Goal: Task Accomplishment & Management: Manage account settings

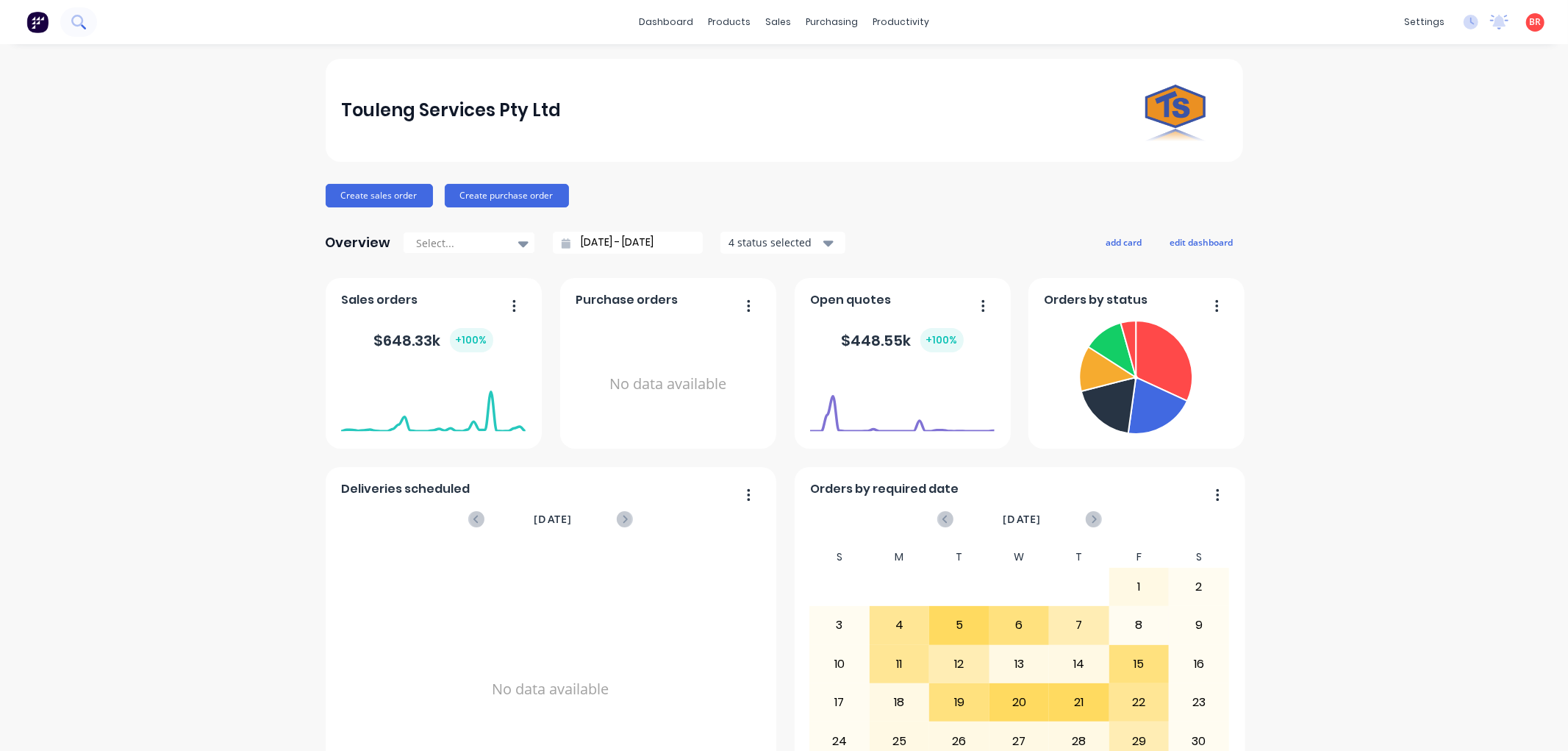
click at [77, 16] on icon at bounding box center [77, 21] width 12 height 12
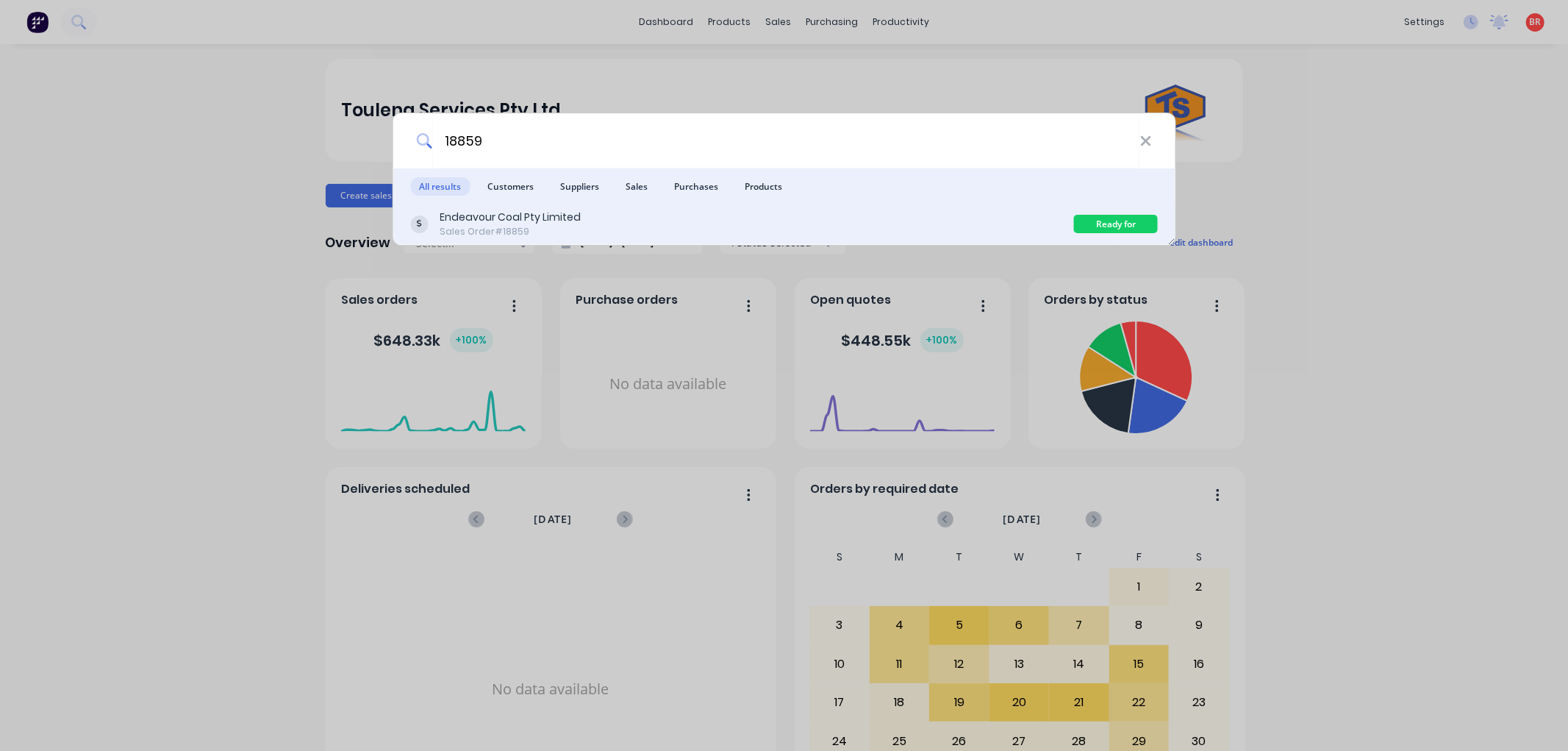
type input "18859"
click at [680, 213] on div "Endeavour Coal Pty Limited Sales Order #18859" at bounding box center [742, 223] width 663 height 29
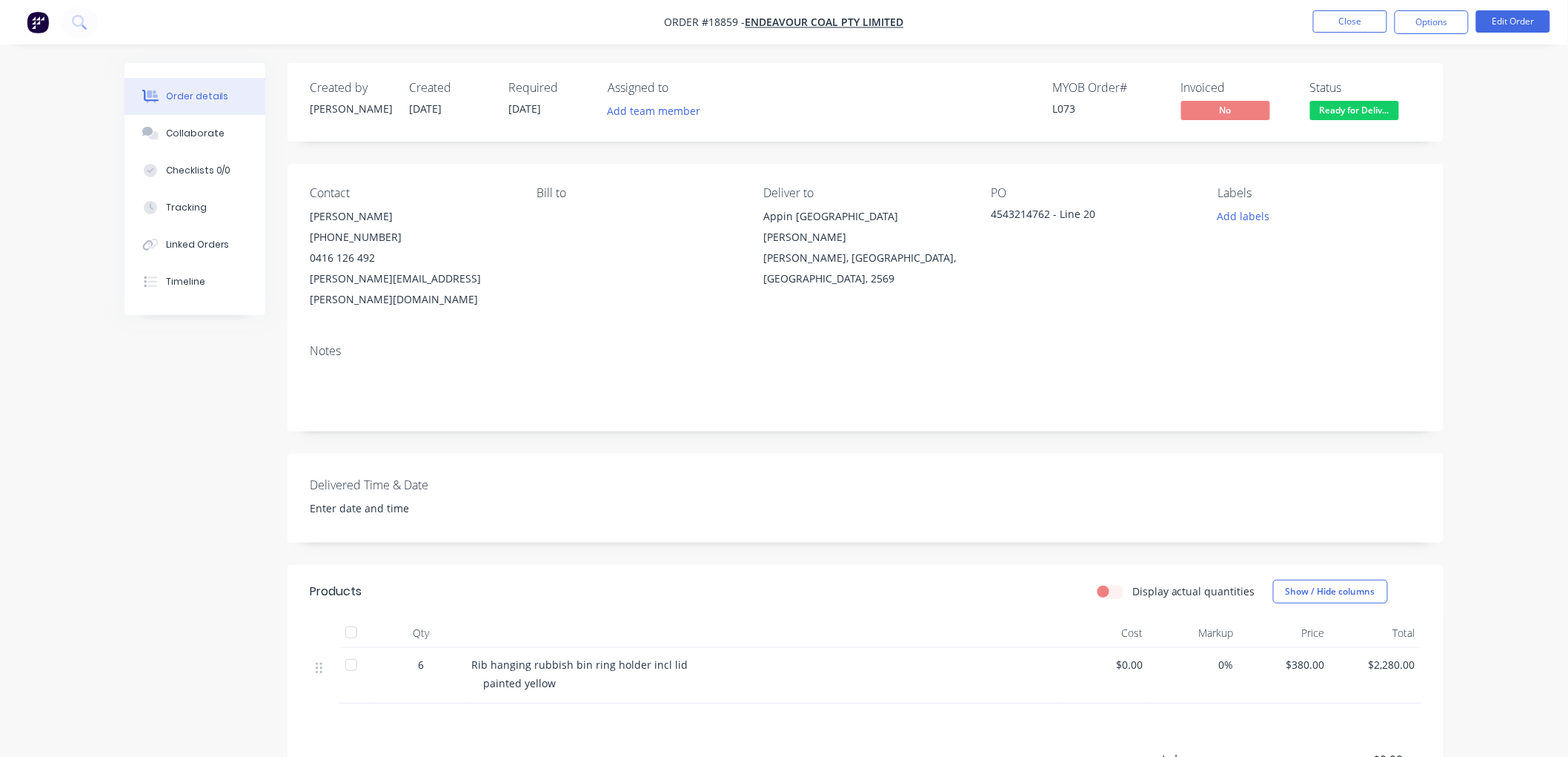
click at [1353, 115] on span "Ready for Deliv..." at bounding box center [1354, 110] width 89 height 19
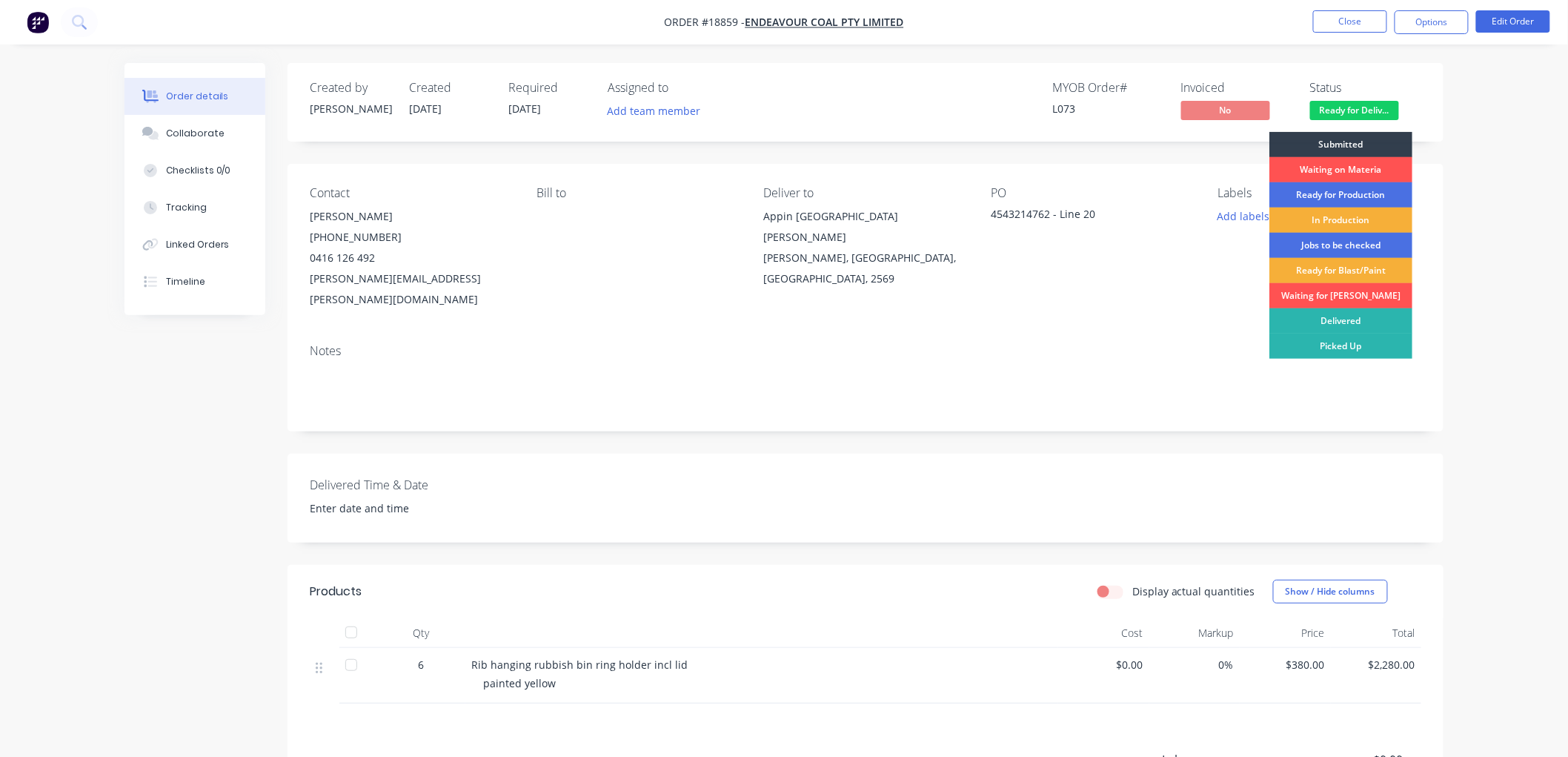
drag, startPoint x: 1342, startPoint y: 317, endPoint x: 1342, endPoint y: 297, distance: 20.0
click at [1342, 316] on div "Delivered" at bounding box center [1341, 321] width 143 height 25
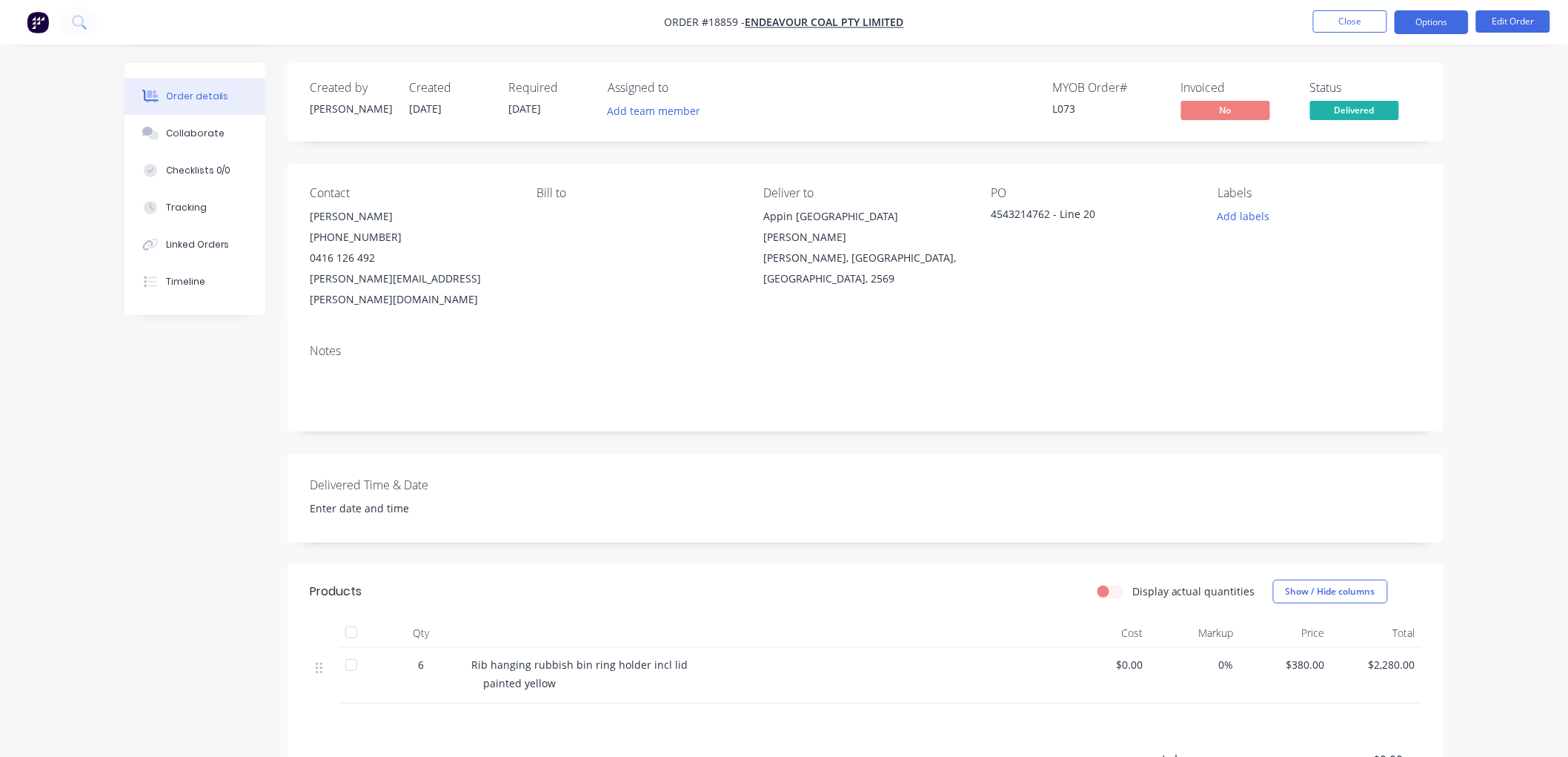
click at [1426, 27] on button "Options" at bounding box center [1431, 22] width 74 height 24
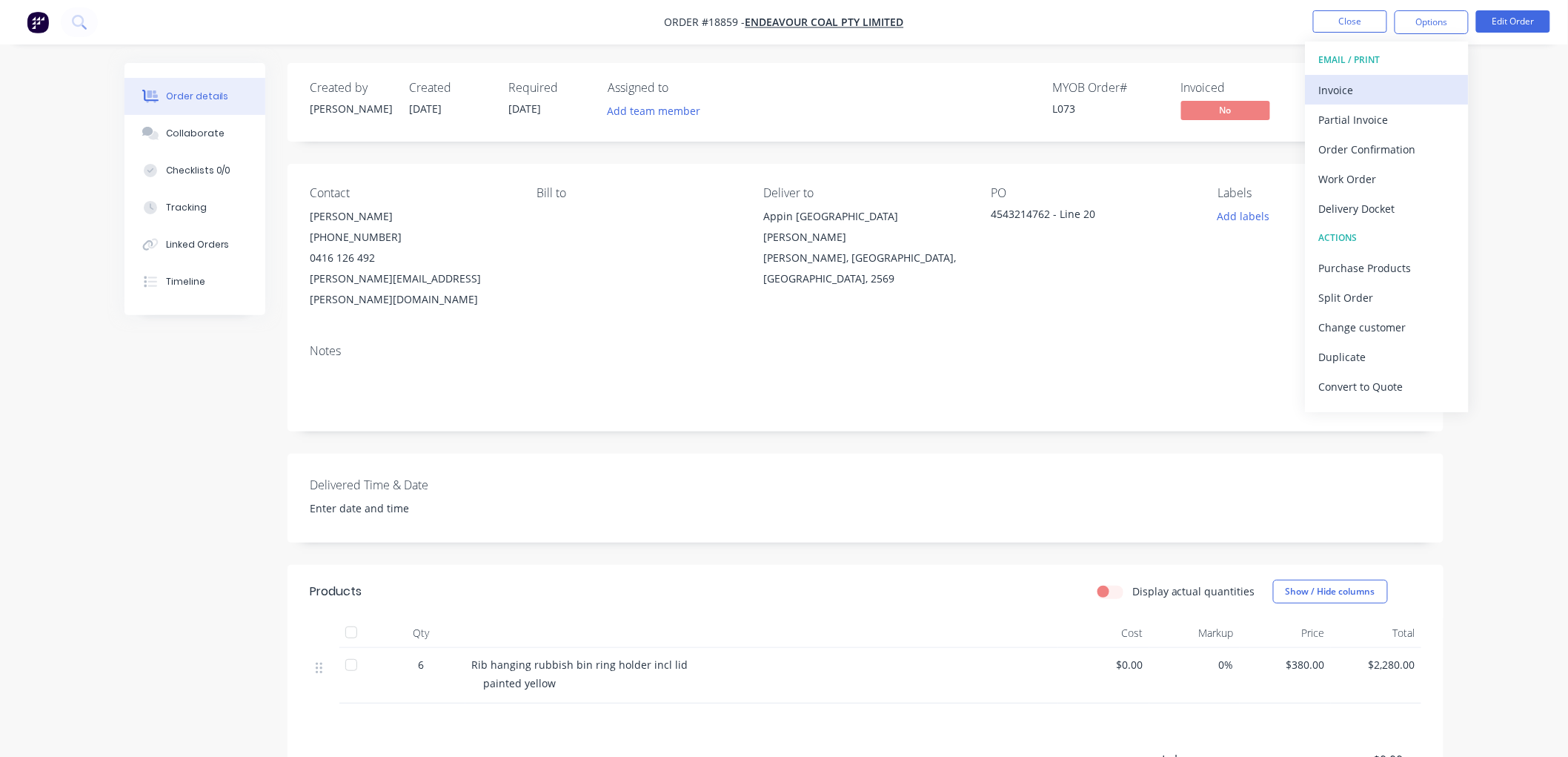
click at [1358, 96] on div "Invoice" at bounding box center [1387, 89] width 136 height 22
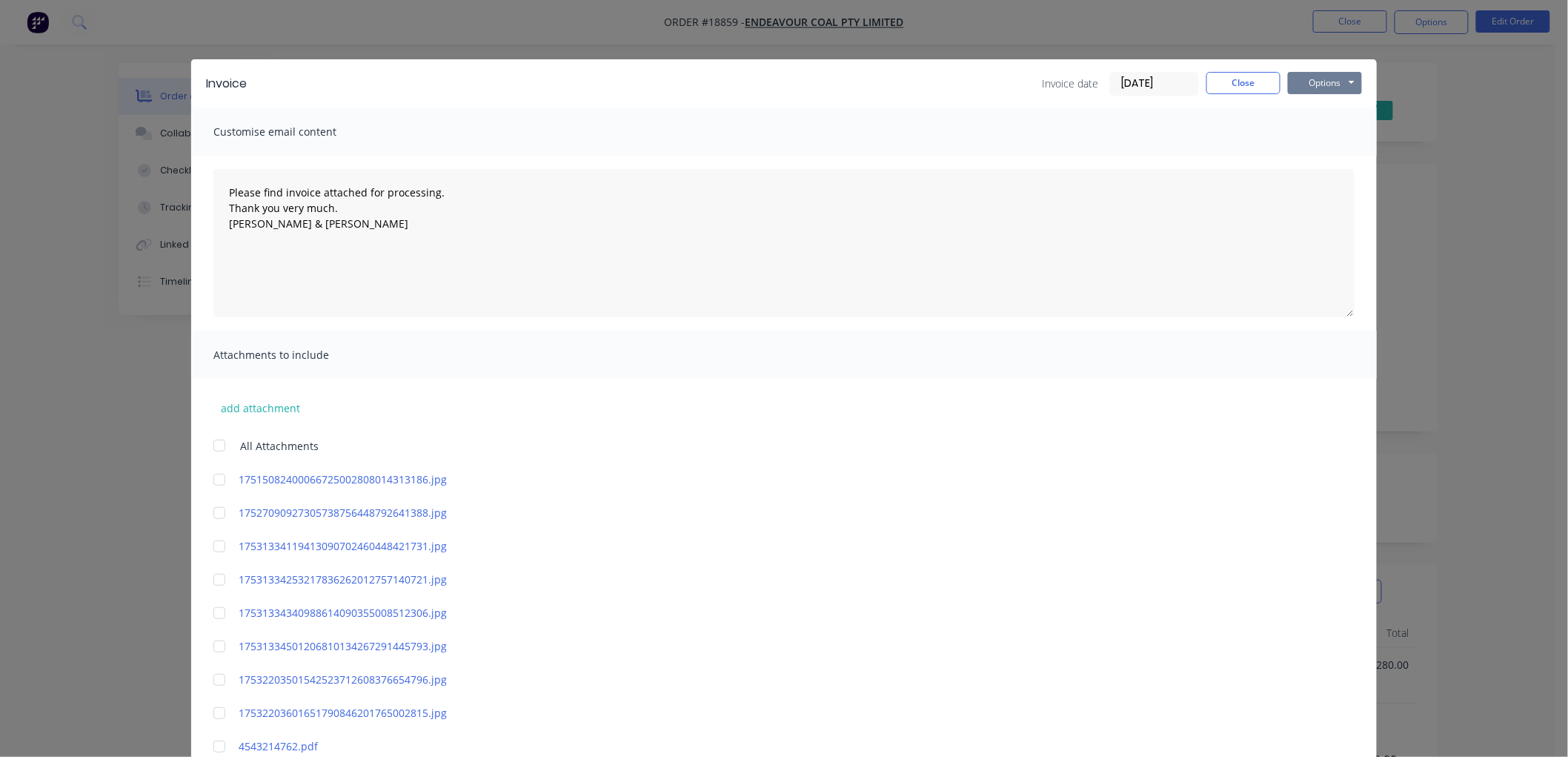
click at [1331, 84] on button "Options" at bounding box center [1324, 83] width 74 height 22
click at [1329, 128] on button "Print" at bounding box center [1335, 134] width 95 height 25
type textarea "Please find invoice attached for processing. Thank you very much. [PERSON_NAME]…"
click at [1239, 87] on button "Close" at bounding box center [1243, 83] width 74 height 22
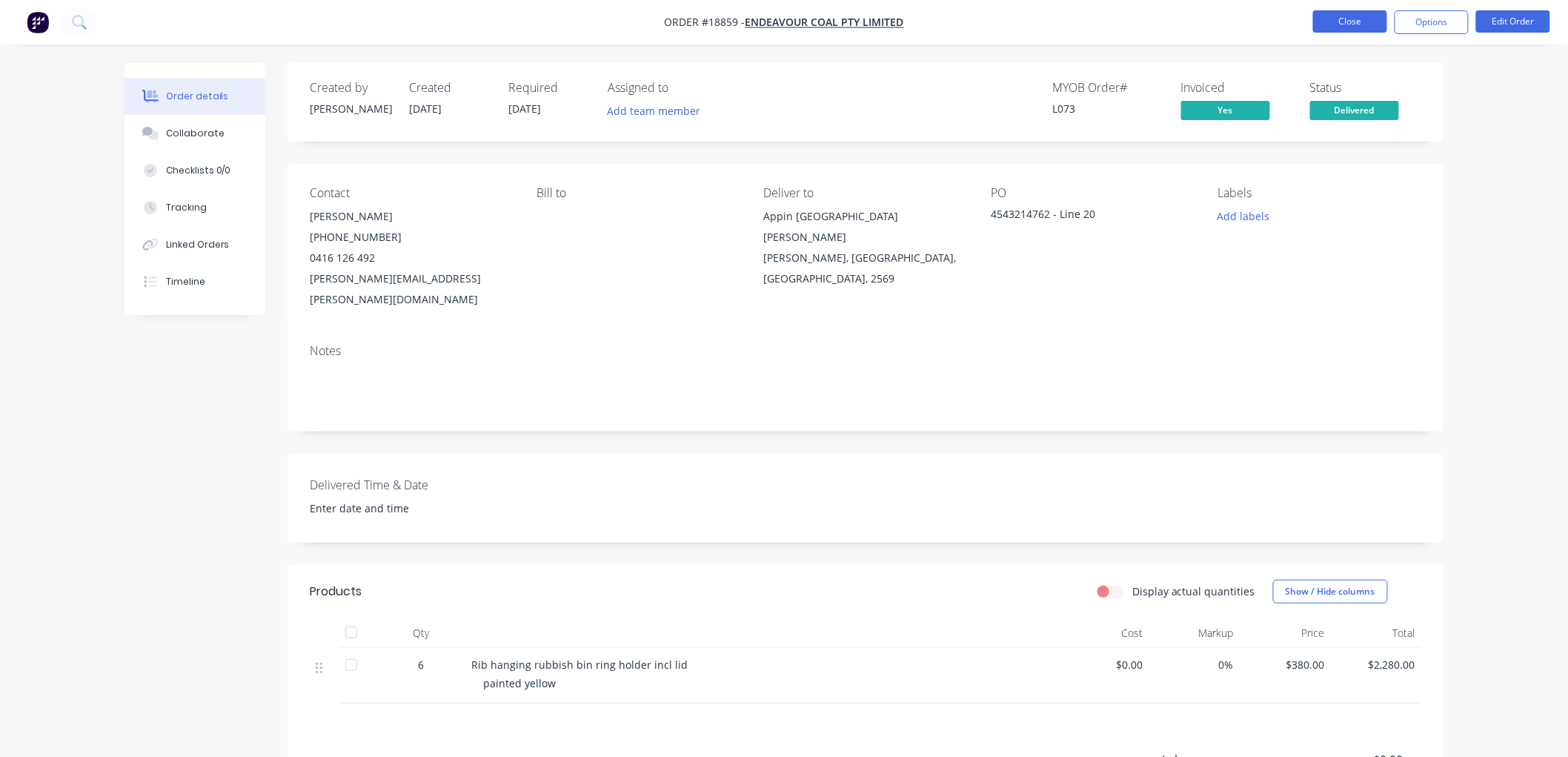
click at [1351, 19] on button "Close" at bounding box center [1350, 22] width 74 height 22
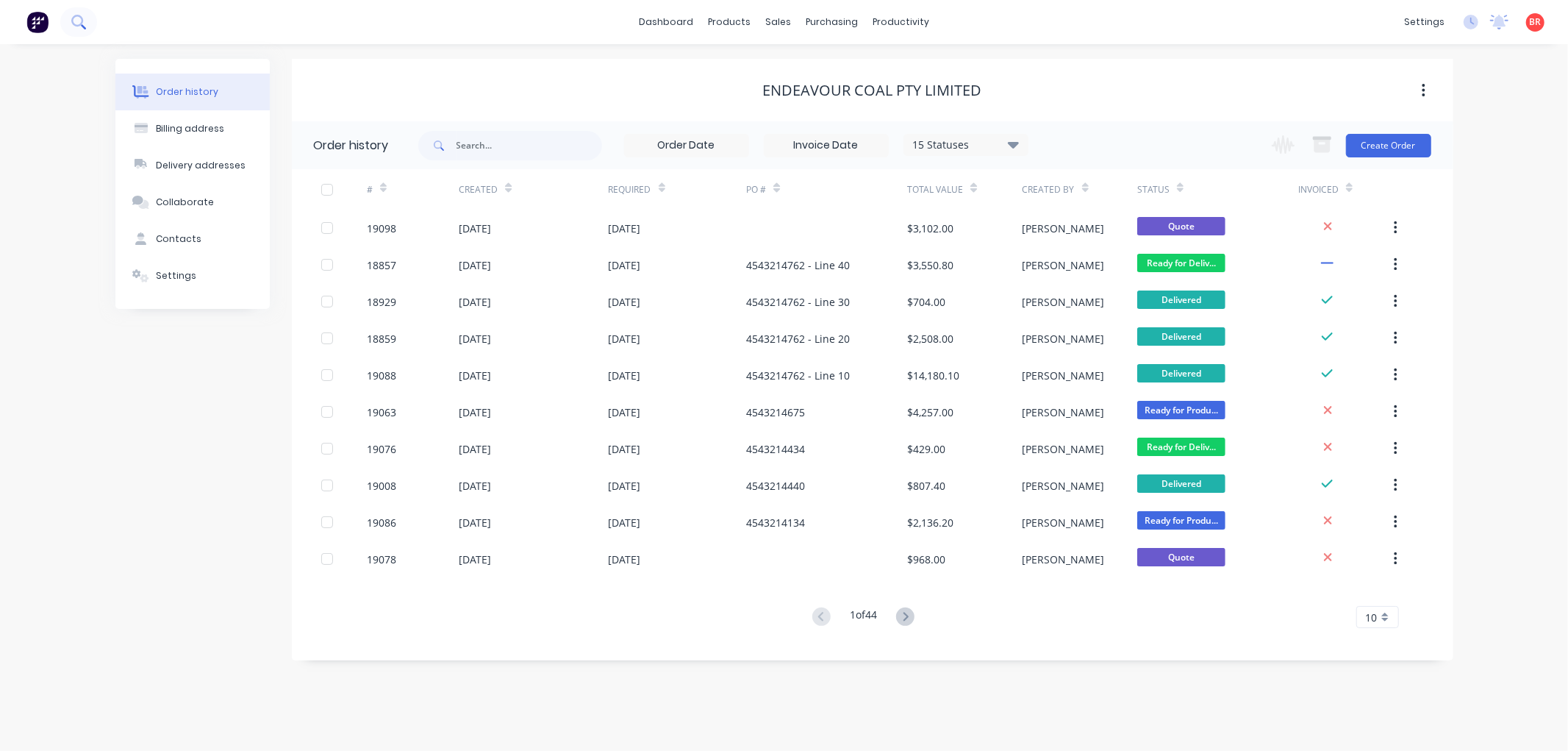
click at [79, 21] on icon at bounding box center [78, 21] width 14 height 14
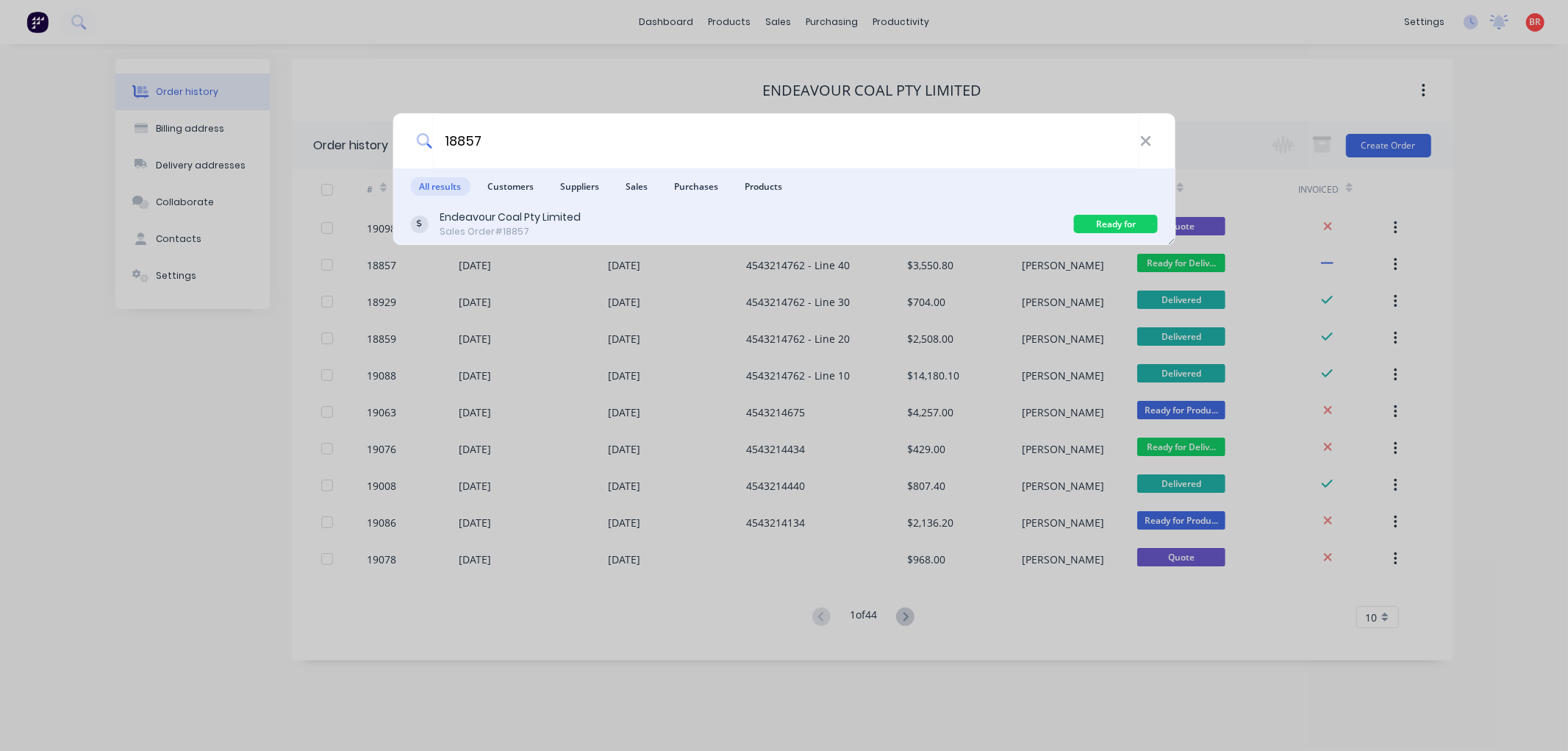
type input "18857"
click at [627, 225] on div "Endeavour Coal Pty Limited Sales Order #18857" at bounding box center [742, 223] width 663 height 29
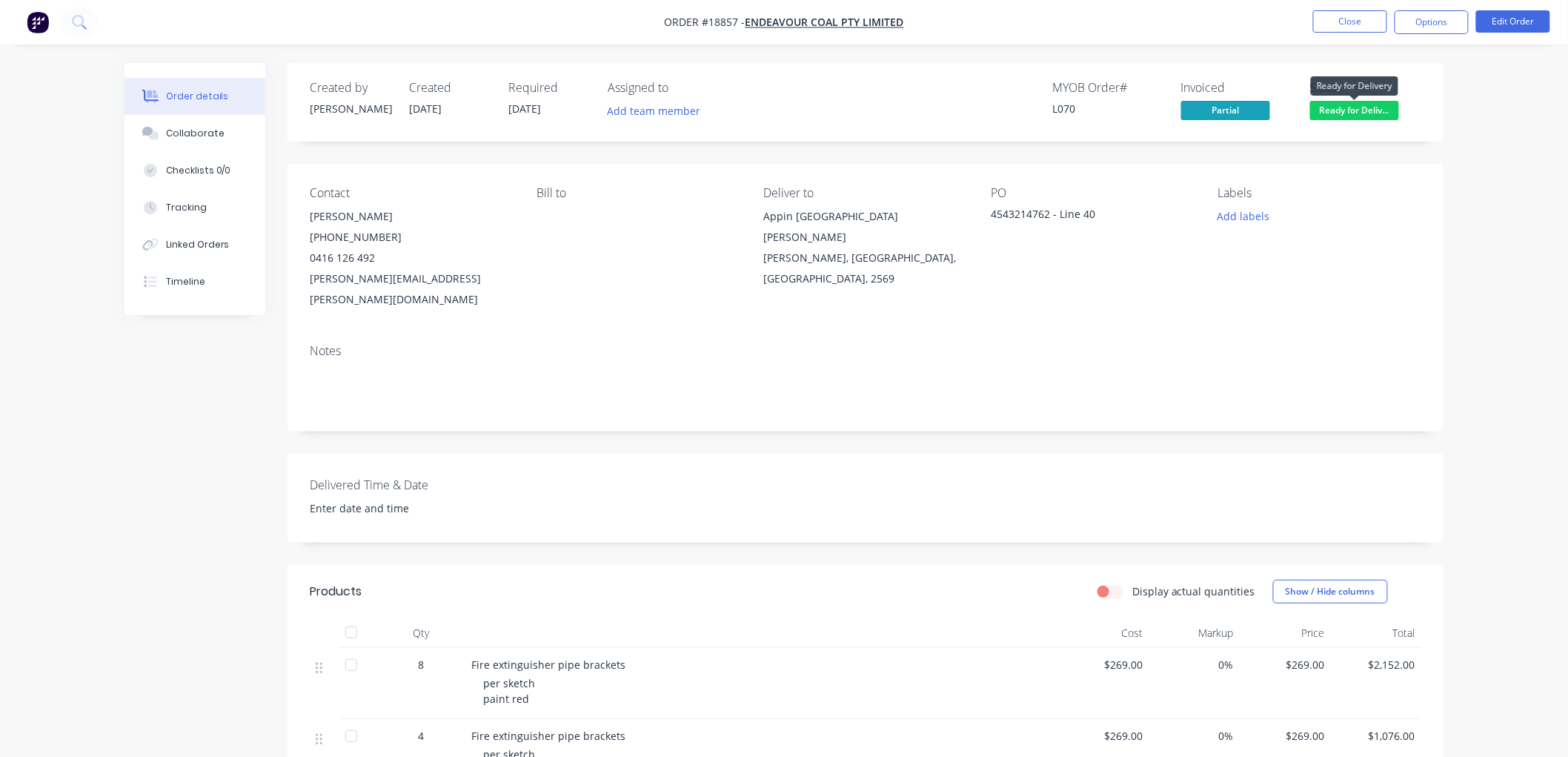
click at [1345, 116] on span "Ready for Deliv..." at bounding box center [1354, 110] width 89 height 19
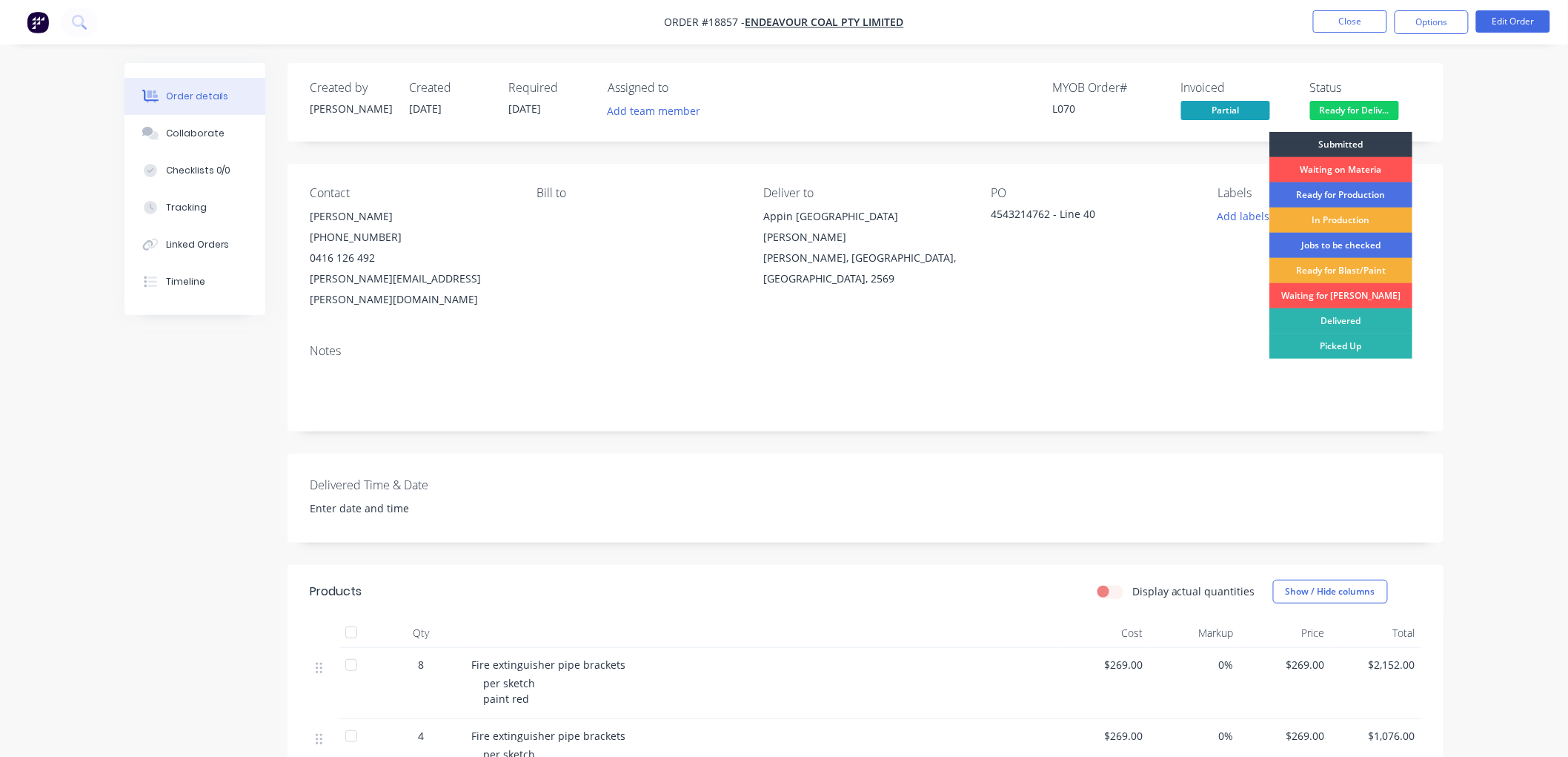
click at [1336, 320] on div "Delivered" at bounding box center [1341, 321] width 143 height 25
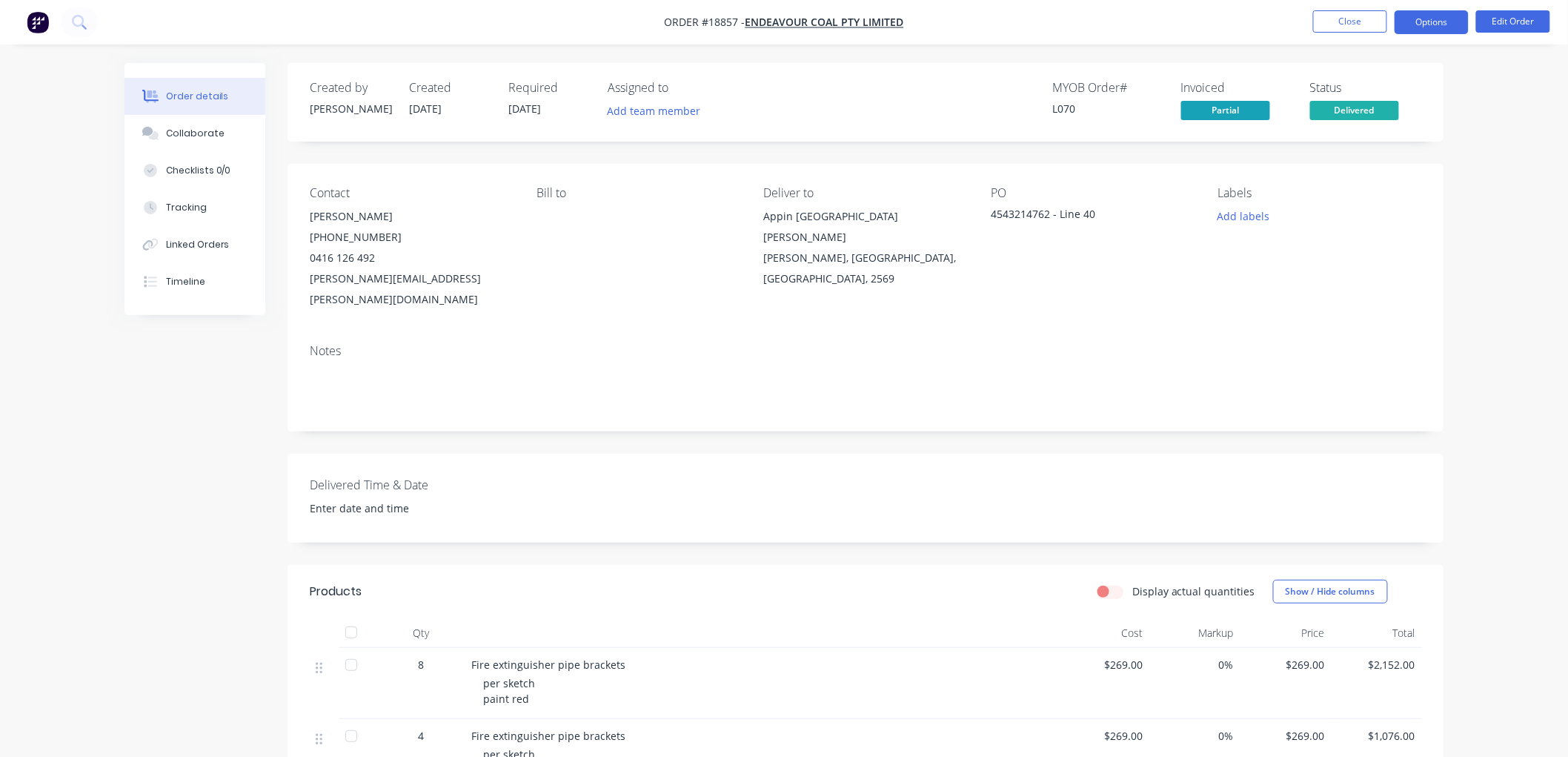
click at [1408, 24] on button "Options" at bounding box center [1431, 22] width 74 height 24
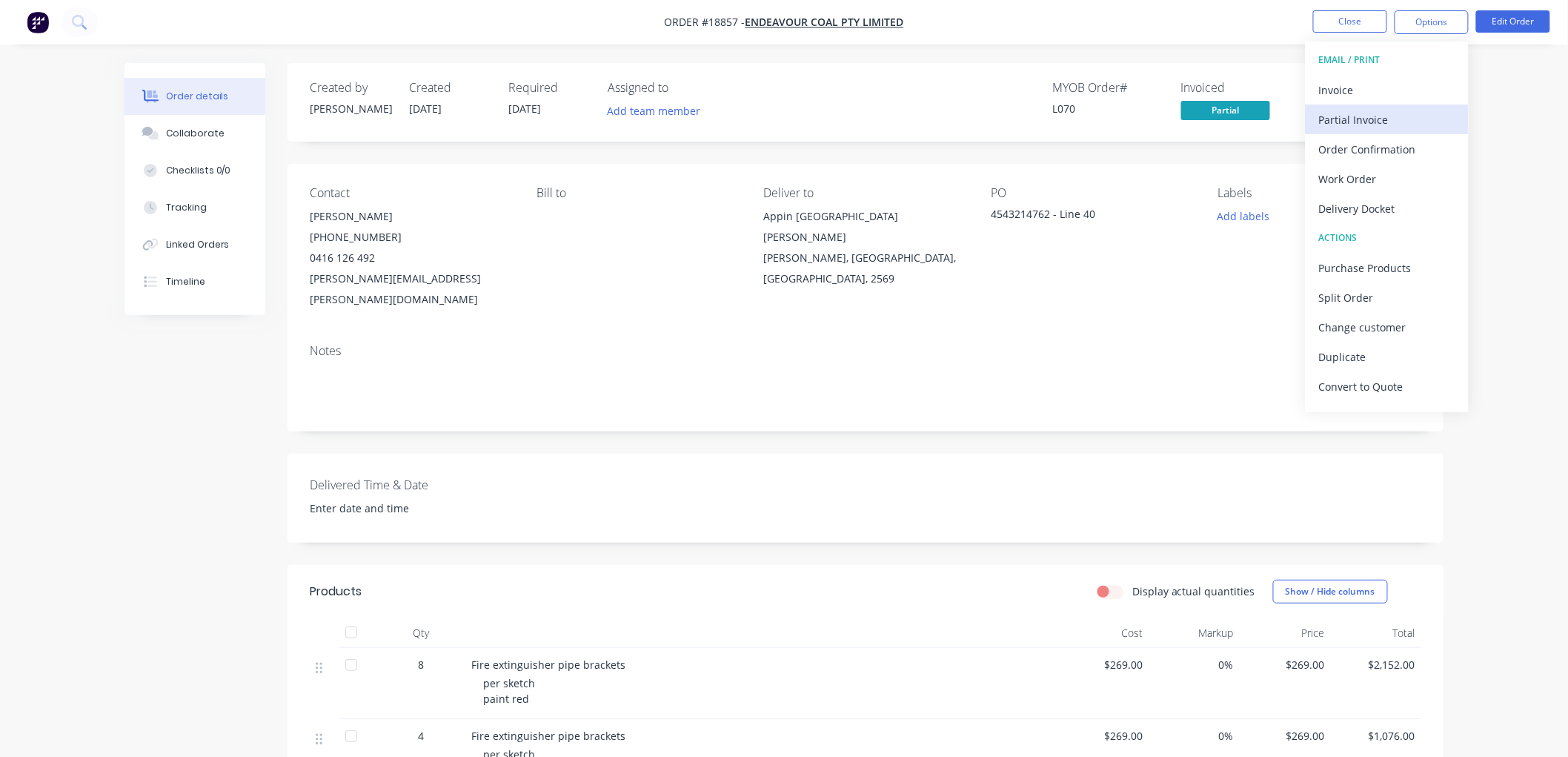
click at [1339, 121] on div "Partial Invoice" at bounding box center [1387, 119] width 136 height 22
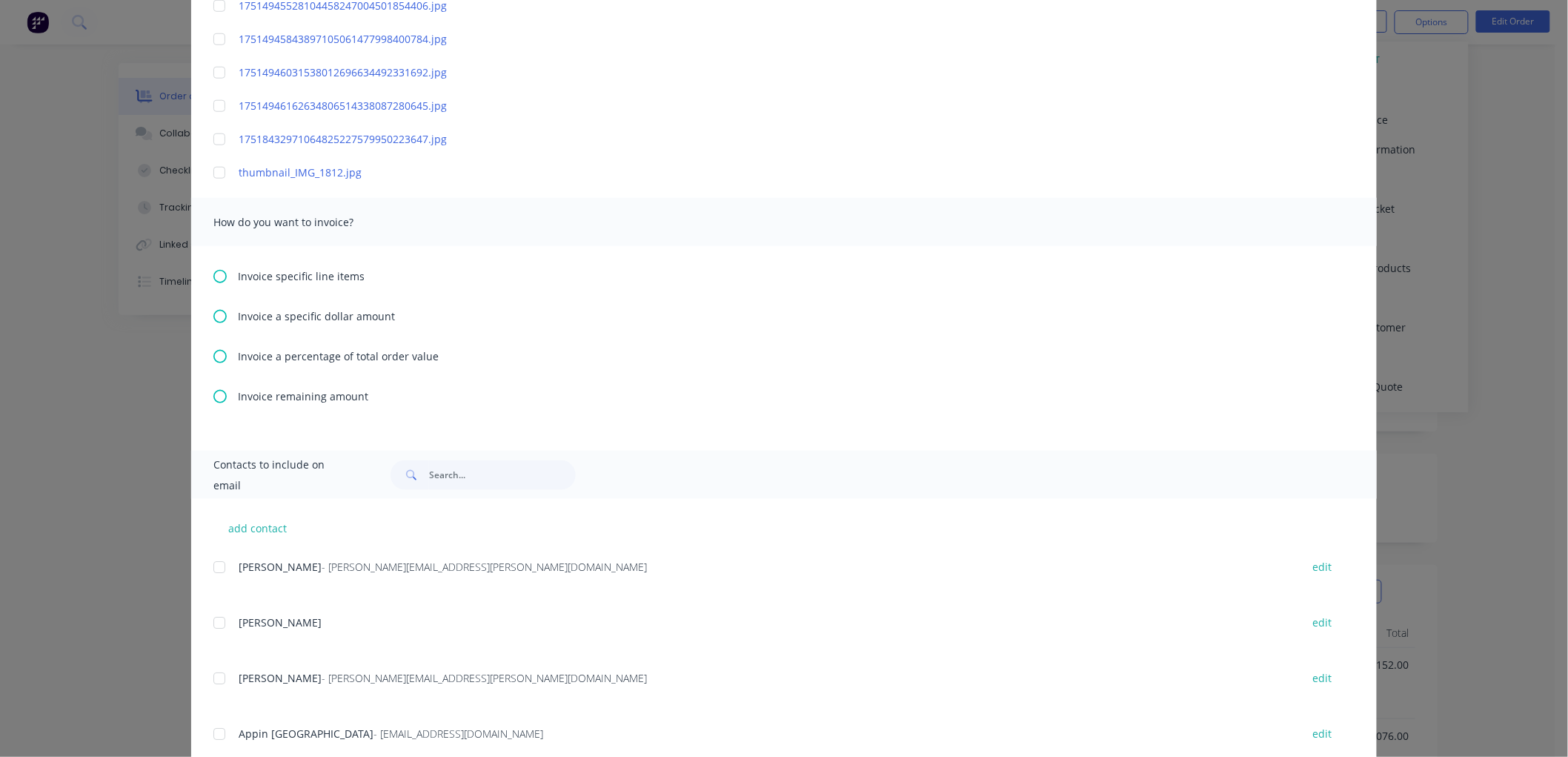
scroll to position [576, 0]
click at [215, 273] on icon at bounding box center [220, 274] width 13 height 13
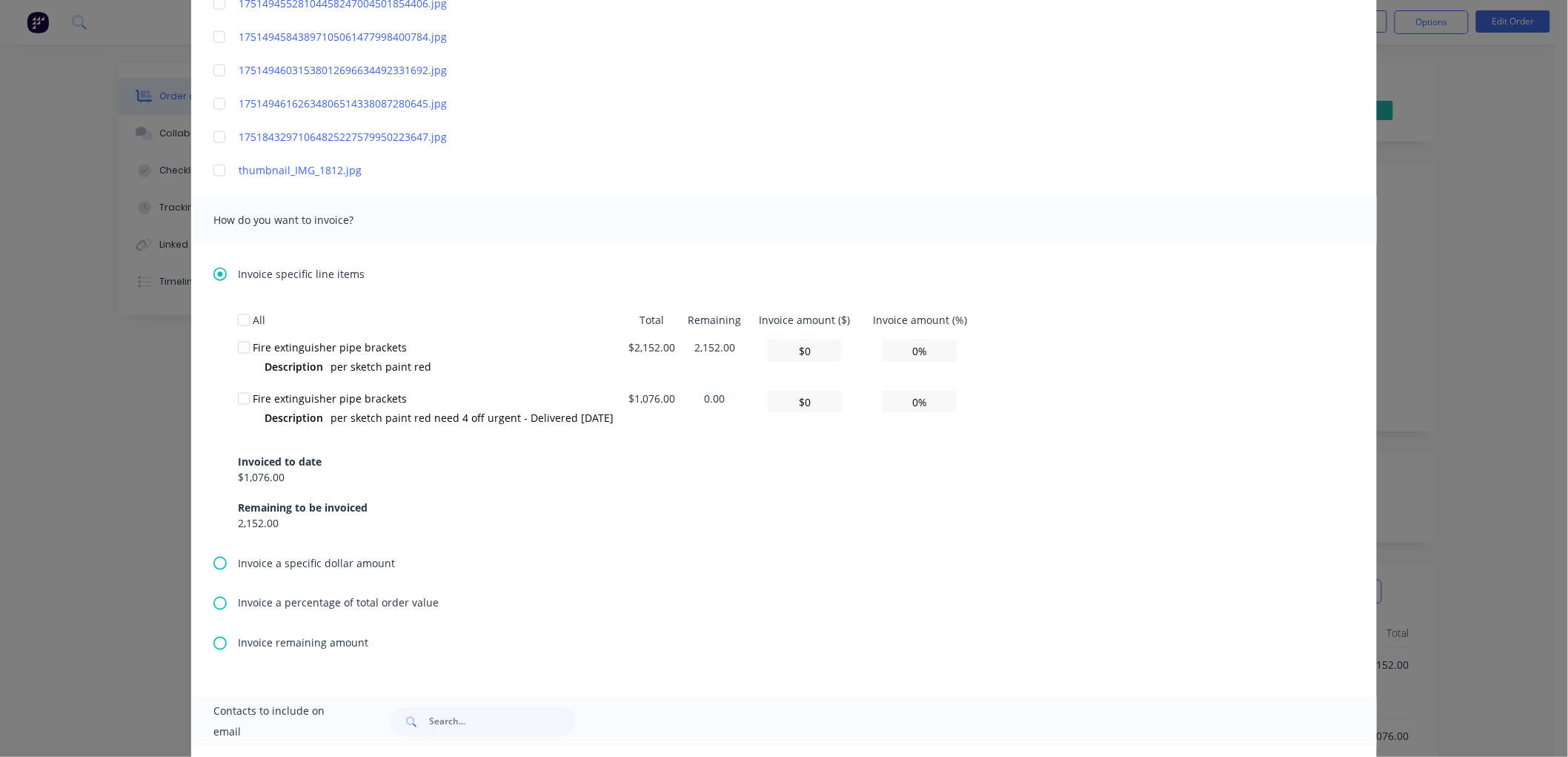
click at [240, 345] on div at bounding box center [244, 348] width 30 height 30
click at [818, 342] on input "$0" at bounding box center [805, 351] width 75 height 22
type textarea "Please find invoice attached for processing. Thank you very much. [PERSON_NAME]…"
type input "$2"
type input "0.09%"
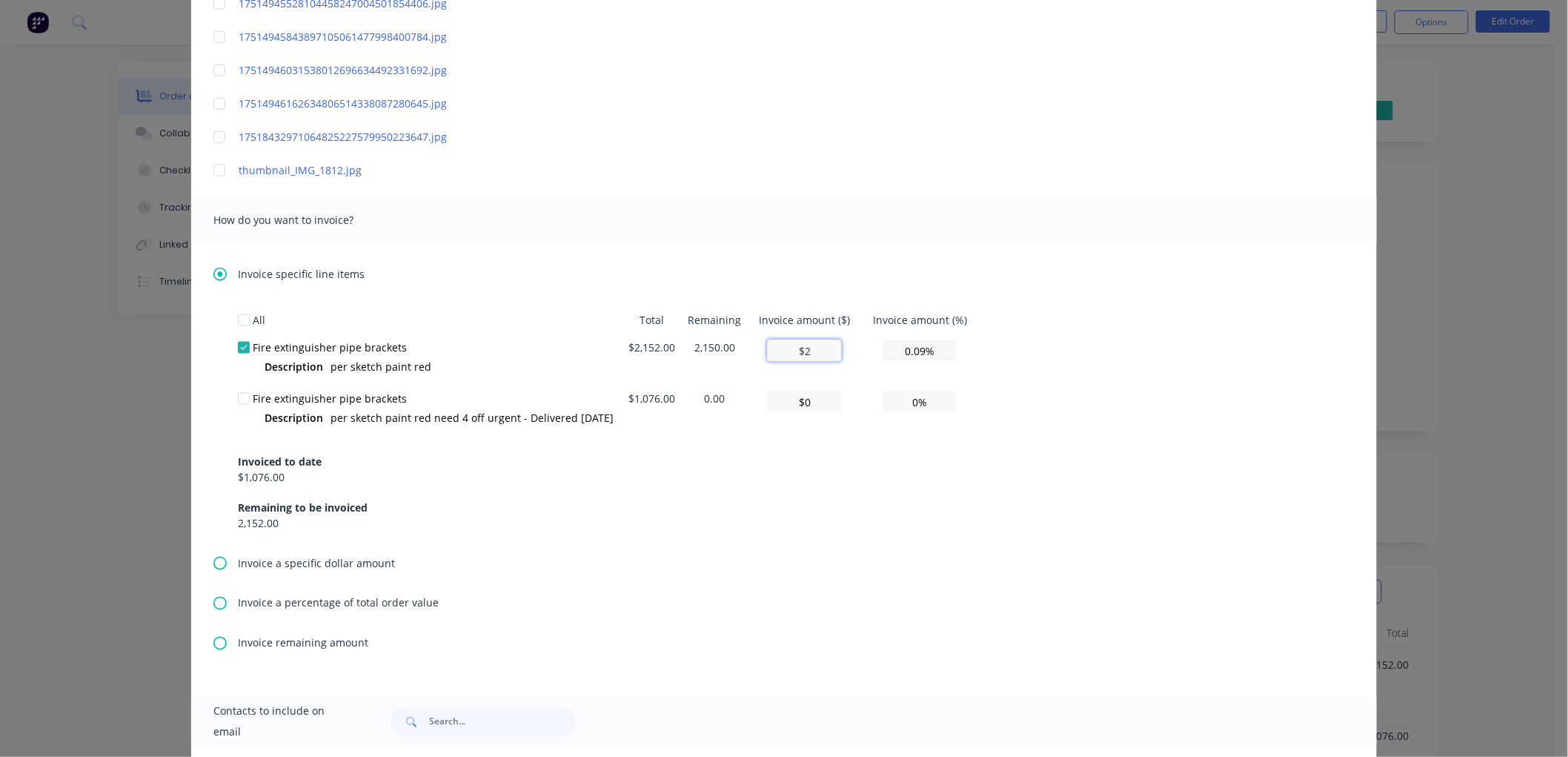
type textarea "Please find invoice attached for processing. Thank you very much. [PERSON_NAME]…"
type input "$21"
type input "0.98%"
type textarea "Please find invoice attached for processing. Thank you very much. [PERSON_NAME]…"
type input "$215"
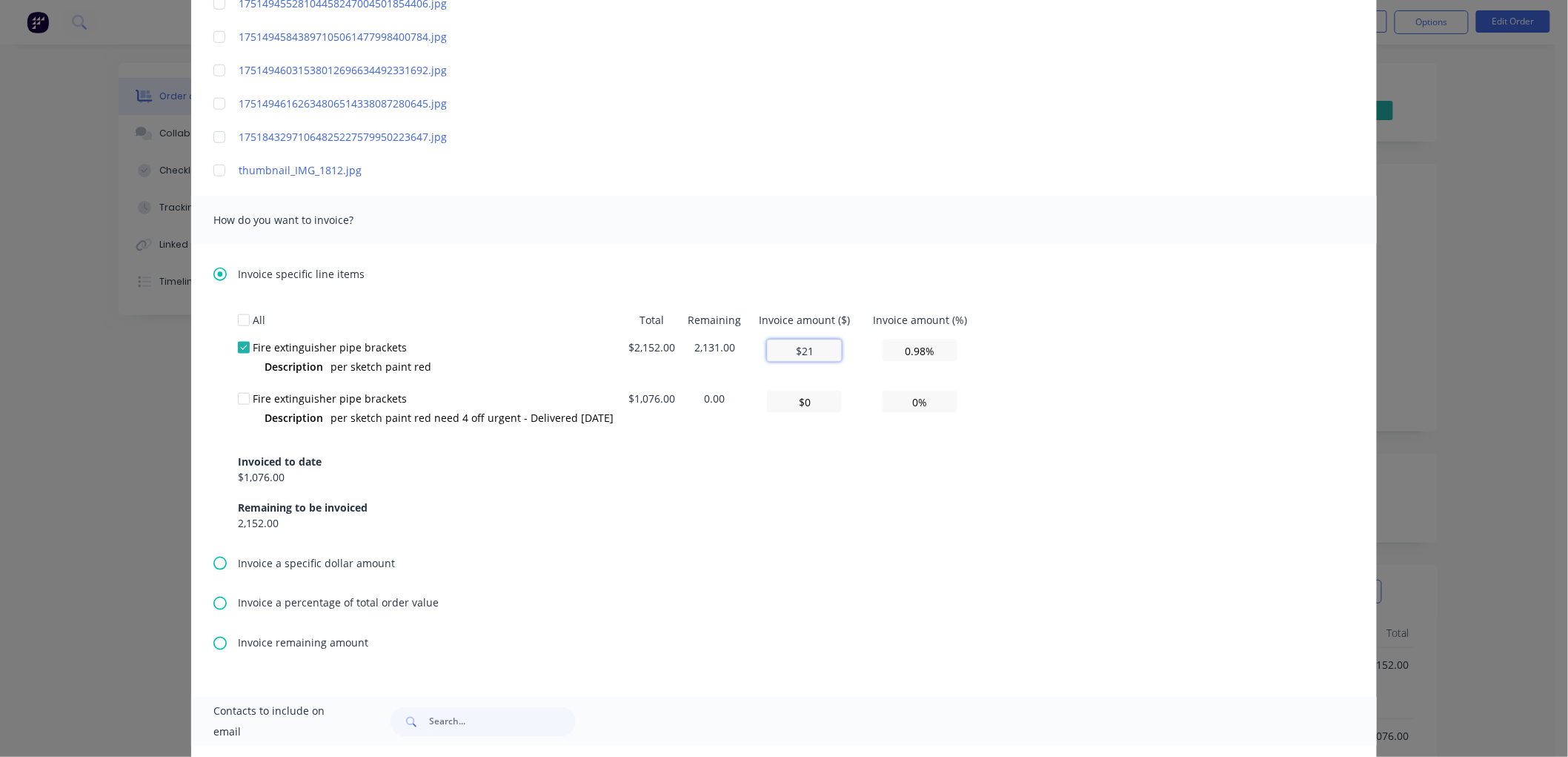
type input "9.99%"
type textarea "Please find invoice attached for processing. Thank you very much. [PERSON_NAME]…"
type input "$2,152"
type input "100.00%"
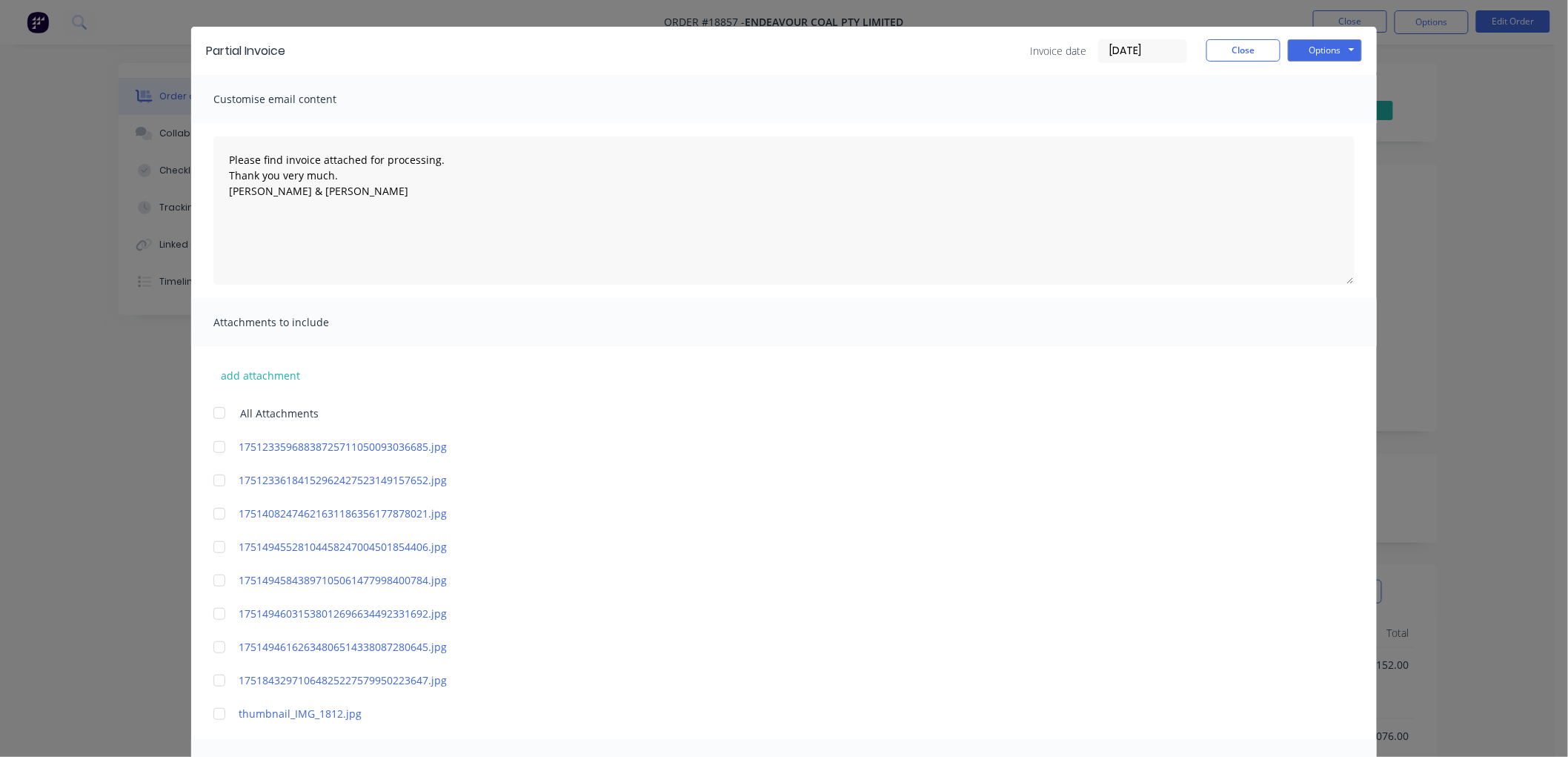
scroll to position [0, 0]
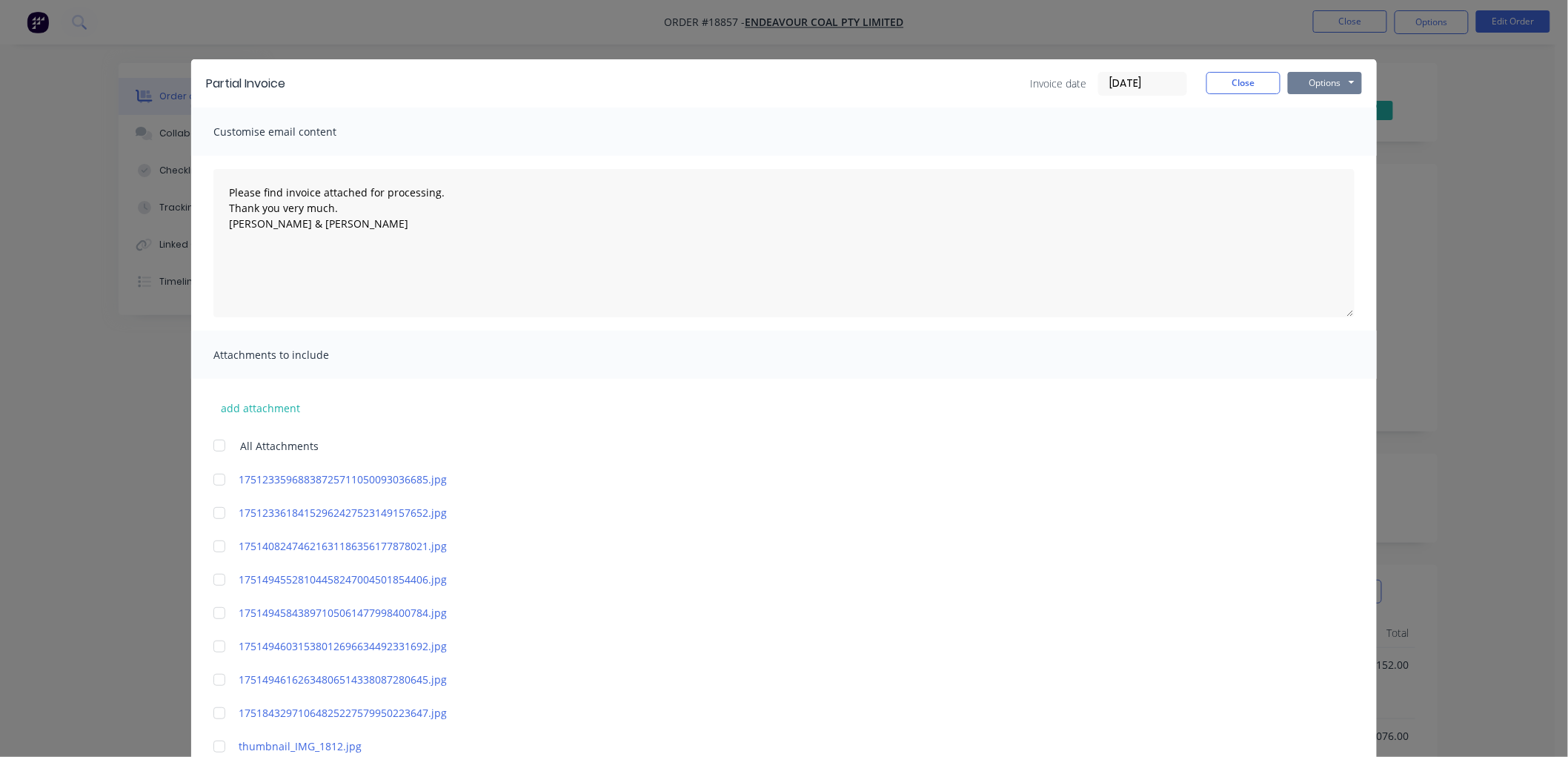
type input "$2,152"
type textarea "Please find invoice attached for processing. Thank you very much. [PERSON_NAME]…"
type input "$2,152"
click at [1309, 76] on button "Options" at bounding box center [1324, 83] width 74 height 22
type textarea "Please find invoice attached for processing. Thank you very much. [PERSON_NAME]…"
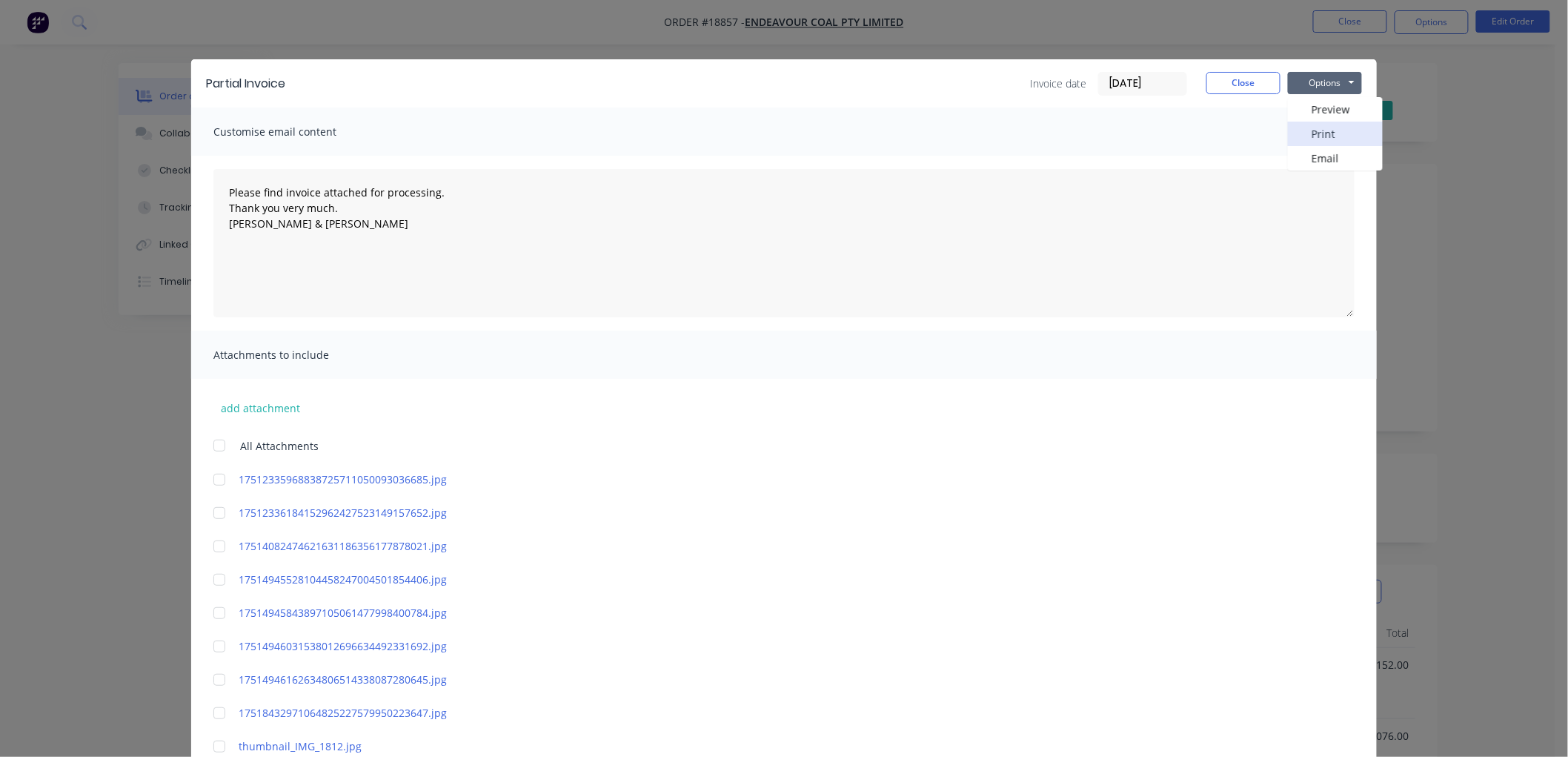
click at [1319, 130] on button "Print" at bounding box center [1335, 134] width 95 height 25
type textarea "Please find invoice attached for processing. Thank you very much. [PERSON_NAME]…"
click at [1244, 79] on button "Close" at bounding box center [1243, 83] width 74 height 22
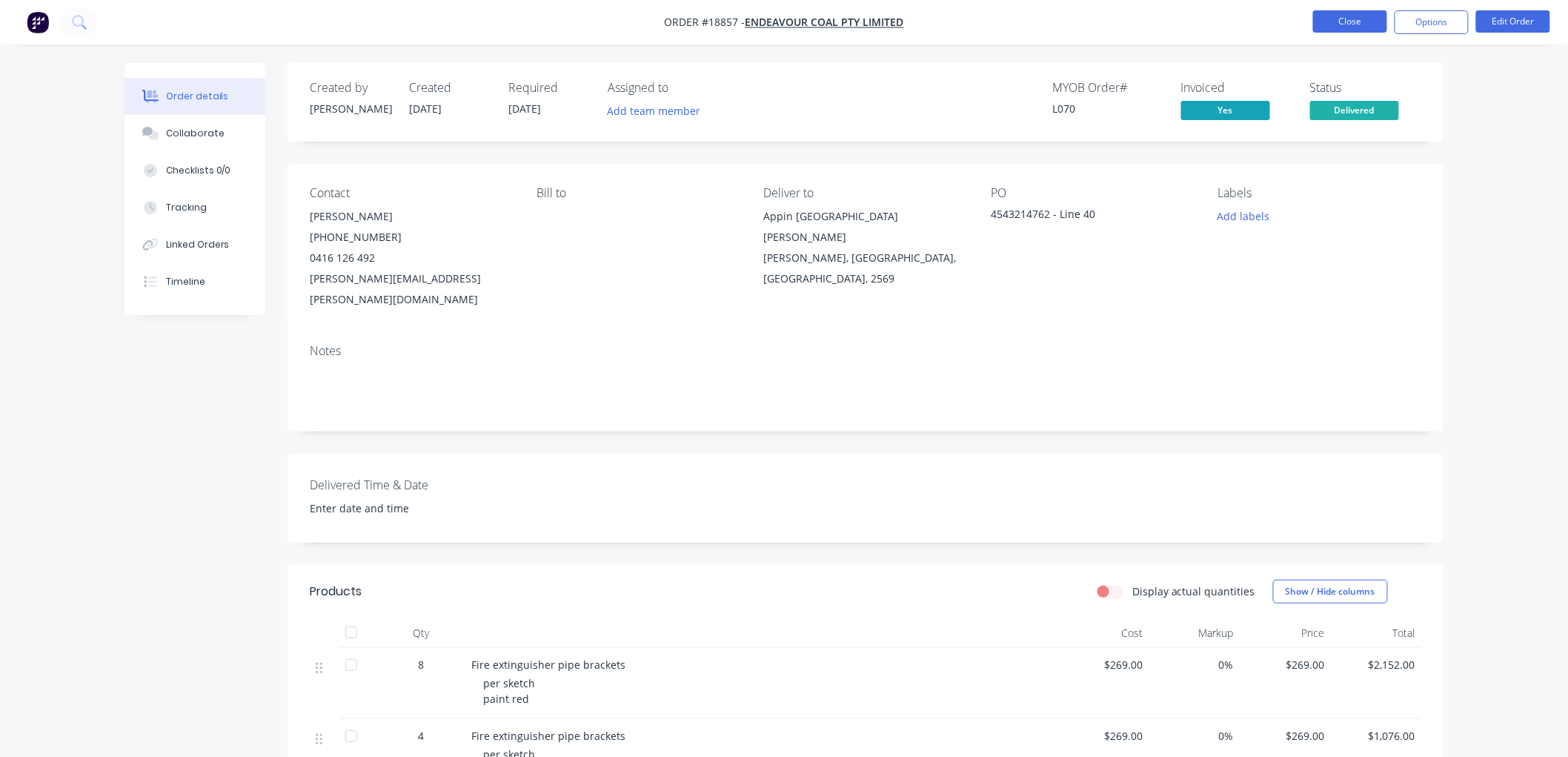
click at [1349, 26] on button "Close" at bounding box center [1350, 22] width 74 height 22
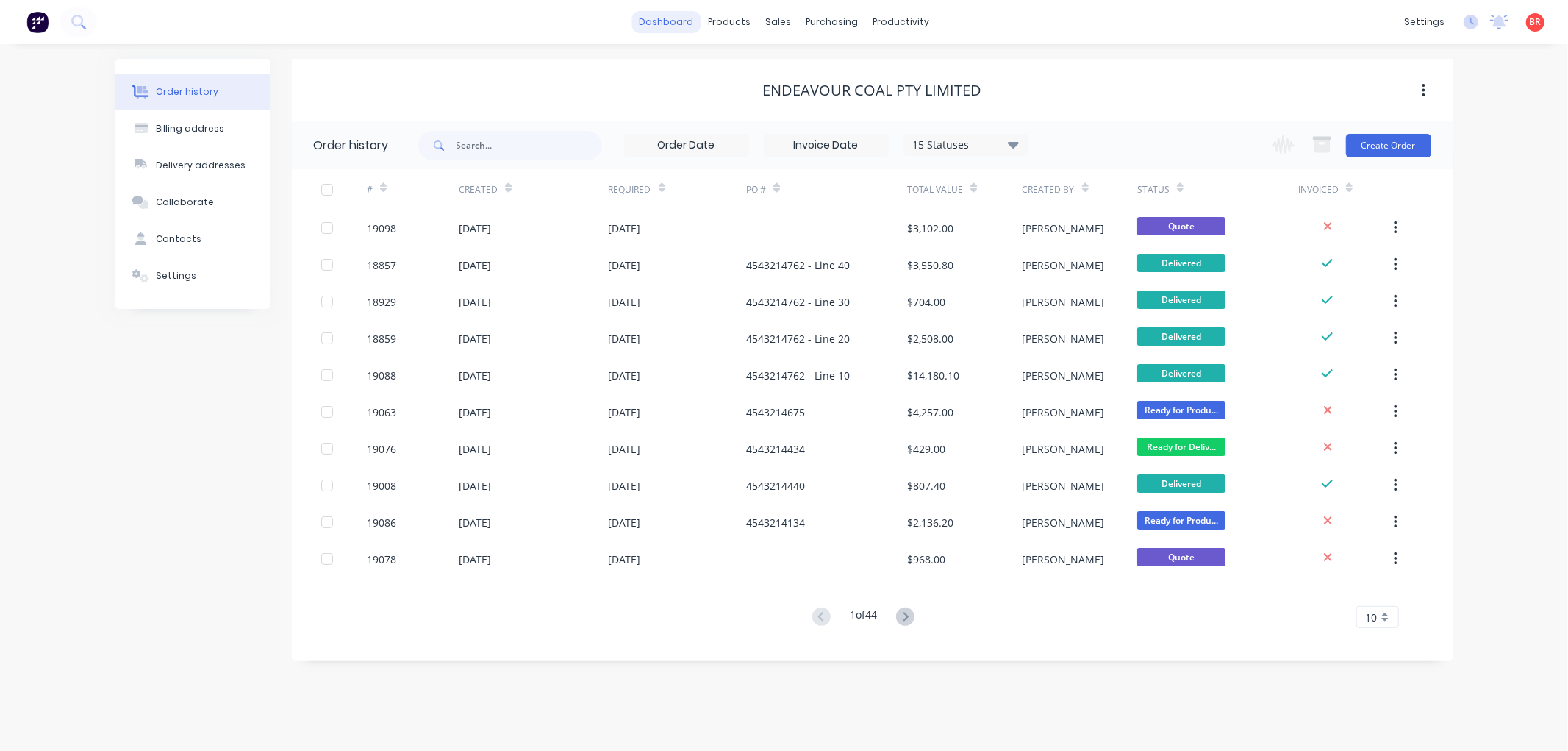
click at [671, 11] on link "dashboard" at bounding box center [666, 22] width 69 height 22
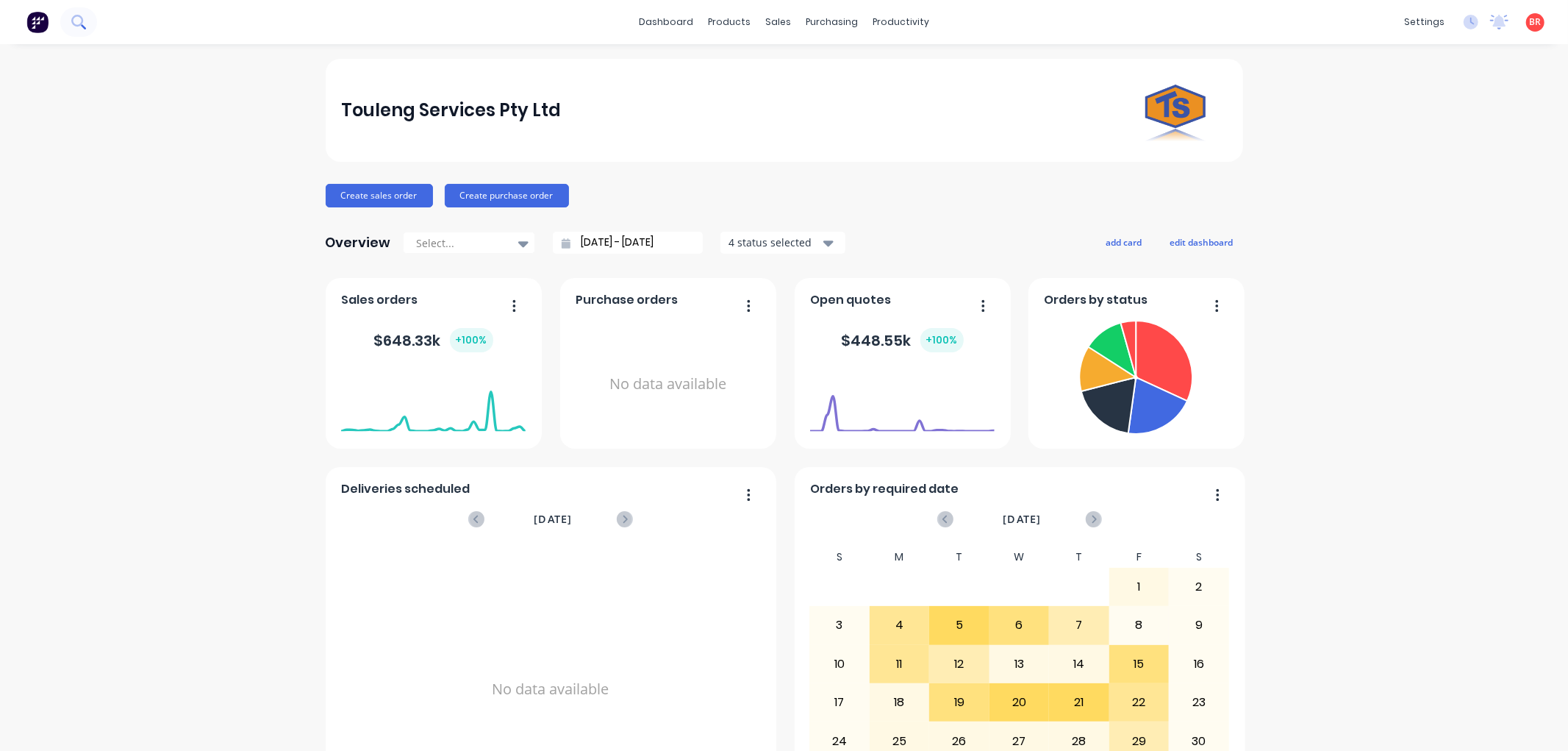
click at [79, 20] on icon at bounding box center [78, 21] width 14 height 14
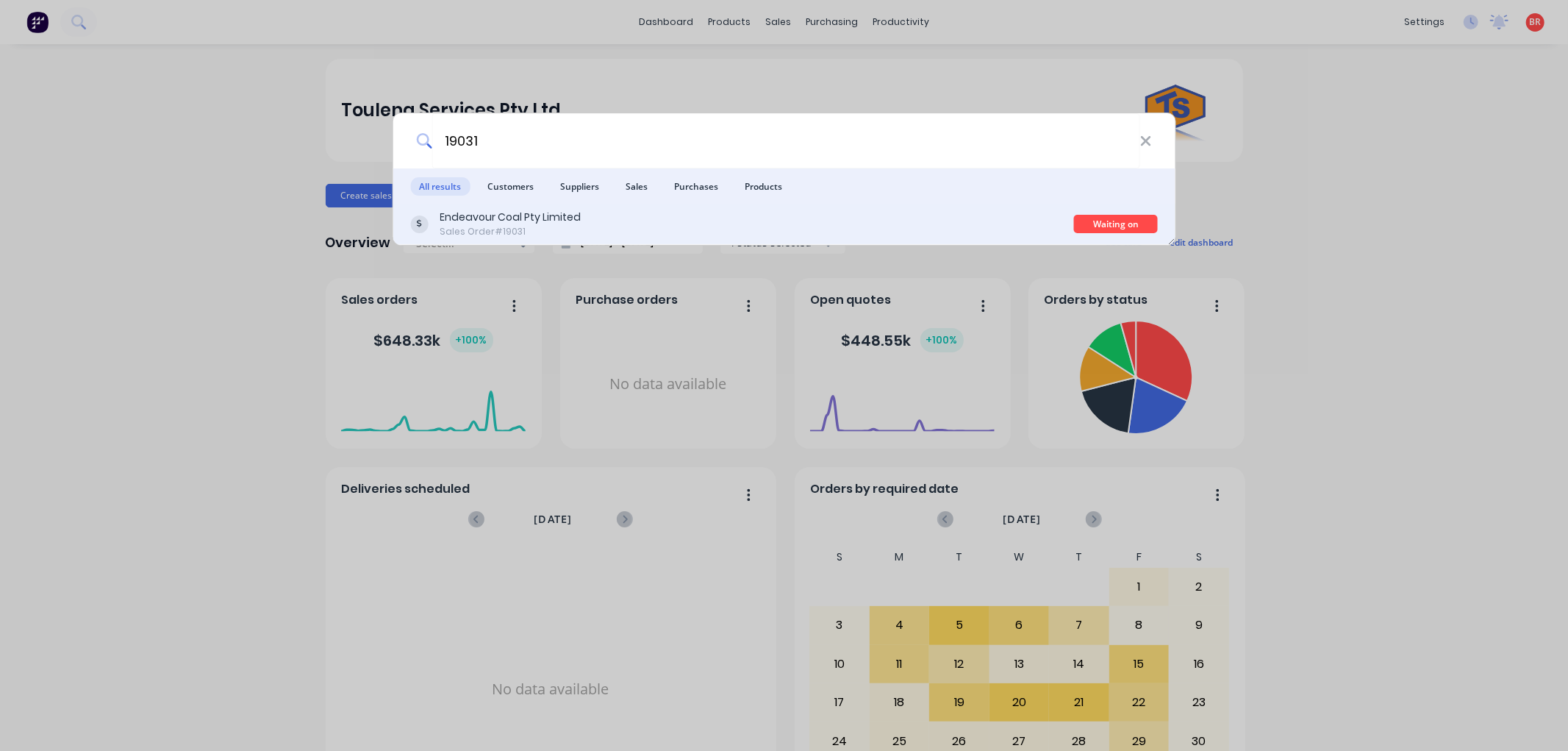
type input "19031"
click at [618, 222] on div "Endeavour Coal Pty Limited Sales Order #19031" at bounding box center [742, 223] width 663 height 29
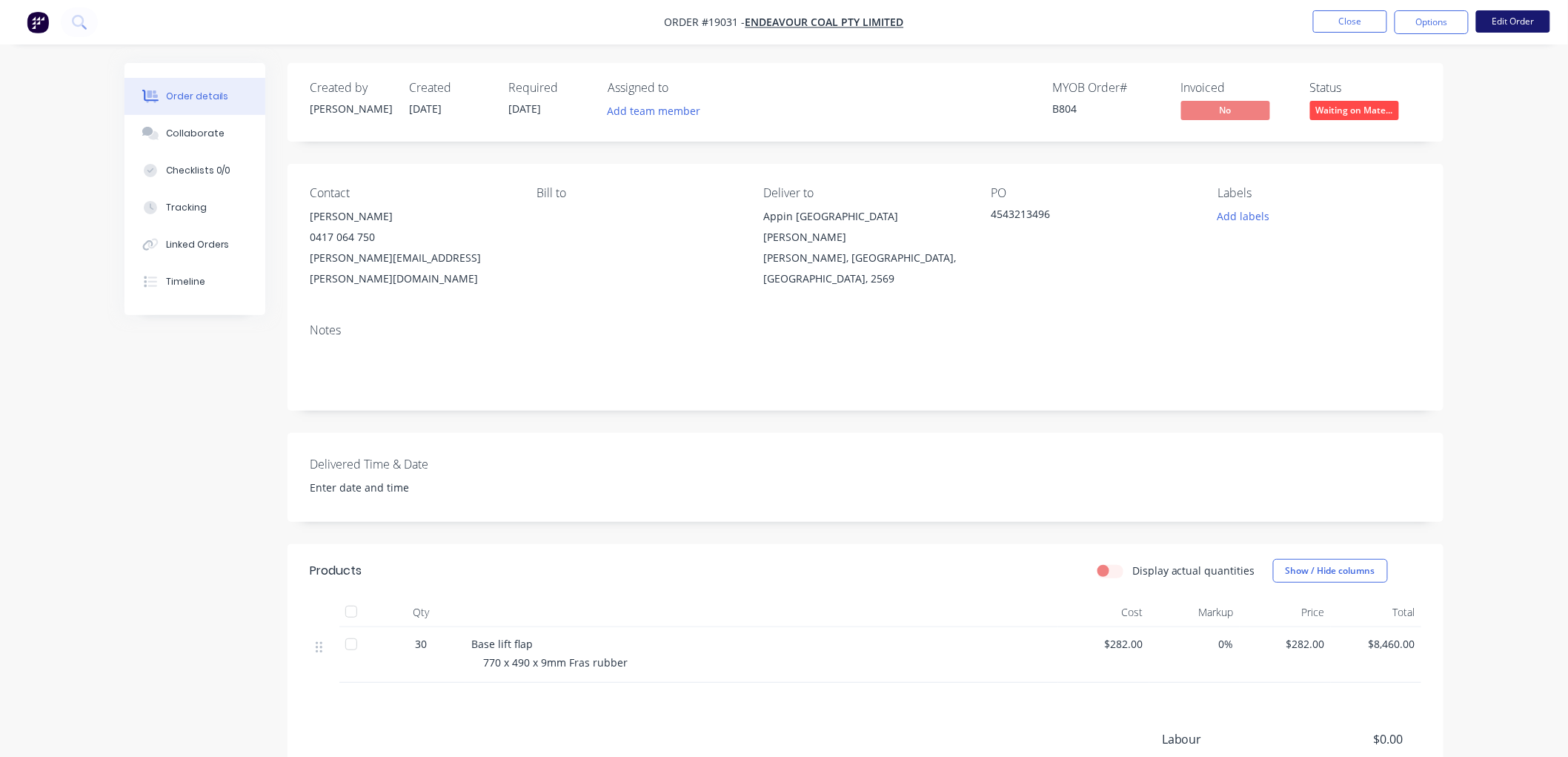
click at [1500, 19] on button "Edit Order" at bounding box center [1513, 22] width 74 height 22
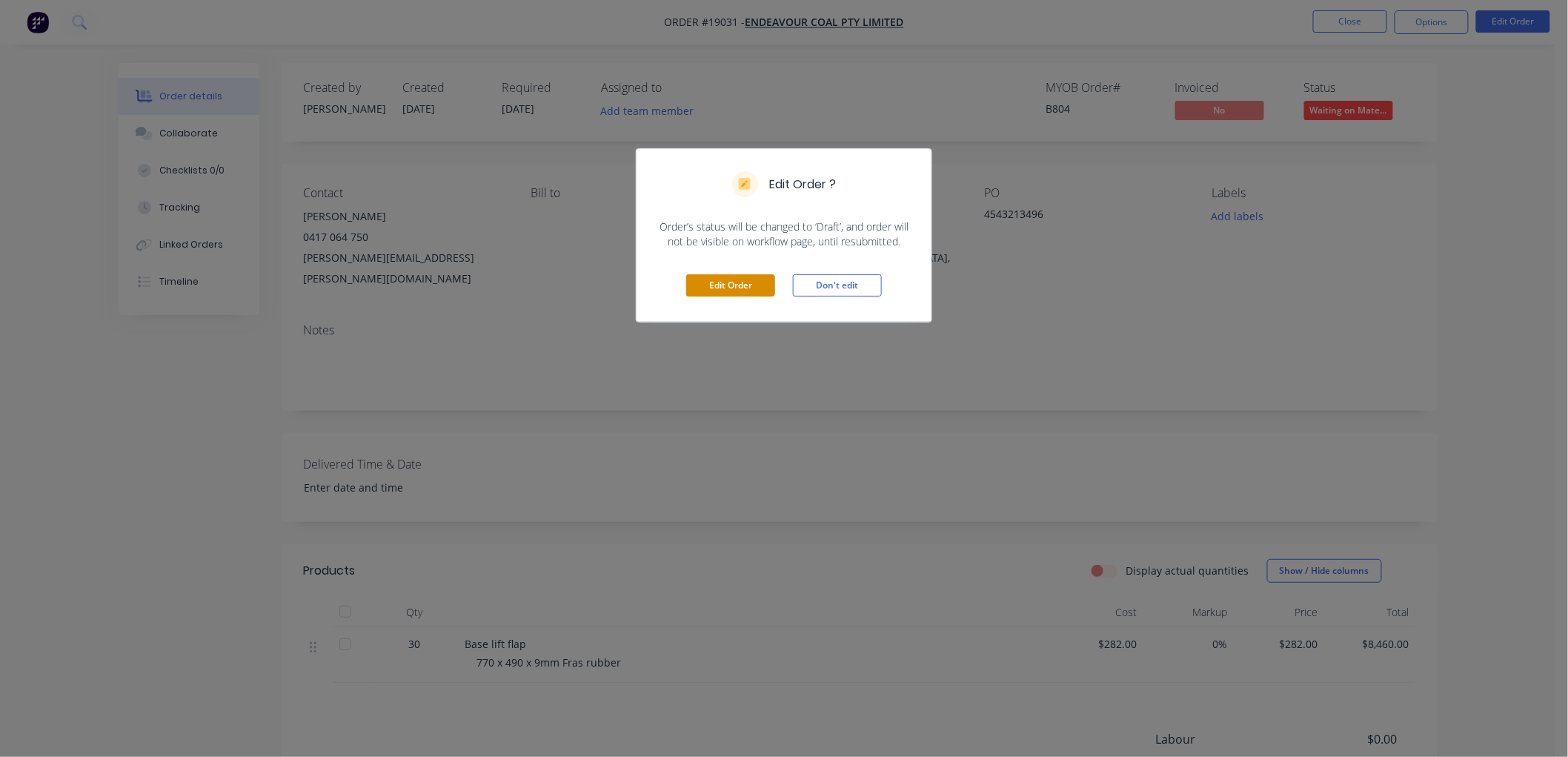
click at [734, 285] on button "Edit Order" at bounding box center [730, 286] width 89 height 22
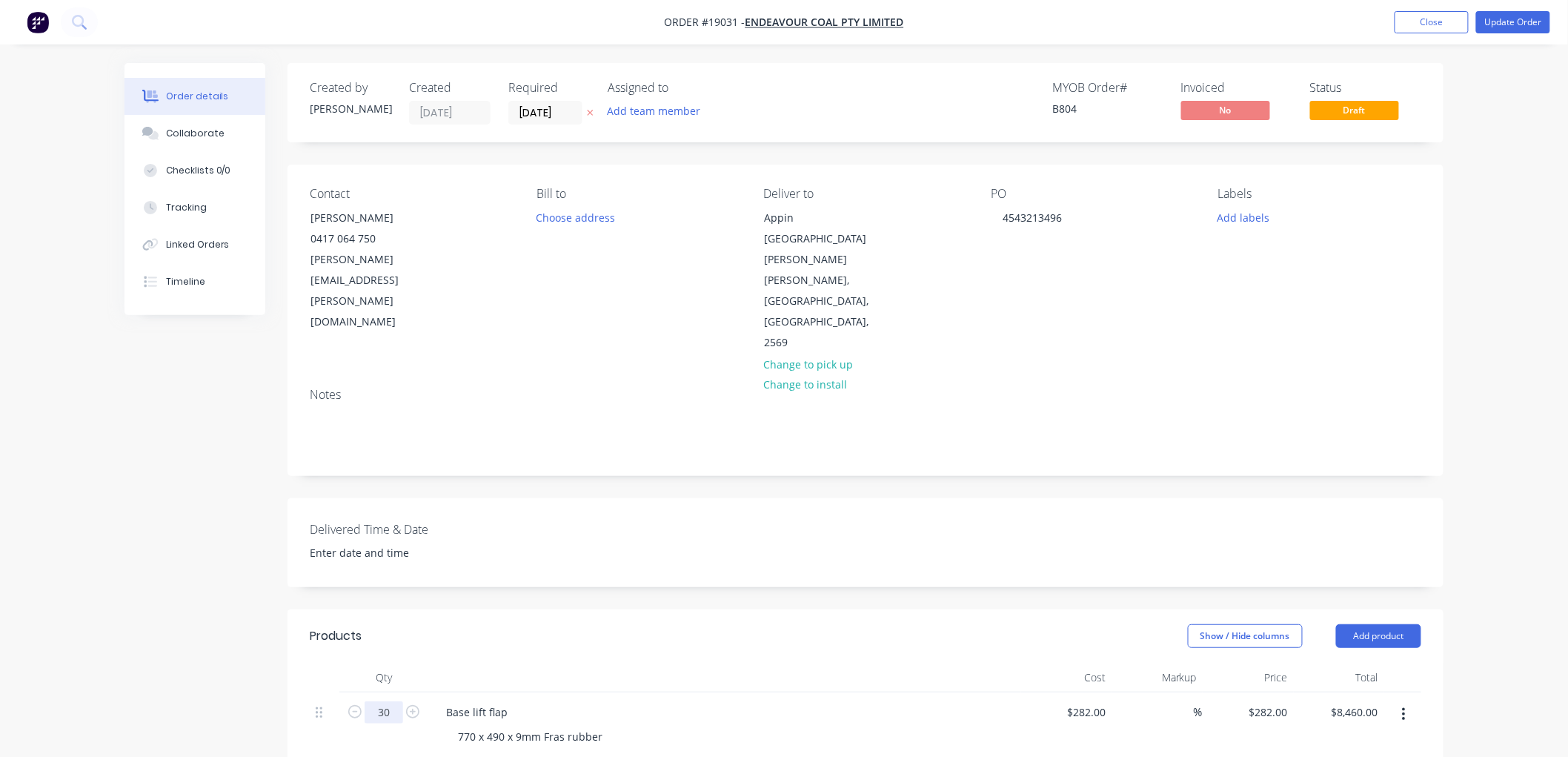
click at [383, 701] on input "30" at bounding box center [384, 712] width 39 height 22
type input "5"
type input "$1,410.00"
click at [1487, 291] on div "Order details Collaborate Checklists 0/0 Tracking Linked Orders Timeline Order …" at bounding box center [784, 593] width 1568 height 1186
click at [1514, 25] on button "Update Order" at bounding box center [1513, 22] width 74 height 22
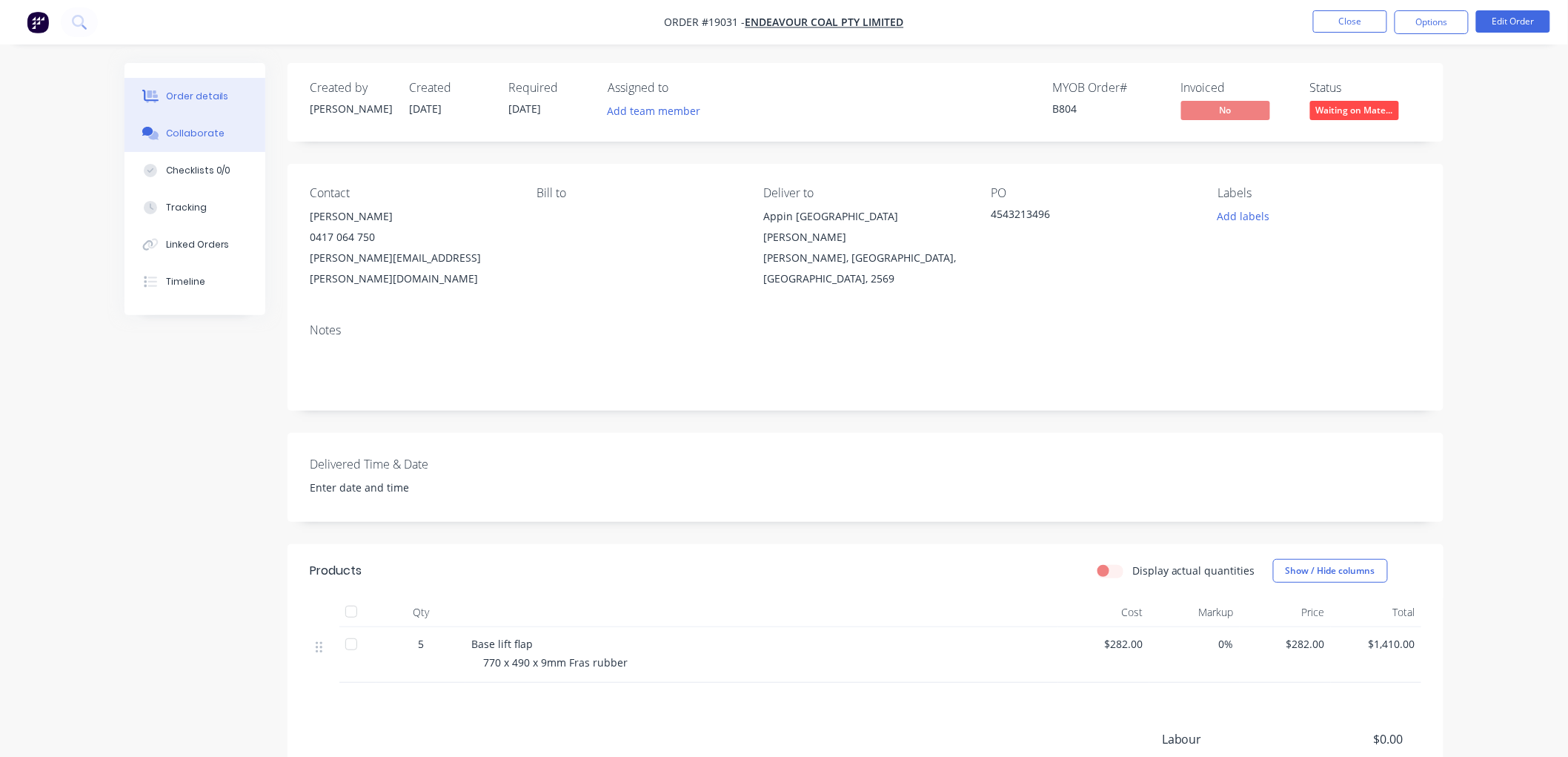
click at [171, 136] on div "Collaborate" at bounding box center [195, 134] width 59 height 13
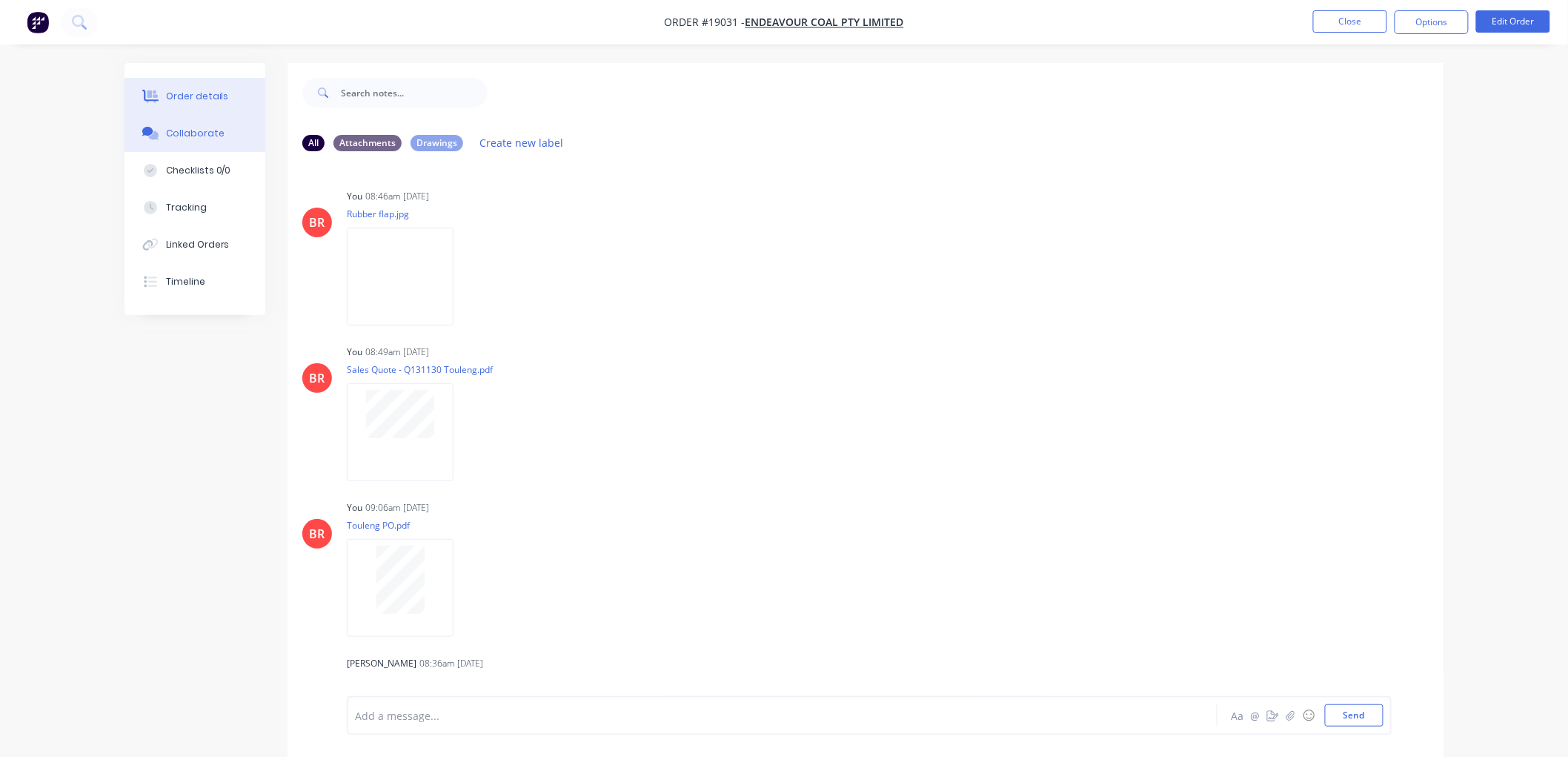
click at [220, 95] on div "Order details" at bounding box center [198, 96] width 63 height 13
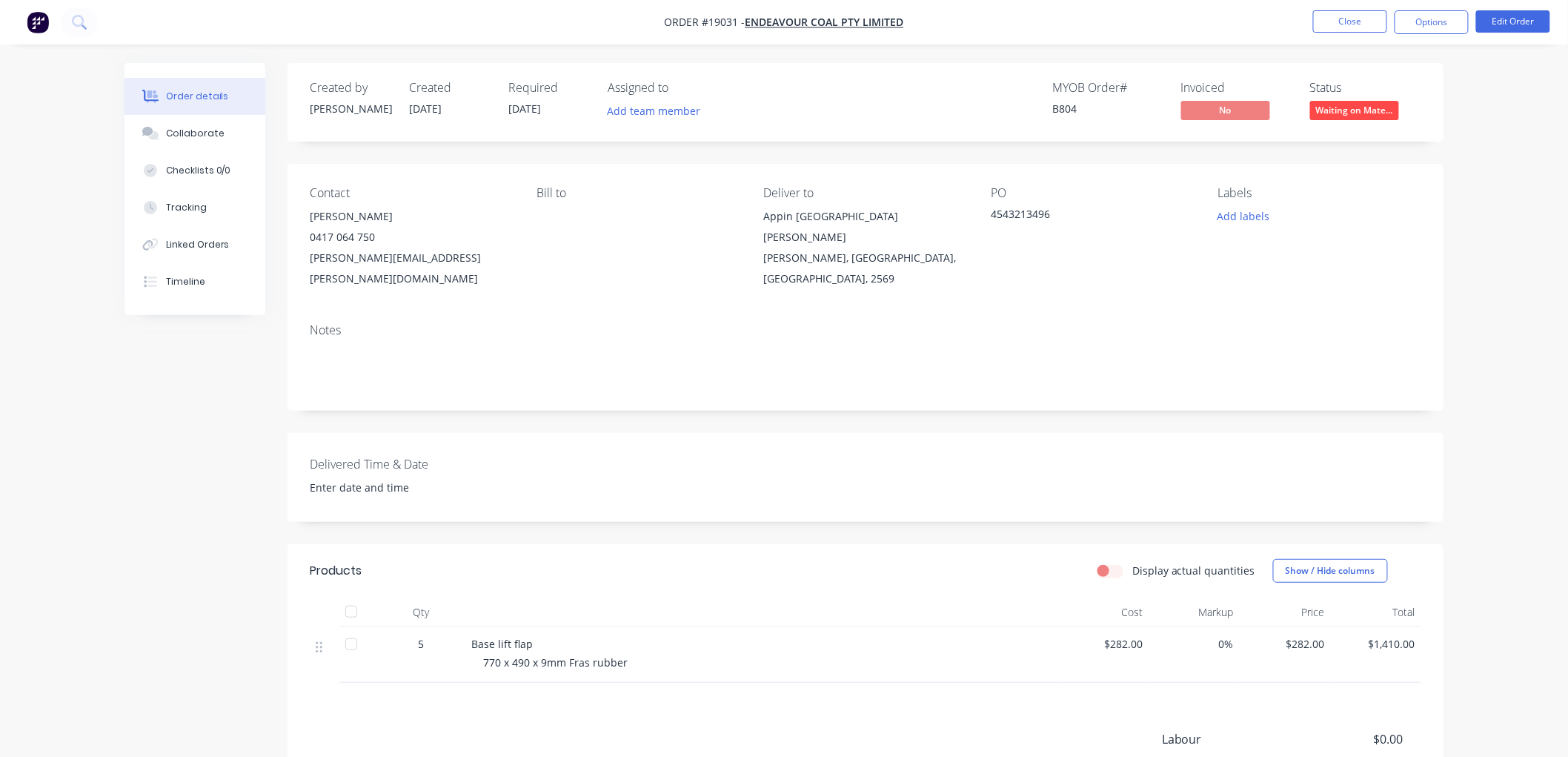
click at [1354, 113] on span "Waiting on Mate..." at bounding box center [1354, 110] width 89 height 19
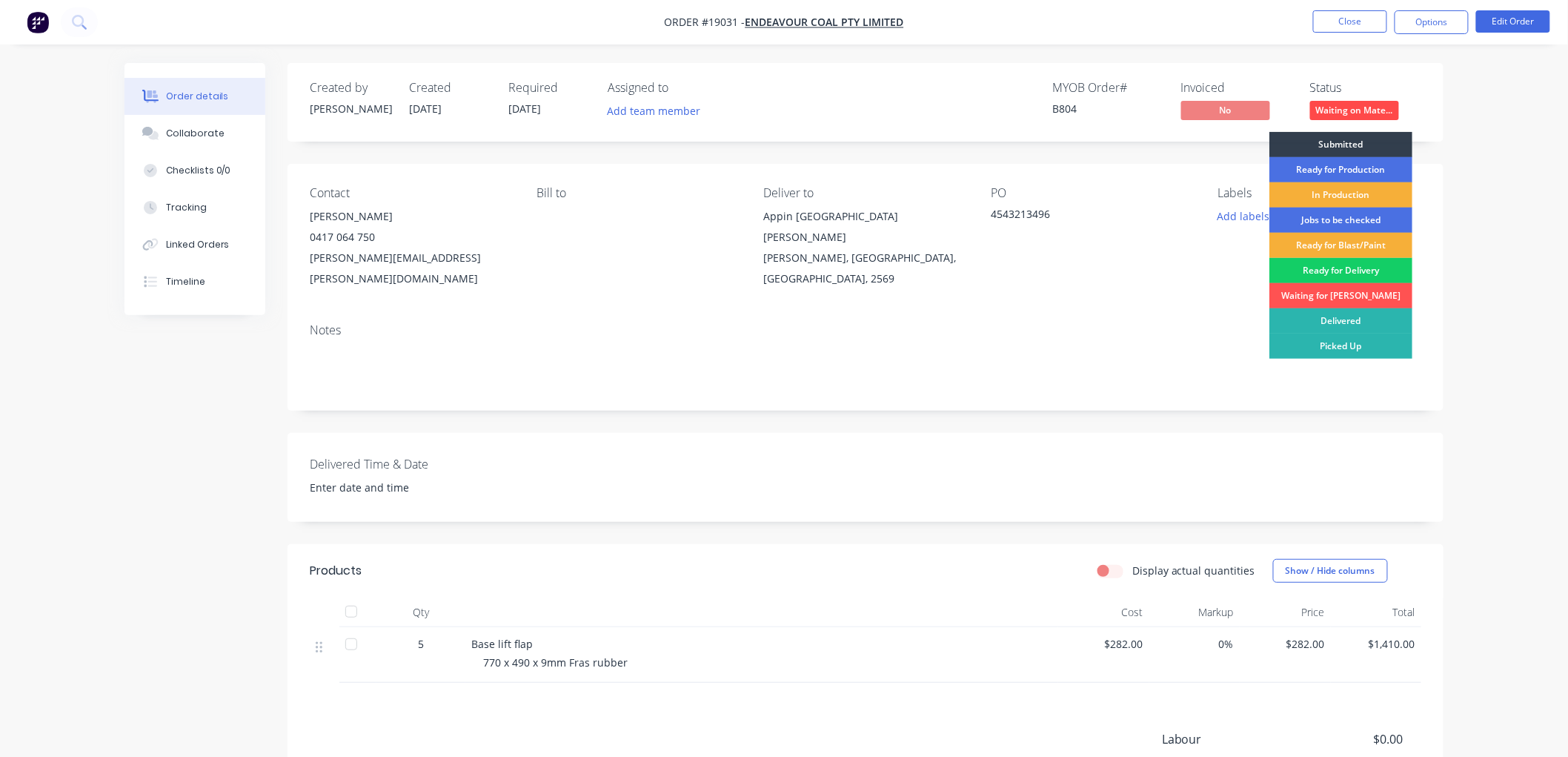
click at [1335, 268] on div "Ready for Delivery" at bounding box center [1341, 271] width 143 height 25
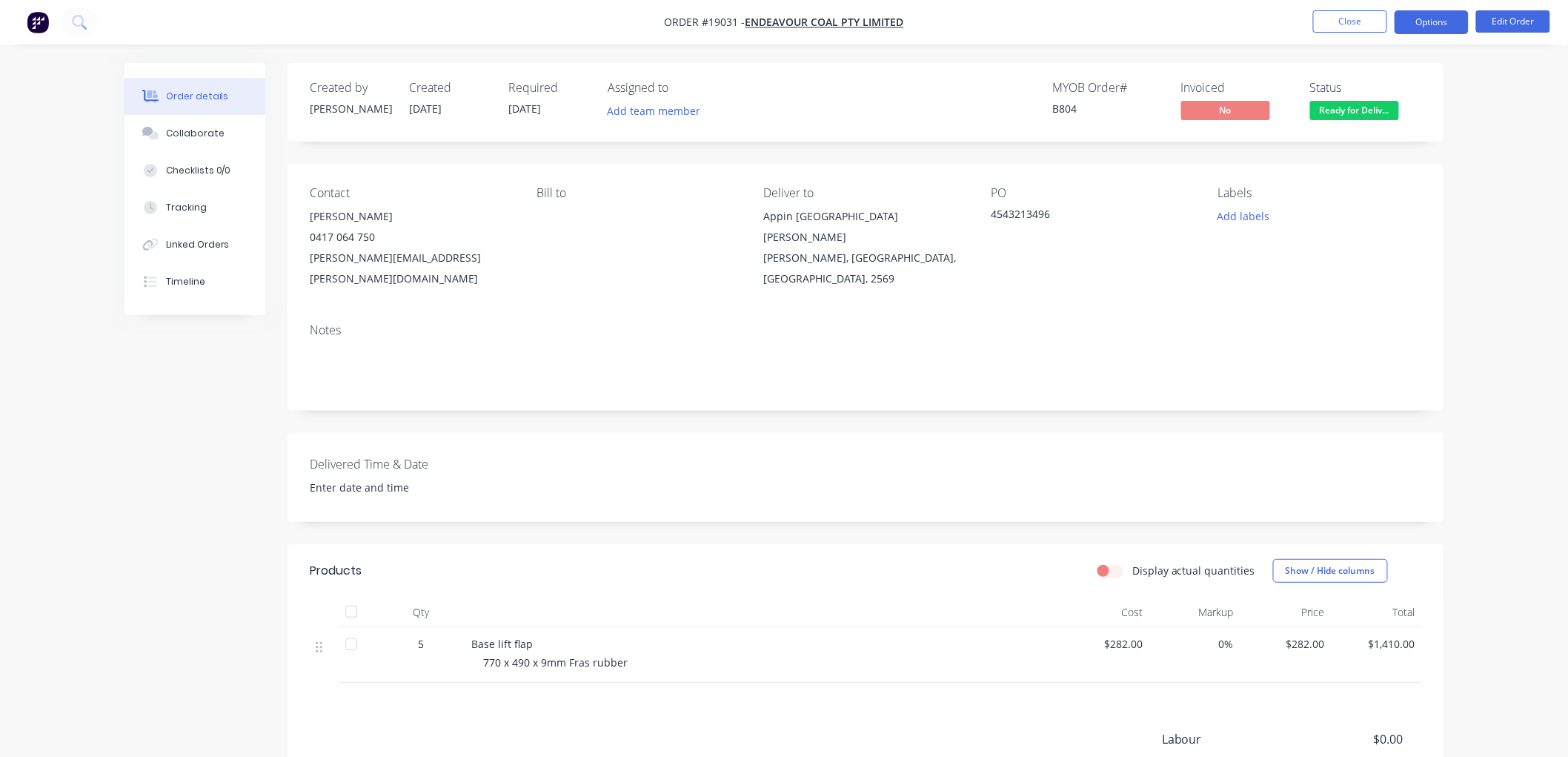
click at [1420, 25] on button "Options" at bounding box center [1431, 22] width 74 height 24
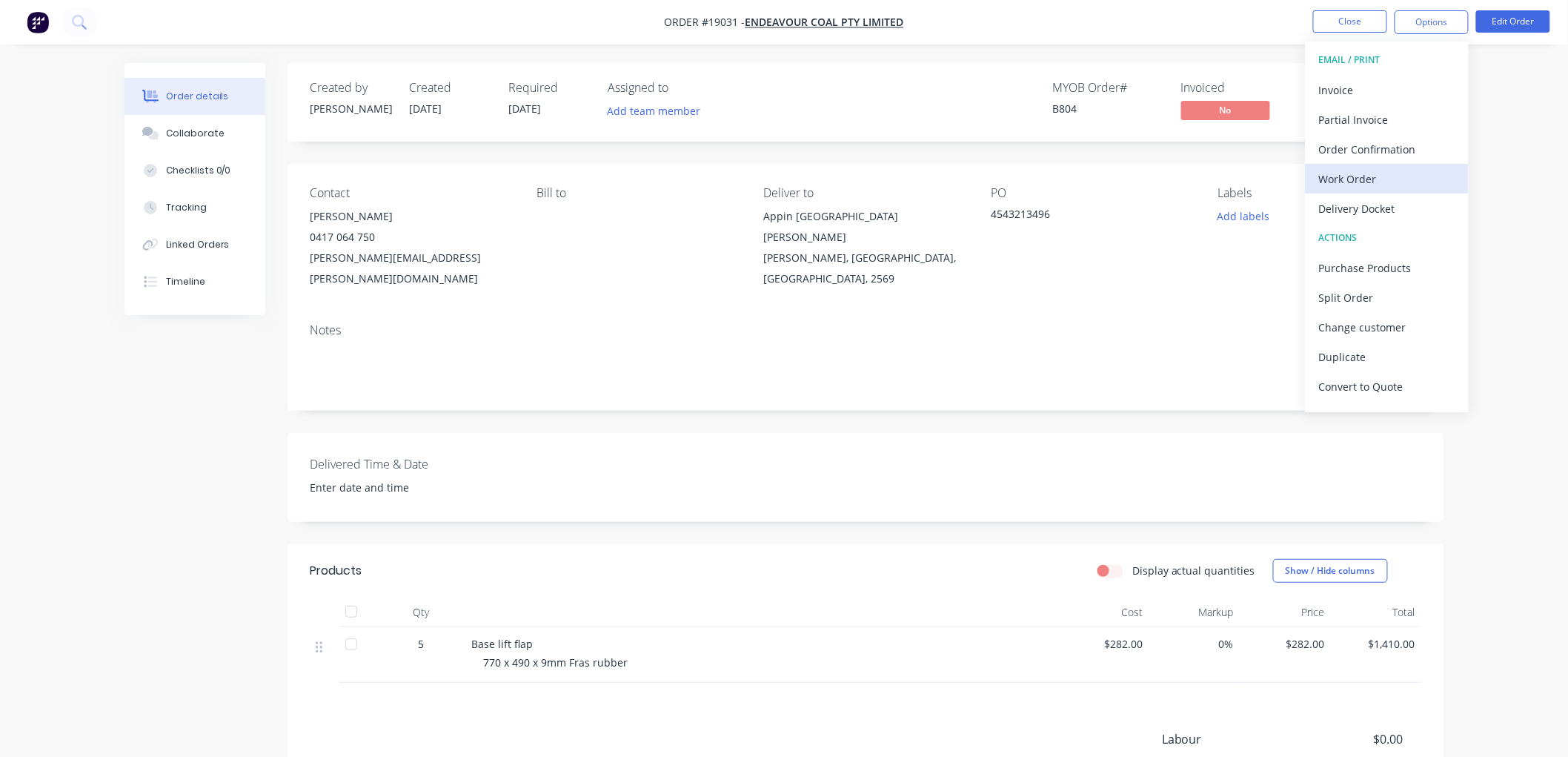
click at [1357, 180] on div "Work Order" at bounding box center [1387, 179] width 136 height 22
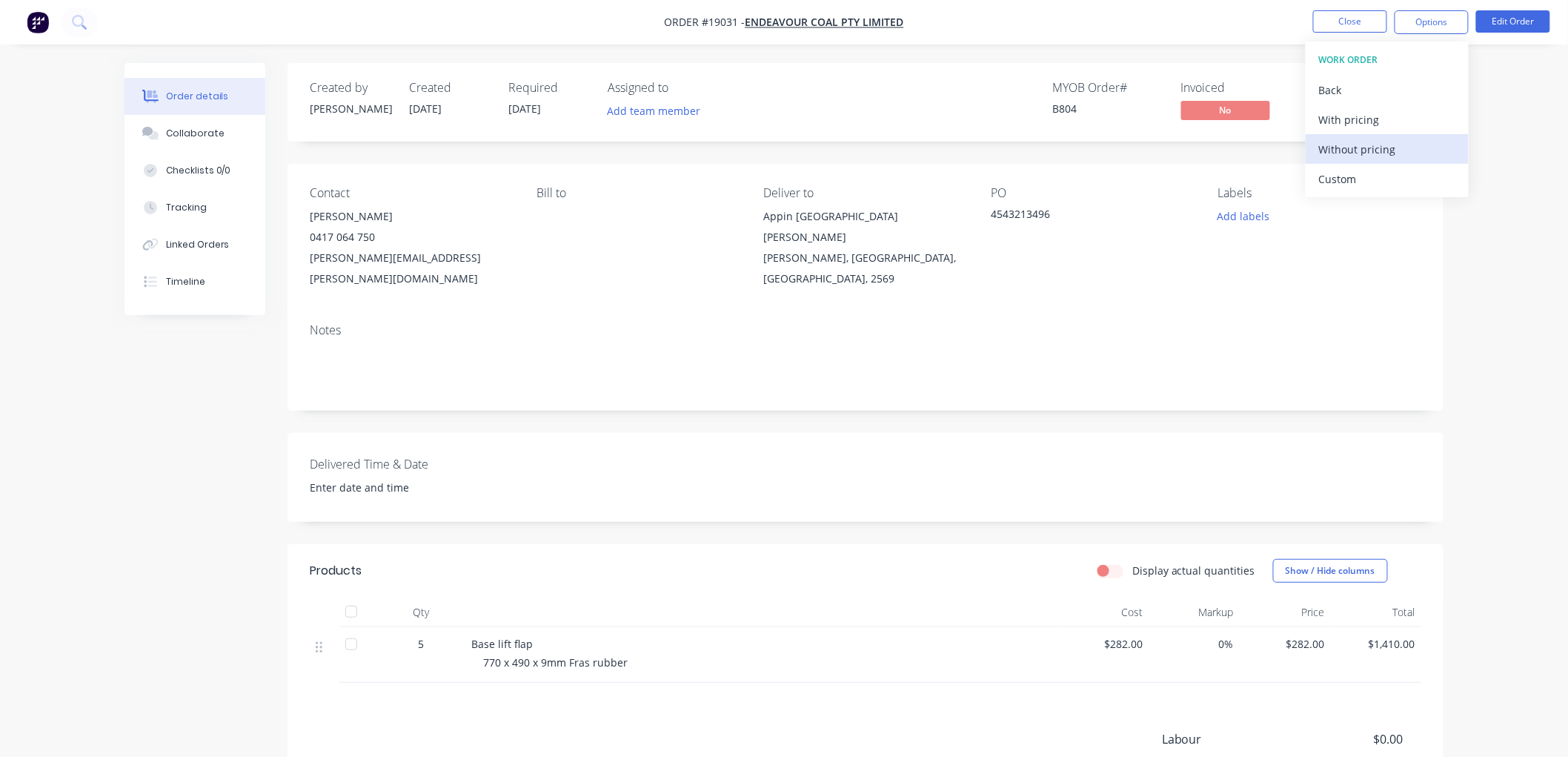
click at [1357, 158] on div "Without pricing" at bounding box center [1387, 149] width 136 height 22
click at [1505, 125] on div "Order details Collaborate Checklists 0/0 Tracking Linked Orders Timeline Order …" at bounding box center [784, 473] width 1568 height 946
click at [1423, 16] on button "Options" at bounding box center [1431, 22] width 74 height 24
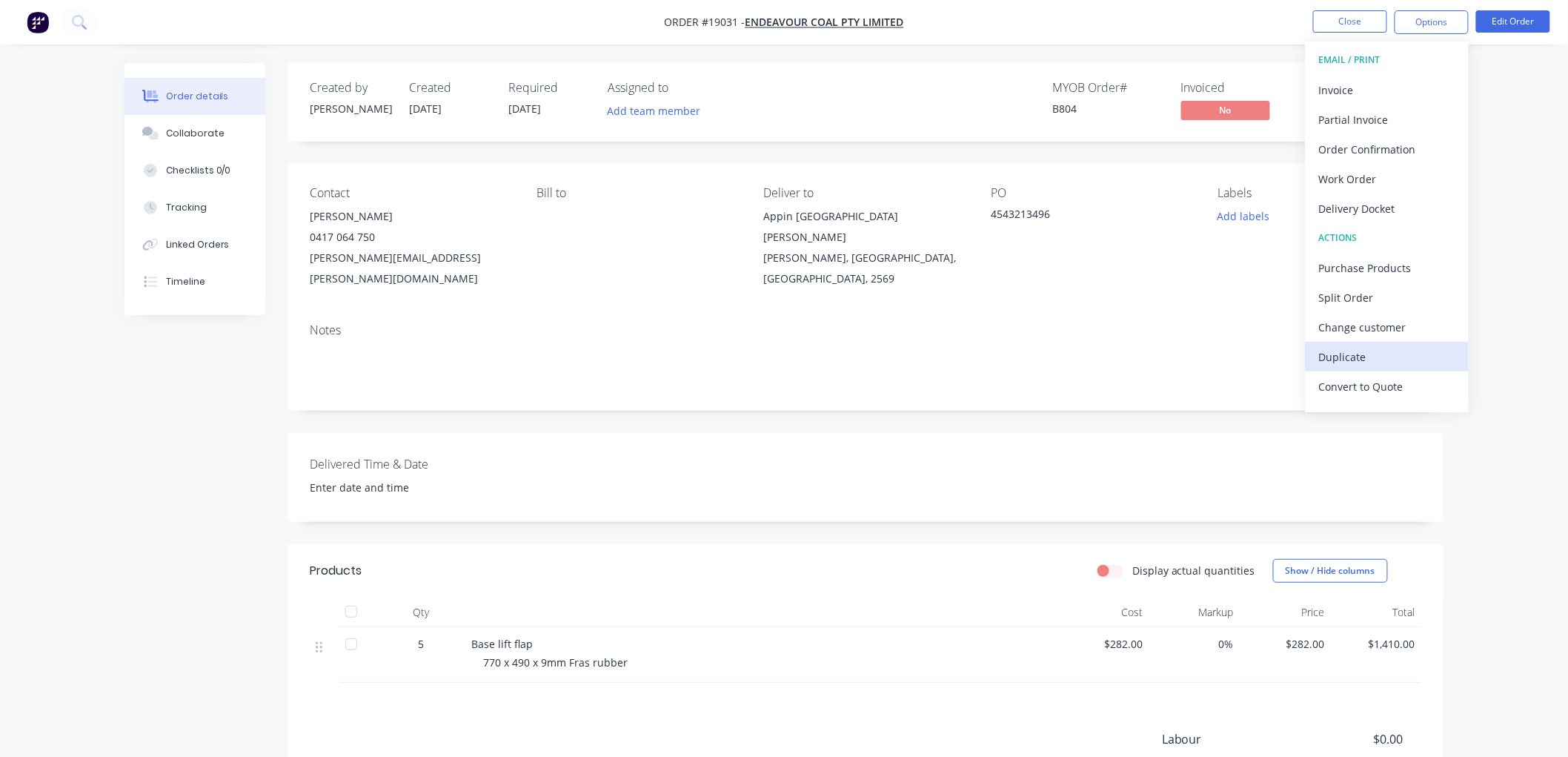
click at [1351, 343] on button "Duplicate" at bounding box center [1387, 356] width 163 height 30
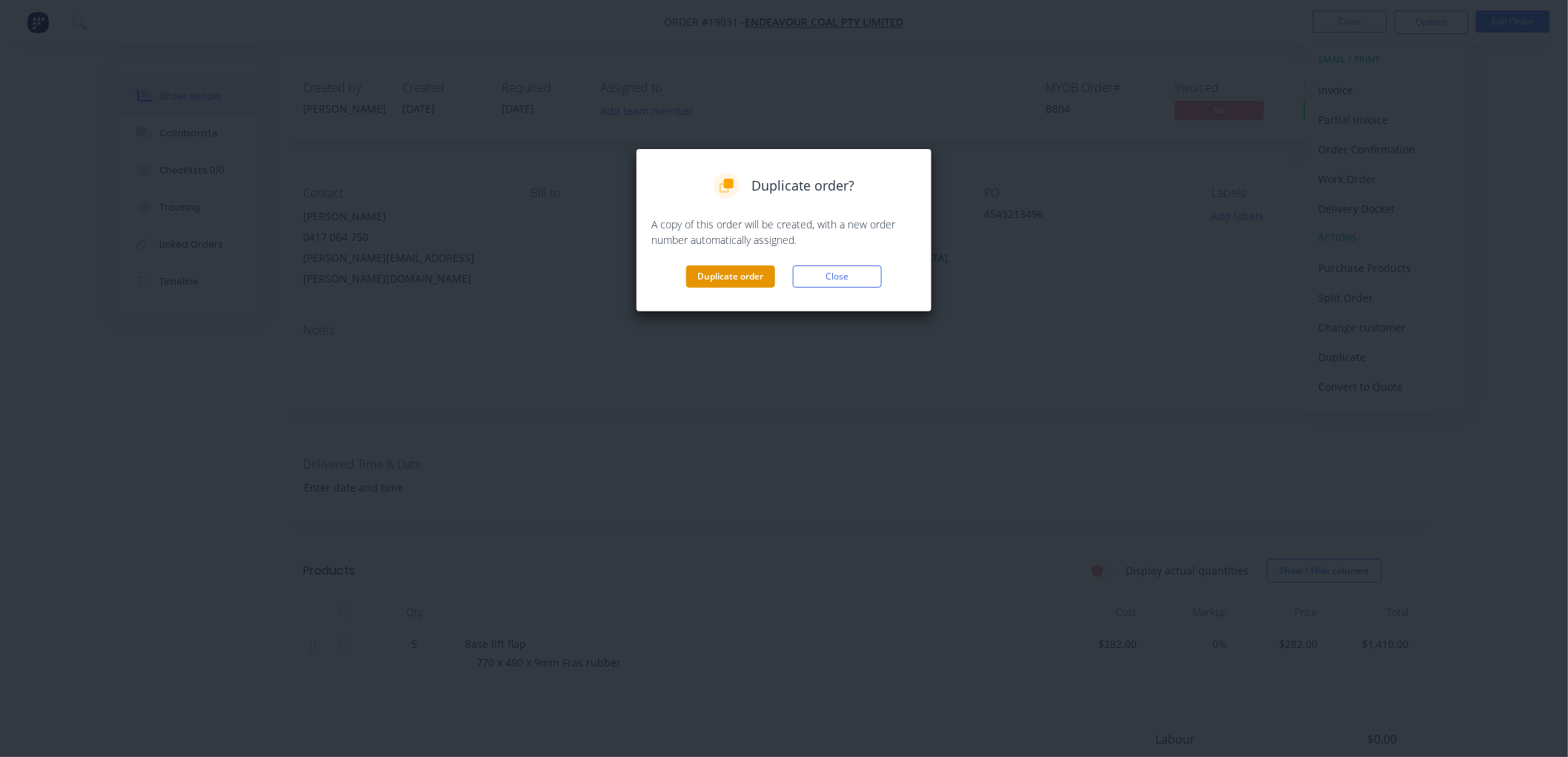
click at [759, 283] on button "Duplicate order" at bounding box center [730, 277] width 89 height 22
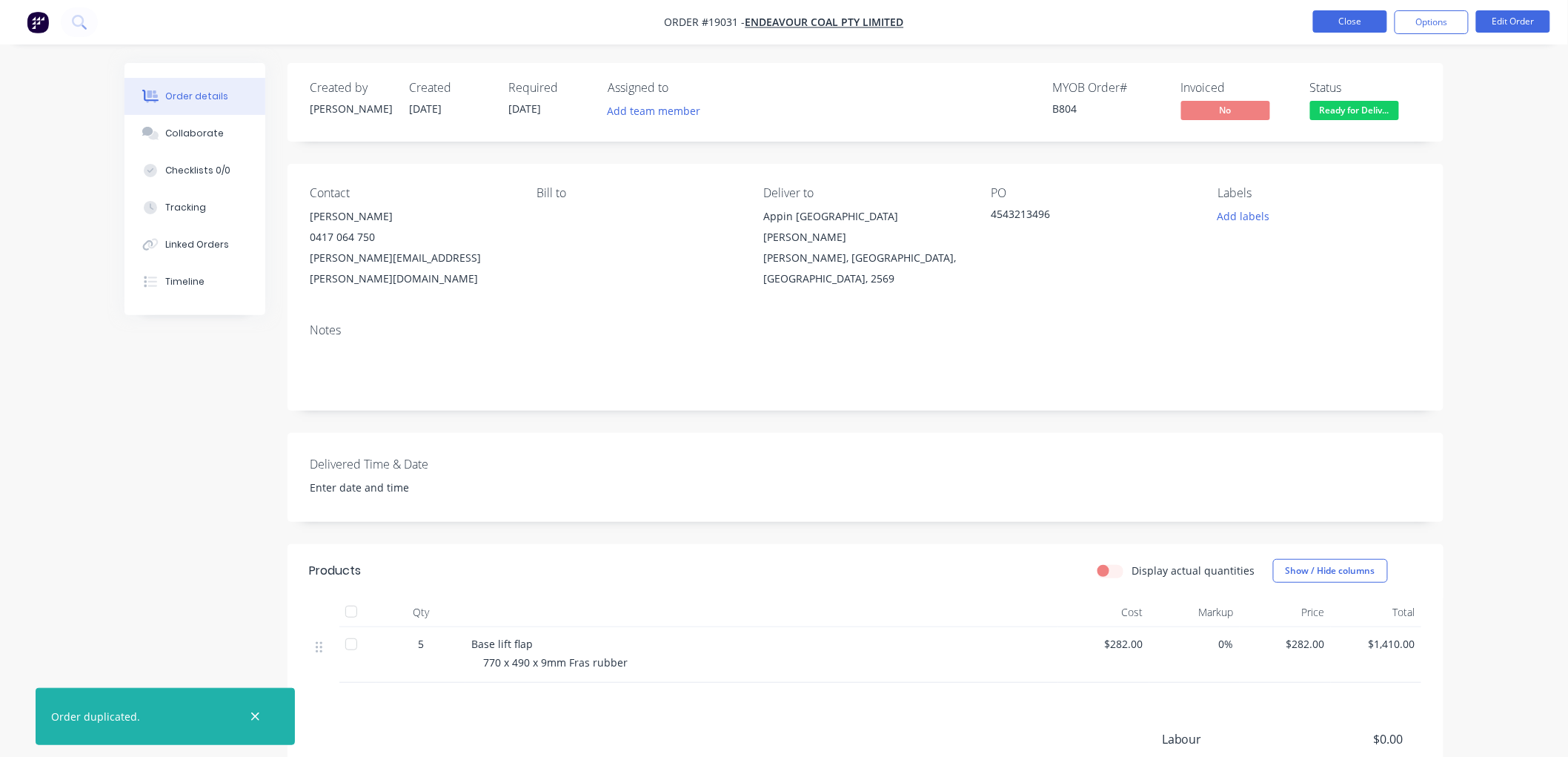
click at [1332, 22] on button "Close" at bounding box center [1350, 22] width 74 height 22
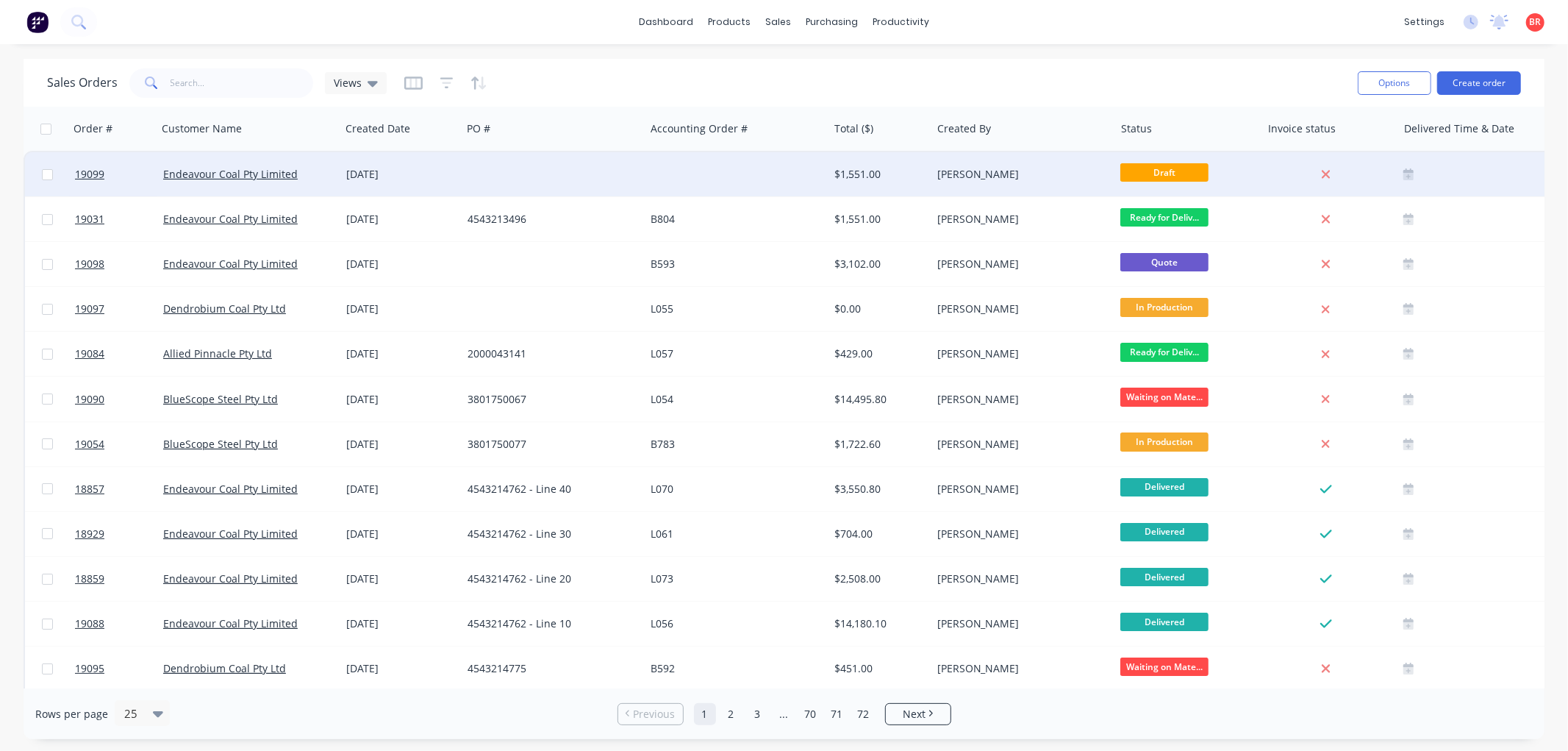
click at [720, 178] on div at bounding box center [737, 175] width 183 height 44
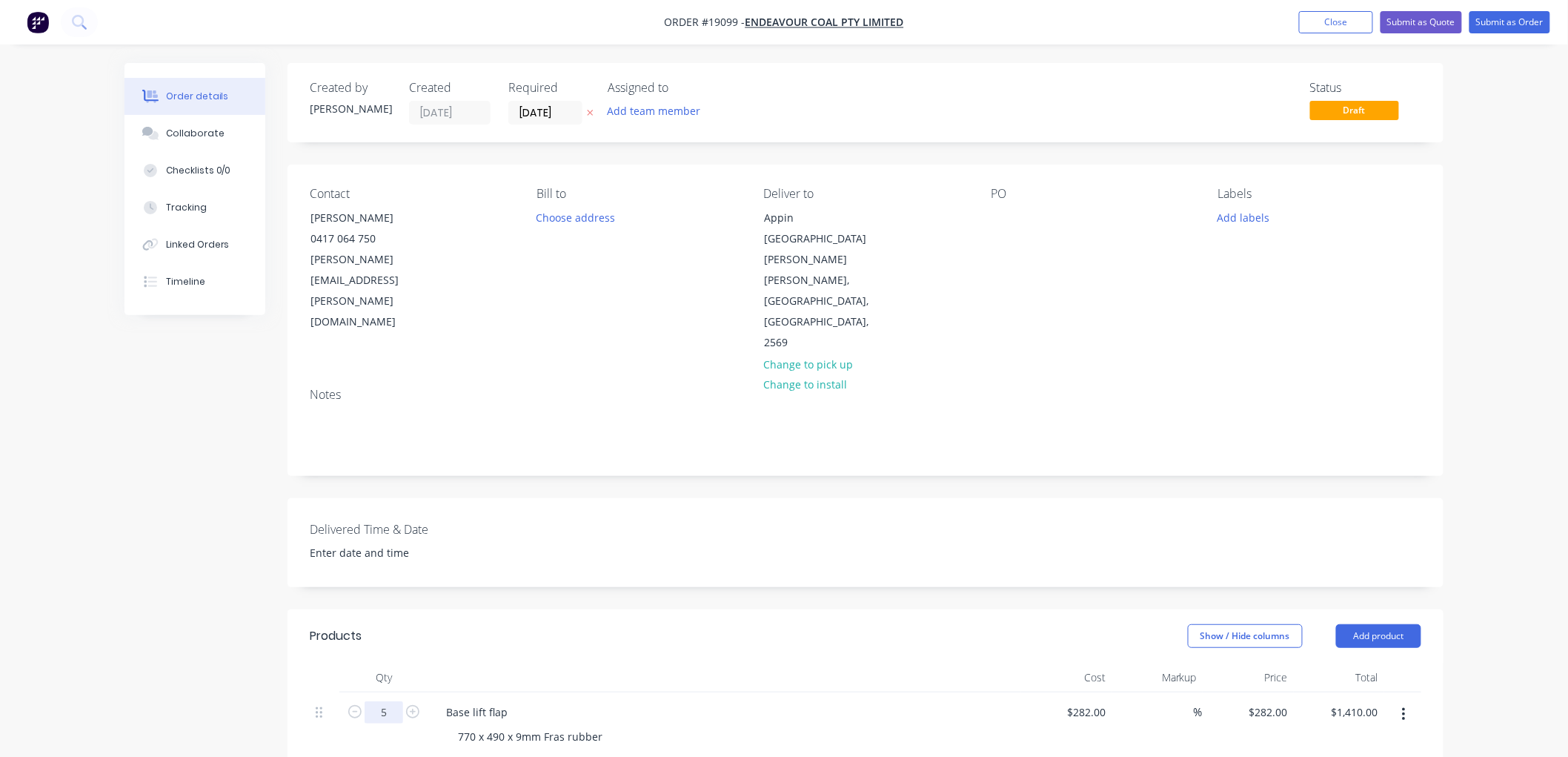
drag, startPoint x: 386, startPoint y: 643, endPoint x: 419, endPoint y: 646, distance: 33.1
click at [386, 701] on input "5" at bounding box center [384, 712] width 39 height 22
type input "25"
click at [1470, 306] on div "Order details Collaborate Checklists 0/0 Tracking Linked Orders Timeline Order …" at bounding box center [784, 593] width 1568 height 1186
type input "$7,050.00"
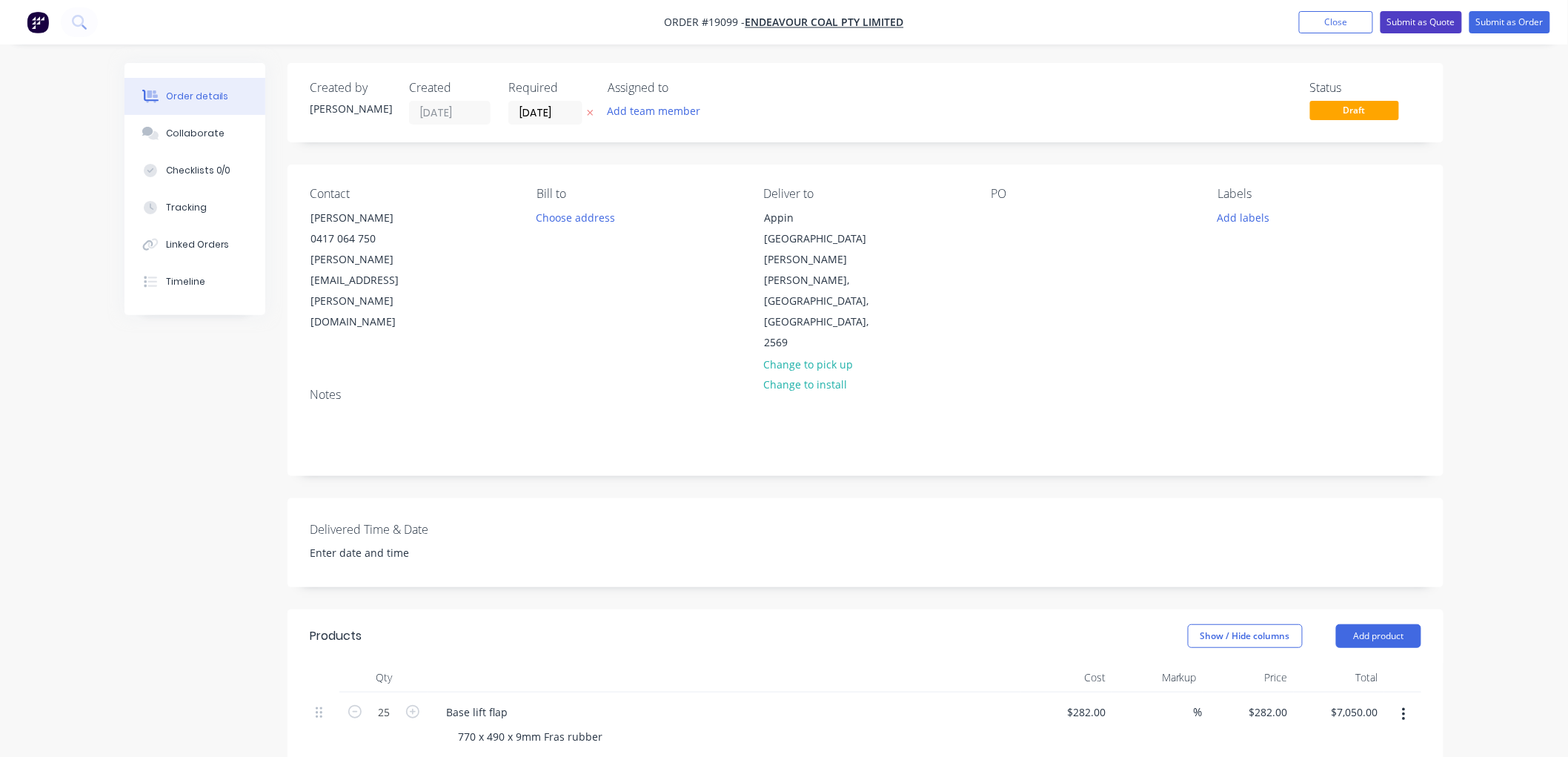
click at [1424, 25] on button "Submit as Quote" at bounding box center [1420, 22] width 81 height 22
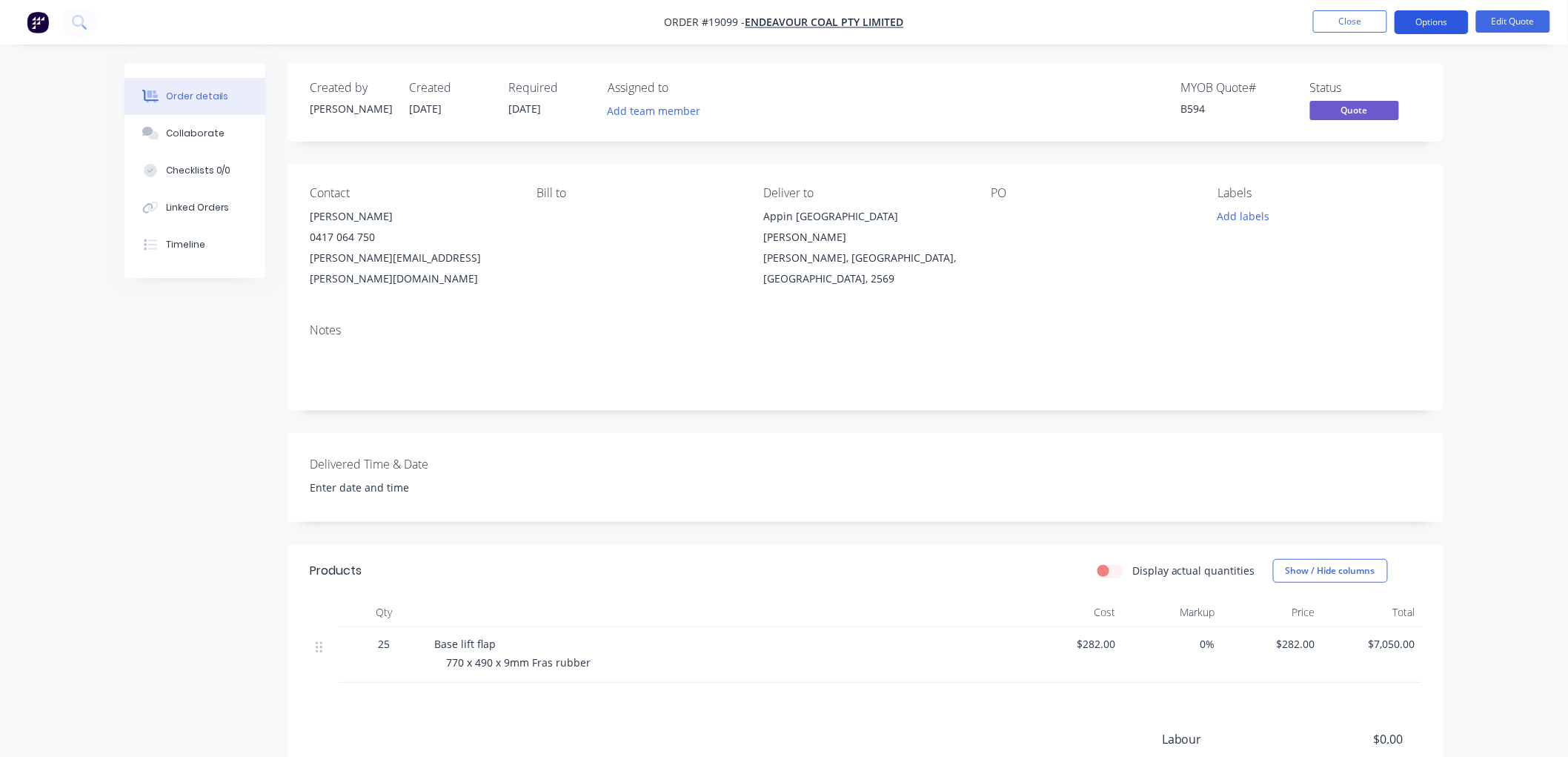
click at [1427, 19] on button "Options" at bounding box center [1431, 22] width 74 height 24
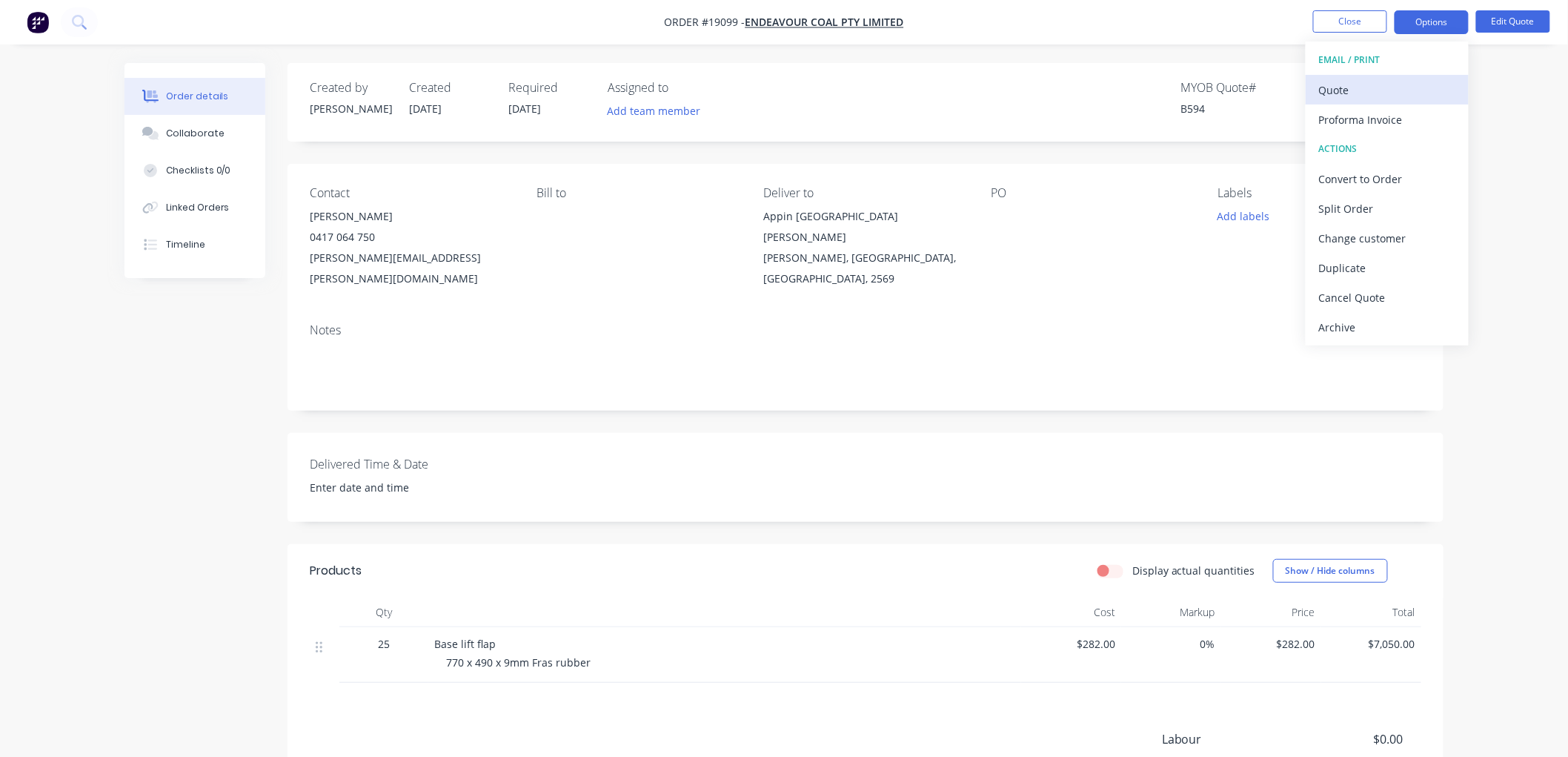
click at [1341, 84] on div "Quote" at bounding box center [1387, 89] width 136 height 22
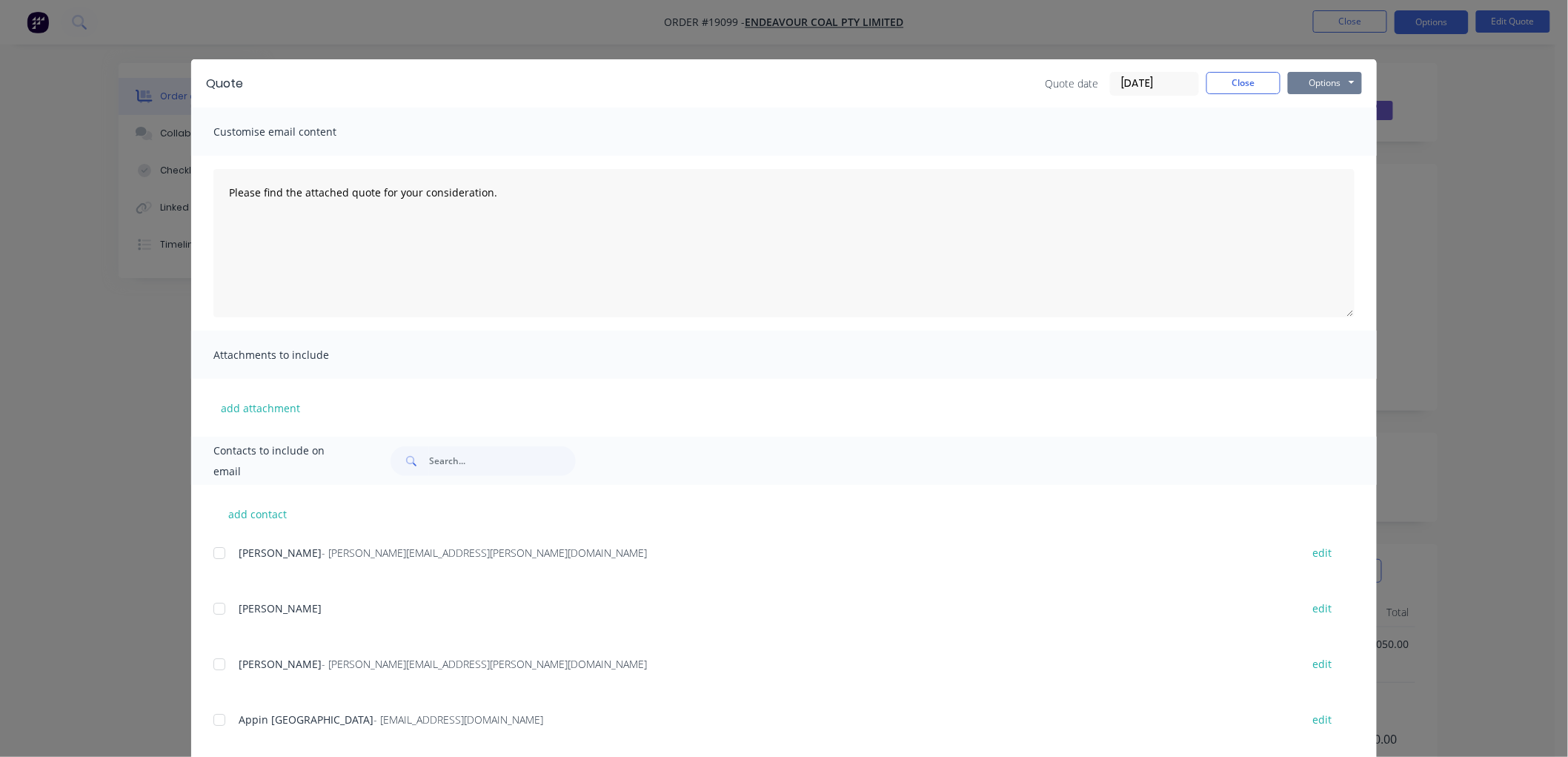
drag, startPoint x: 1310, startPoint y: 79, endPoint x: 1312, endPoint y: 92, distance: 13.2
click at [1309, 79] on button "Options" at bounding box center [1324, 83] width 74 height 22
click at [1324, 142] on button "Print" at bounding box center [1335, 134] width 95 height 25
click at [1229, 75] on button "Close" at bounding box center [1243, 83] width 74 height 22
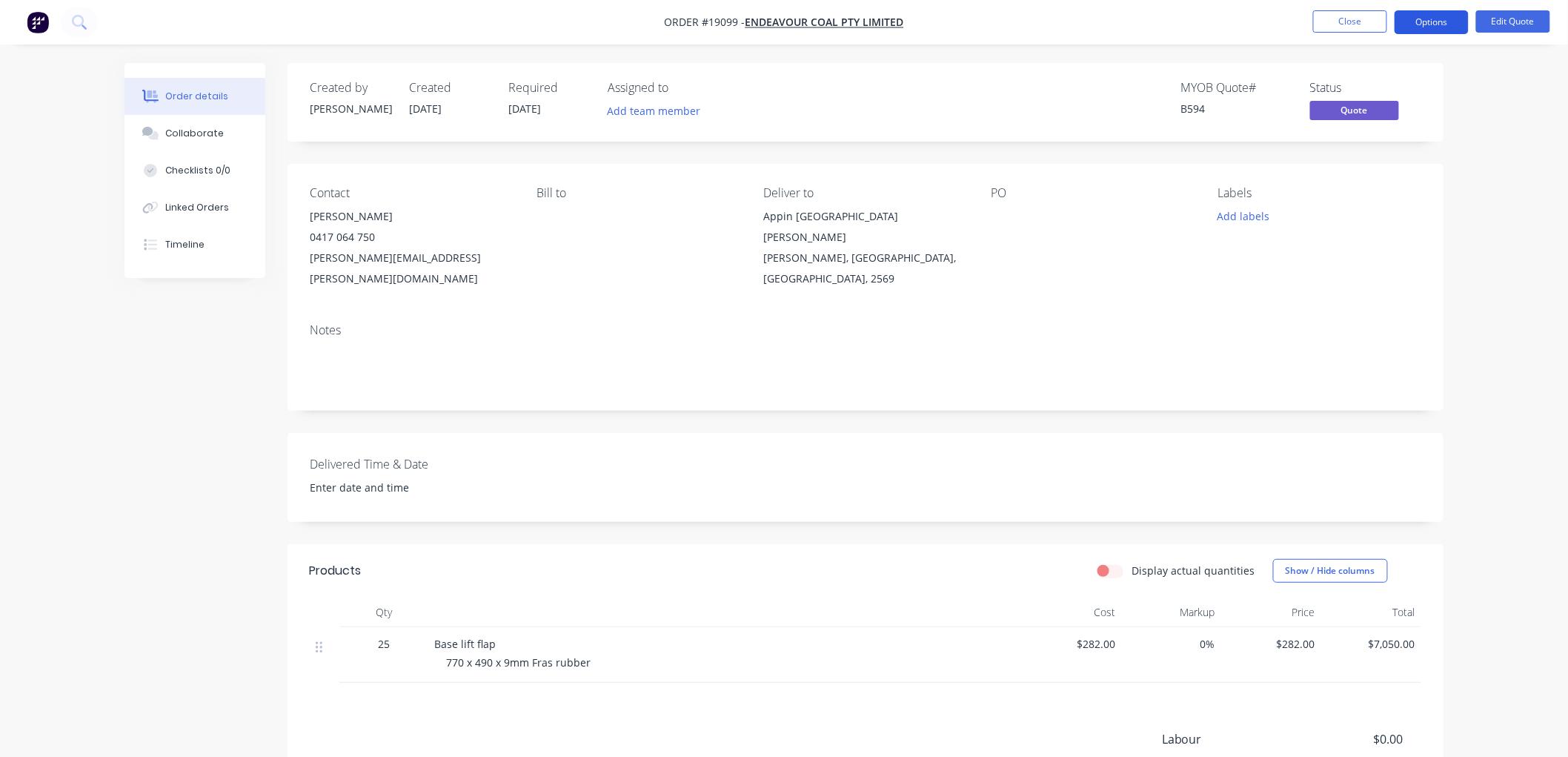
click at [1439, 19] on button "Options" at bounding box center [1431, 22] width 74 height 24
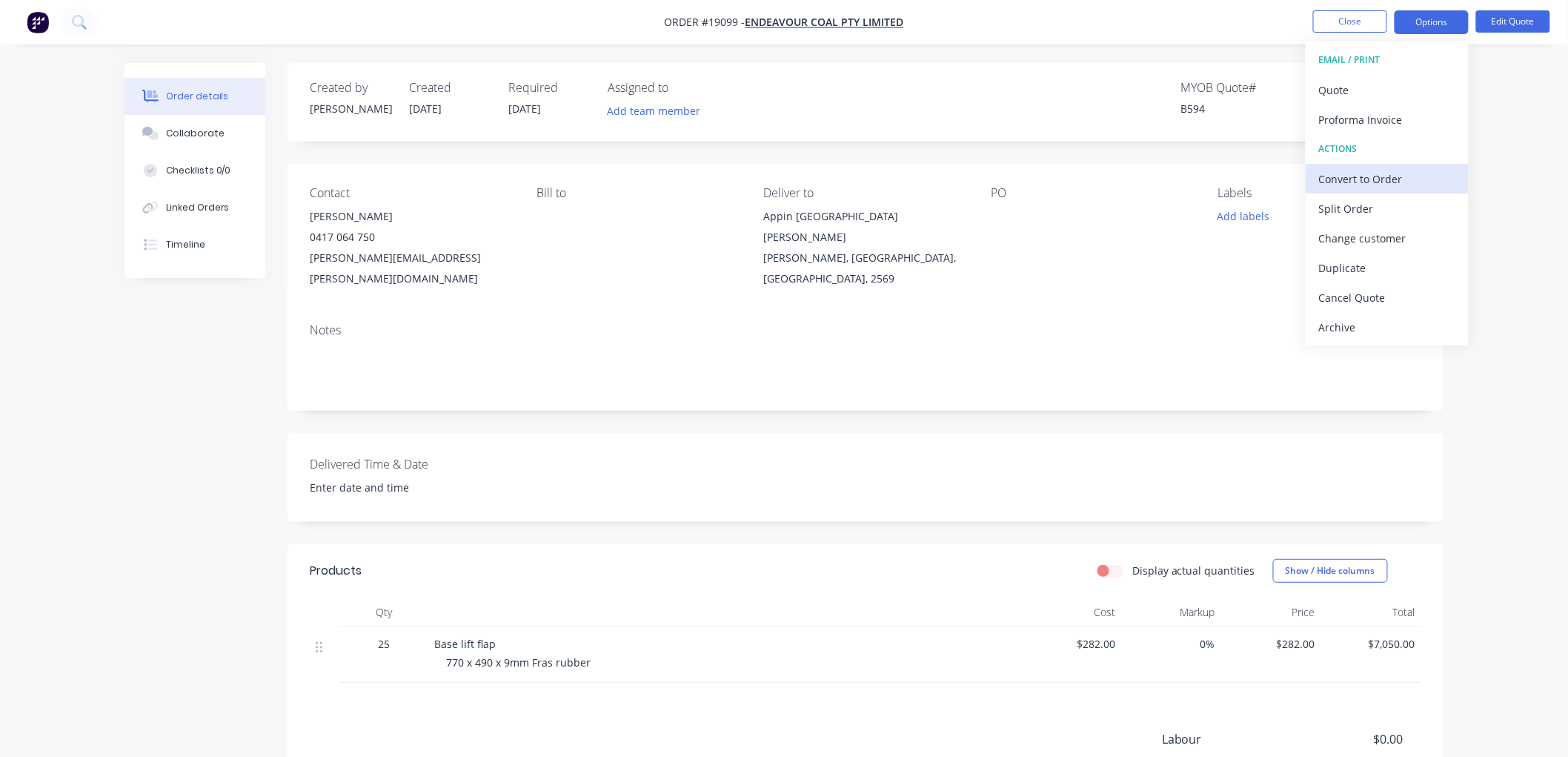
click at [1347, 172] on div "Convert to Order" at bounding box center [1387, 179] width 136 height 22
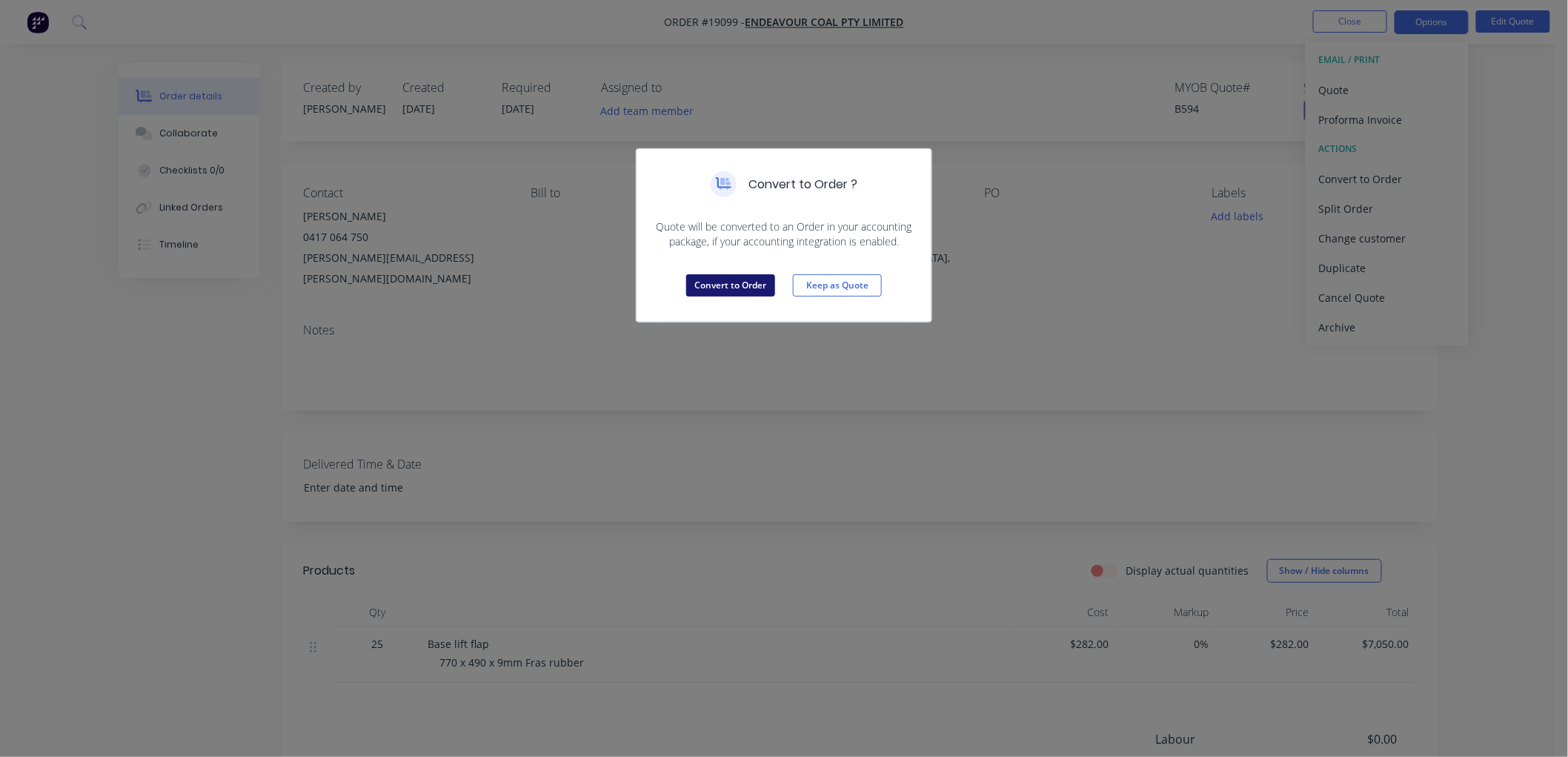
click at [751, 283] on button "Convert to Order" at bounding box center [730, 286] width 89 height 22
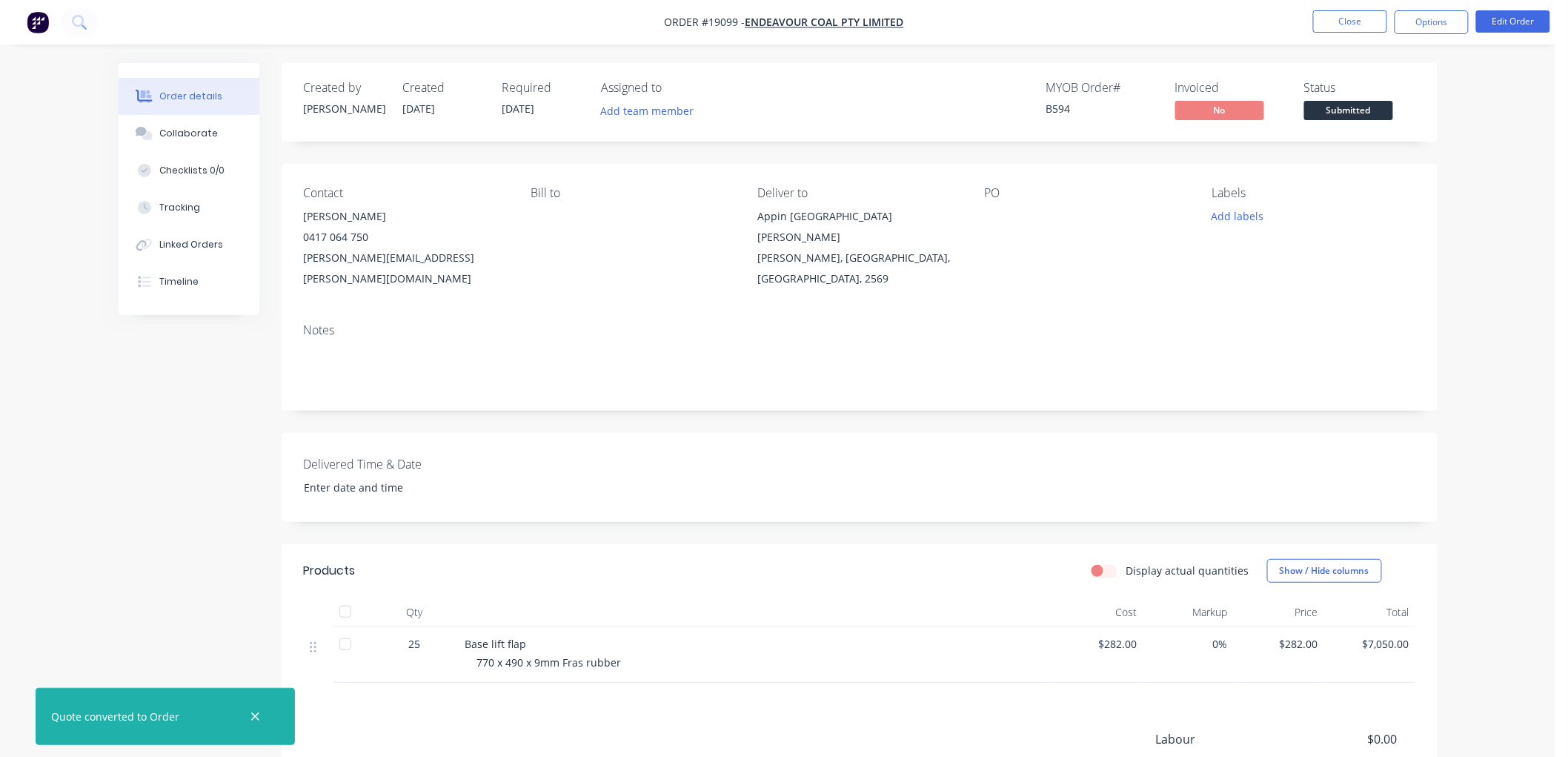
click at [1336, 104] on span "Submitted" at bounding box center [1348, 110] width 89 height 19
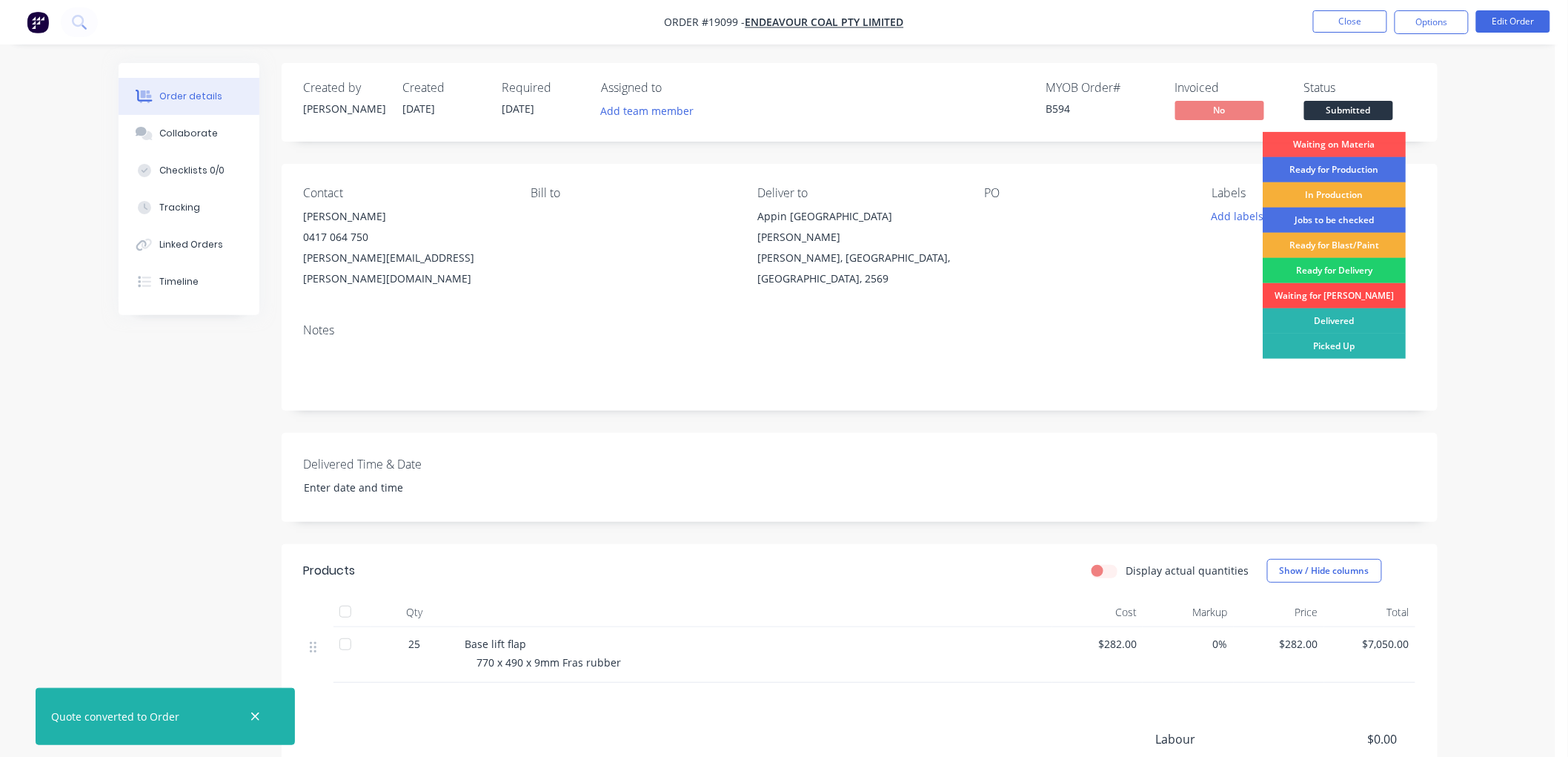
click at [1326, 293] on div "Waiting for [PERSON_NAME]" at bounding box center [1334, 296] width 143 height 25
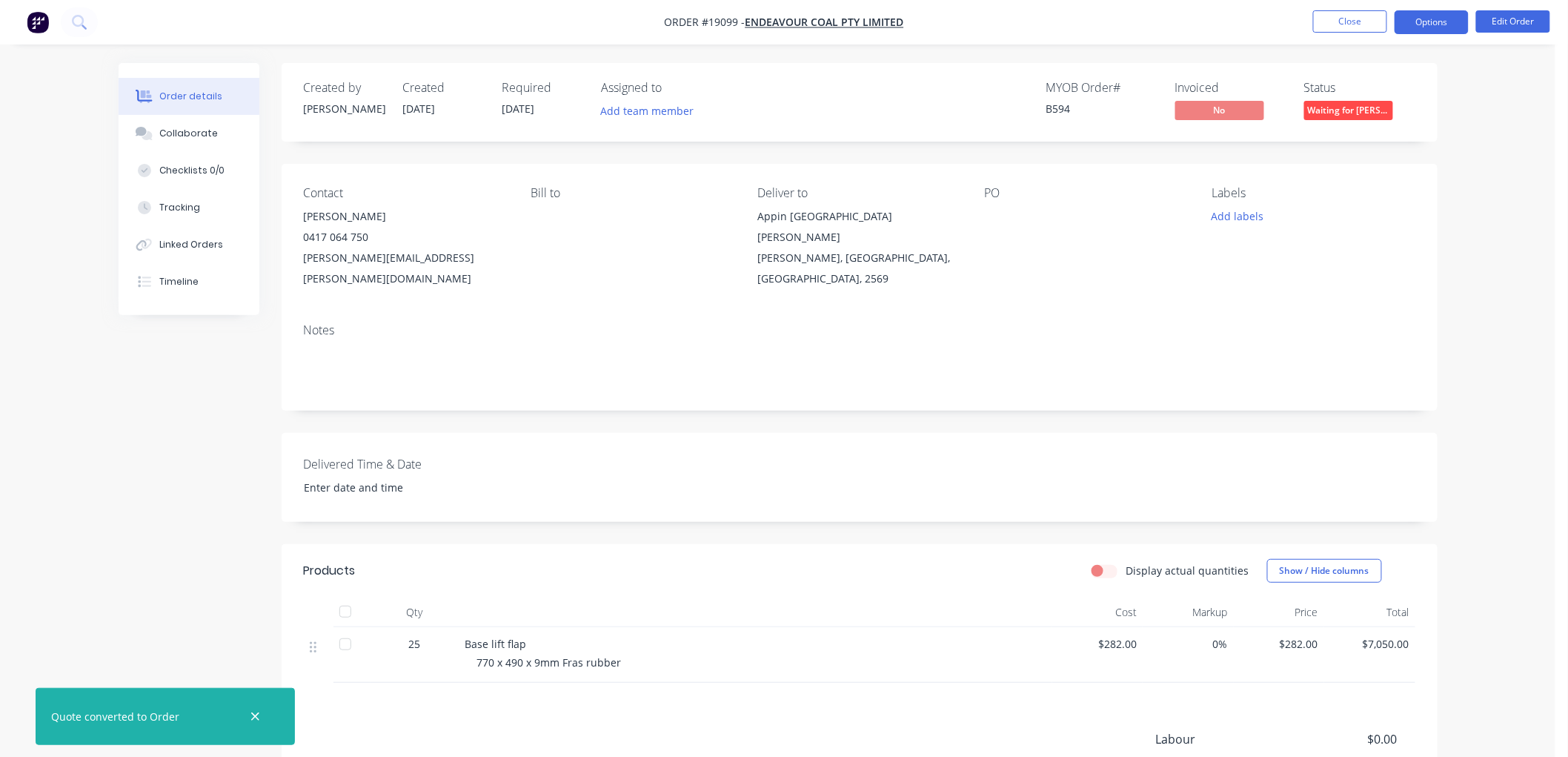
click at [1446, 18] on button "Options" at bounding box center [1431, 22] width 74 height 24
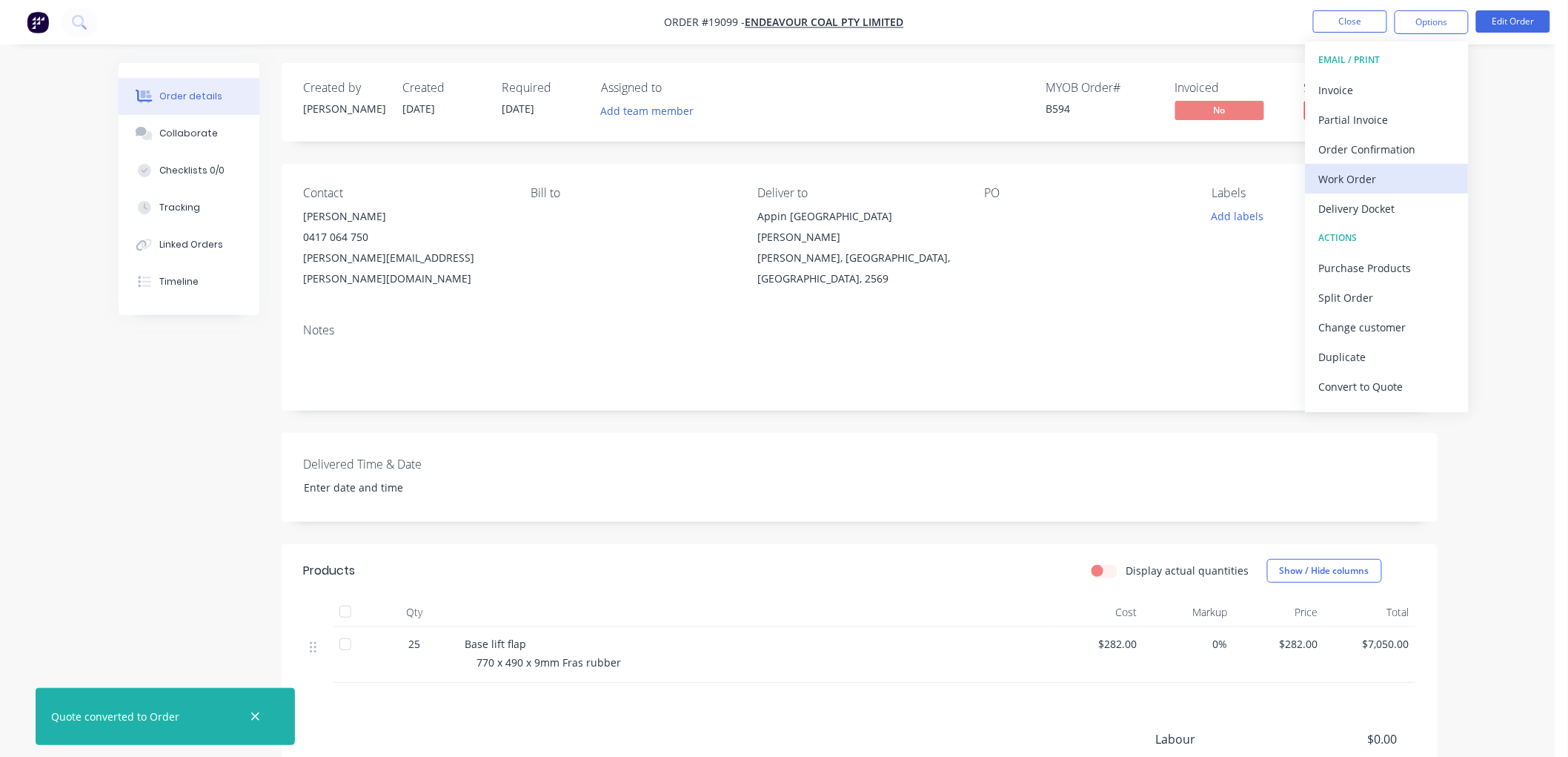
click at [1344, 185] on div "Work Order" at bounding box center [1387, 179] width 136 height 22
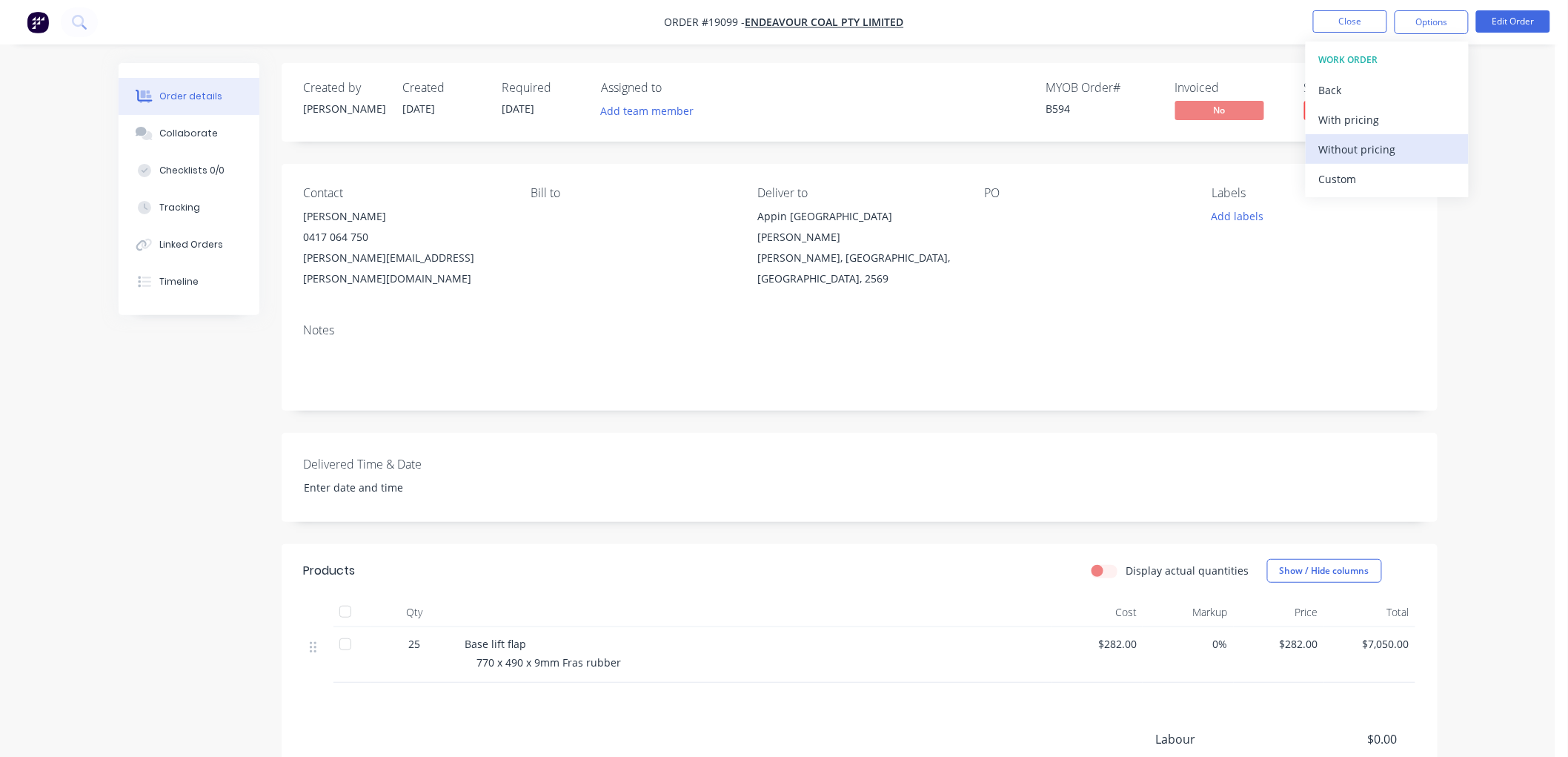
click at [1343, 149] on div "Without pricing" at bounding box center [1387, 149] width 136 height 22
click at [1522, 130] on div "Order details Collaborate Checklists 0/0 Tracking Linked Orders Timeline Order …" at bounding box center [778, 473] width 1555 height 946
click at [1355, 27] on button "Close" at bounding box center [1350, 22] width 74 height 22
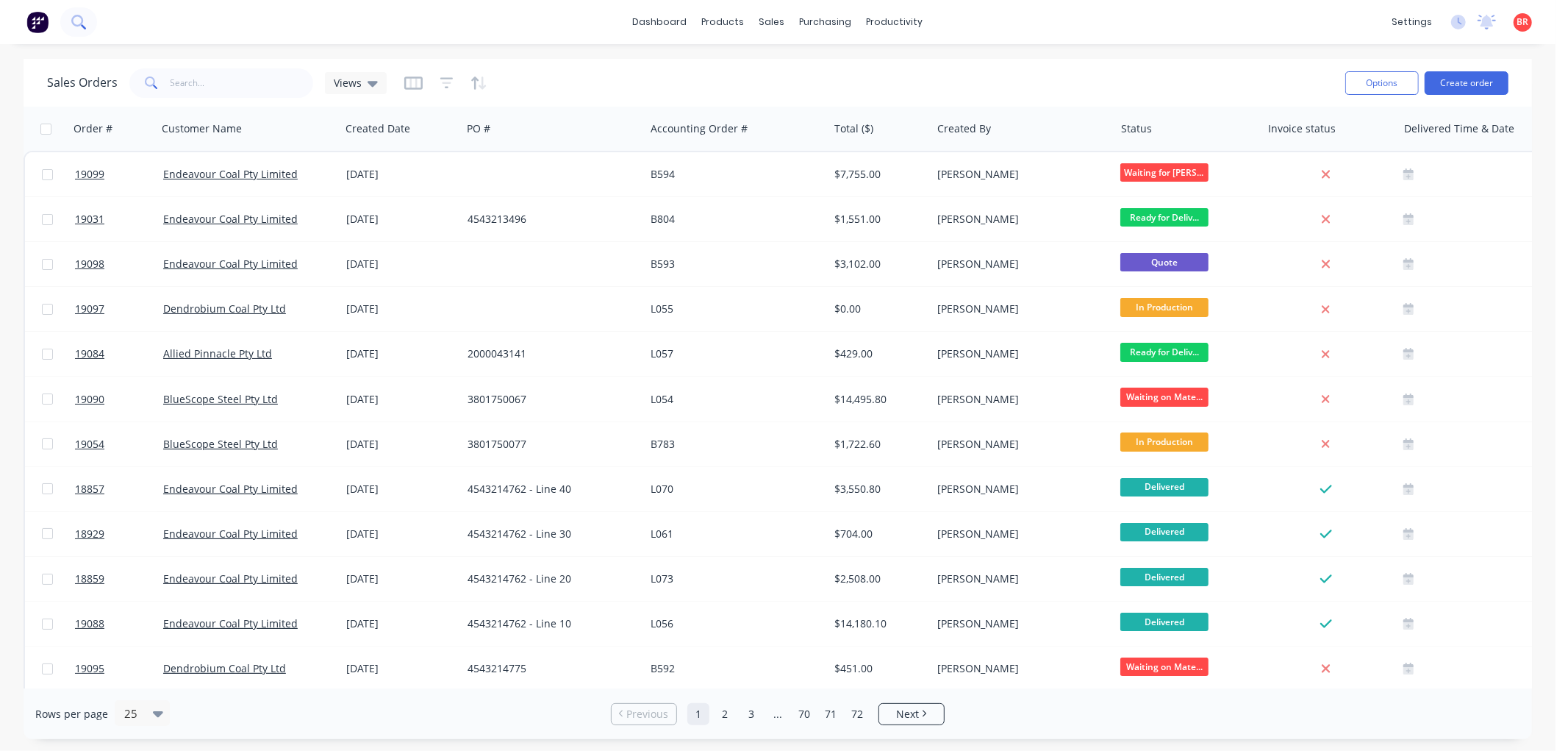
click at [75, 19] on icon at bounding box center [78, 21] width 14 height 14
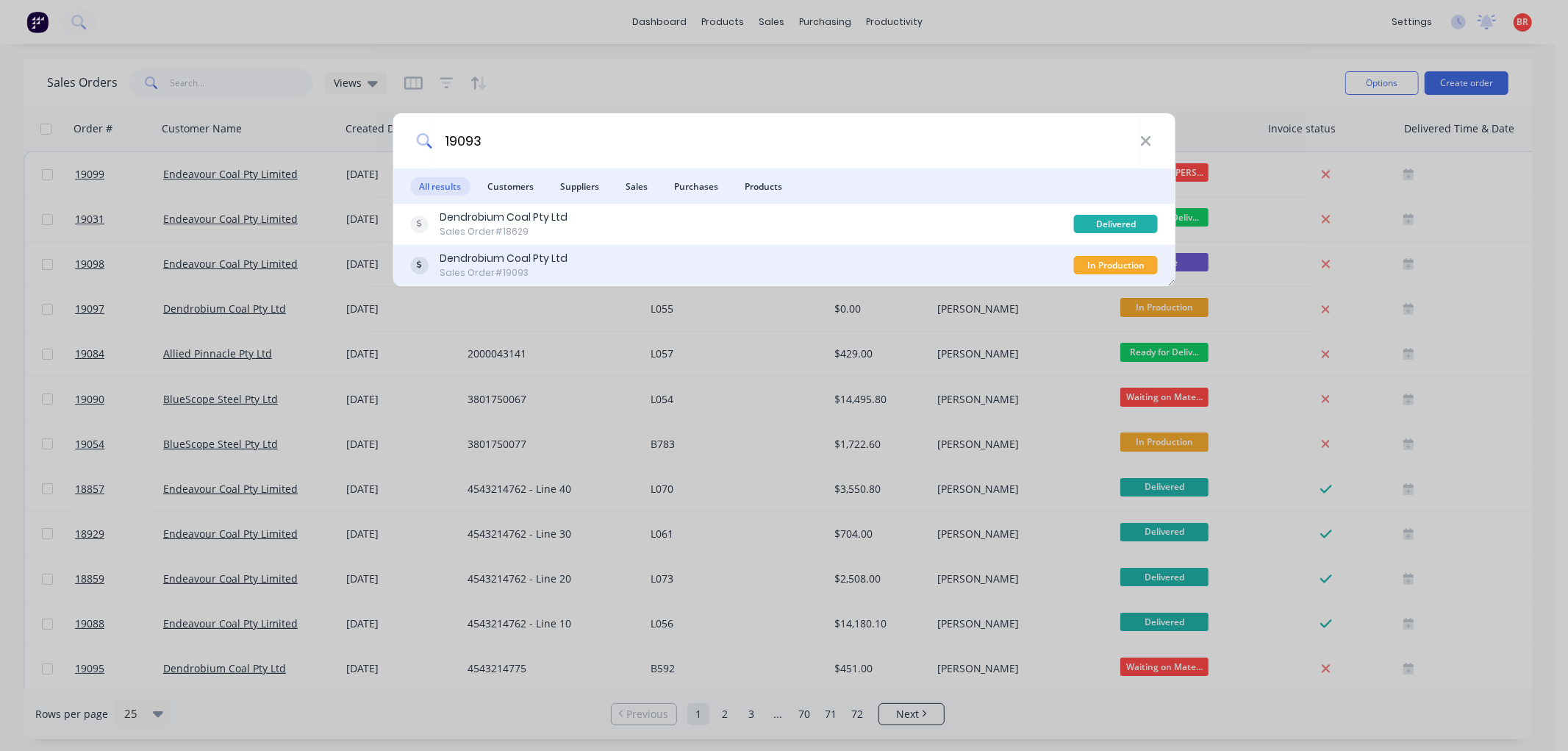
type input "19093"
click at [820, 263] on div "Dendrobium Coal Pty Ltd Sales Order #19093" at bounding box center [742, 265] width 663 height 29
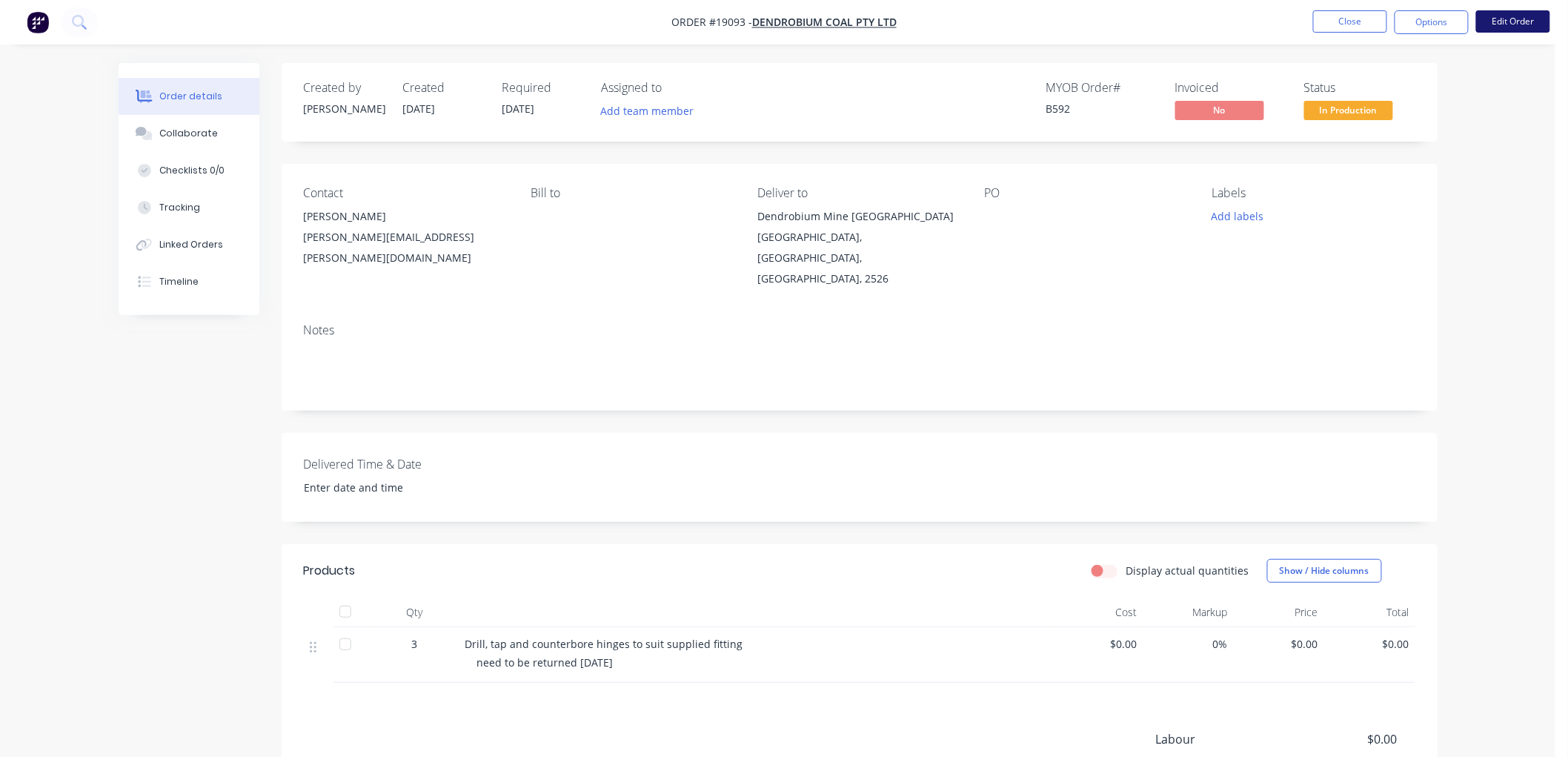
click at [1502, 25] on button "Edit Order" at bounding box center [1513, 22] width 74 height 22
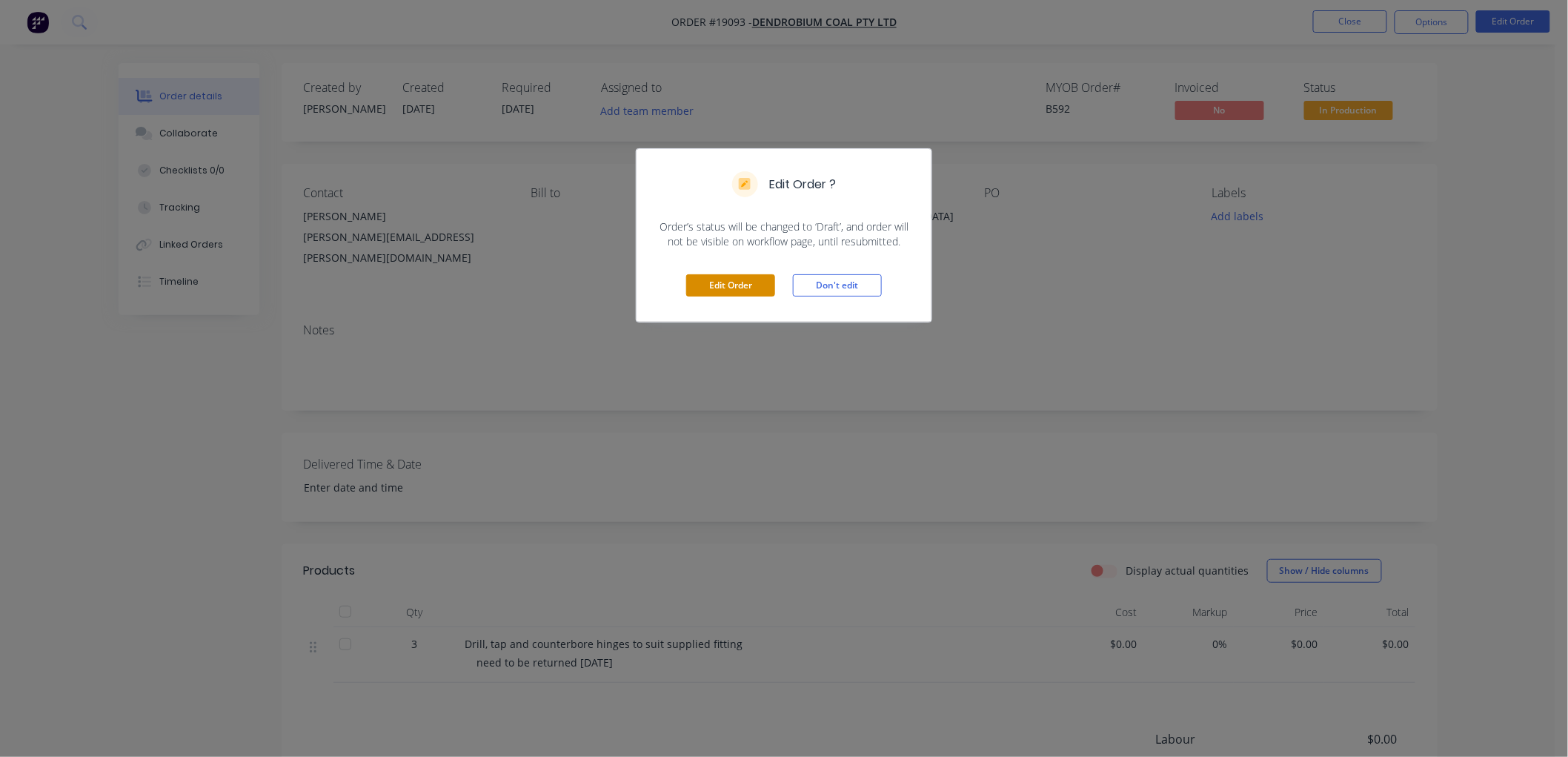
click at [761, 292] on button "Edit Order" at bounding box center [730, 286] width 89 height 22
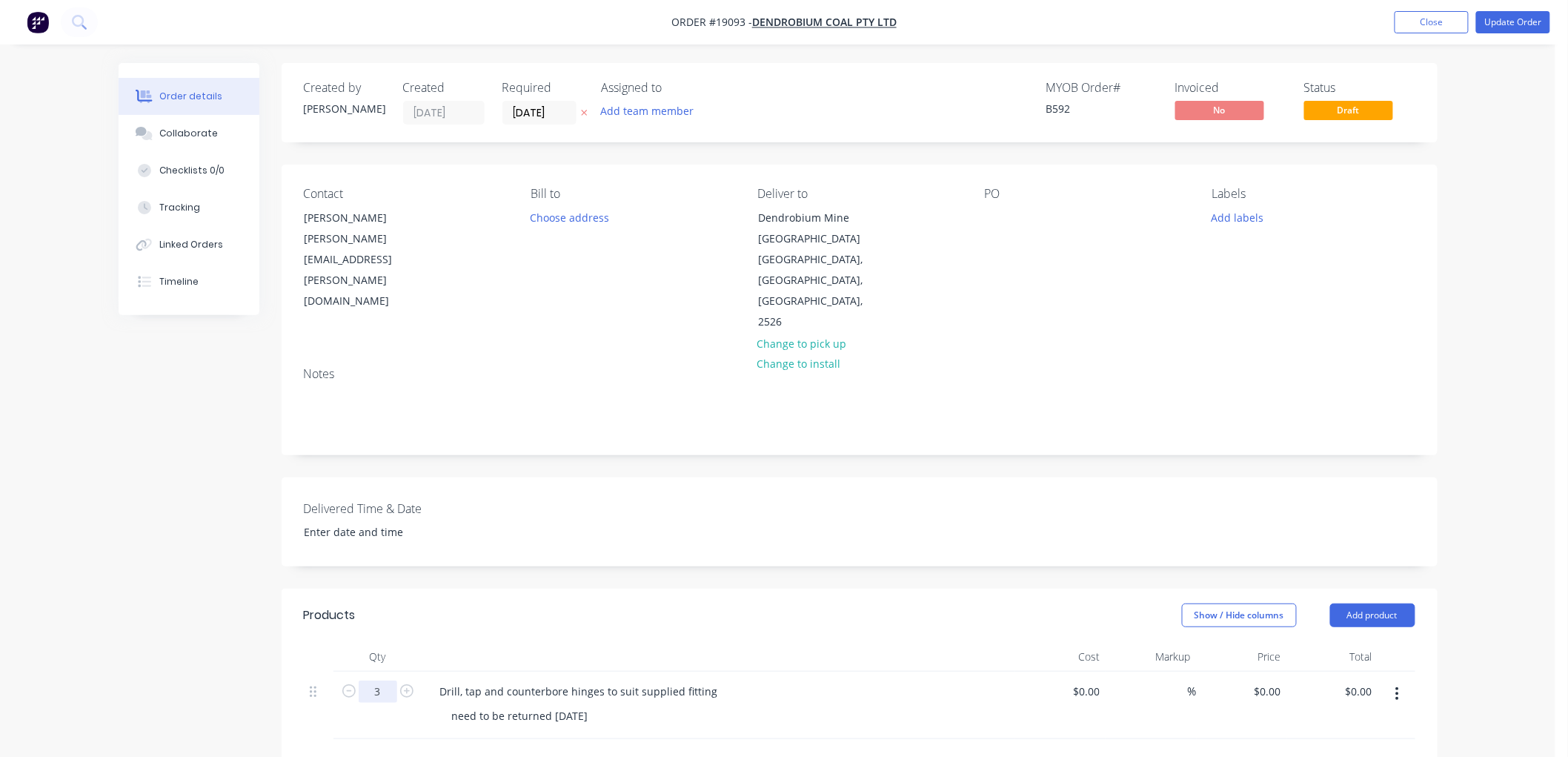
drag, startPoint x: 380, startPoint y: 669, endPoint x: 391, endPoint y: 668, distance: 11.0
click at [382, 680] on input "3" at bounding box center [378, 691] width 39 height 22
type input "4"
click at [1521, 439] on div "Order details Collaborate Checklists 0/0 Tracking Linked Orders Timeline Order …" at bounding box center [778, 582] width 1555 height 1165
click at [174, 204] on div "Tracking" at bounding box center [180, 207] width 41 height 13
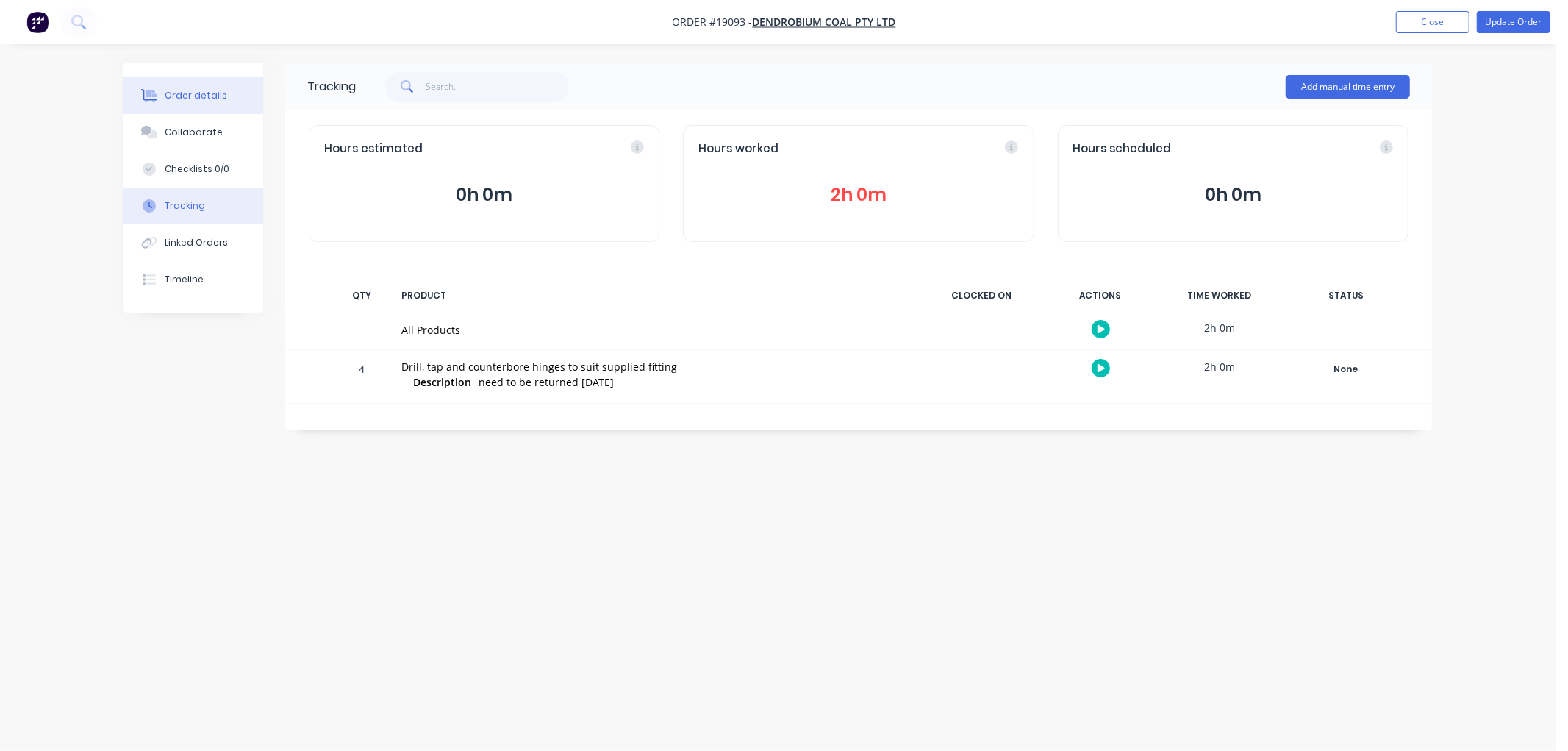
click at [192, 97] on div "Order details" at bounding box center [196, 95] width 62 height 13
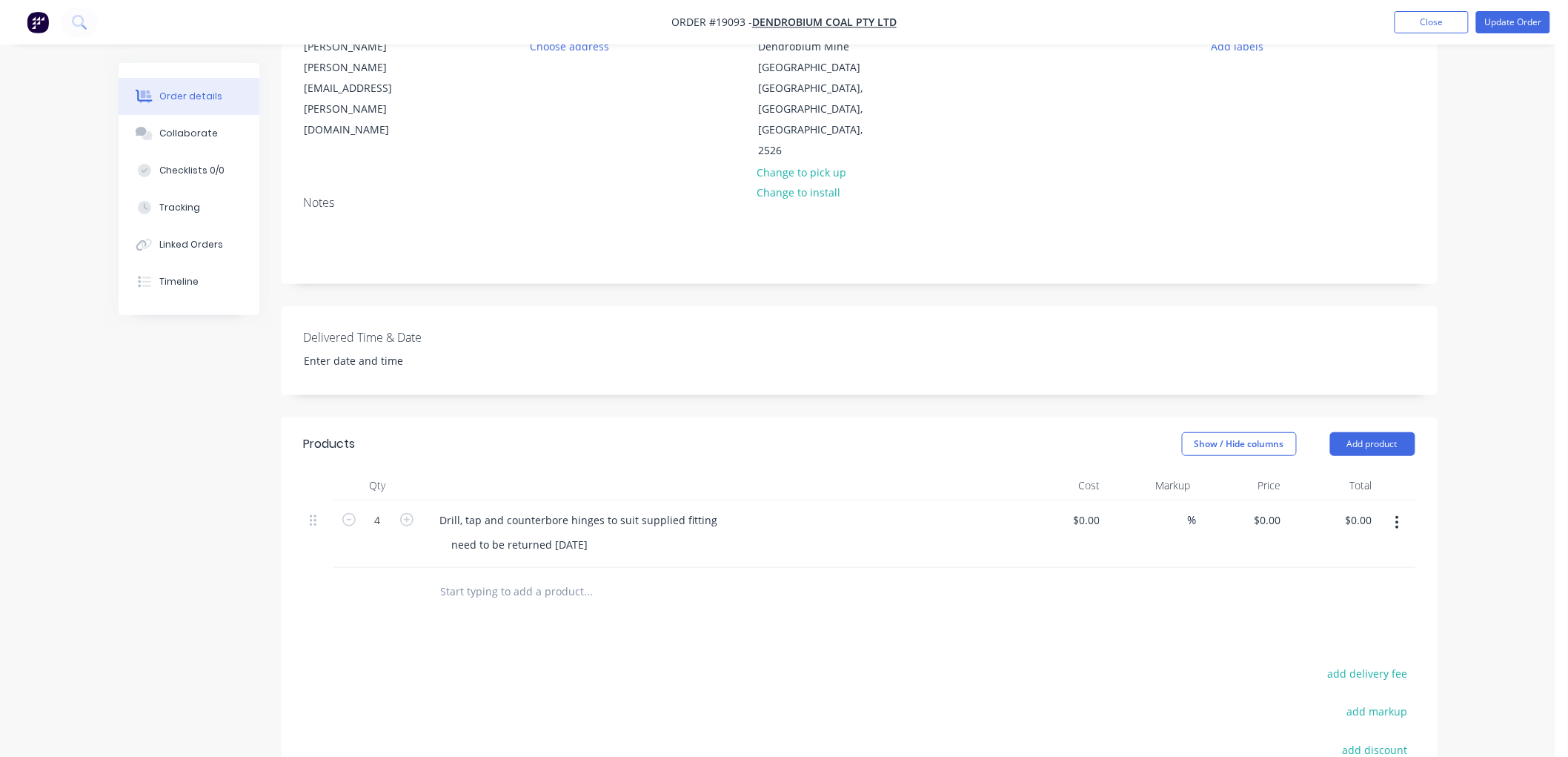
scroll to position [247, 0]
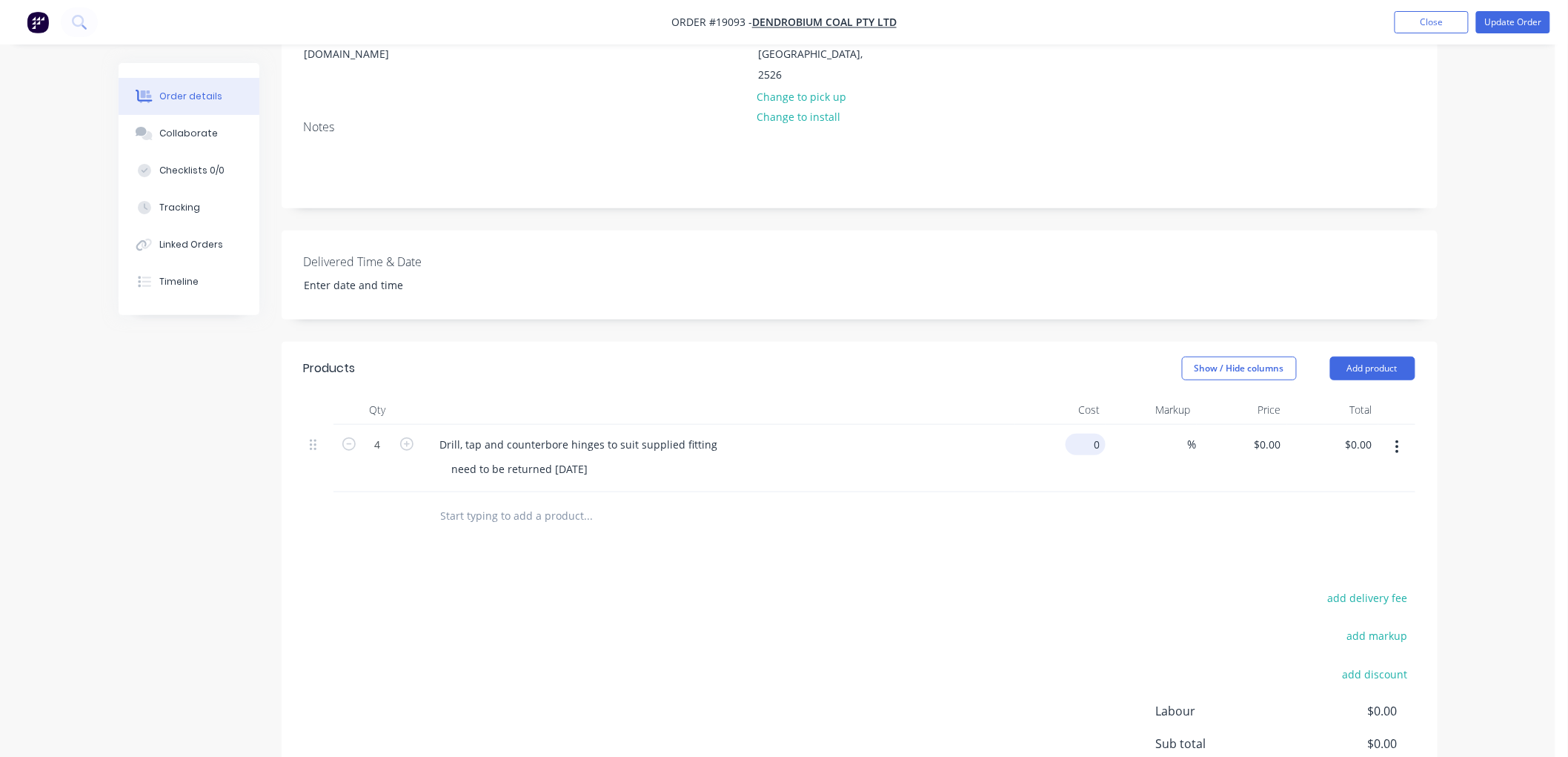
click at [1086, 433] on div "0 $0.00" at bounding box center [1086, 444] width 40 height 22
type input "$65.00"
type input "$260.00"
click at [1473, 428] on div "Order details Collaborate Checklists 0/0 Tracking Linked Orders Timeline Order …" at bounding box center [778, 336] width 1555 height 1165
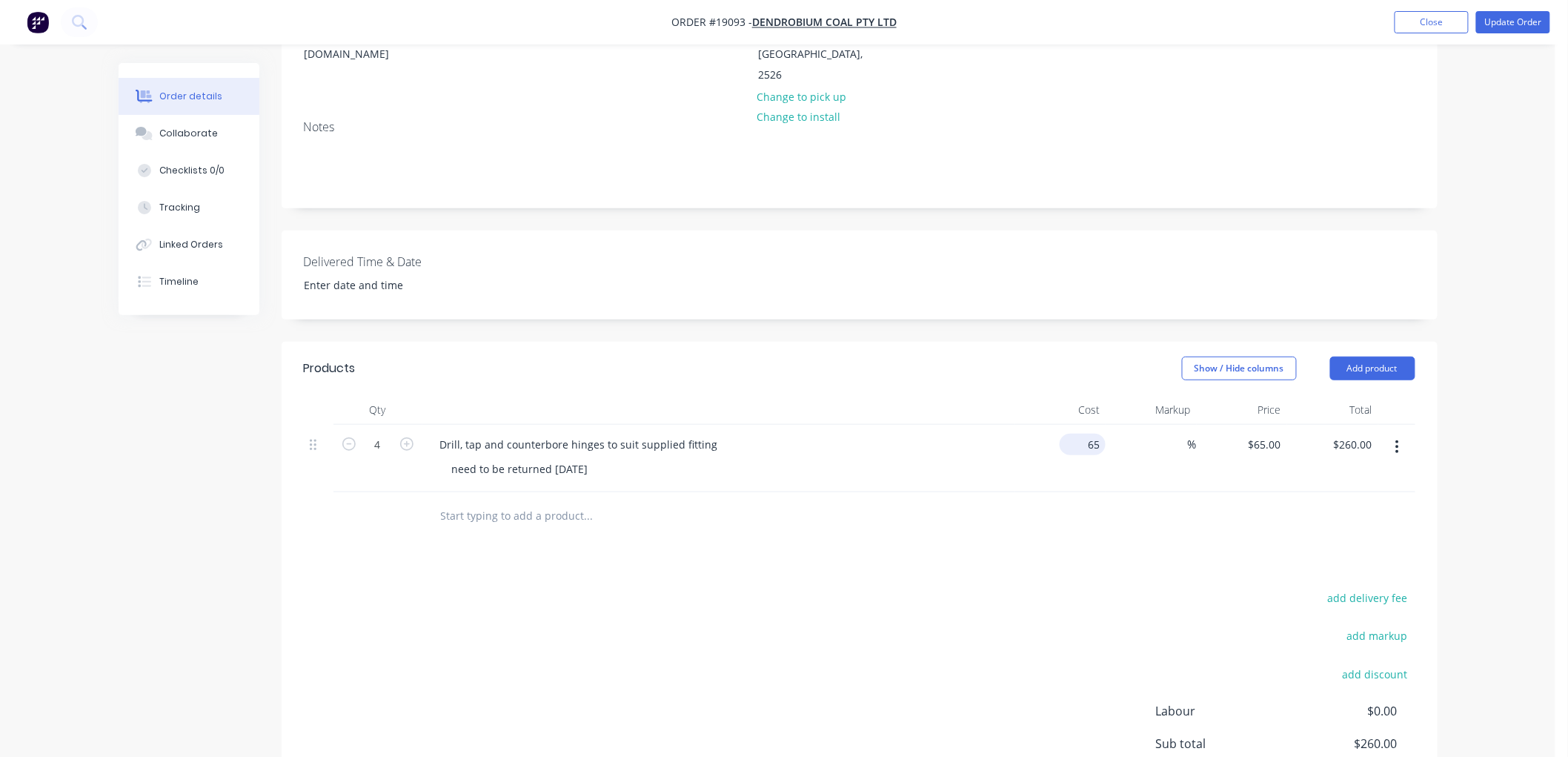
click at [1083, 433] on div "65 $65.00" at bounding box center [1083, 444] width 46 height 22
type input "$75.00"
type input "$300.00"
click at [1468, 317] on div "Order details Collaborate Checklists 0/0 Tracking Linked Orders Timeline Order …" at bounding box center [778, 336] width 1555 height 1165
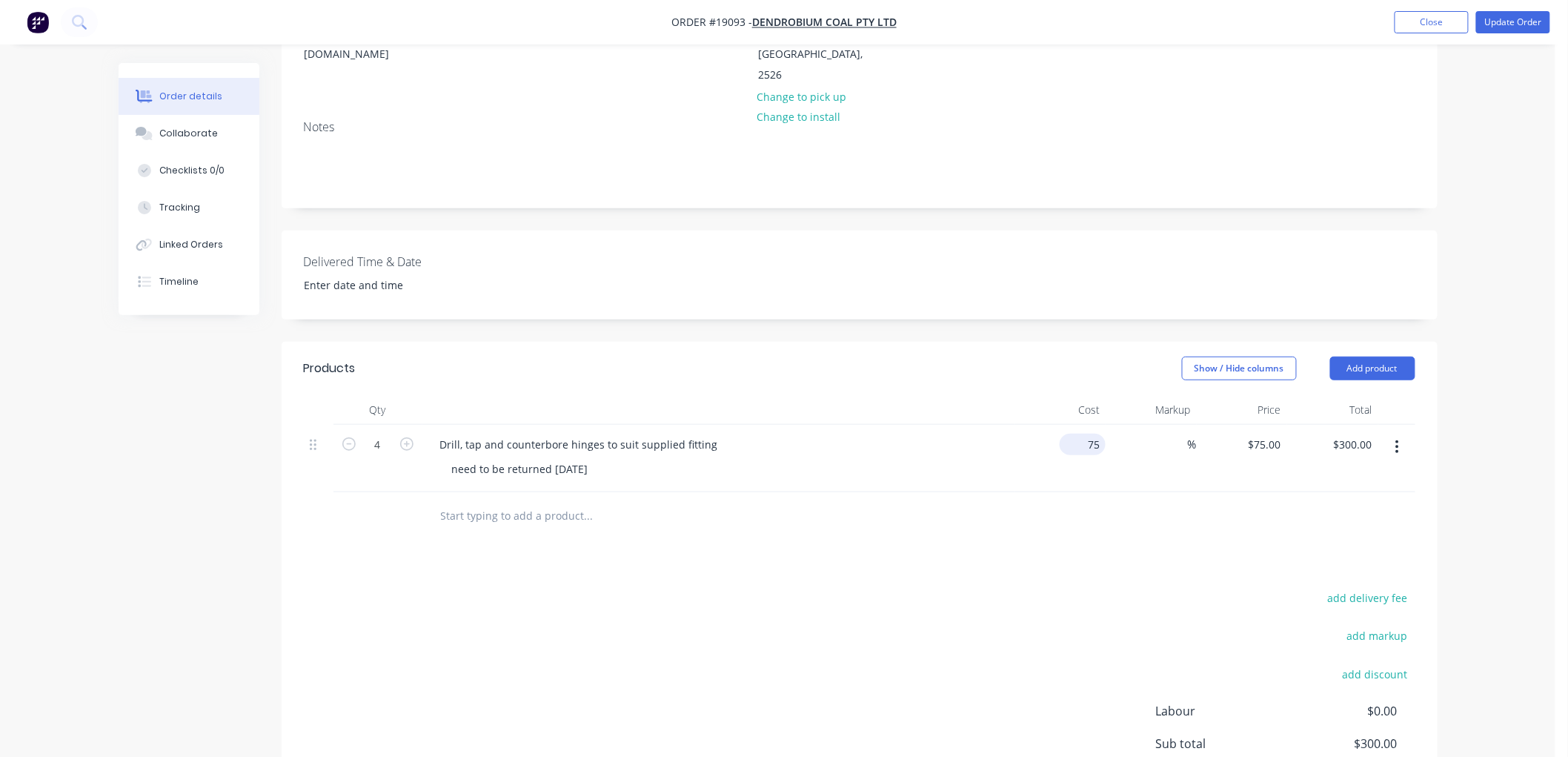
drag, startPoint x: 1077, startPoint y: 424, endPoint x: 1087, endPoint y: 427, distance: 10.4
click at [1077, 424] on div "75 $75.00" at bounding box center [1060, 458] width 91 height 67
type input "$73.00"
type input "$292.00"
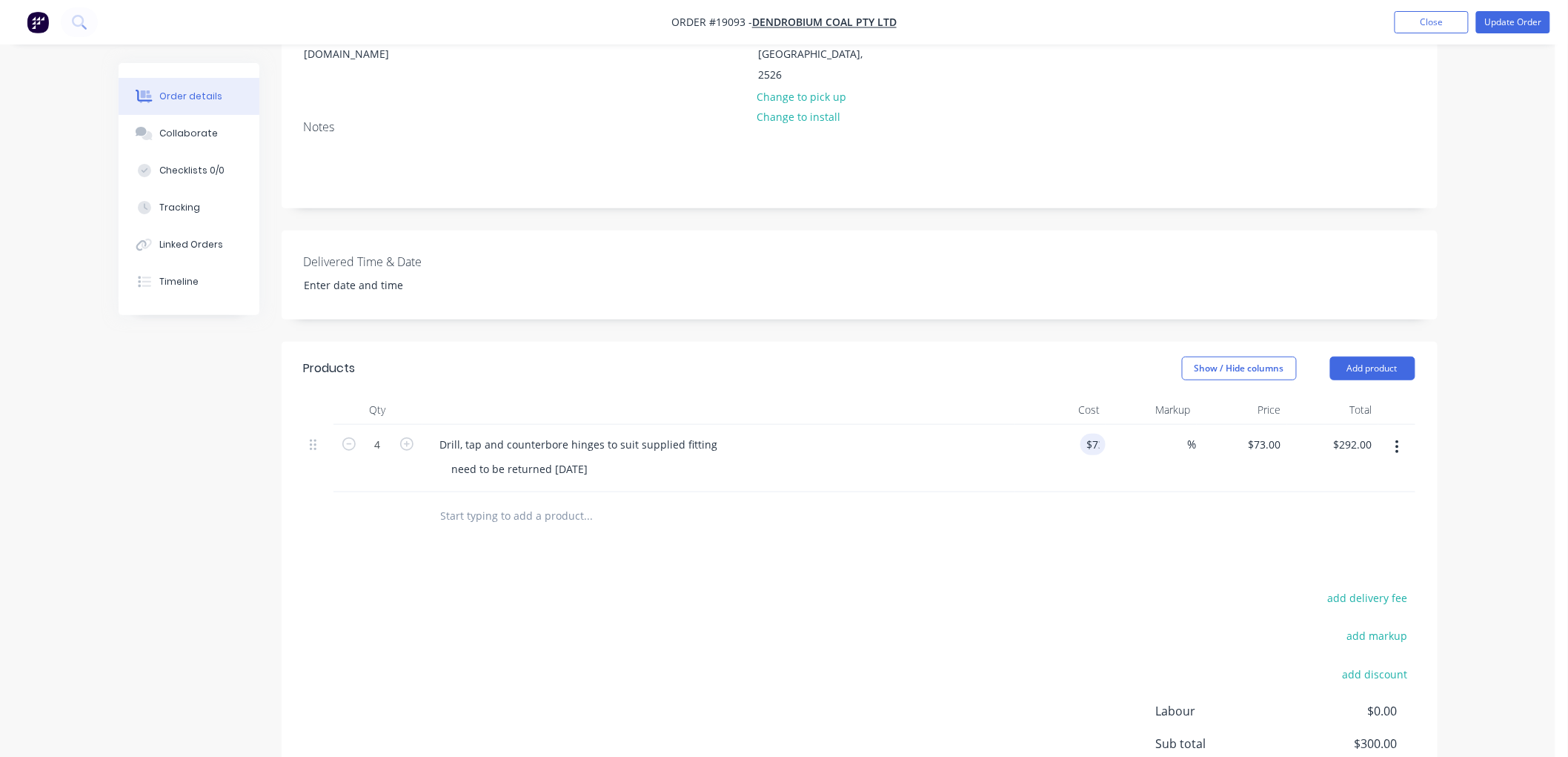
click at [1476, 339] on div "Order details Collaborate Checklists 0/0 Tracking Linked Orders Timeline Order …" at bounding box center [778, 336] width 1555 height 1165
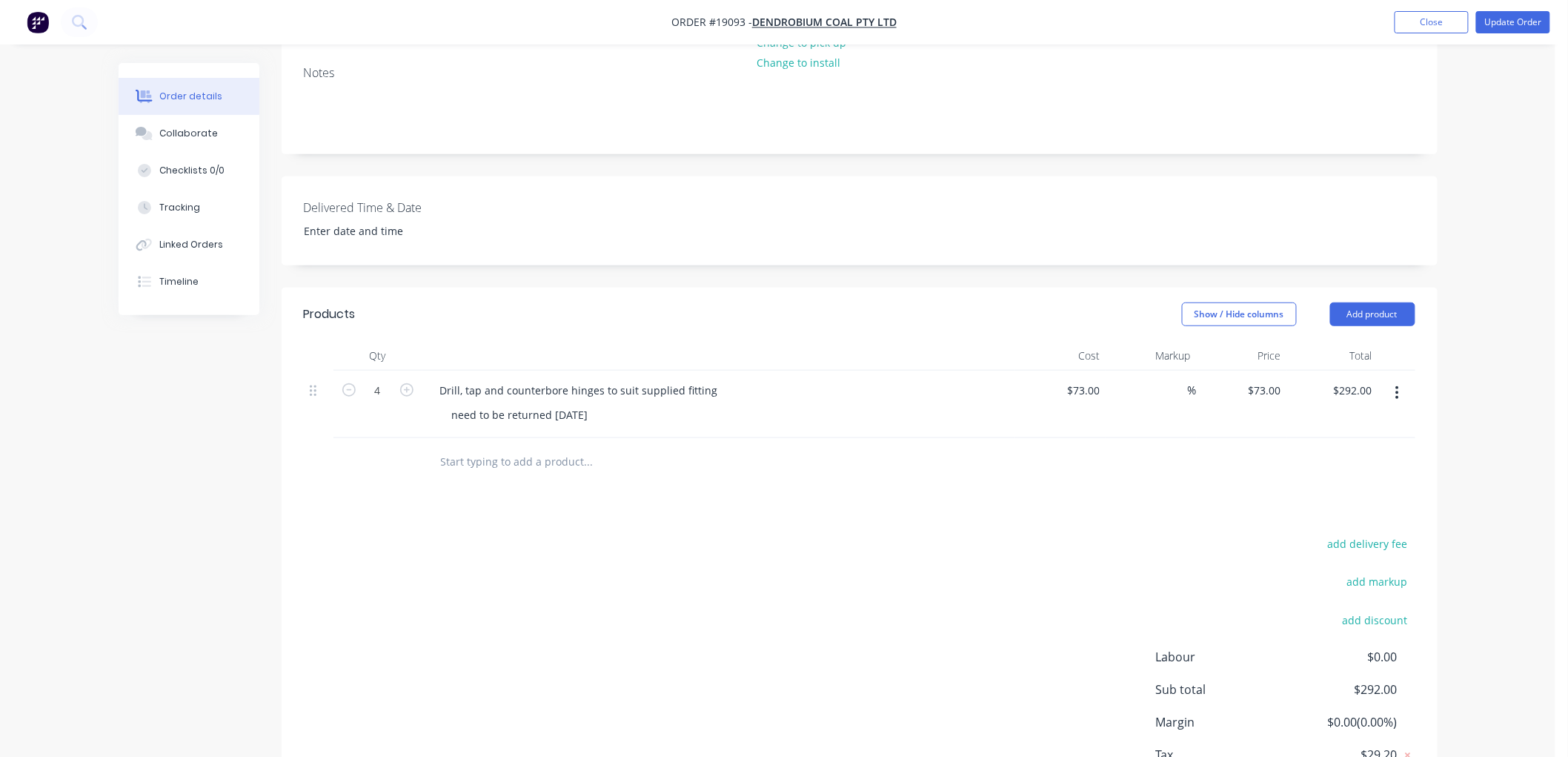
scroll to position [0, 0]
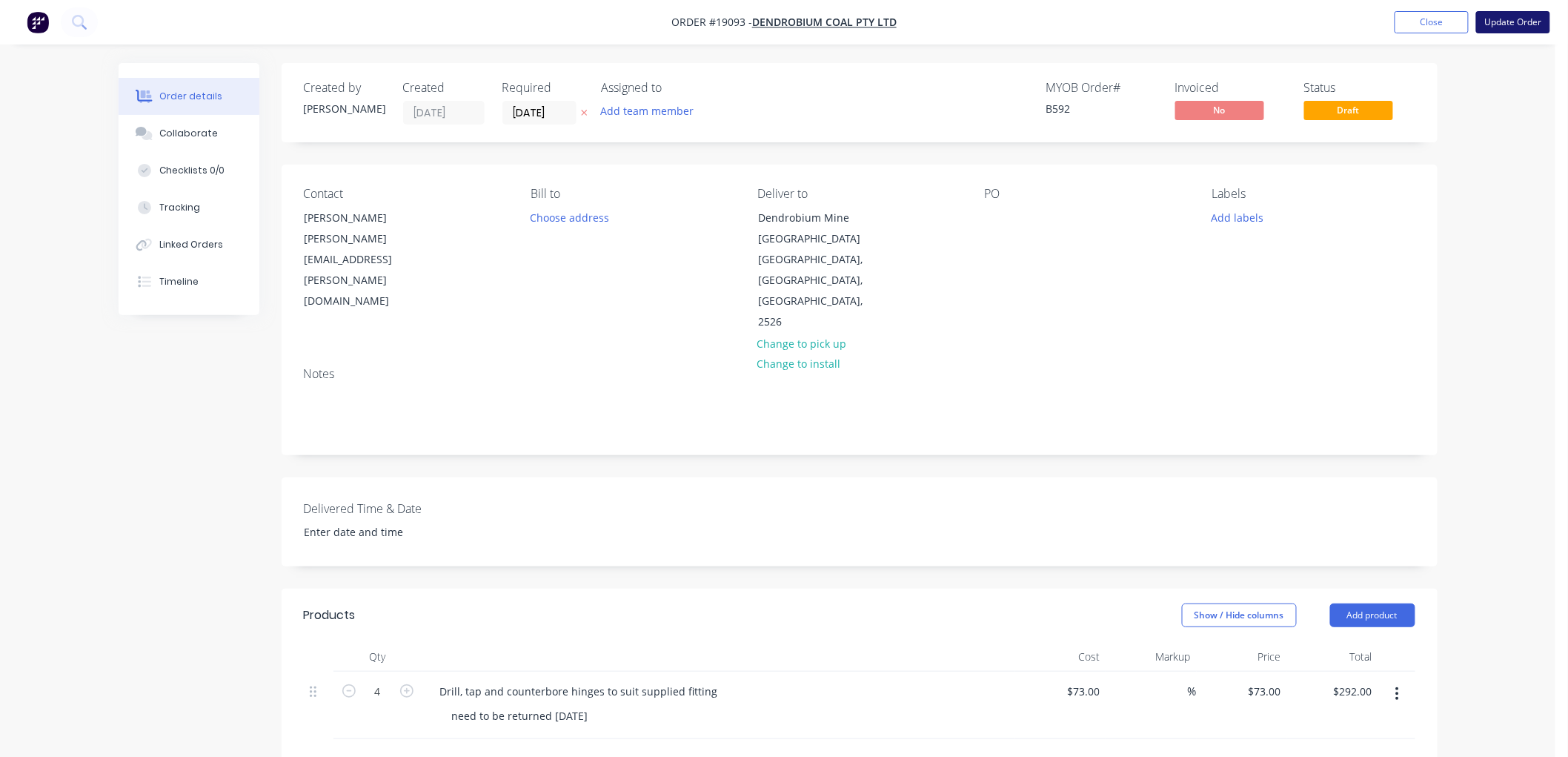
click at [1513, 26] on button "Update Order" at bounding box center [1513, 22] width 74 height 22
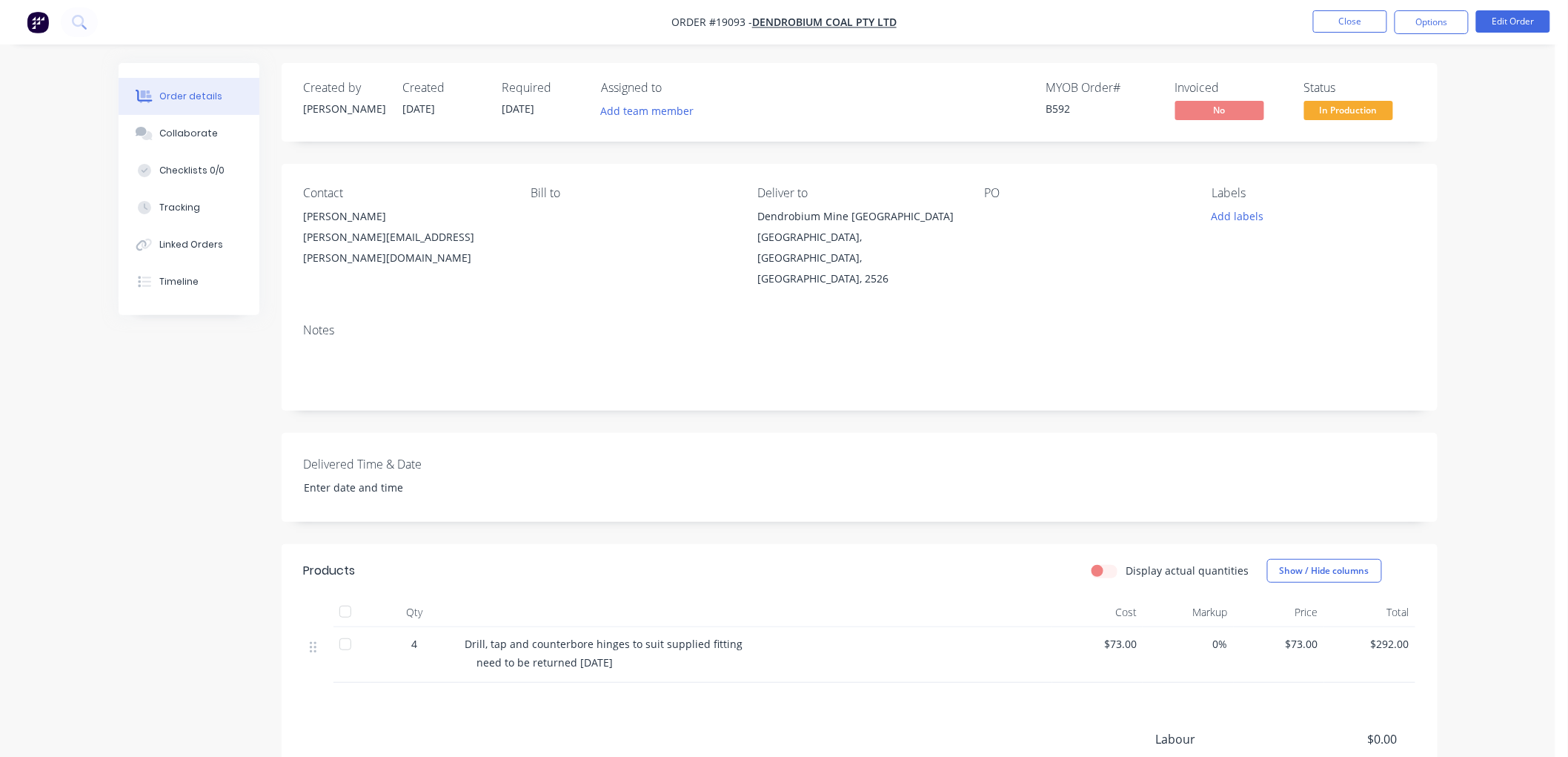
click at [1344, 116] on span "In Production" at bounding box center [1348, 110] width 89 height 19
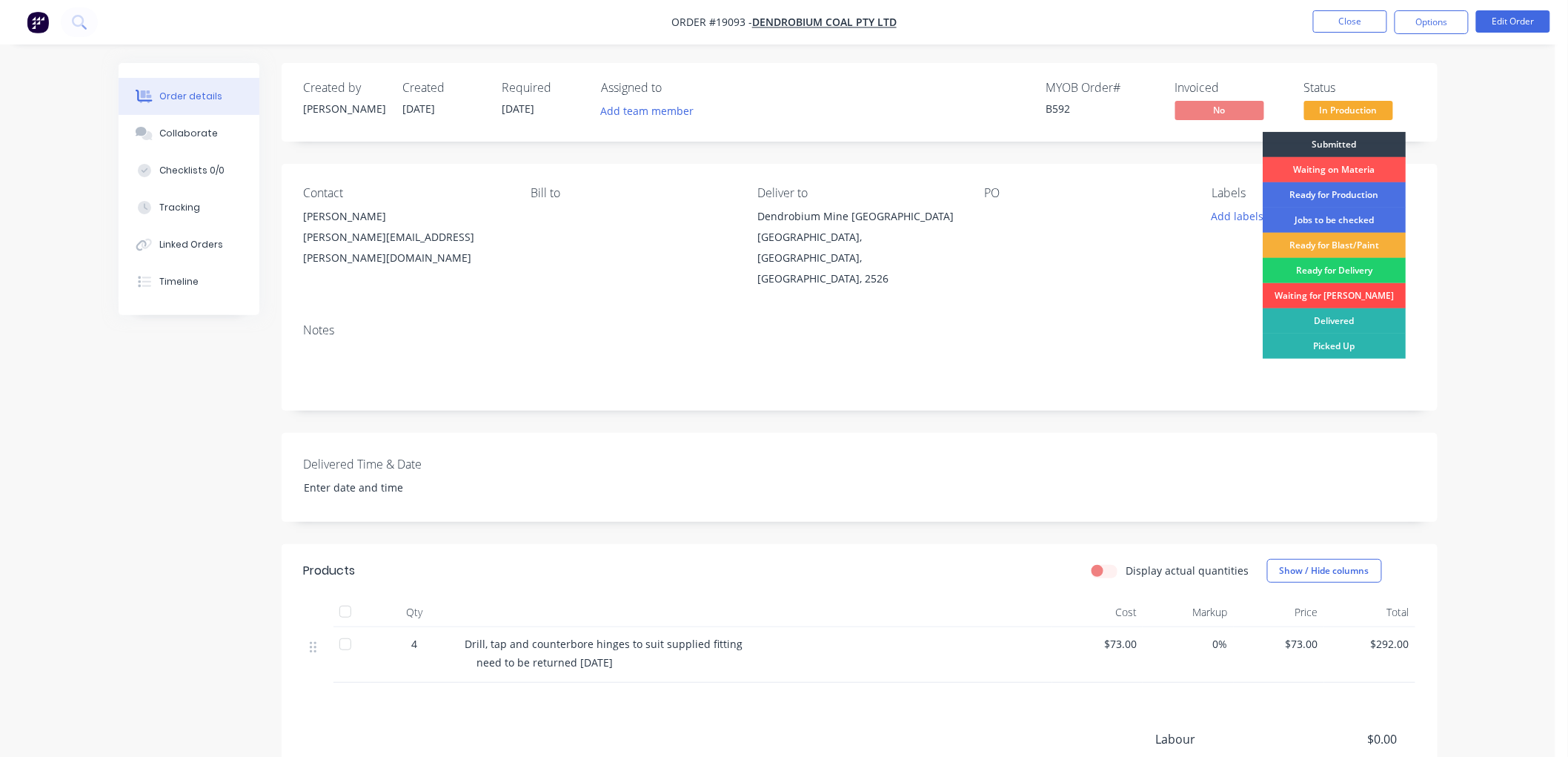
click at [1294, 297] on div "Waiting for [PERSON_NAME]" at bounding box center [1334, 296] width 143 height 25
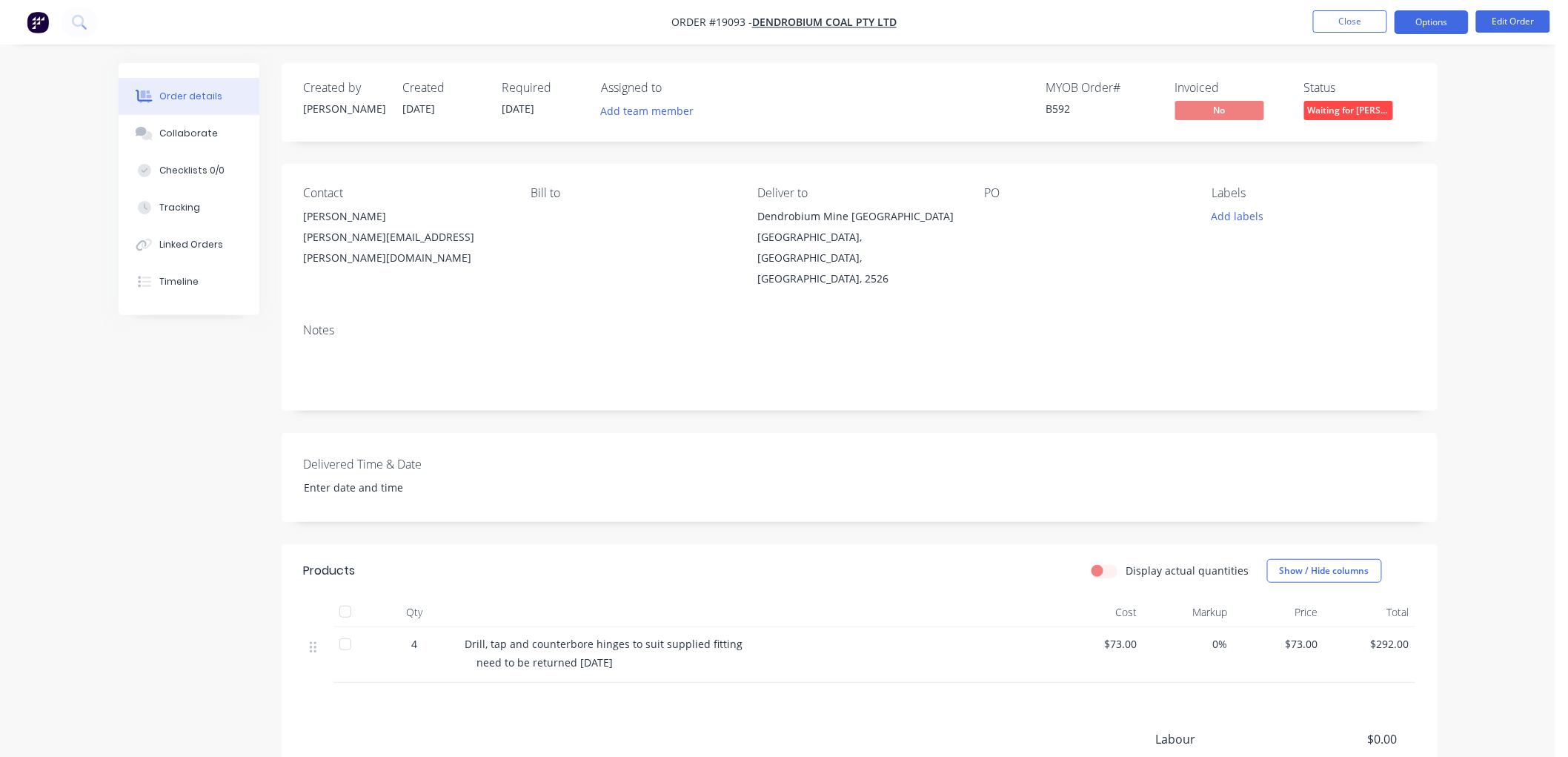
click at [1413, 16] on button "Options" at bounding box center [1431, 22] width 74 height 24
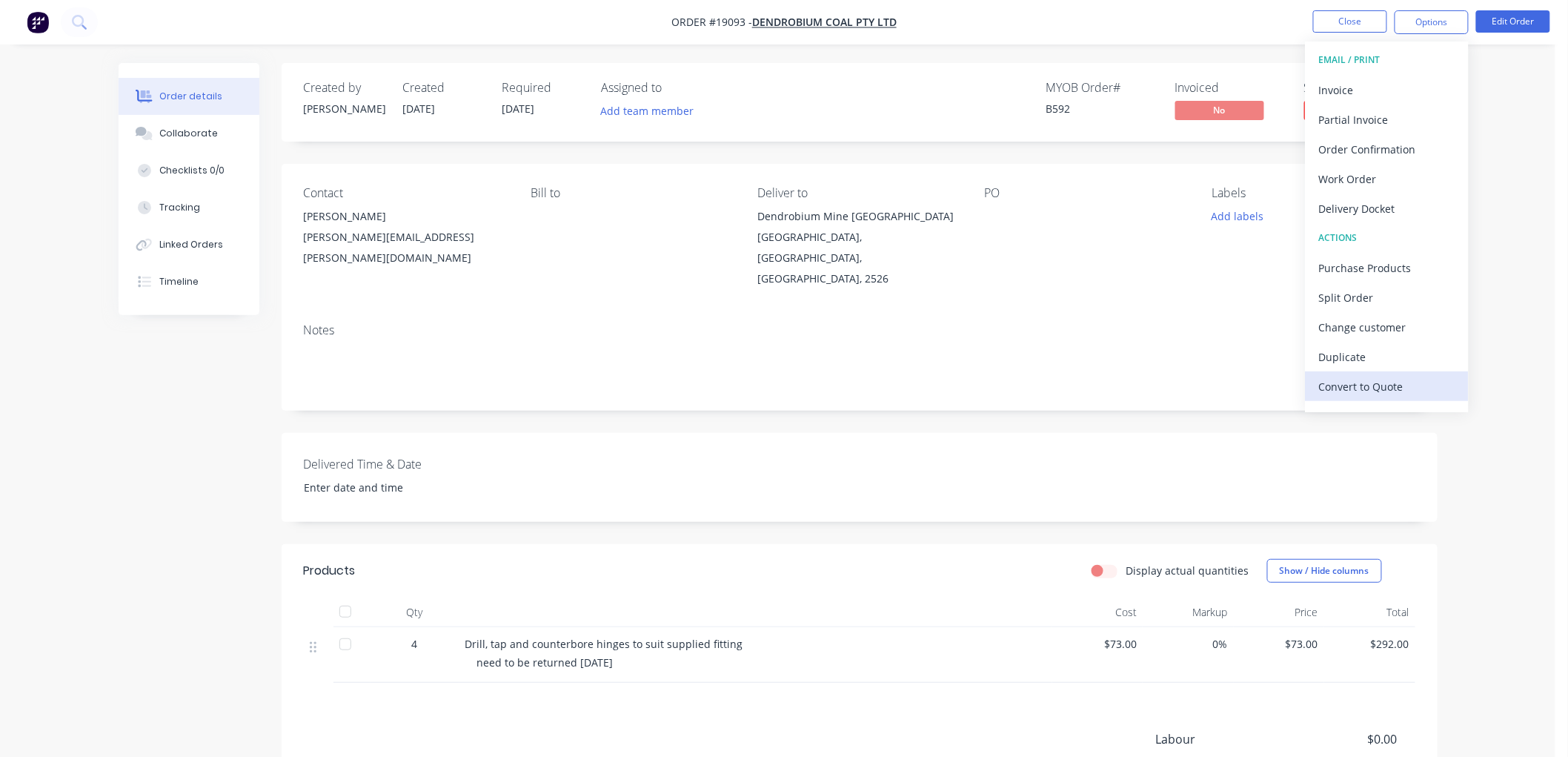
click at [1350, 380] on div "Convert to Quote" at bounding box center [1387, 386] width 136 height 22
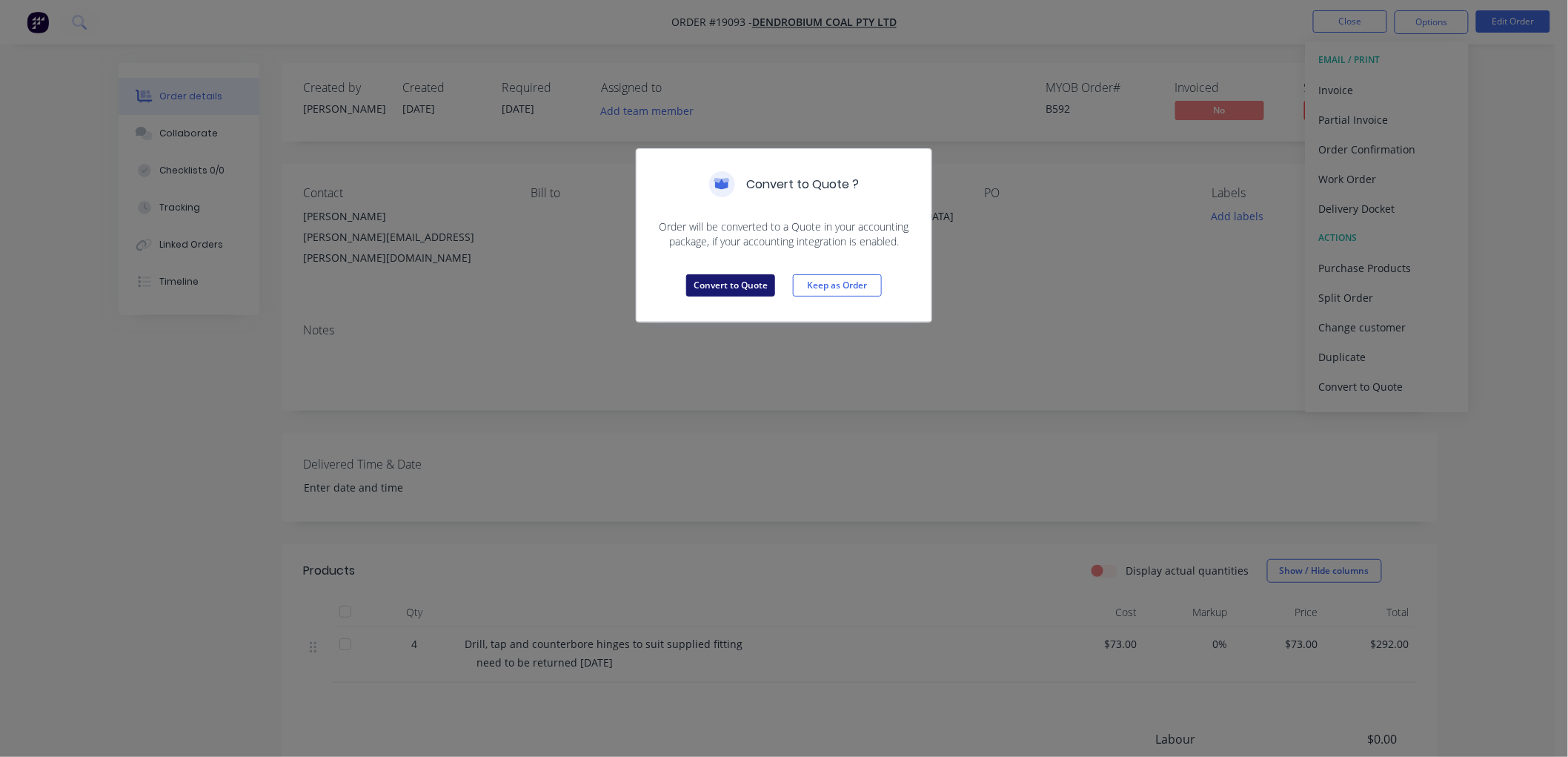
click at [737, 279] on button "Convert to Quote" at bounding box center [730, 286] width 89 height 22
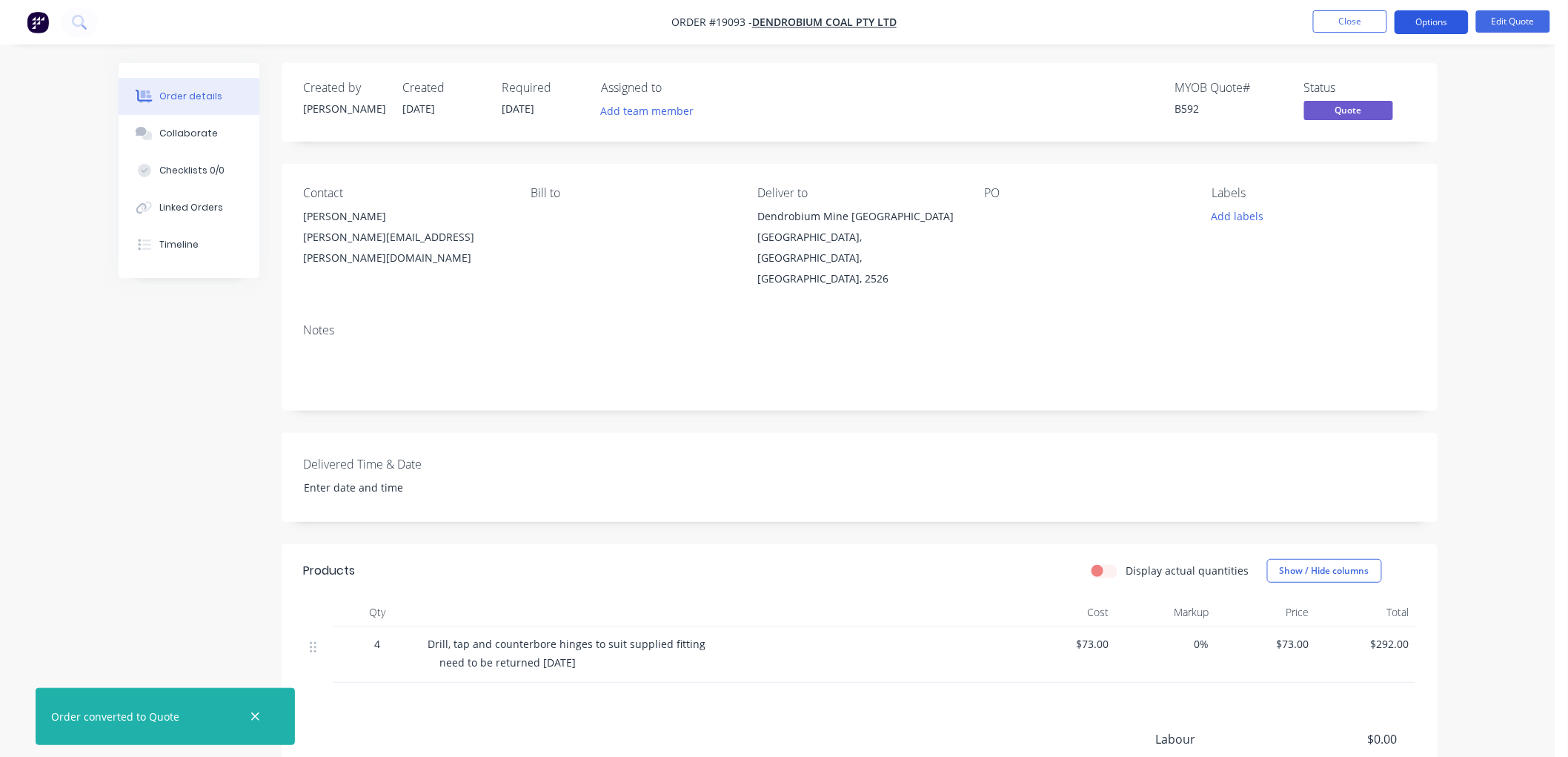
click at [1432, 15] on button "Options" at bounding box center [1431, 22] width 74 height 24
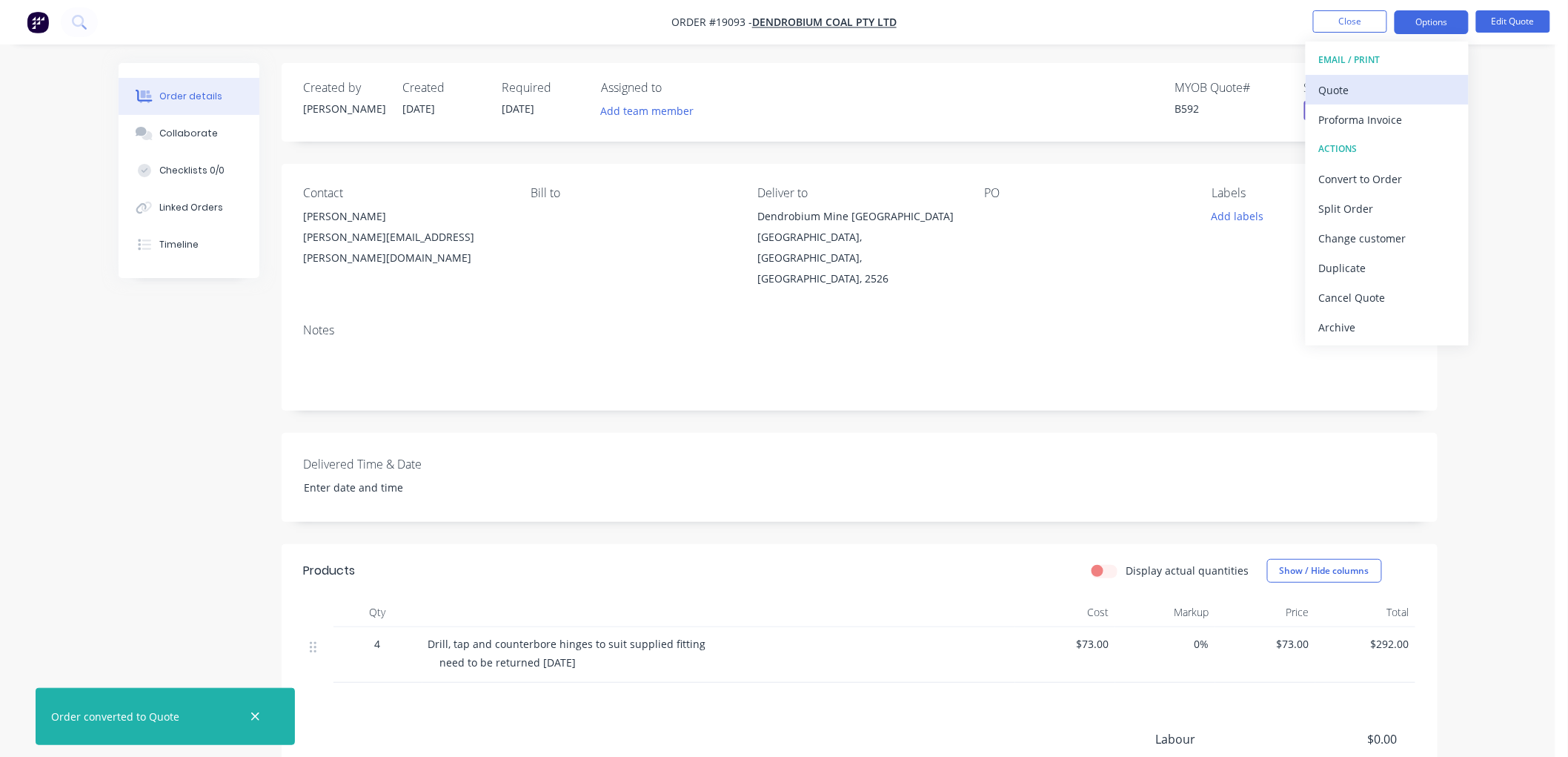
click at [1337, 87] on div "Quote" at bounding box center [1387, 89] width 136 height 22
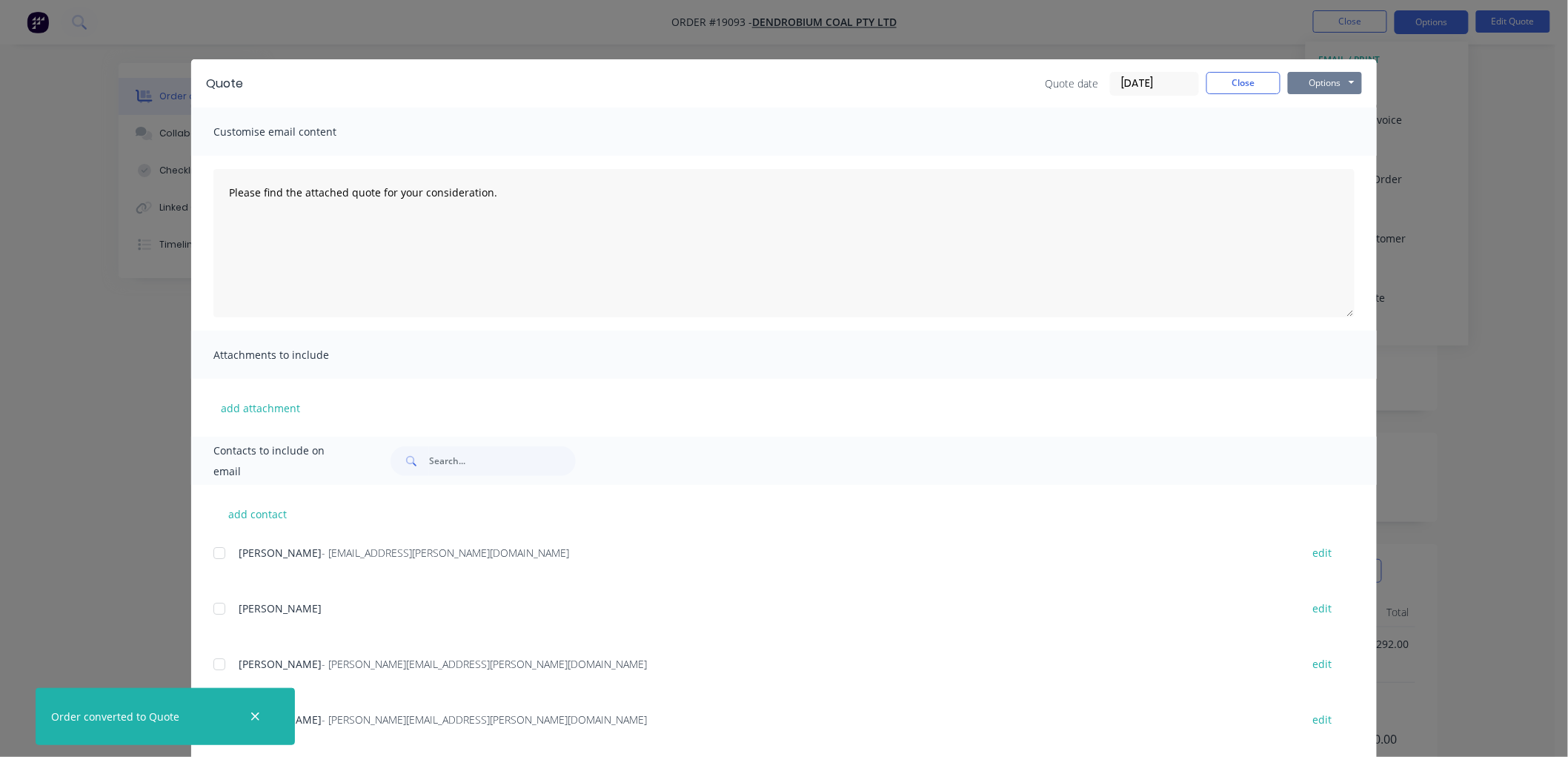
click at [1314, 86] on button "Options" at bounding box center [1324, 83] width 74 height 22
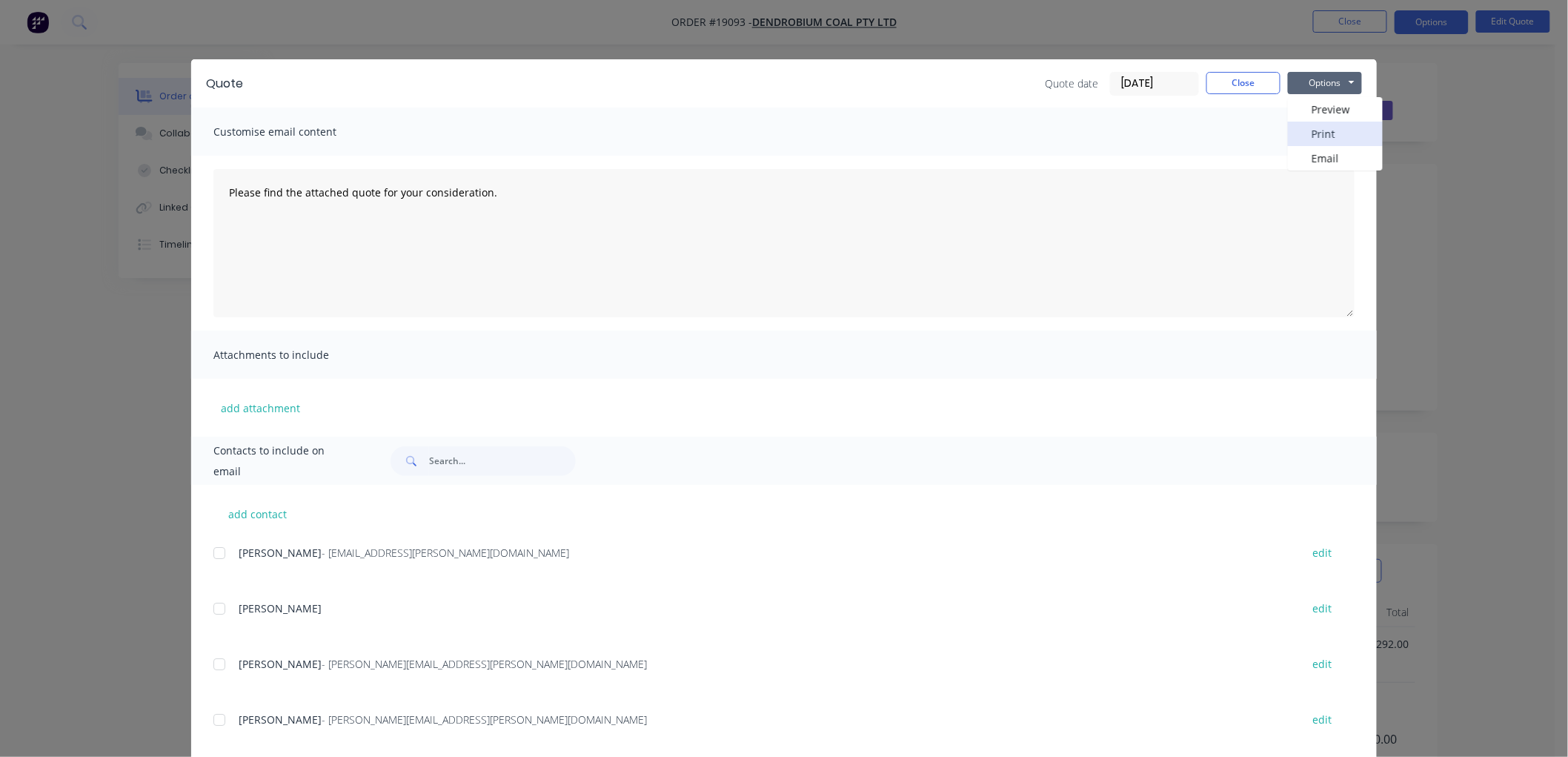
click at [1313, 136] on button "Print" at bounding box center [1335, 134] width 95 height 25
click at [1223, 87] on button "Close" at bounding box center [1243, 83] width 74 height 22
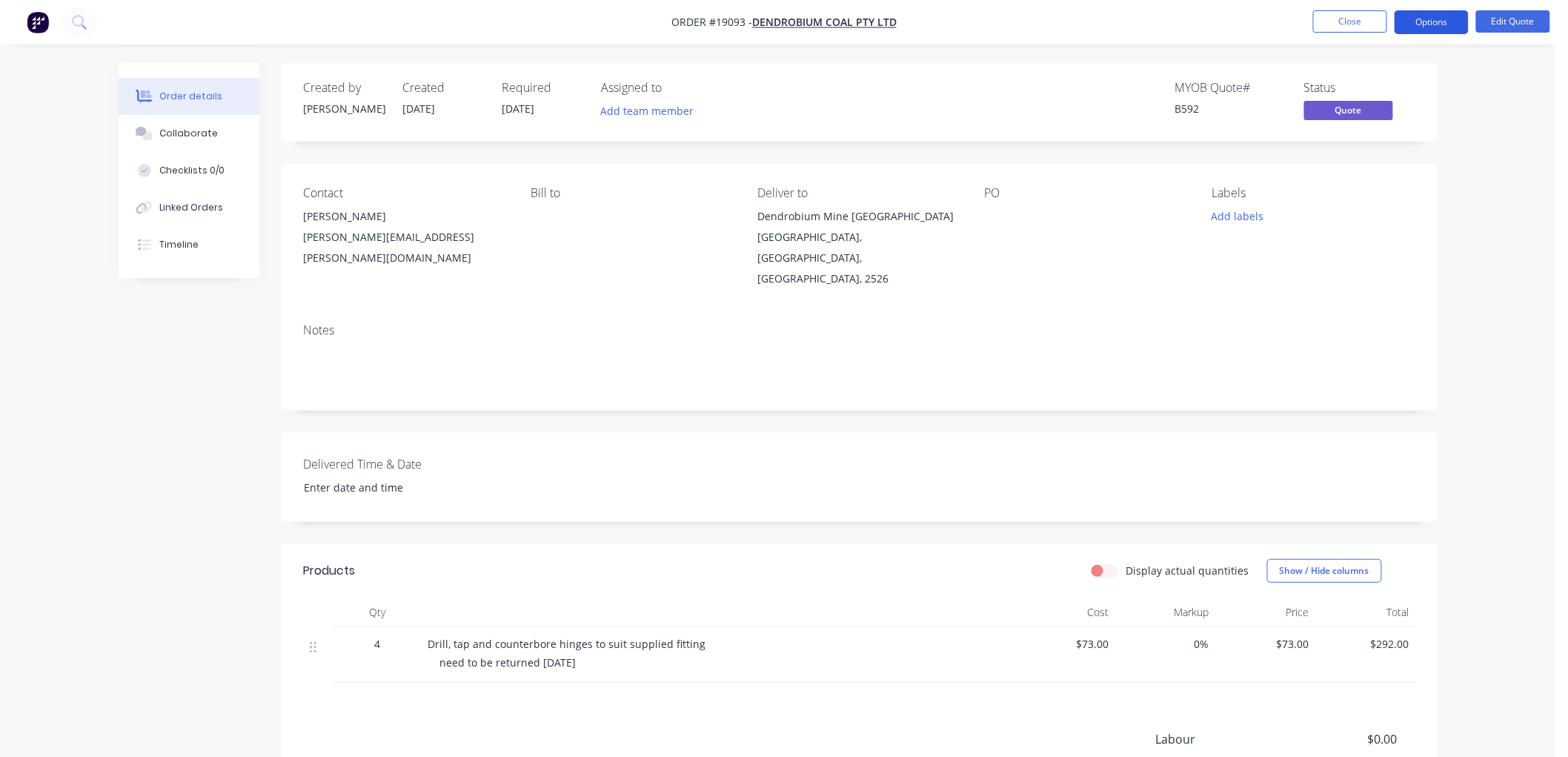
click at [1423, 25] on button "Options" at bounding box center [1431, 22] width 74 height 24
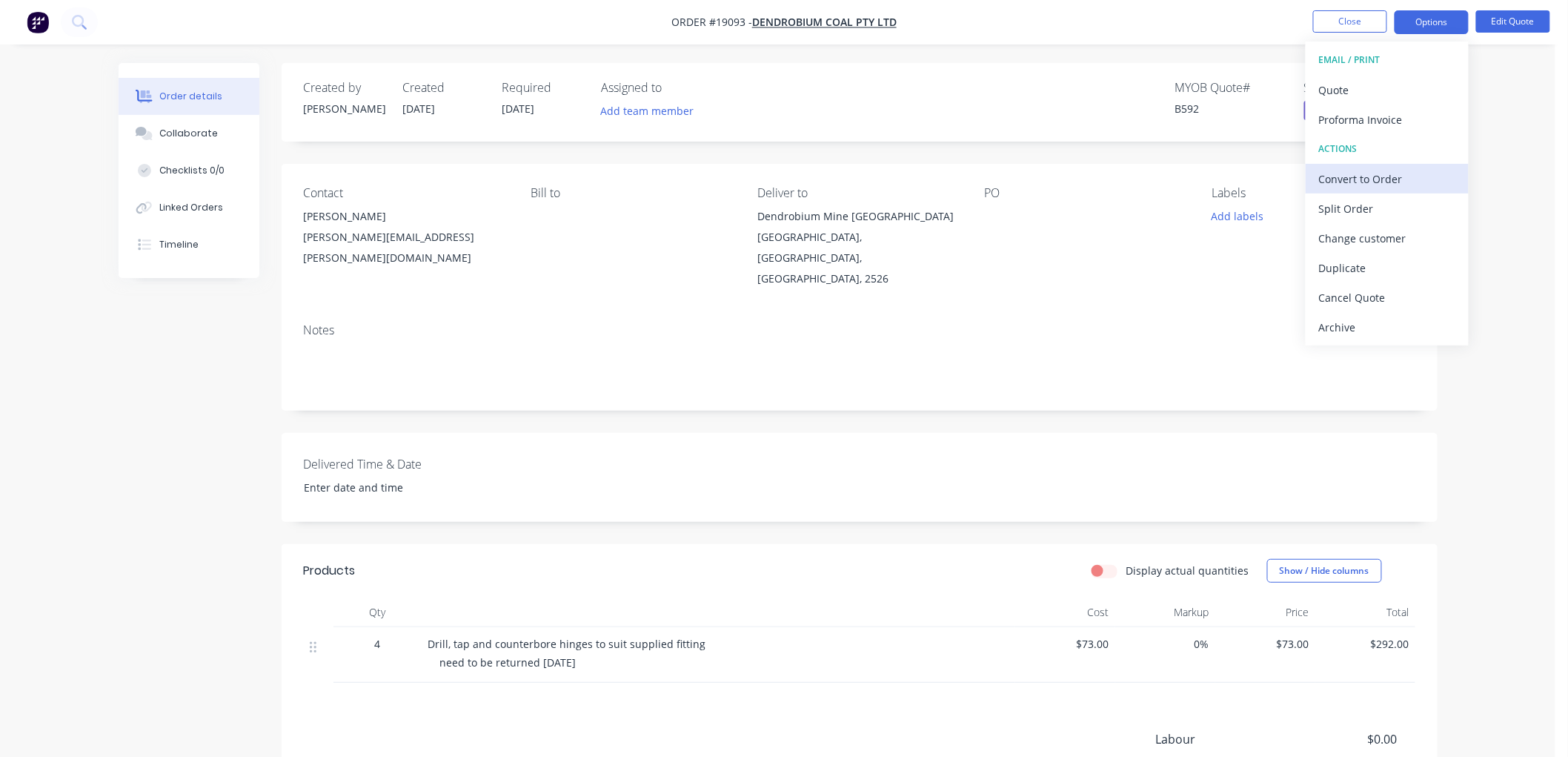
click at [1352, 169] on div "Convert to Order" at bounding box center [1387, 179] width 136 height 22
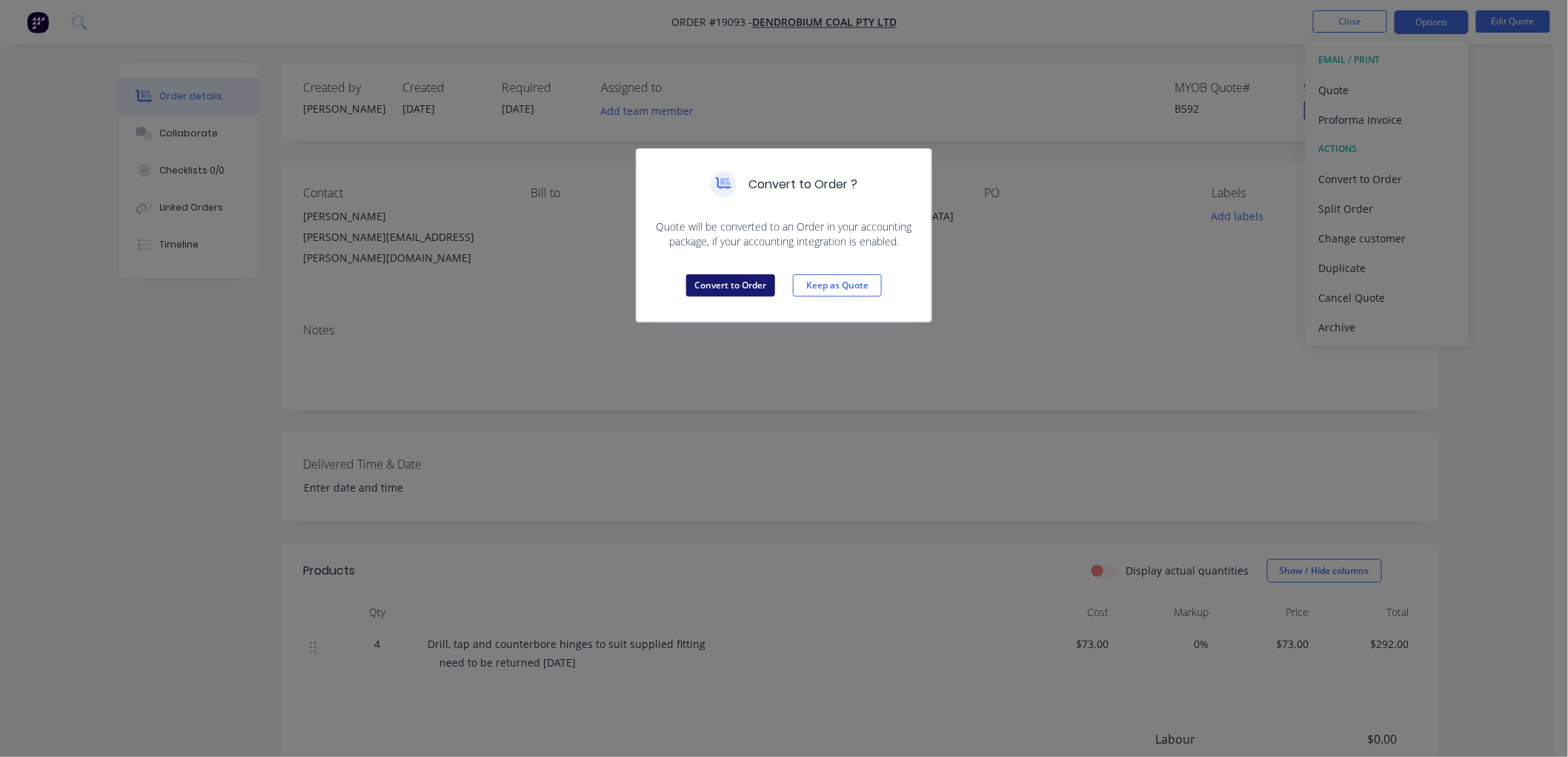
click at [714, 282] on button "Convert to Order" at bounding box center [730, 286] width 89 height 22
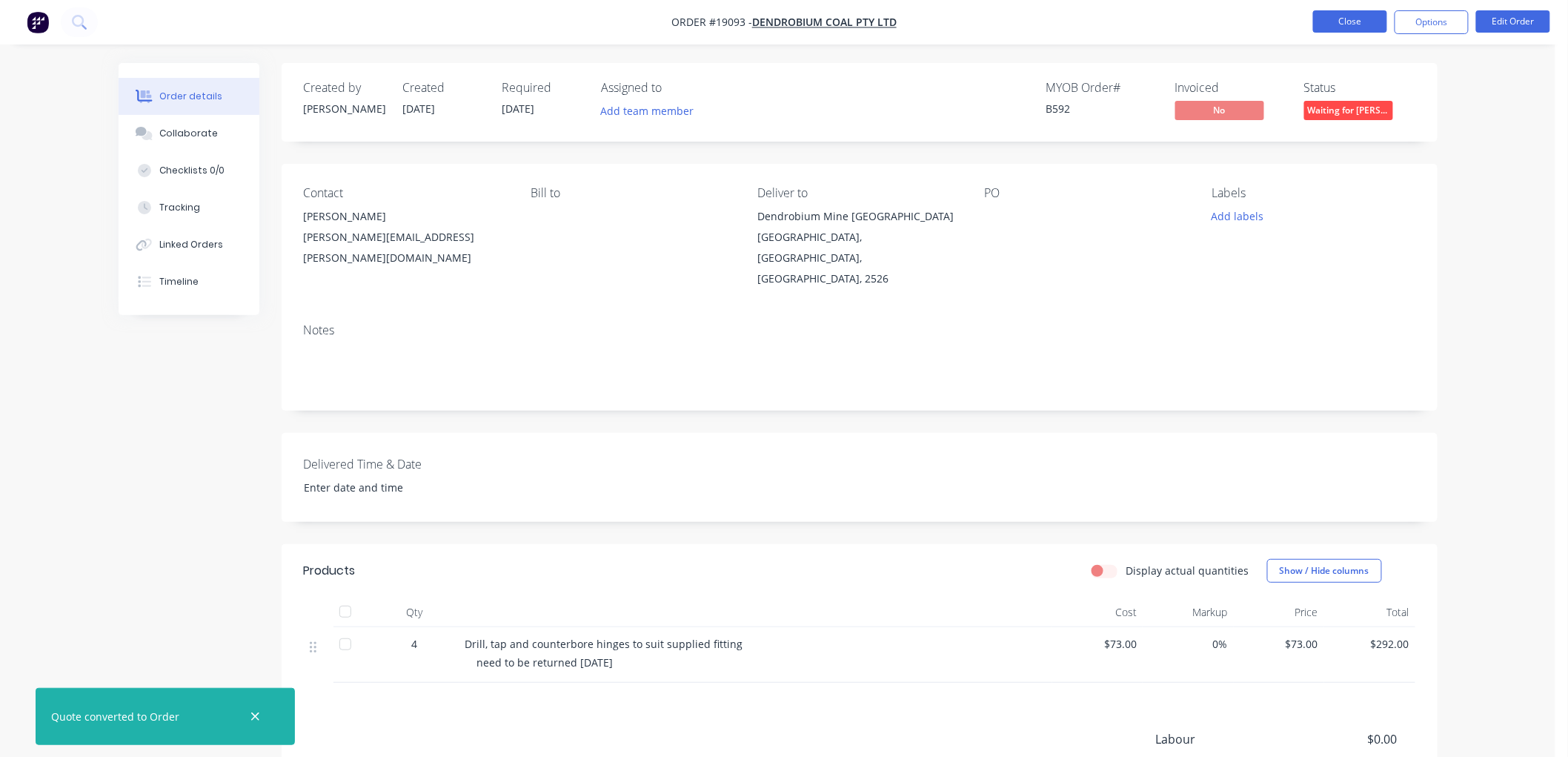
click at [1327, 27] on button "Close" at bounding box center [1350, 22] width 74 height 22
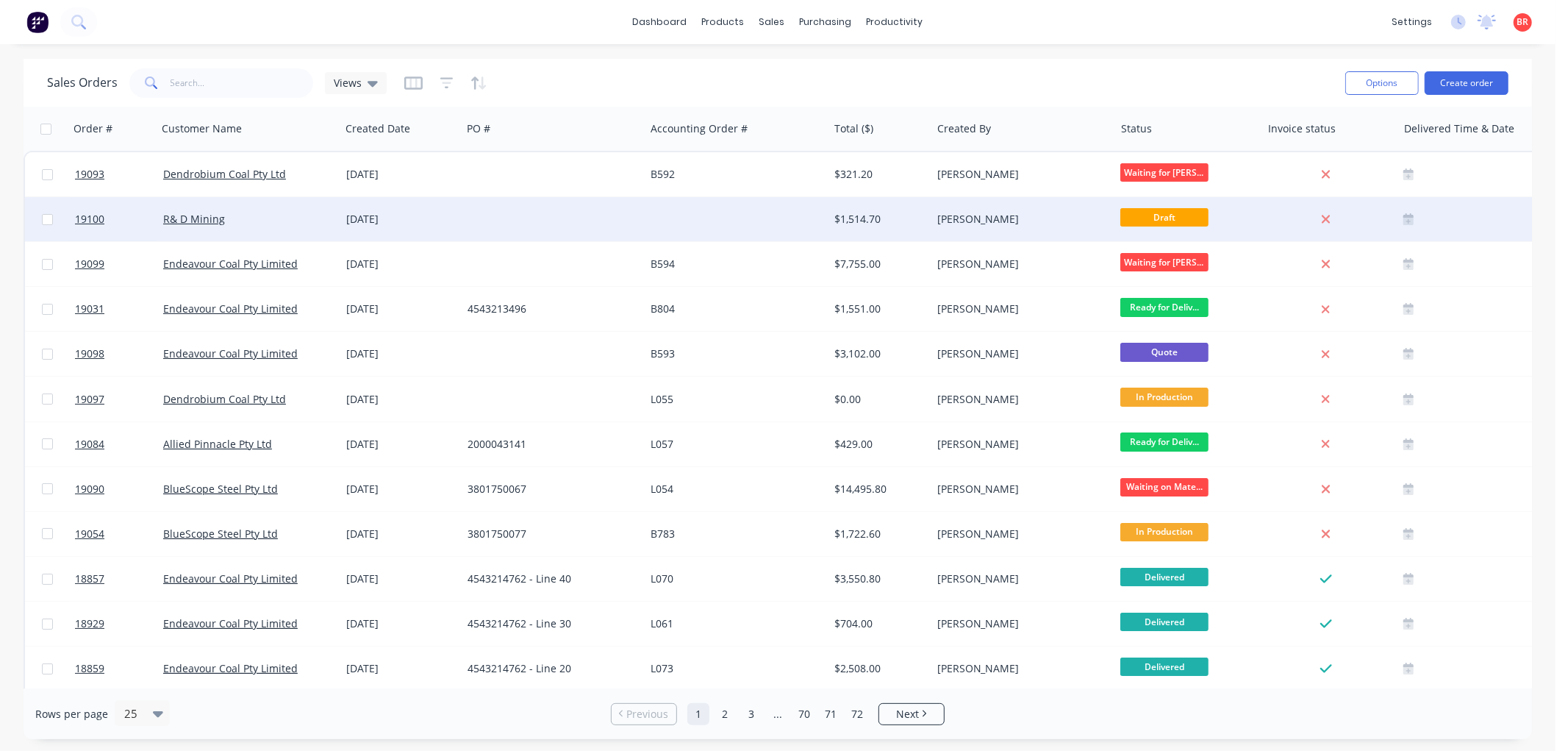
click at [273, 206] on div "R& D Mining" at bounding box center [249, 219] width 183 height 44
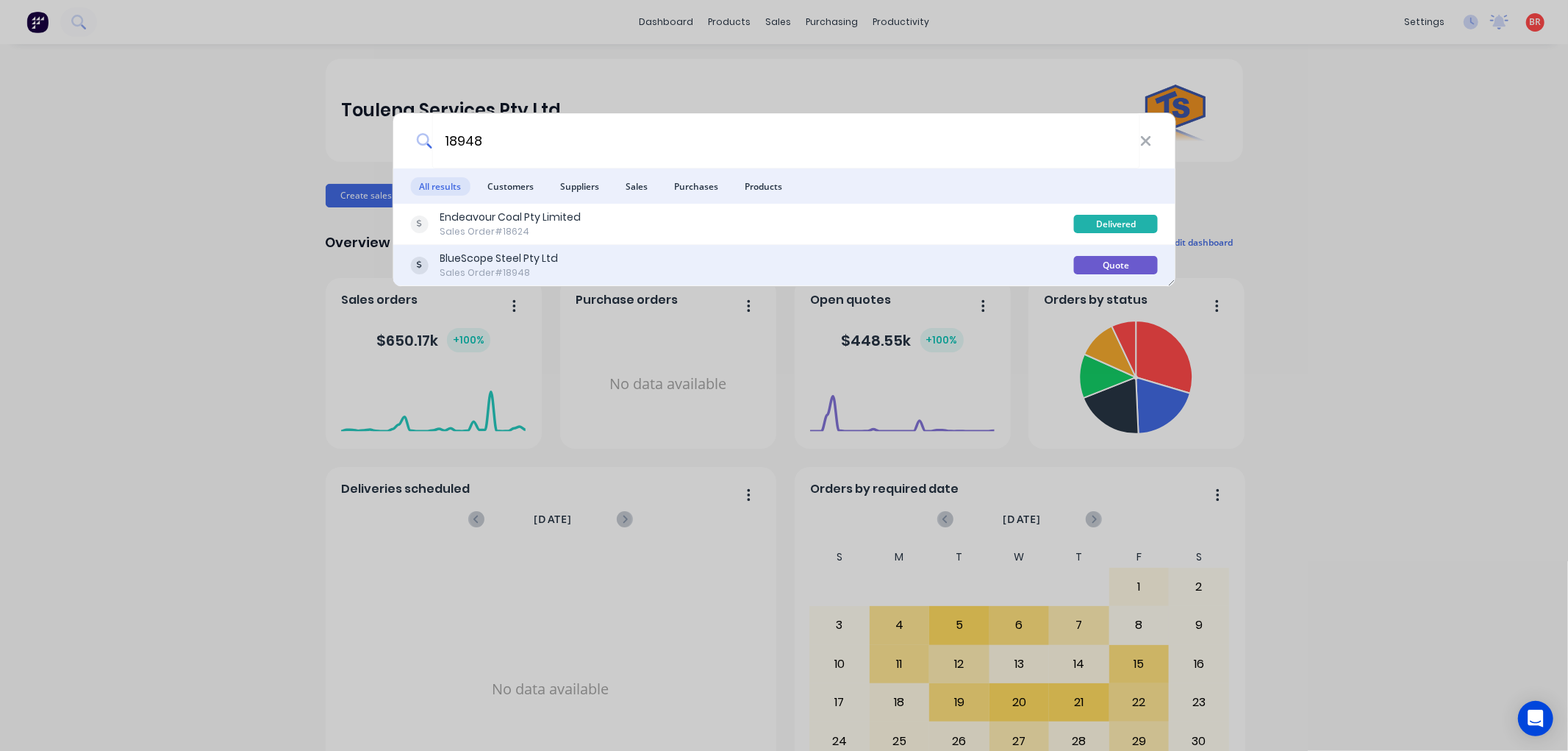
type input "18948"
click at [603, 261] on div "BlueScope Steel Pty Ltd Sales Order #18948" at bounding box center [742, 265] width 663 height 29
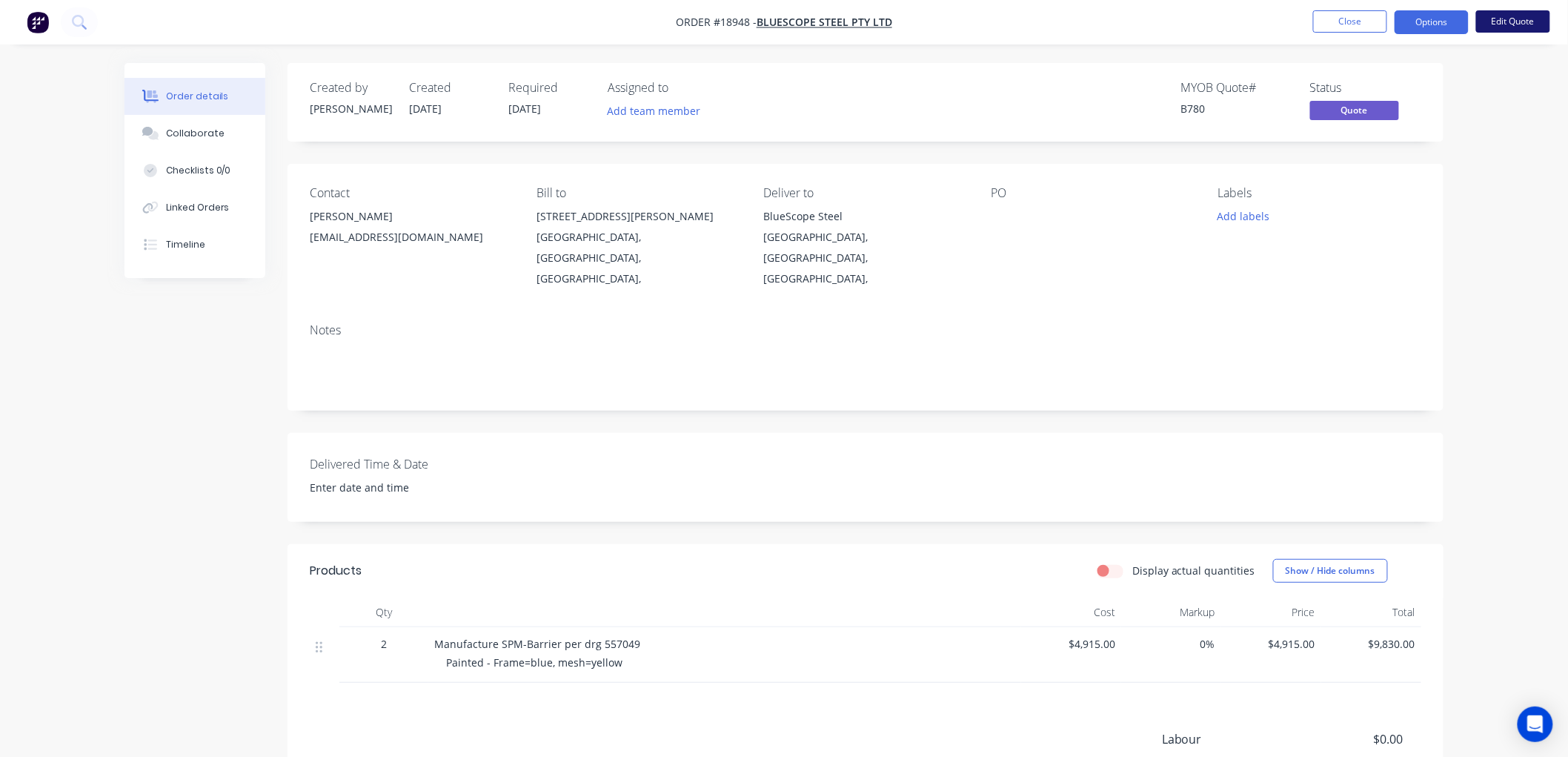
click at [1491, 25] on button "Edit Quote" at bounding box center [1513, 22] width 74 height 22
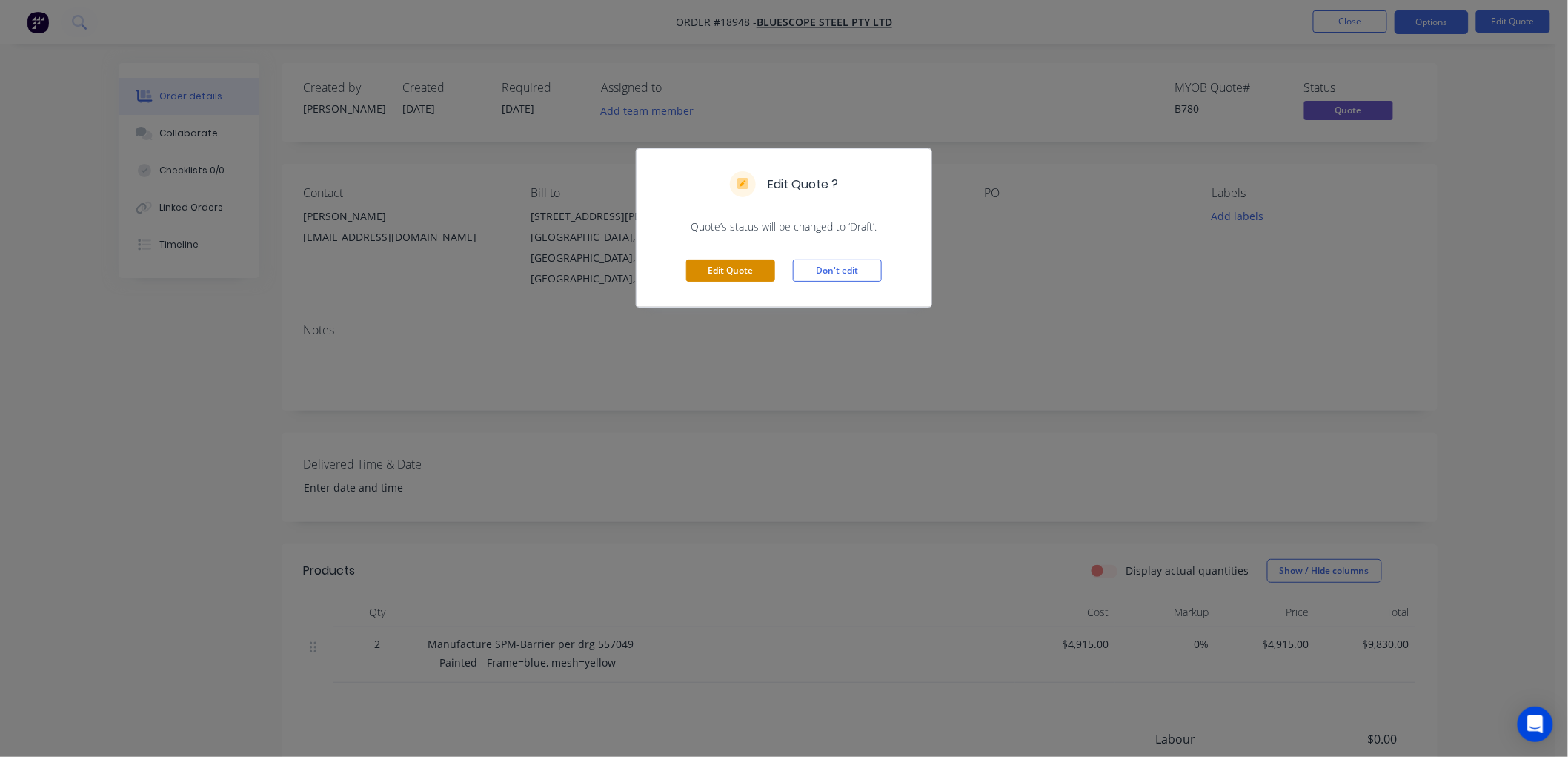
click at [714, 265] on button "Edit Quote" at bounding box center [730, 271] width 89 height 22
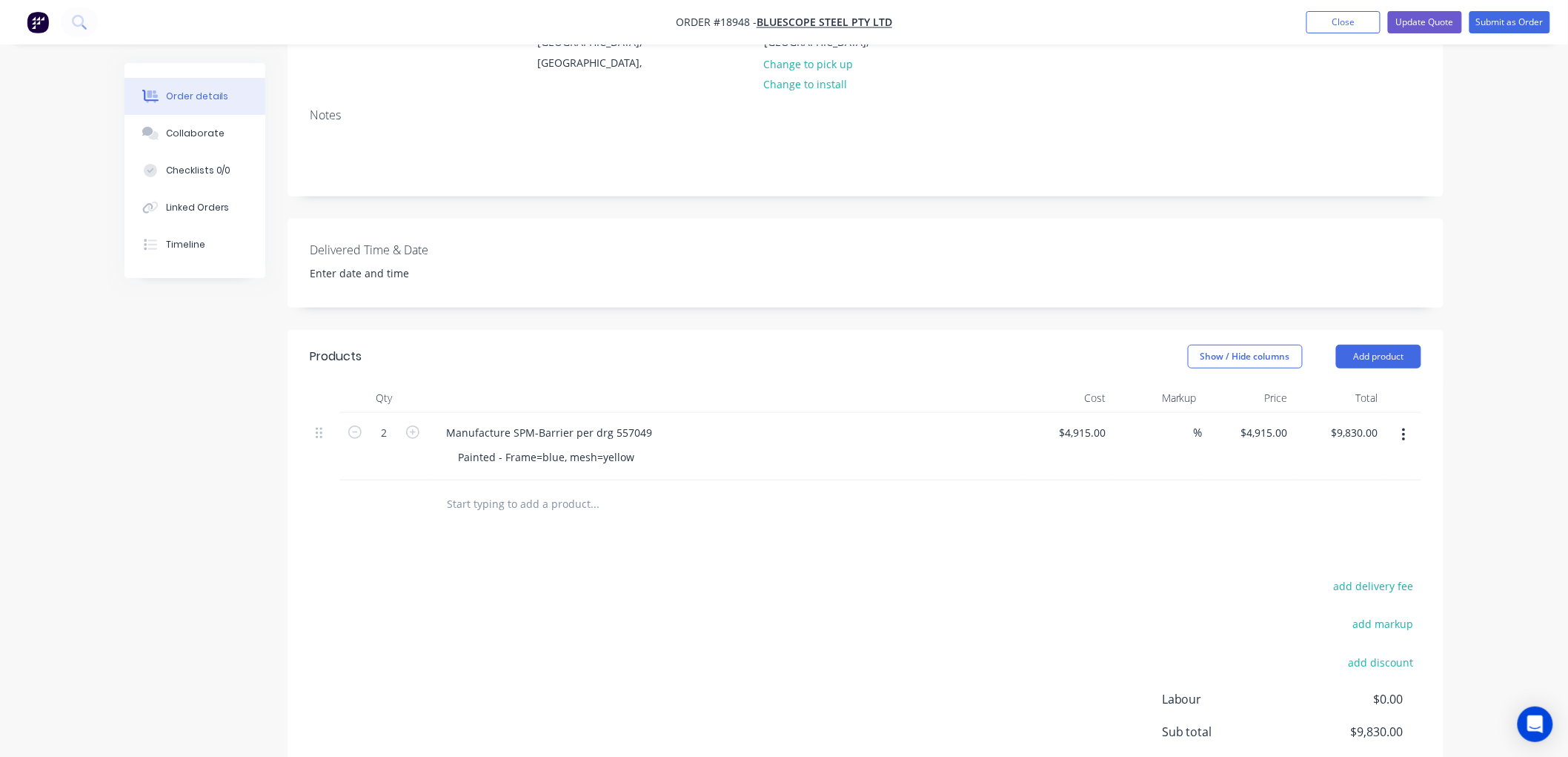
scroll to position [247, 0]
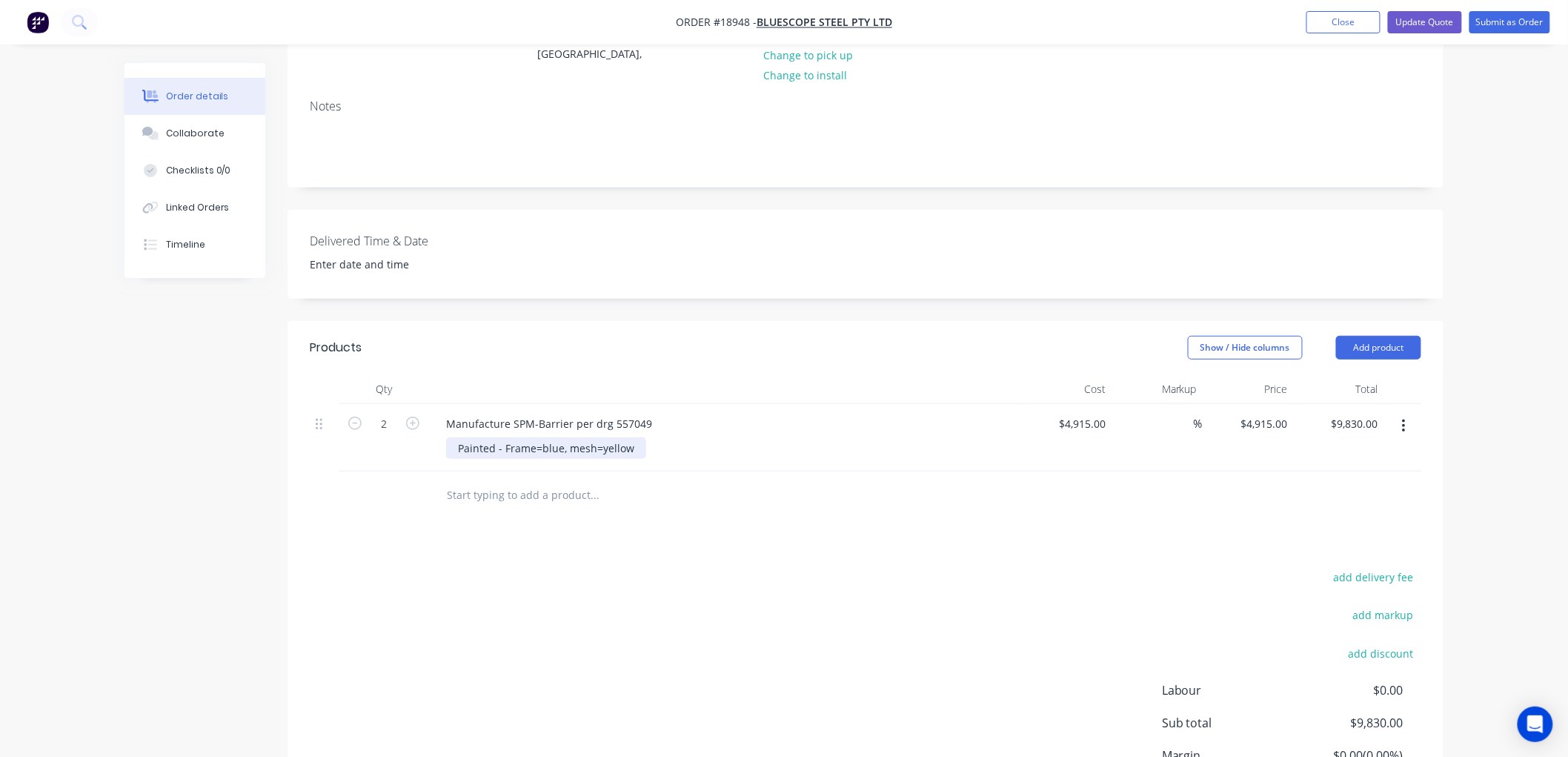
drag, startPoint x: 630, startPoint y: 406, endPoint x: 647, endPoint y: 408, distance: 17.1
click at [632, 437] on div "Painted - Frame=blue, mesh=yellow" at bounding box center [546, 447] width 200 height 22
click at [1432, 32] on button "Update Quote" at bounding box center [1424, 22] width 74 height 22
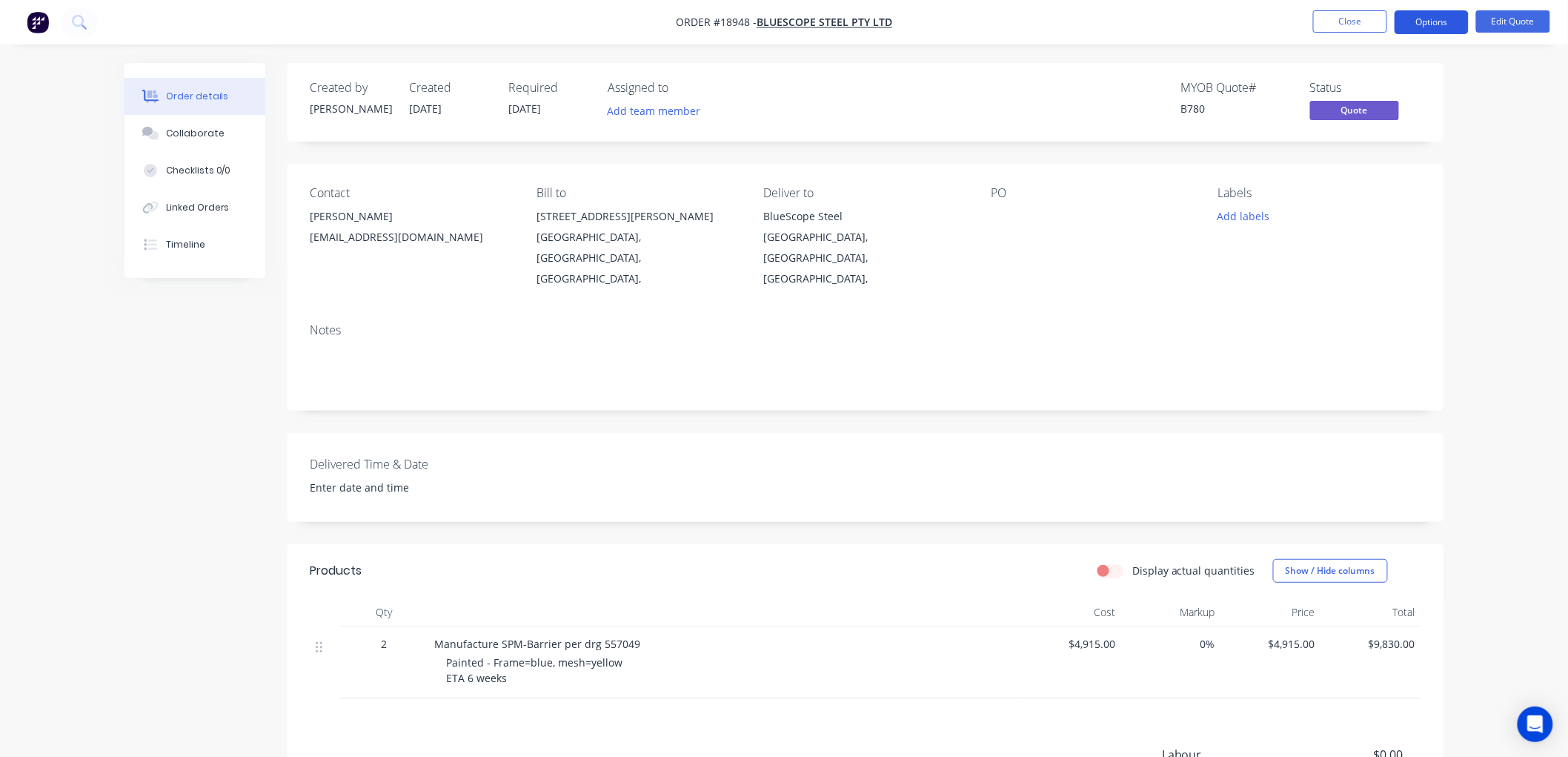
click at [1438, 27] on button "Options" at bounding box center [1431, 22] width 74 height 24
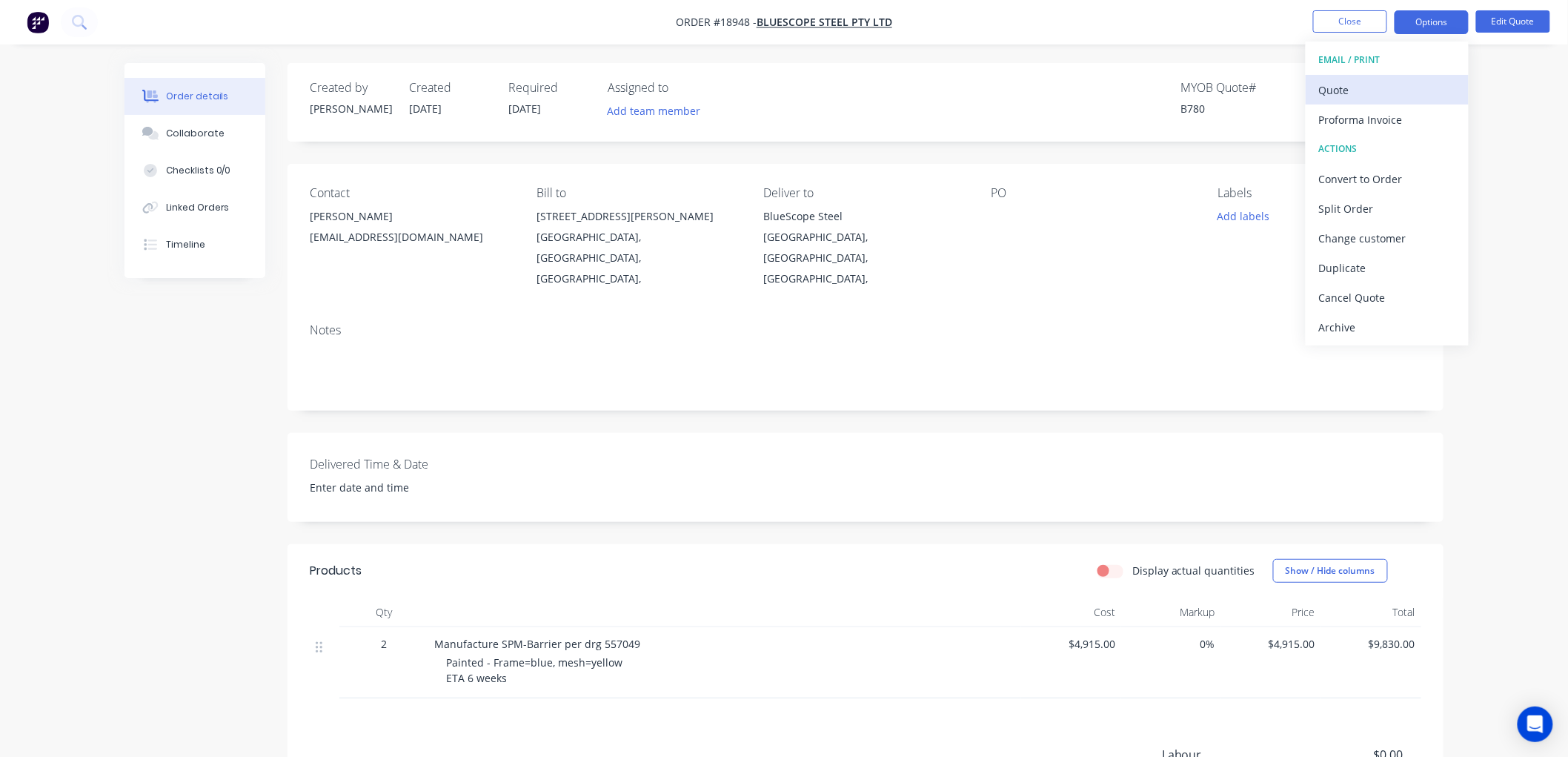
click at [1384, 87] on div "Quote" at bounding box center [1387, 89] width 136 height 22
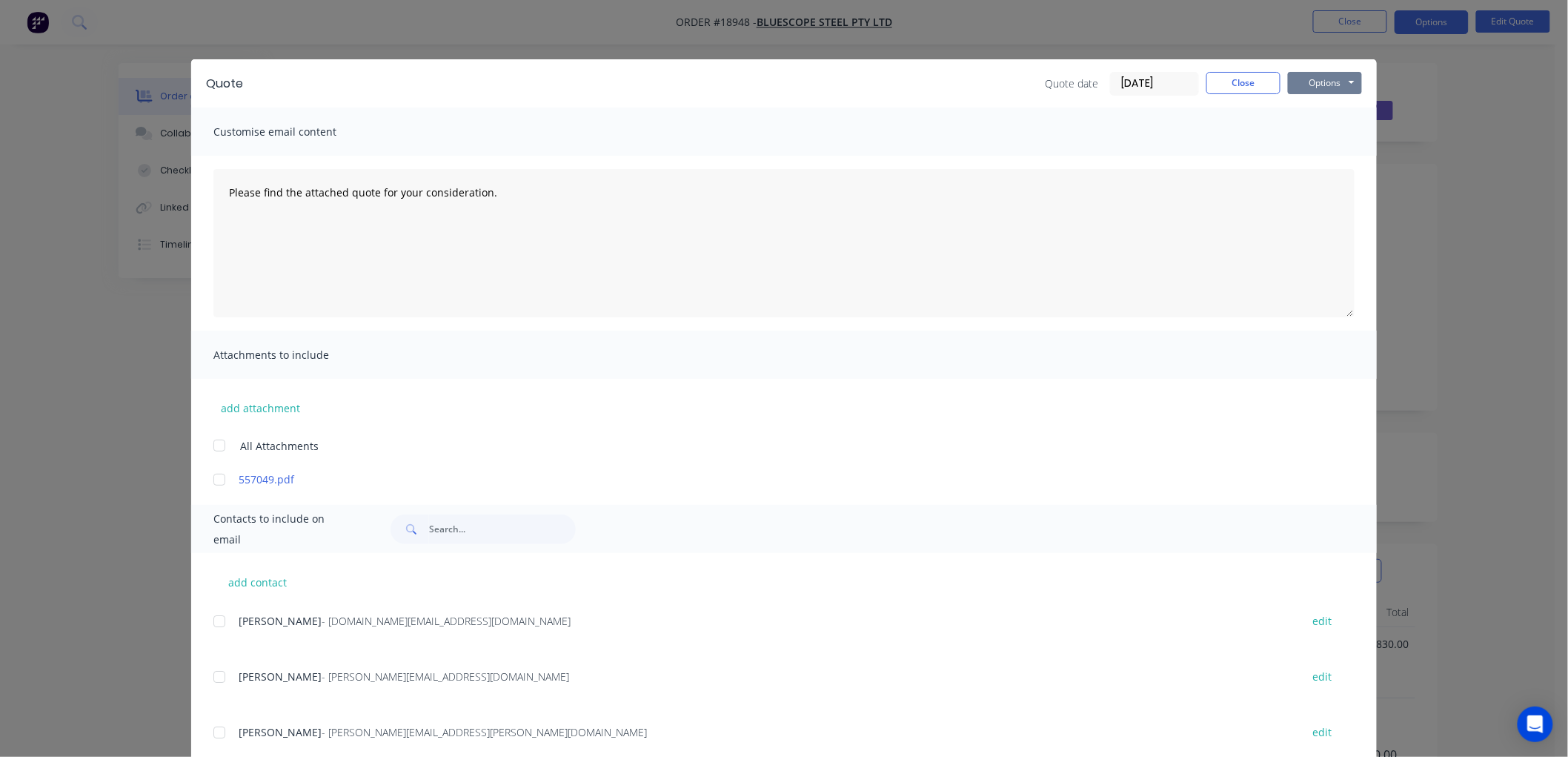
click at [1324, 84] on button "Options" at bounding box center [1324, 83] width 74 height 22
click at [1330, 132] on button "Print" at bounding box center [1335, 134] width 95 height 25
click at [1224, 89] on button "Close" at bounding box center [1243, 83] width 74 height 22
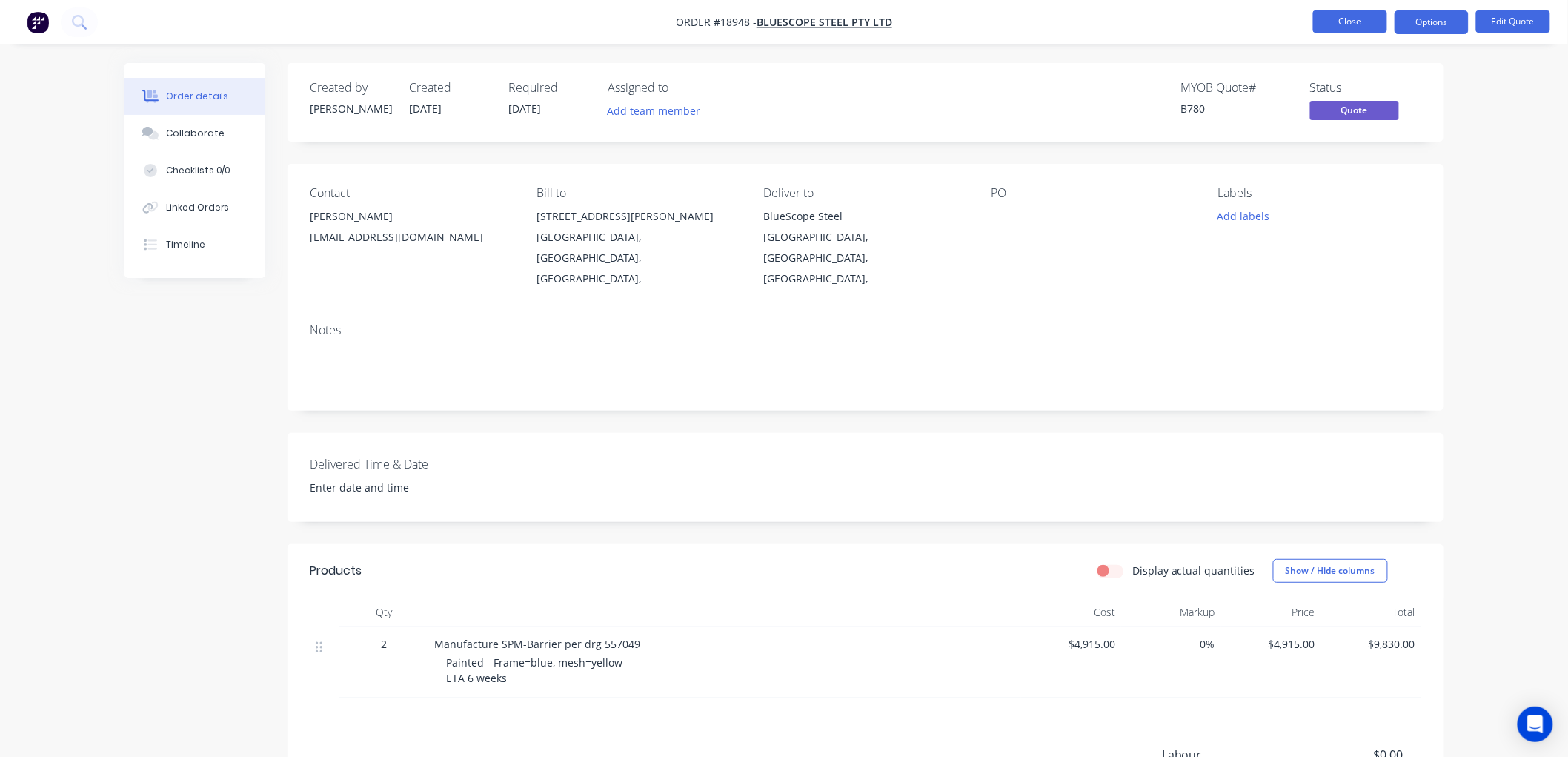
click at [1340, 24] on button "Close" at bounding box center [1350, 22] width 74 height 22
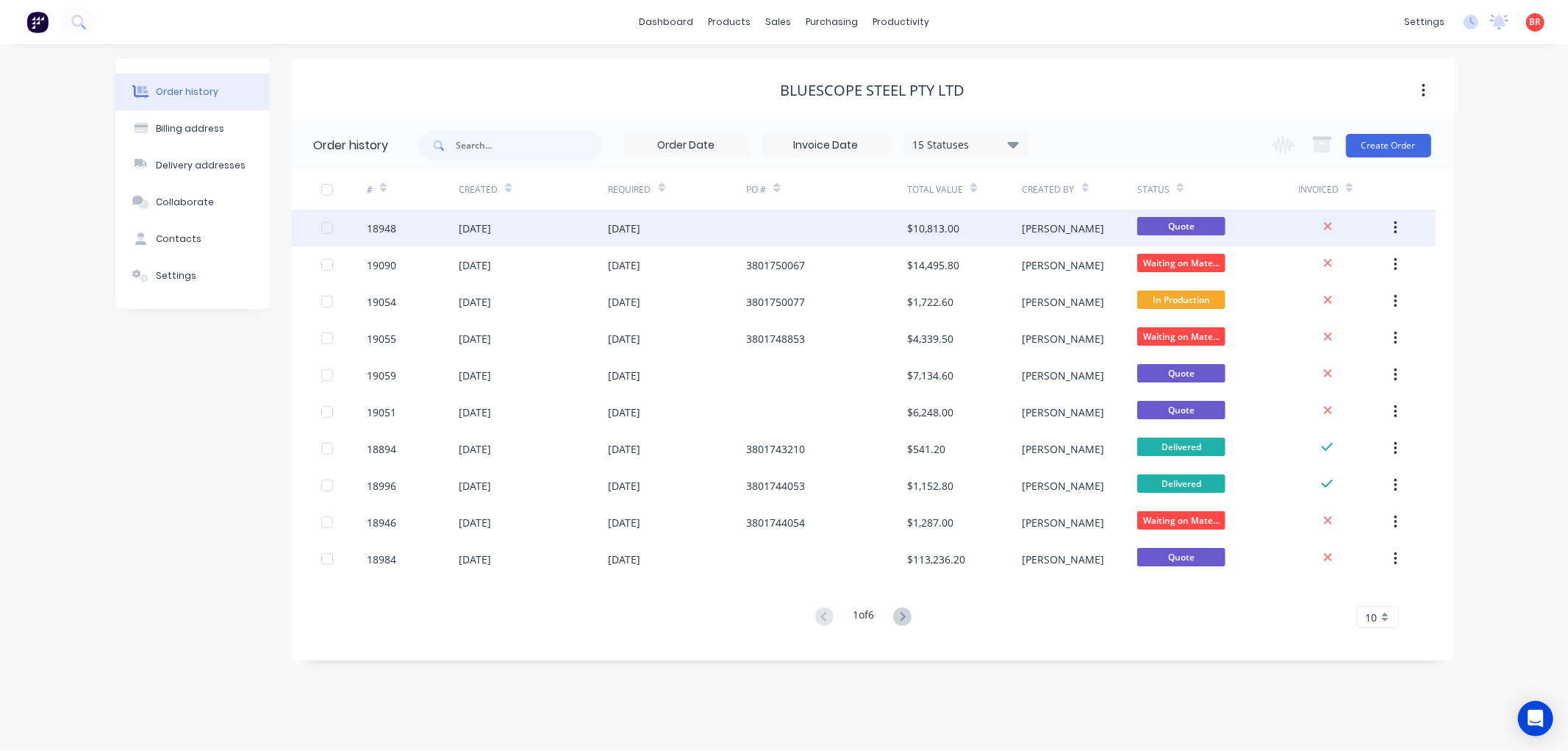
click at [646, 215] on div "11 Aug 2025" at bounding box center [677, 228] width 138 height 37
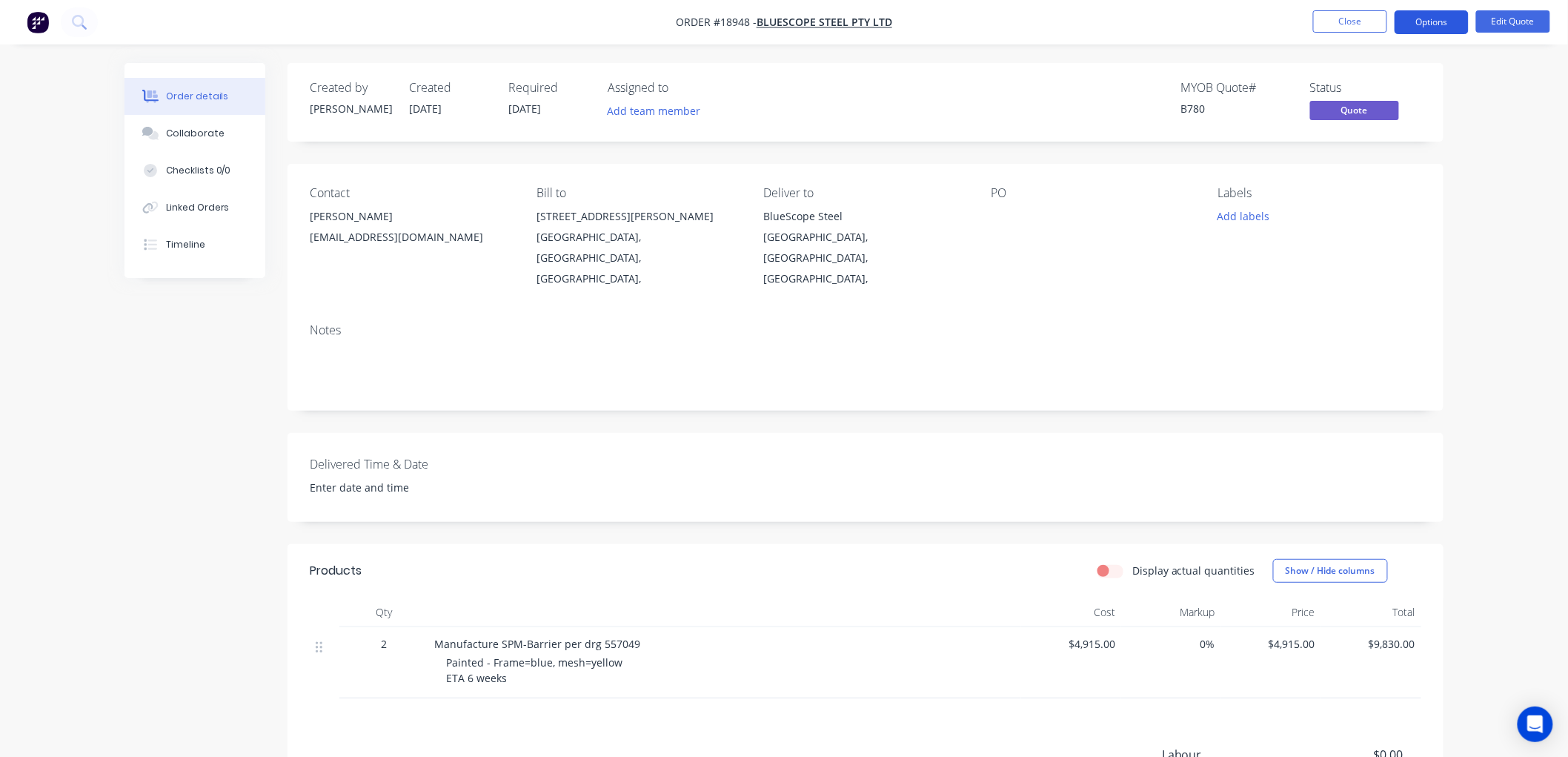
click at [1416, 23] on button "Options" at bounding box center [1431, 22] width 74 height 24
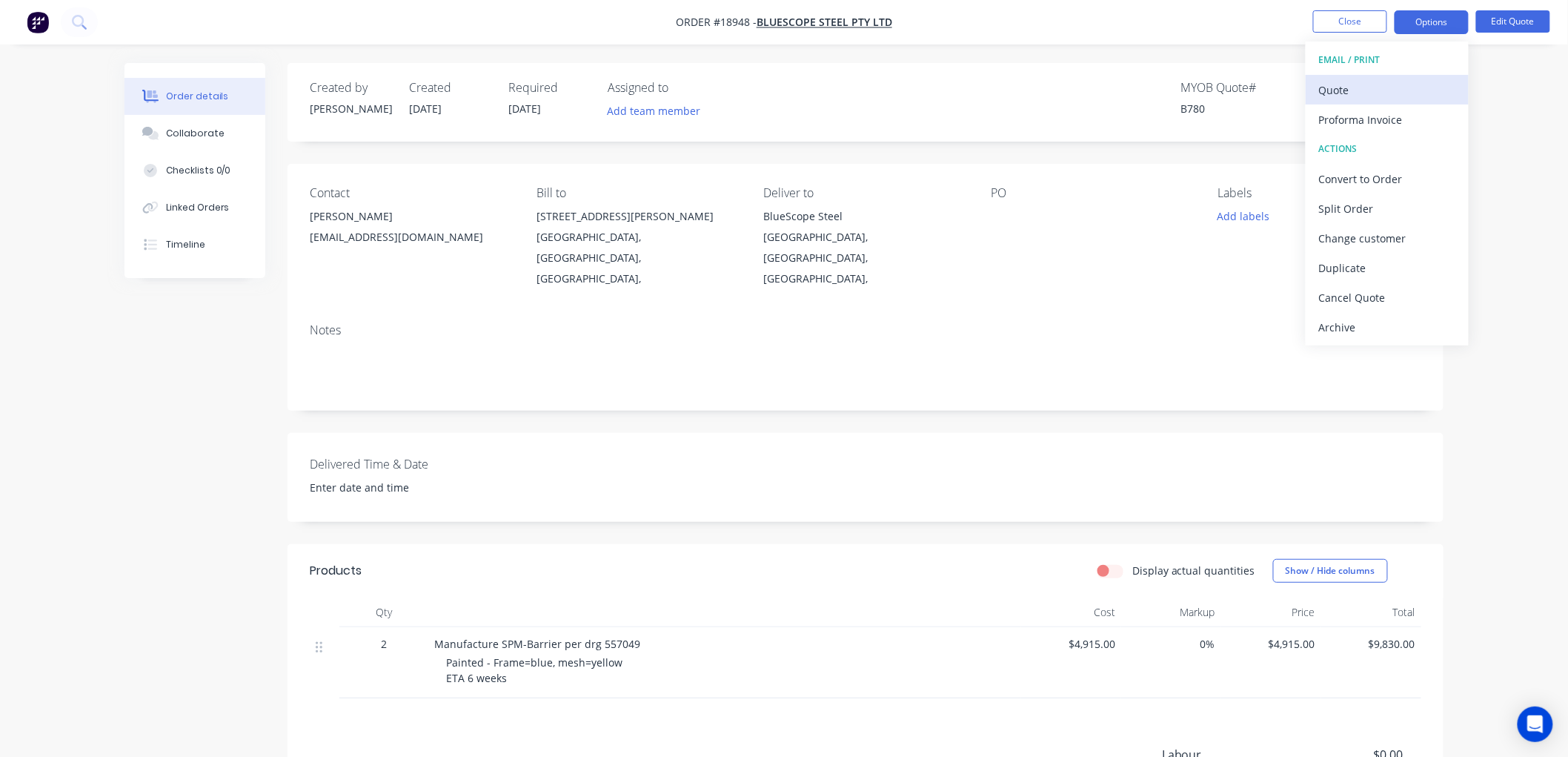
click at [1364, 89] on div "Quote" at bounding box center [1387, 89] width 136 height 22
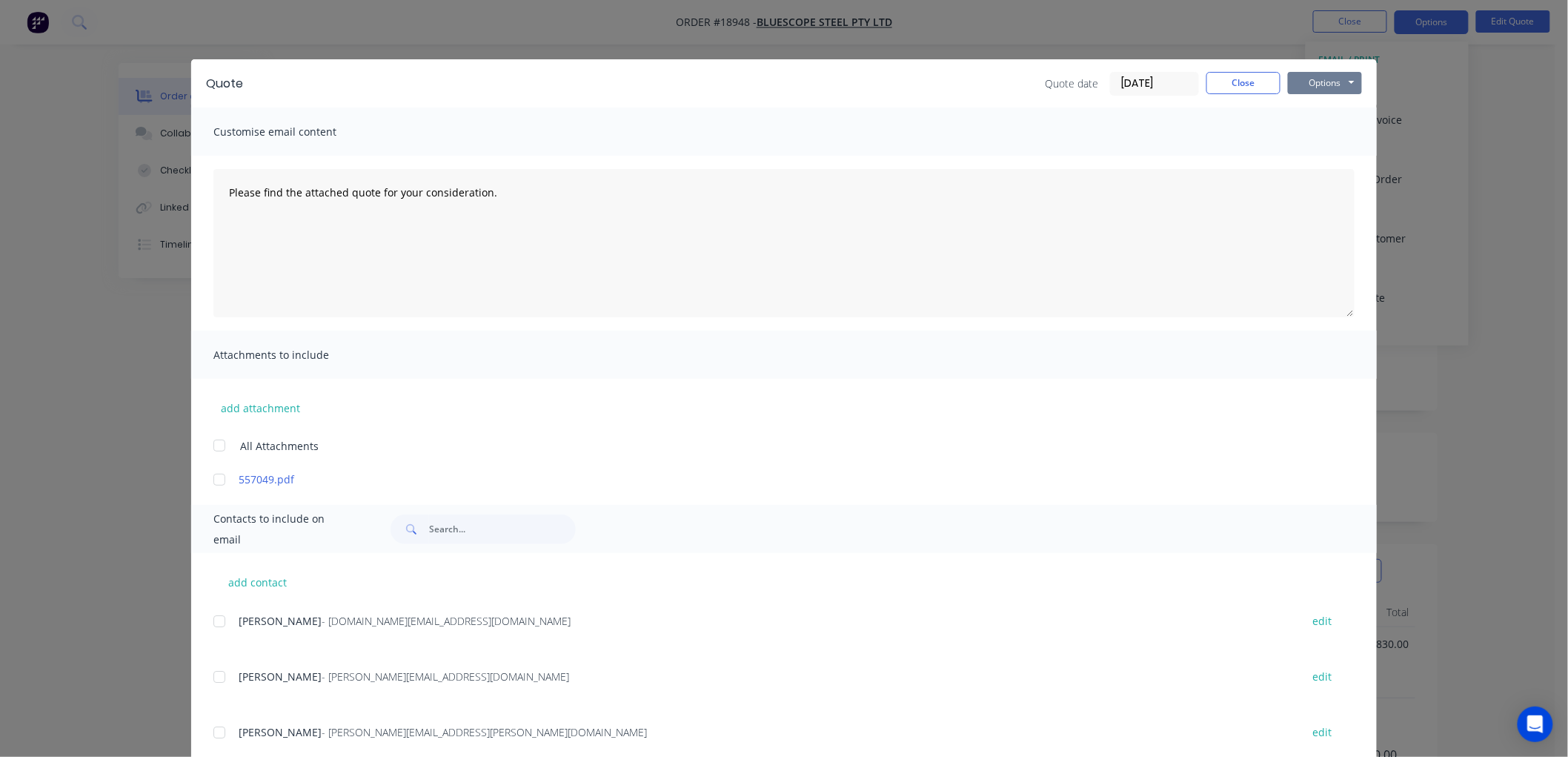
click at [1321, 84] on button "Options" at bounding box center [1324, 83] width 74 height 22
click at [1326, 128] on button "Print" at bounding box center [1335, 134] width 95 height 25
click at [1224, 85] on button "Close" at bounding box center [1243, 83] width 74 height 22
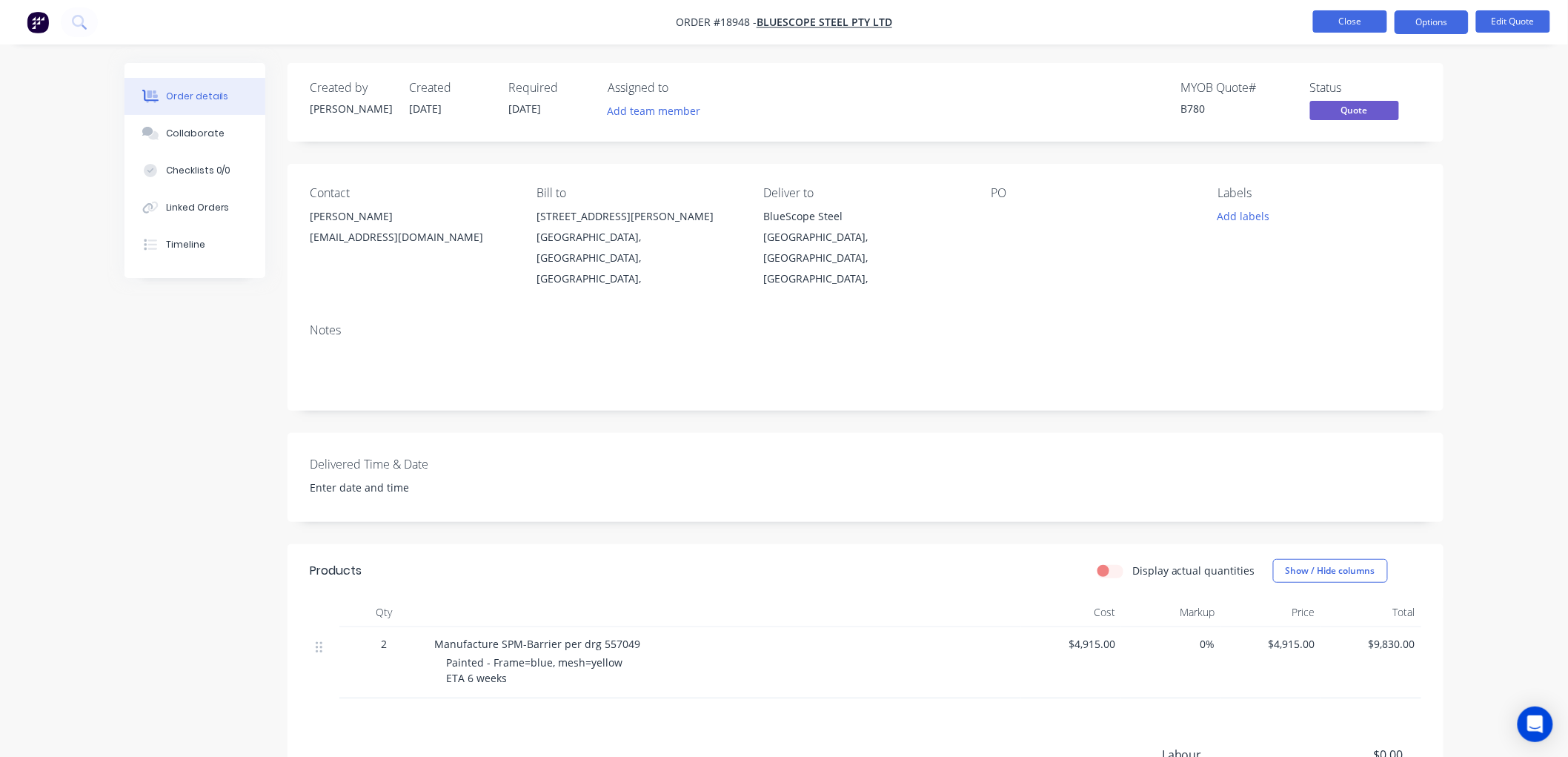
click at [1349, 17] on button "Close" at bounding box center [1350, 22] width 74 height 22
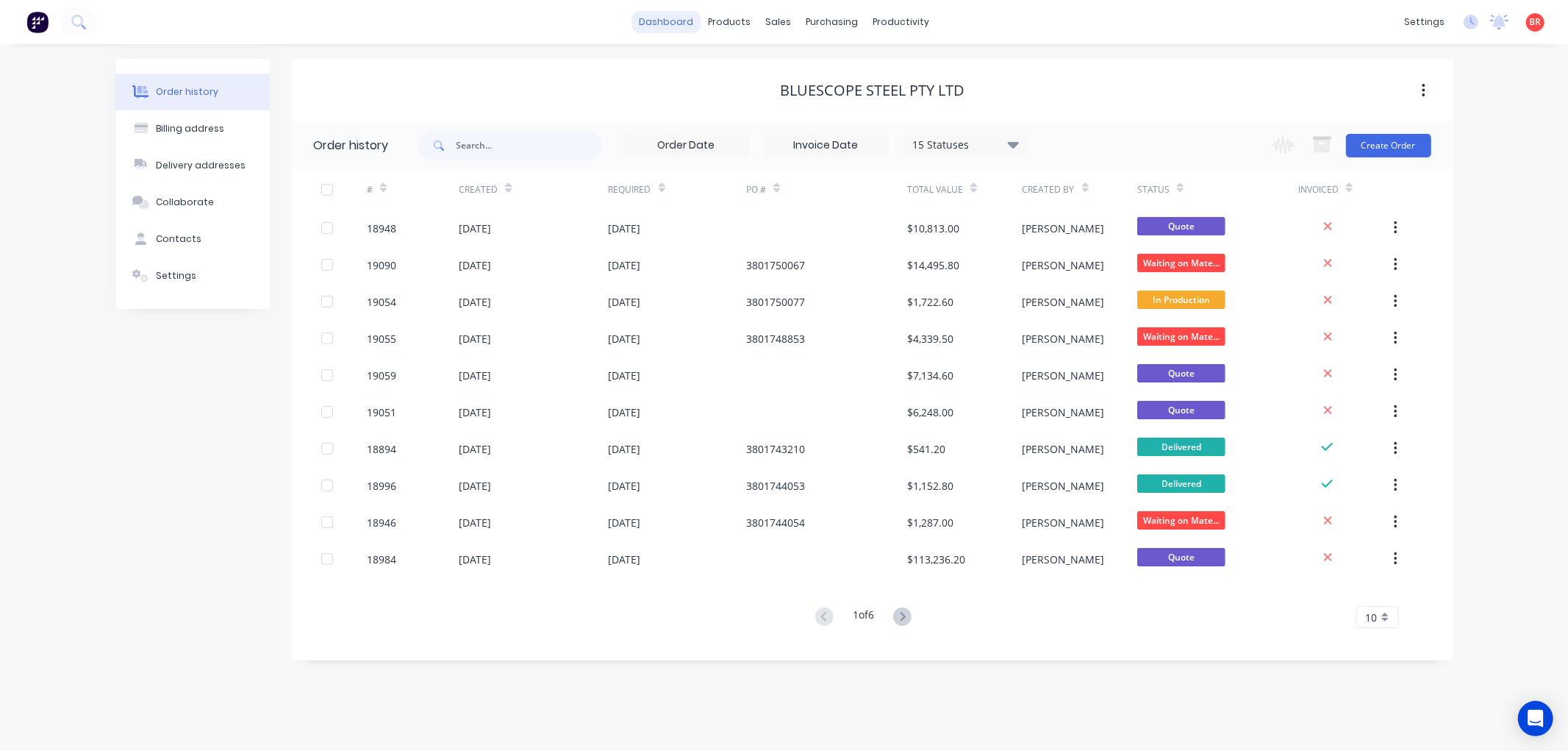
click at [675, 23] on link "dashboard" at bounding box center [666, 22] width 69 height 22
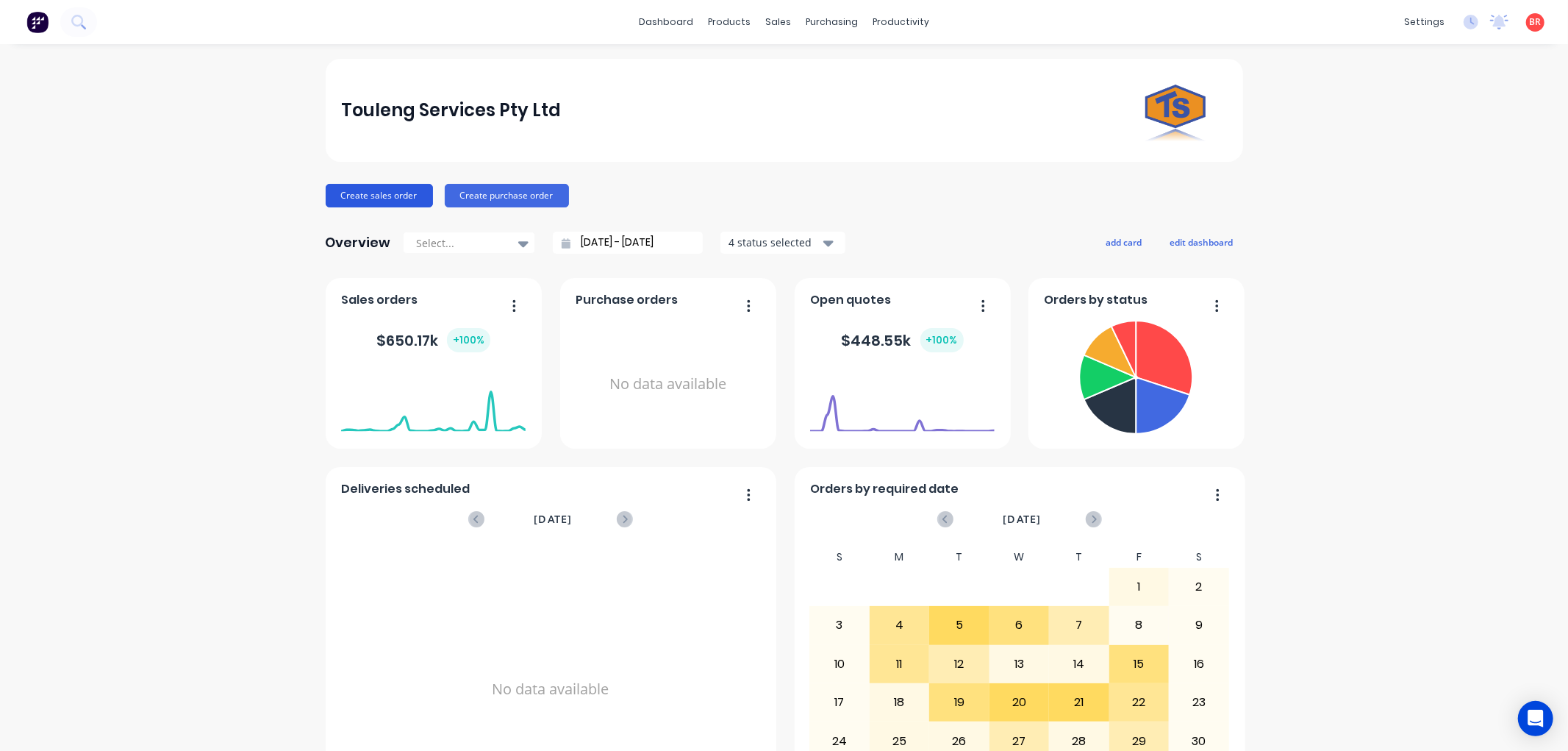
click at [392, 191] on button "Create sales order" at bounding box center [379, 195] width 107 height 24
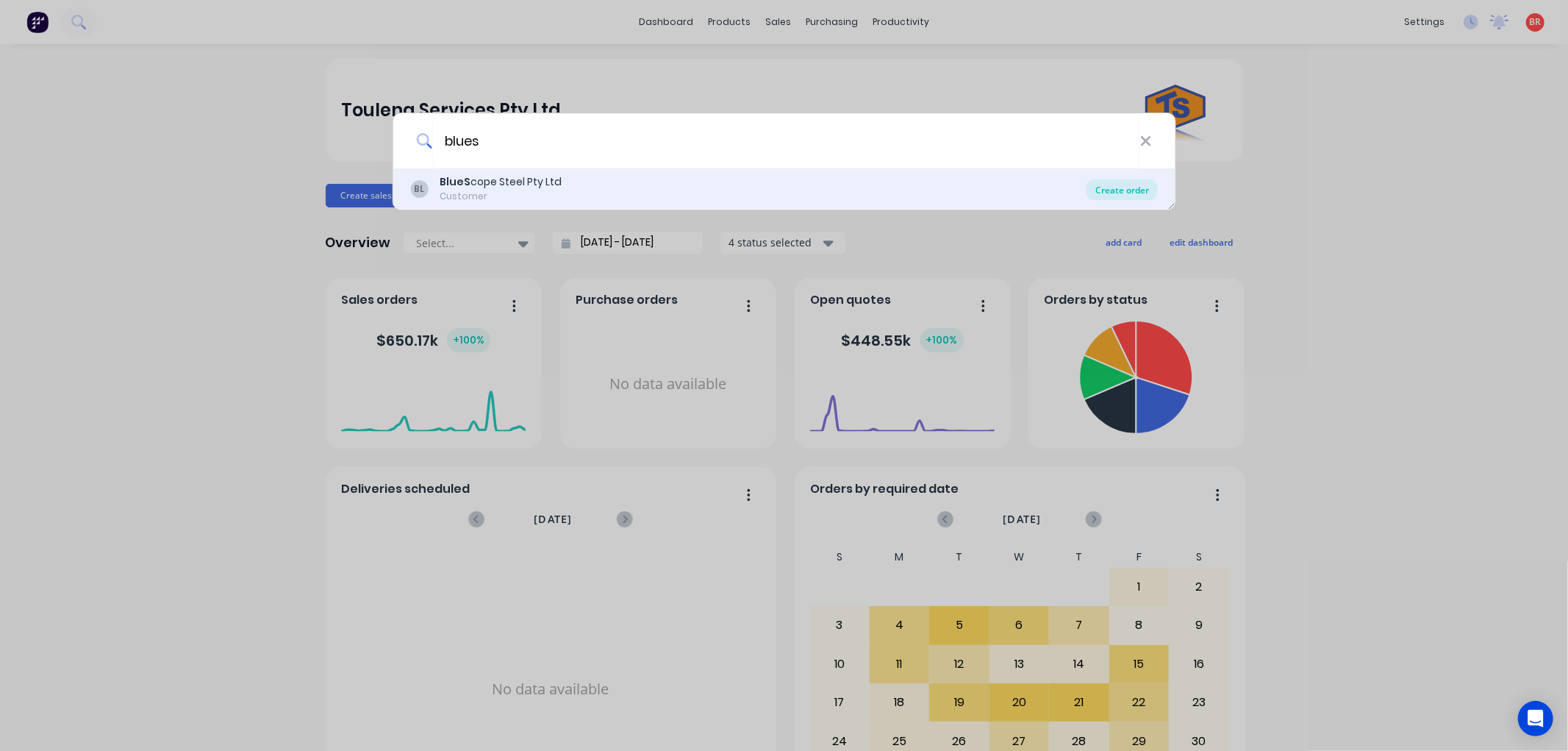
type input "blues"
click at [1118, 191] on div "Create order" at bounding box center [1122, 189] width 71 height 21
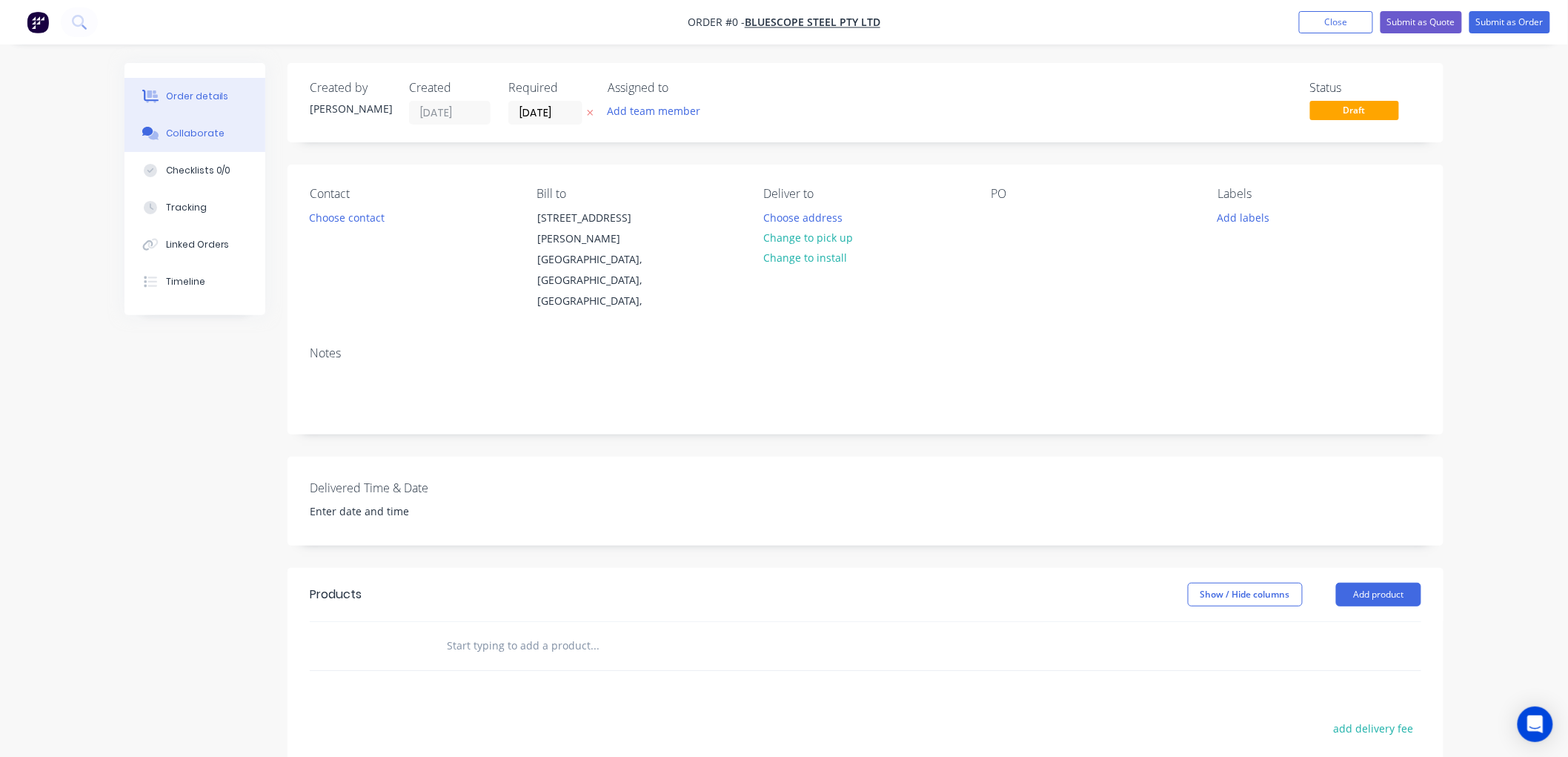
click at [210, 136] on div "Collaborate" at bounding box center [195, 134] width 59 height 13
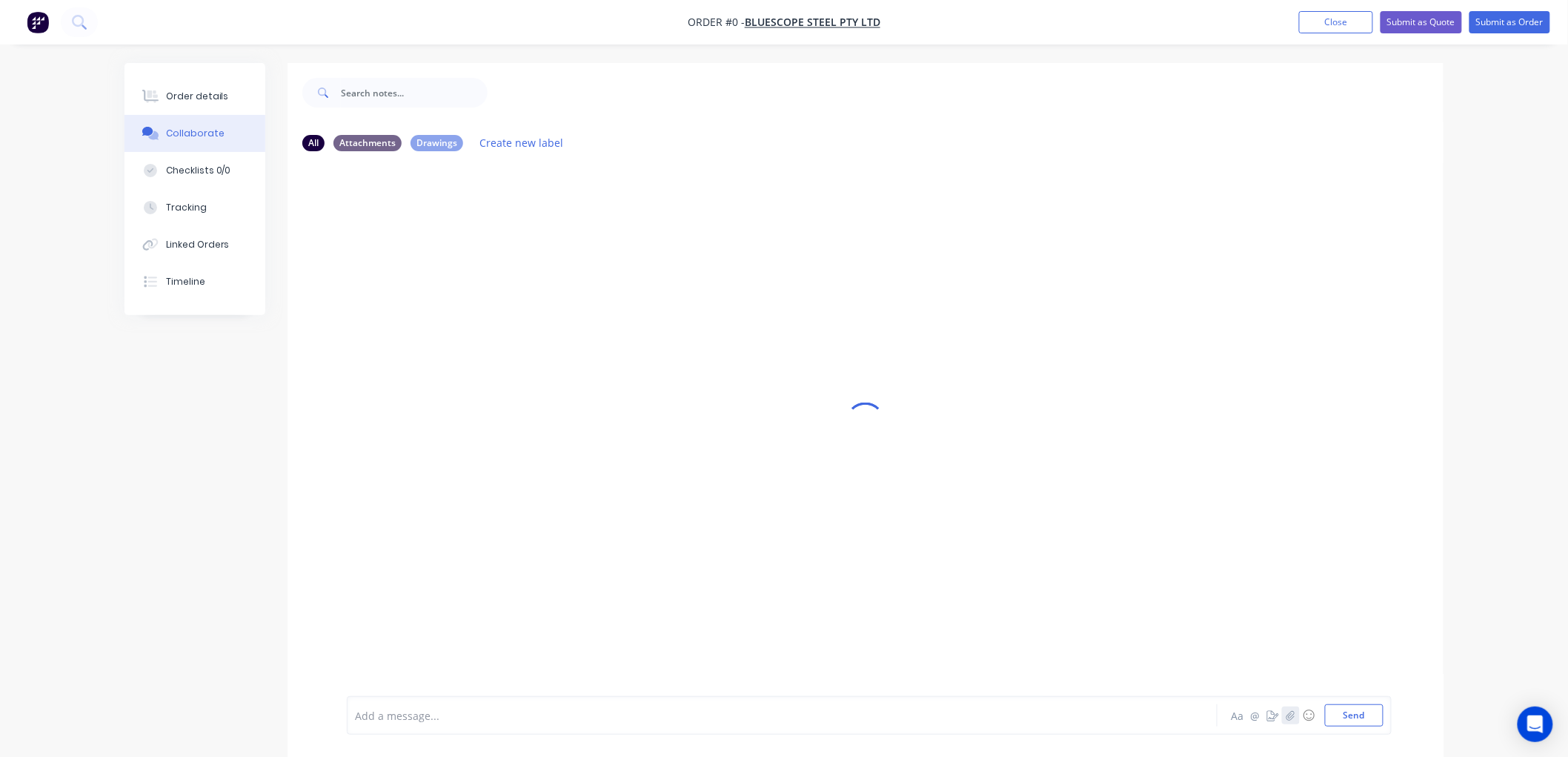
click at [1286, 715] on icon "button" at bounding box center [1291, 715] width 9 height 10
click at [1292, 714] on icon "button" at bounding box center [1291, 715] width 9 height 10
click at [1337, 715] on button "Send" at bounding box center [1354, 715] width 59 height 22
click at [193, 96] on div "Order details" at bounding box center [198, 96] width 63 height 13
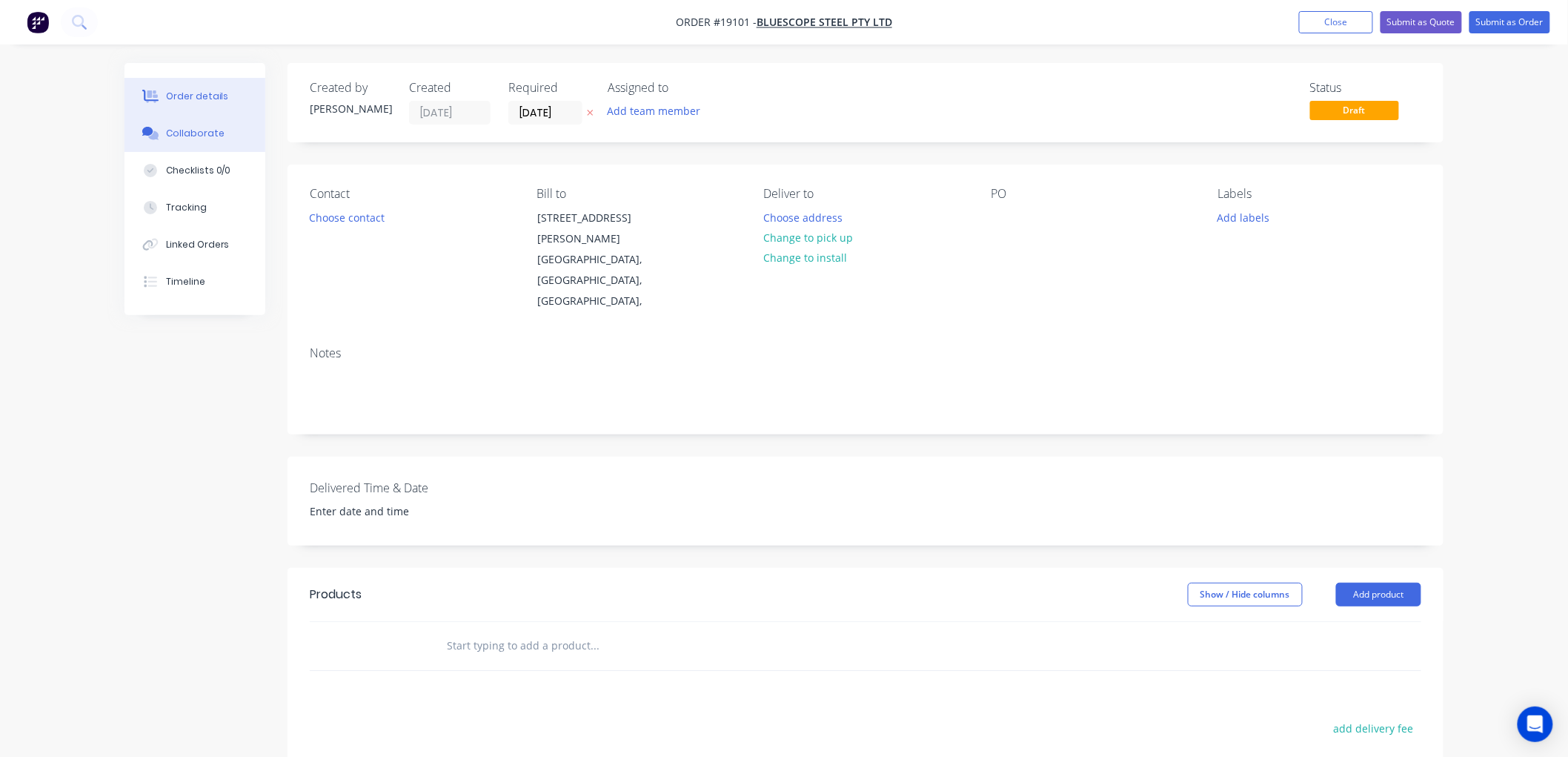
click at [195, 128] on div "Collaborate" at bounding box center [195, 134] width 59 height 13
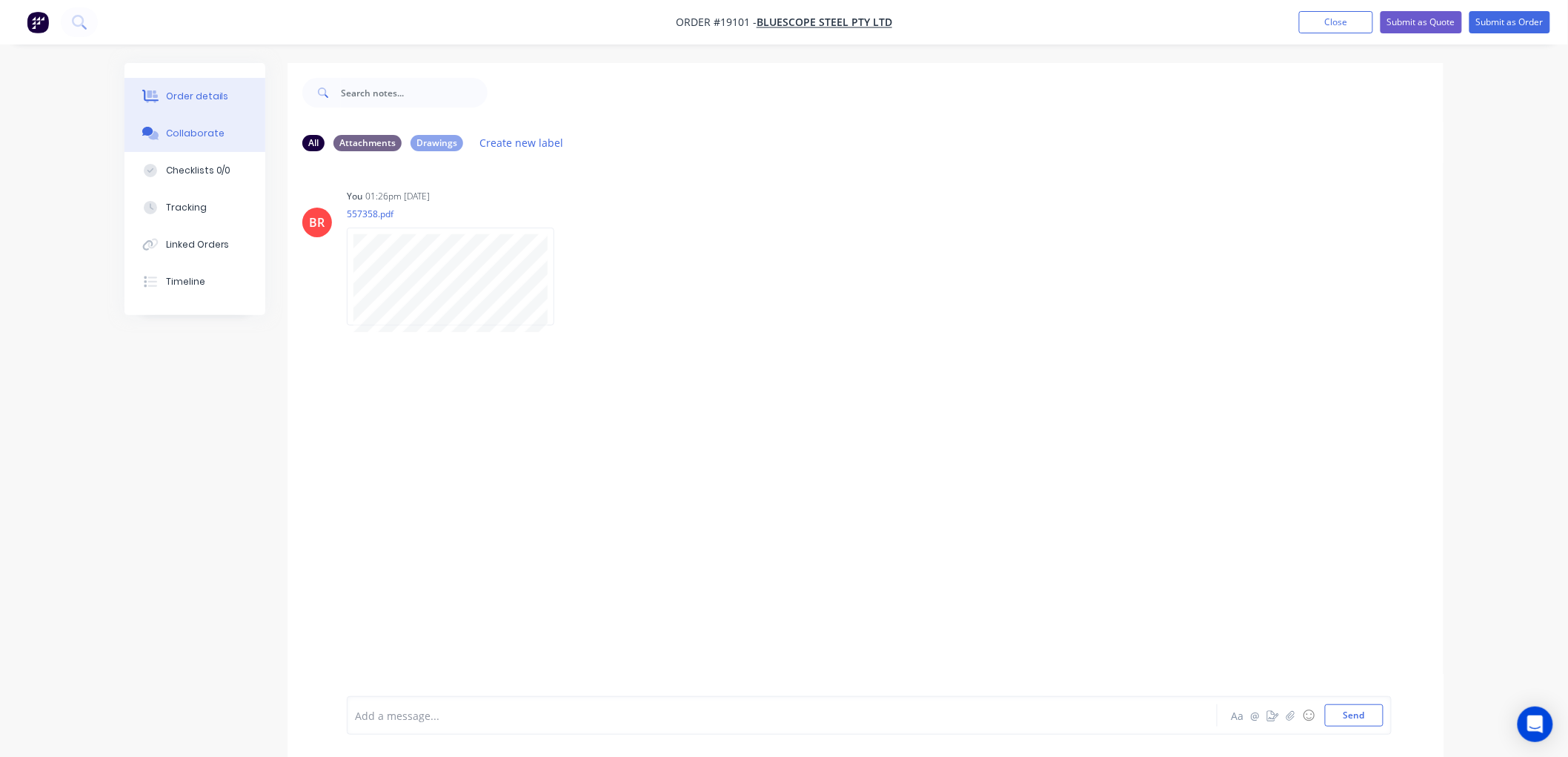
click at [200, 98] on div "Order details" at bounding box center [198, 96] width 63 height 13
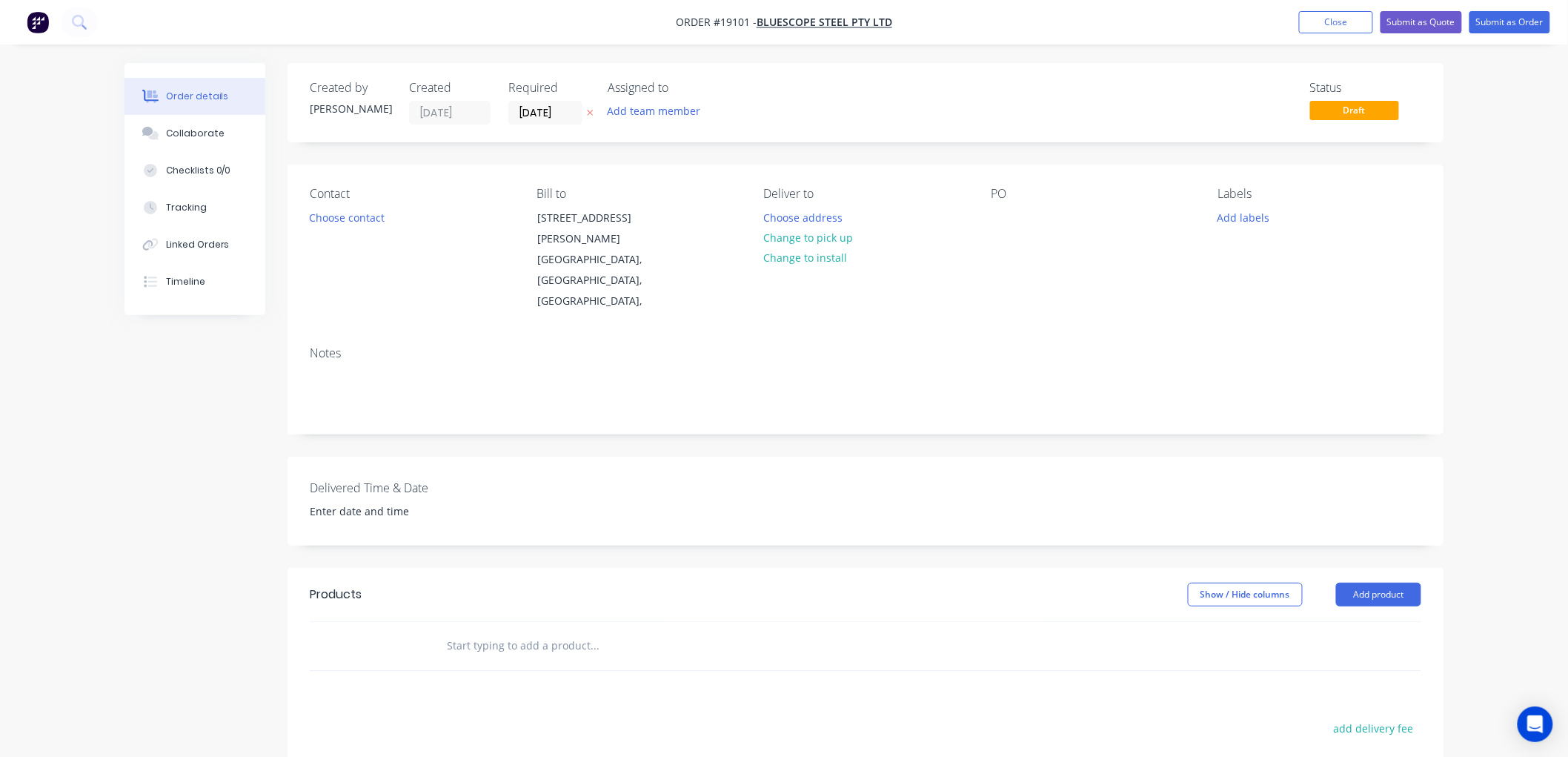
click at [520, 631] on input "text" at bounding box center [594, 646] width 297 height 30
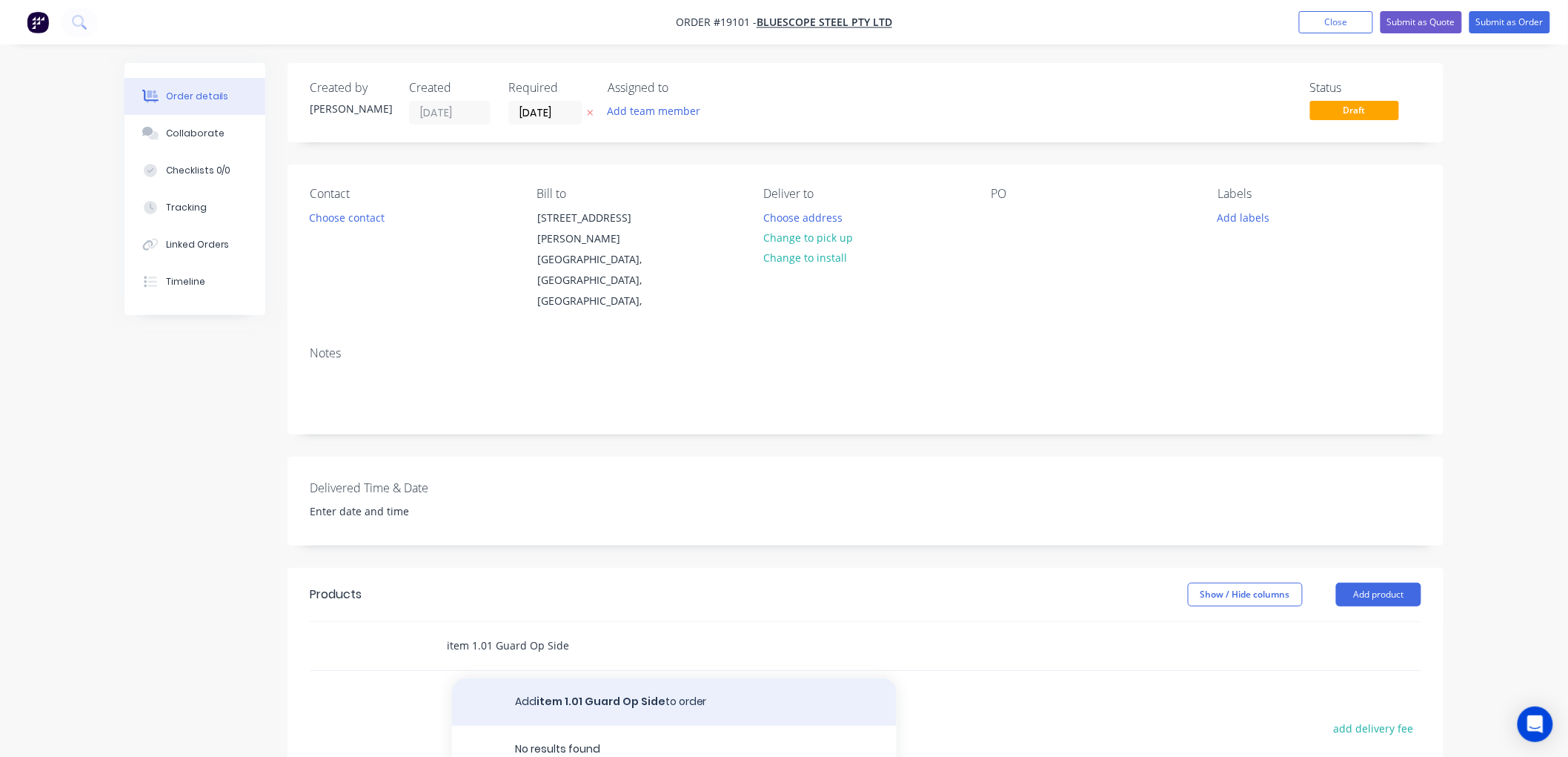
type input "item 1.01 Guard Op Side"
click at [596, 678] on button "Add item 1.01 Guard Op Side to order" at bounding box center [674, 702] width 444 height 48
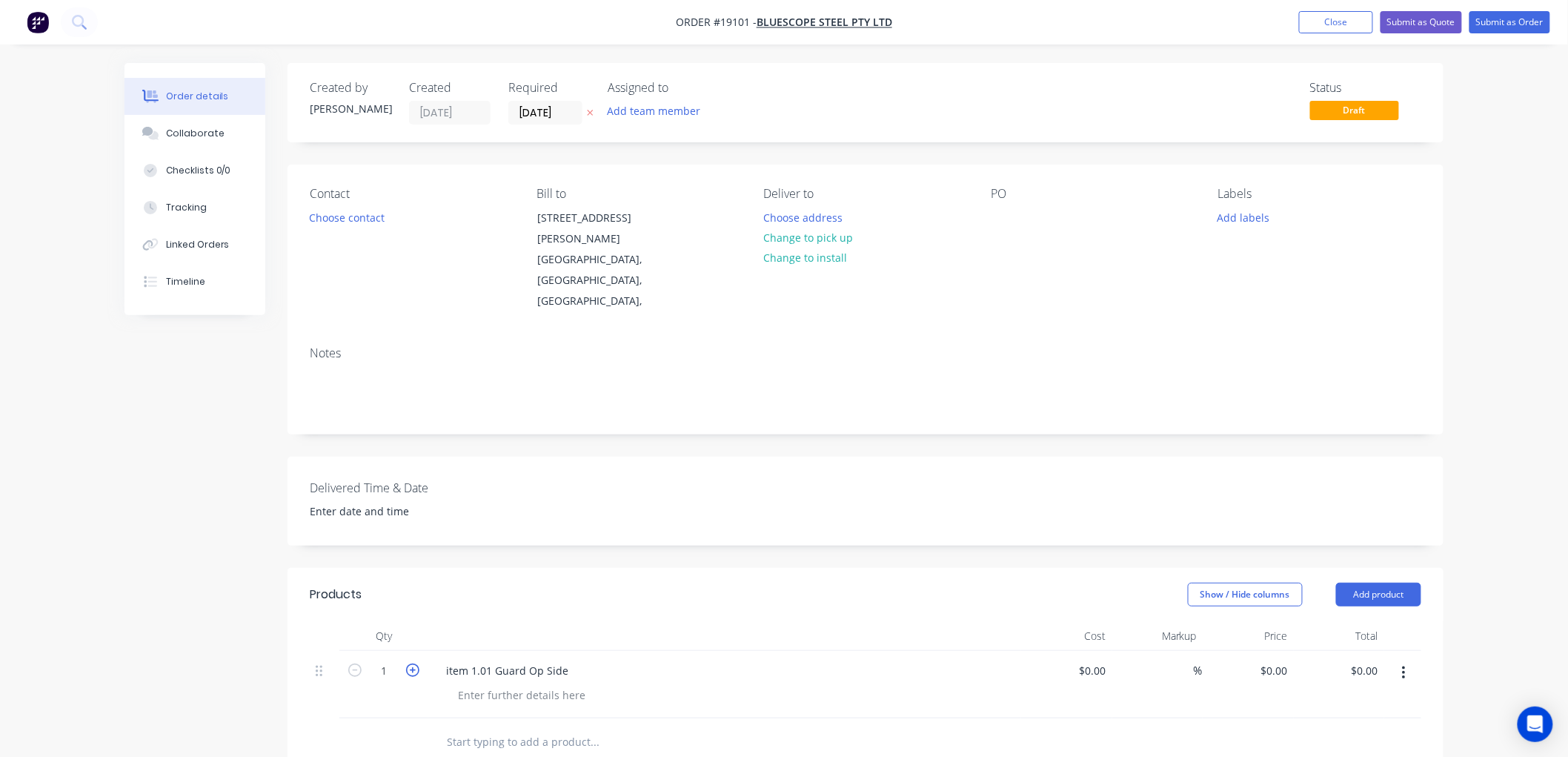
click at [416, 663] on icon "button" at bounding box center [413, 670] width 13 height 13
type input "2"
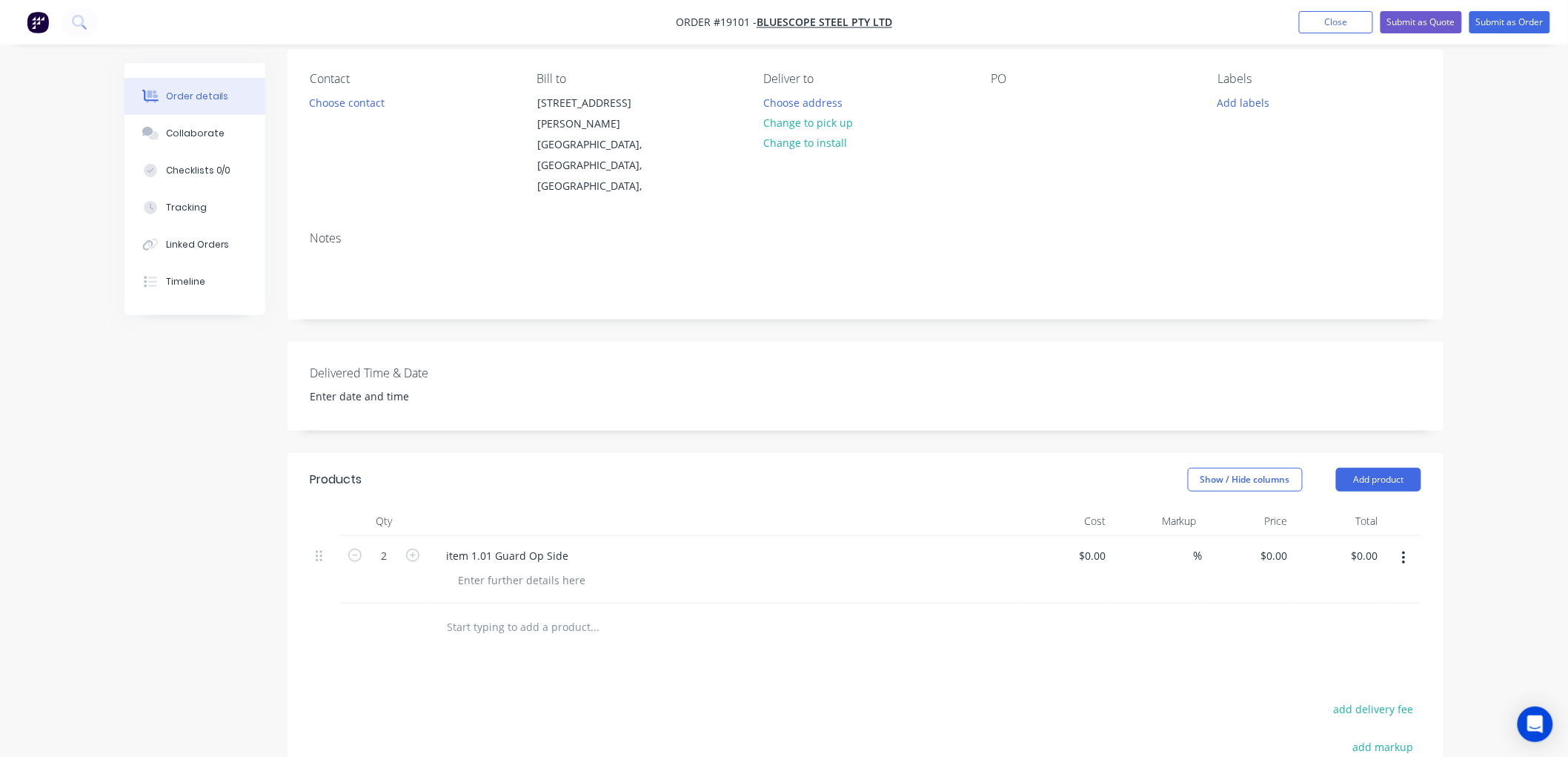
scroll to position [165, 0]
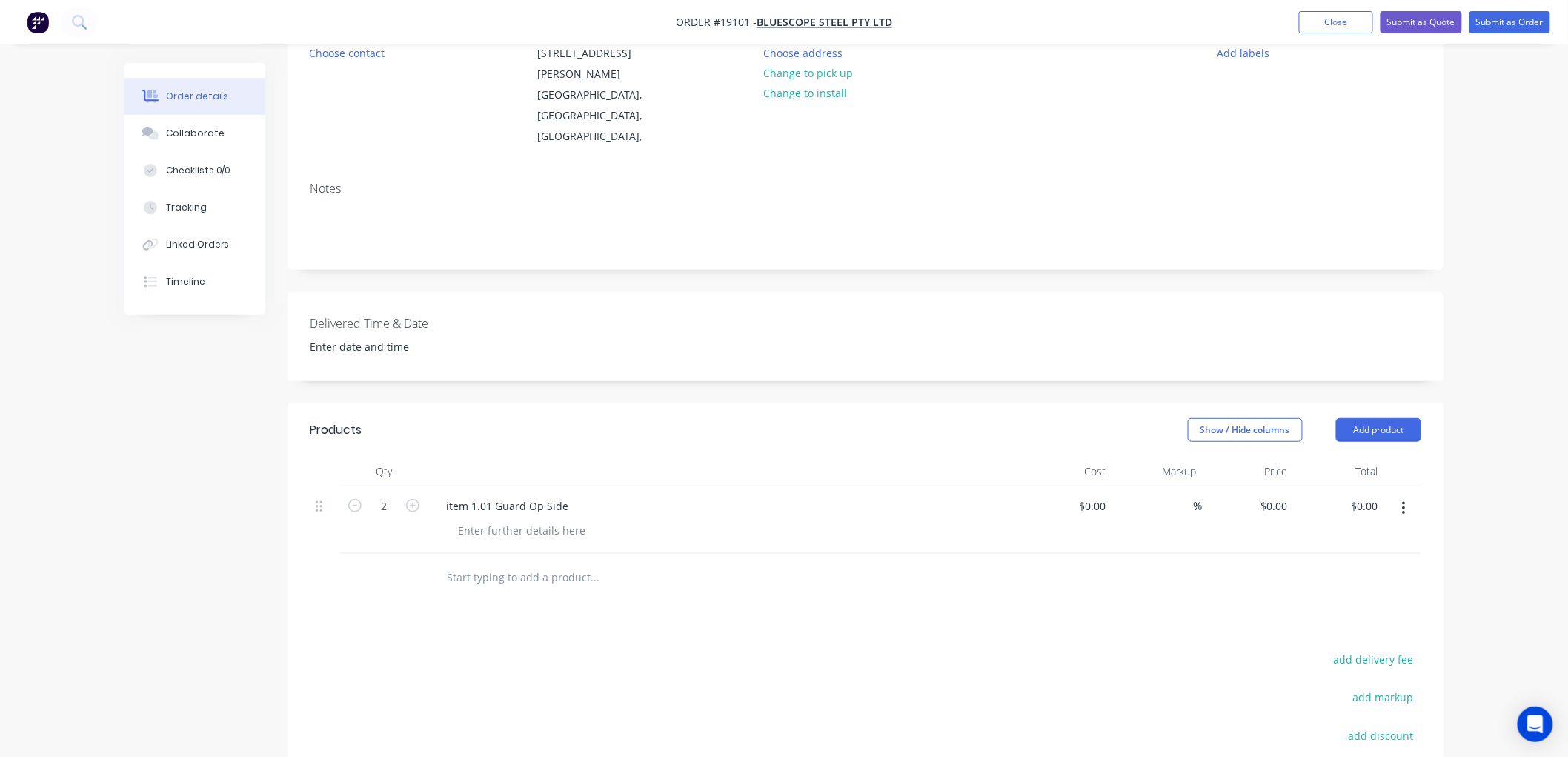
click at [471, 562] on input "text" at bounding box center [594, 577] width 297 height 30
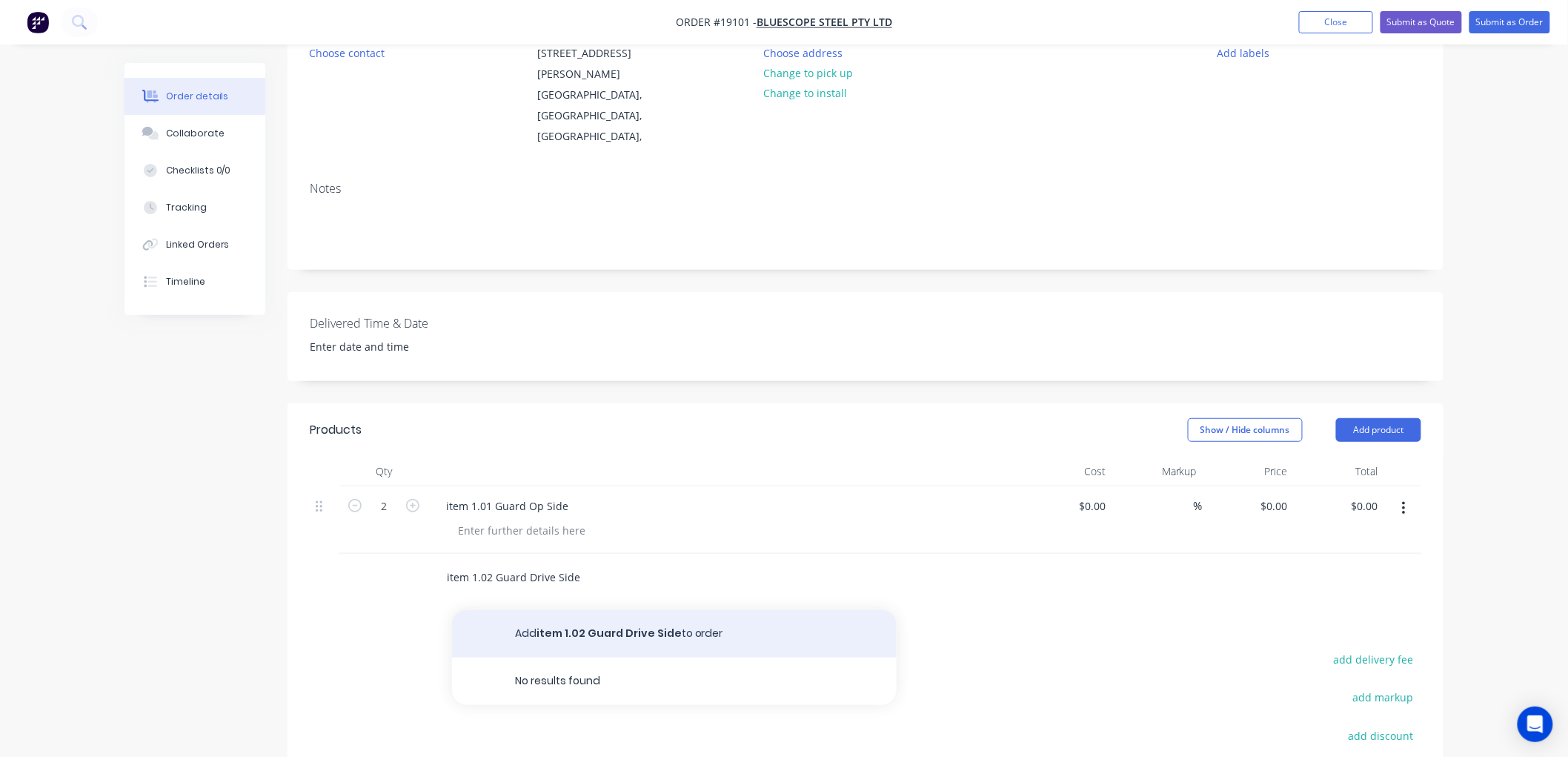
type input "item 1.02 Guard Drive Side"
click at [609, 610] on button "Add item 1.02 Guard Drive Side to order" at bounding box center [674, 634] width 444 height 48
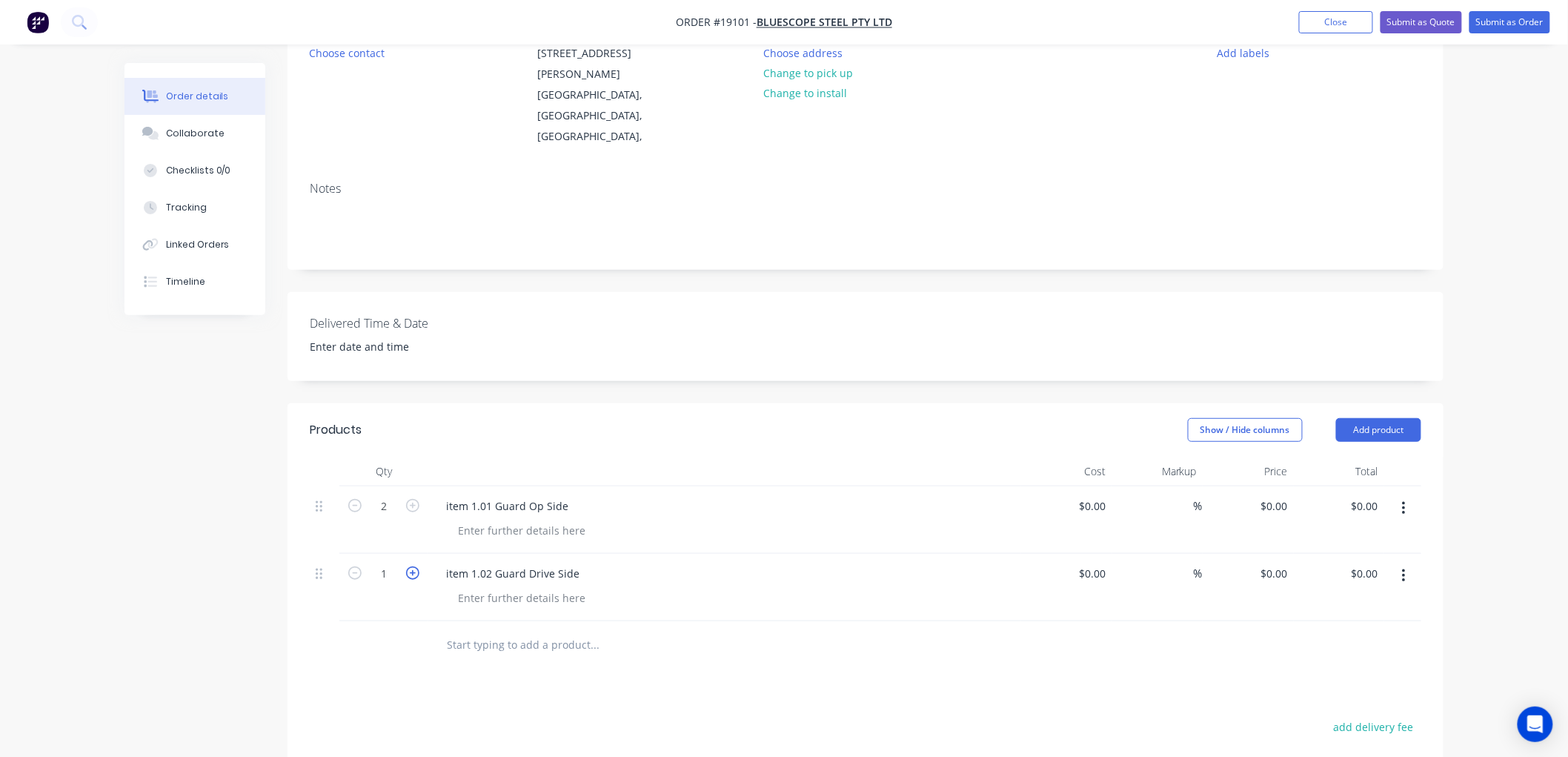
click at [418, 566] on icon "button" at bounding box center [413, 573] width 13 height 13
type input "2"
click at [506, 520] on div at bounding box center [521, 530] width 151 height 22
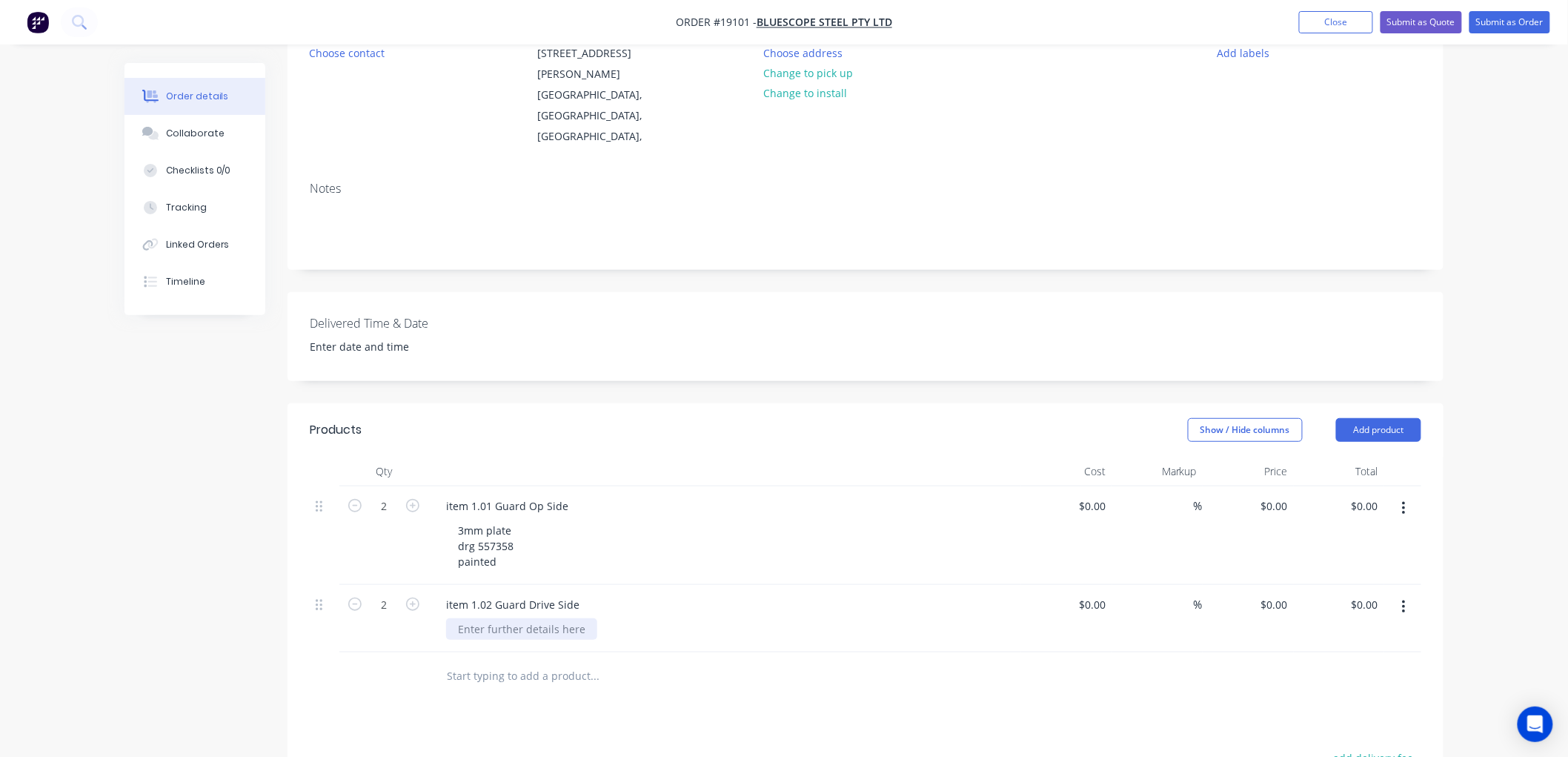
click at [517, 618] on div at bounding box center [521, 629] width 151 height 22
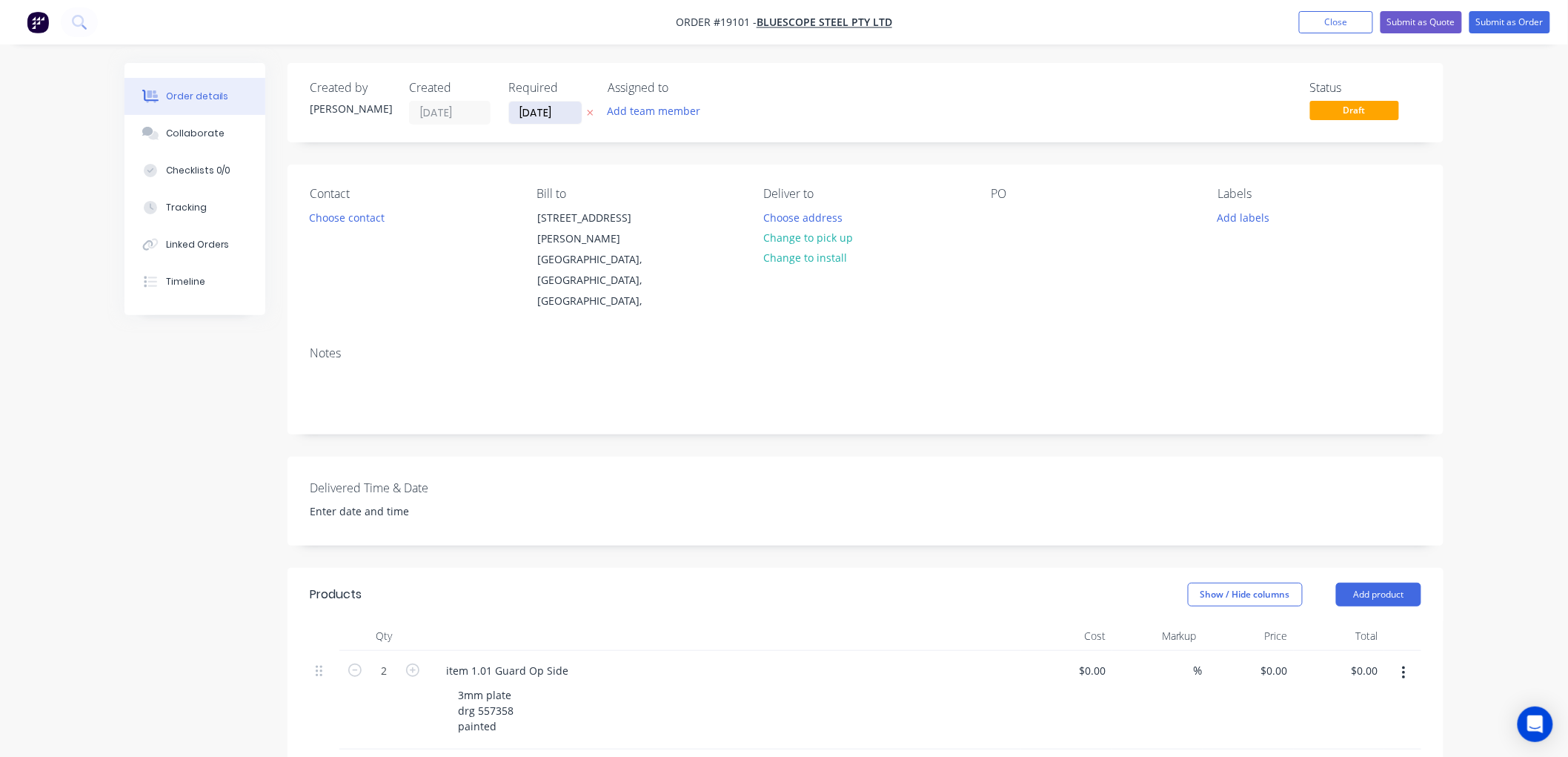
click at [559, 115] on input "[DATE]" at bounding box center [545, 113] width 72 height 22
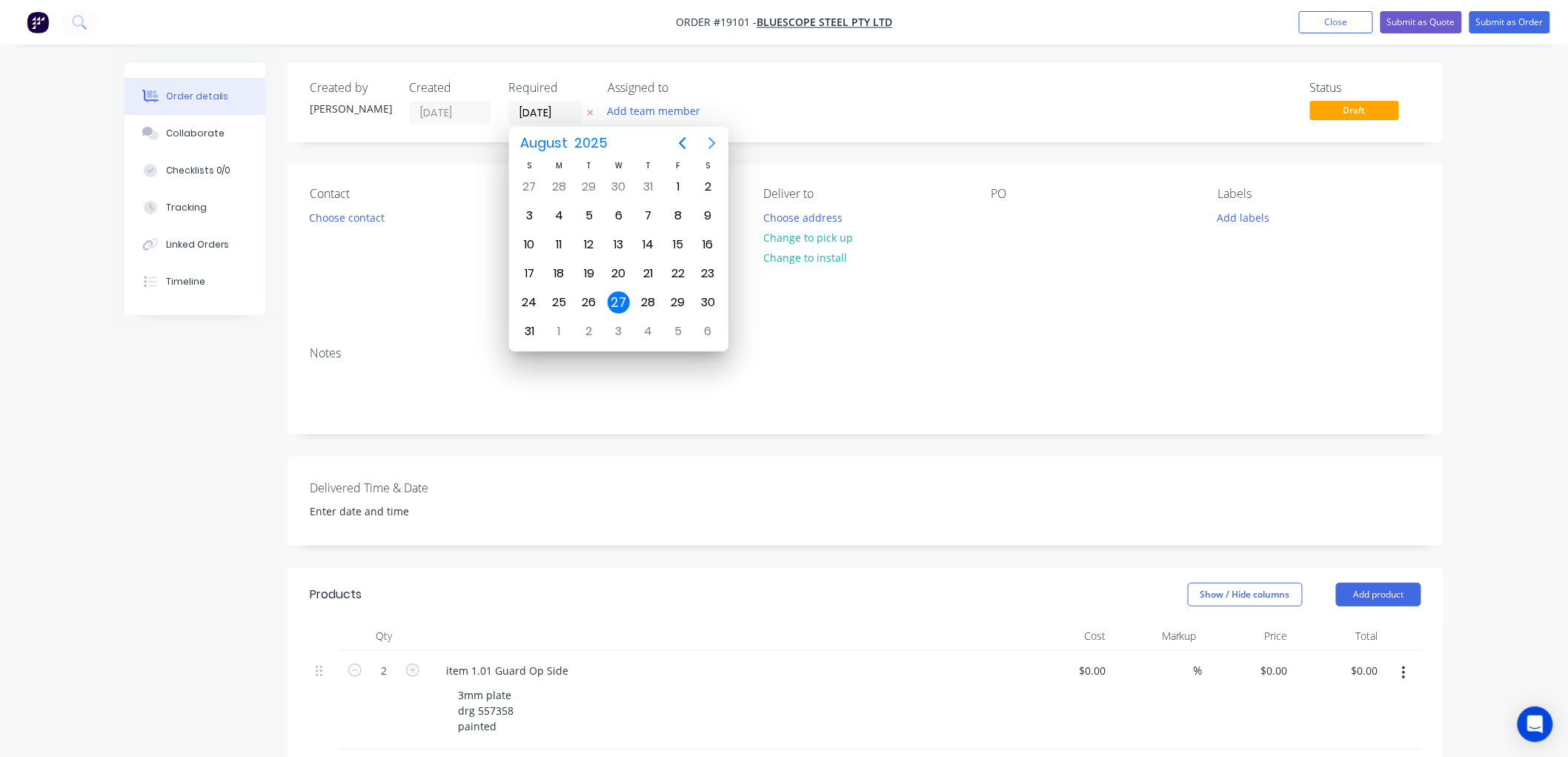
click at [716, 142] on icon "Next page" at bounding box center [712, 143] width 18 height 18
click at [615, 215] on div "10" at bounding box center [619, 216] width 22 height 22
type input "10/09/25"
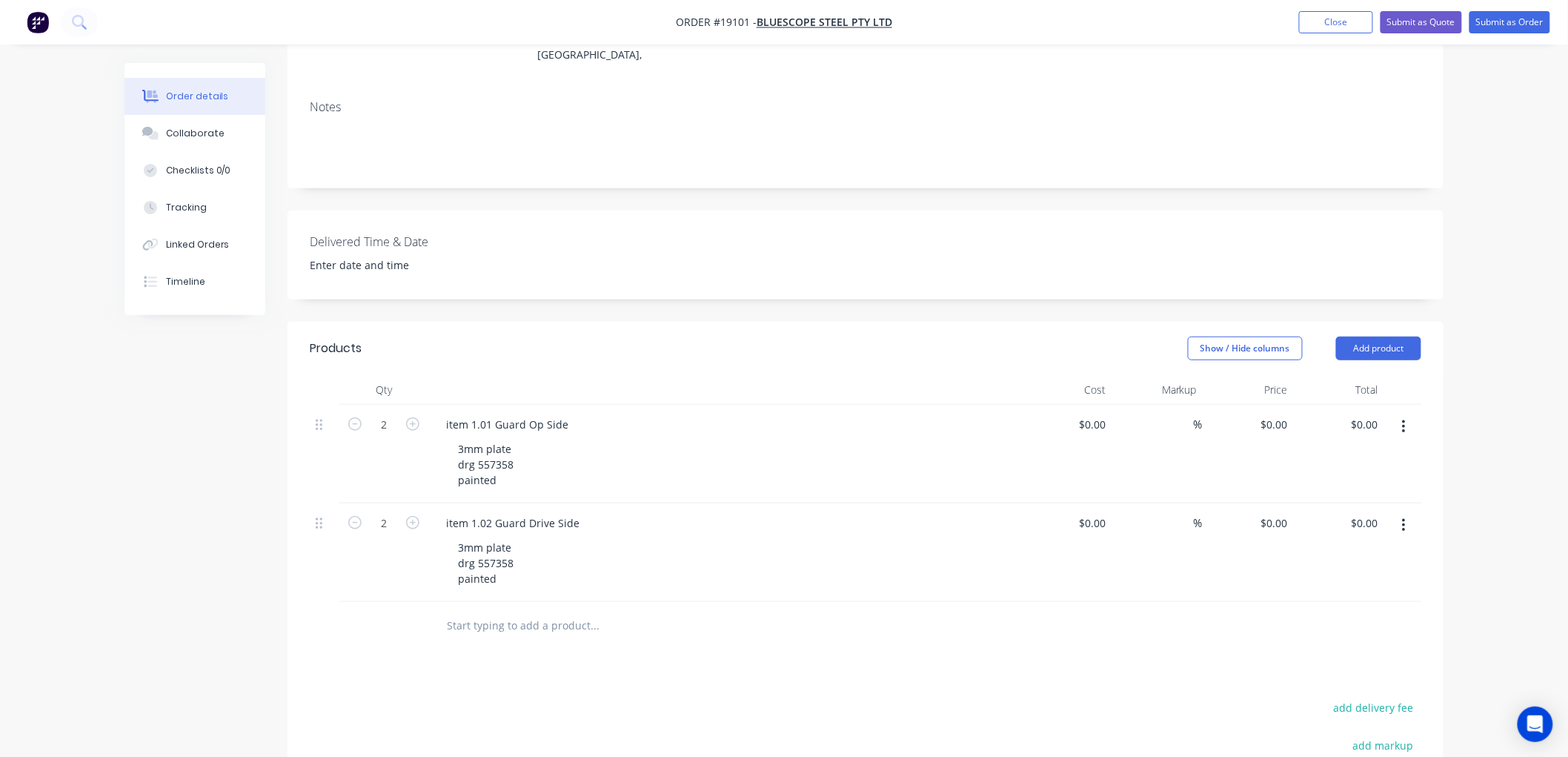
scroll to position [247, 0]
click at [507, 438] on div "3mm plate drg 557358 painted" at bounding box center [485, 463] width 79 height 53
click at [510, 551] on div "3mm plate drg 557358 painted" at bounding box center [485, 577] width 79 height 53
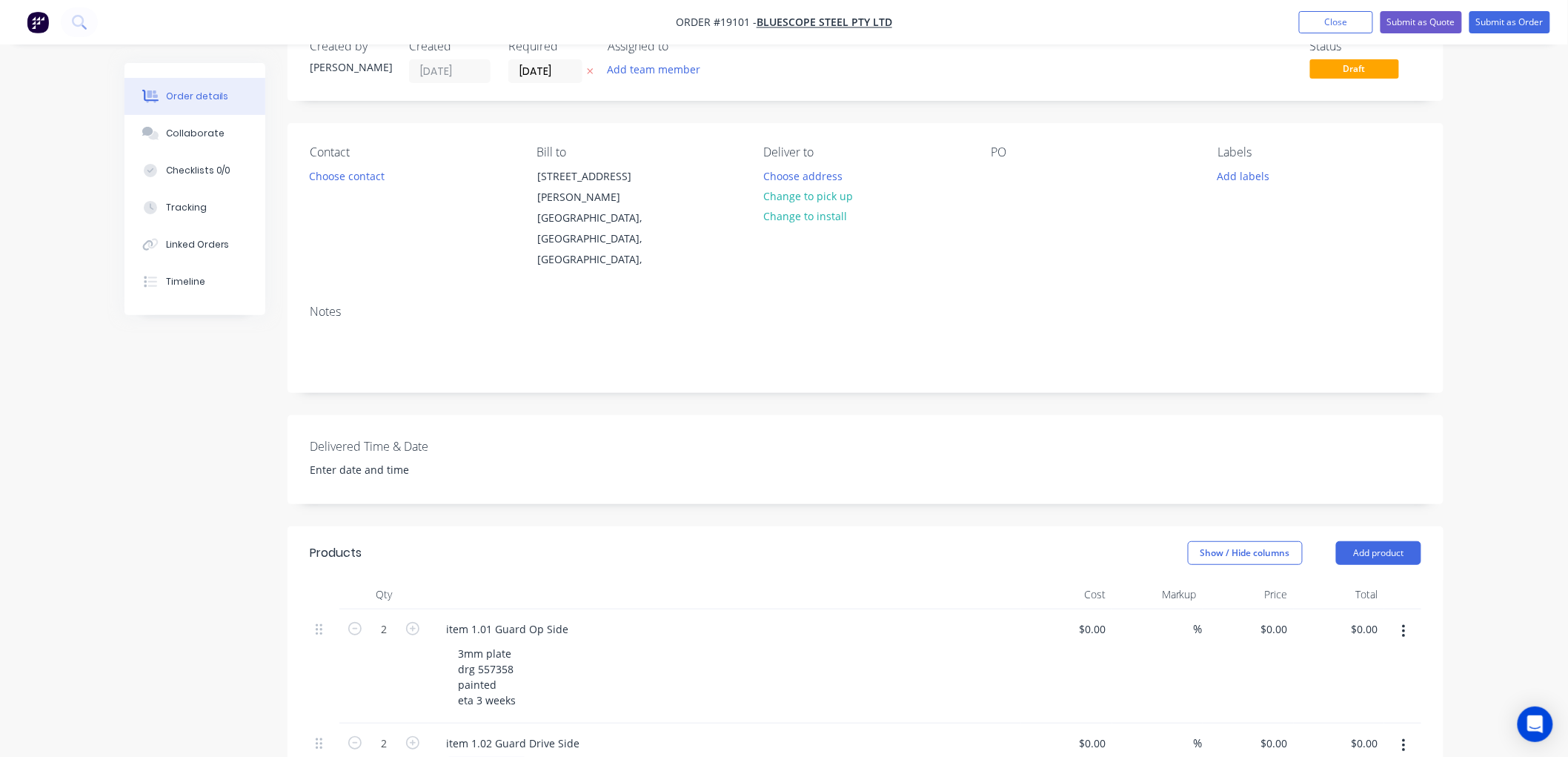
scroll to position [82, 0]
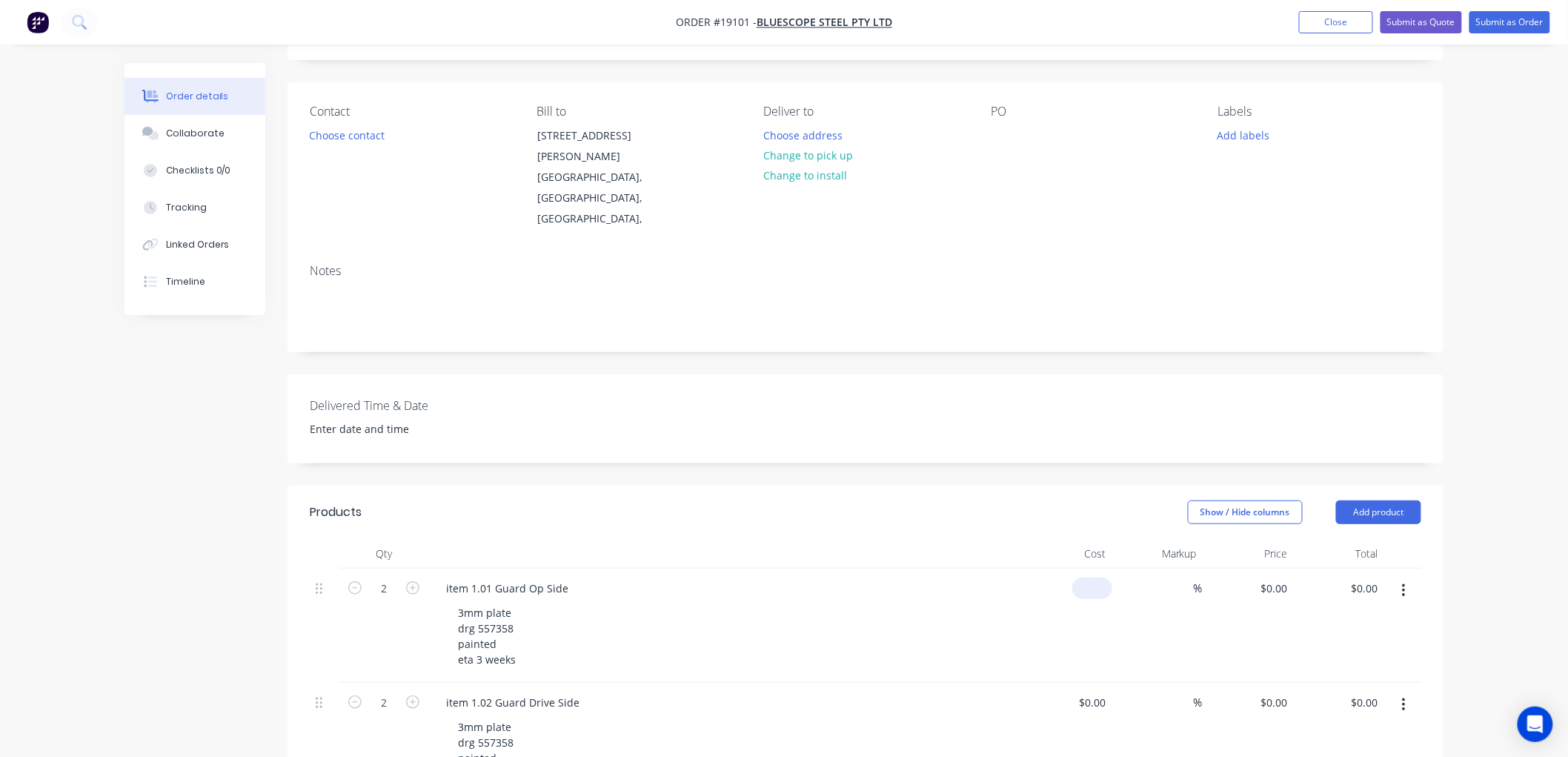
click at [1087, 568] on div "$0.00" at bounding box center [1066, 625] width 91 height 114
type input "$180.00"
type input "$360.00"
click at [1489, 406] on div "Order details Collaborate Checklists 0/0 Tracking Linked Orders Timeline Order …" at bounding box center [784, 571] width 1568 height 1305
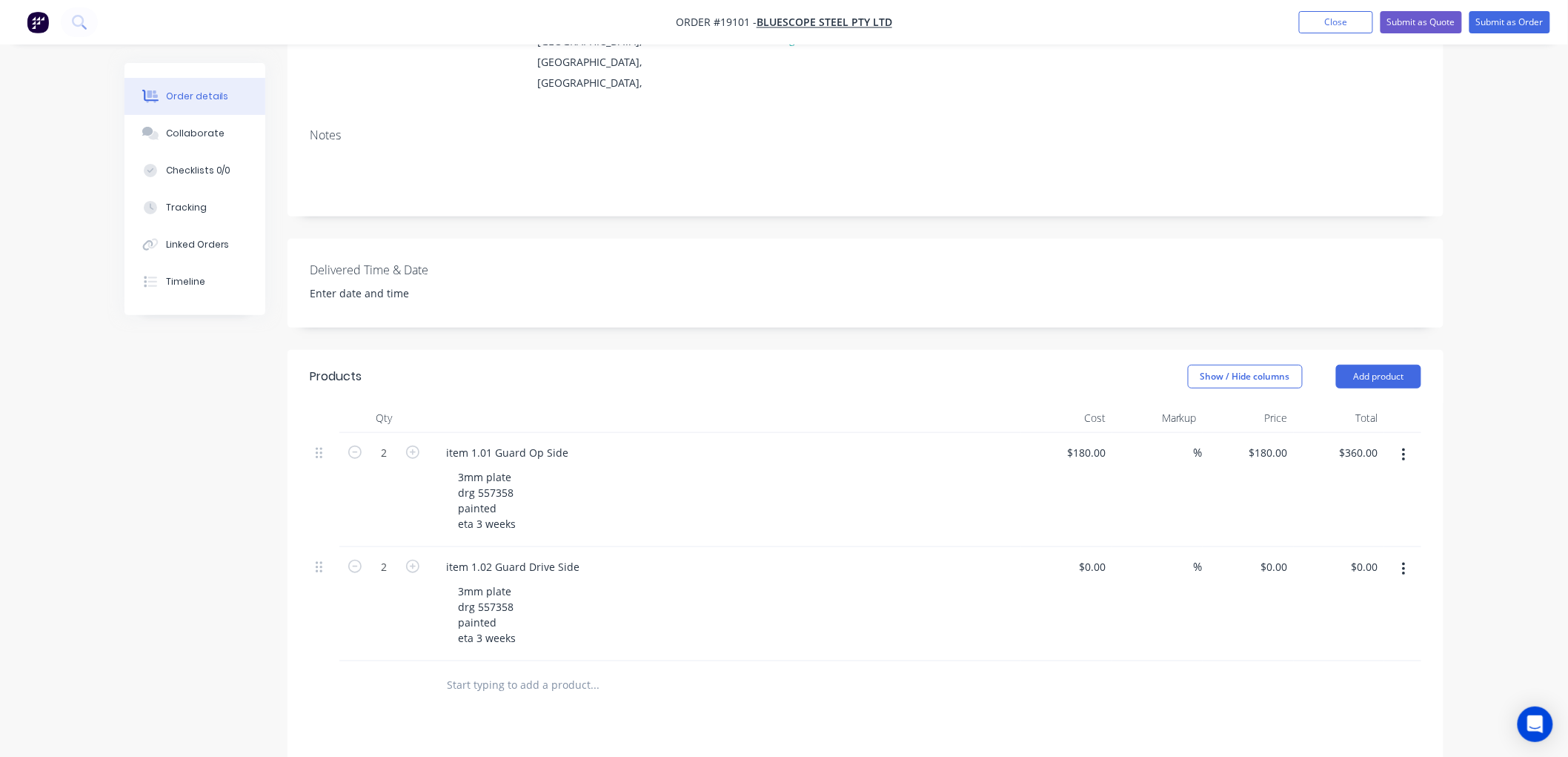
scroll to position [247, 0]
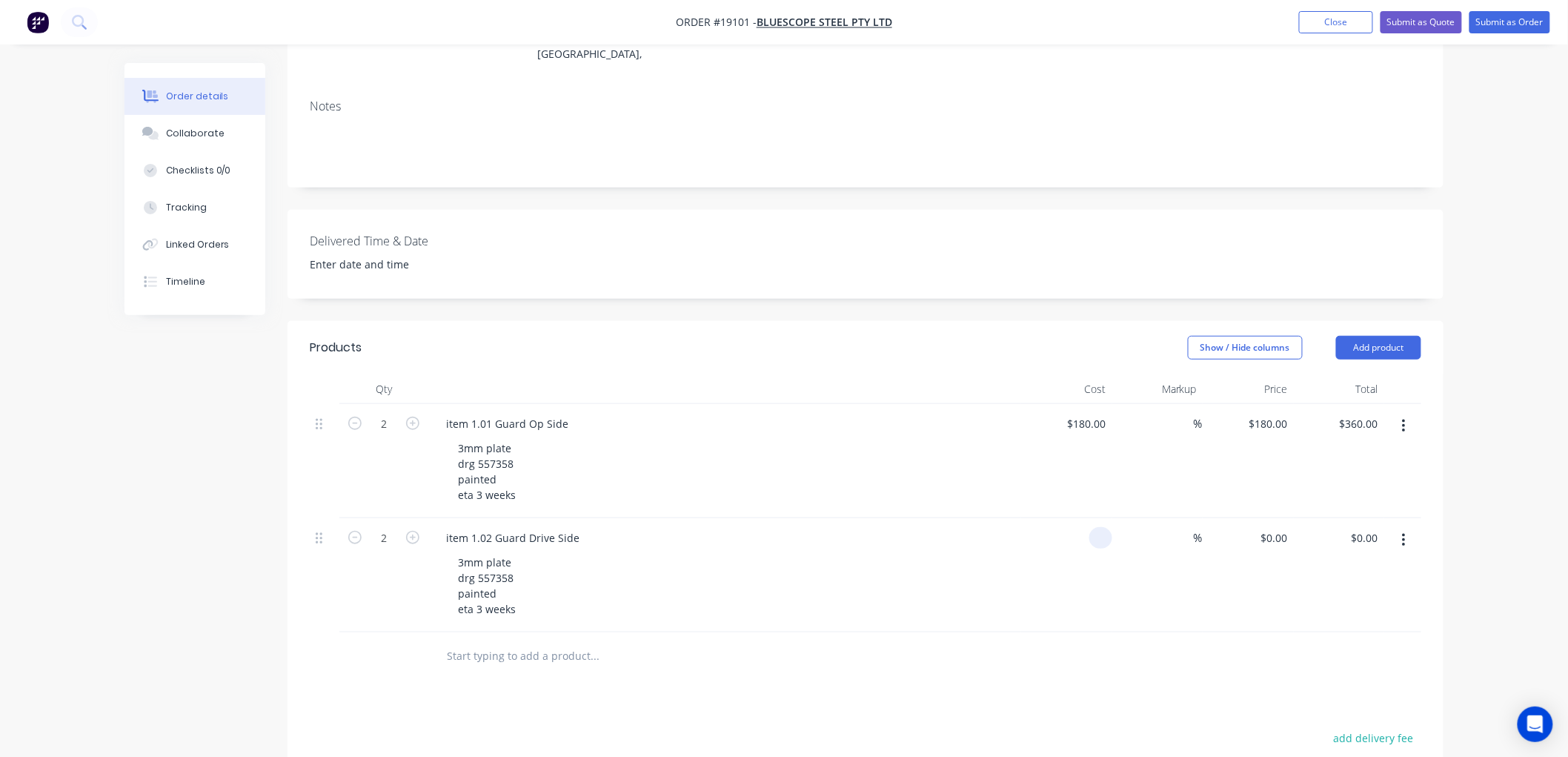
click at [1091, 527] on div at bounding box center [1101, 538] width 23 height 22
type input "$180.00"
type input "$360.00"
click at [1505, 354] on div "Order details Collaborate Checklists 0/0 Tracking Linked Orders Timeline Order …" at bounding box center [784, 406] width 1568 height 1305
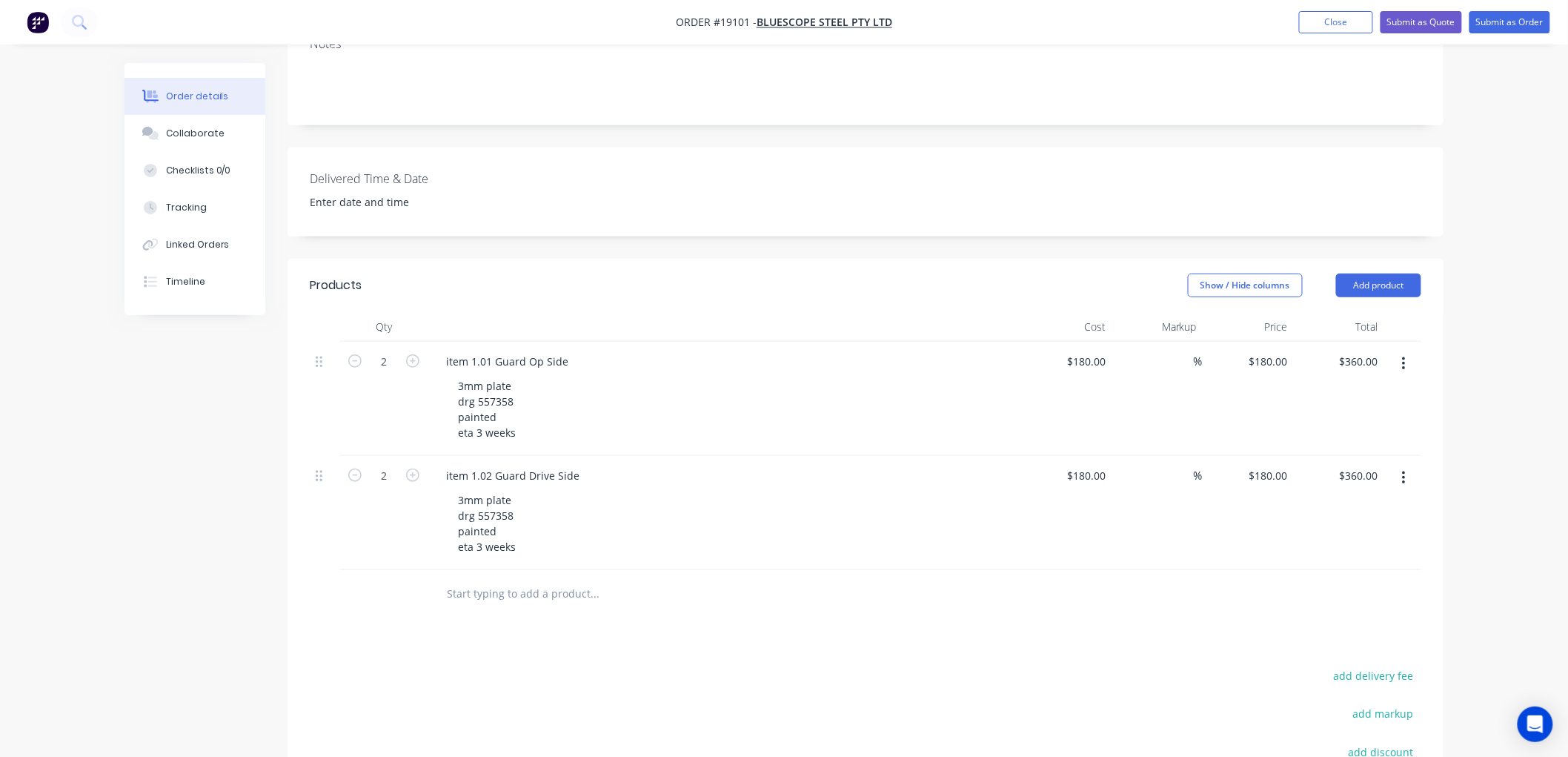
scroll to position [507, 0]
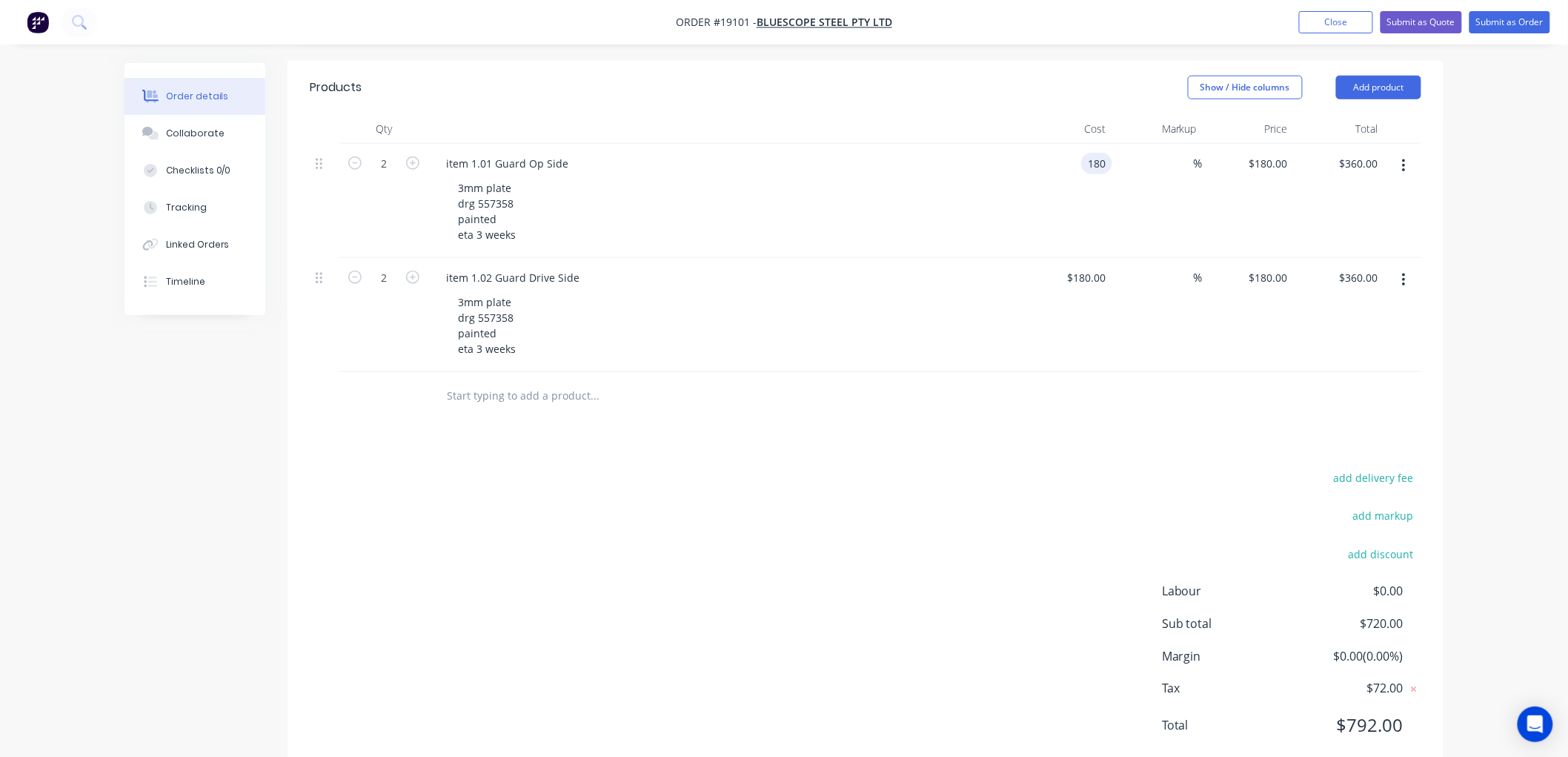
click at [1091, 153] on input "180" at bounding box center [1100, 163] width 25 height 22
type input "$150.00"
type input "$300.00"
click at [1091, 267] on input "180" at bounding box center [1100, 277] width 25 height 22
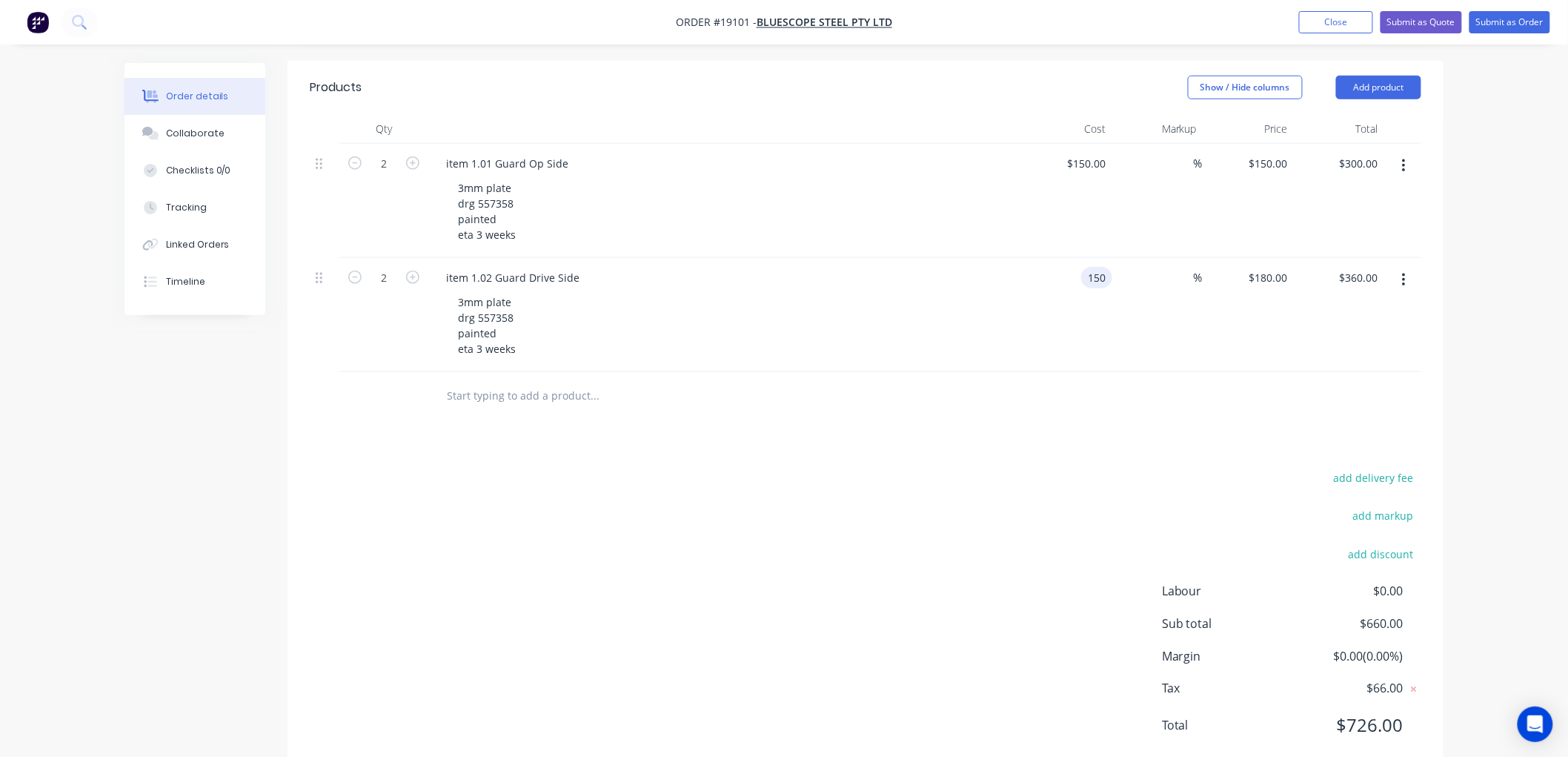
type input "$150.00"
type input "$300.00"
click at [1504, 225] on div "Order details Collaborate Checklists 0/0 Tracking Linked Orders Timeline Order …" at bounding box center [784, 145] width 1568 height 1305
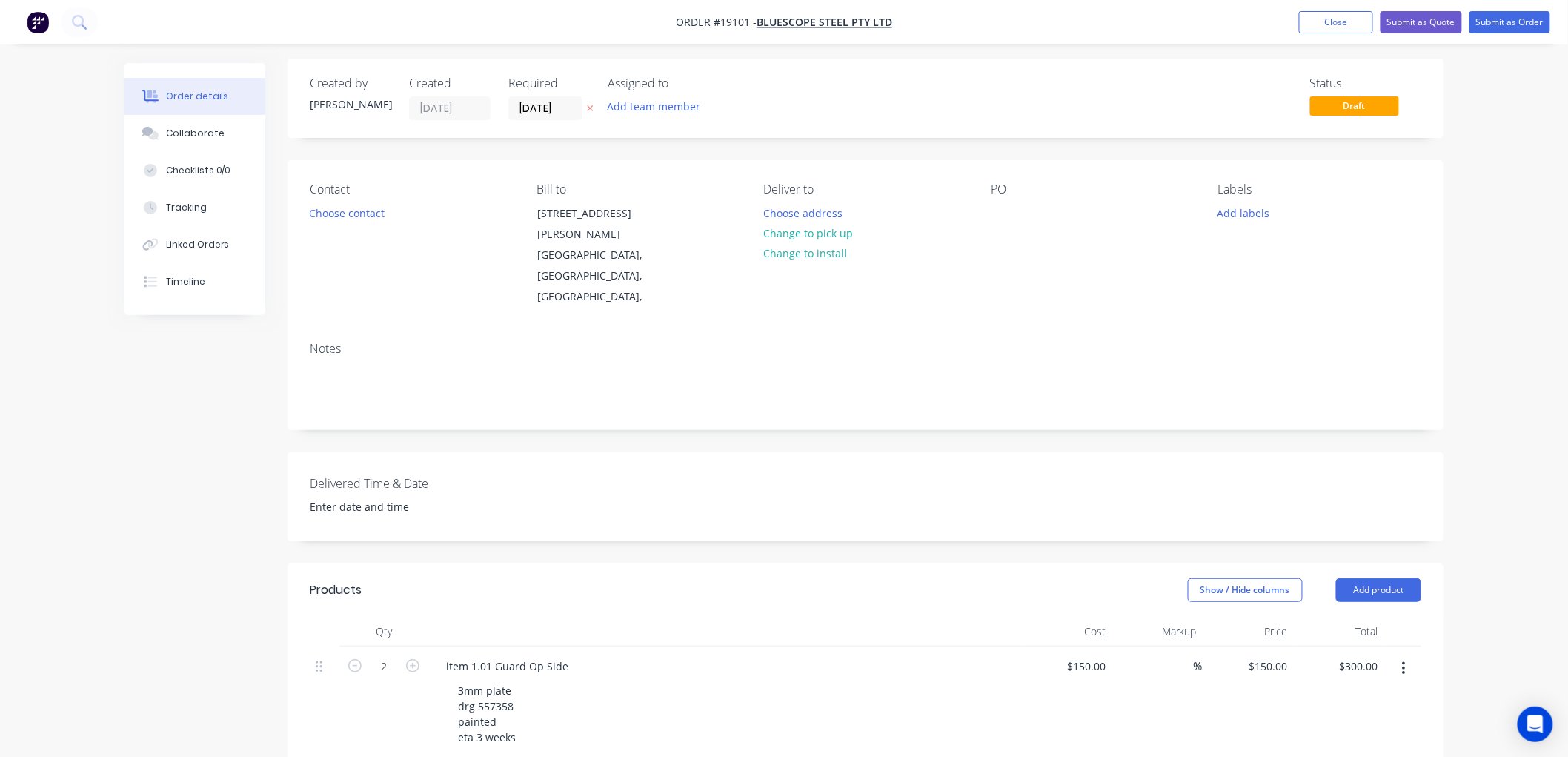
scroll to position [0, 0]
click at [1413, 22] on button "Submit as Quote" at bounding box center [1420, 22] width 81 height 22
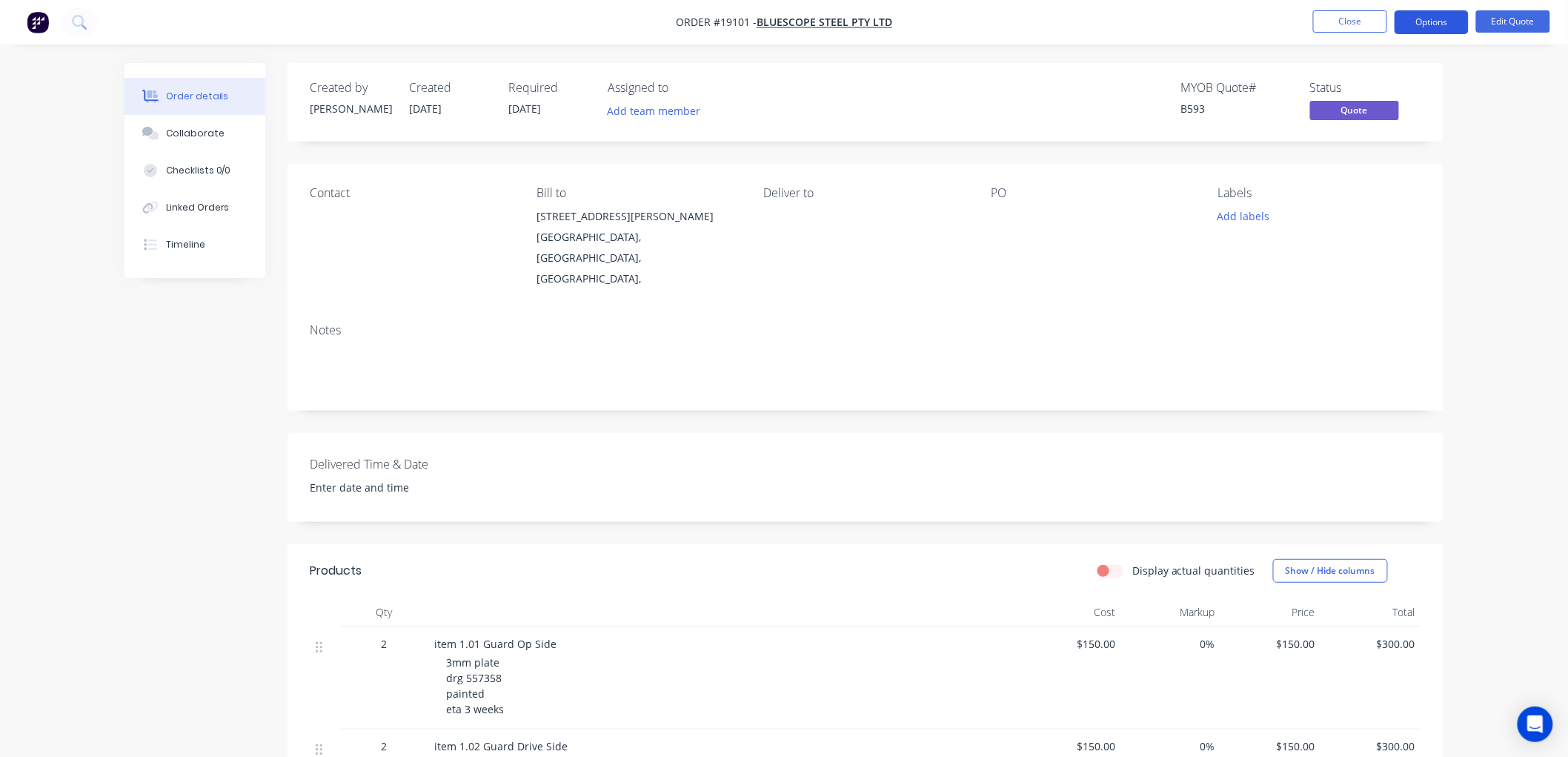
click at [1433, 23] on button "Options" at bounding box center [1431, 22] width 74 height 24
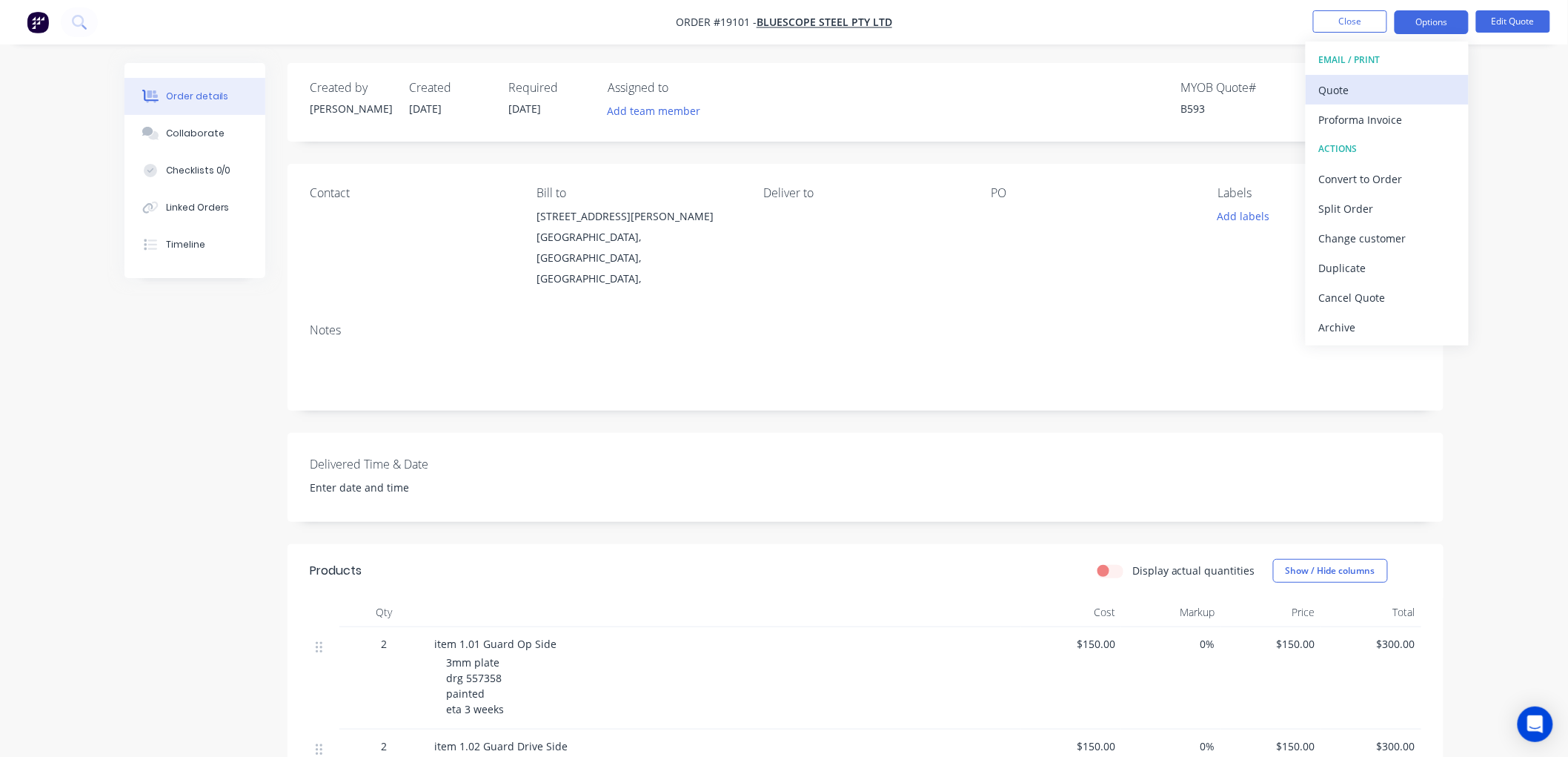
click at [1347, 87] on div "Quote" at bounding box center [1387, 89] width 136 height 22
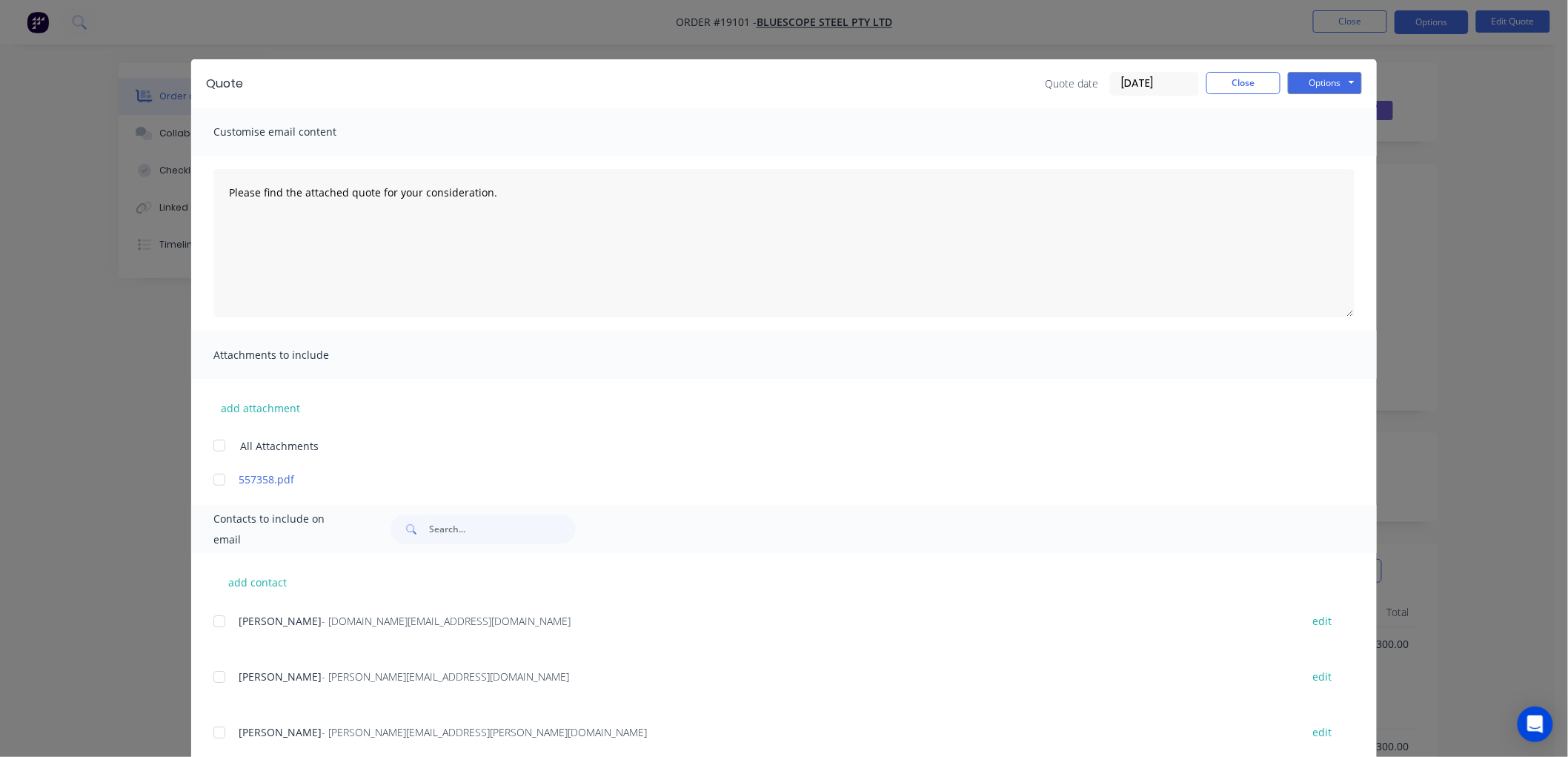
click at [211, 482] on div at bounding box center [219, 480] width 30 height 30
click at [1314, 81] on button "Options" at bounding box center [1324, 83] width 74 height 22
click at [1312, 130] on button "Print" at bounding box center [1335, 134] width 95 height 25
click at [1210, 90] on button "Close" at bounding box center [1243, 83] width 74 height 22
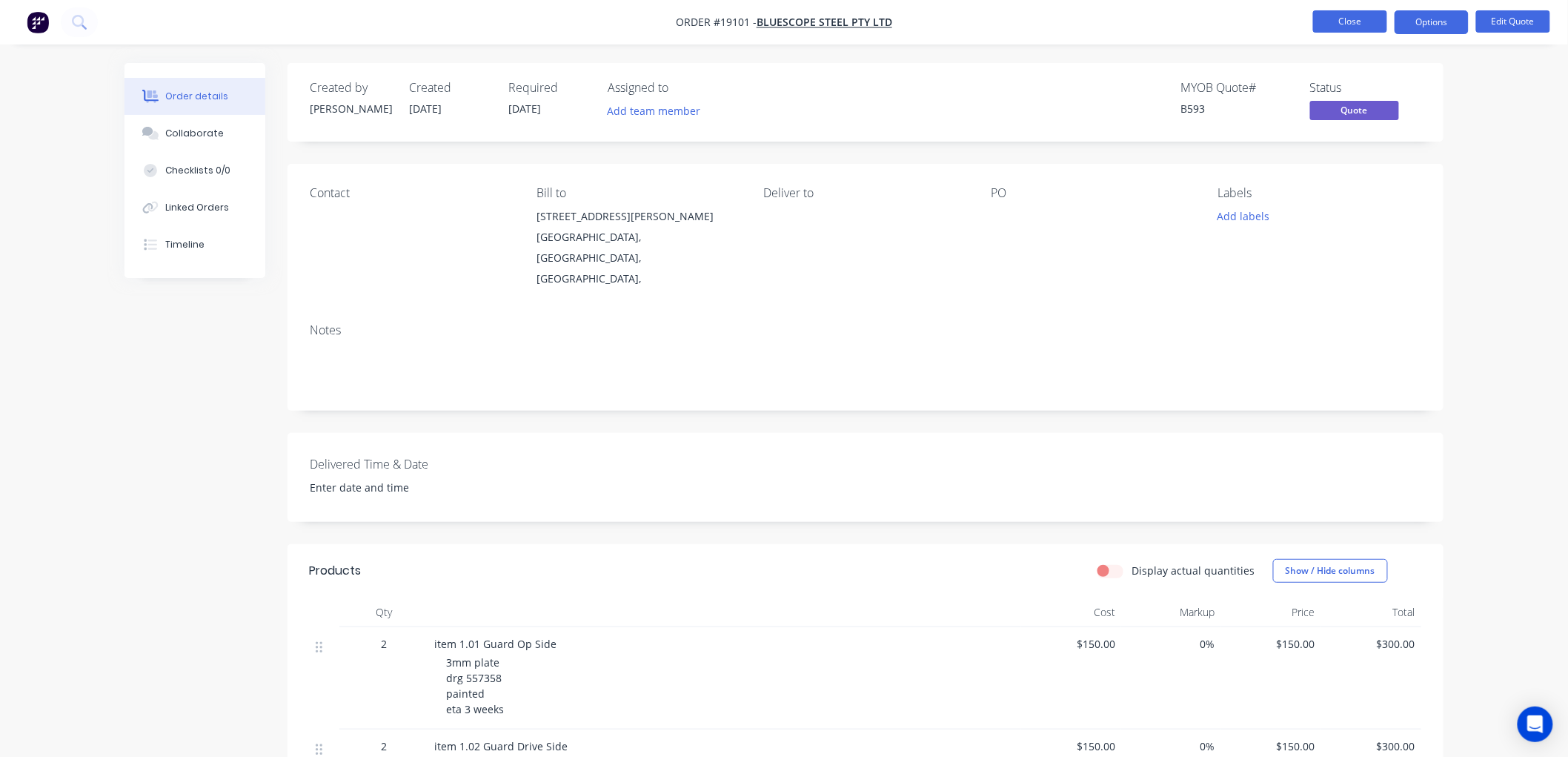
click at [1332, 22] on button "Close" at bounding box center [1350, 22] width 74 height 22
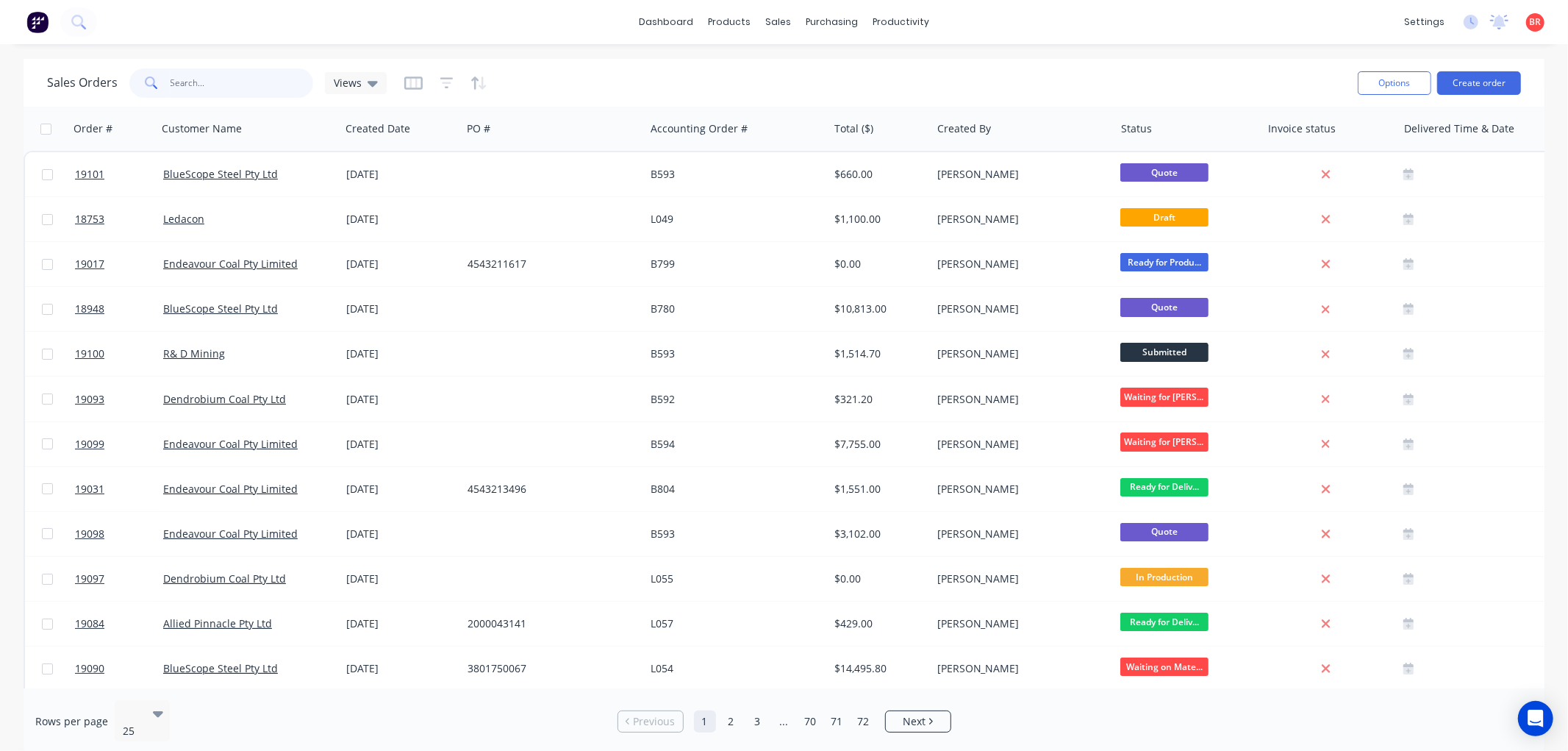
click at [189, 84] on input "text" at bounding box center [243, 83] width 143 height 30
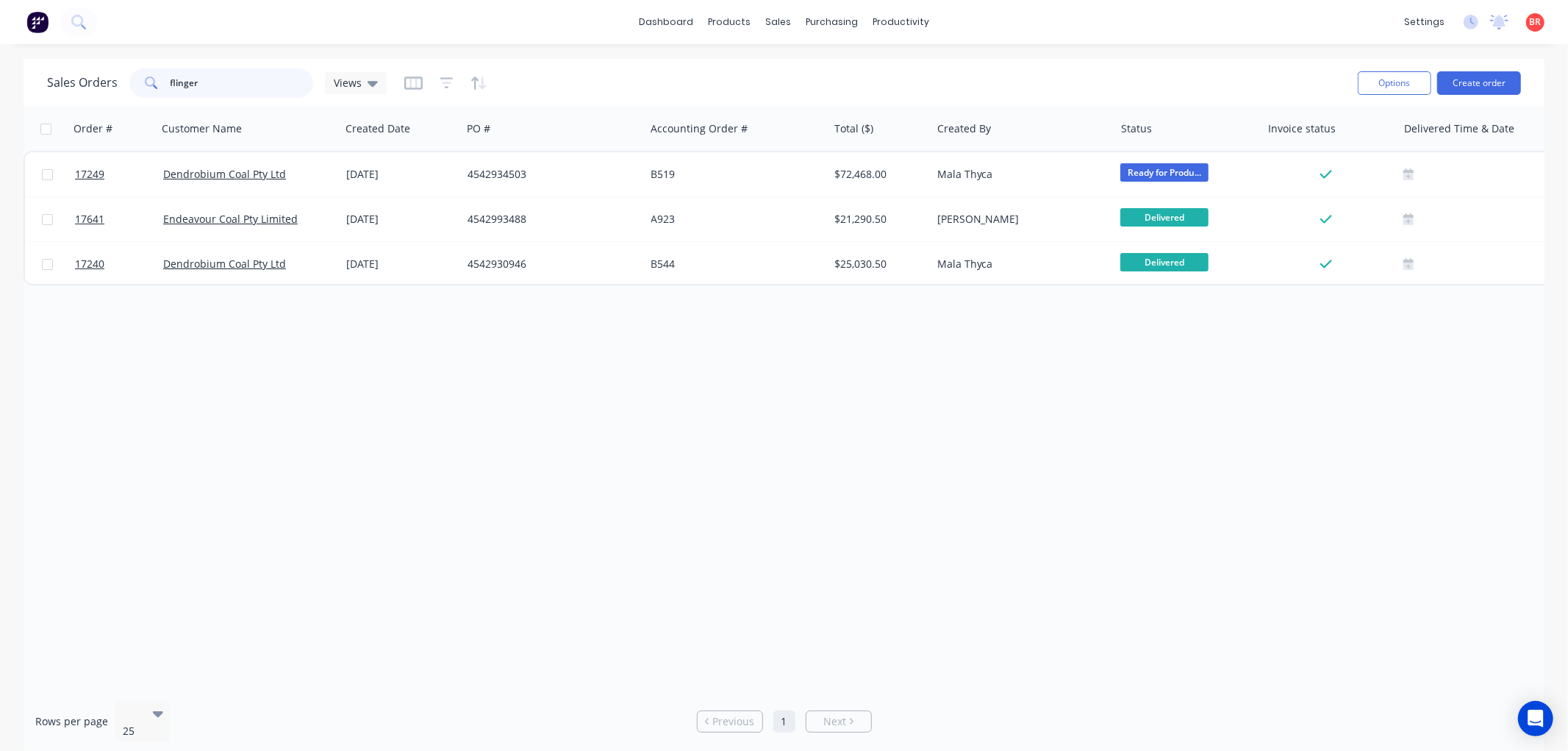
drag, startPoint x: 209, startPoint y: 82, endPoint x: 138, endPoint y: 82, distance: 71.0
click at [138, 82] on div "flinger" at bounding box center [221, 83] width 183 height 30
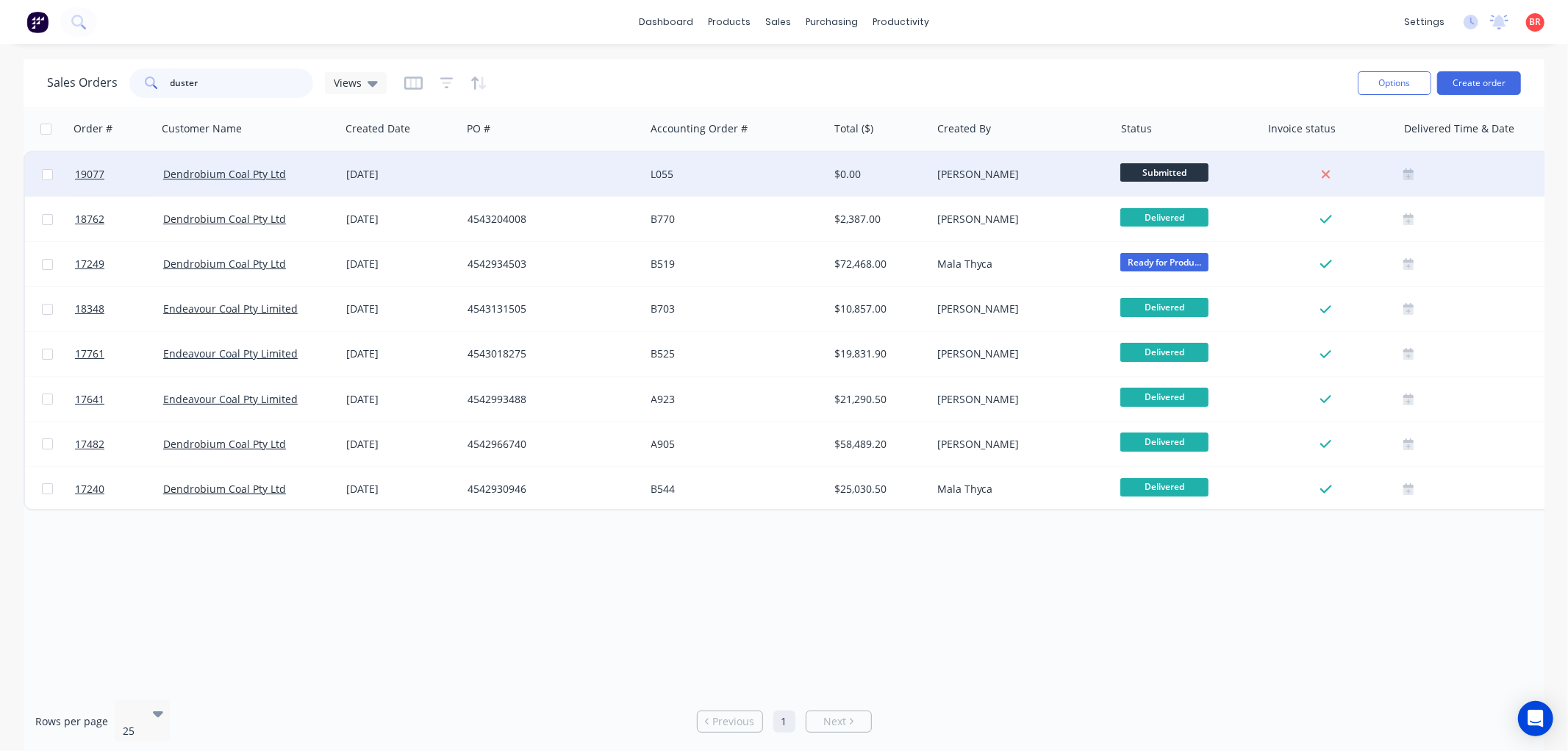
type input "duster"
click at [254, 157] on div "Dendrobium Coal Pty Ltd" at bounding box center [249, 175] width 183 height 44
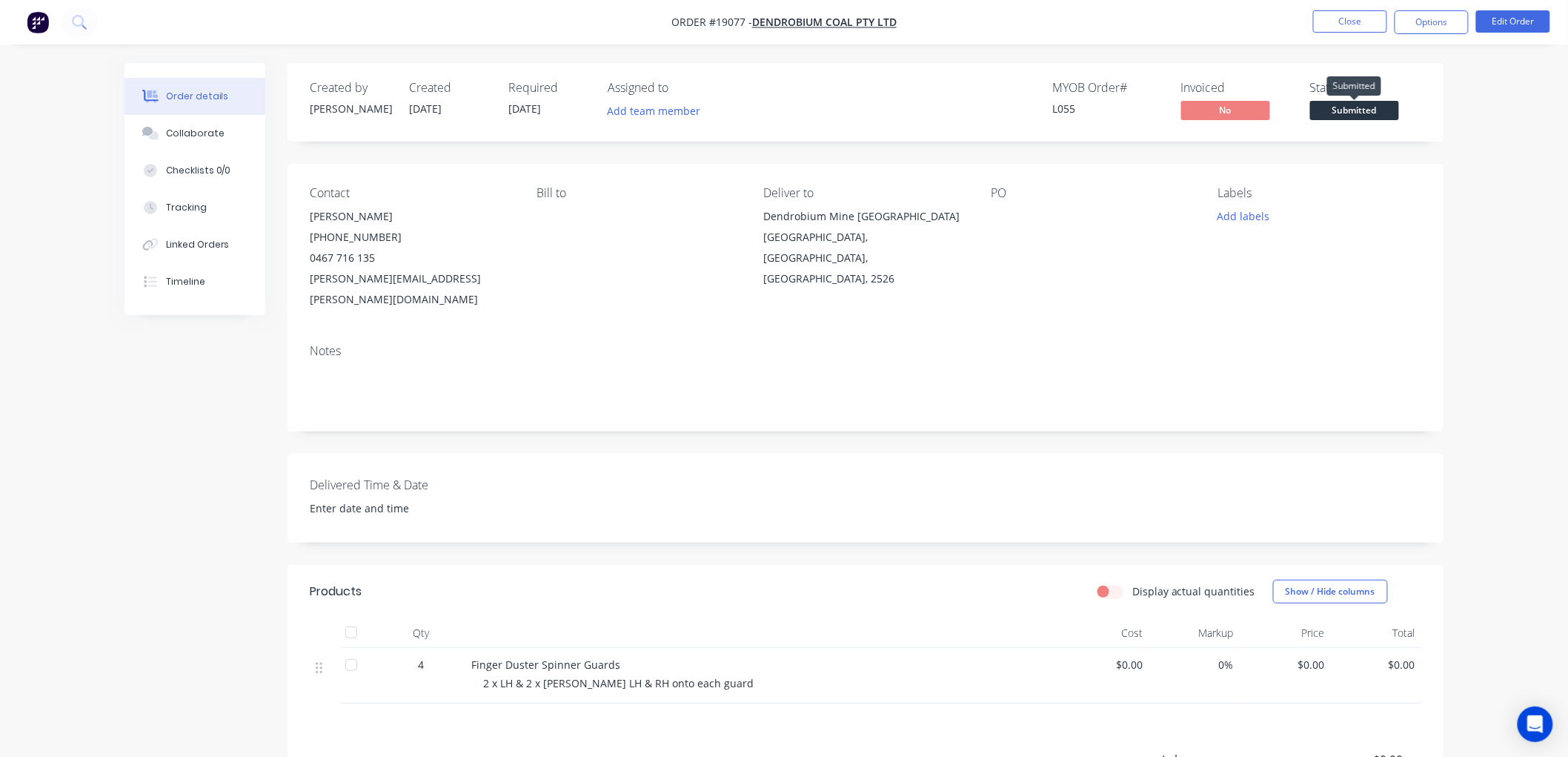
click at [1345, 107] on span "Submitted" at bounding box center [1354, 110] width 89 height 19
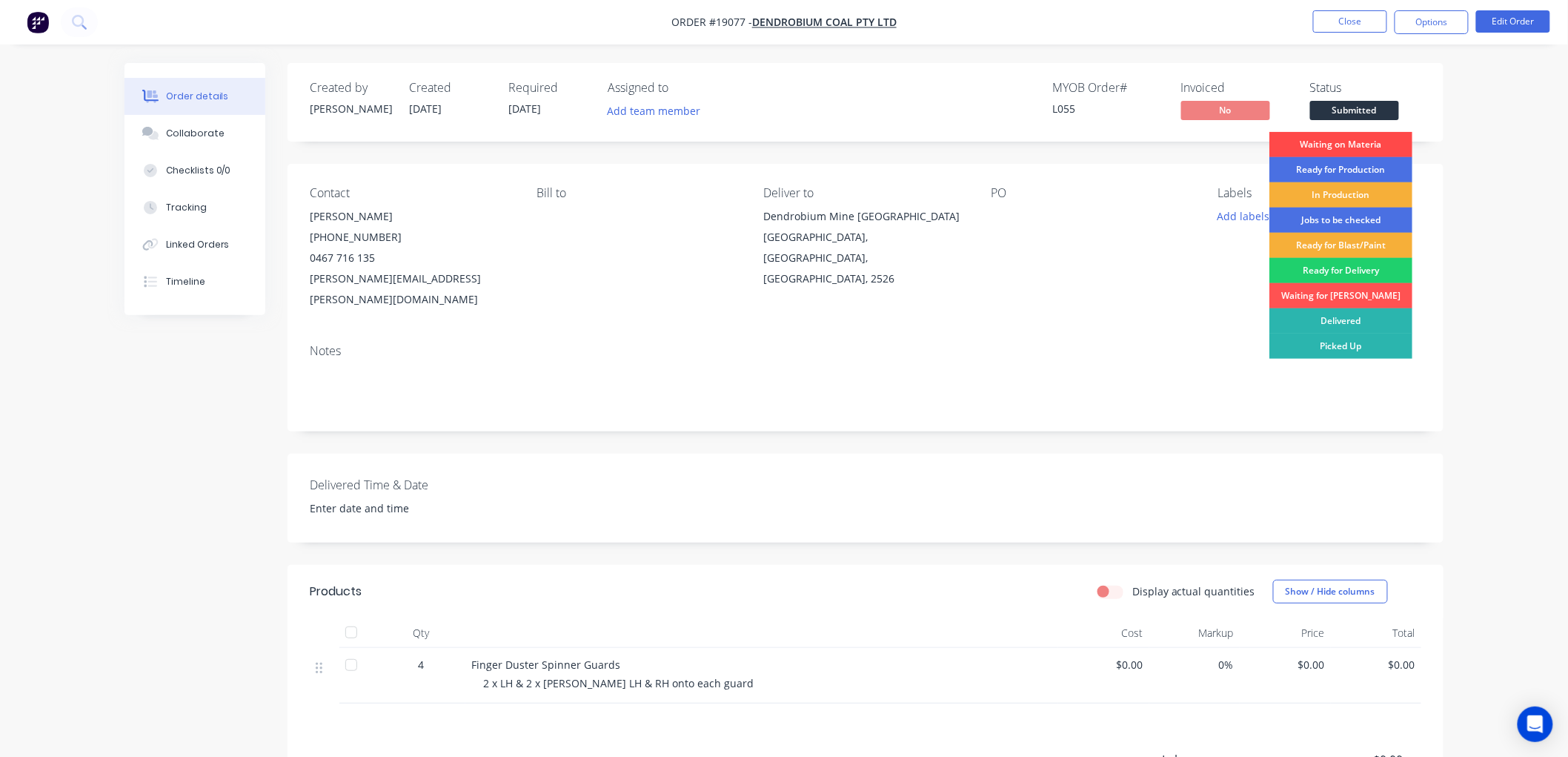
click at [1315, 150] on div "Waiting on Materia" at bounding box center [1341, 145] width 143 height 25
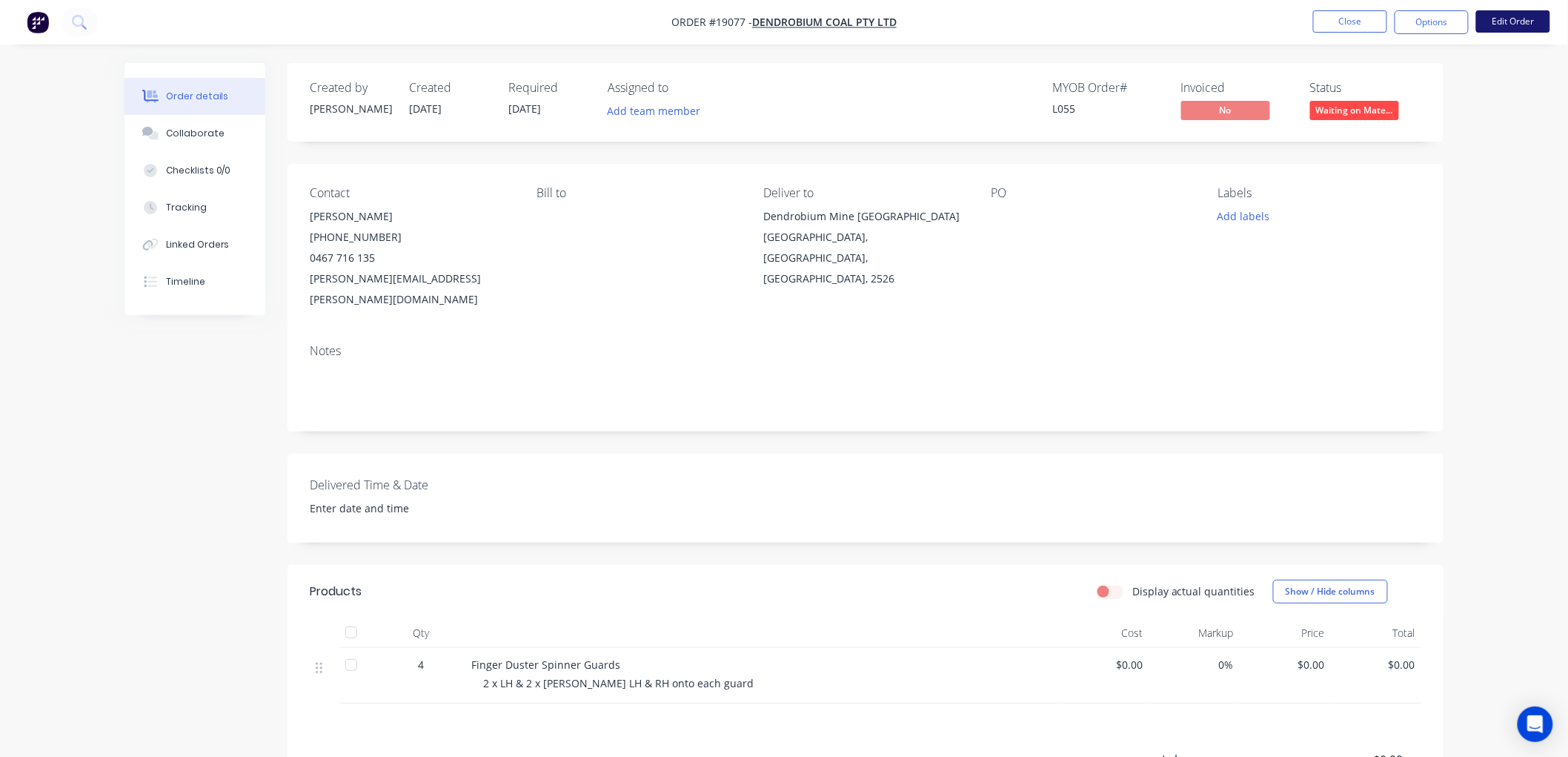
click at [1504, 24] on button "Edit Order" at bounding box center [1513, 22] width 74 height 22
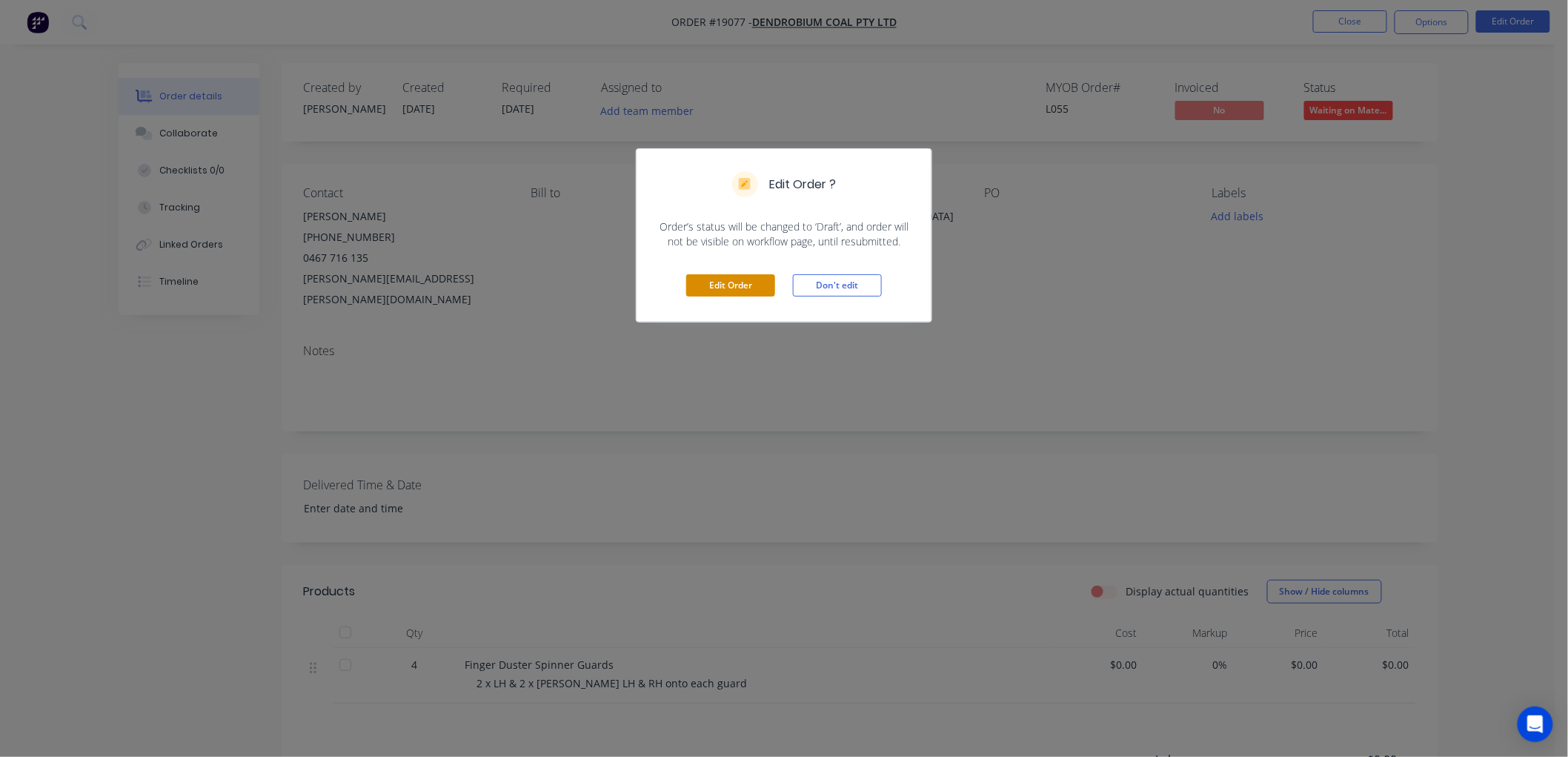
click at [734, 288] on button "Edit Order" at bounding box center [730, 286] width 89 height 22
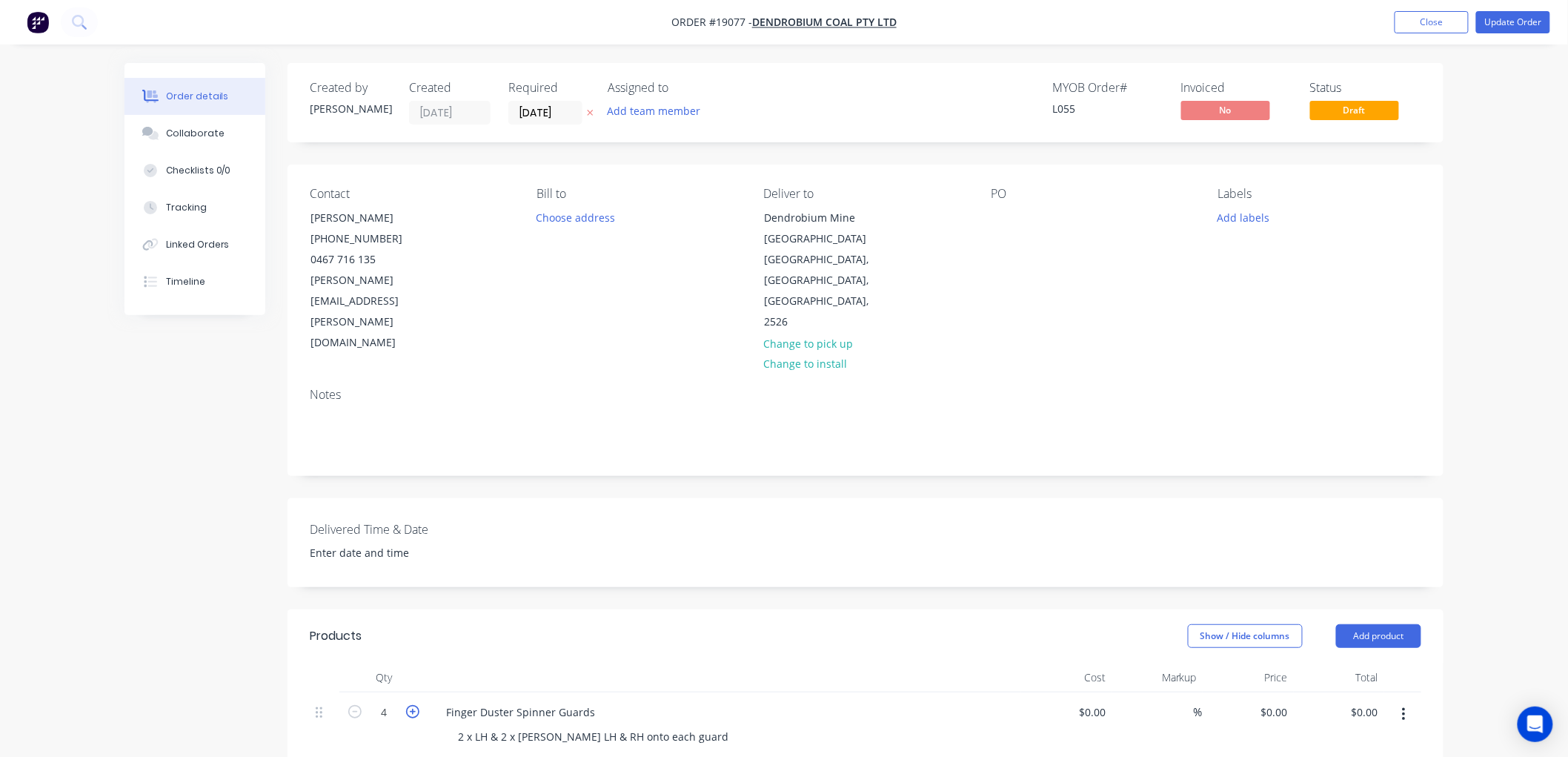
click at [416, 705] on icon "button" at bounding box center [413, 712] width 13 height 13
type input "6"
click at [462, 726] on div "2 x LH & 2 x RH Weld LH & RH onto each guard" at bounding box center [593, 736] width 295 height 22
click at [507, 726] on div "3 x LH & 2 x RH Weld LH & RH onto each guard" at bounding box center [593, 736] width 295 height 22
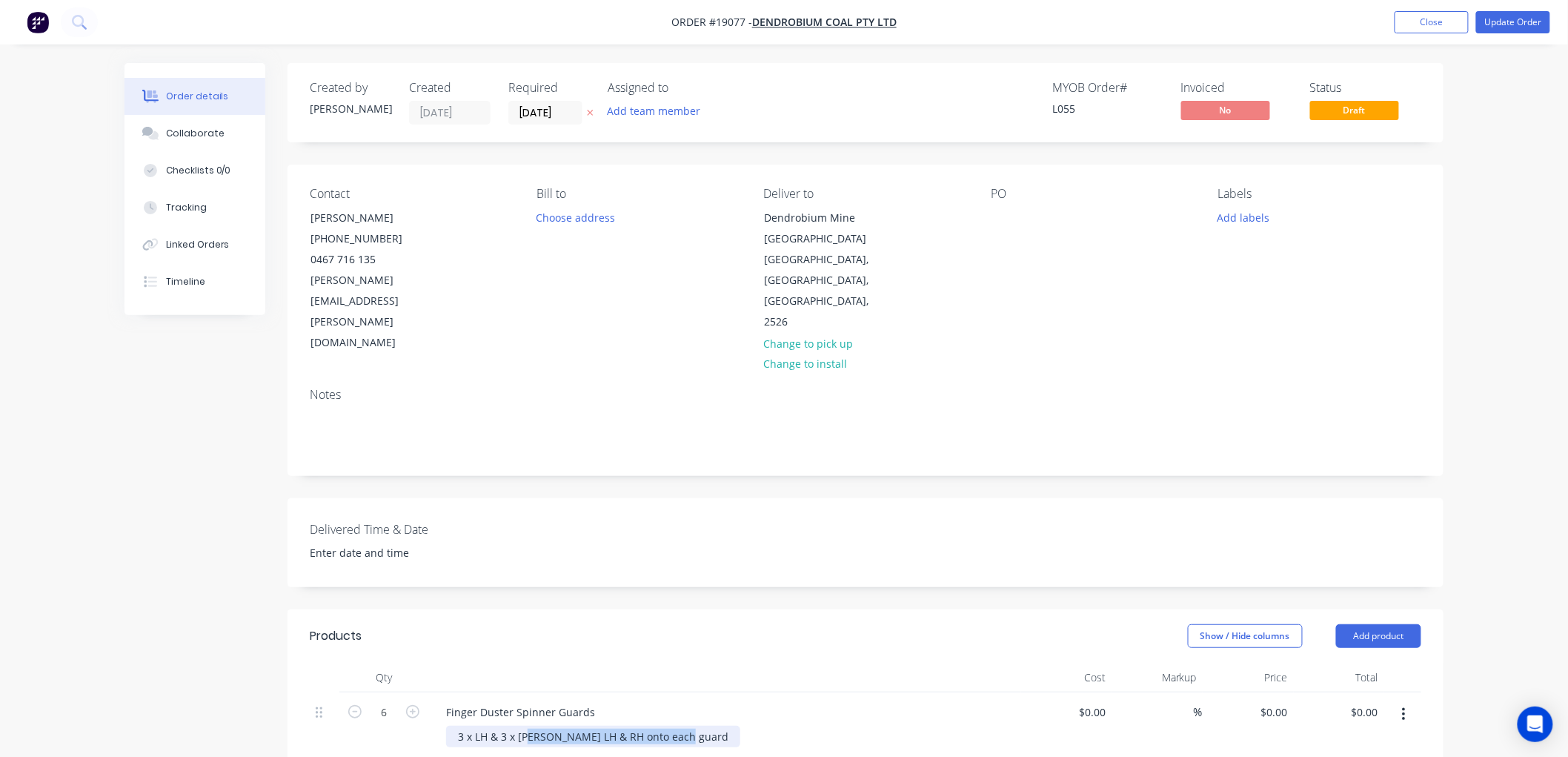
click at [608, 726] on div "3 x LH & 3 x RH Weld LH & RH onto each guard" at bounding box center [593, 736] width 295 height 22
click at [610, 726] on div "3 x LH & 3 x RH Weld LH & RH onto each guard" at bounding box center [593, 736] width 295 height 22
click at [1490, 28] on button "Update Order" at bounding box center [1513, 22] width 74 height 22
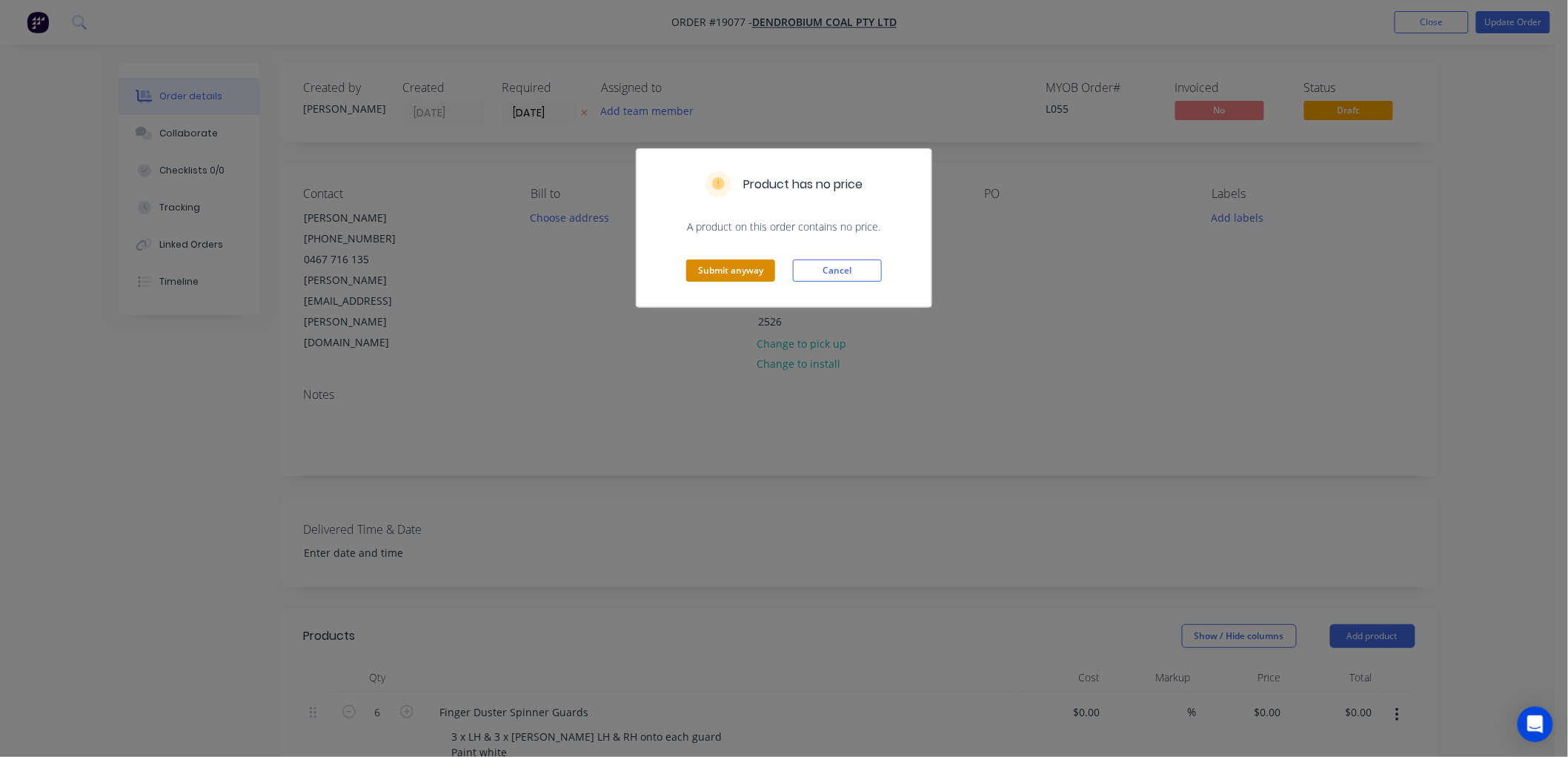
click at [734, 270] on button "Submit anyway" at bounding box center [730, 271] width 89 height 22
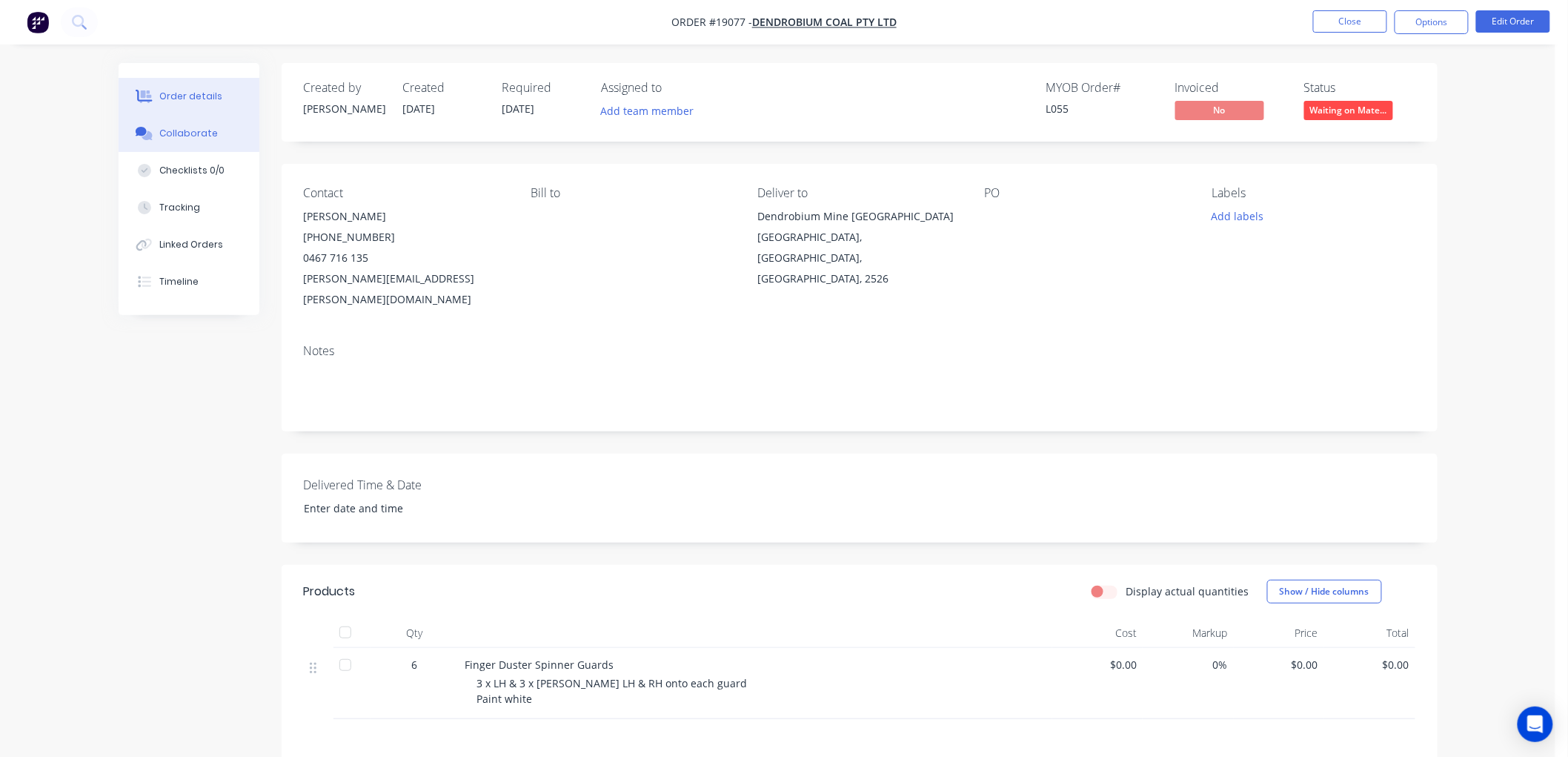
click at [180, 130] on div "Collaborate" at bounding box center [189, 134] width 59 height 13
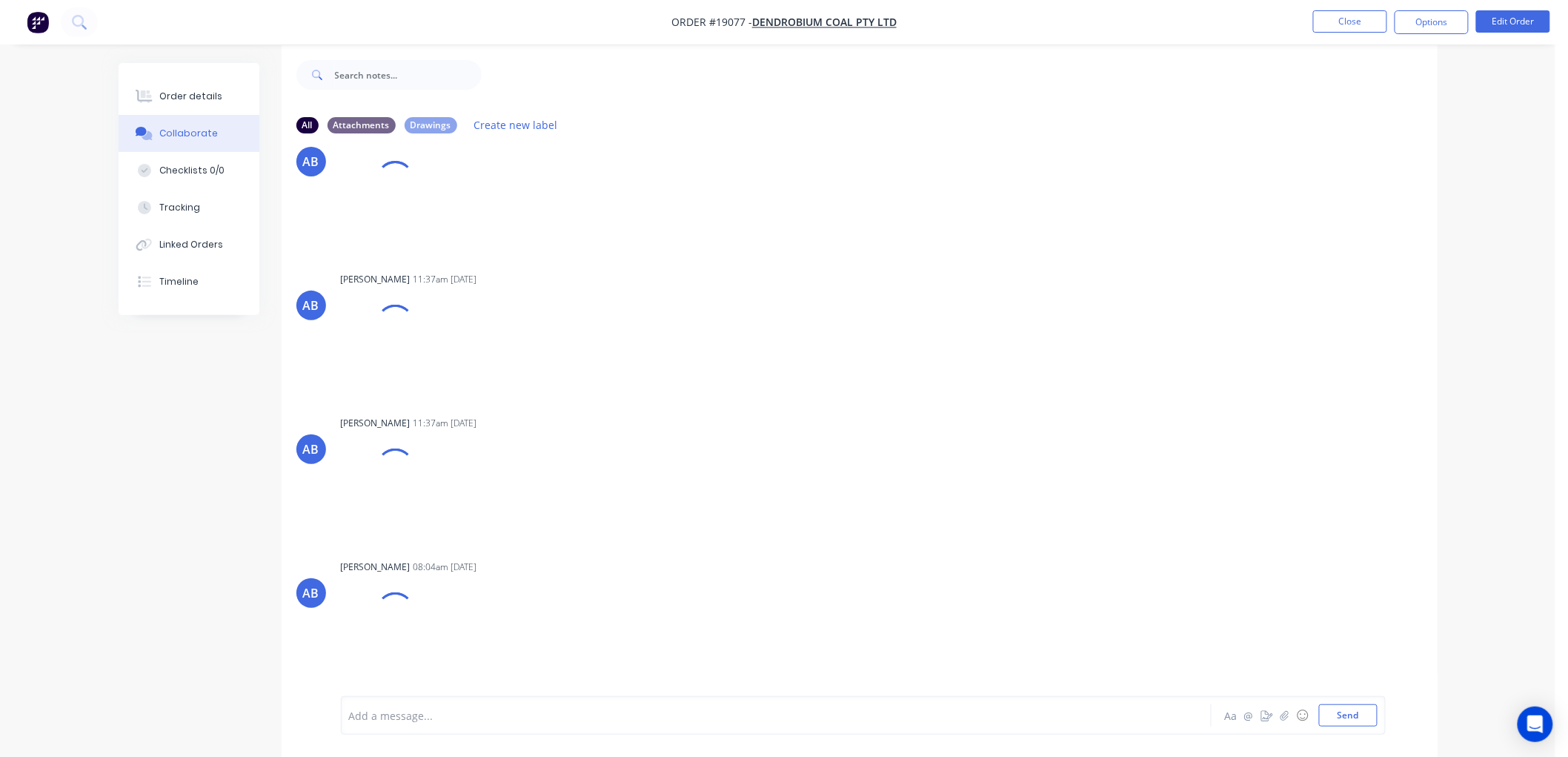
scroll to position [23, 0]
click at [1280, 716] on icon "button" at bounding box center [1284, 714] width 8 height 10
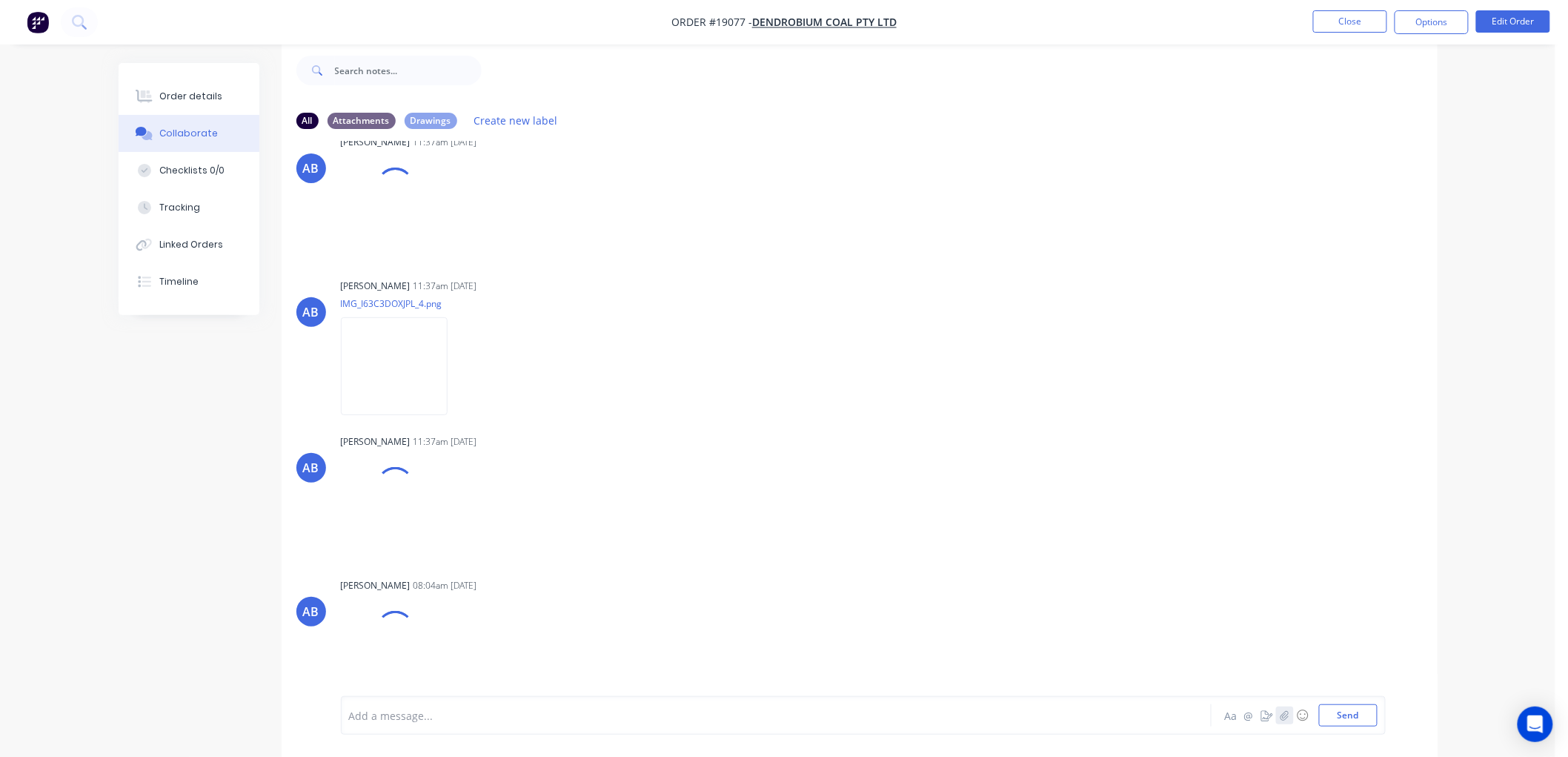
scroll to position [354, 0]
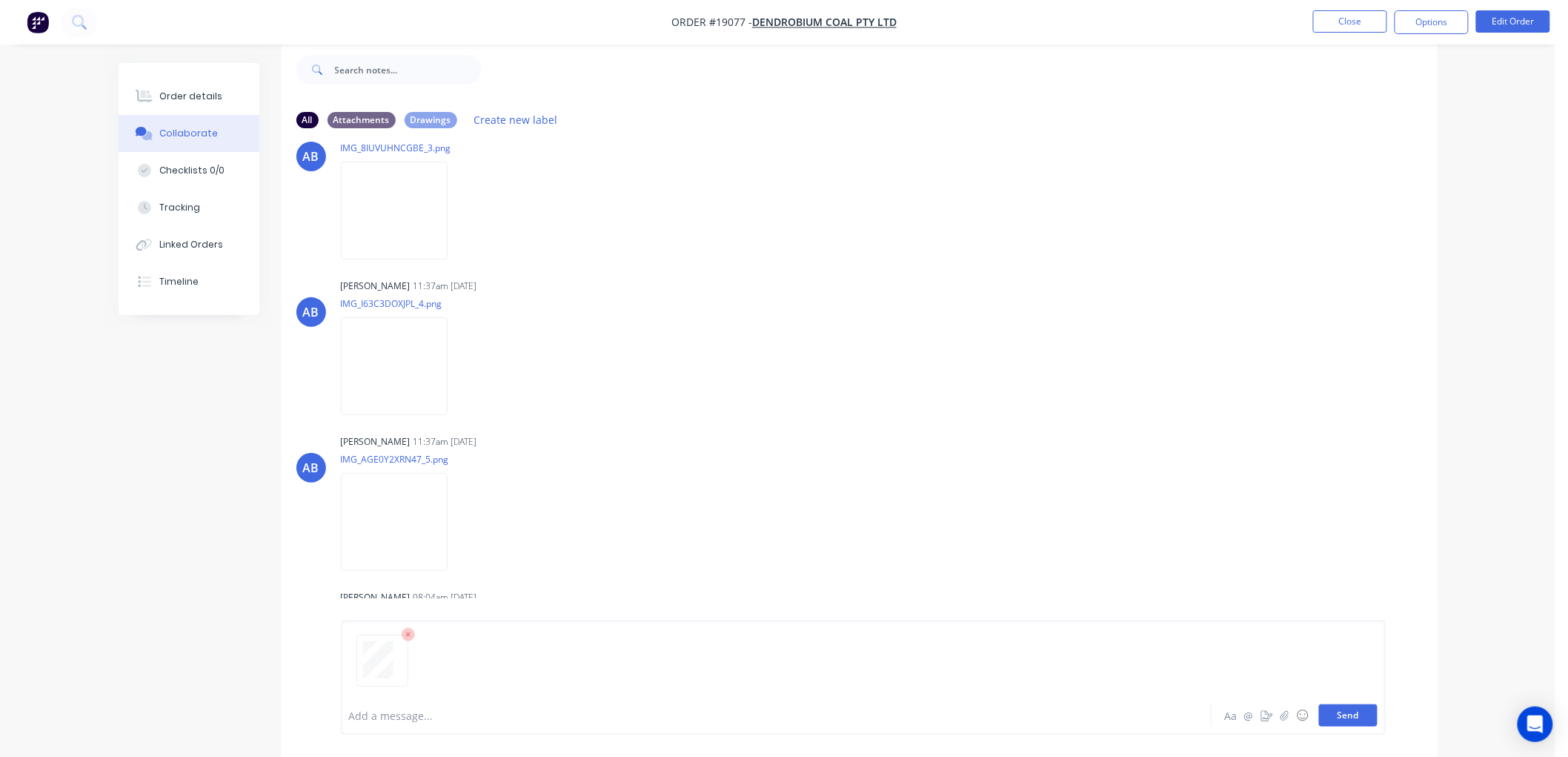
click at [1321, 712] on button "Send" at bounding box center [1348, 715] width 59 height 22
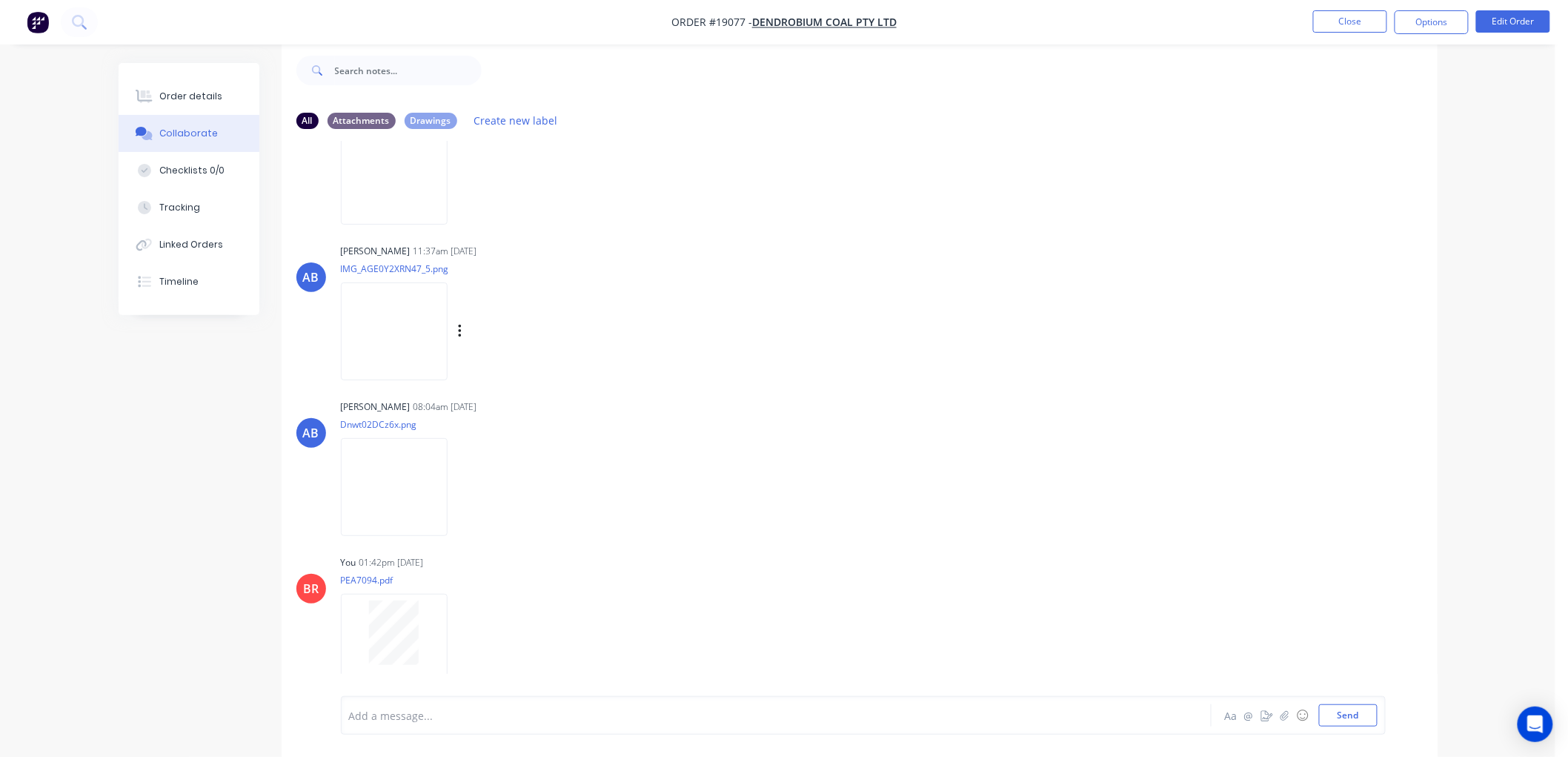
scroll to position [568, 0]
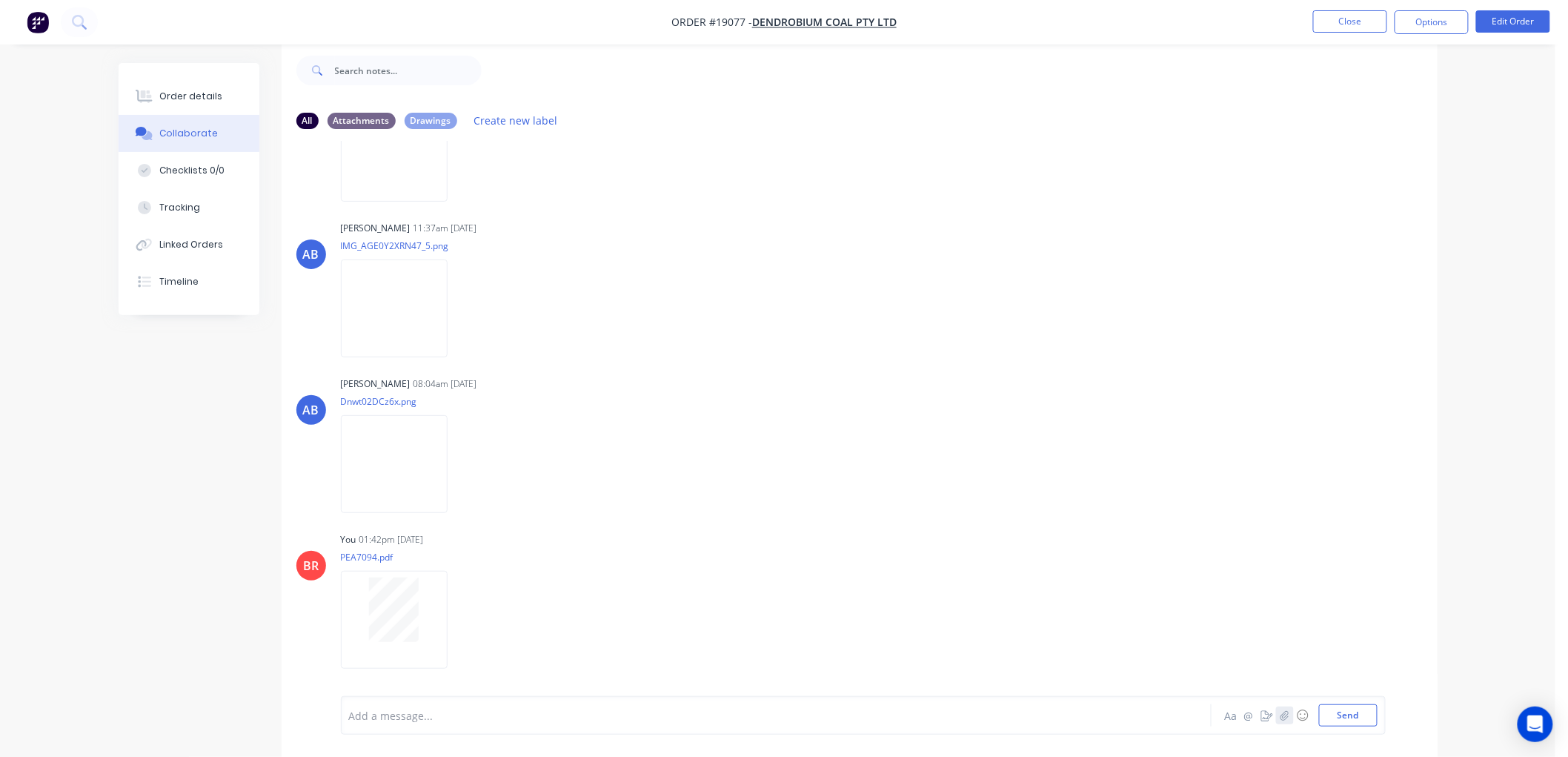
click at [1285, 714] on icon "button" at bounding box center [1284, 714] width 8 height 10
click at [1361, 714] on button "Send" at bounding box center [1348, 715] width 59 height 22
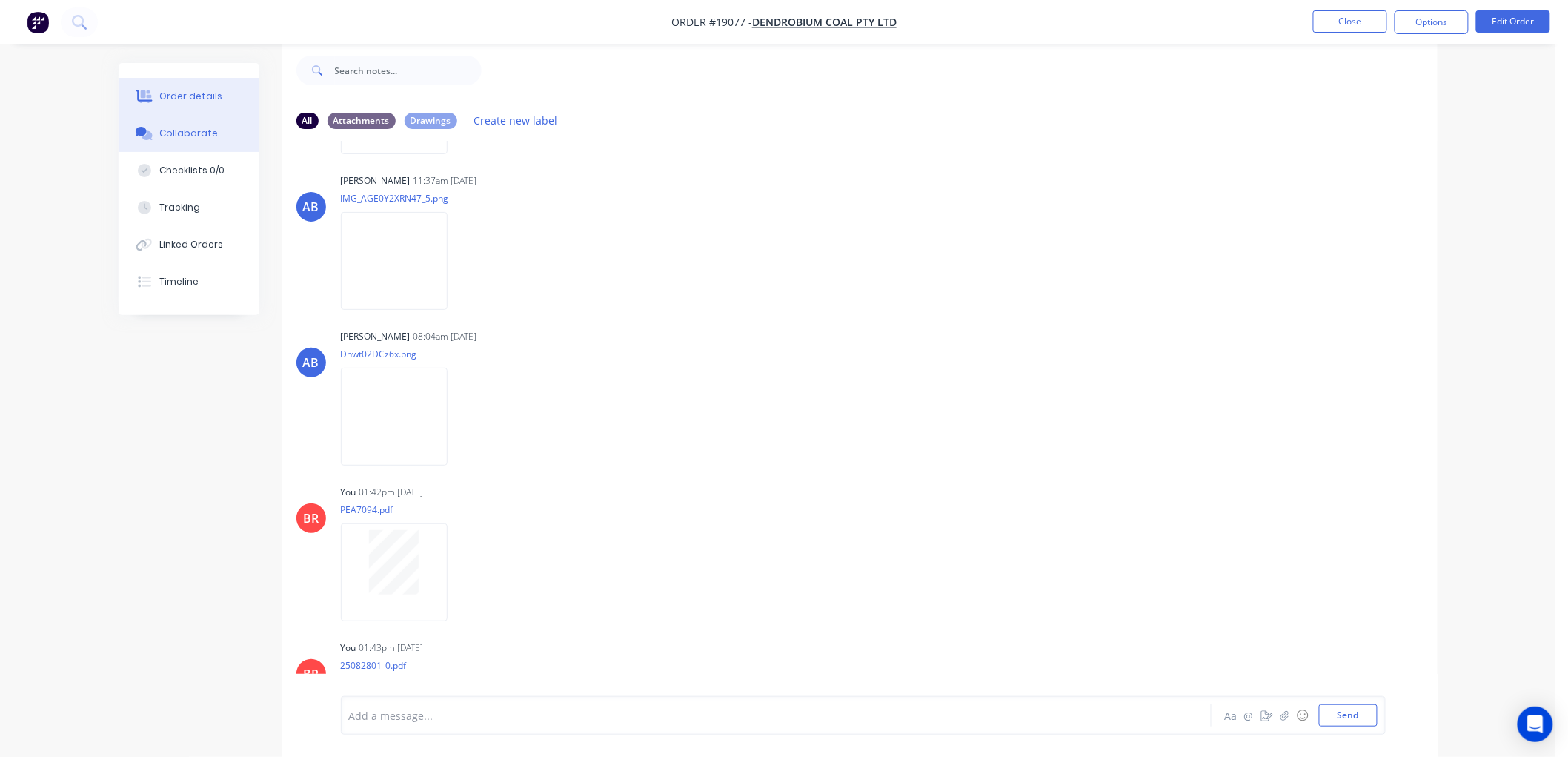
scroll to position [541, 0]
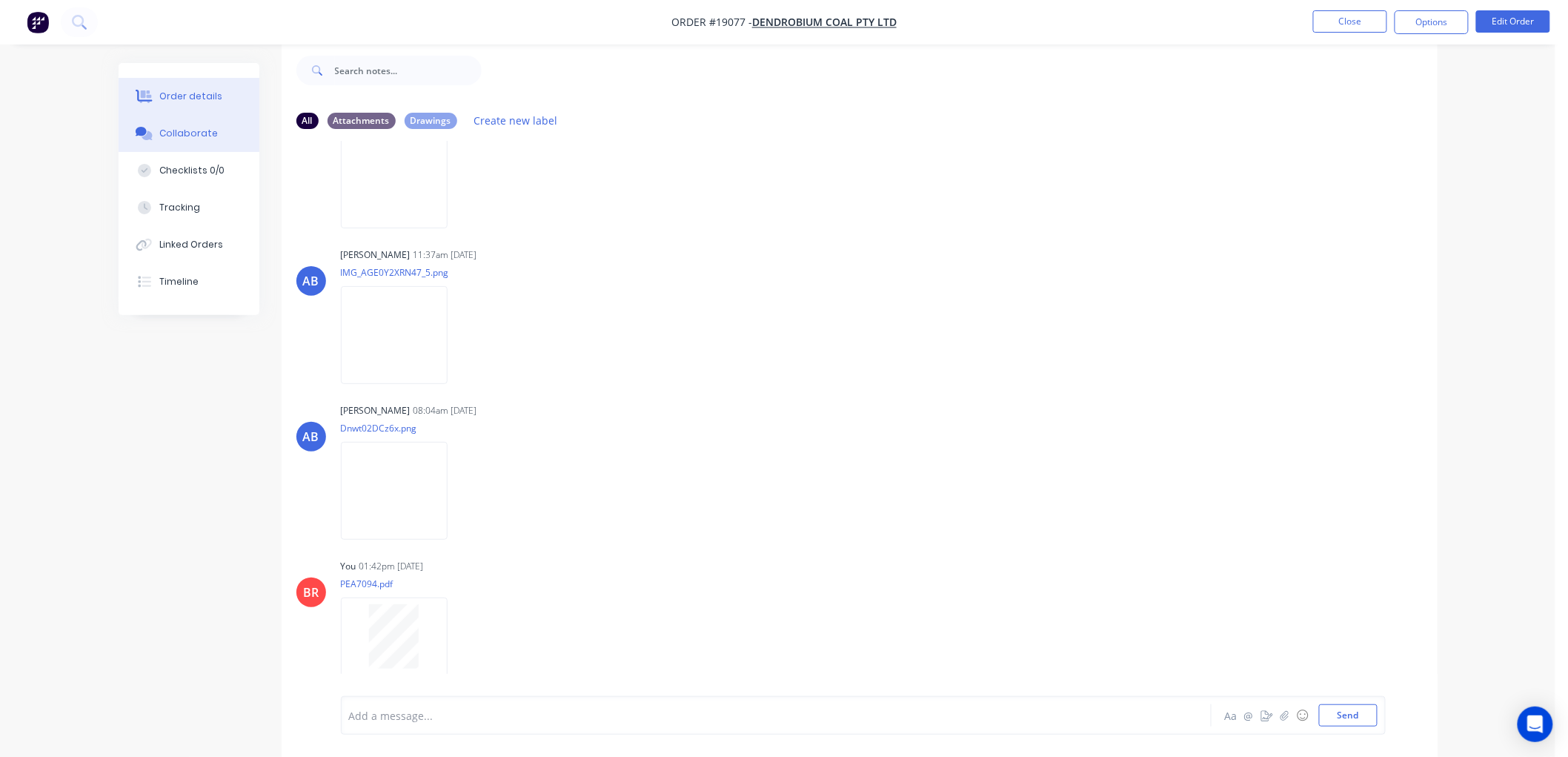
click at [195, 89] on div "Order details" at bounding box center [191, 96] width 63 height 13
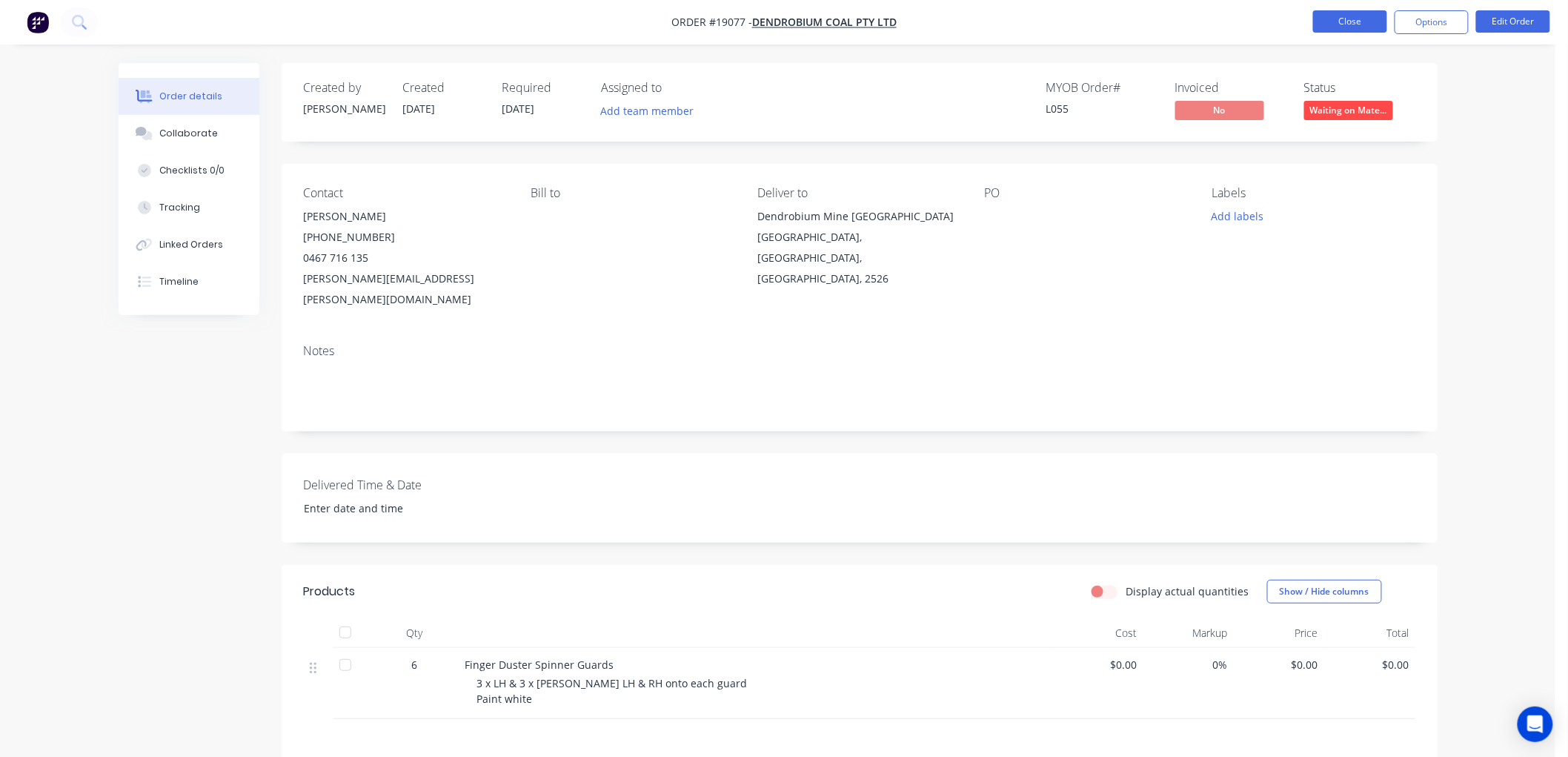
click at [1327, 26] on button "Close" at bounding box center [1350, 22] width 74 height 22
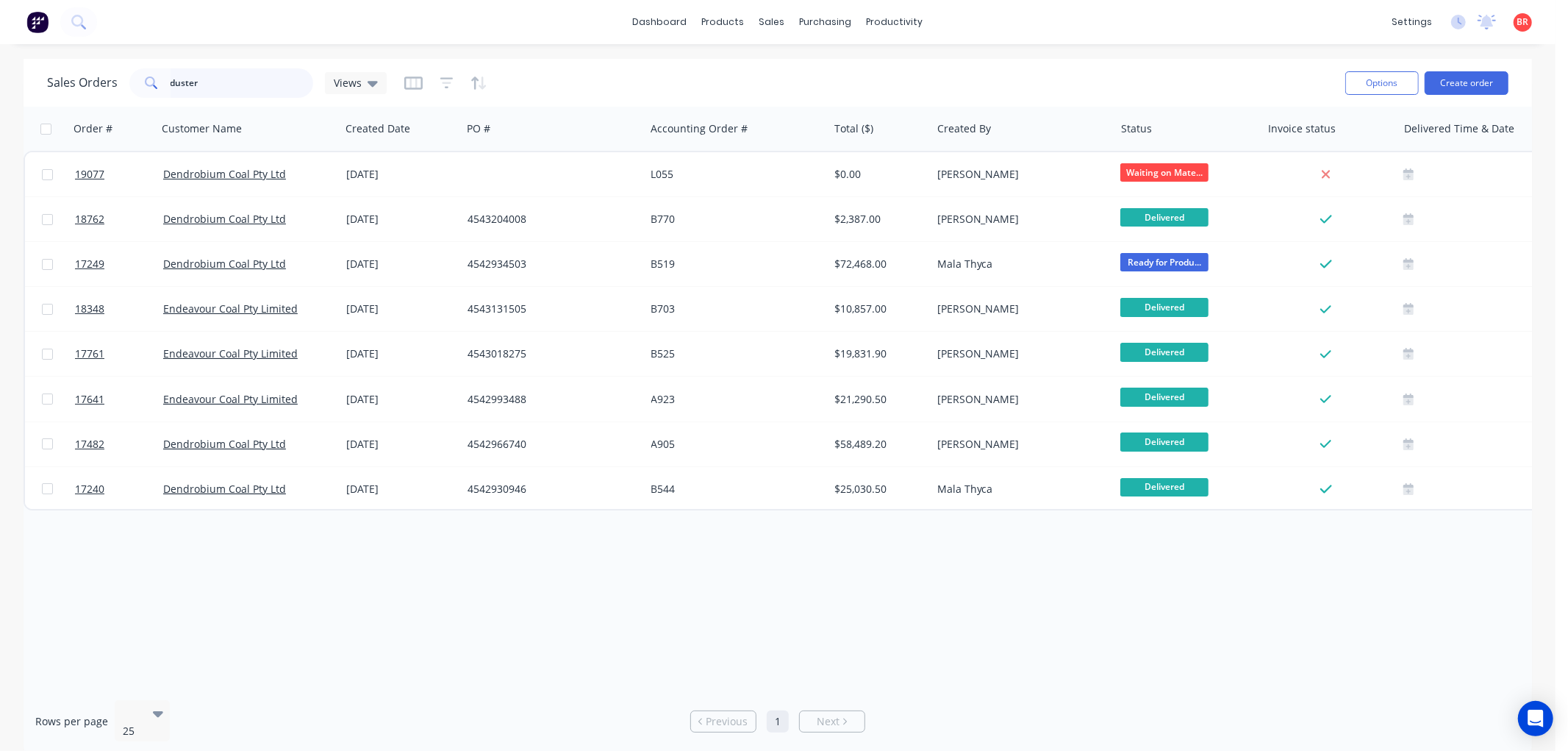
click at [231, 84] on input "duster" at bounding box center [243, 83] width 143 height 30
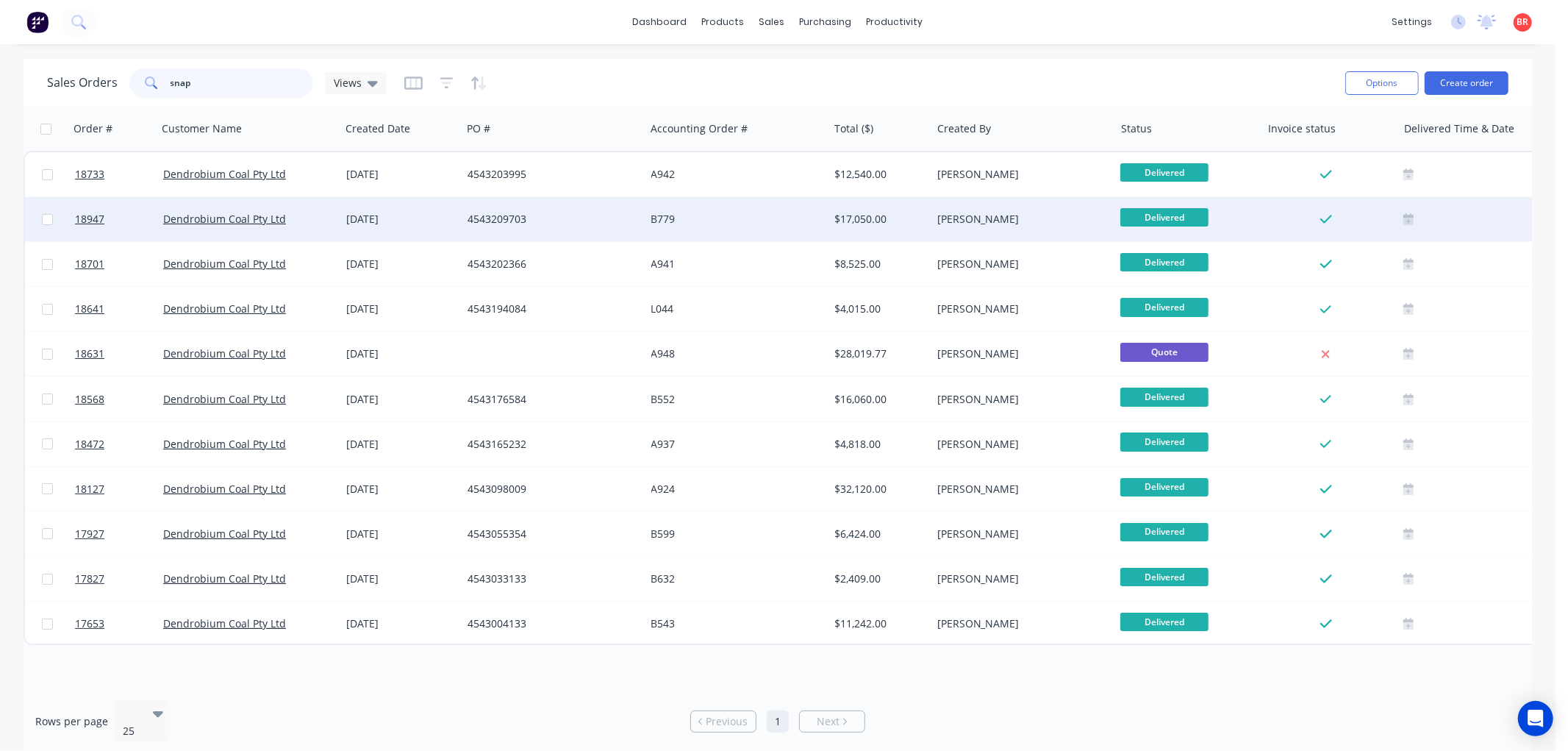
type input "snap"
click at [379, 212] on div "21 Jul 2025" at bounding box center [401, 219] width 109 height 15
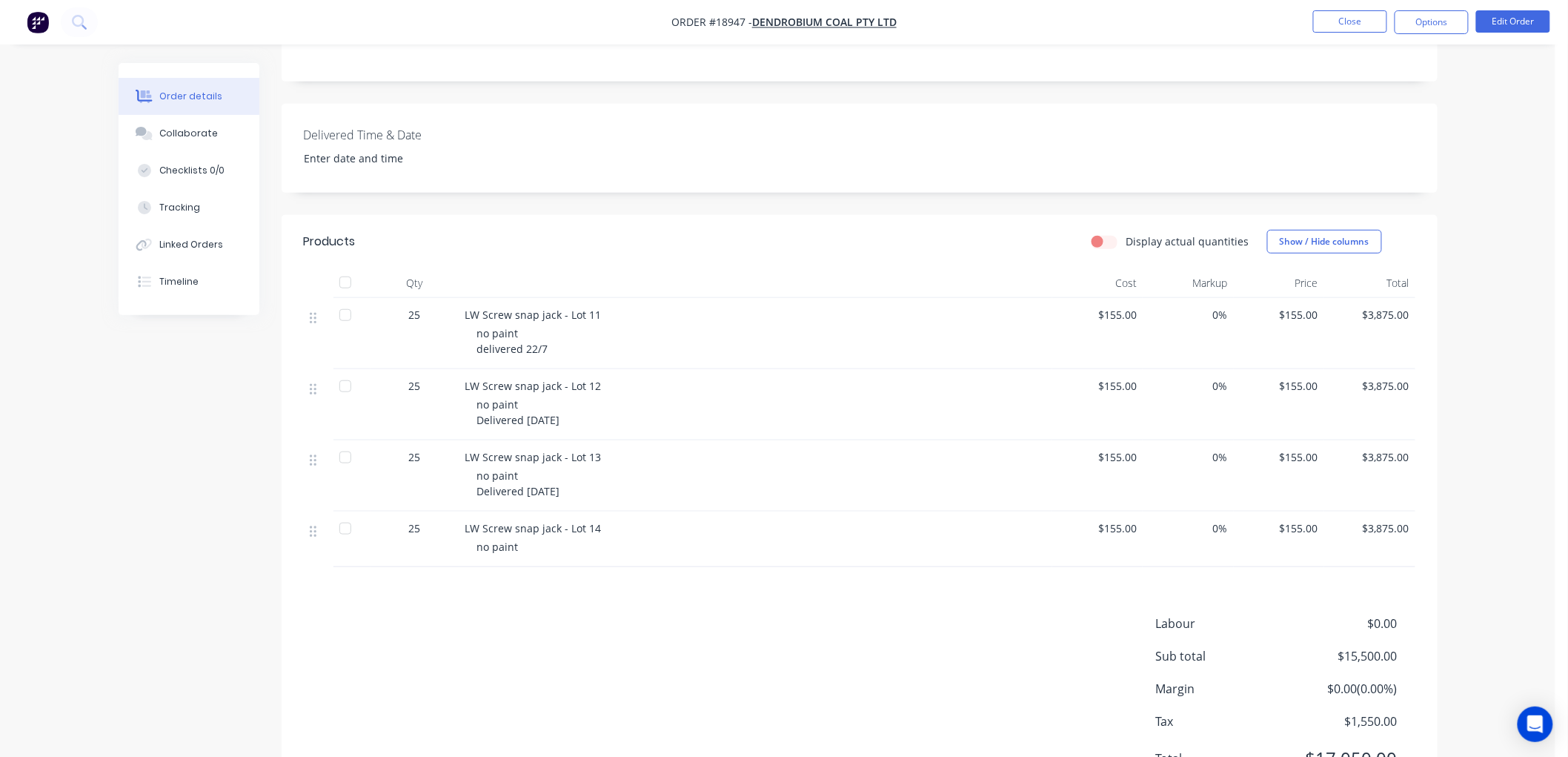
scroll to position [404, 0]
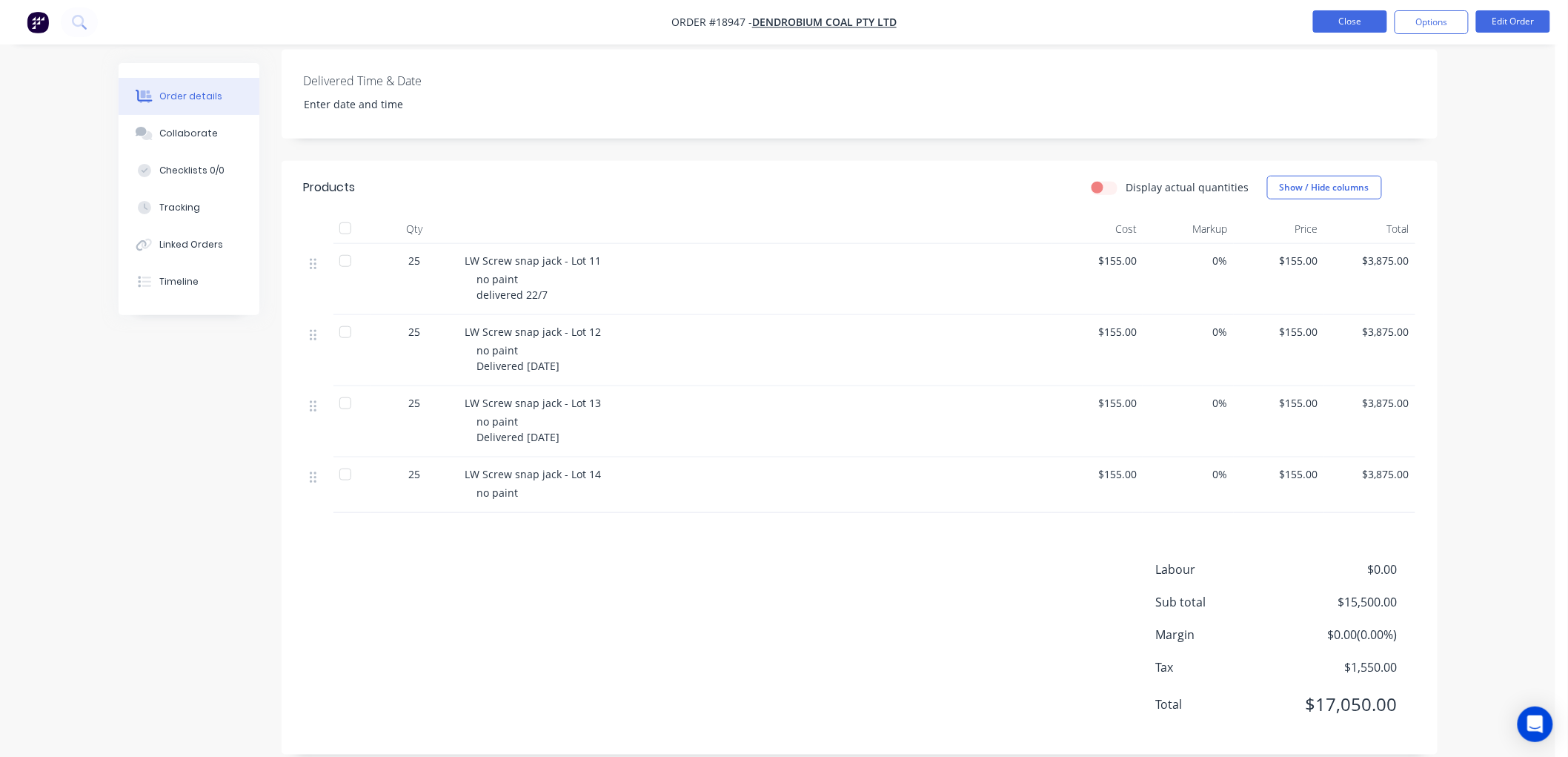
click at [1330, 22] on button "Close" at bounding box center [1350, 22] width 74 height 22
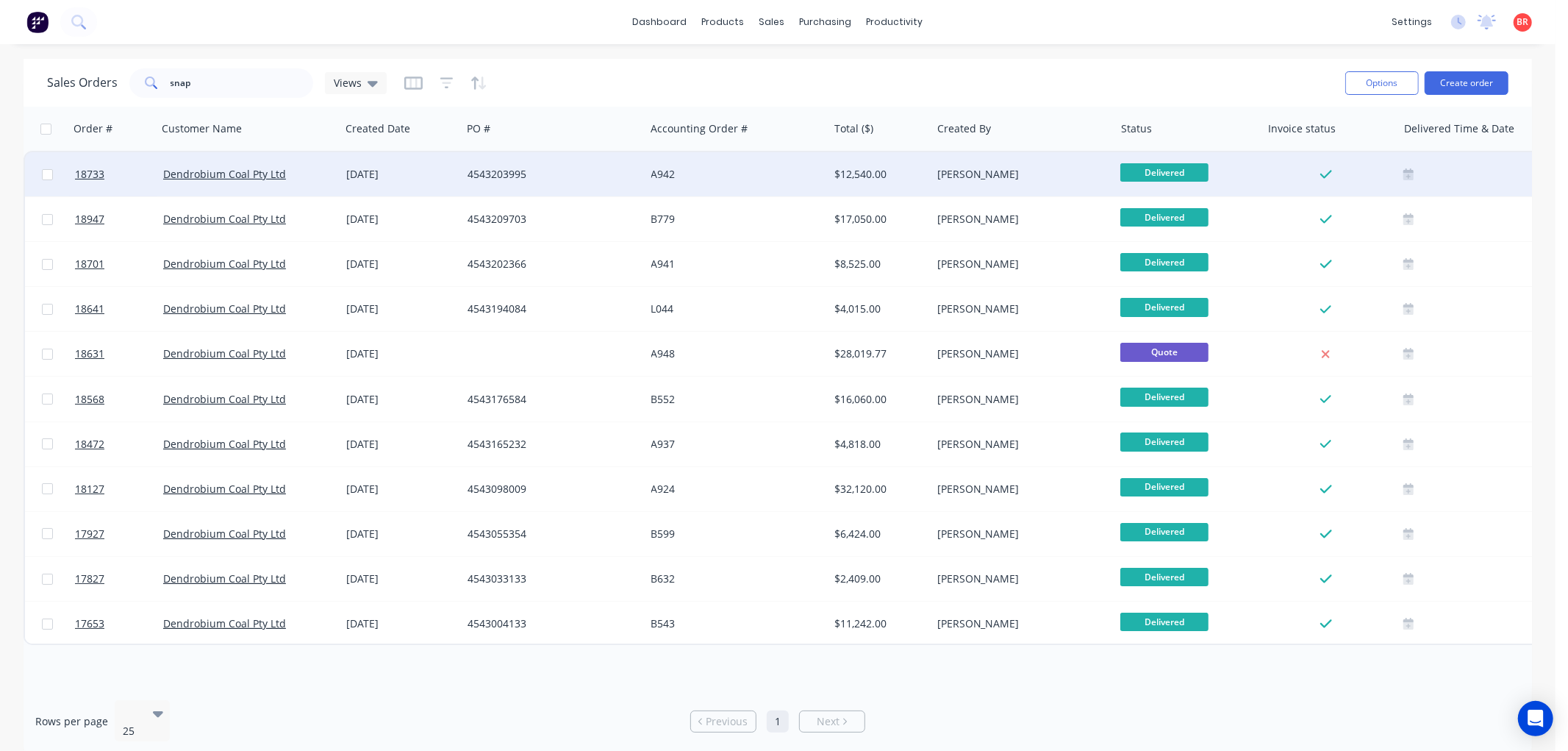
click at [295, 174] on div "Dendrobium Coal Pty Ltd" at bounding box center [245, 175] width 163 height 15
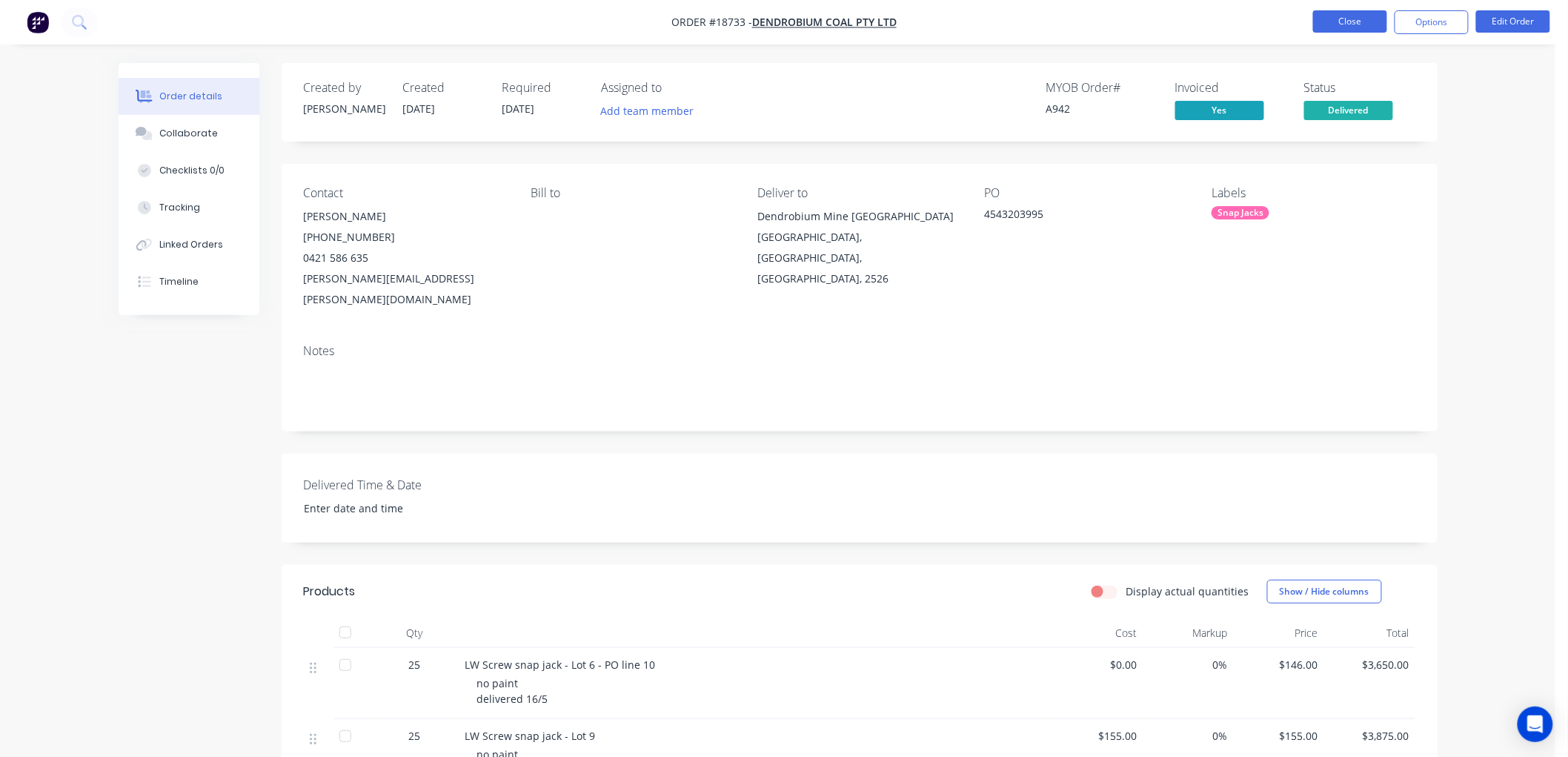
click at [1329, 25] on button "Close" at bounding box center [1350, 22] width 74 height 22
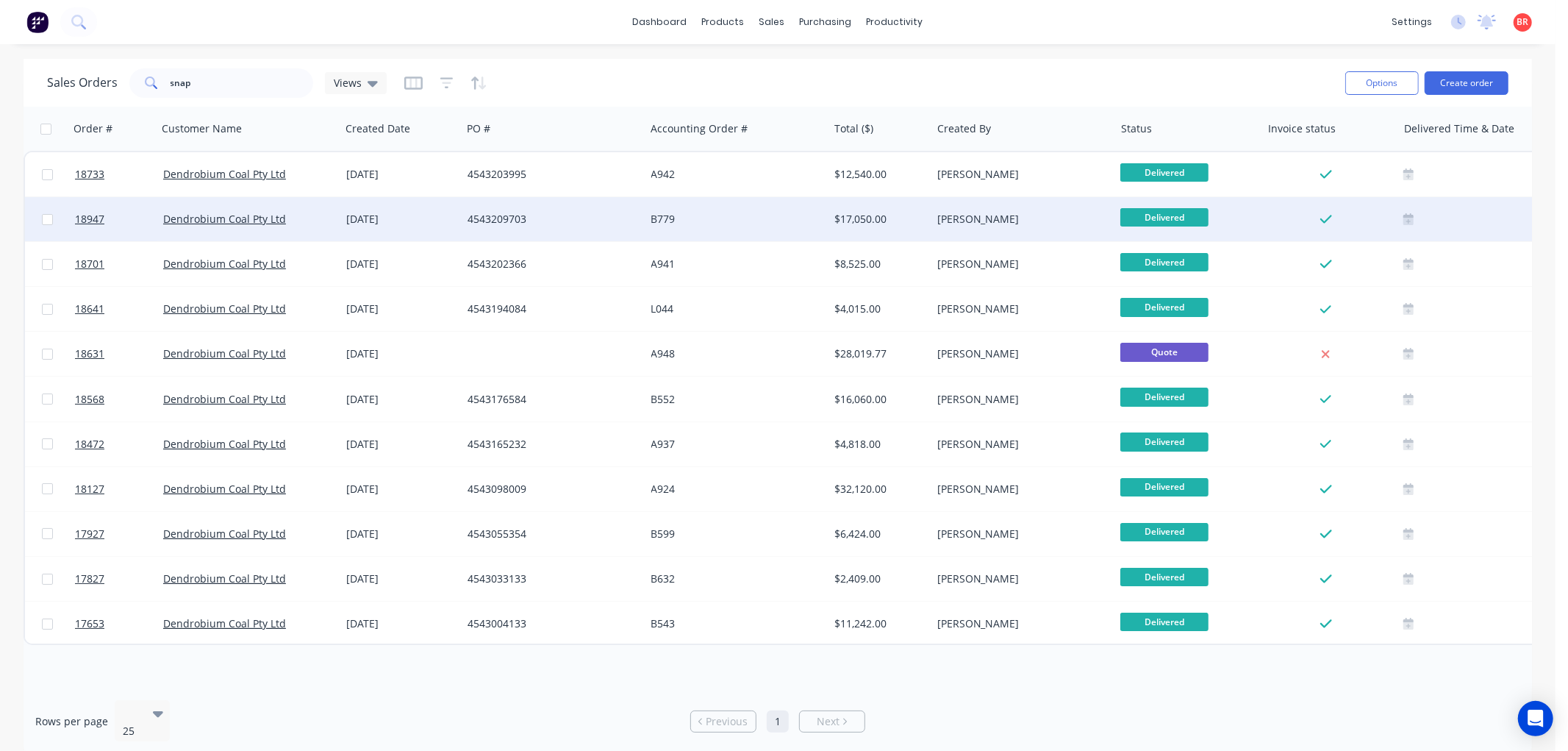
click at [348, 213] on div "21 Jul 2025" at bounding box center [401, 219] width 109 height 15
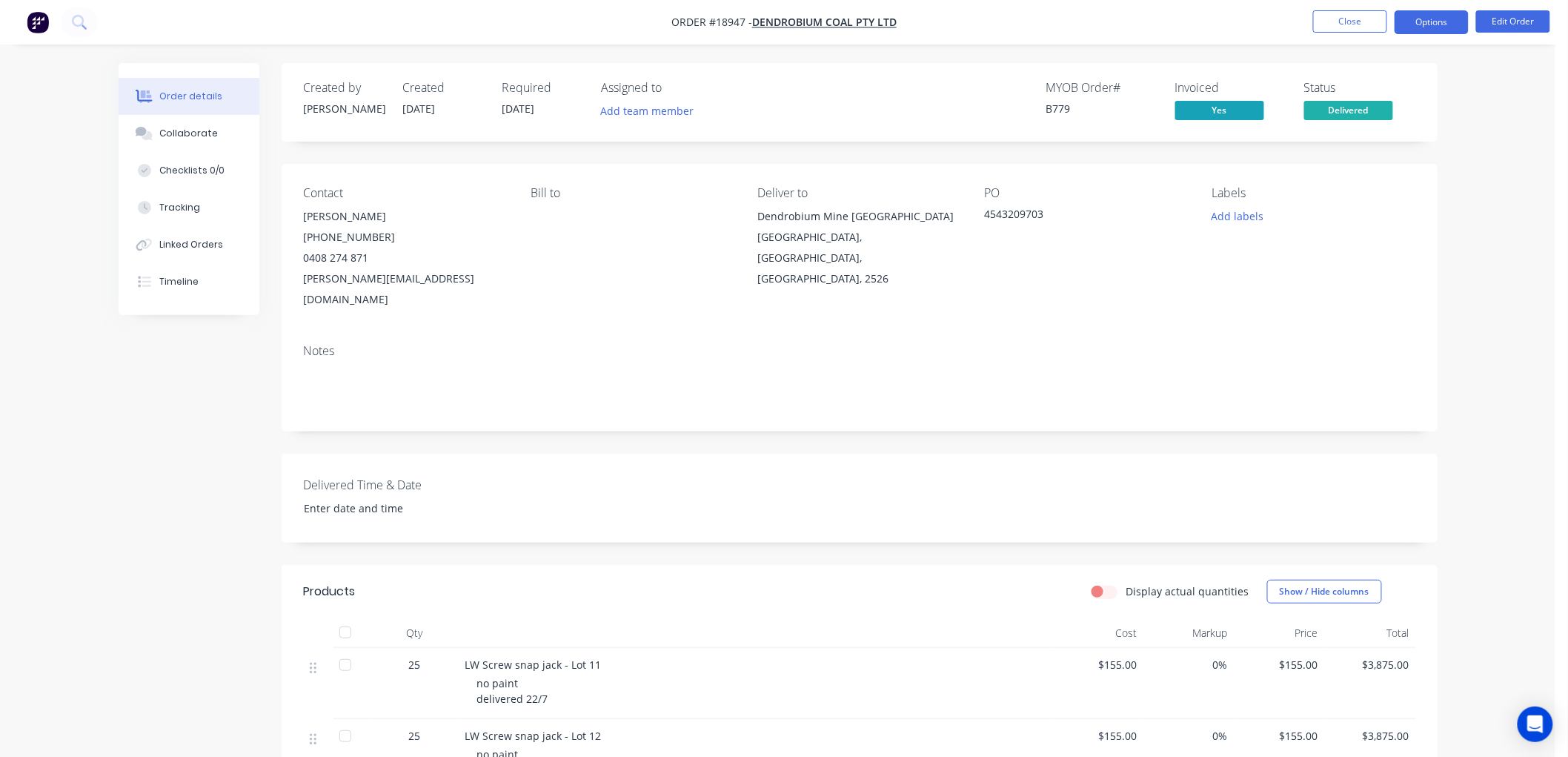
click at [1441, 25] on button "Options" at bounding box center [1431, 22] width 74 height 24
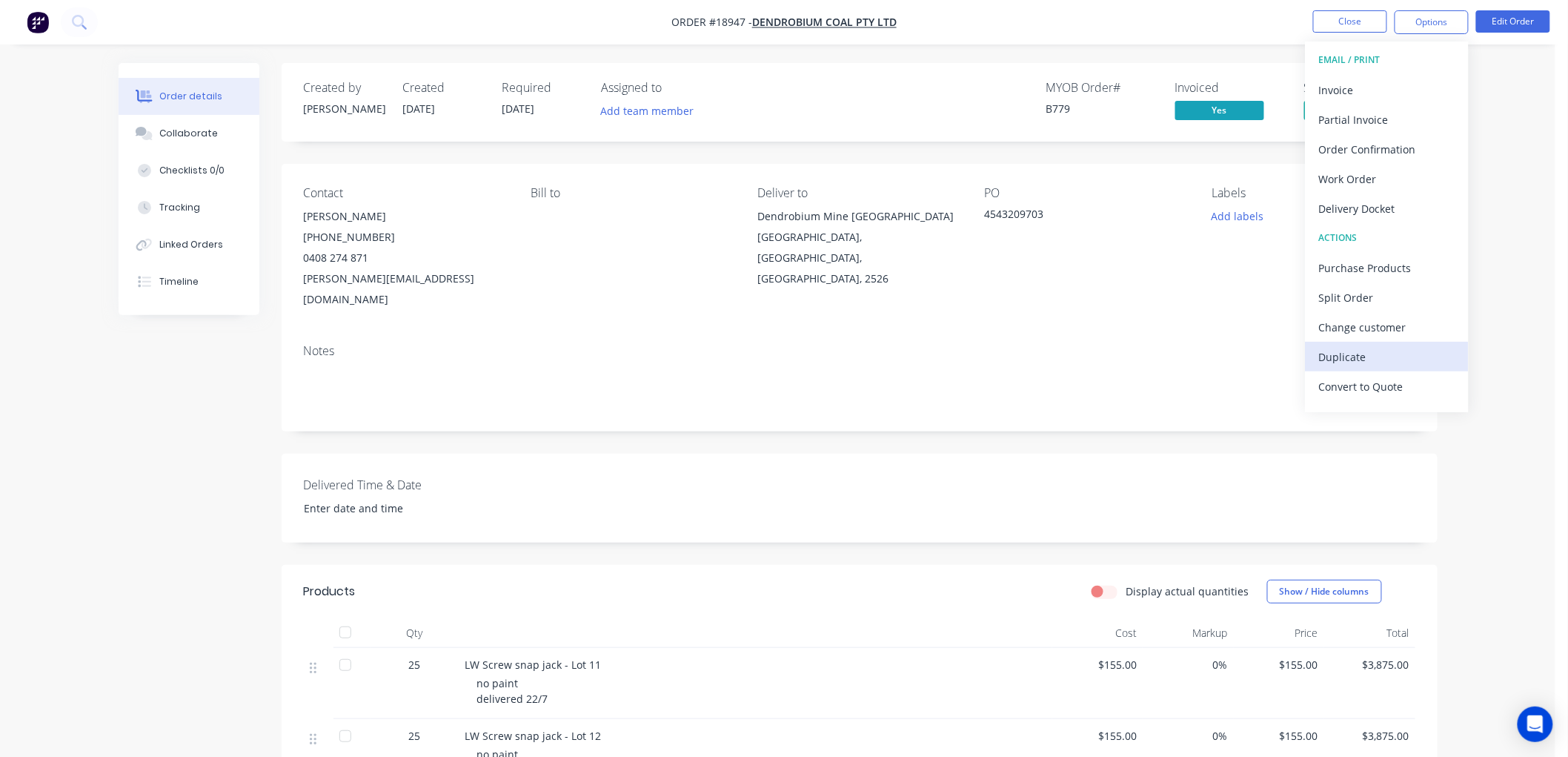
click at [1351, 352] on div "Duplicate" at bounding box center [1387, 356] width 136 height 22
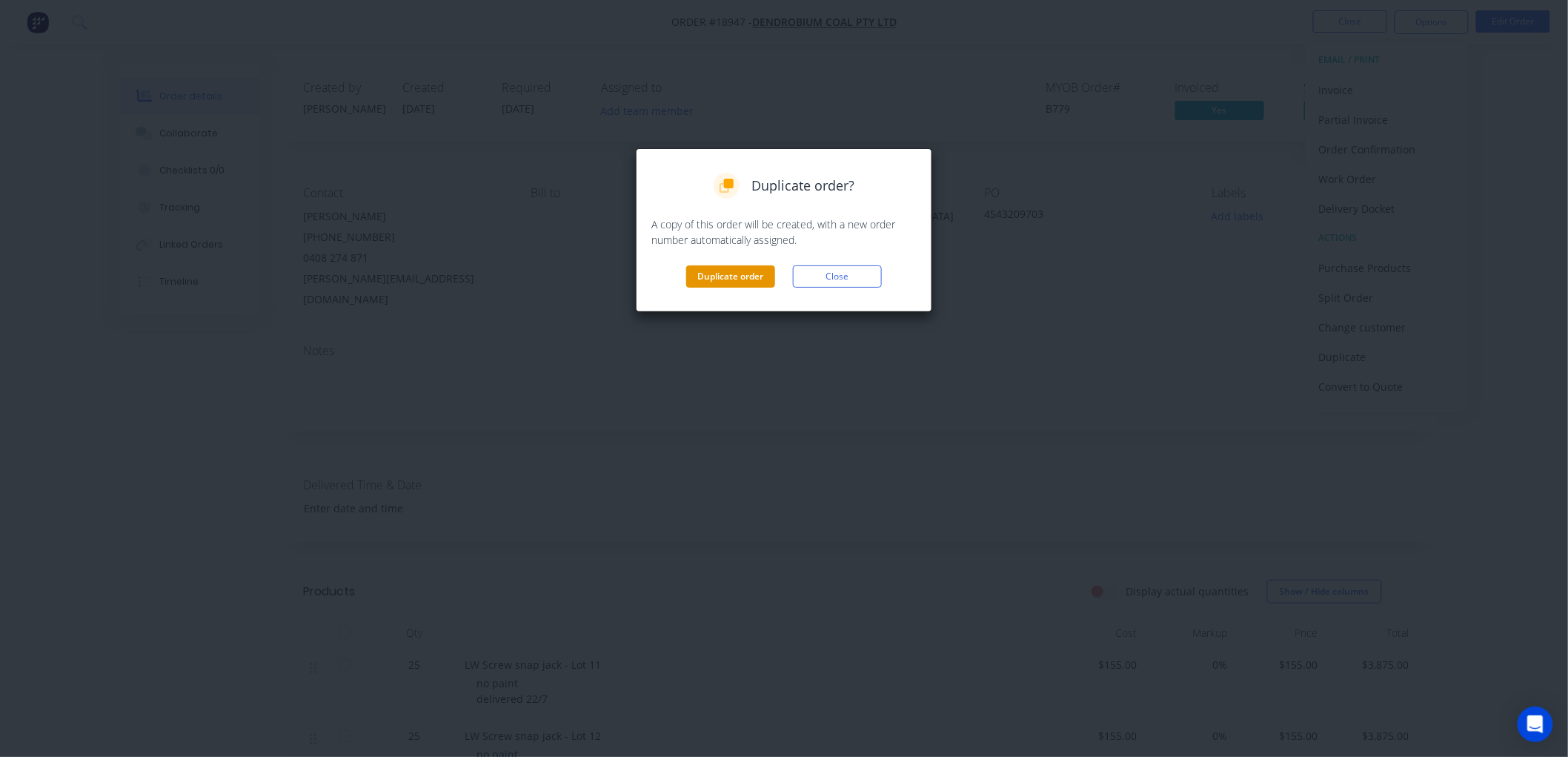
click at [746, 275] on button "Duplicate order" at bounding box center [730, 277] width 89 height 22
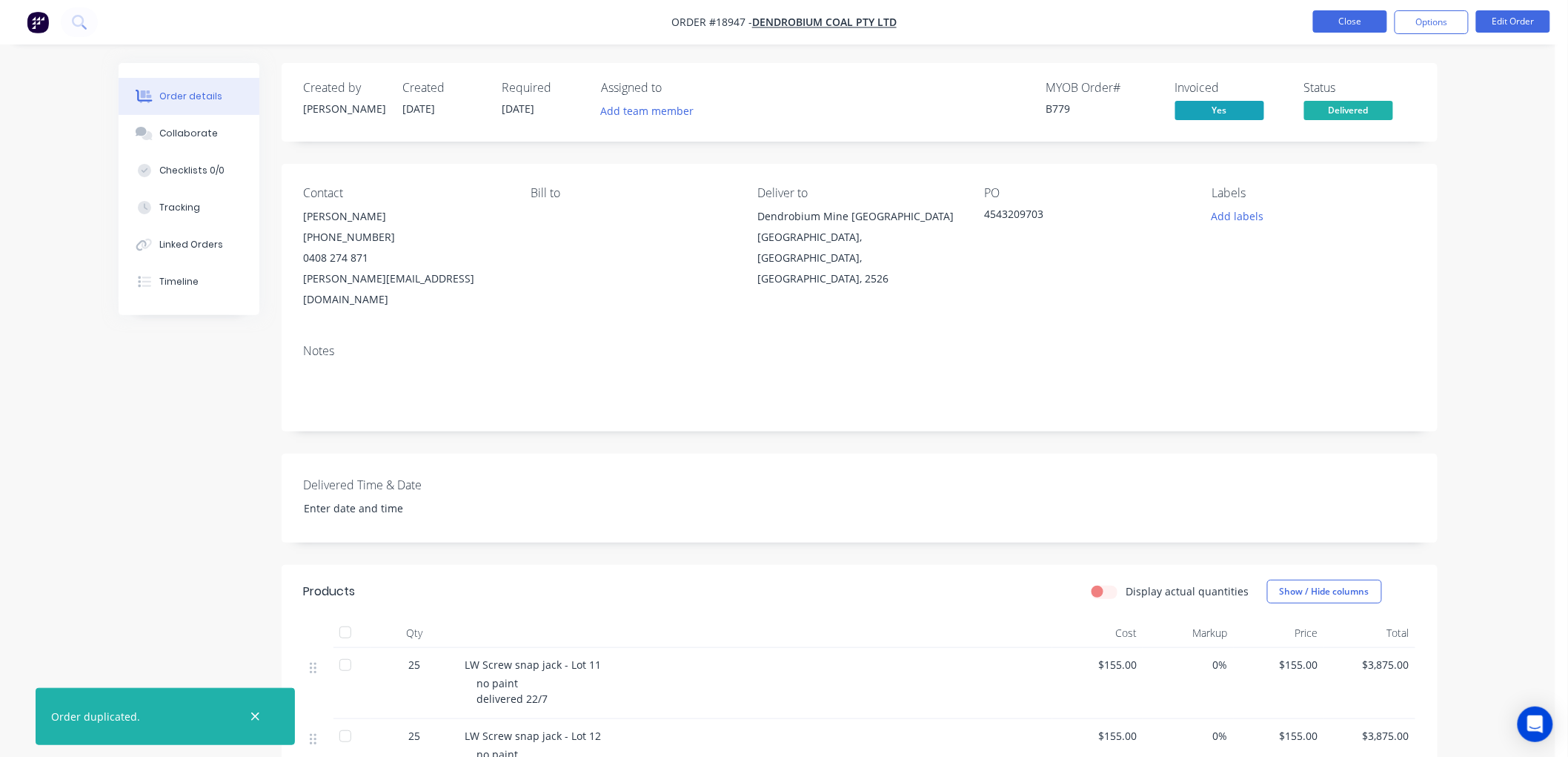
click at [1342, 19] on button "Close" at bounding box center [1350, 22] width 74 height 22
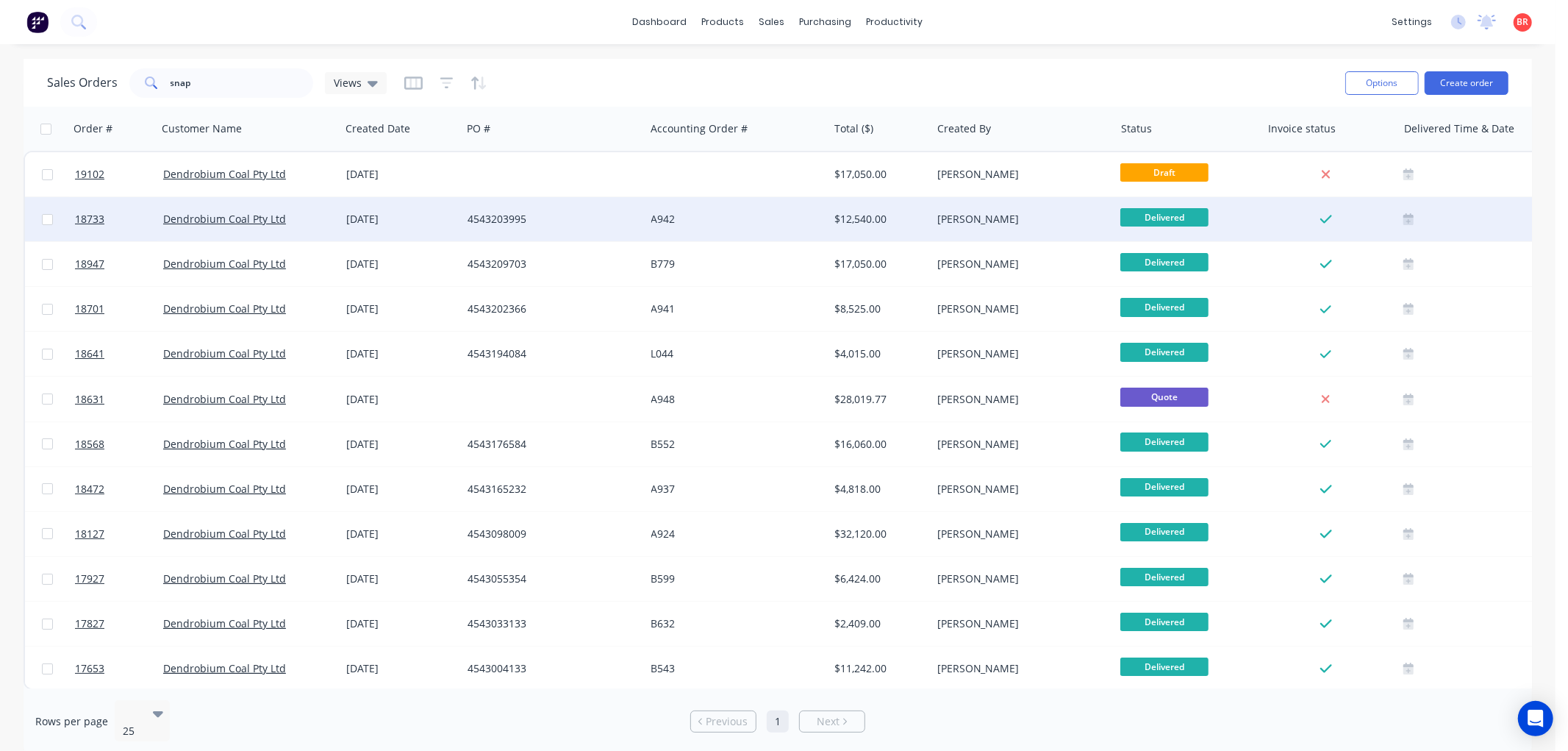
click at [311, 209] on div "Dendrobium Coal Pty Ltd" at bounding box center [249, 219] width 183 height 44
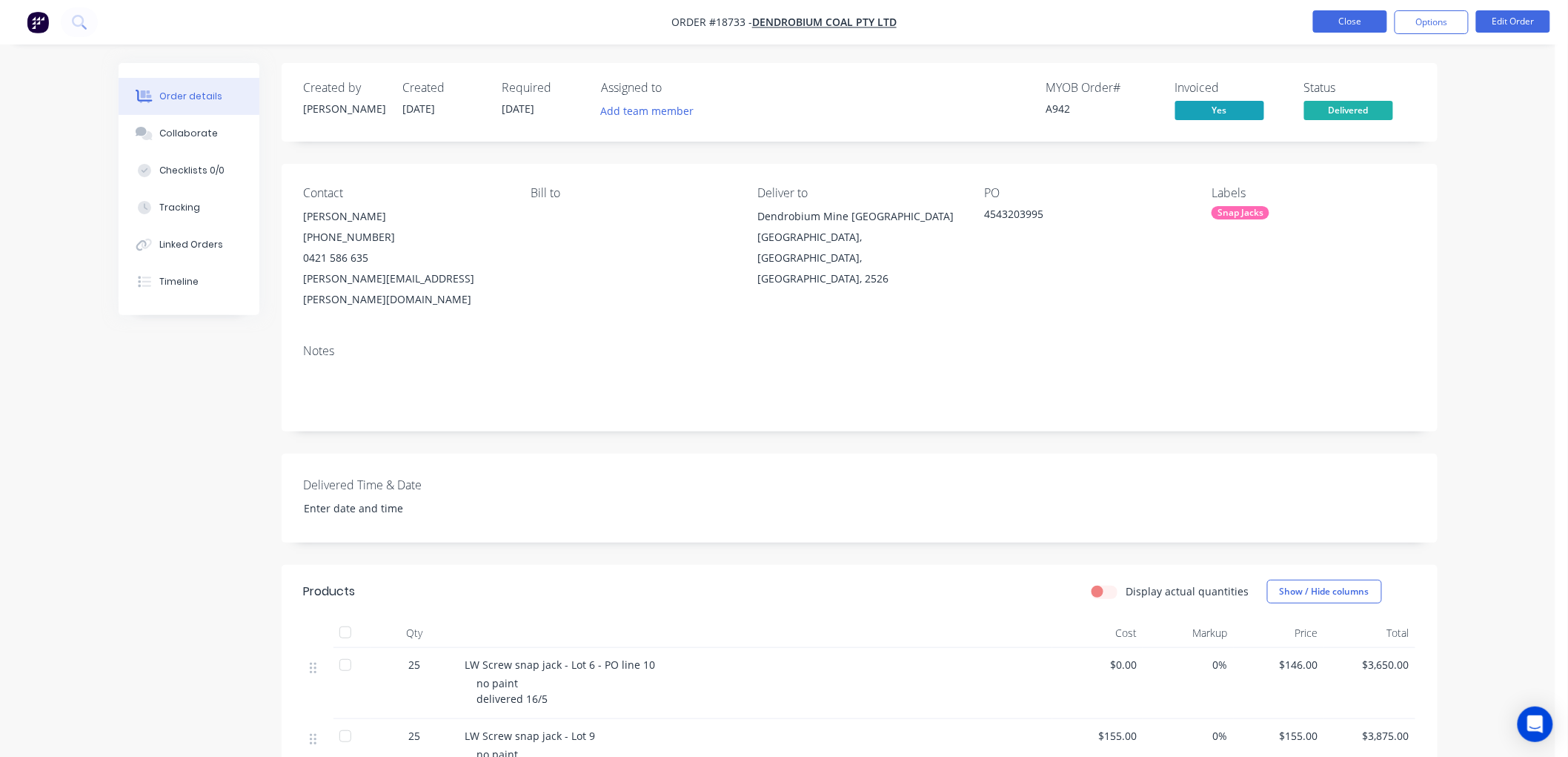
click at [1340, 21] on button "Close" at bounding box center [1350, 22] width 74 height 22
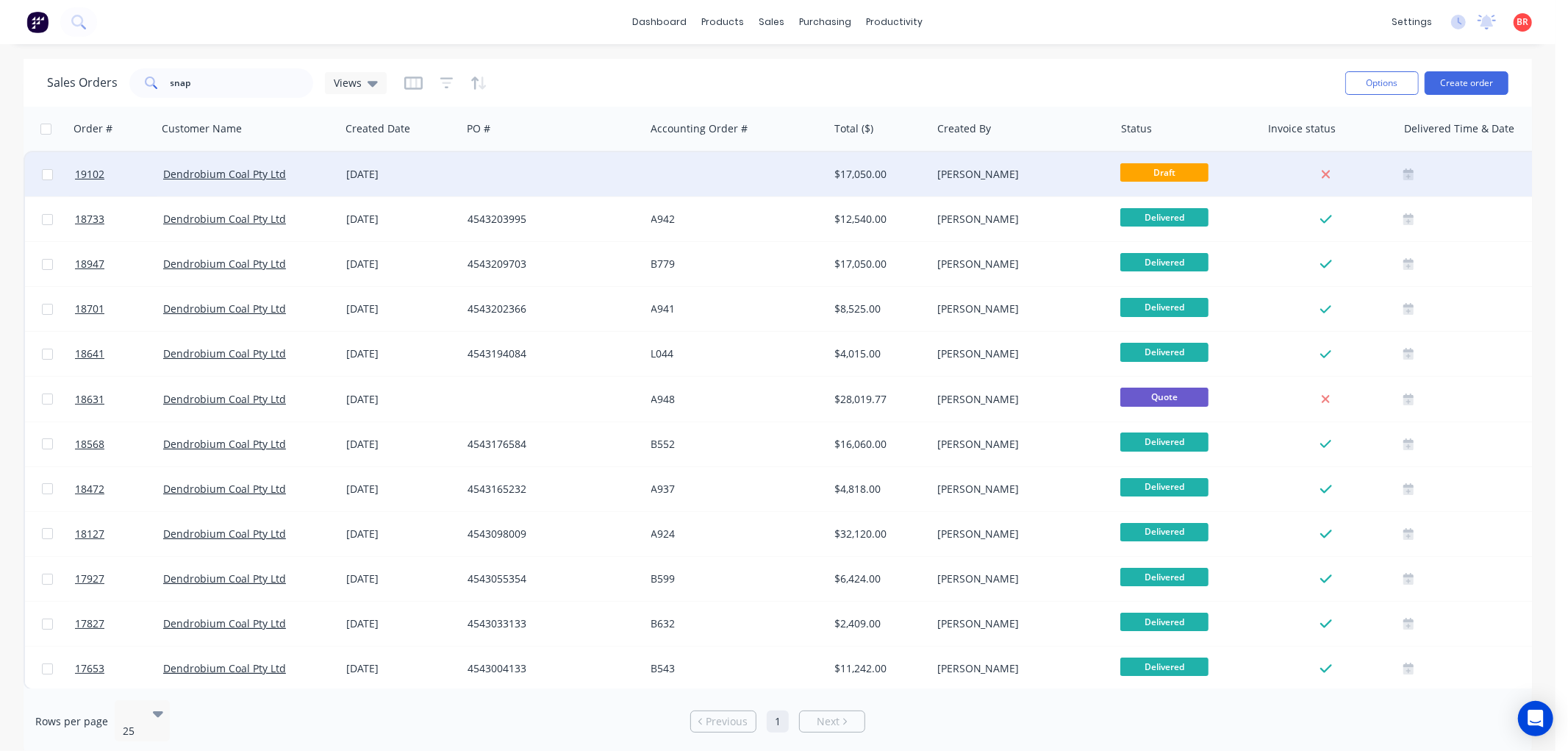
click at [650, 183] on div at bounding box center [737, 175] width 183 height 44
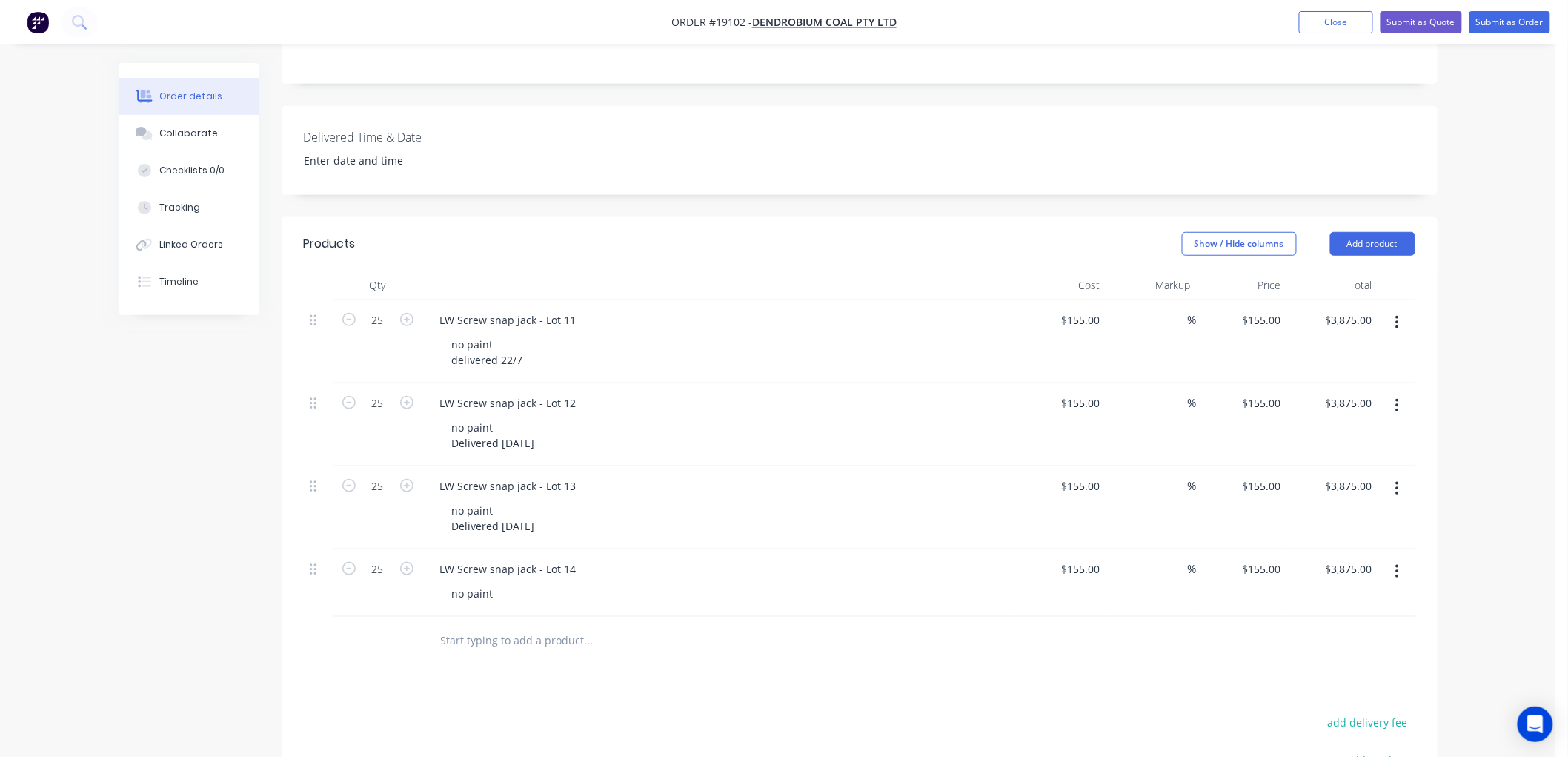
scroll to position [494, 0]
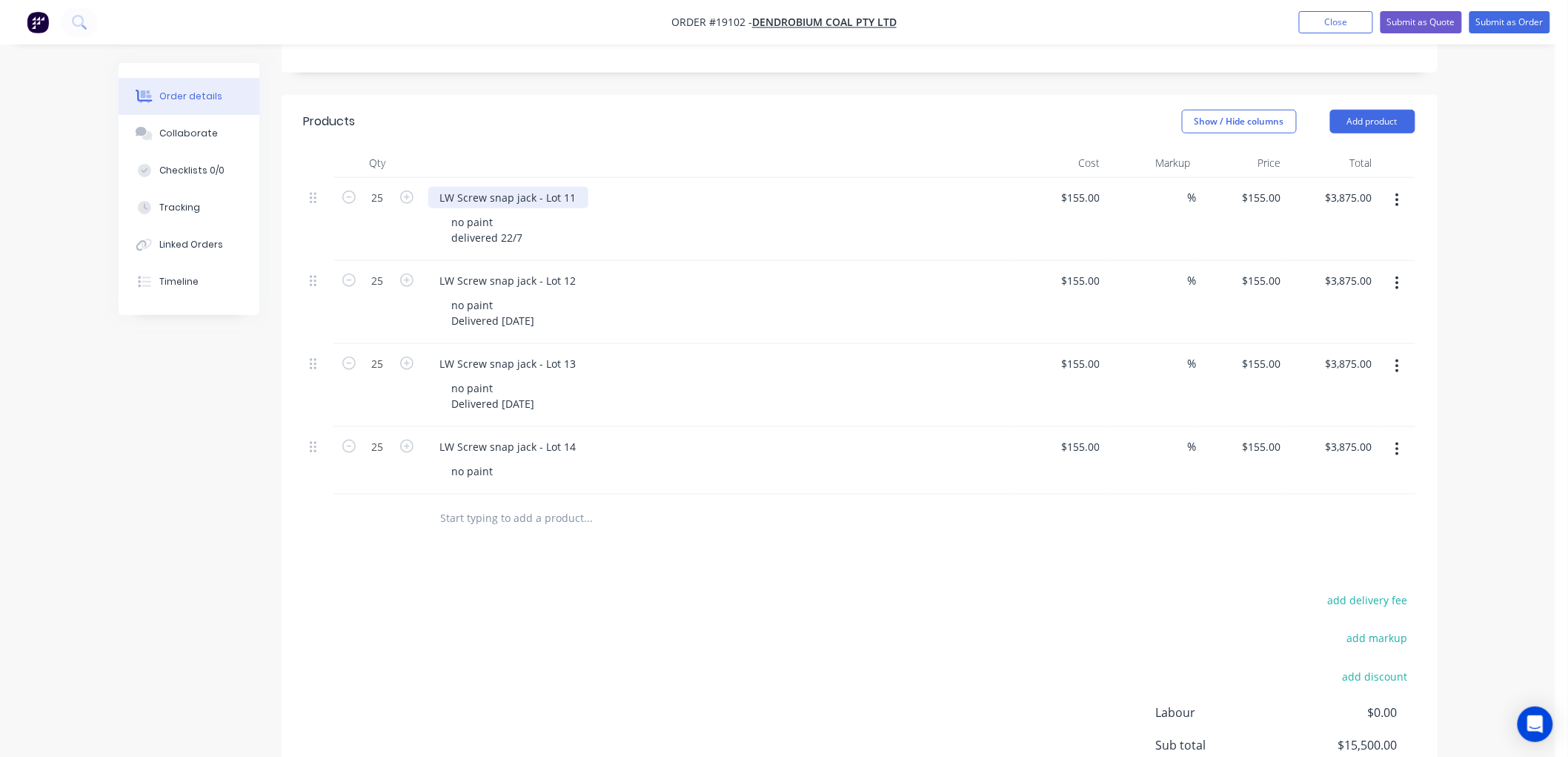
click at [576, 186] on div "LW Screw snap jack - Lot 11" at bounding box center [508, 197] width 160 height 22
click at [575, 270] on div "LW Screw snap jack - Lot 12" at bounding box center [508, 280] width 160 height 22
click at [572, 270] on div "LW Screw snap jack - Lot 12" at bounding box center [508, 280] width 160 height 22
click at [575, 353] on div "LW Screw snap jack - Lot 13" at bounding box center [508, 363] width 160 height 22
click at [573, 353] on div "LW Screw snap jack - Lot 13" at bounding box center [508, 363] width 160 height 22
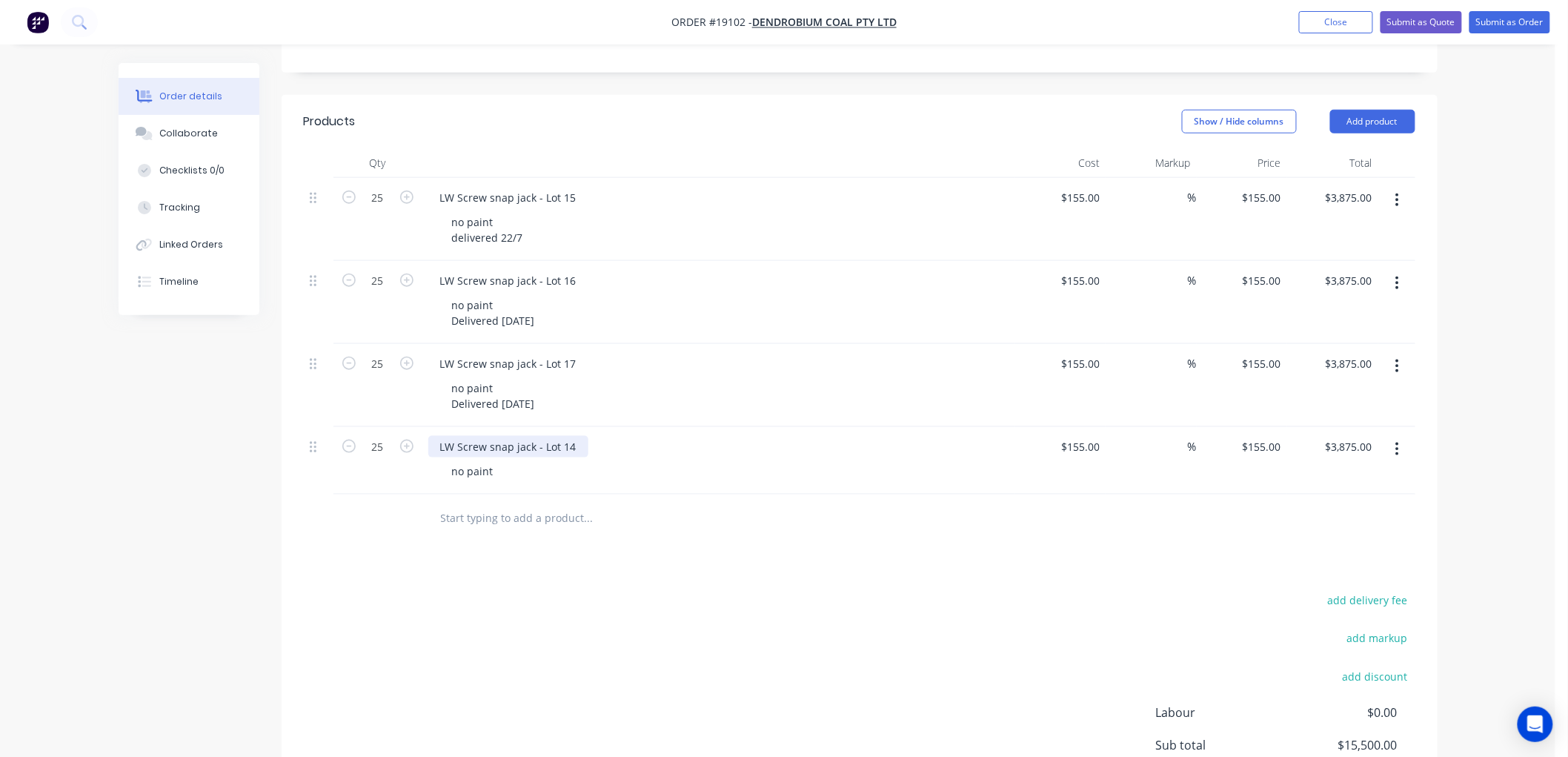
click at [572, 436] on div "LW Screw snap jack - Lot 14" at bounding box center [508, 446] width 160 height 22
click at [567, 436] on div "LW Screw snap jack - Lot 14" at bounding box center [508, 446] width 160 height 22
drag, startPoint x: 549, startPoint y: 377, endPoint x: 447, endPoint y: 389, distance: 102.7
click at [447, 389] on div "no paint Delivered 6/08/2025" at bounding box center [493, 396] width 107 height 37
click at [447, 390] on div "no paint Delivered 6/08/2025" at bounding box center [493, 396] width 107 height 37
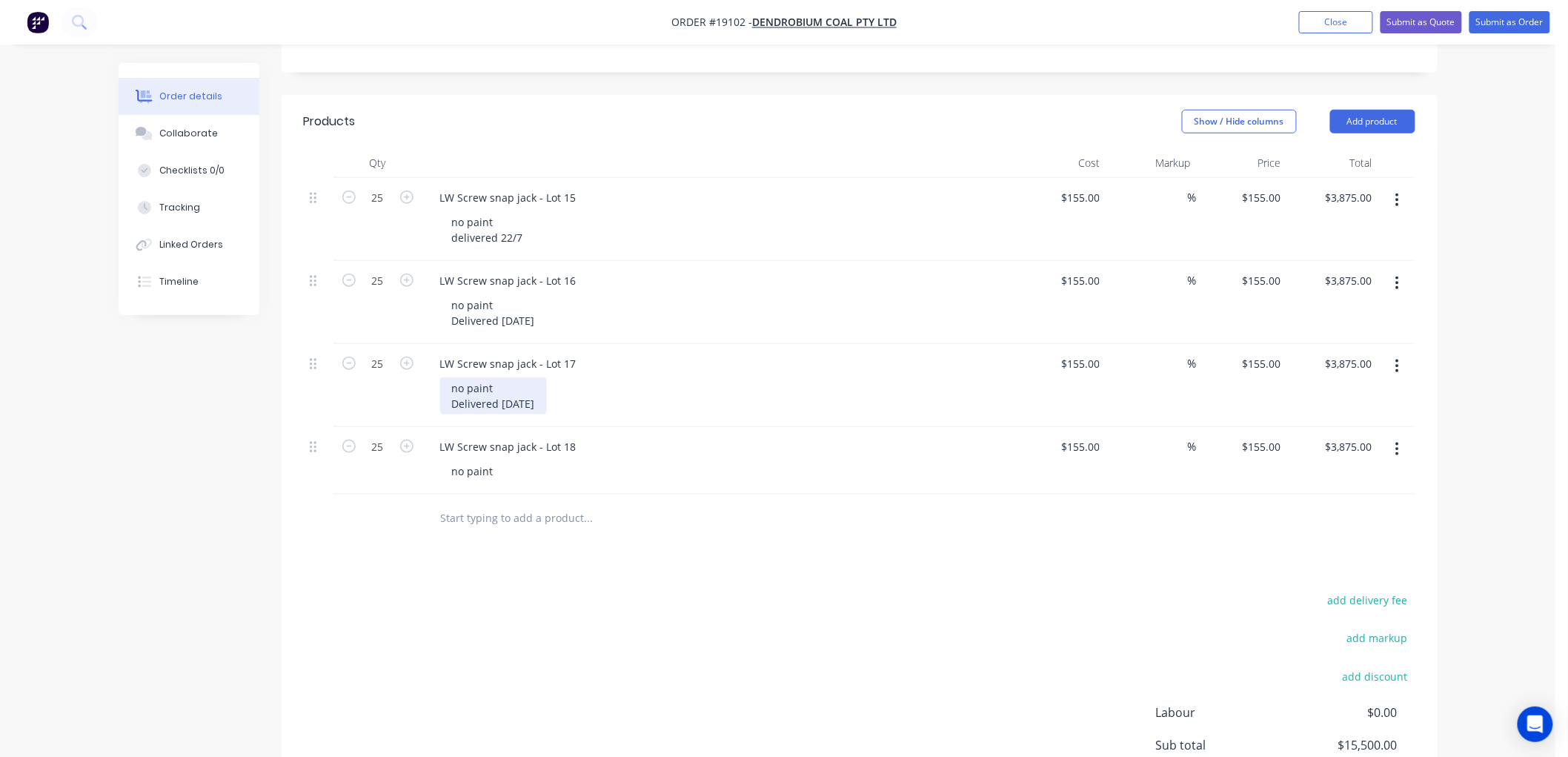
drag, startPoint x: 525, startPoint y: 382, endPoint x: 440, endPoint y: 386, distance: 85.1
click at [440, 386] on div "no paint Delivered 6/08/2025" at bounding box center [493, 396] width 107 height 37
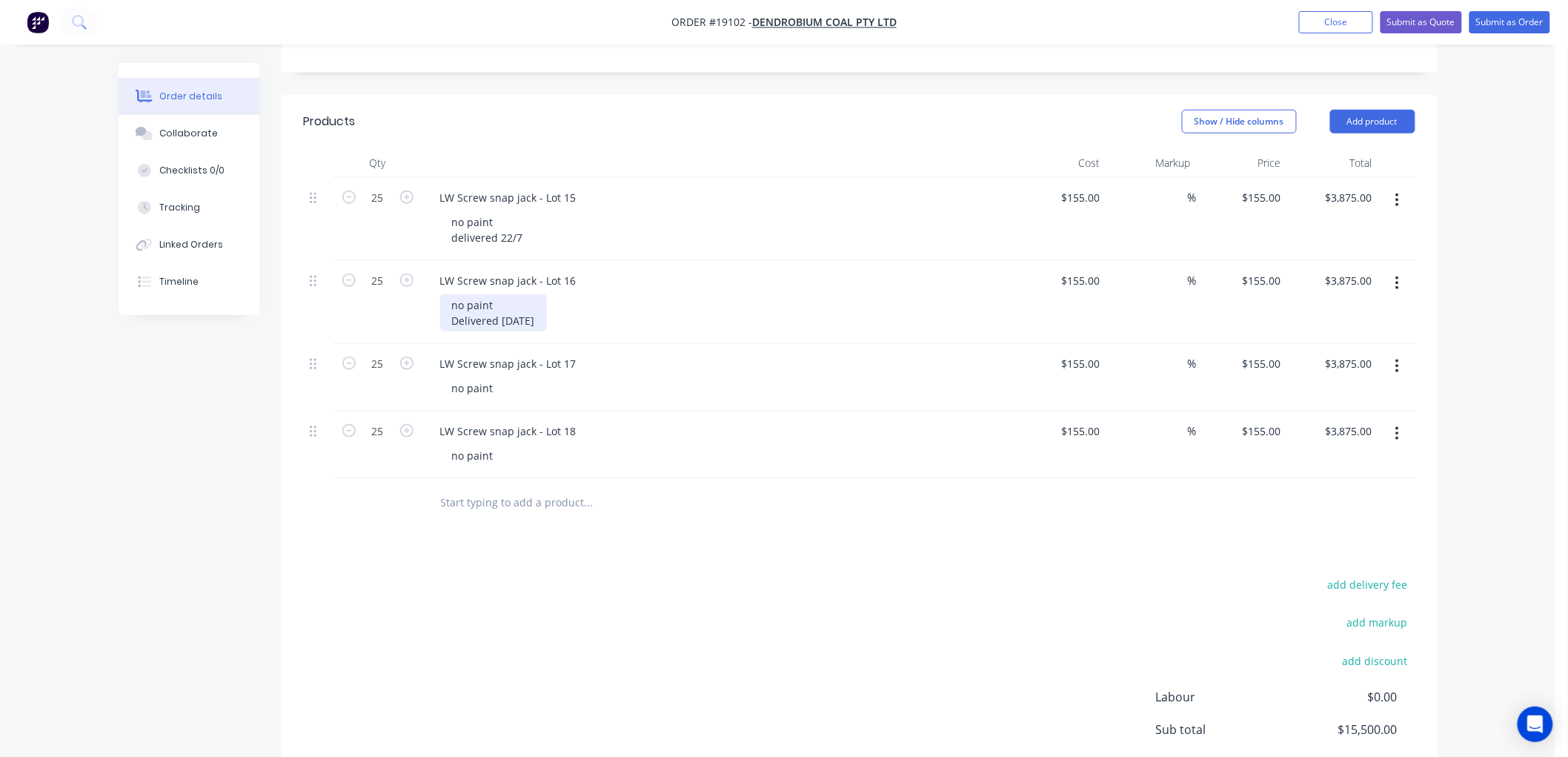
click at [547, 298] on div "no paint Delivered 29/07/2025" at bounding box center [493, 313] width 107 height 37
drag, startPoint x: 538, startPoint y: 300, endPoint x: 450, endPoint y: 309, distance: 88.5
click at [450, 309] on div "no paint Delivered 29/07/2025" at bounding box center [493, 313] width 107 height 37
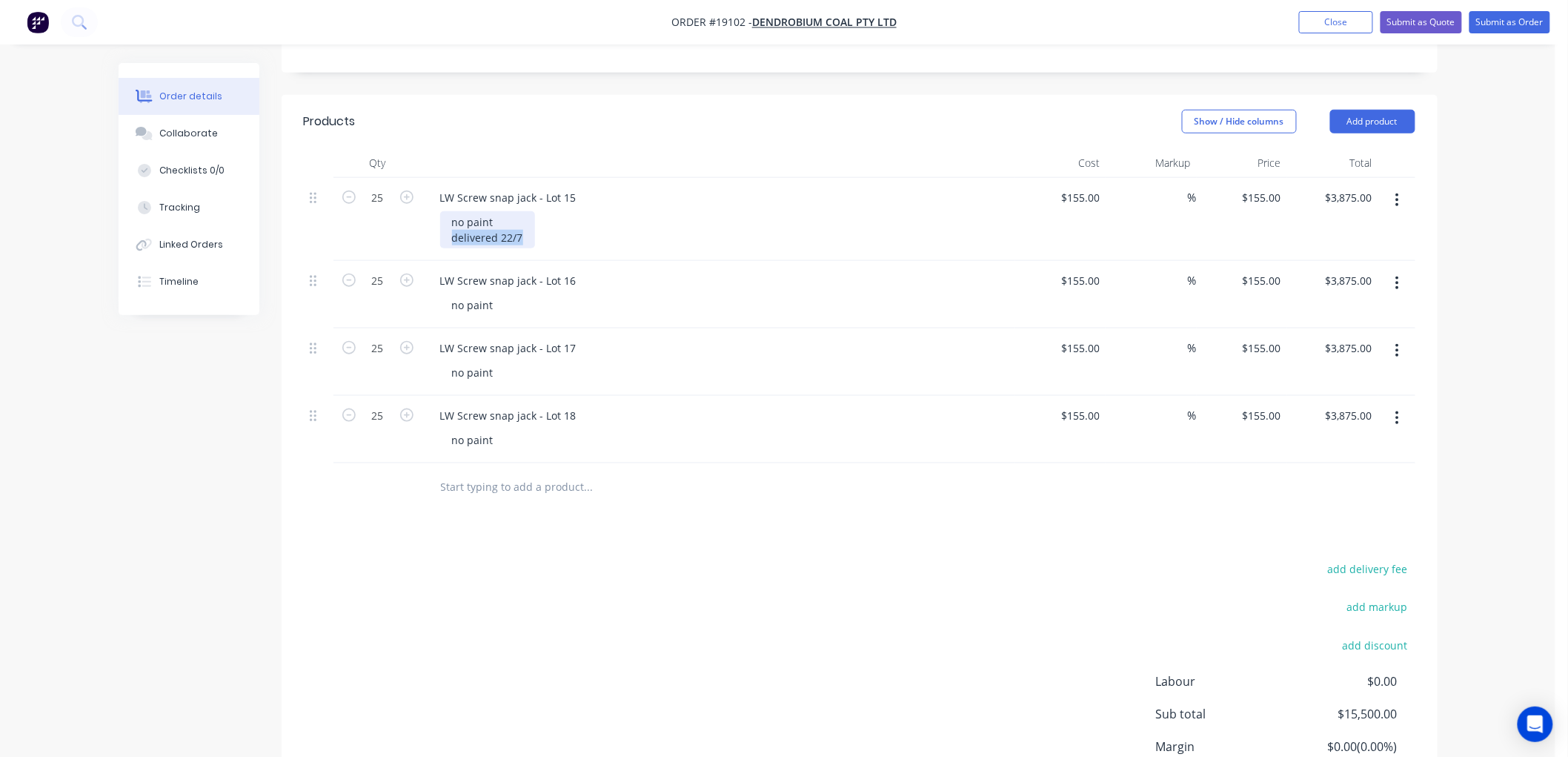
drag, startPoint x: 515, startPoint y: 215, endPoint x: 447, endPoint y: 220, distance: 68.2
click at [447, 220] on div "no paint delivered 22/7" at bounding box center [487, 230] width 95 height 37
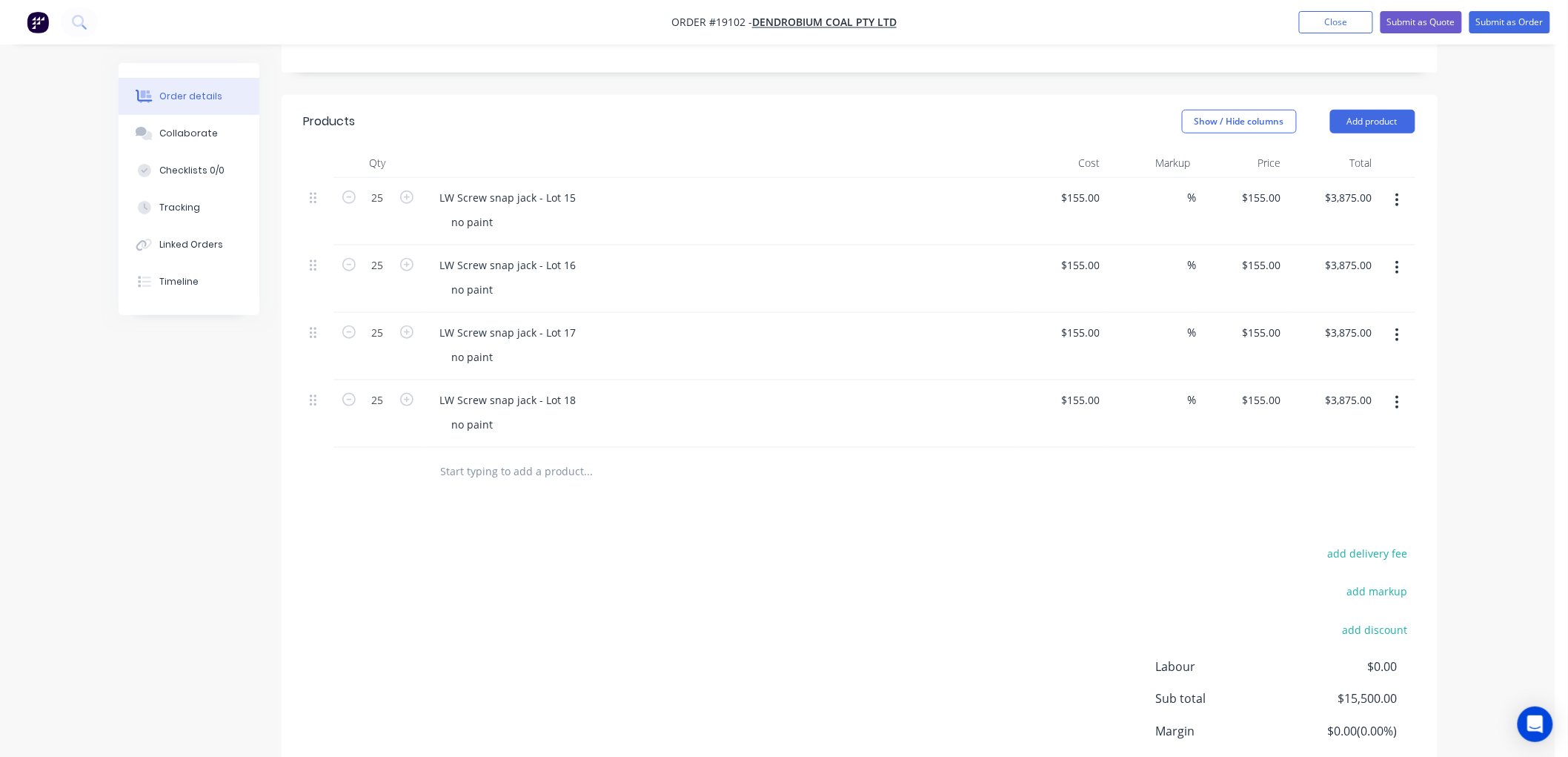
click at [177, 556] on div "Created by Brett Created 27/08/25 Required 27/08/25 Assigned to Add team member…" at bounding box center [778, 222] width 1319 height 1304
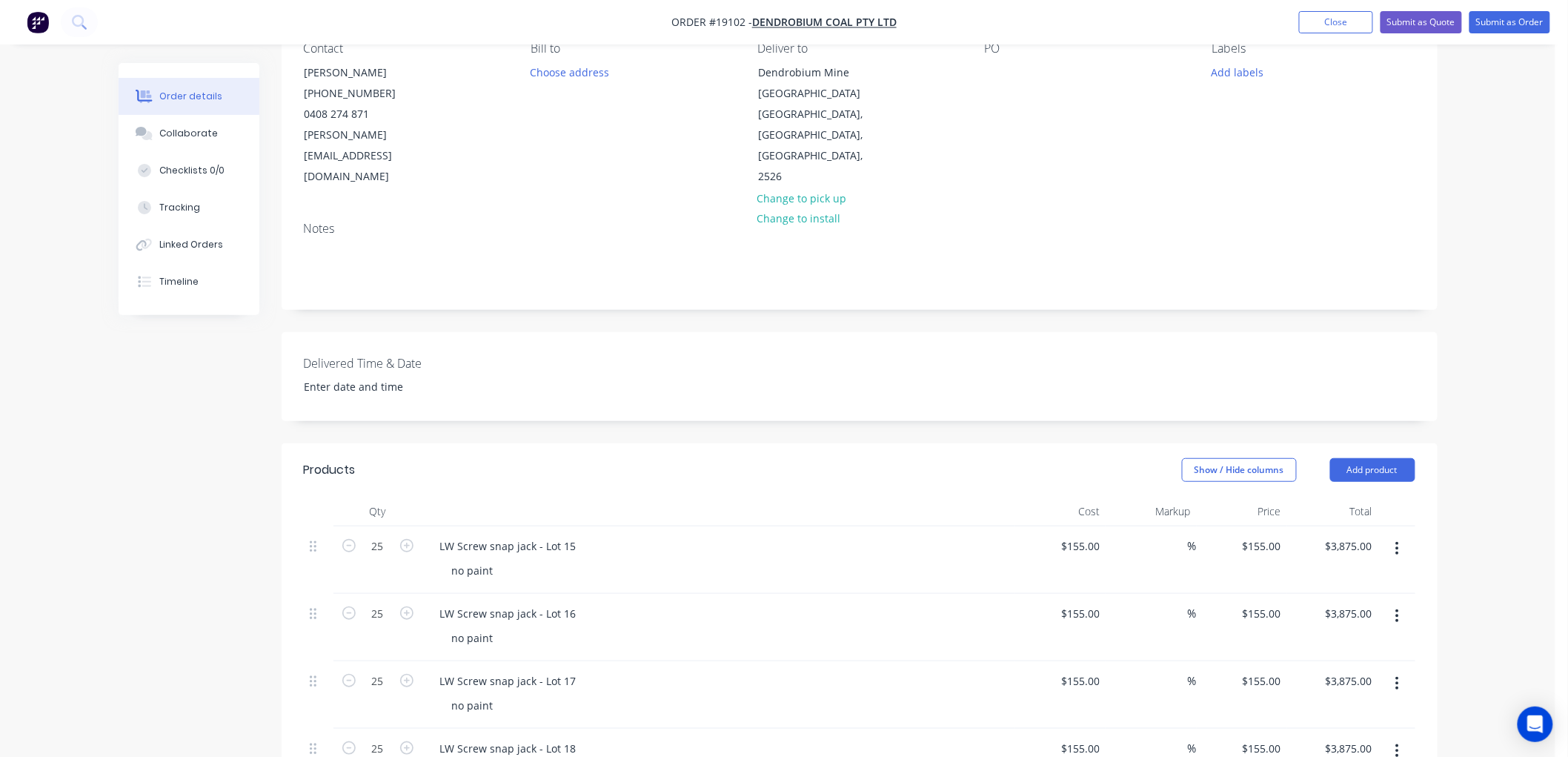
scroll to position [0, 0]
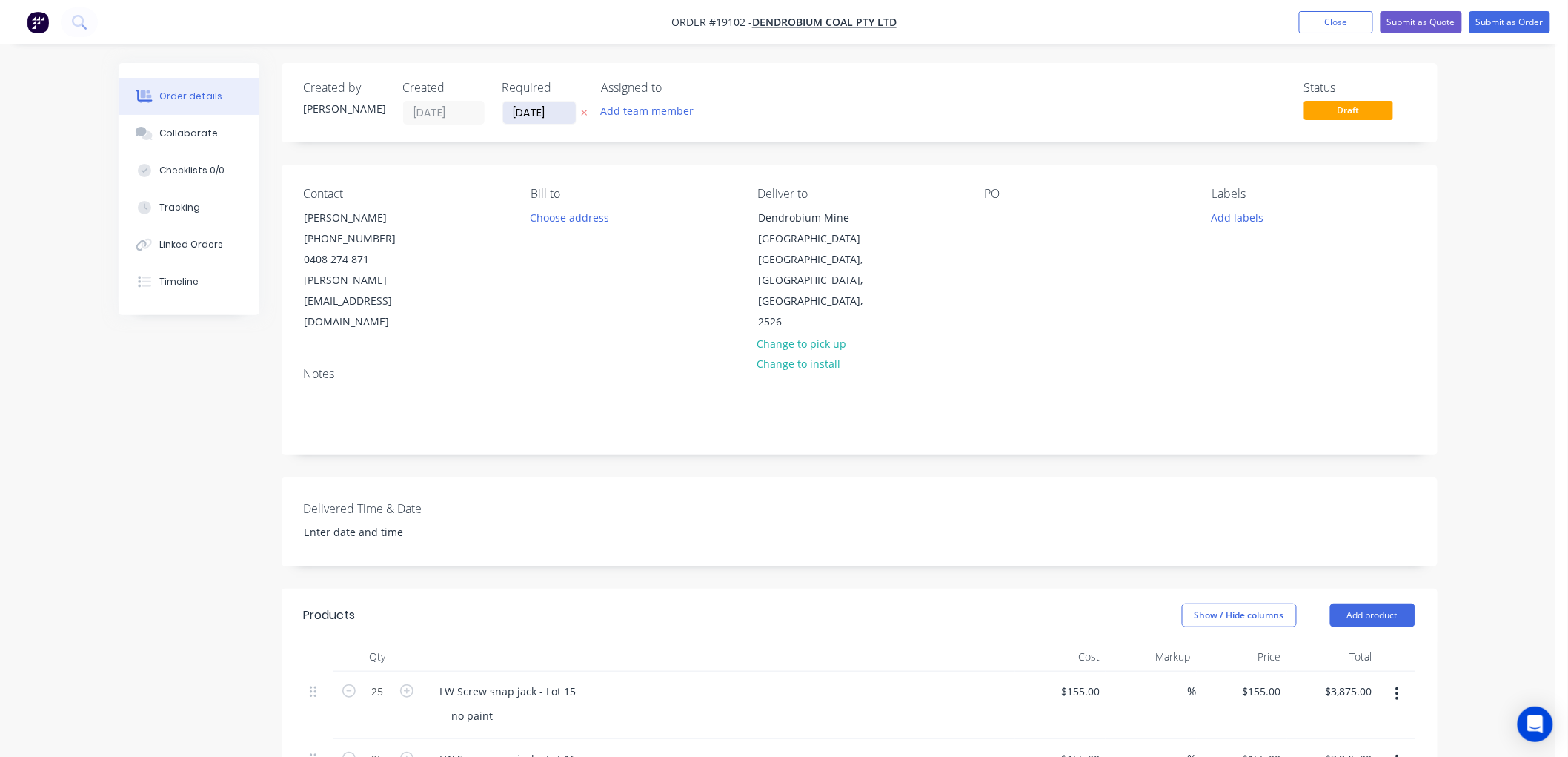
click at [535, 110] on input "[DATE]" at bounding box center [539, 113] width 72 height 22
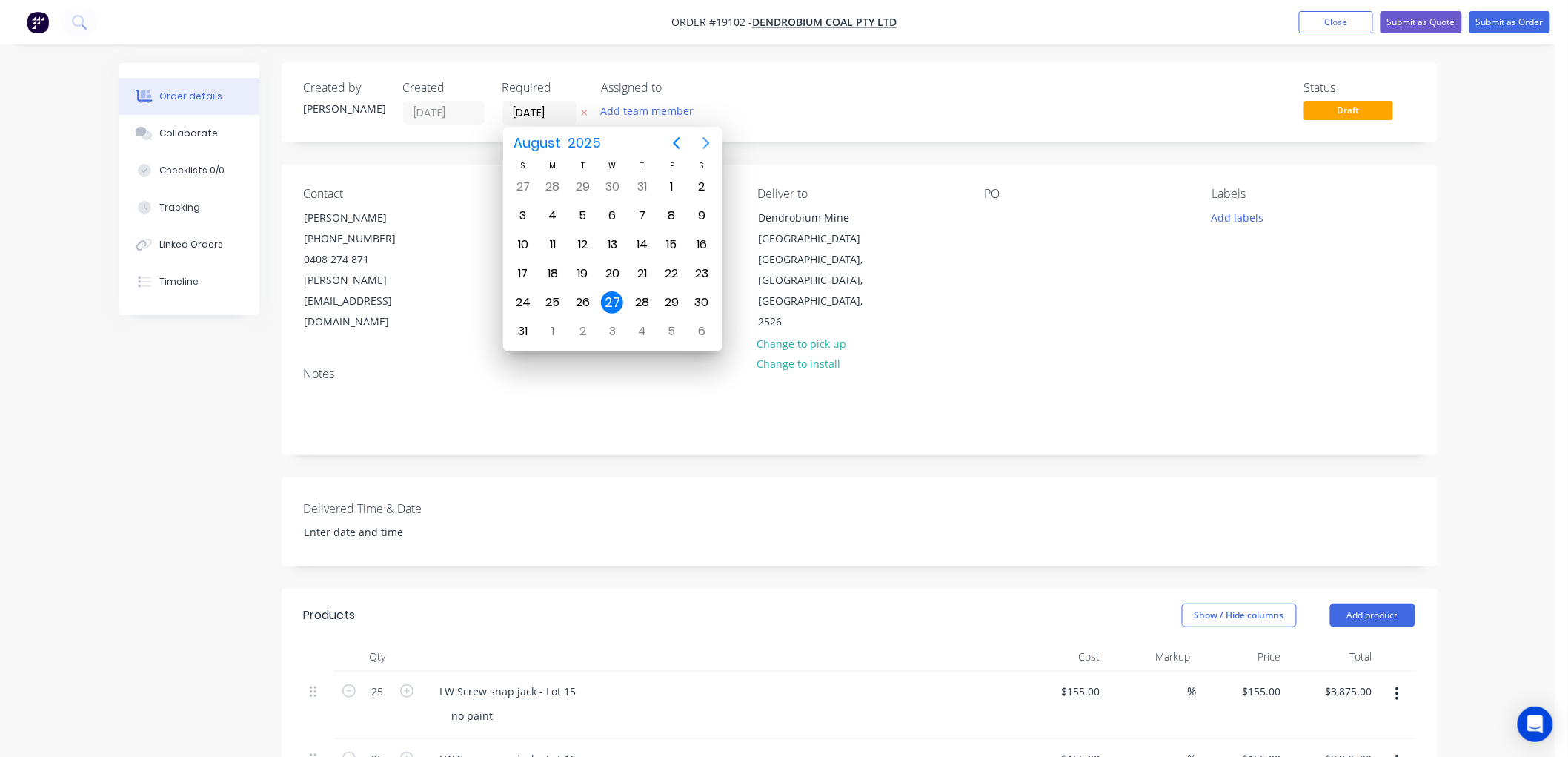
click at [705, 139] on icon "Next page" at bounding box center [705, 143] width 7 height 12
click at [692, 264] on div "27" at bounding box center [702, 274] width 22 height 22
type input "27/09/25"
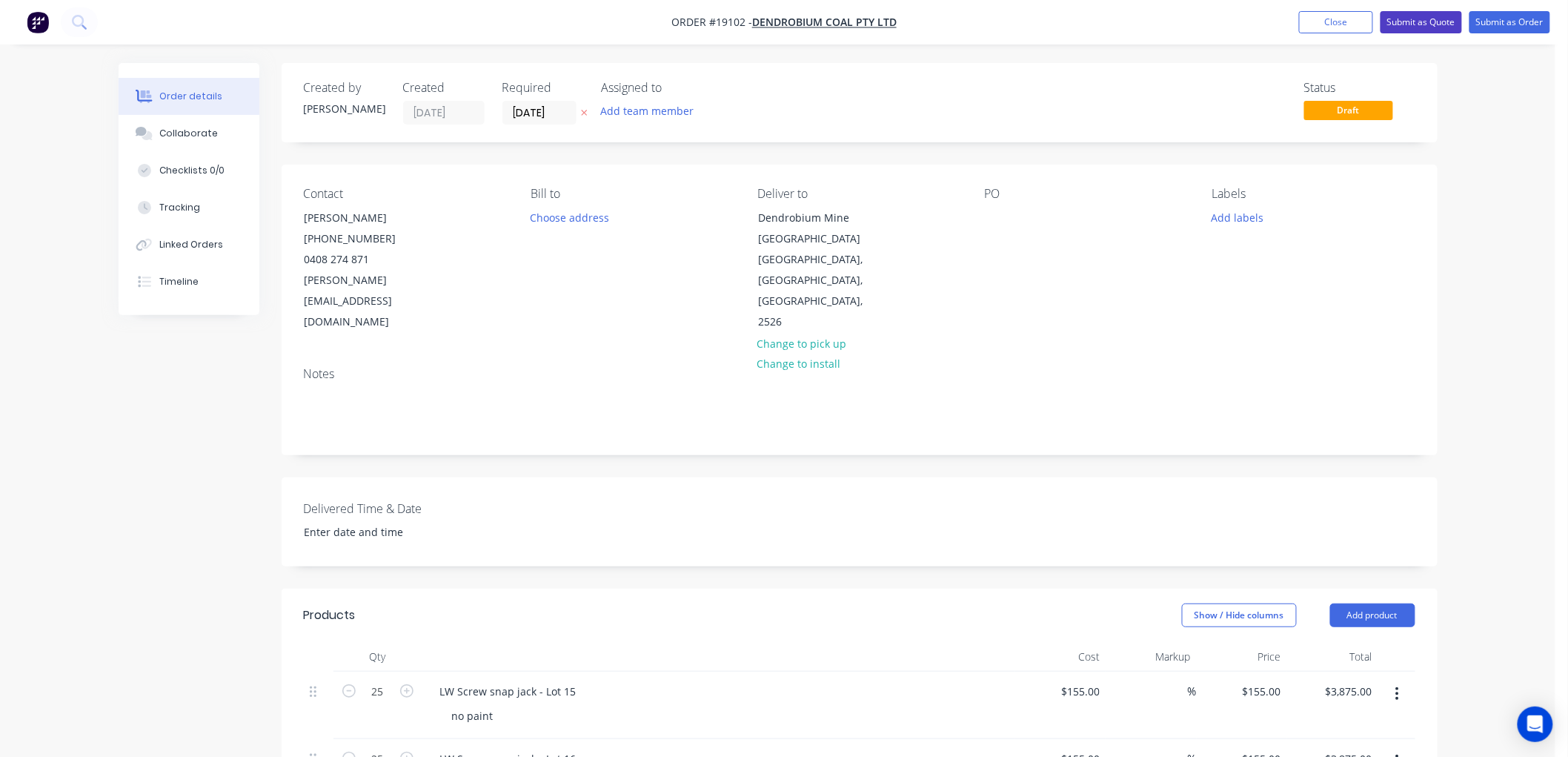
click at [1418, 25] on button "Submit as Quote" at bounding box center [1420, 22] width 81 height 22
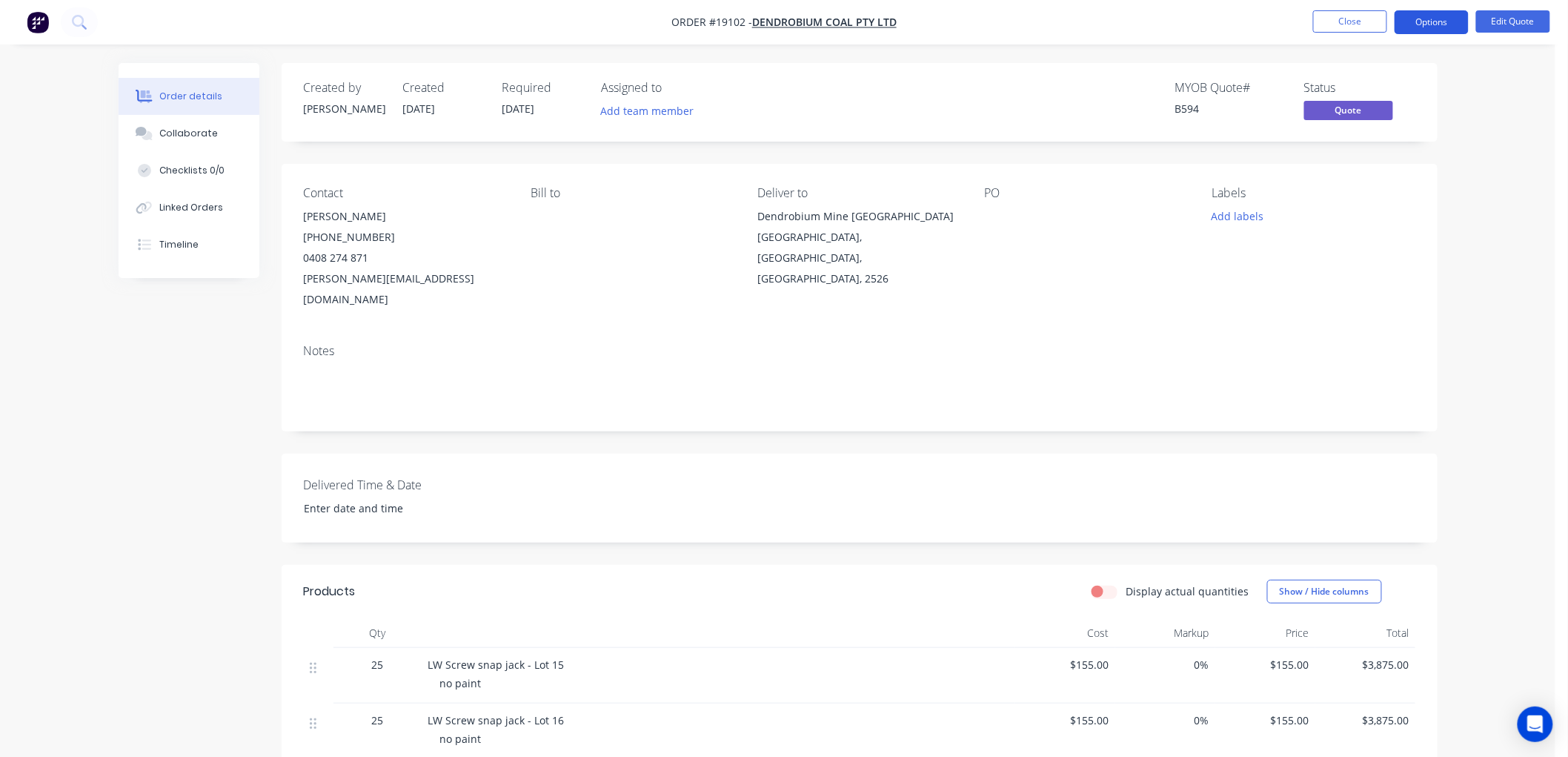
click at [1430, 21] on button "Options" at bounding box center [1431, 22] width 74 height 24
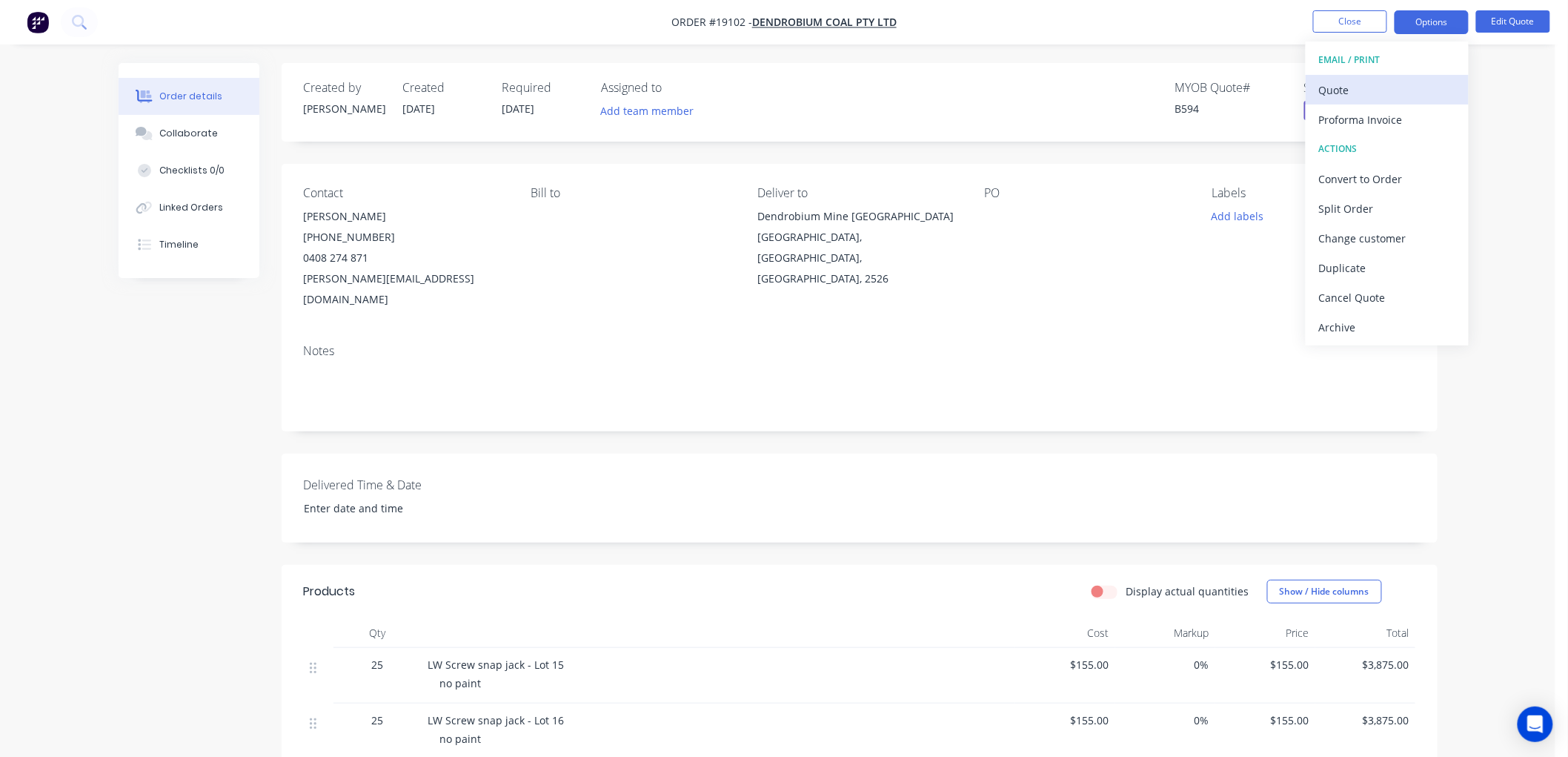
click at [1364, 81] on div "Quote" at bounding box center [1387, 89] width 136 height 22
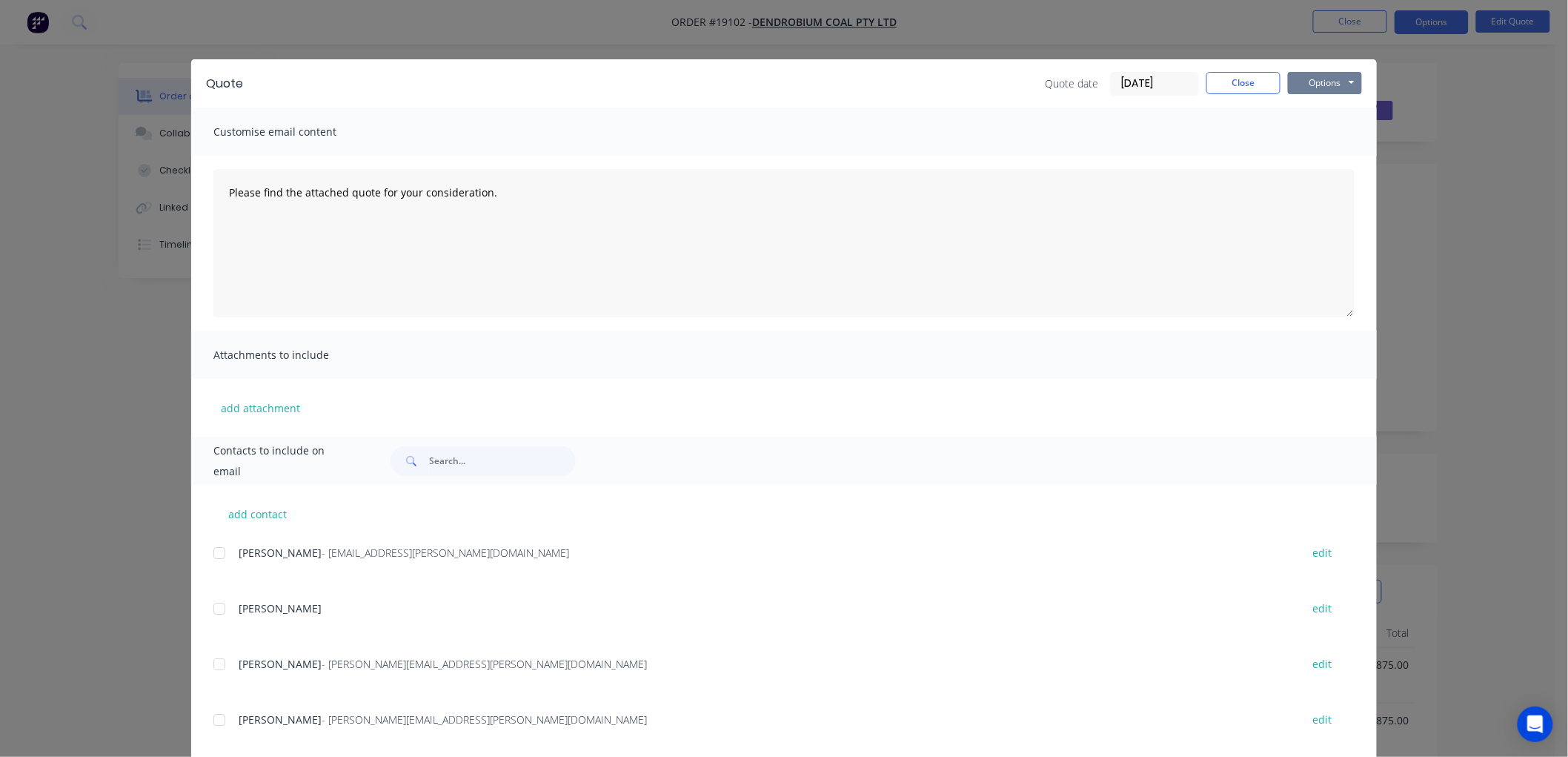
click at [1326, 86] on button "Options" at bounding box center [1324, 83] width 74 height 22
click at [1330, 132] on button "Print" at bounding box center [1335, 134] width 95 height 25
click at [1521, 242] on div "Quote Quote date 27/08/25 Close Options Preview Print Email Customise email con…" at bounding box center [784, 378] width 1568 height 757
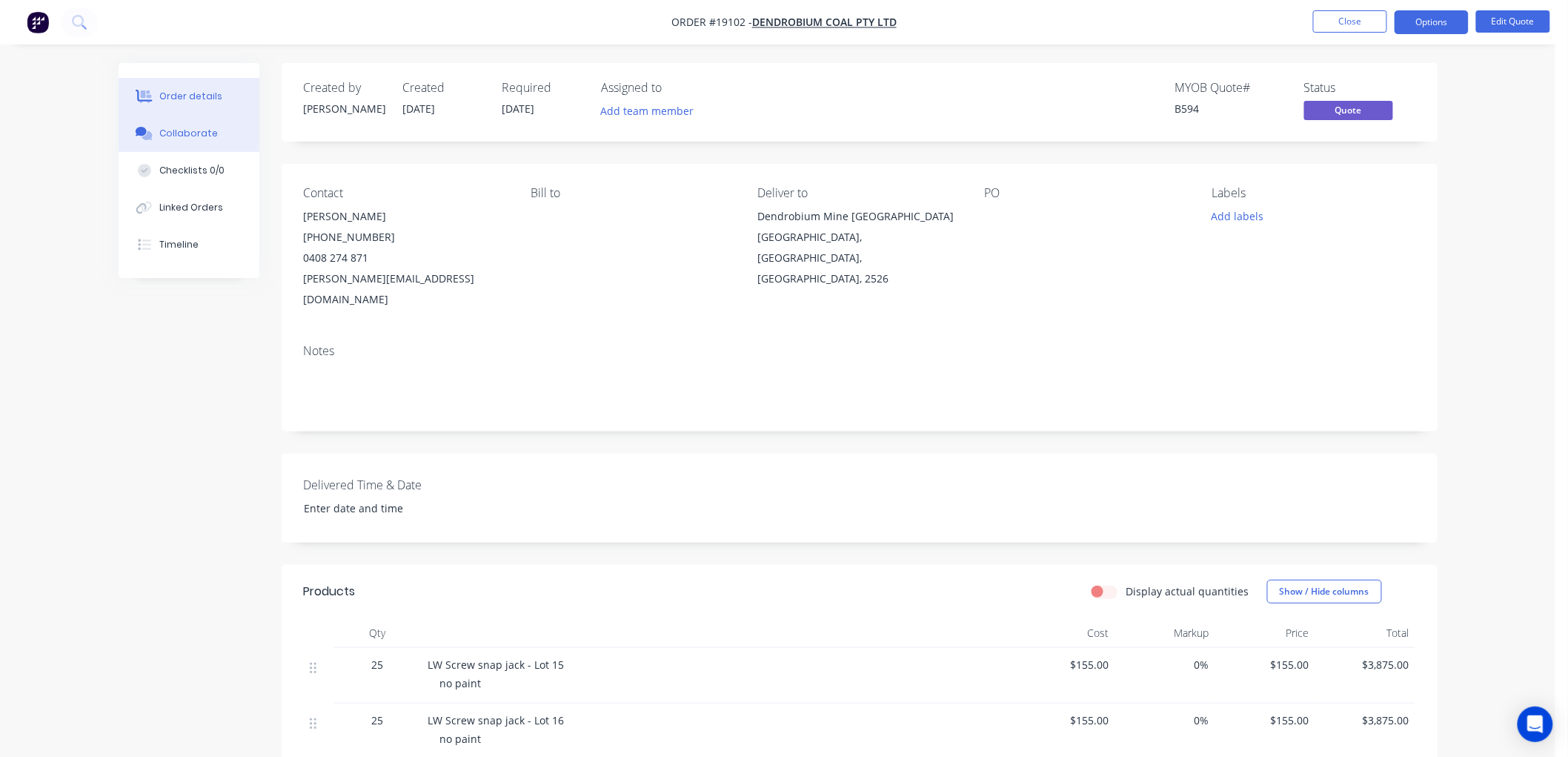
click at [205, 125] on button "Collaborate" at bounding box center [189, 134] width 141 height 37
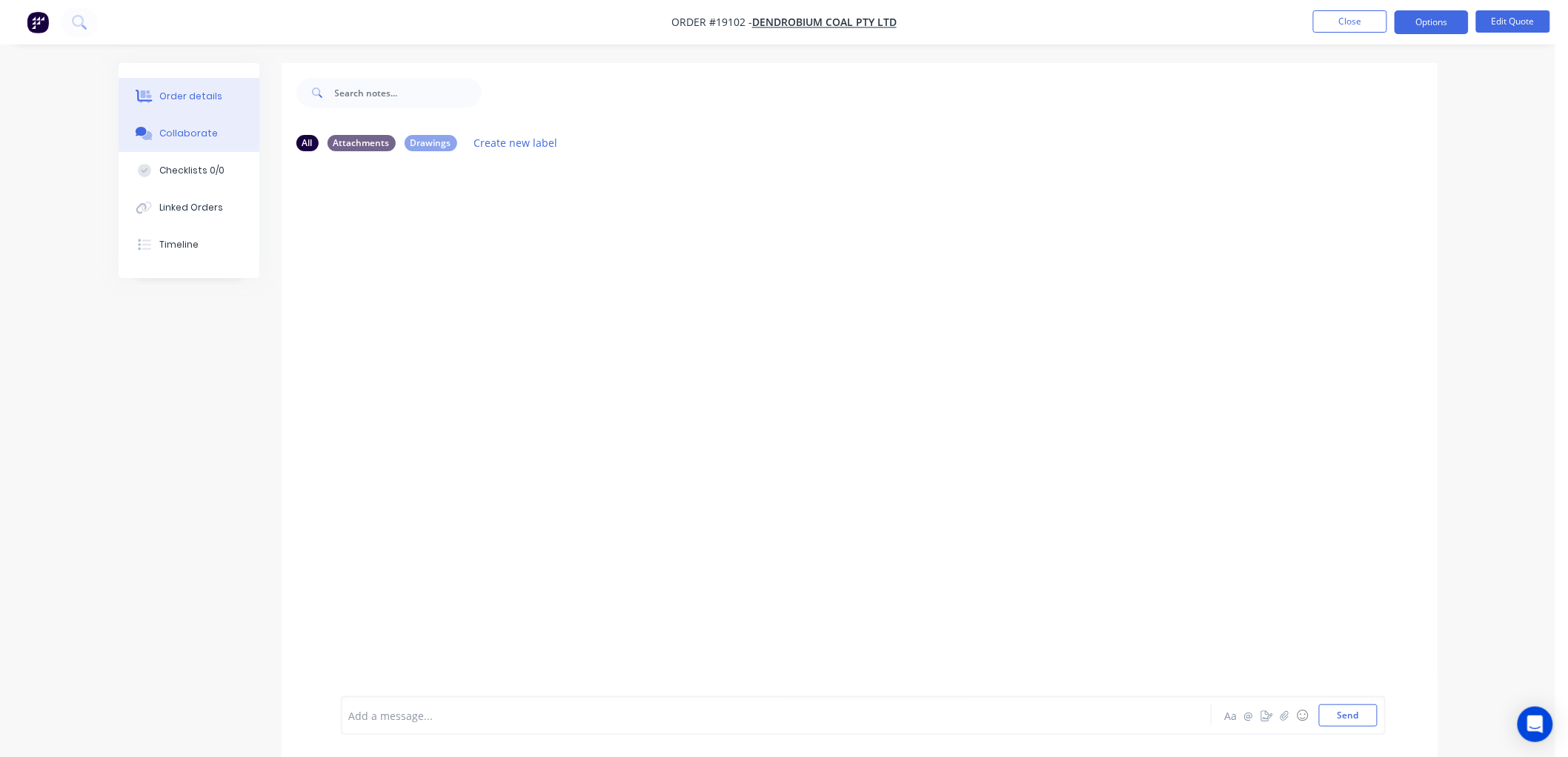
click at [200, 104] on button "Order details" at bounding box center [189, 96] width 141 height 37
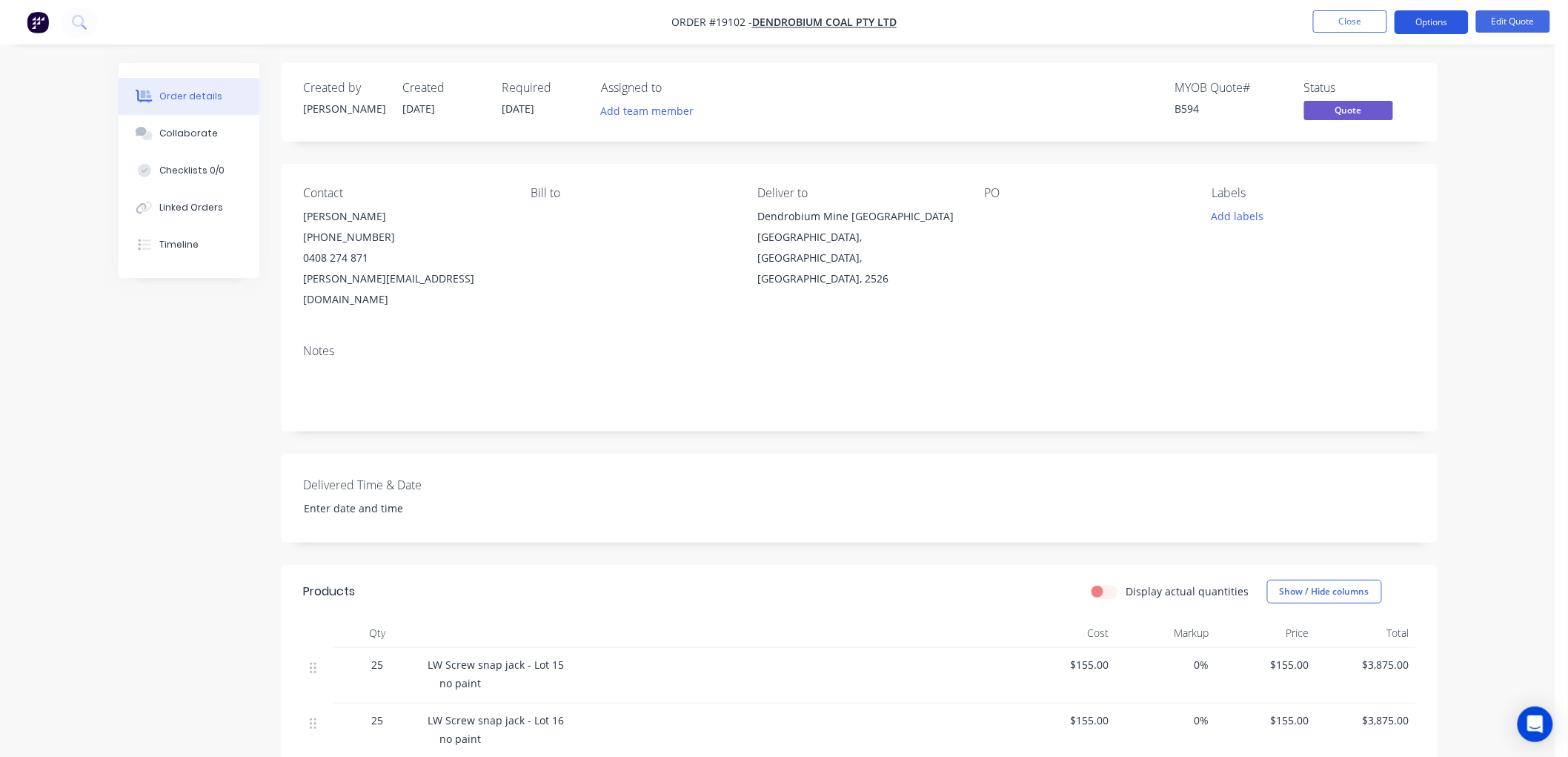
click at [1426, 22] on button "Options" at bounding box center [1431, 22] width 74 height 24
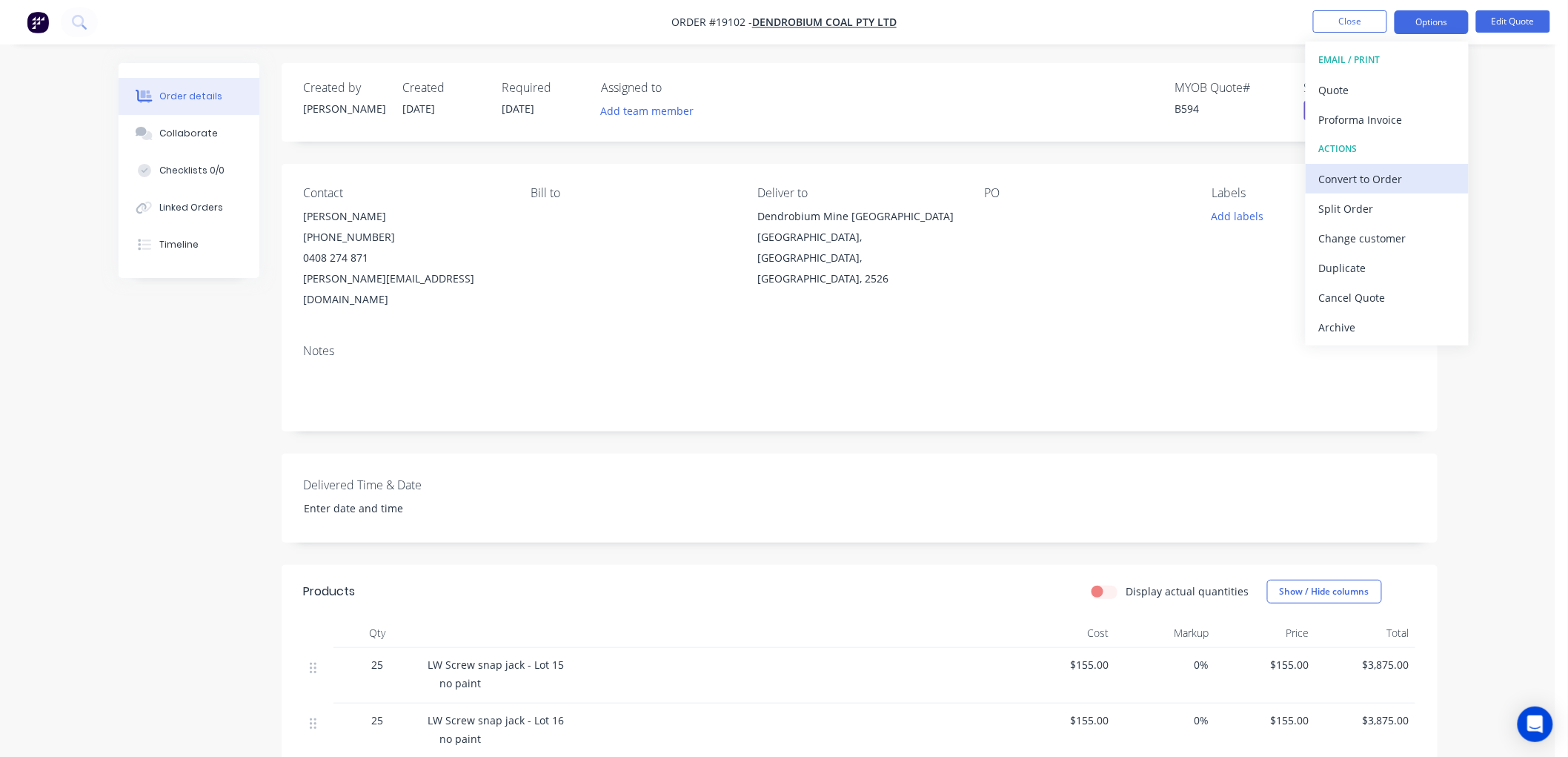
click at [1355, 180] on div "Convert to Order" at bounding box center [1387, 179] width 136 height 22
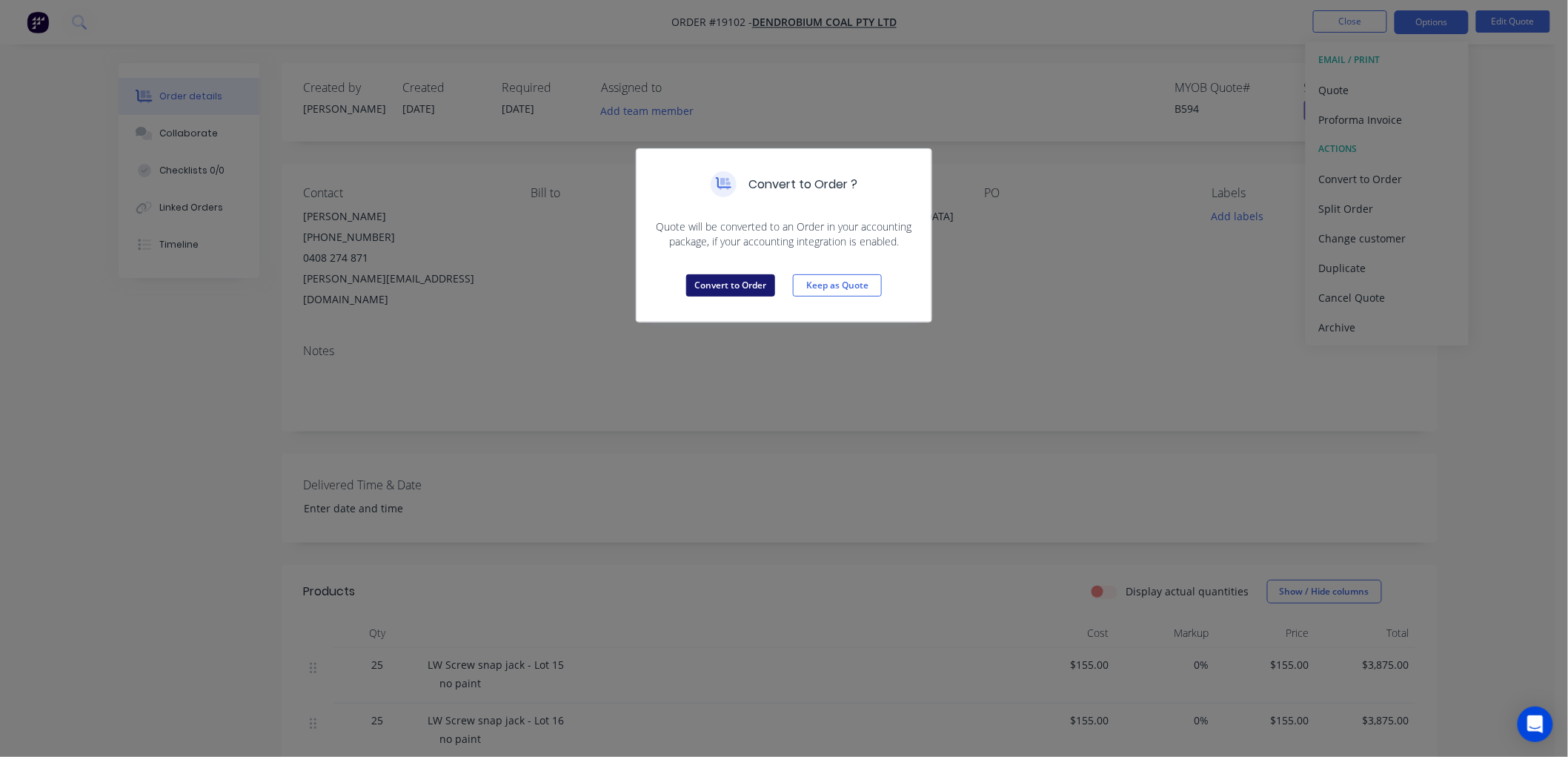
click at [744, 282] on button "Convert to Order" at bounding box center [730, 286] width 89 height 22
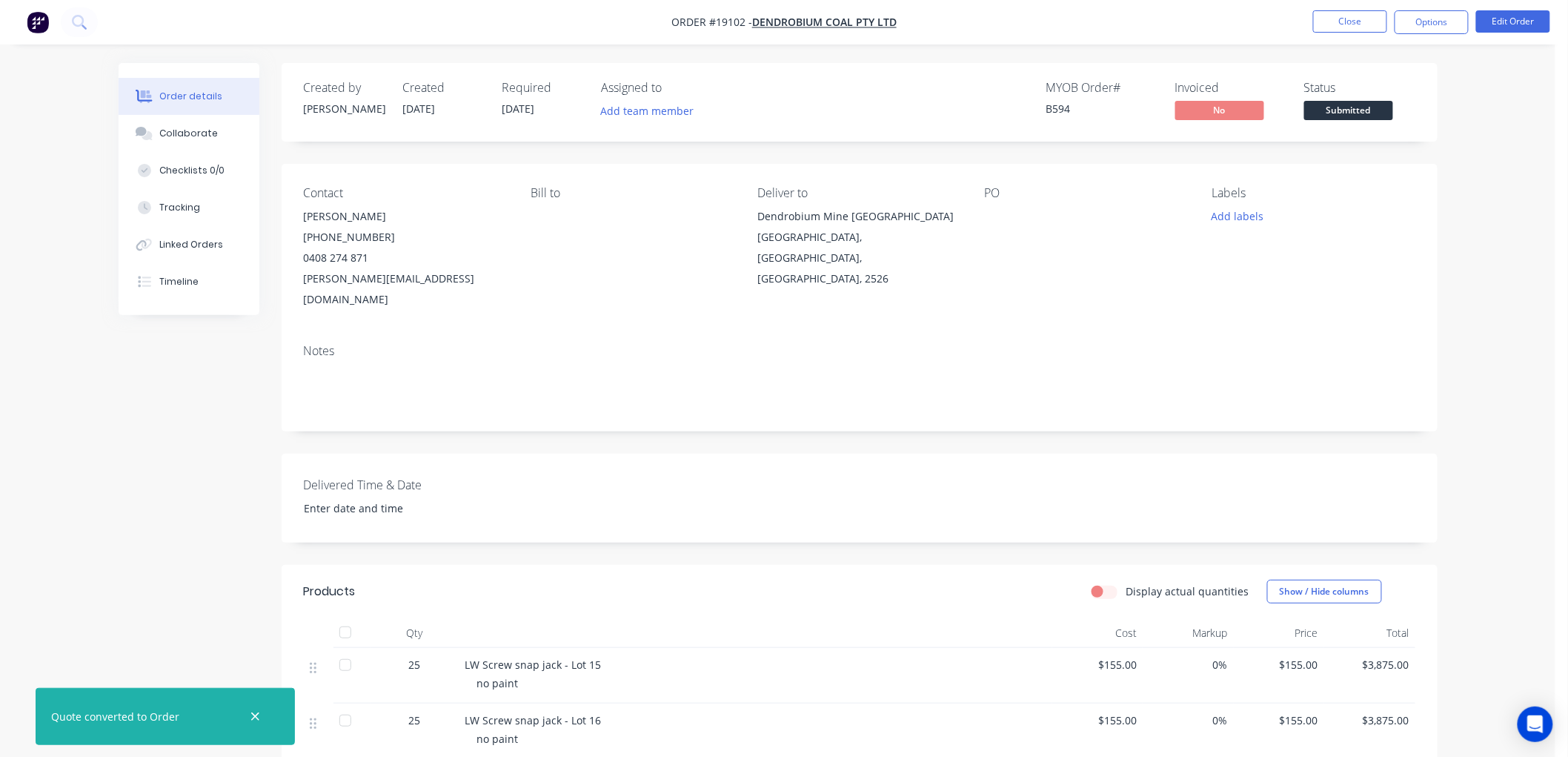
drag, startPoint x: 1335, startPoint y: 114, endPoint x: 1330, endPoint y: 122, distance: 9.4
click at [1334, 114] on span "Submitted" at bounding box center [1348, 110] width 89 height 19
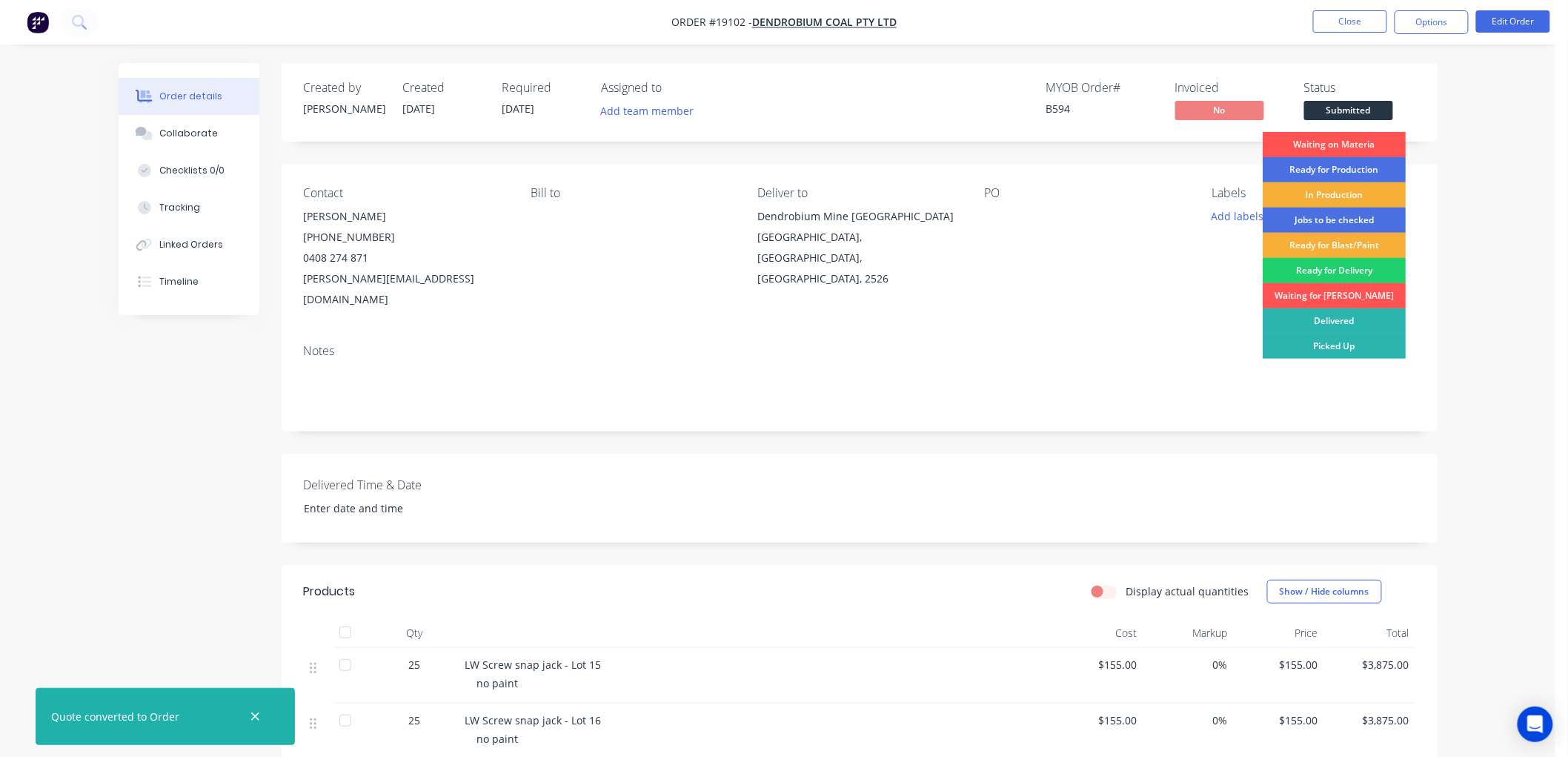
click at [1324, 143] on div "Waiting on Materia" at bounding box center [1334, 145] width 143 height 25
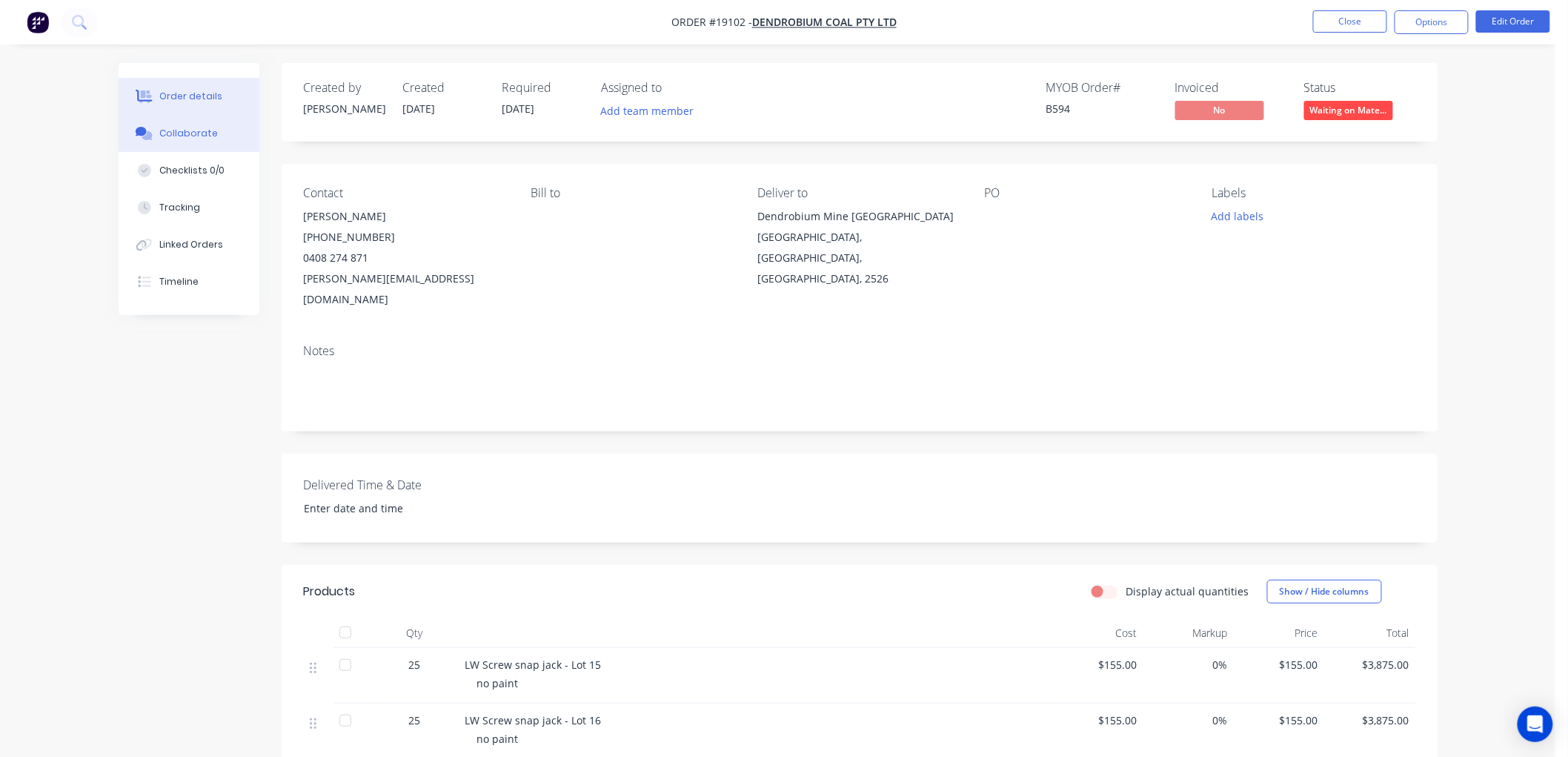
click at [198, 137] on div "Collaborate" at bounding box center [189, 134] width 59 height 13
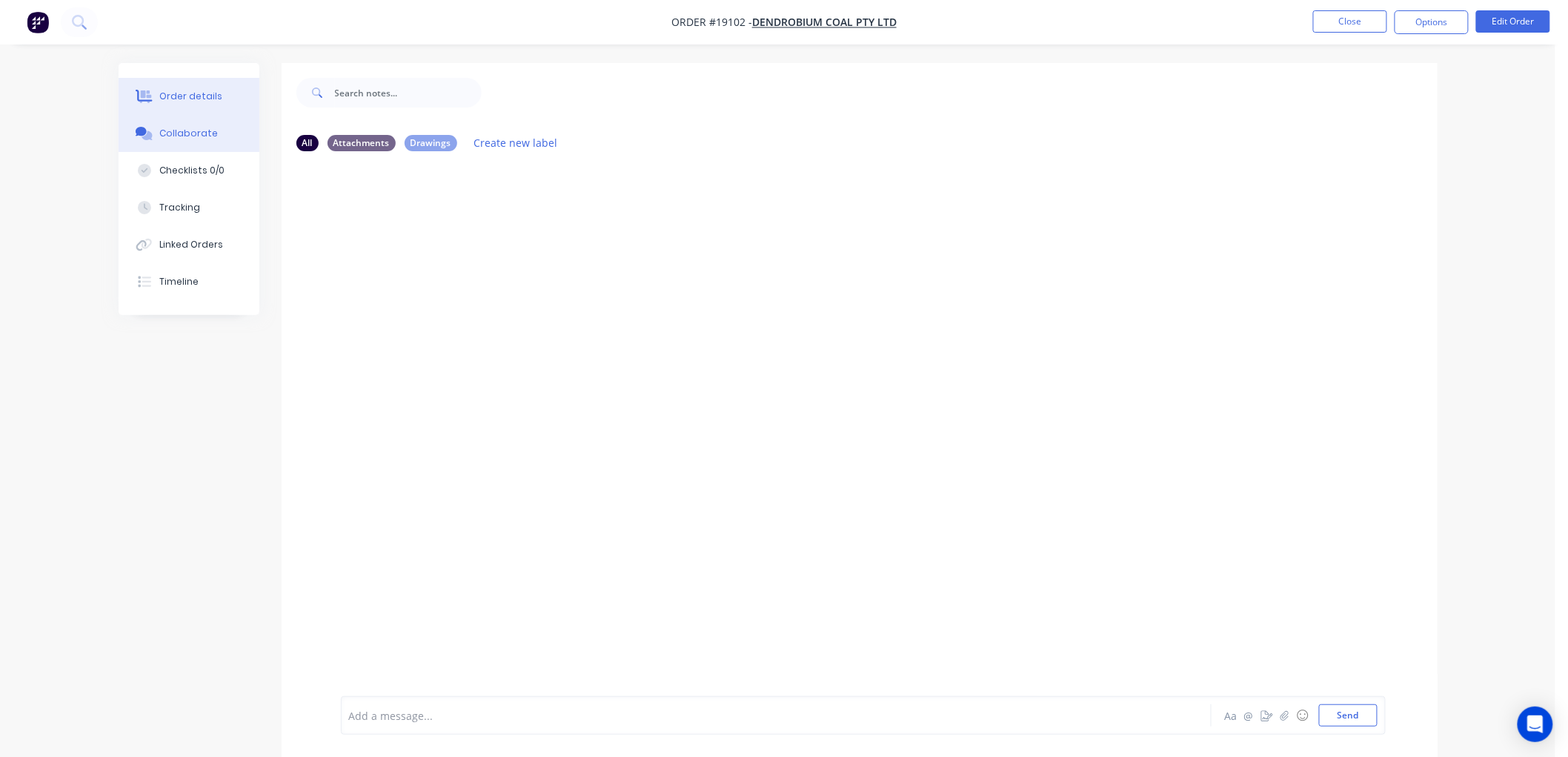
click at [197, 98] on div "Order details" at bounding box center [191, 96] width 63 height 13
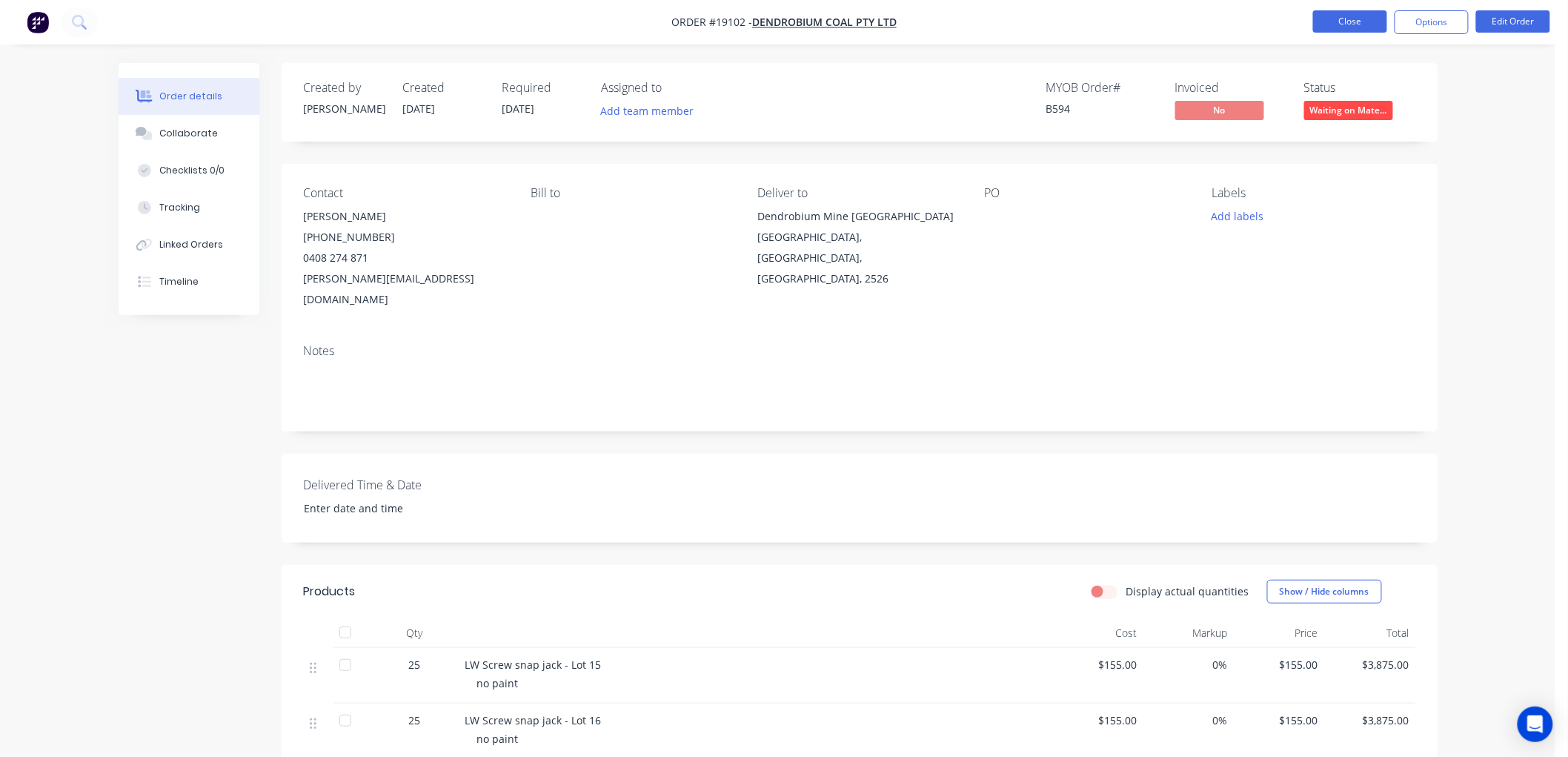
click at [1346, 13] on button "Close" at bounding box center [1350, 22] width 74 height 22
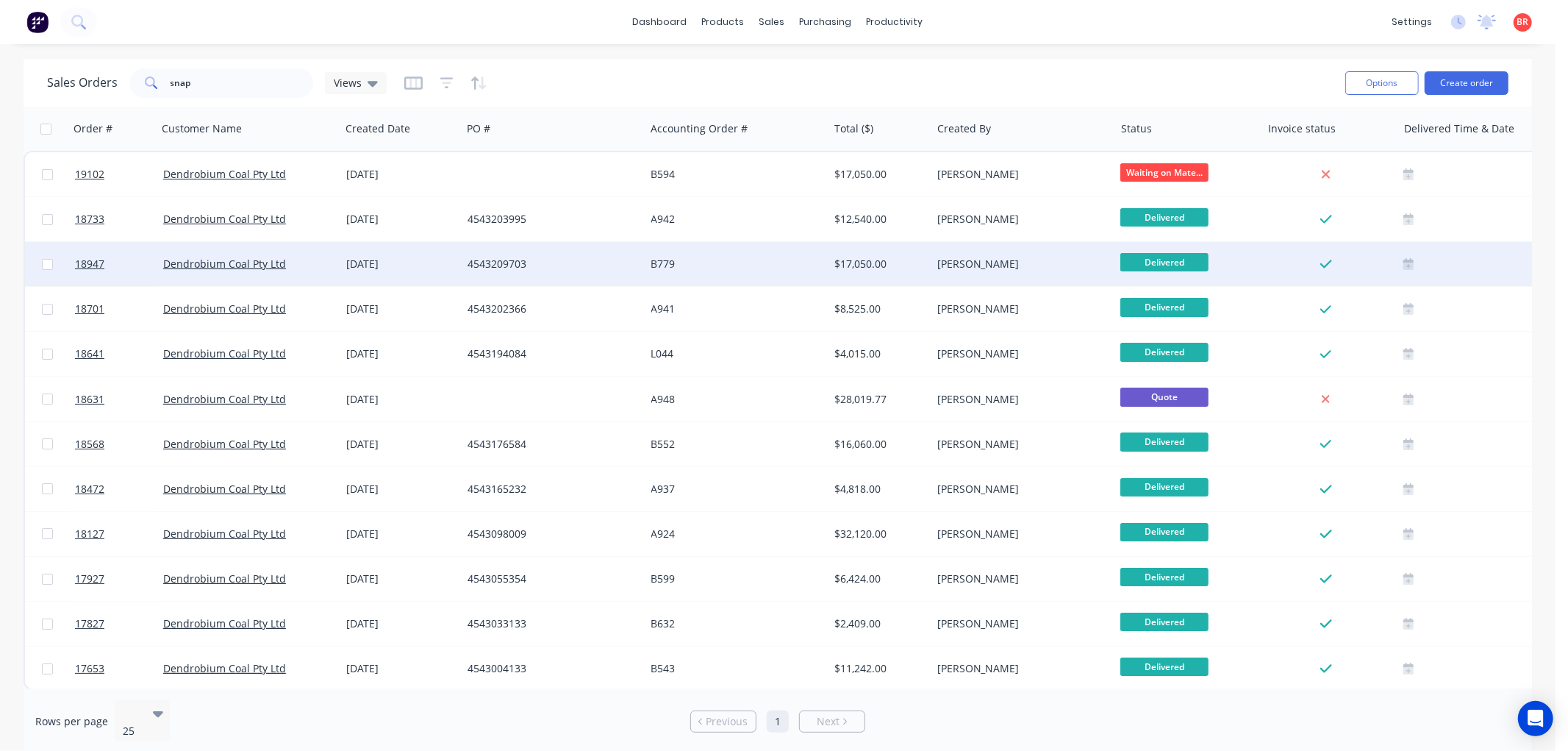
click at [658, 269] on div "B779" at bounding box center [732, 264] width 163 height 15
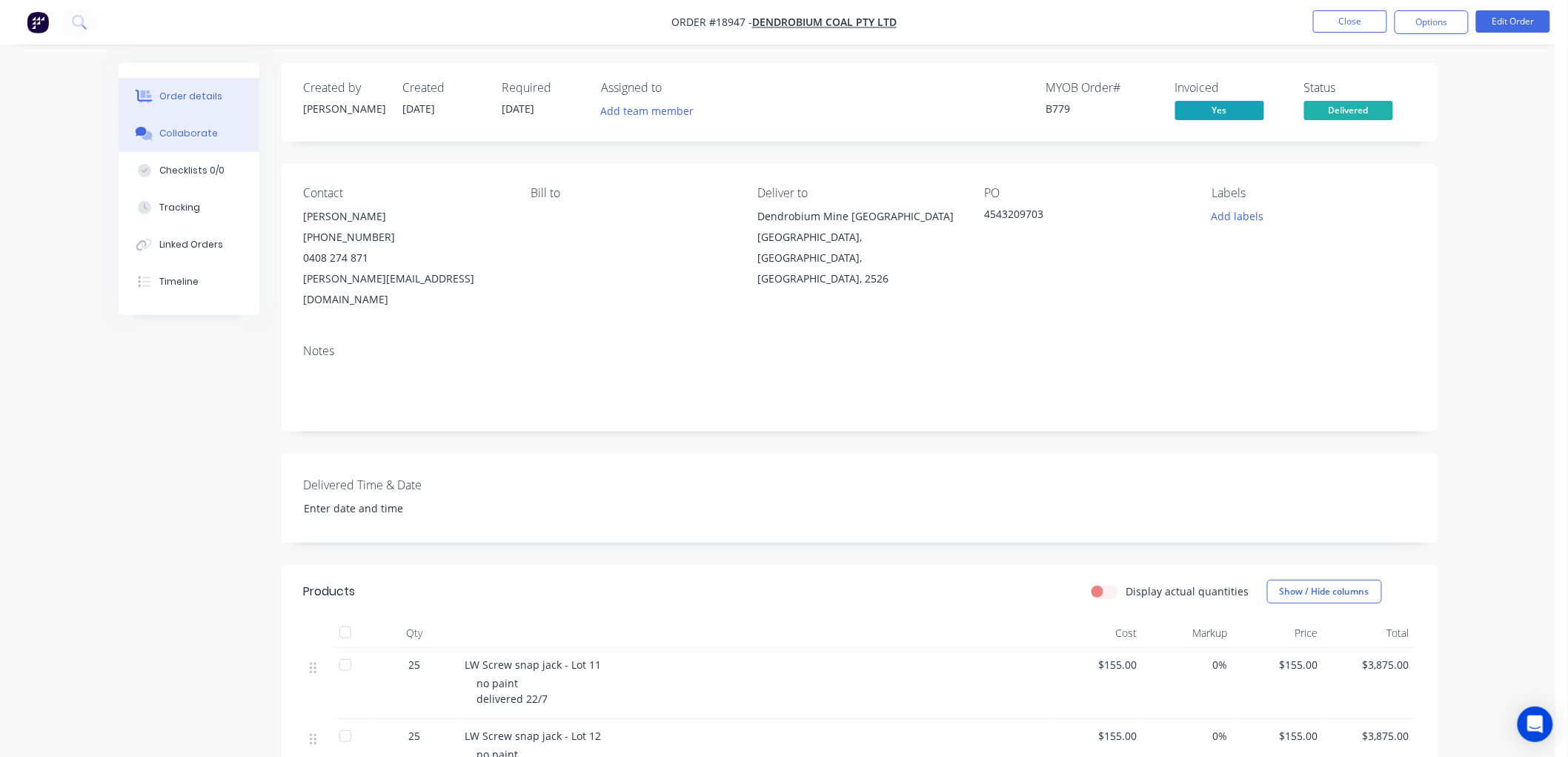
click at [195, 135] on div "Collaborate" at bounding box center [189, 134] width 59 height 13
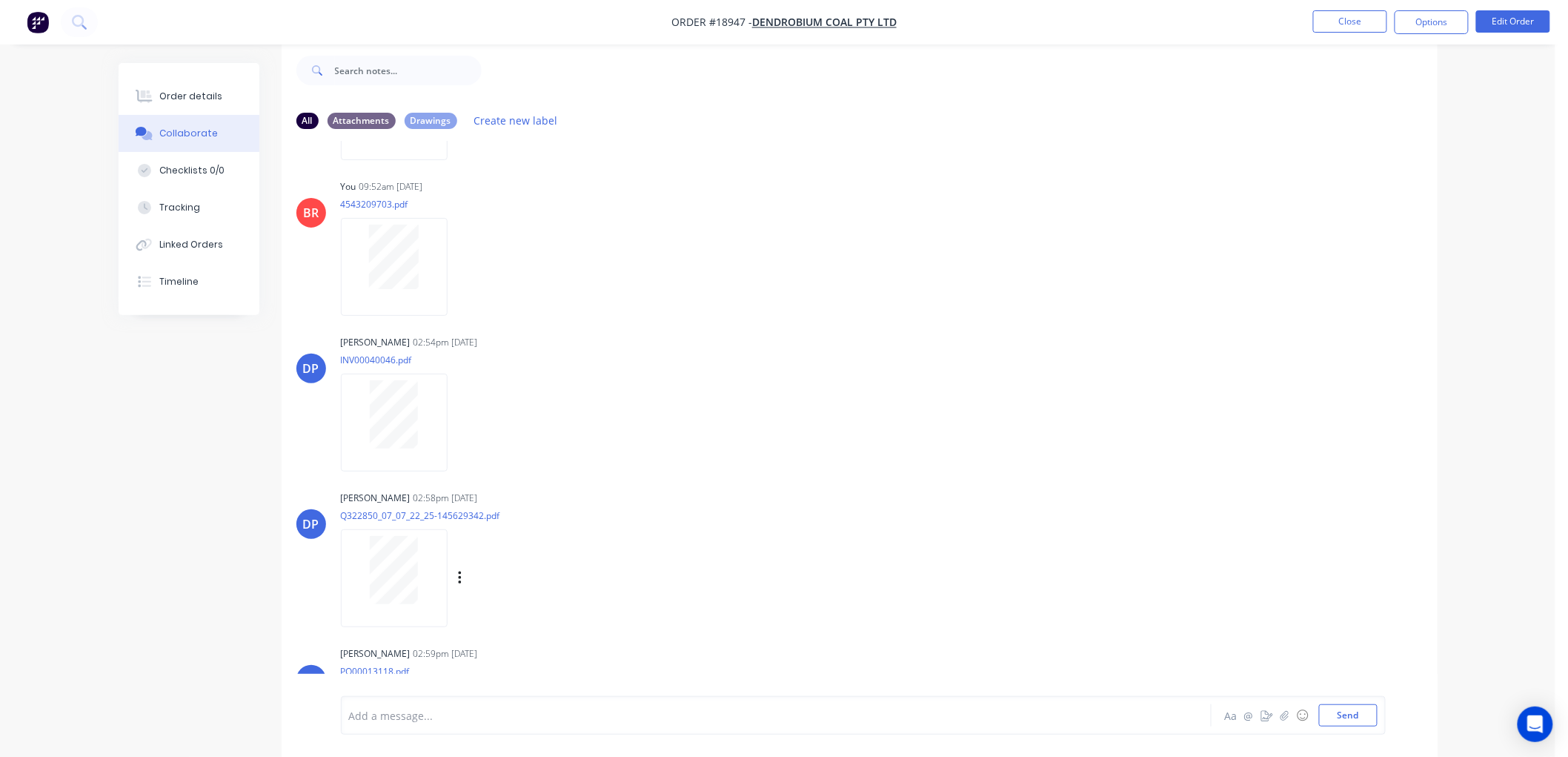
scroll to position [576, 0]
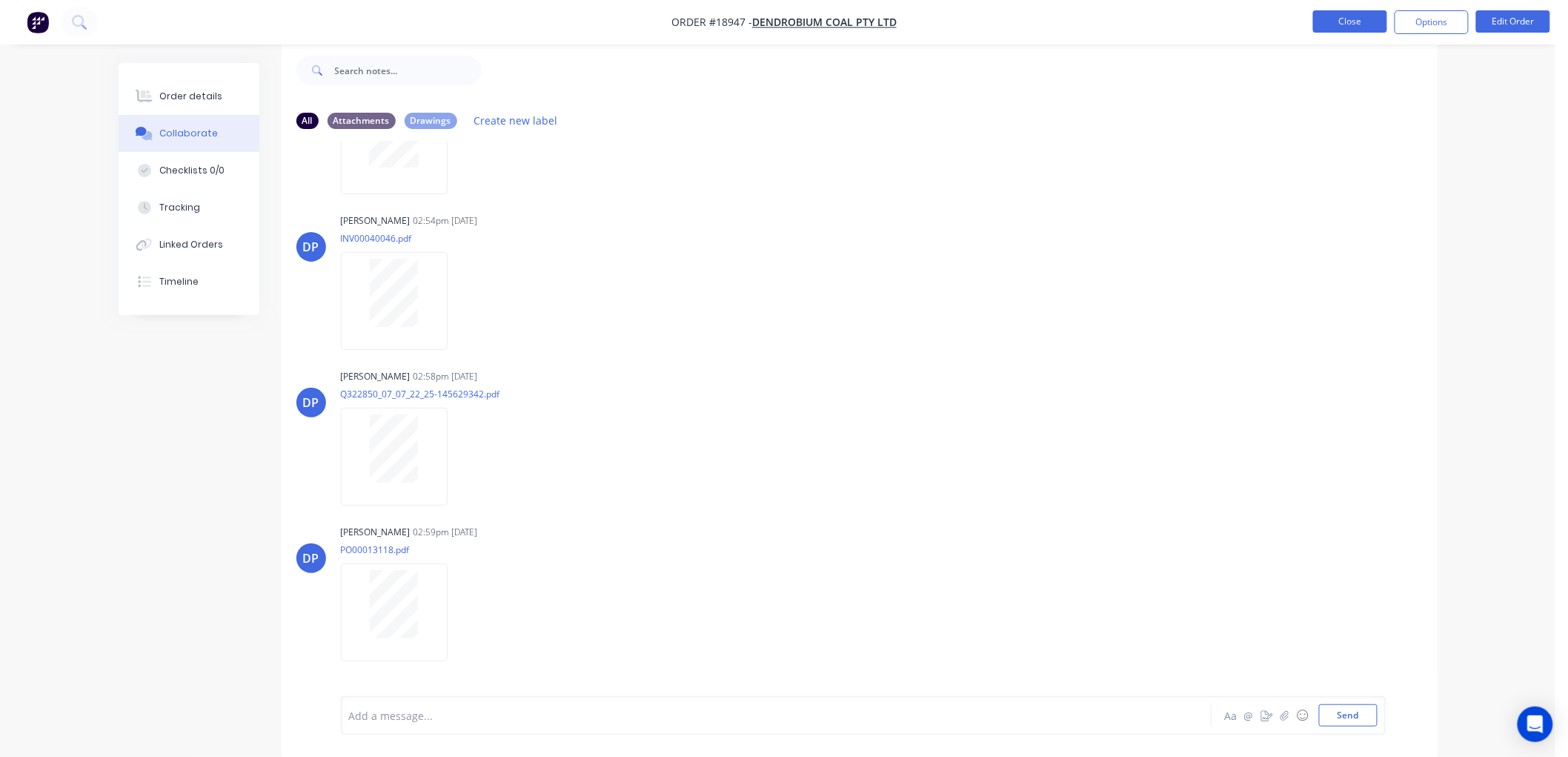
click at [1334, 19] on button "Close" at bounding box center [1350, 22] width 74 height 22
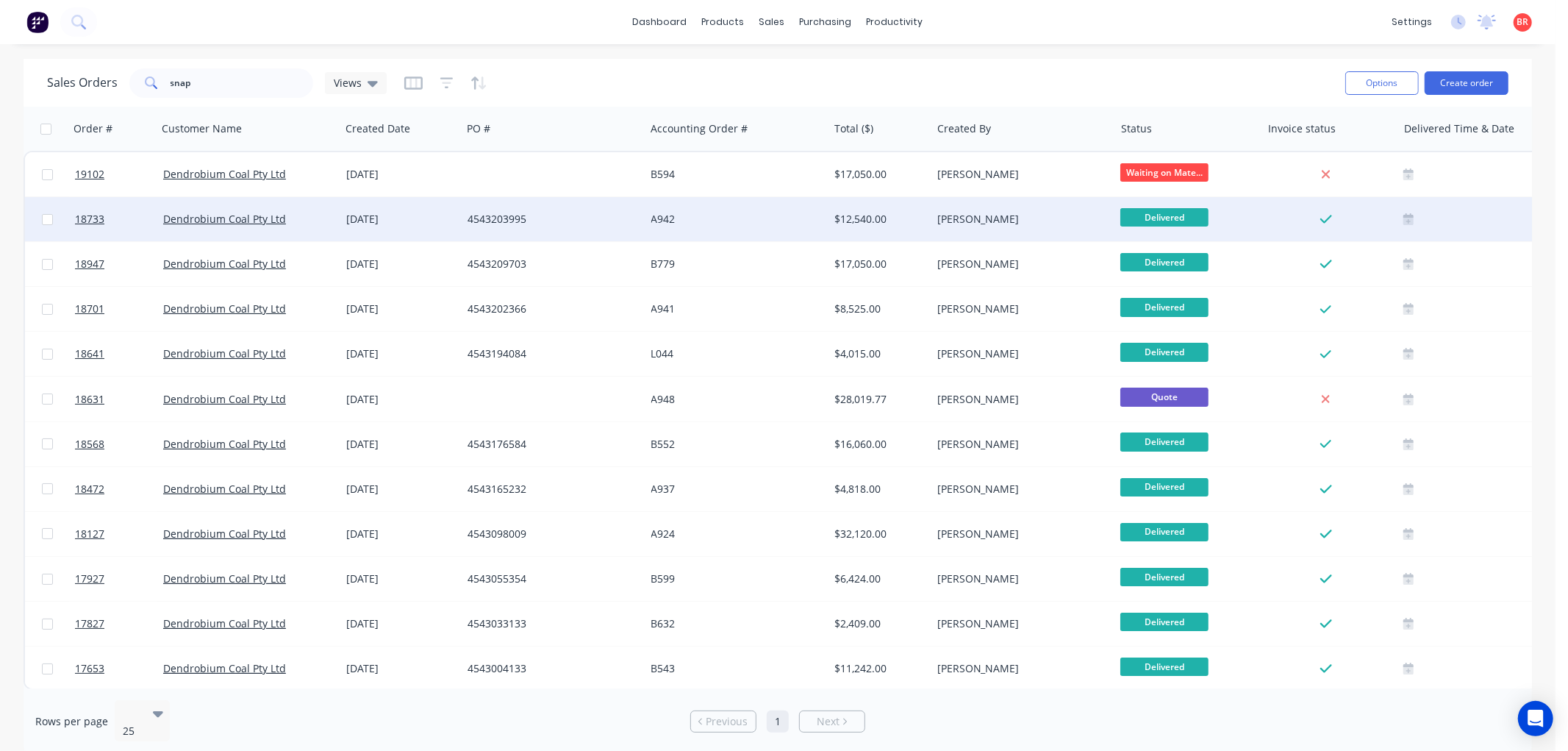
click at [701, 225] on div "A942" at bounding box center [732, 219] width 163 height 15
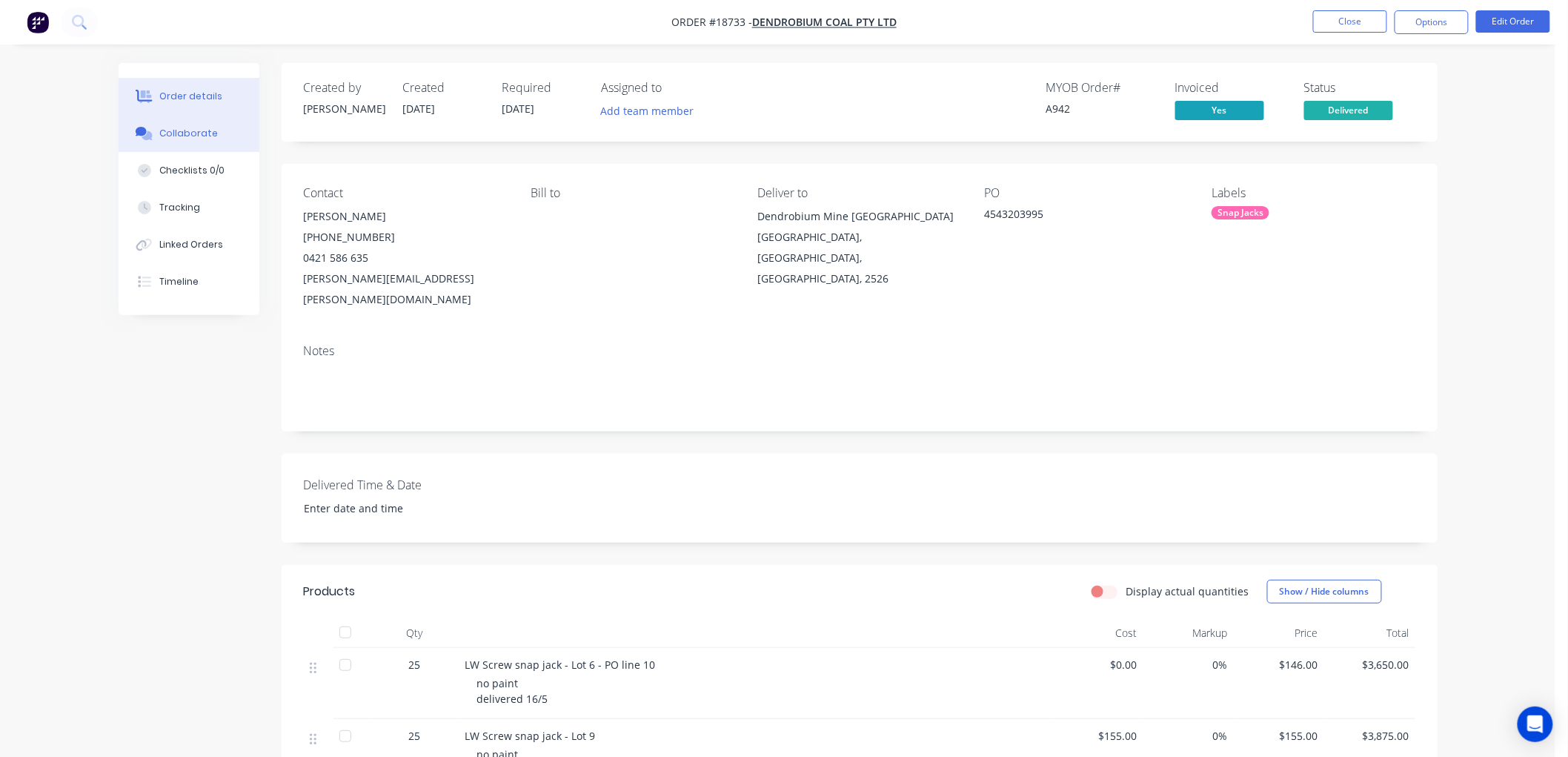
click at [198, 138] on div "Collaborate" at bounding box center [189, 134] width 59 height 13
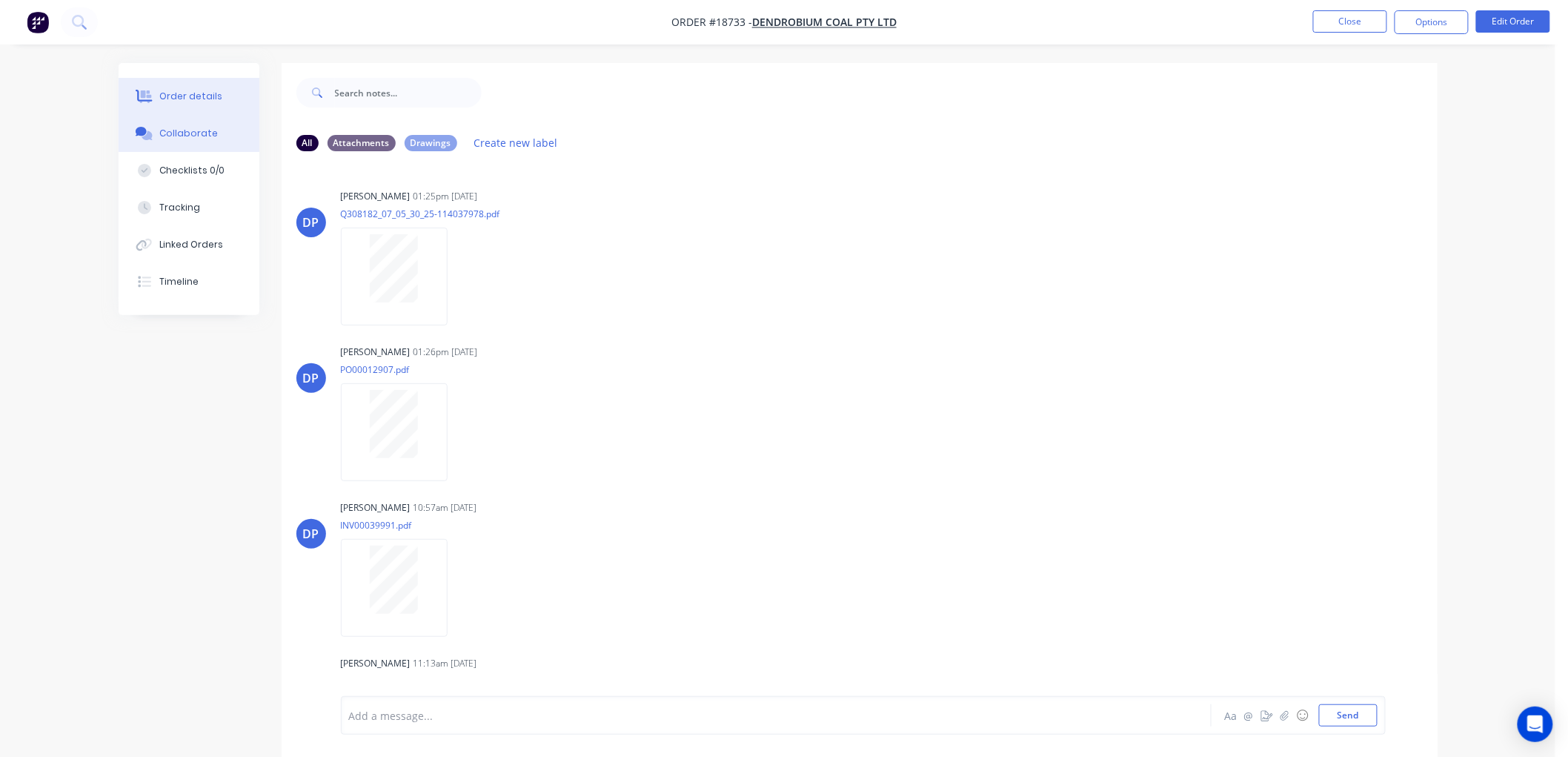
click at [189, 89] on div "Order details" at bounding box center [191, 96] width 63 height 13
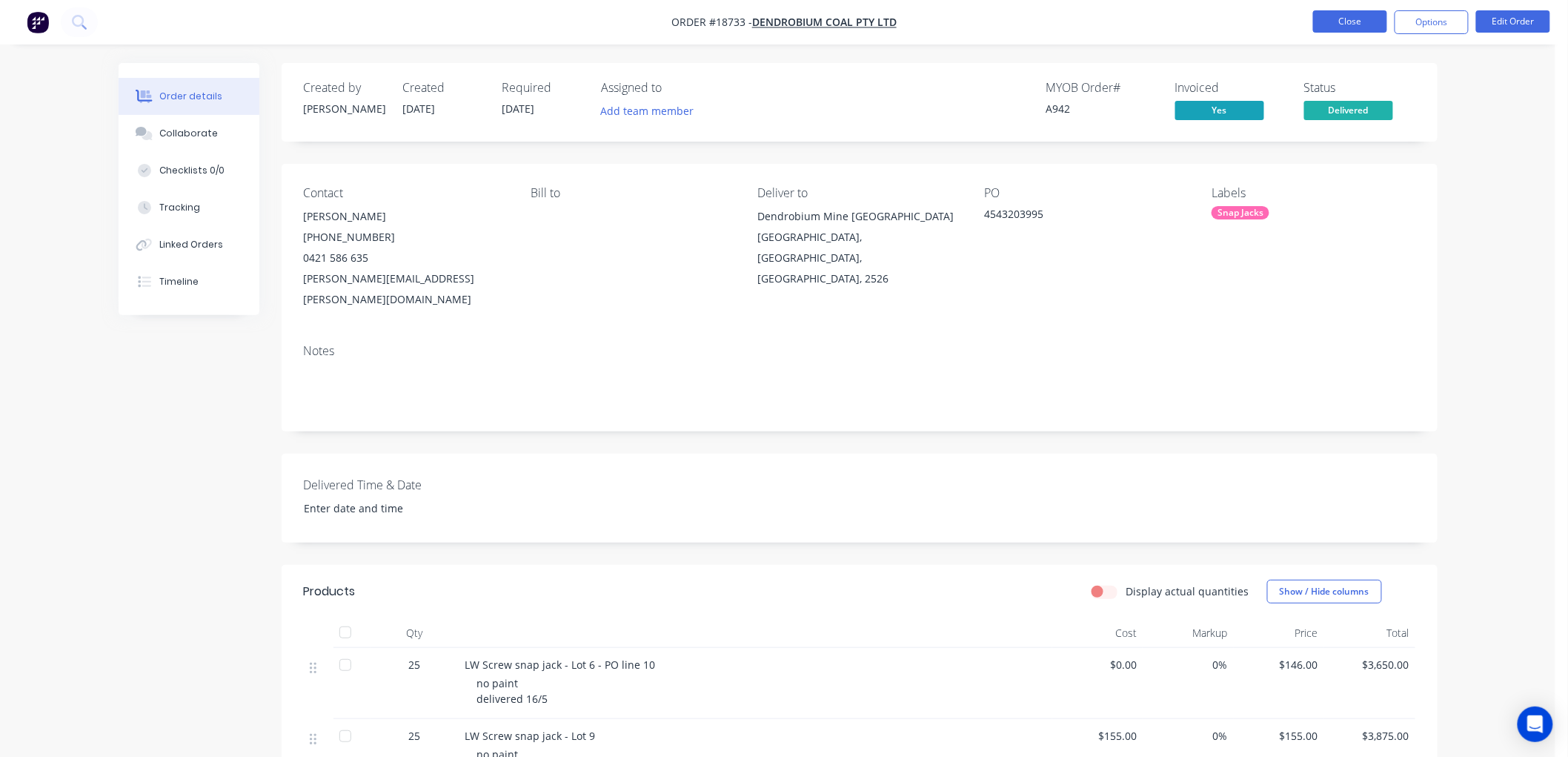
click at [1335, 24] on button "Close" at bounding box center [1350, 22] width 74 height 22
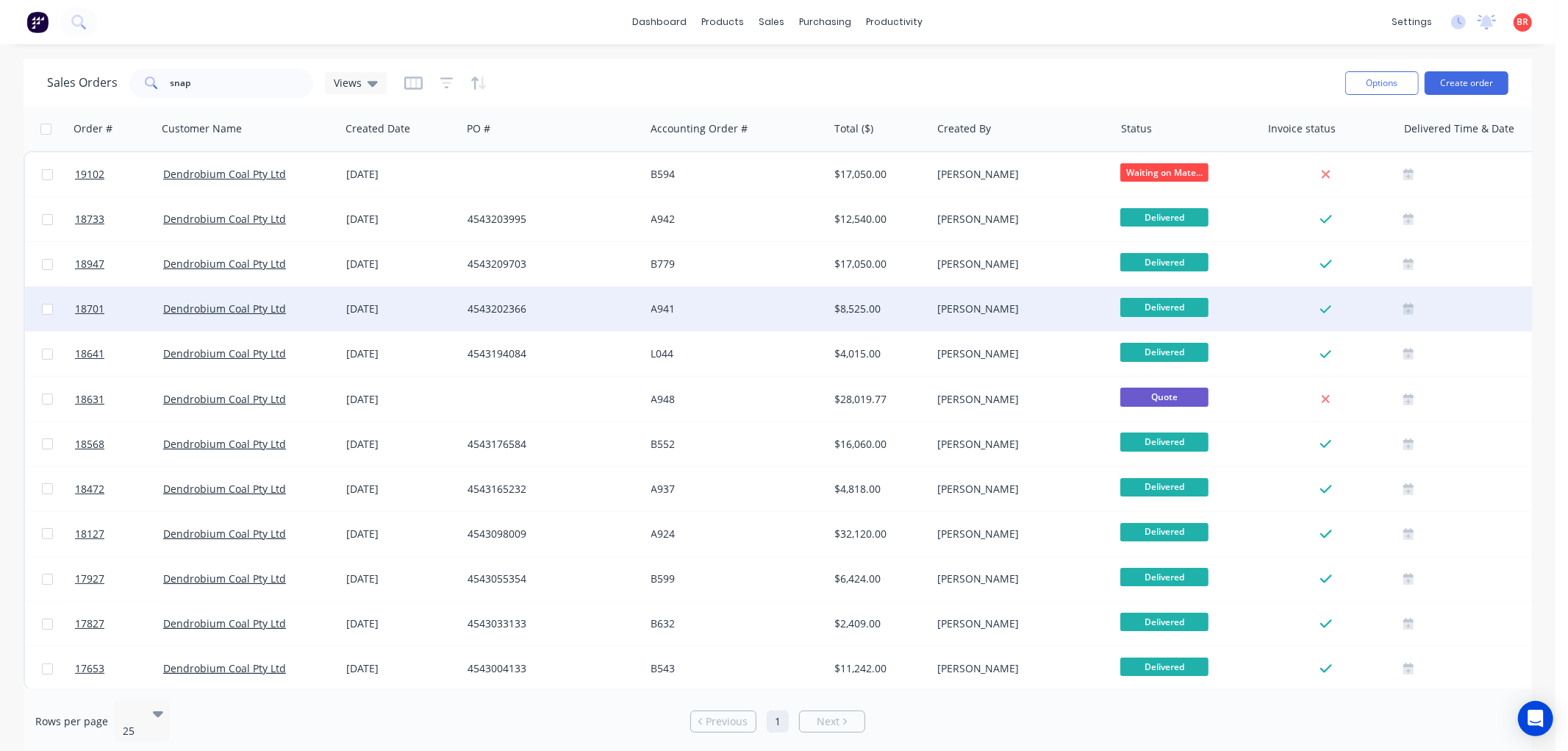
click at [600, 311] on div "4543202366" at bounding box center [549, 309] width 163 height 15
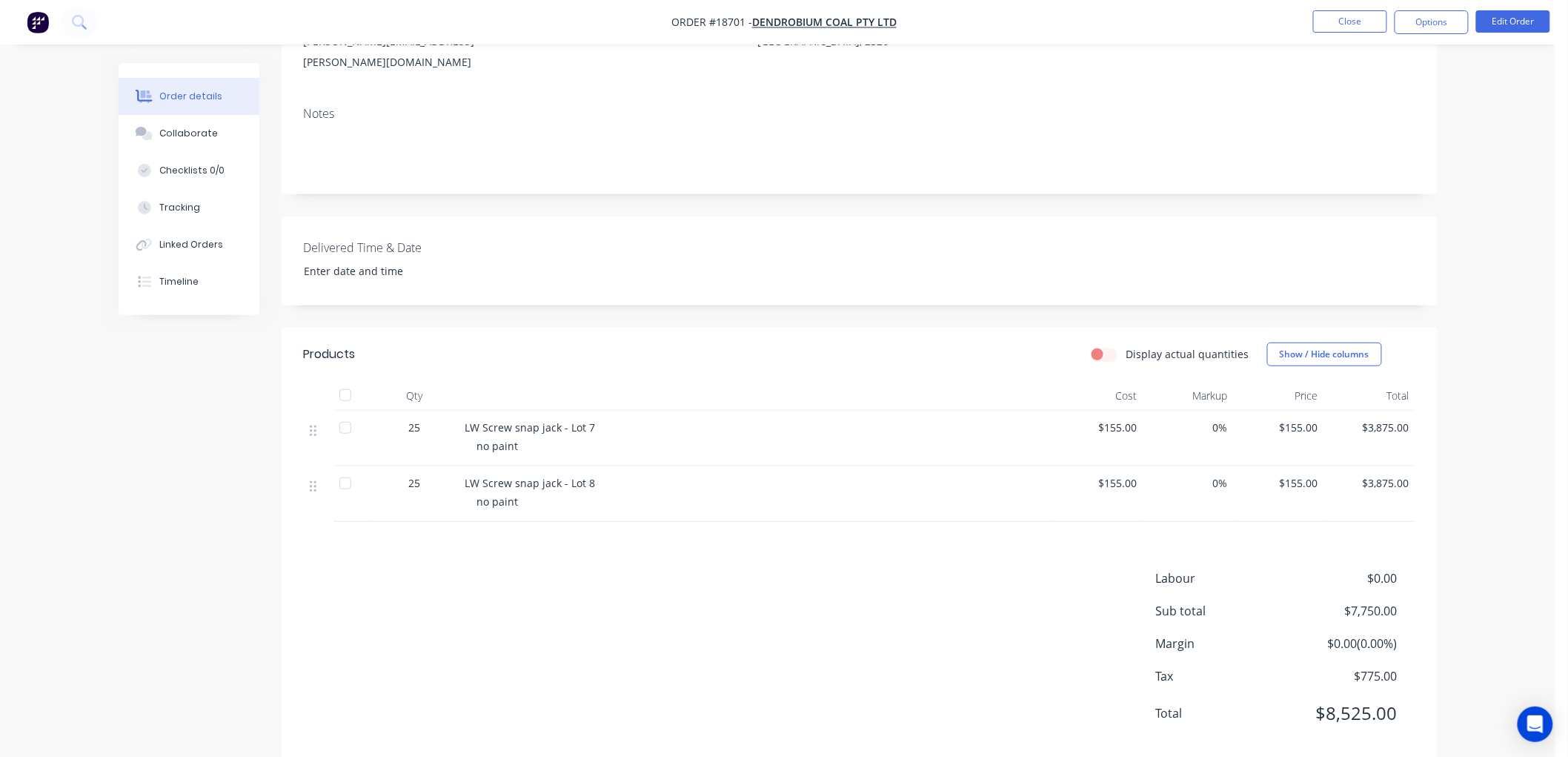
scroll to position [246, 0]
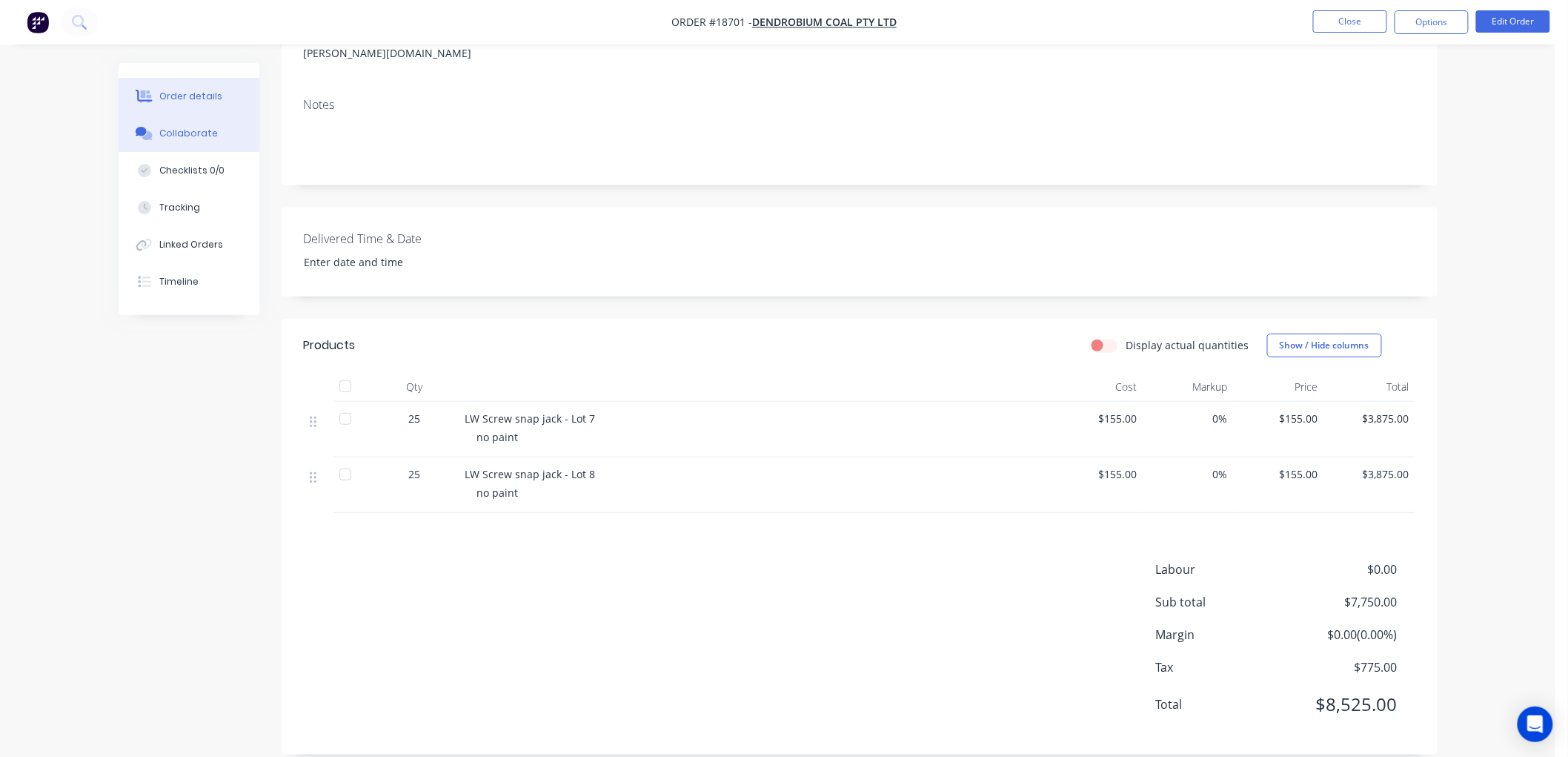
click at [201, 137] on div "Collaborate" at bounding box center [189, 134] width 59 height 13
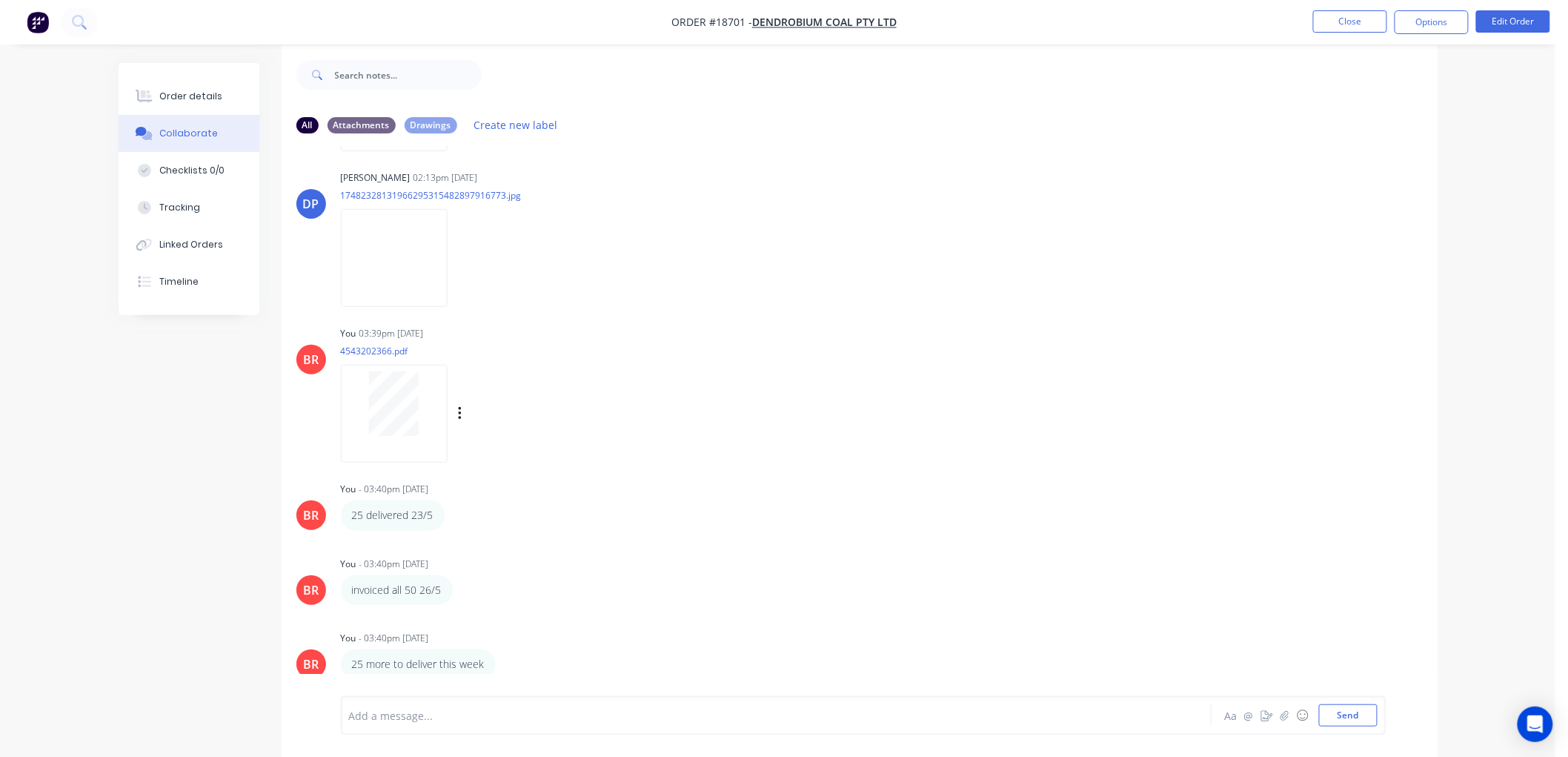
scroll to position [23, 0]
click at [186, 91] on div "Order details" at bounding box center [191, 96] width 63 height 13
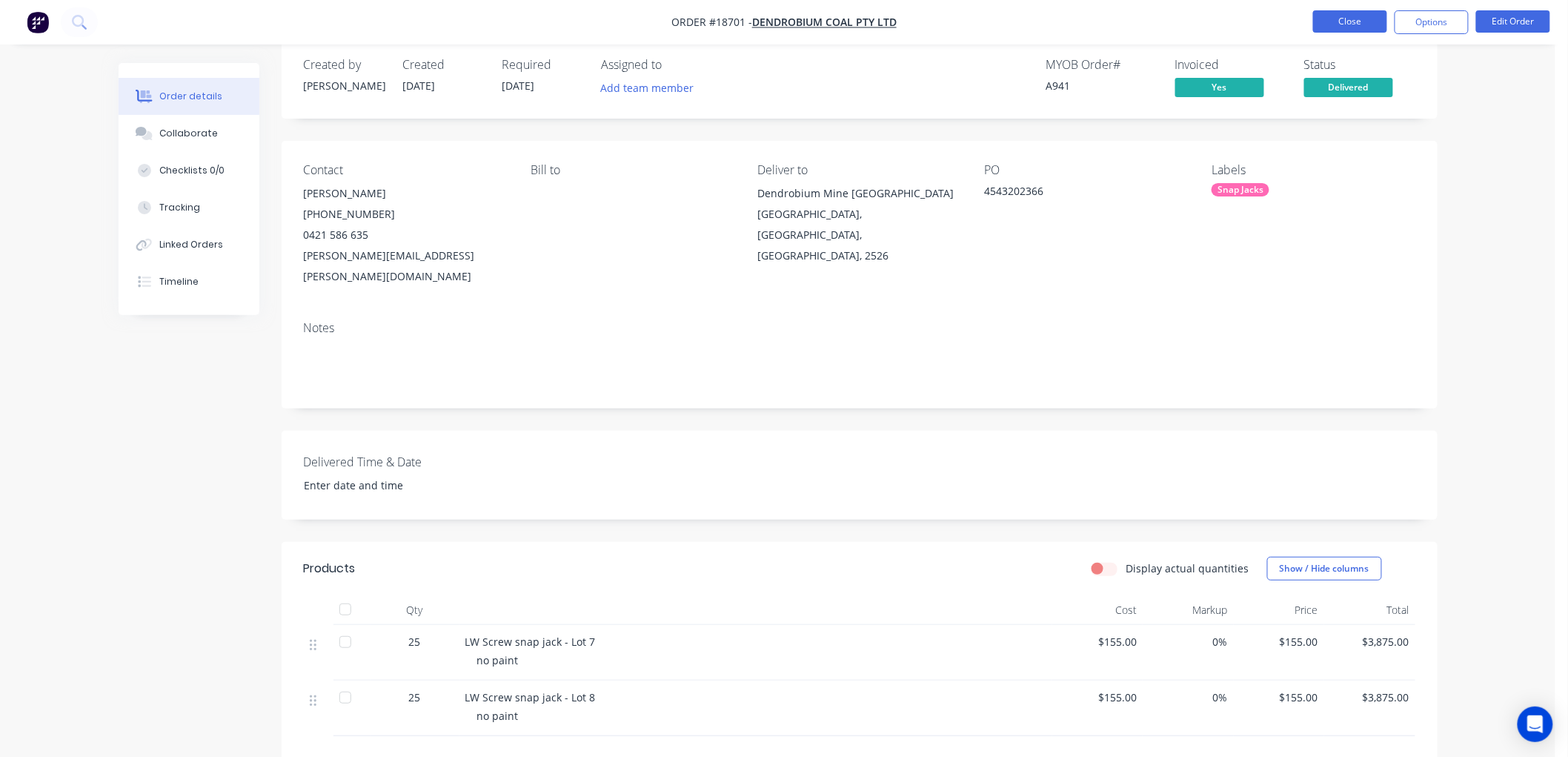
click at [1343, 17] on button "Close" at bounding box center [1350, 22] width 74 height 22
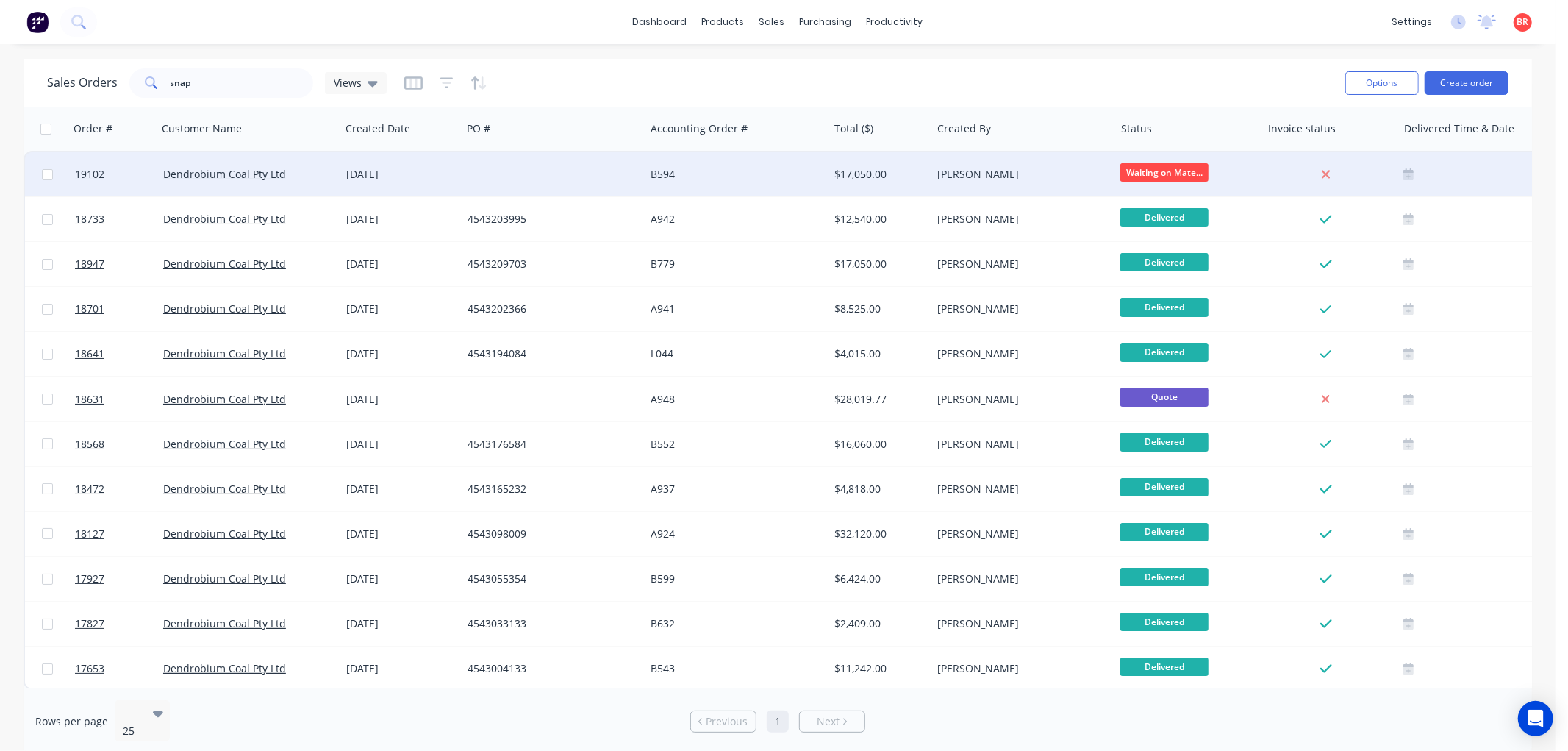
click at [718, 175] on div "B594" at bounding box center [732, 175] width 163 height 15
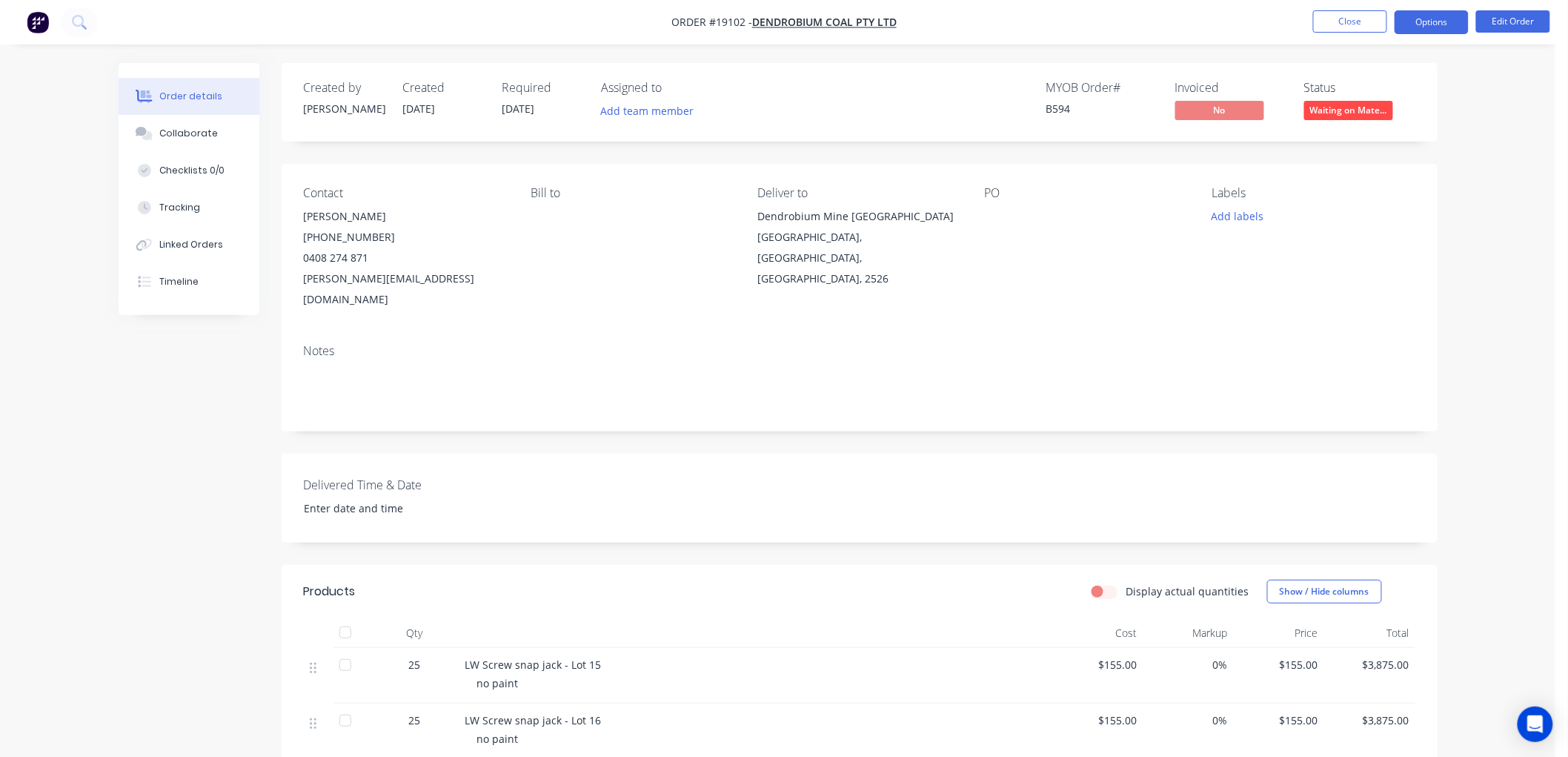
click at [1420, 25] on button "Options" at bounding box center [1431, 22] width 74 height 24
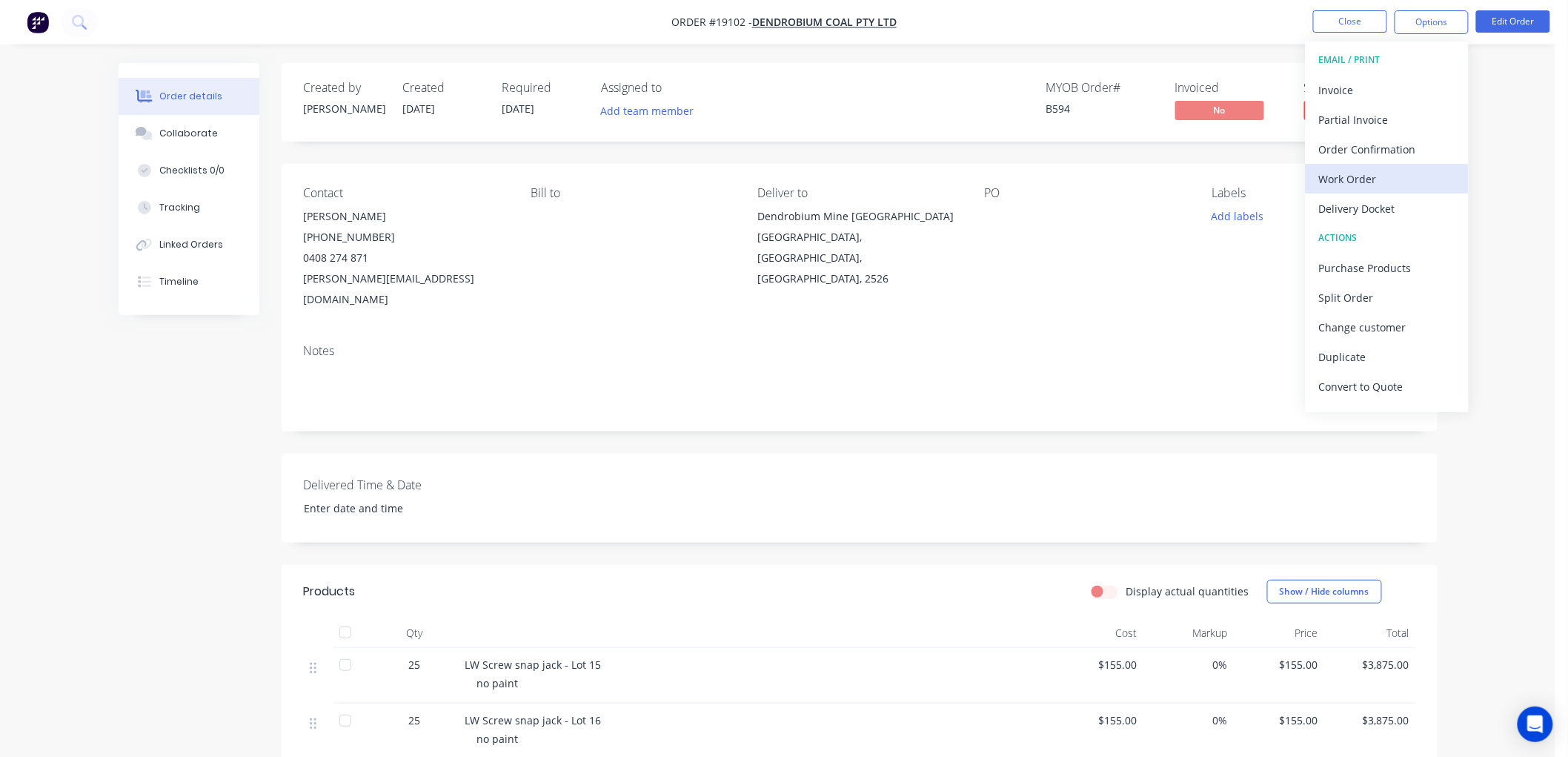
click at [1351, 178] on div "Work Order" at bounding box center [1387, 179] width 136 height 22
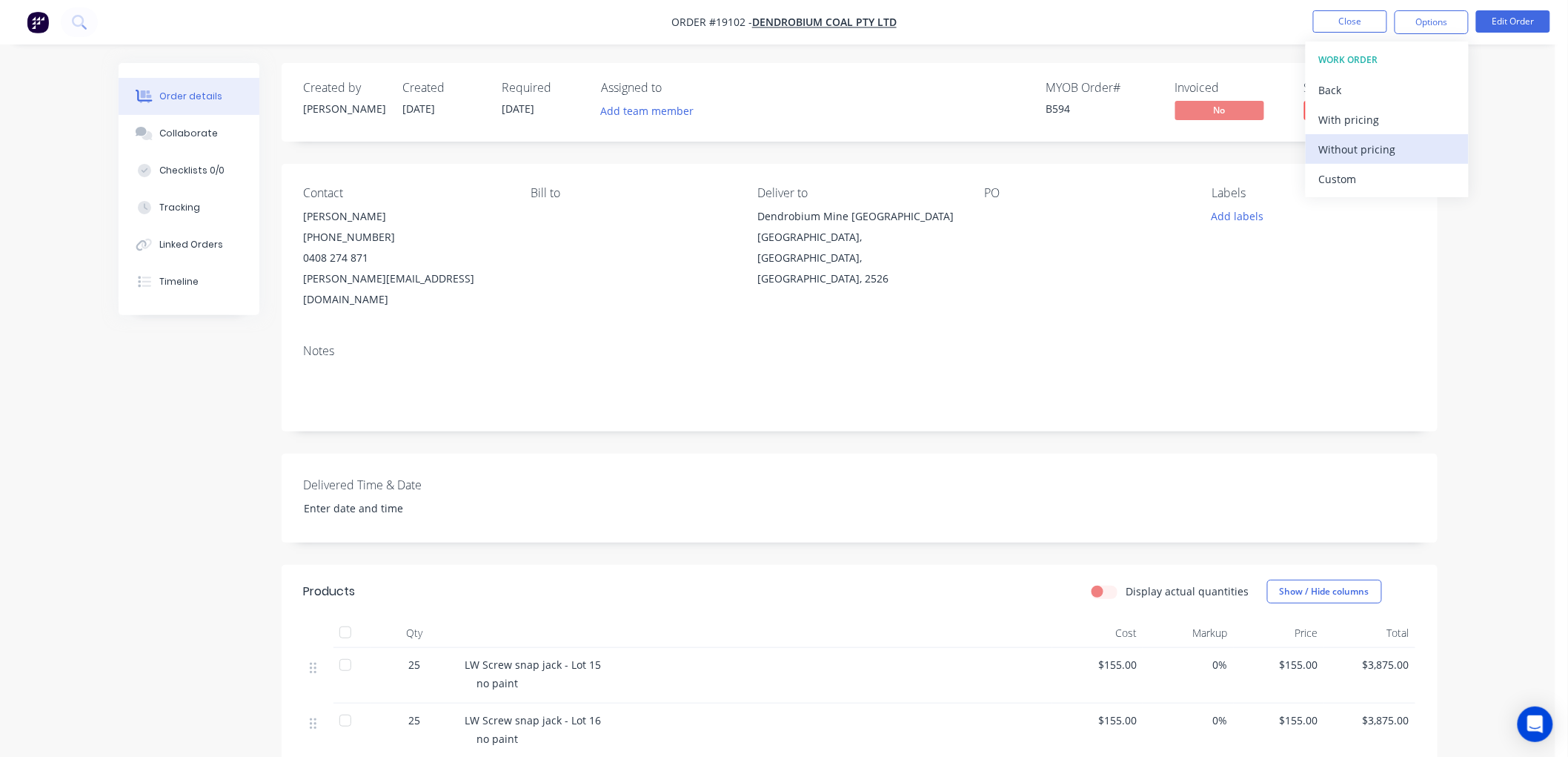
click at [1350, 152] on div "Without pricing" at bounding box center [1387, 149] width 136 height 22
drag, startPoint x: 1524, startPoint y: 139, endPoint x: 1517, endPoint y: 134, distance: 8.6
click at [1520, 134] on div "Order details Collaborate Checklists 0/0 Tracking Linked Orders Timeline Order …" at bounding box center [778, 567] width 1555 height 1134
click at [1349, 23] on button "Close" at bounding box center [1350, 22] width 74 height 22
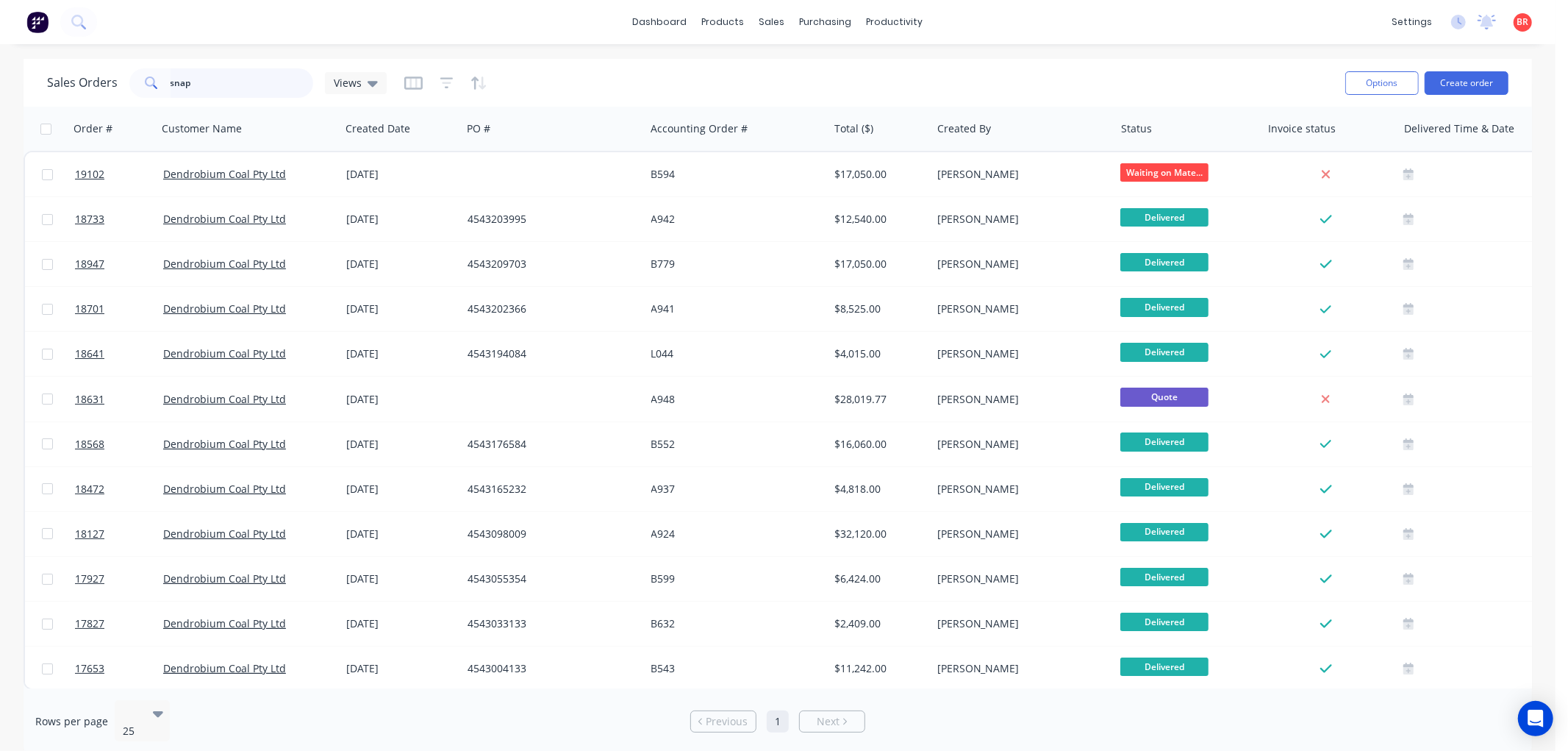
click at [232, 85] on input "snap" at bounding box center [243, 83] width 143 height 30
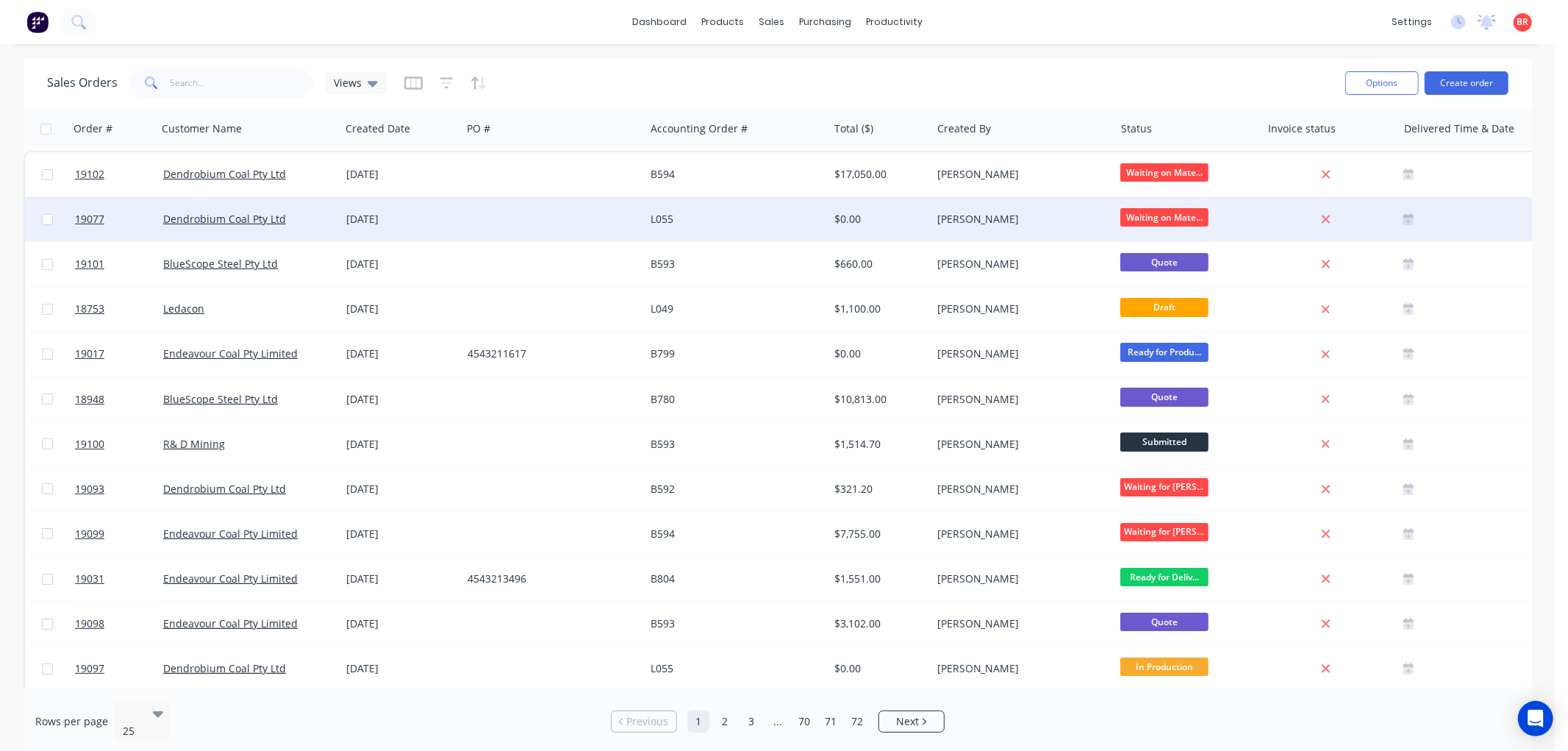
click at [891, 216] on div "$0.00" at bounding box center [877, 219] width 87 height 15
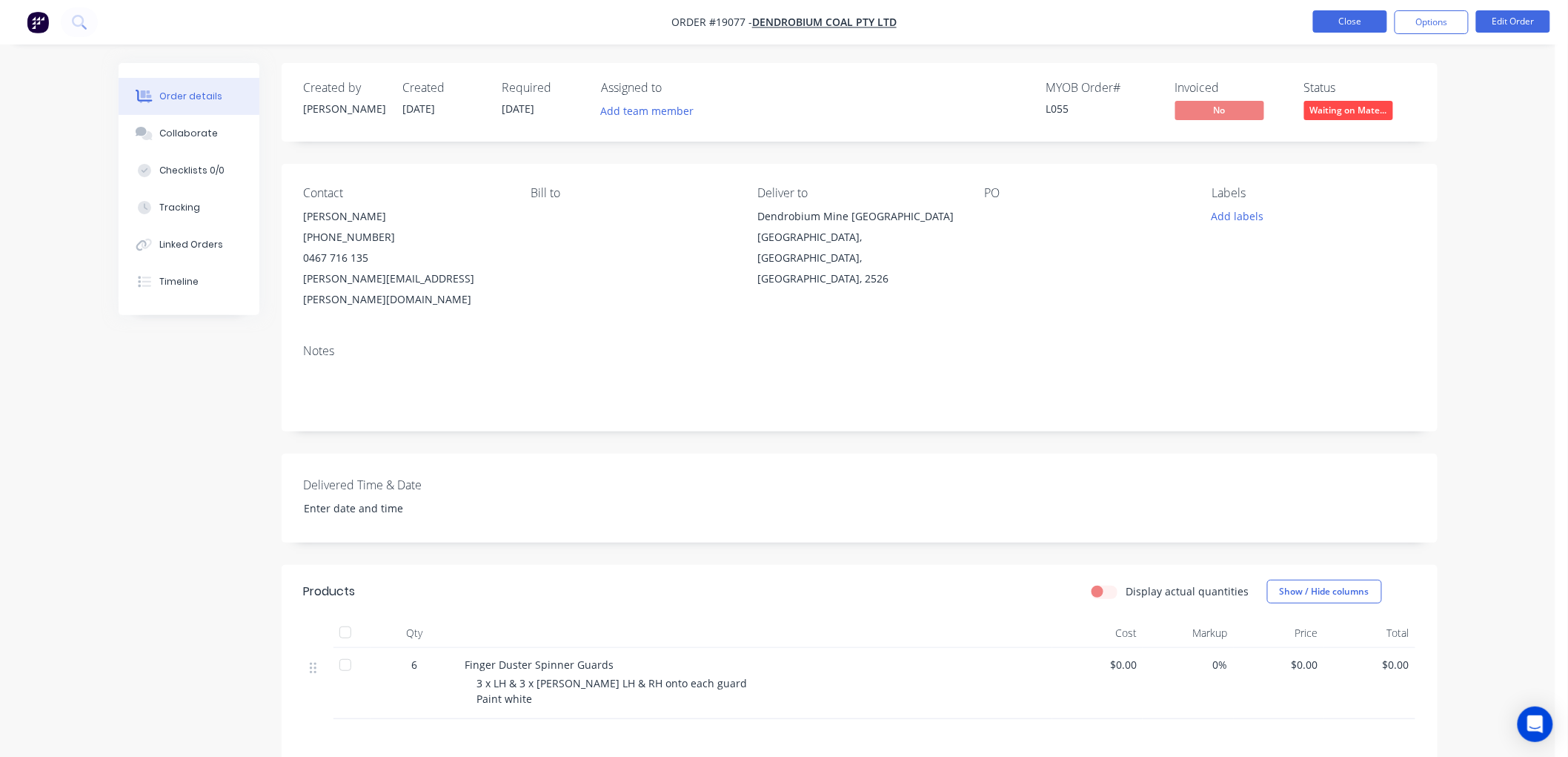
click at [1314, 24] on button "Close" at bounding box center [1350, 22] width 74 height 22
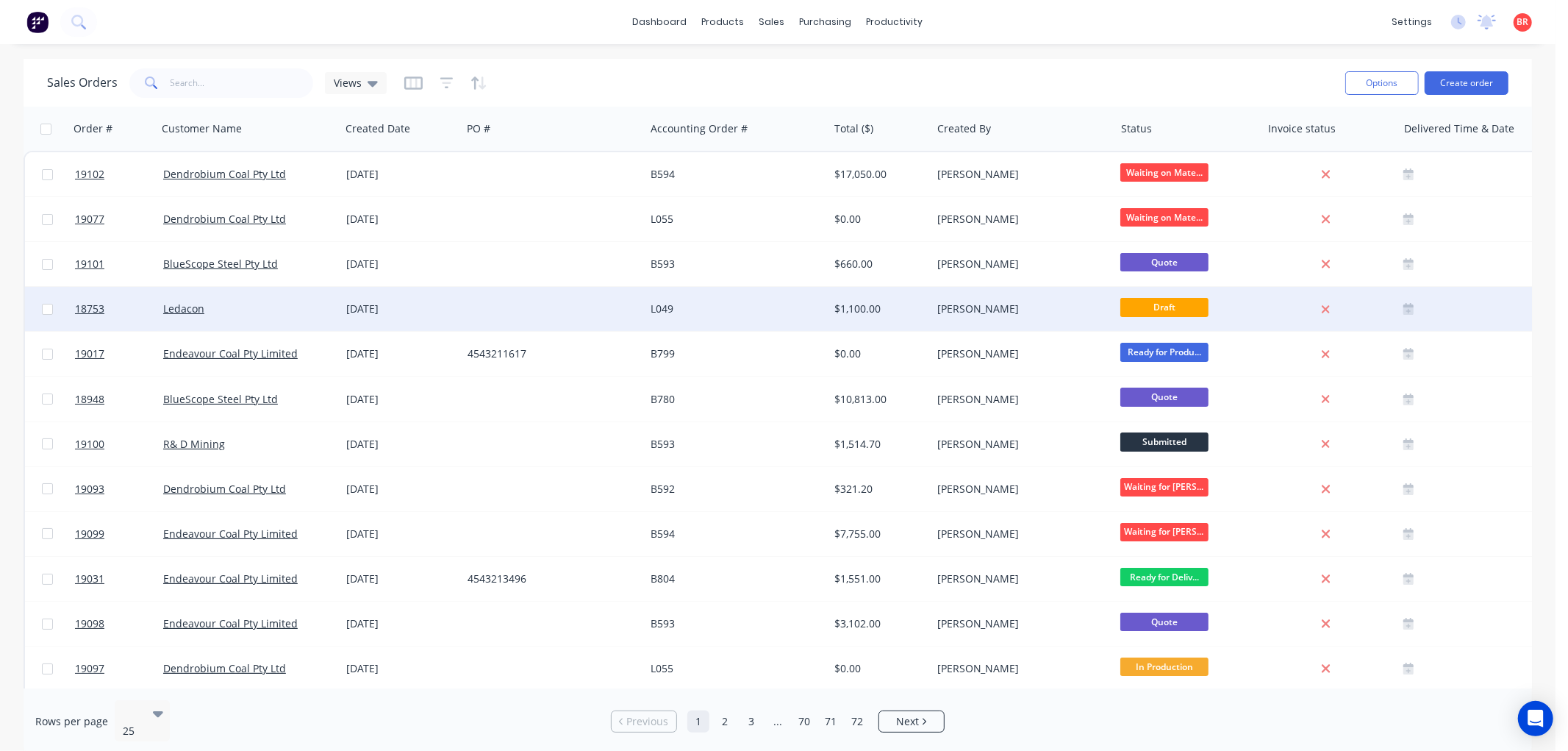
click at [717, 313] on div "L049" at bounding box center [732, 309] width 163 height 15
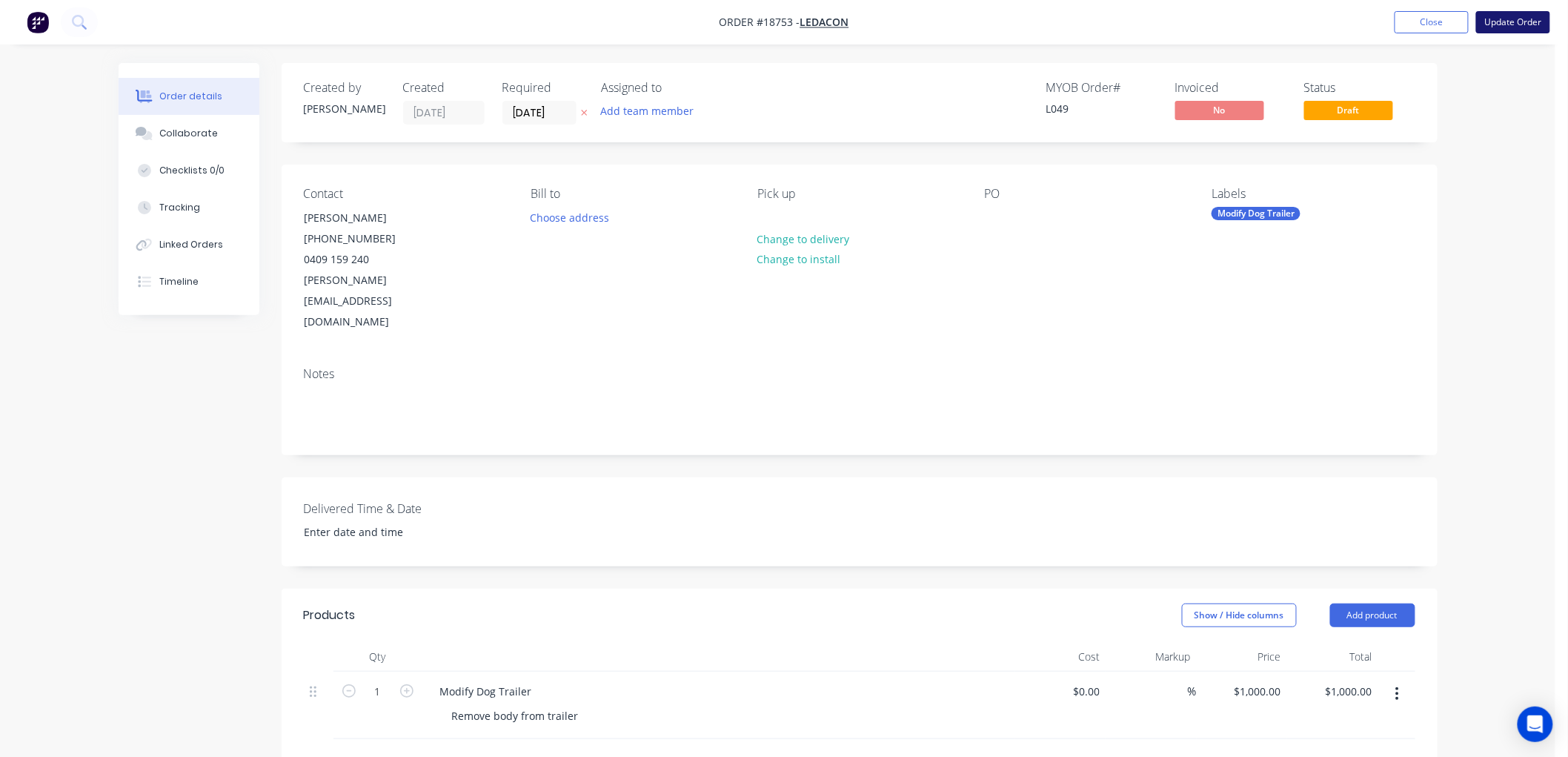
click at [1500, 19] on button "Update Order" at bounding box center [1513, 22] width 74 height 22
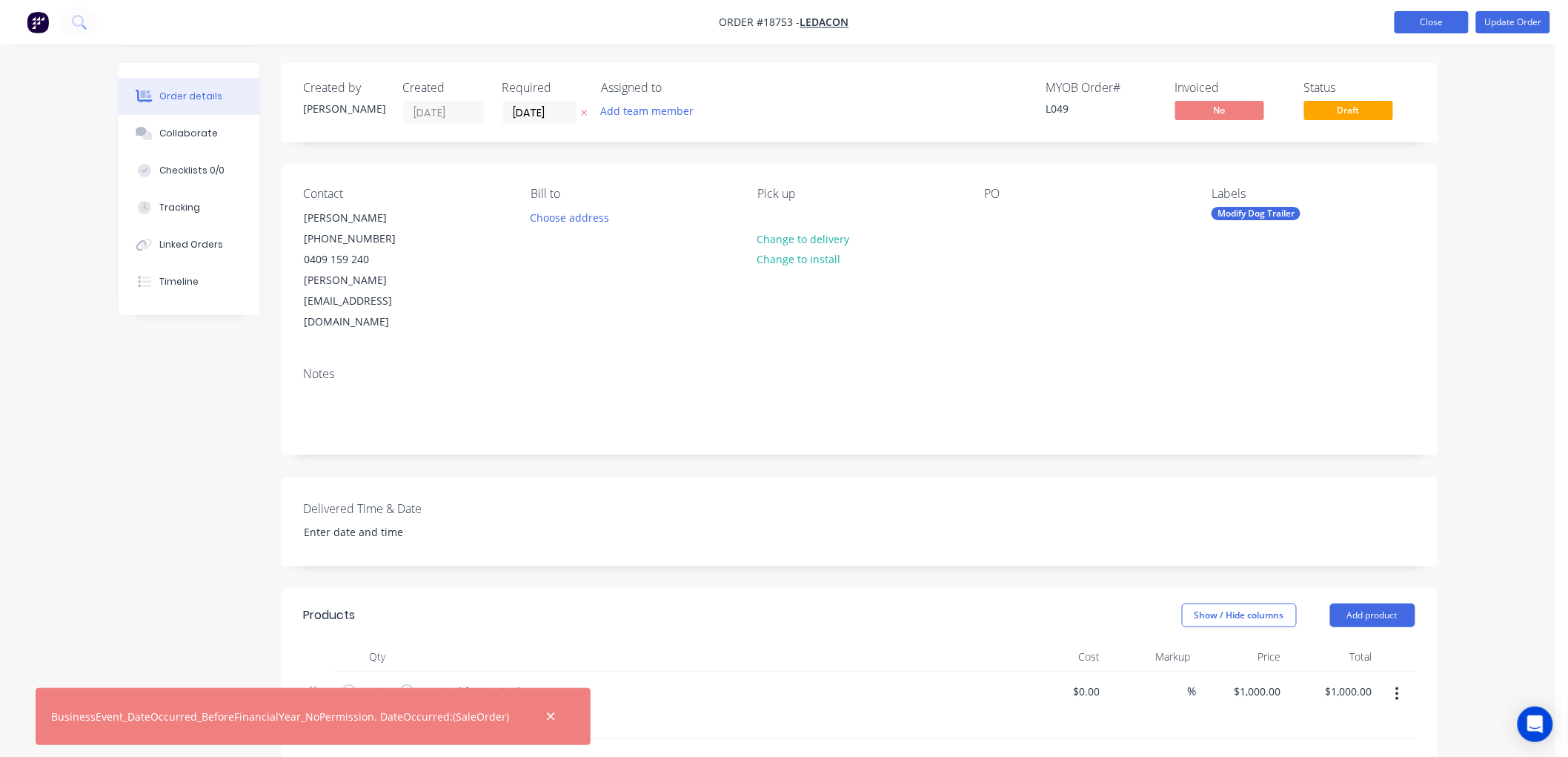
click at [1410, 22] on button "Close" at bounding box center [1431, 22] width 74 height 22
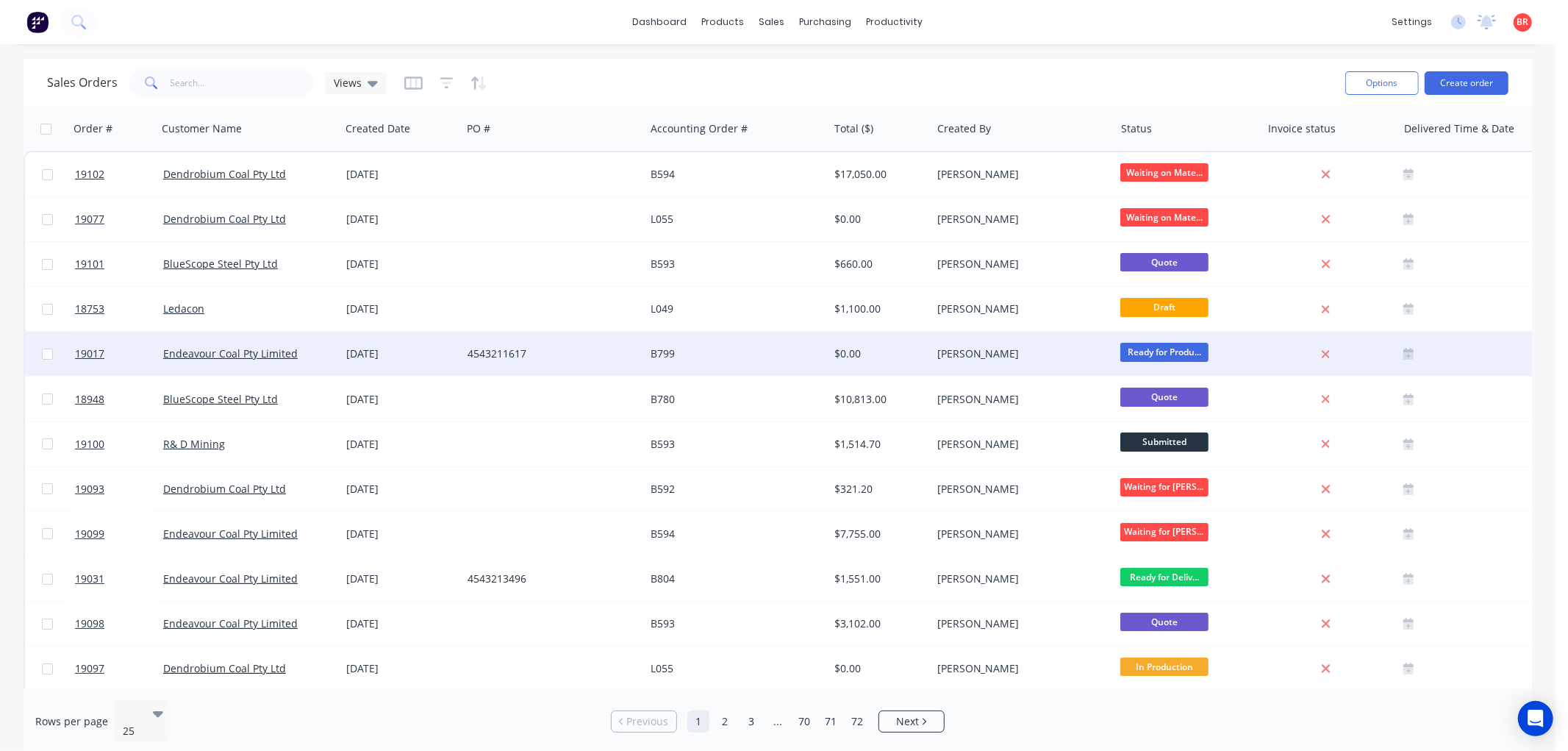
click at [588, 353] on div "4543211617" at bounding box center [549, 354] width 163 height 15
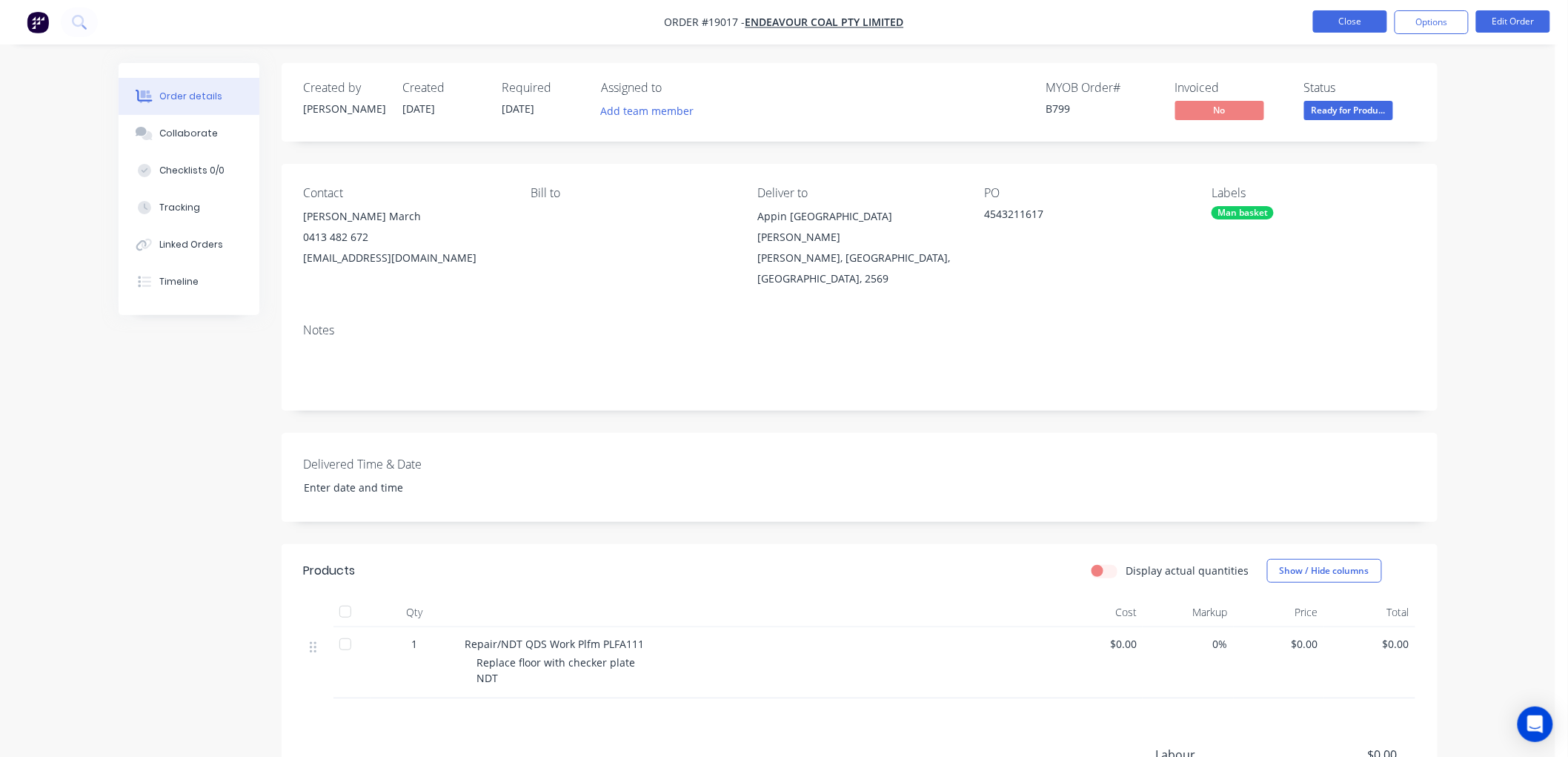
click at [1340, 27] on button "Close" at bounding box center [1350, 22] width 74 height 22
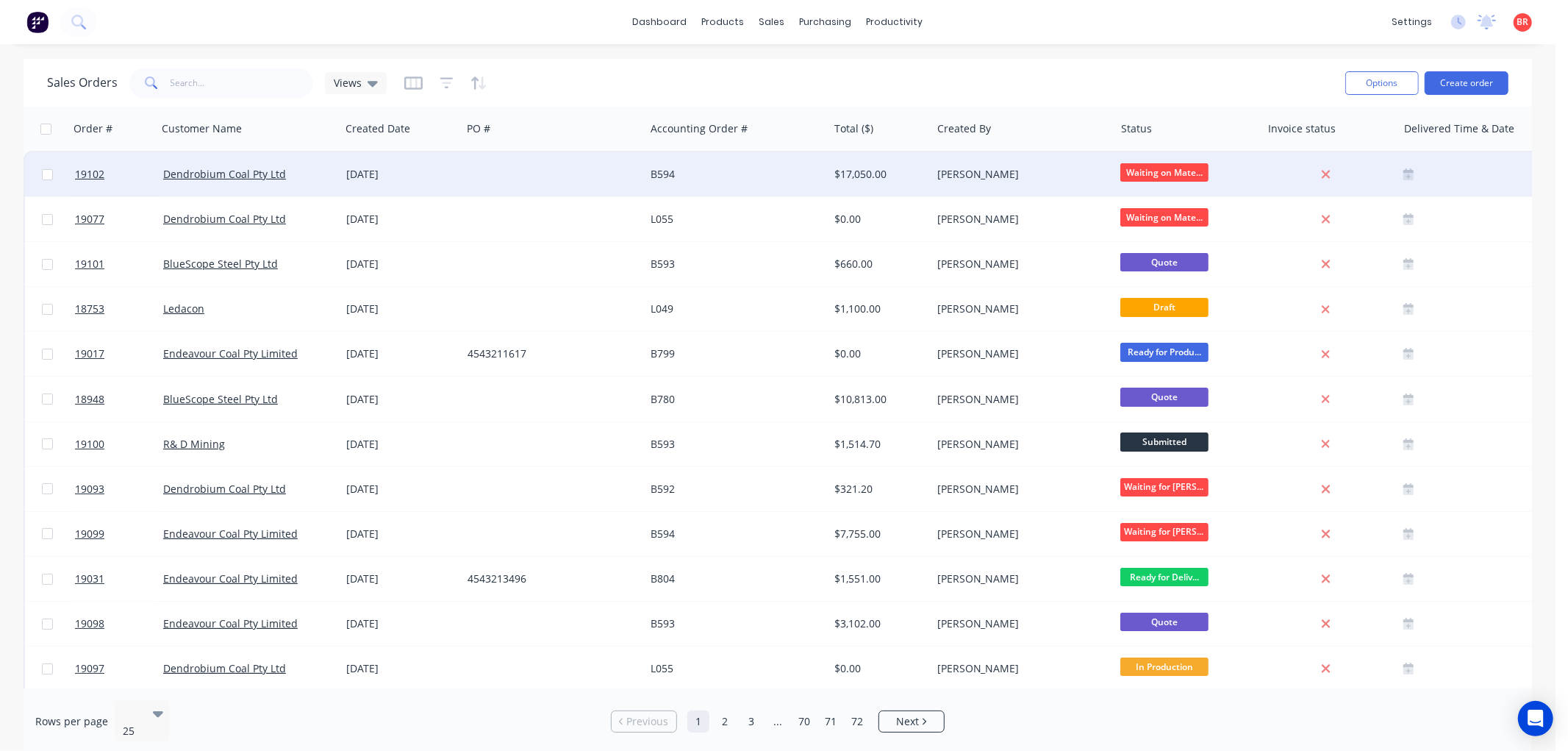
click at [490, 175] on div at bounding box center [552, 175] width 183 height 44
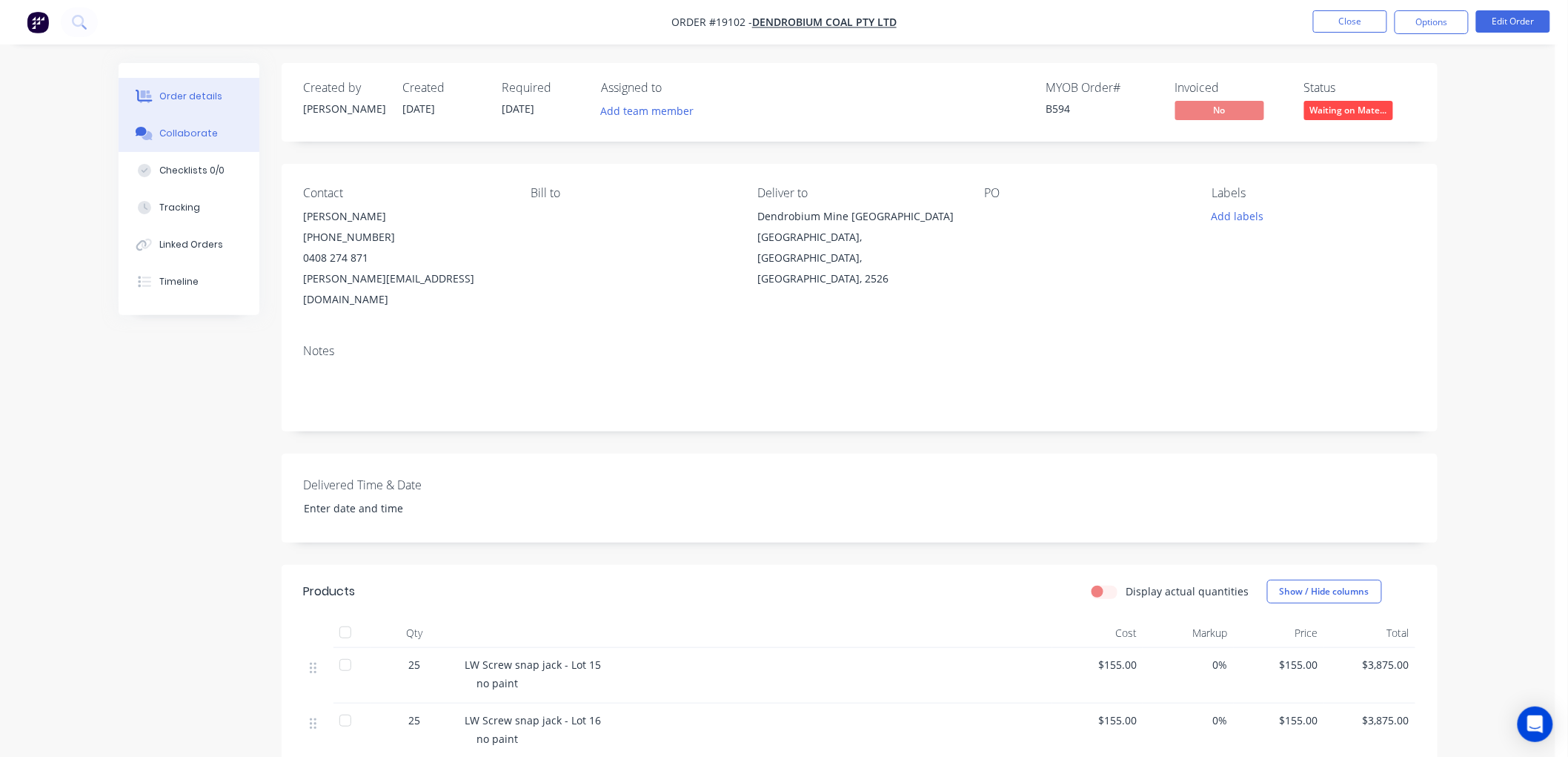
click at [166, 122] on button "Collaborate" at bounding box center [189, 134] width 141 height 37
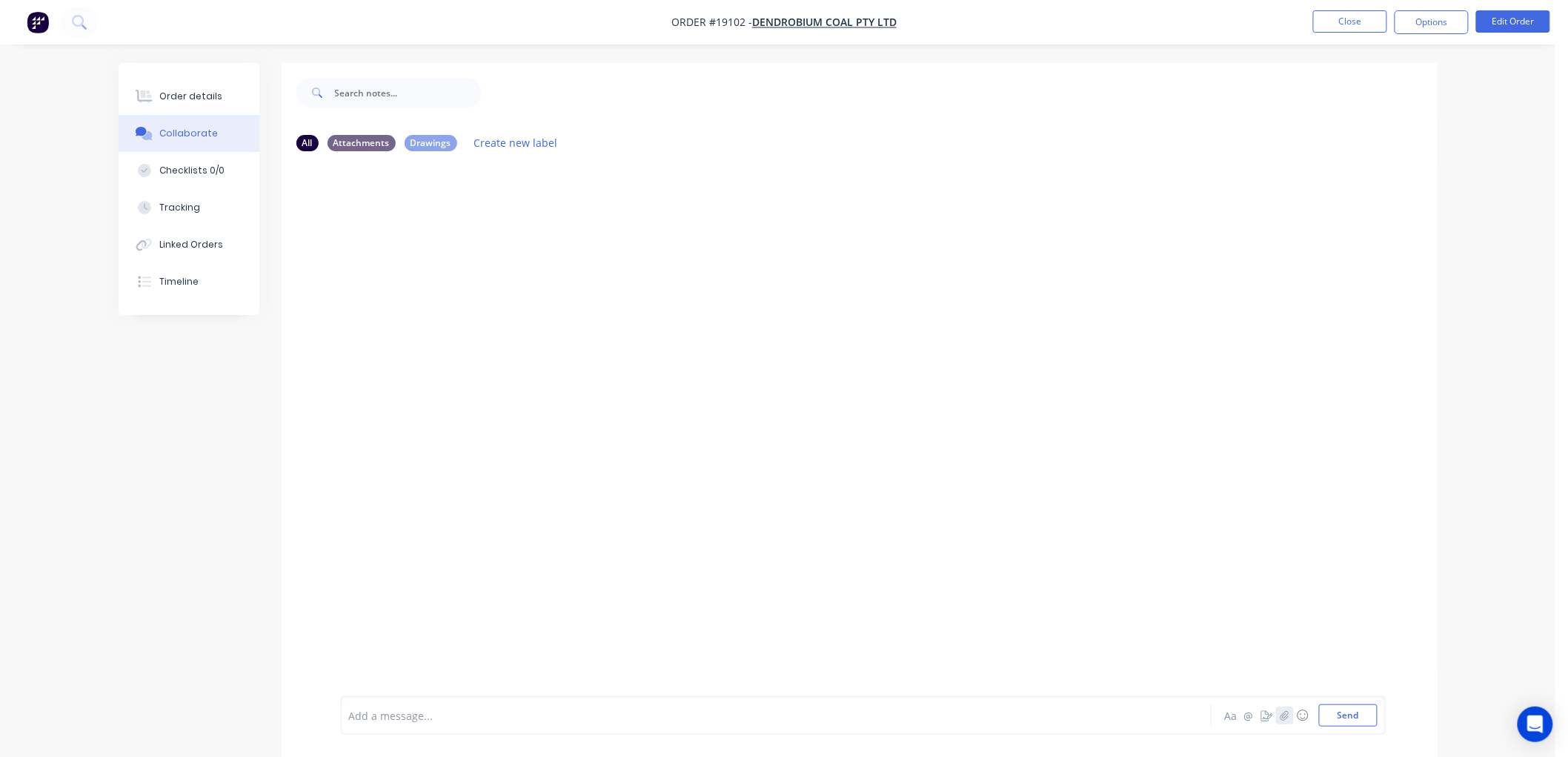
click at [1279, 712] on icon "button" at bounding box center [1284, 715] width 9 height 10
click at [1342, 706] on button "Send" at bounding box center [1348, 715] width 59 height 22
click at [204, 75] on div "Order details Collaborate Checklists 0/0 Tracking Linked Orders Timeline" at bounding box center [189, 189] width 141 height 252
click at [201, 89] on div "Order details" at bounding box center [191, 96] width 63 height 13
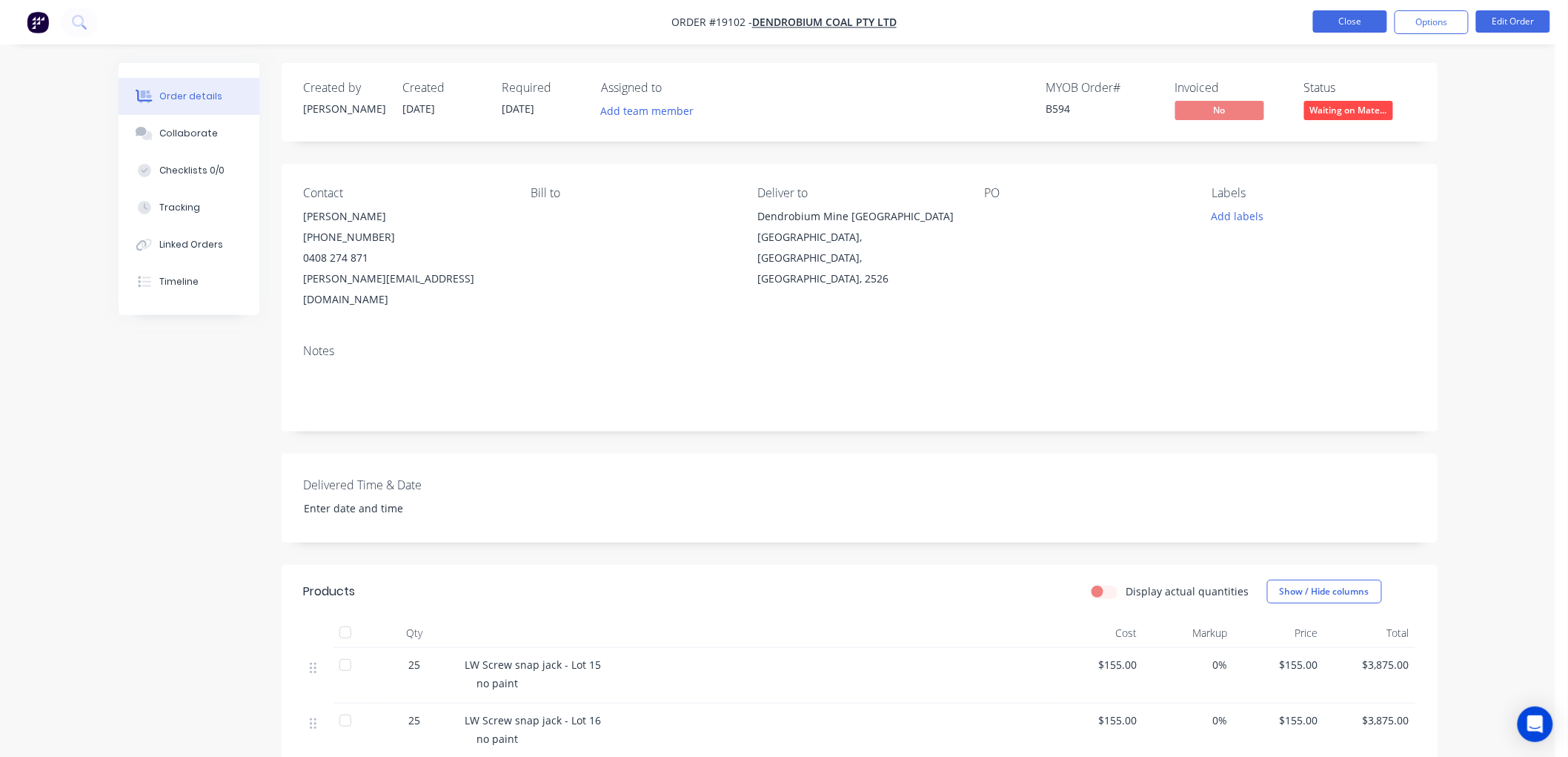
click at [1327, 19] on button "Close" at bounding box center [1350, 22] width 74 height 22
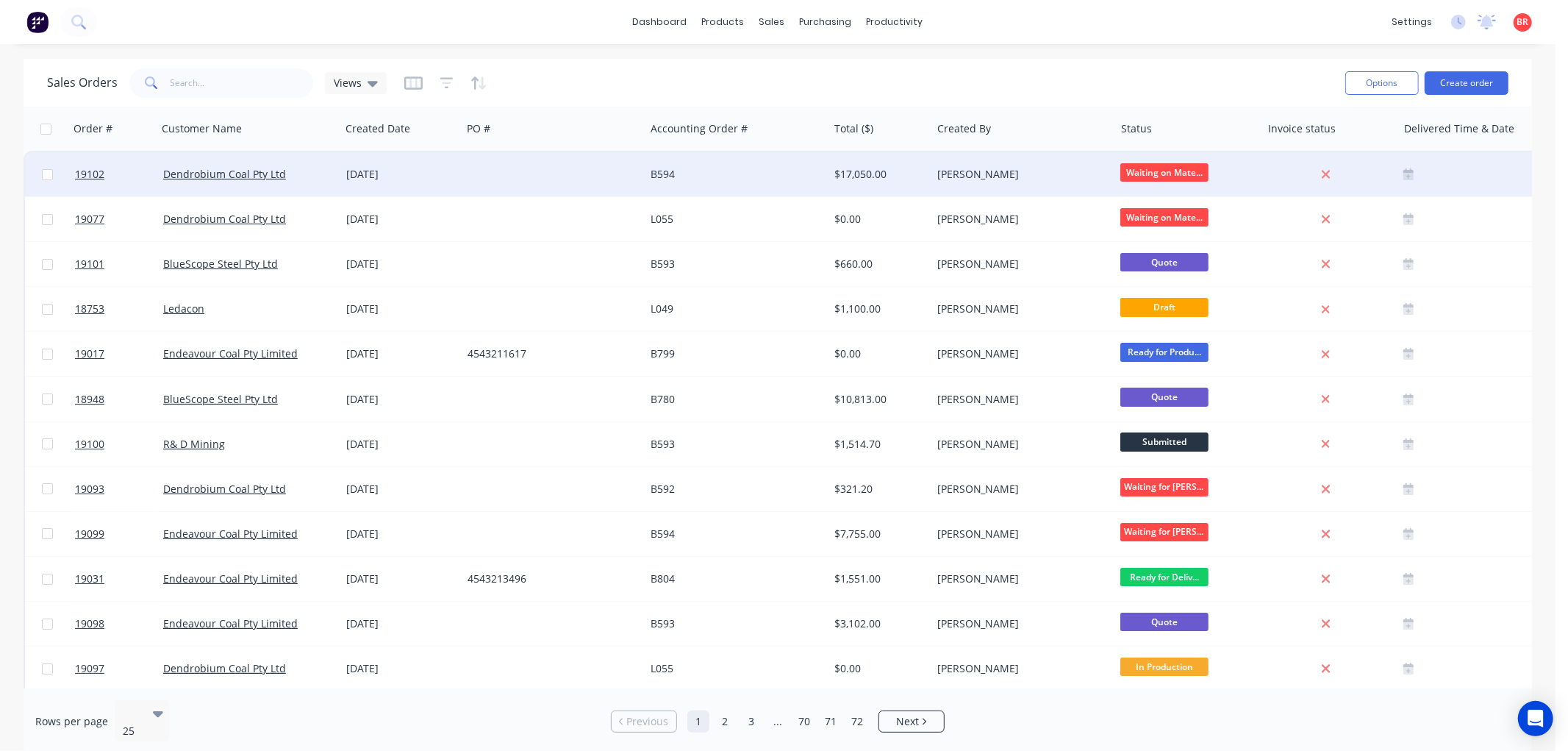
click at [399, 165] on div "[DATE]" at bounding box center [401, 175] width 121 height 44
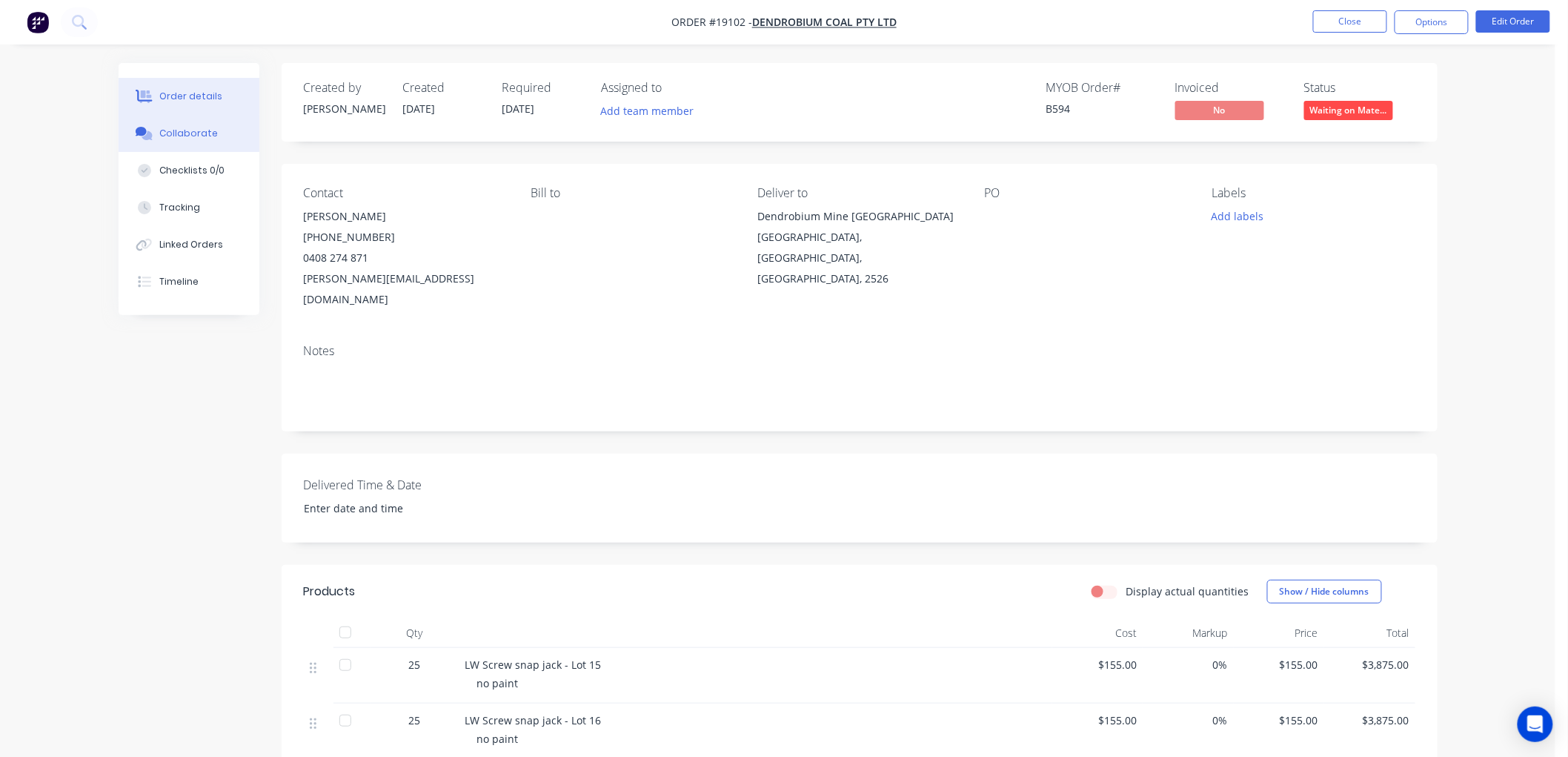
click at [178, 129] on div "Collaborate" at bounding box center [189, 134] width 59 height 13
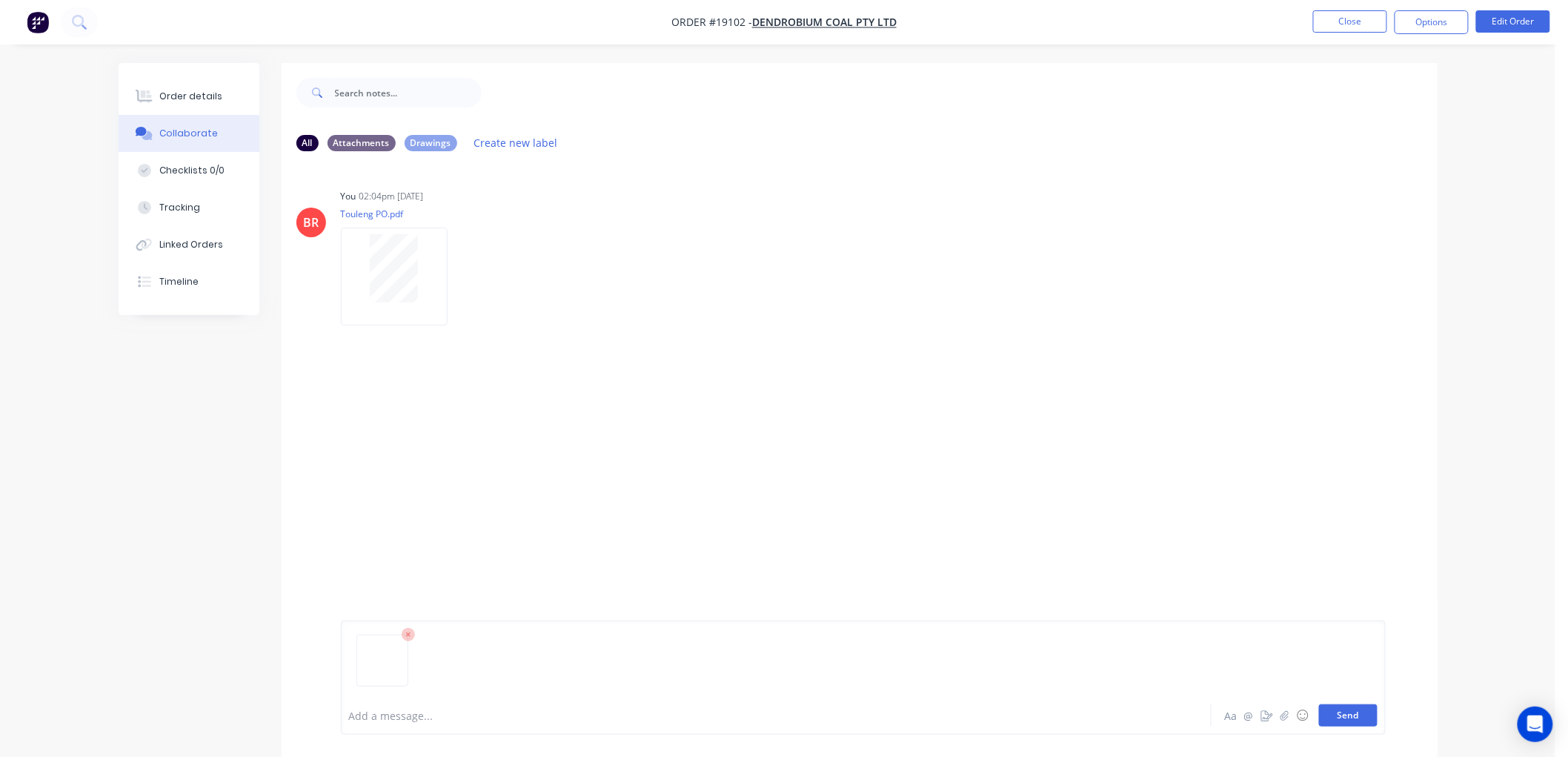
click at [1355, 713] on button "Send" at bounding box center [1348, 715] width 59 height 22
click at [204, 93] on div "Order details" at bounding box center [191, 96] width 63 height 13
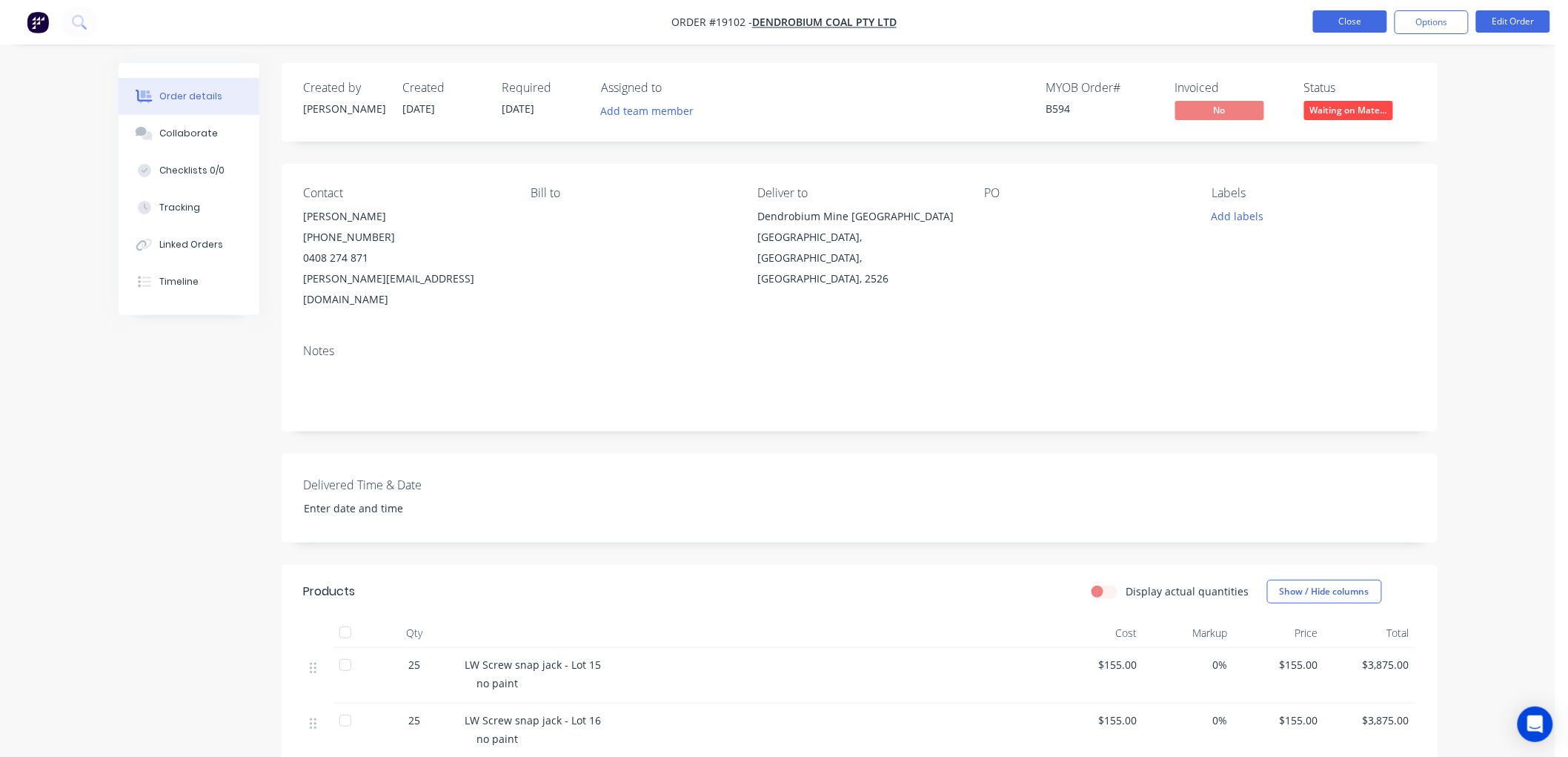
click at [1325, 27] on button "Close" at bounding box center [1350, 22] width 74 height 22
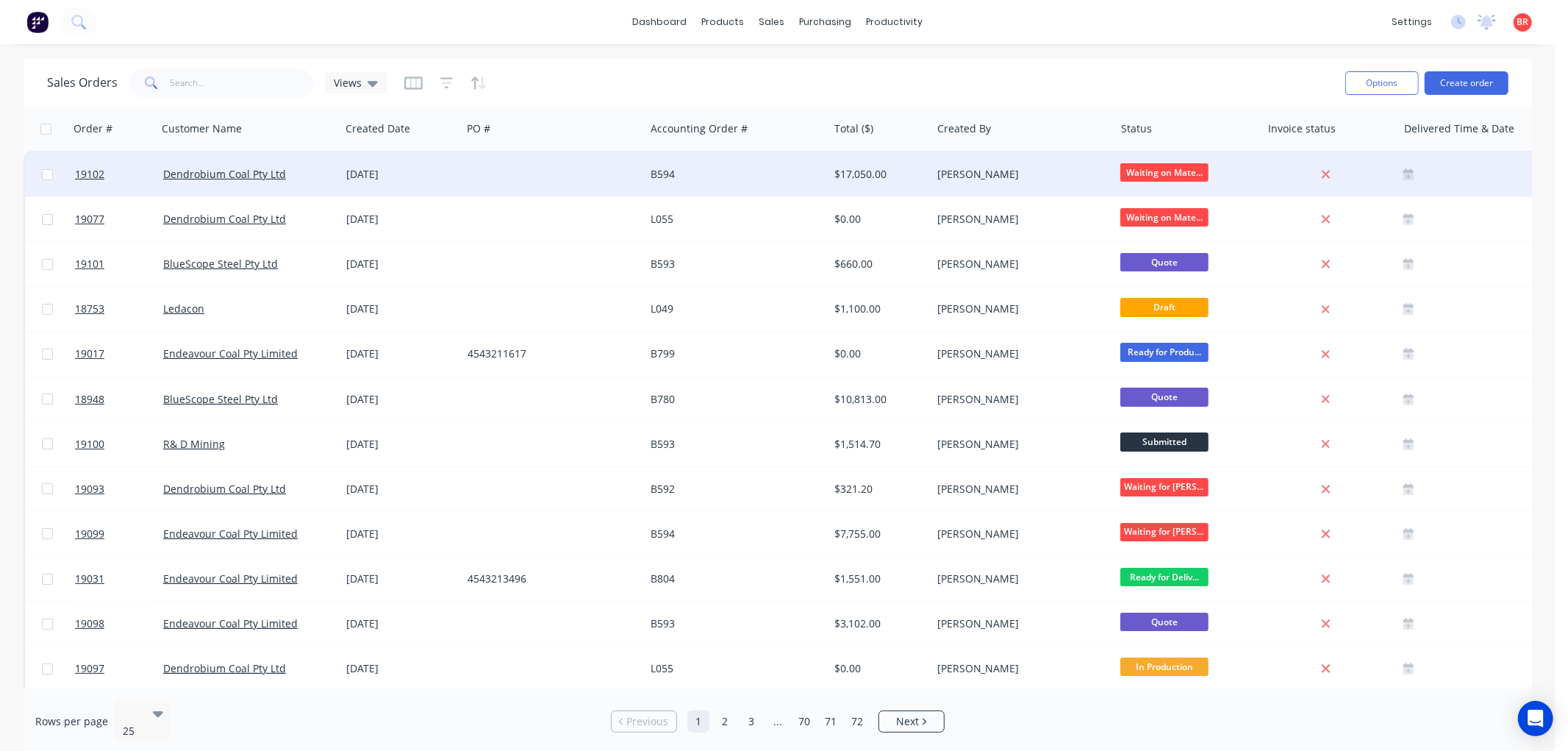
click at [219, 164] on div "Dendrobium Coal Pty Ltd" at bounding box center [249, 175] width 183 height 44
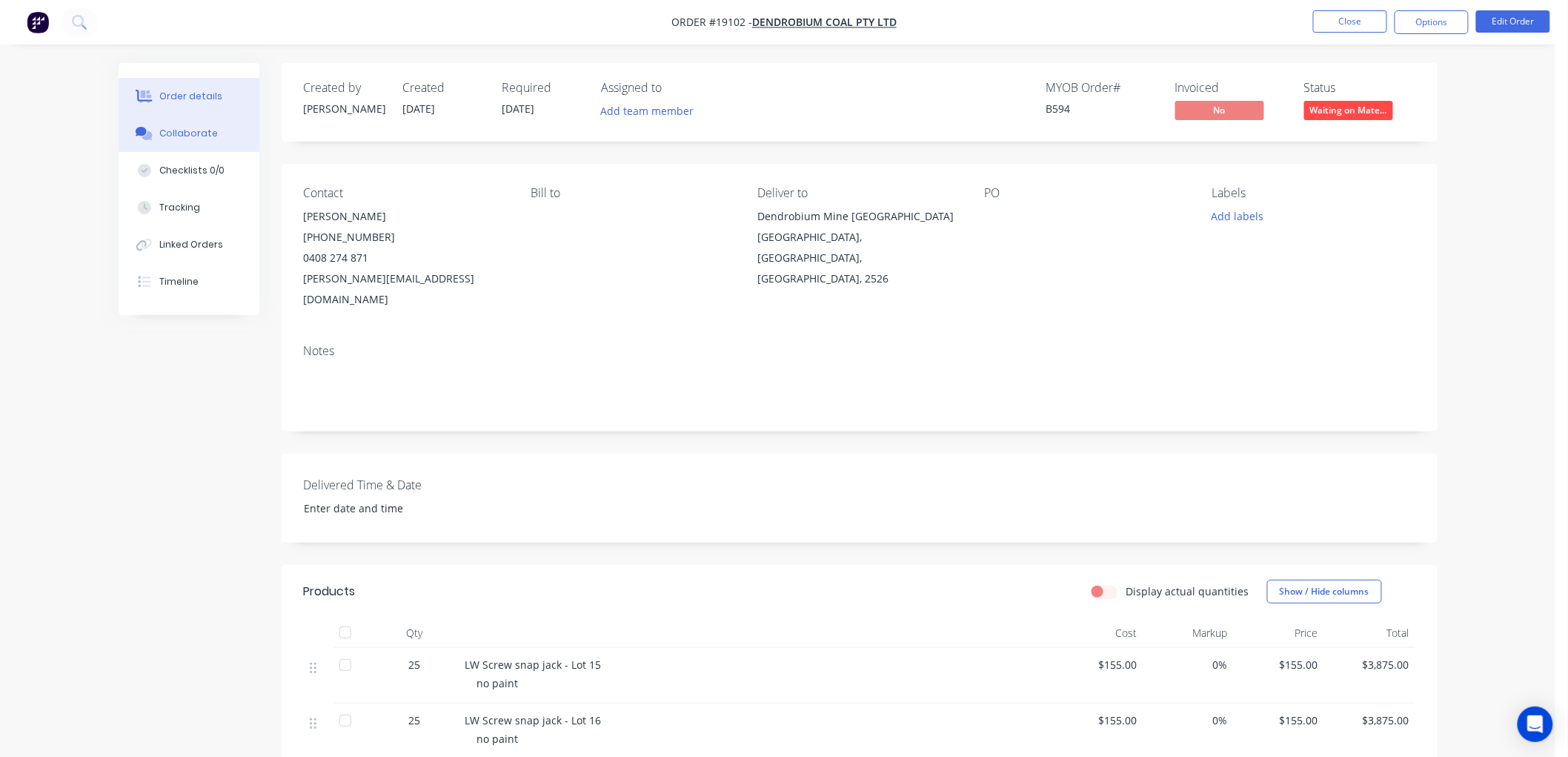
click at [174, 136] on div "Collaborate" at bounding box center [189, 134] width 59 height 13
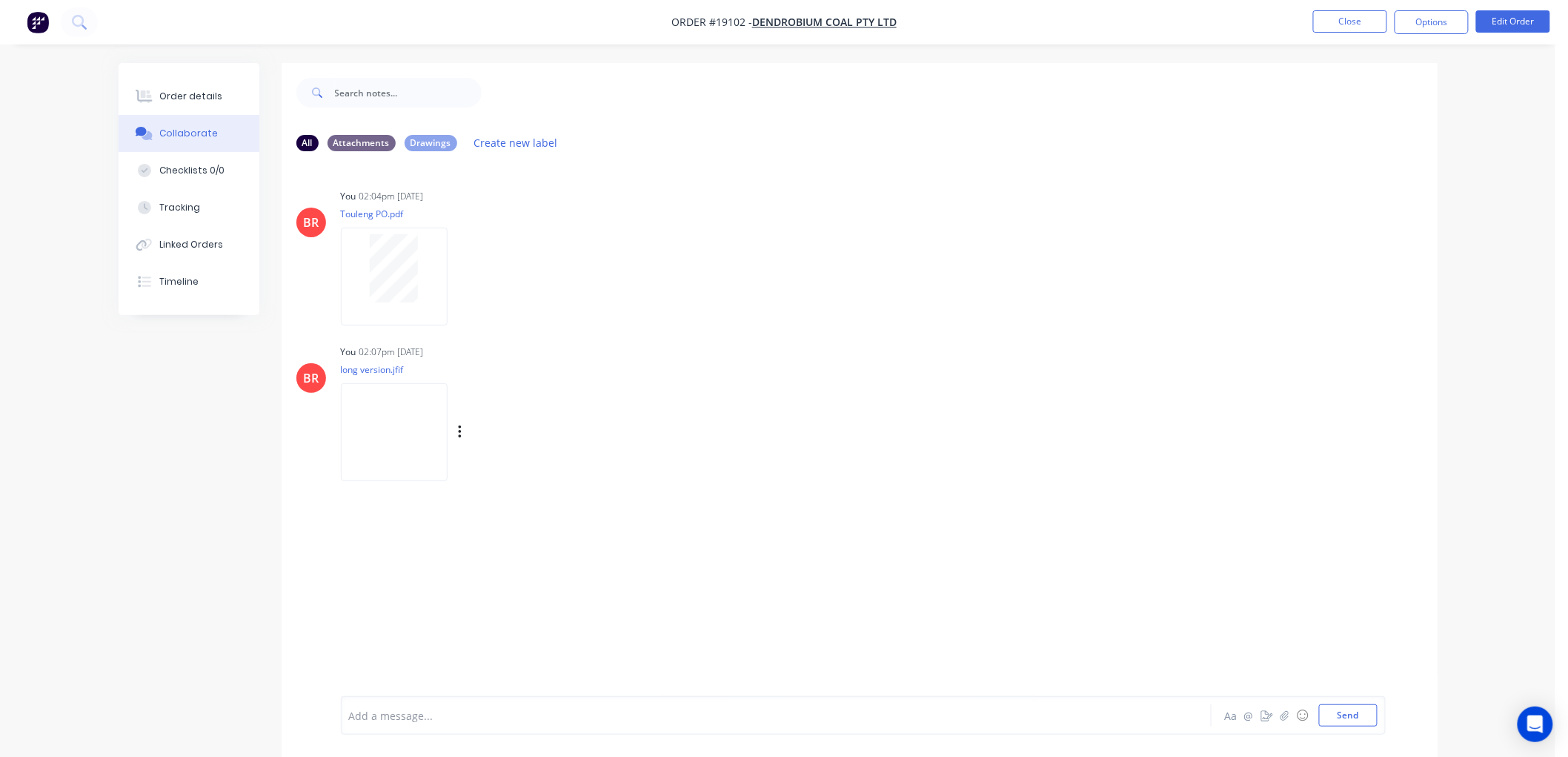
click at [381, 416] on img at bounding box center [394, 432] width 107 height 97
click at [1358, 28] on button "Close" at bounding box center [1350, 22] width 74 height 22
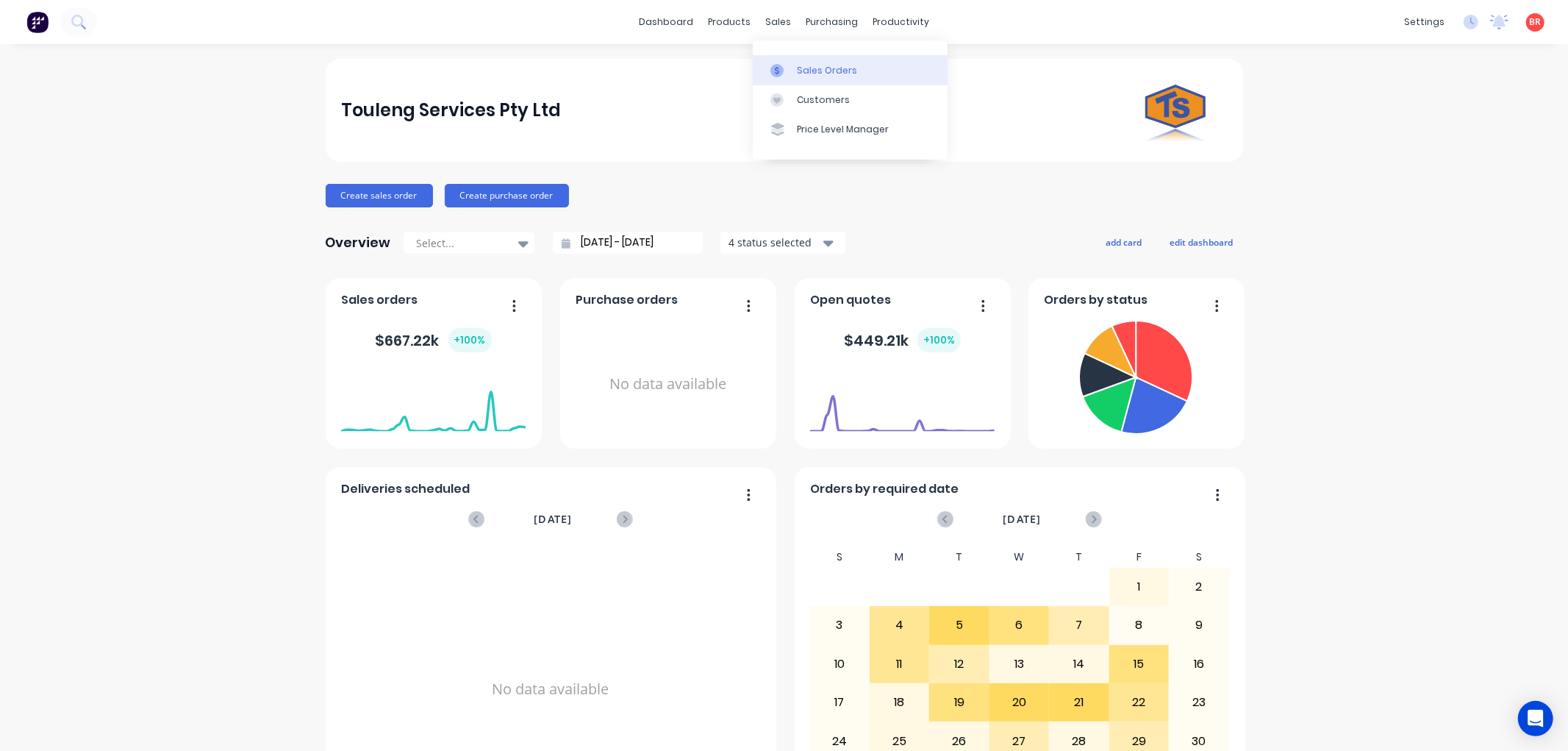
click at [806, 57] on link "Sales Orders" at bounding box center [850, 70] width 195 height 30
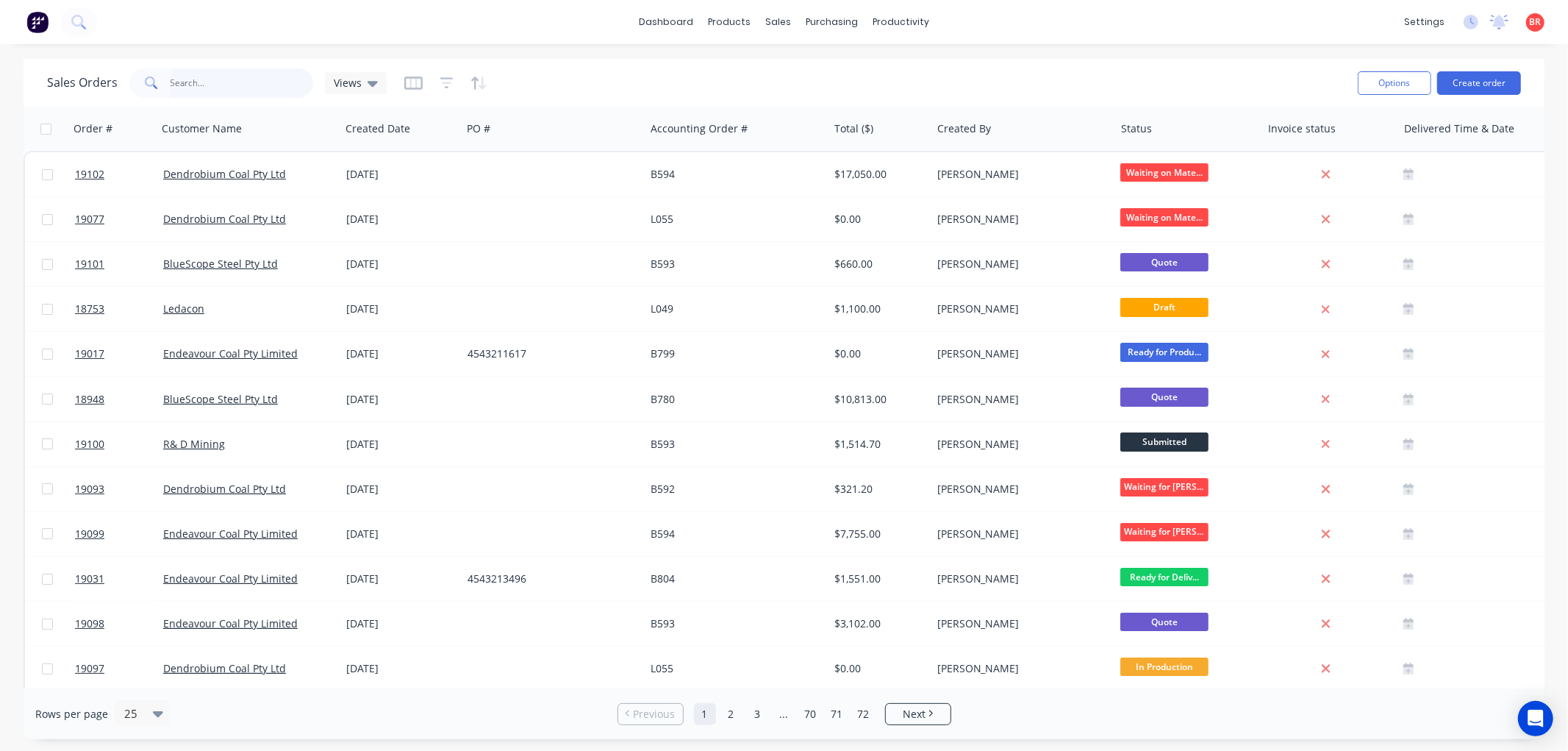
click at [209, 89] on input "text" at bounding box center [243, 83] width 143 height 30
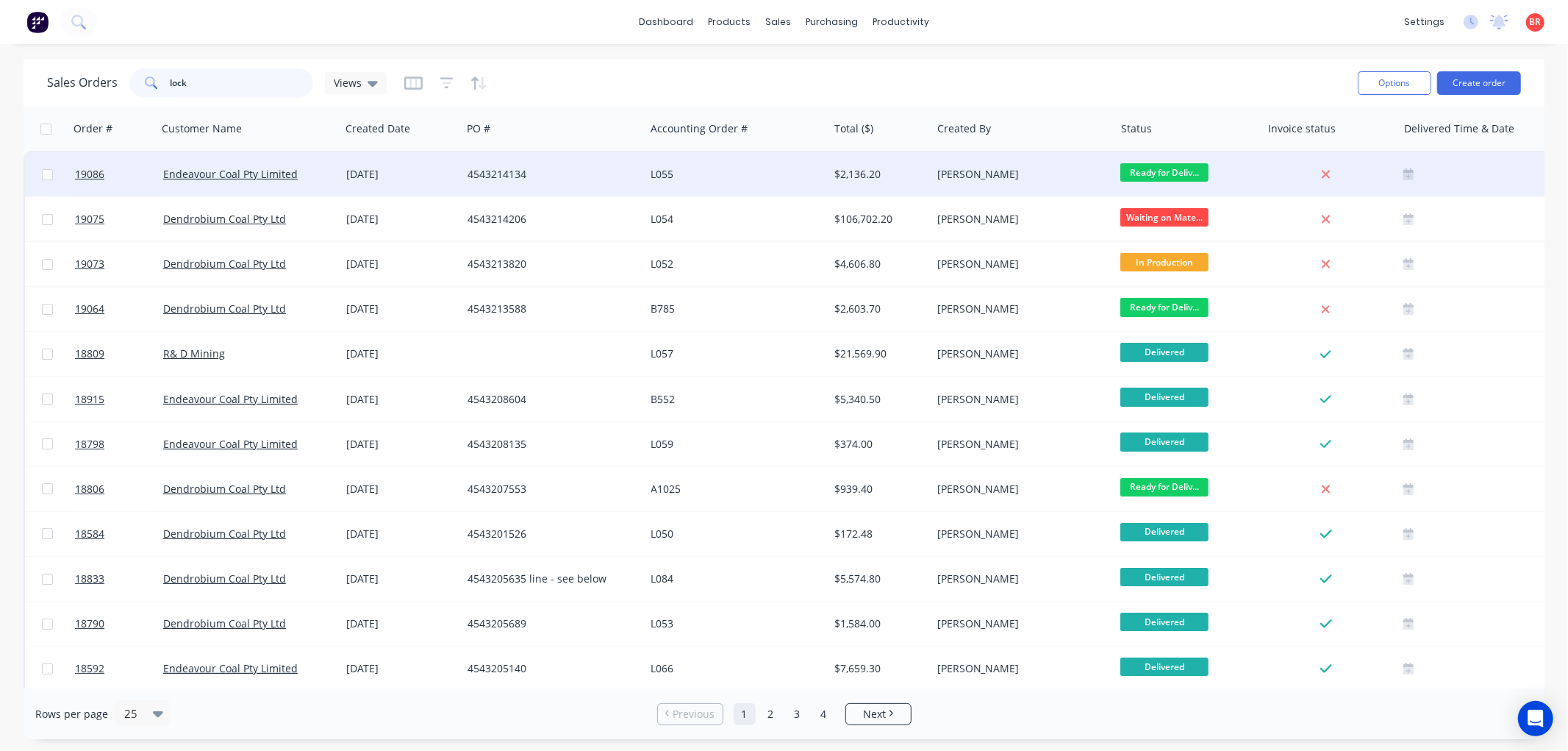
type input "lock"
click at [362, 172] on div "[DATE]" at bounding box center [401, 175] width 109 height 15
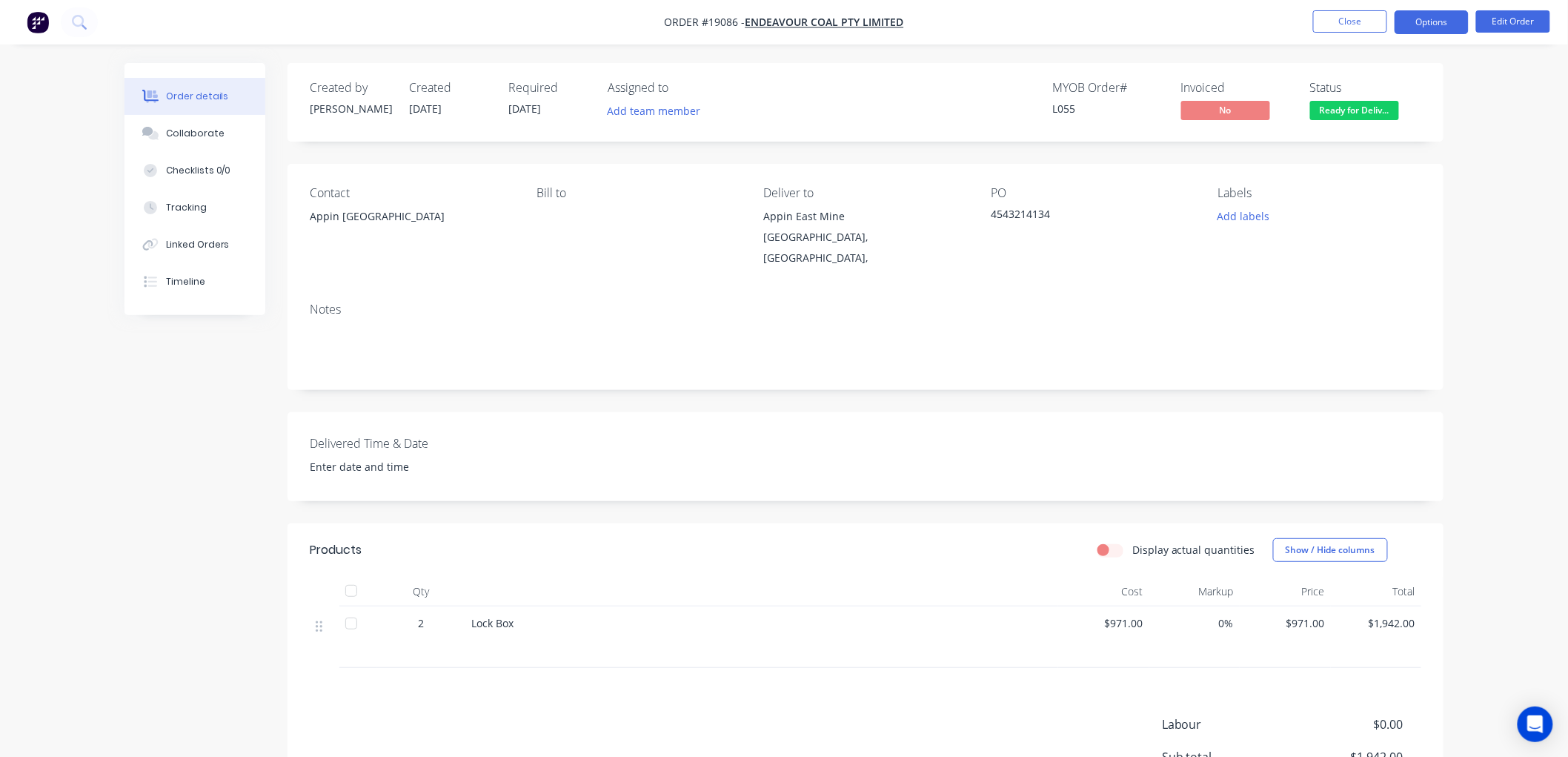
click at [1425, 25] on button "Options" at bounding box center [1431, 22] width 74 height 24
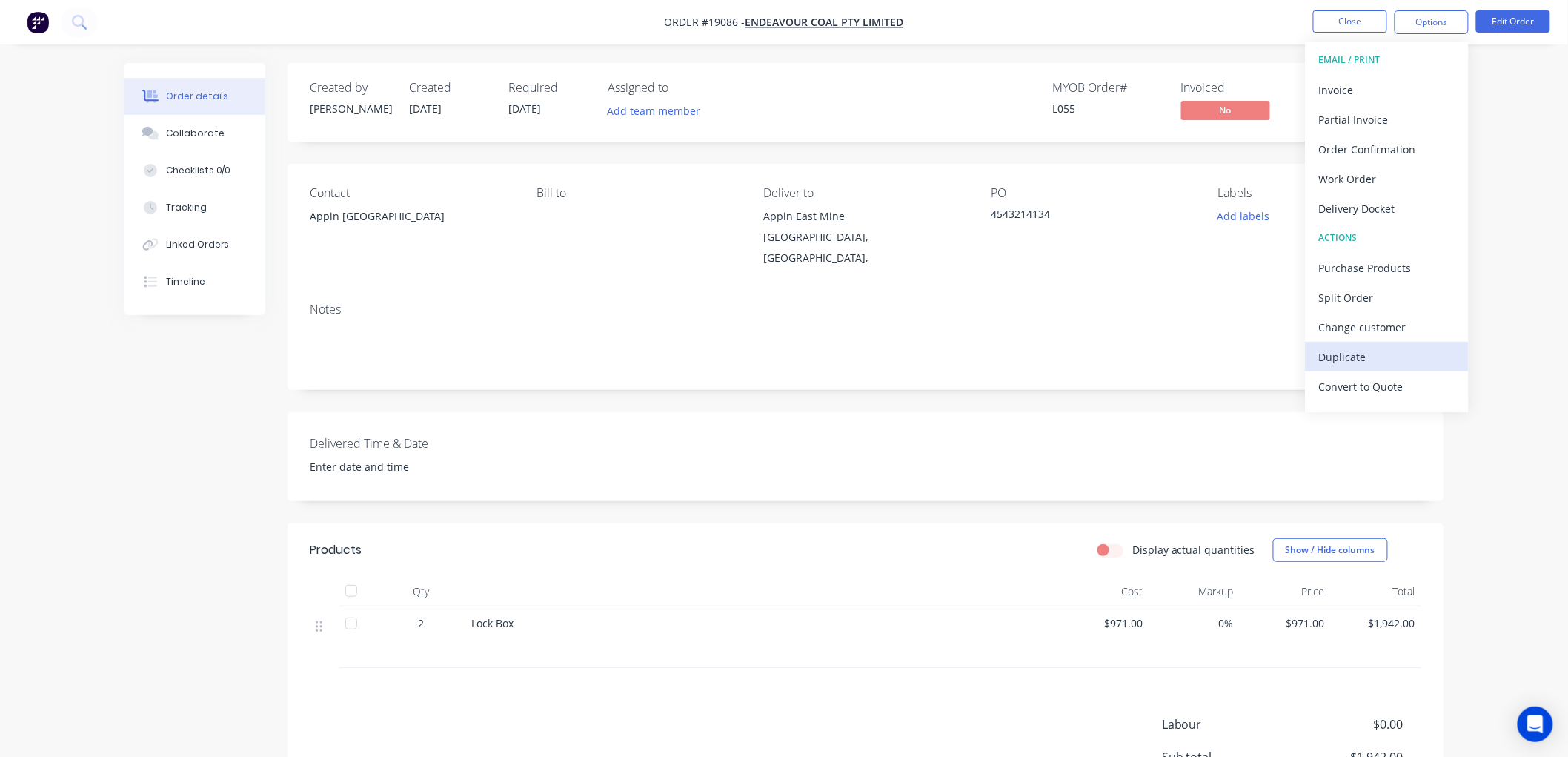
click at [1352, 359] on div "Duplicate" at bounding box center [1387, 356] width 136 height 22
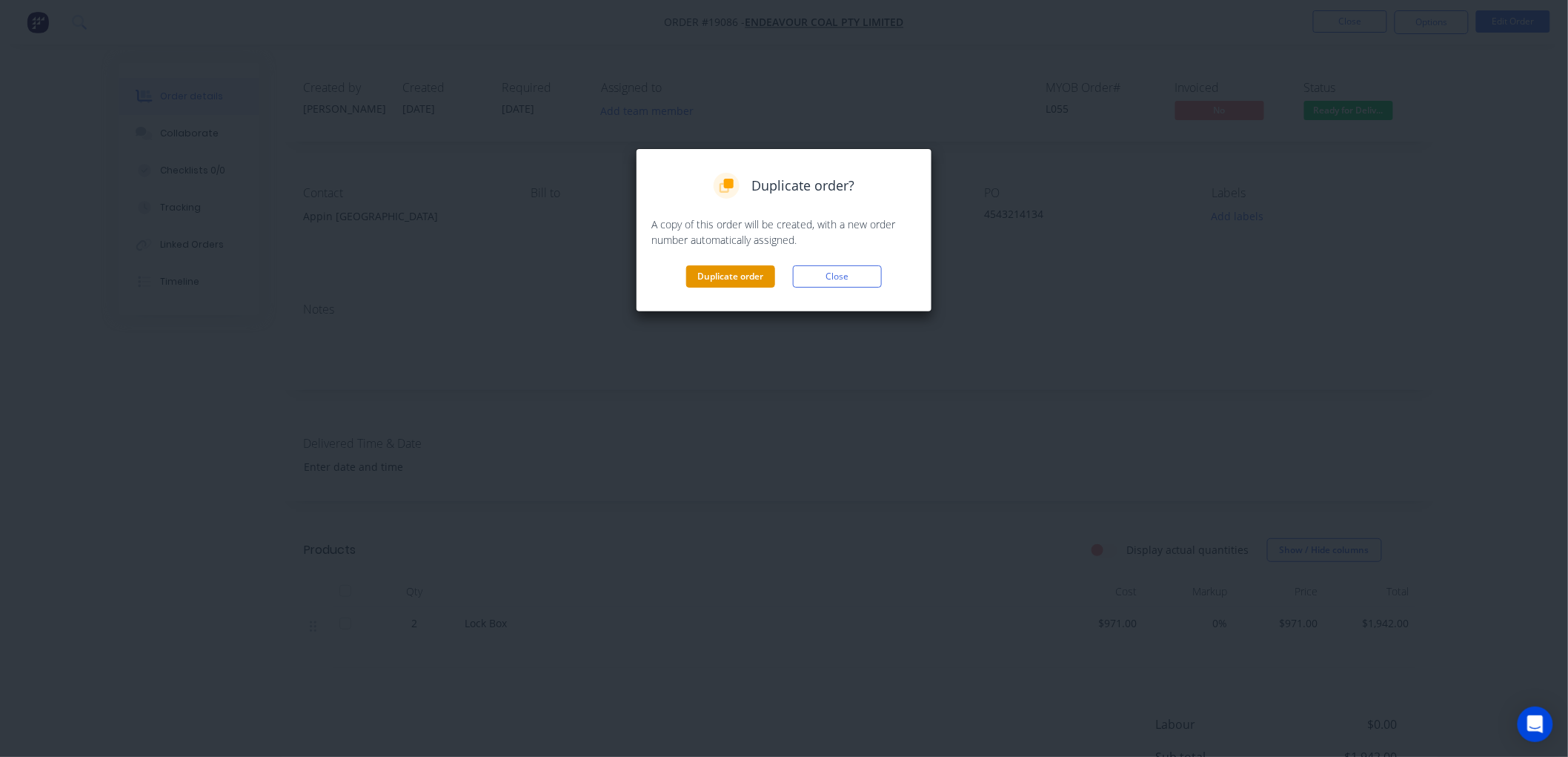
click at [698, 278] on button "Duplicate order" at bounding box center [730, 277] width 89 height 22
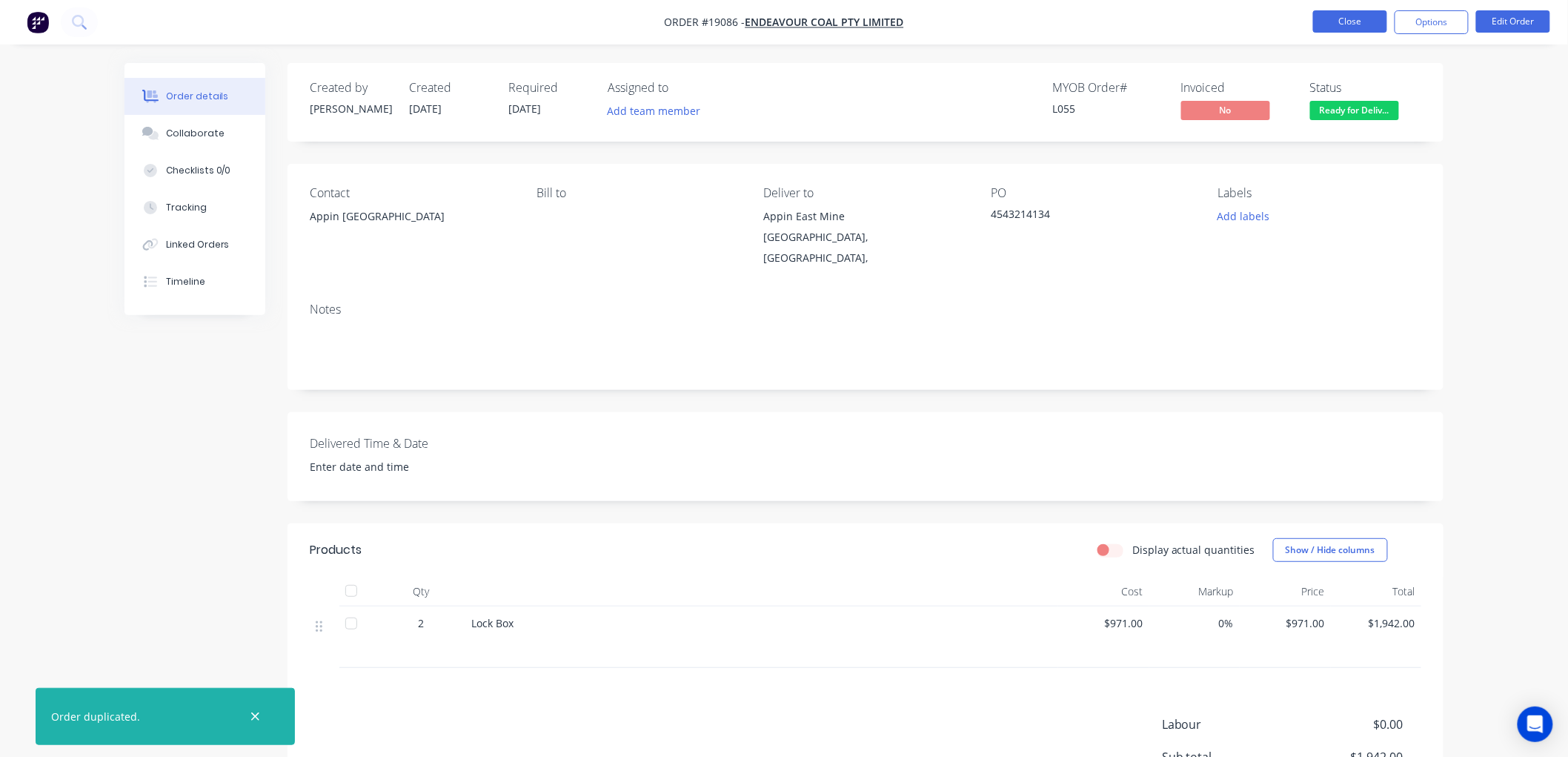
click at [1345, 28] on button "Close" at bounding box center [1350, 22] width 74 height 22
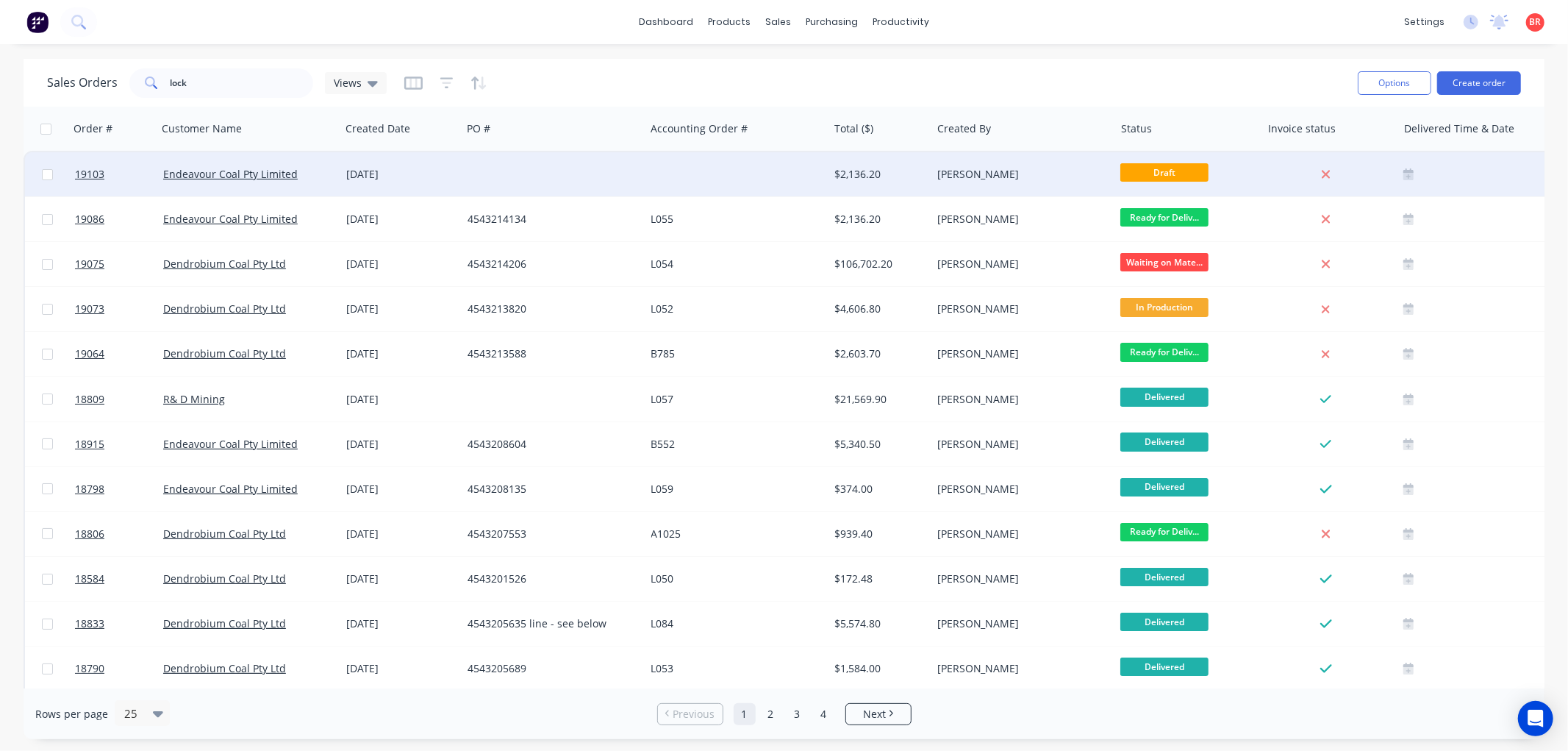
click at [306, 167] on div "Endeavour Coal Pty Limited" at bounding box center [245, 175] width 163 height 15
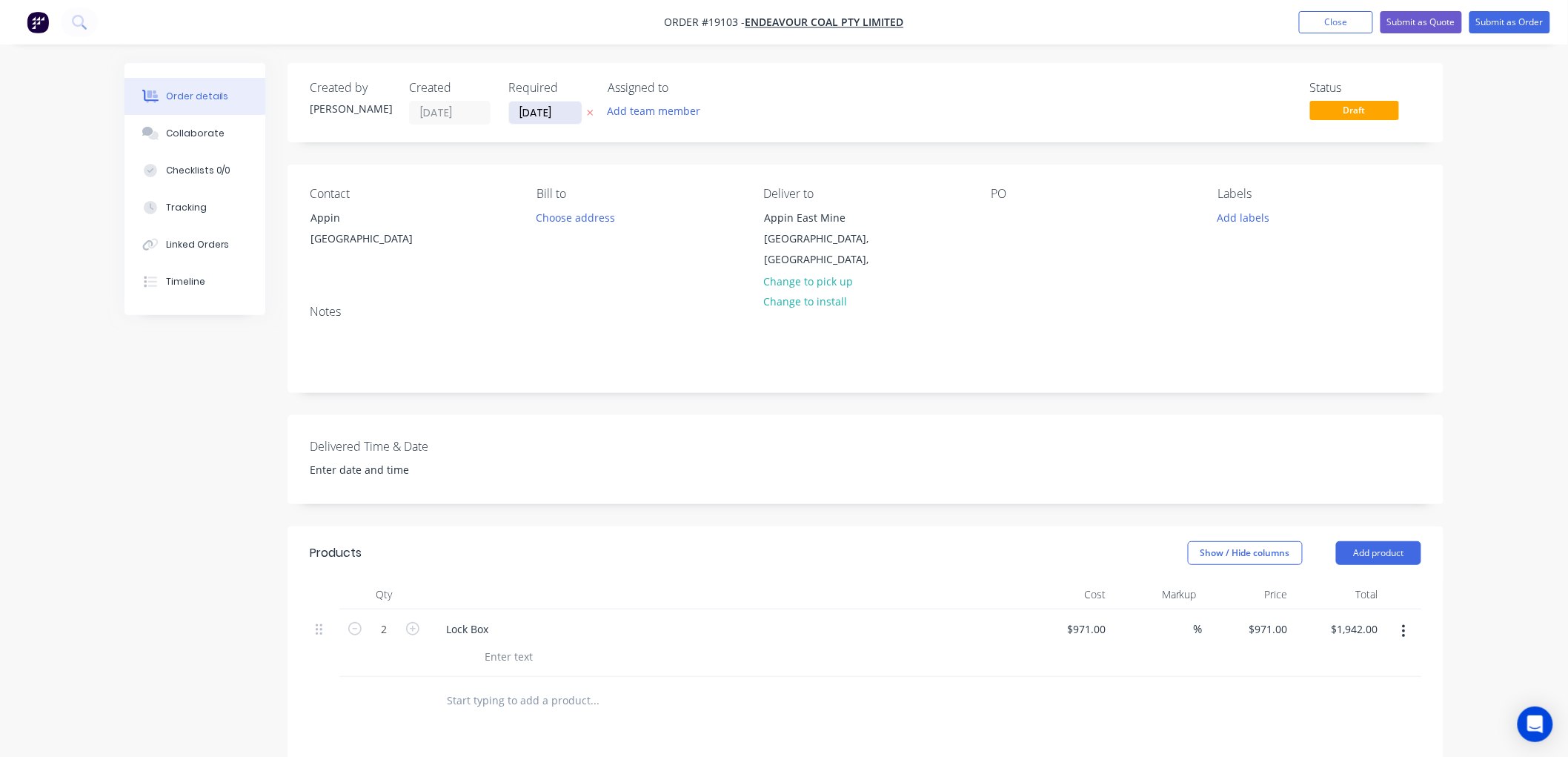
click at [550, 113] on input "[DATE]" at bounding box center [545, 113] width 72 height 22
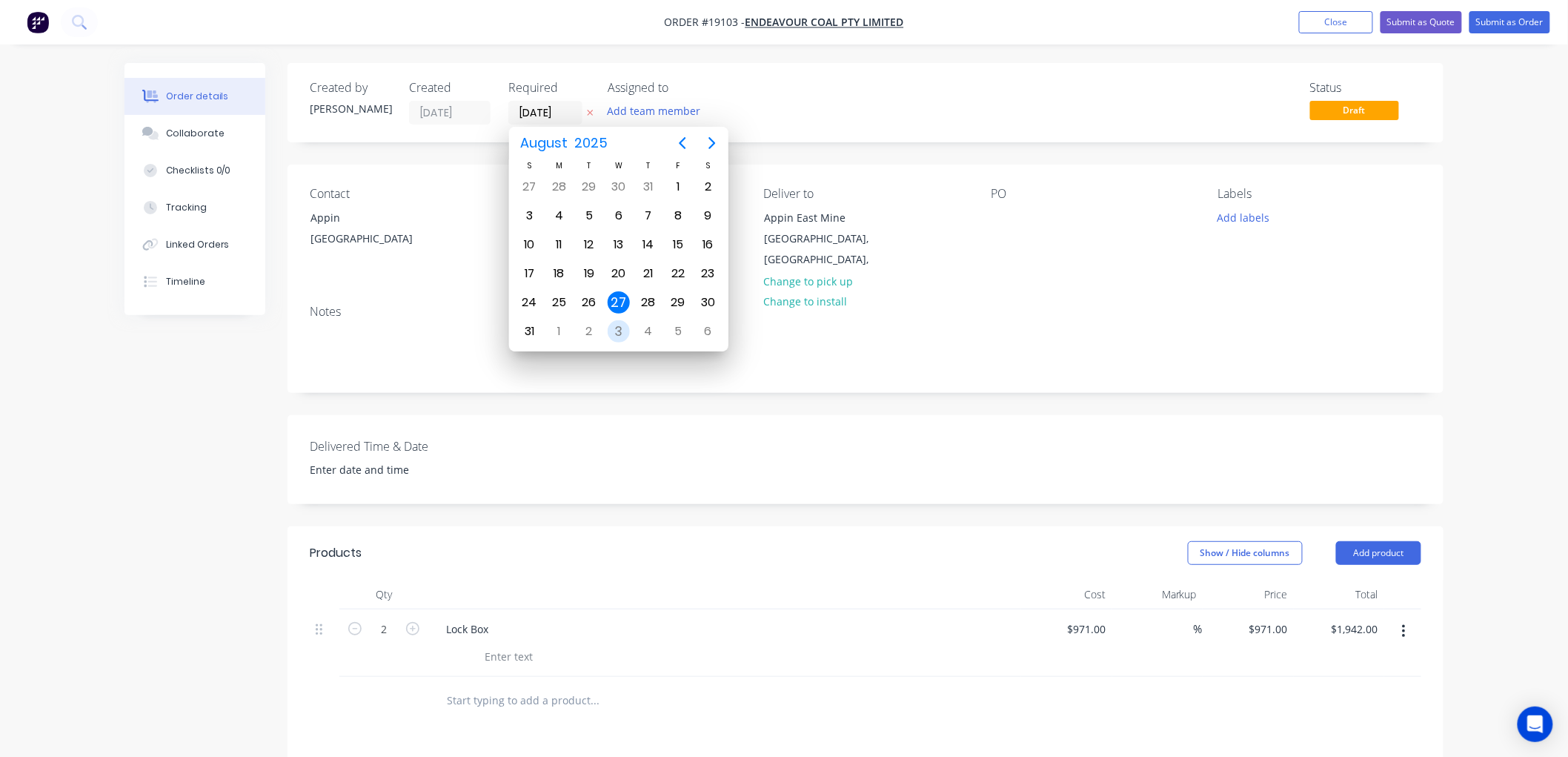
click at [617, 320] on div "3" at bounding box center [619, 331] width 22 height 22
type input "03/09/25"
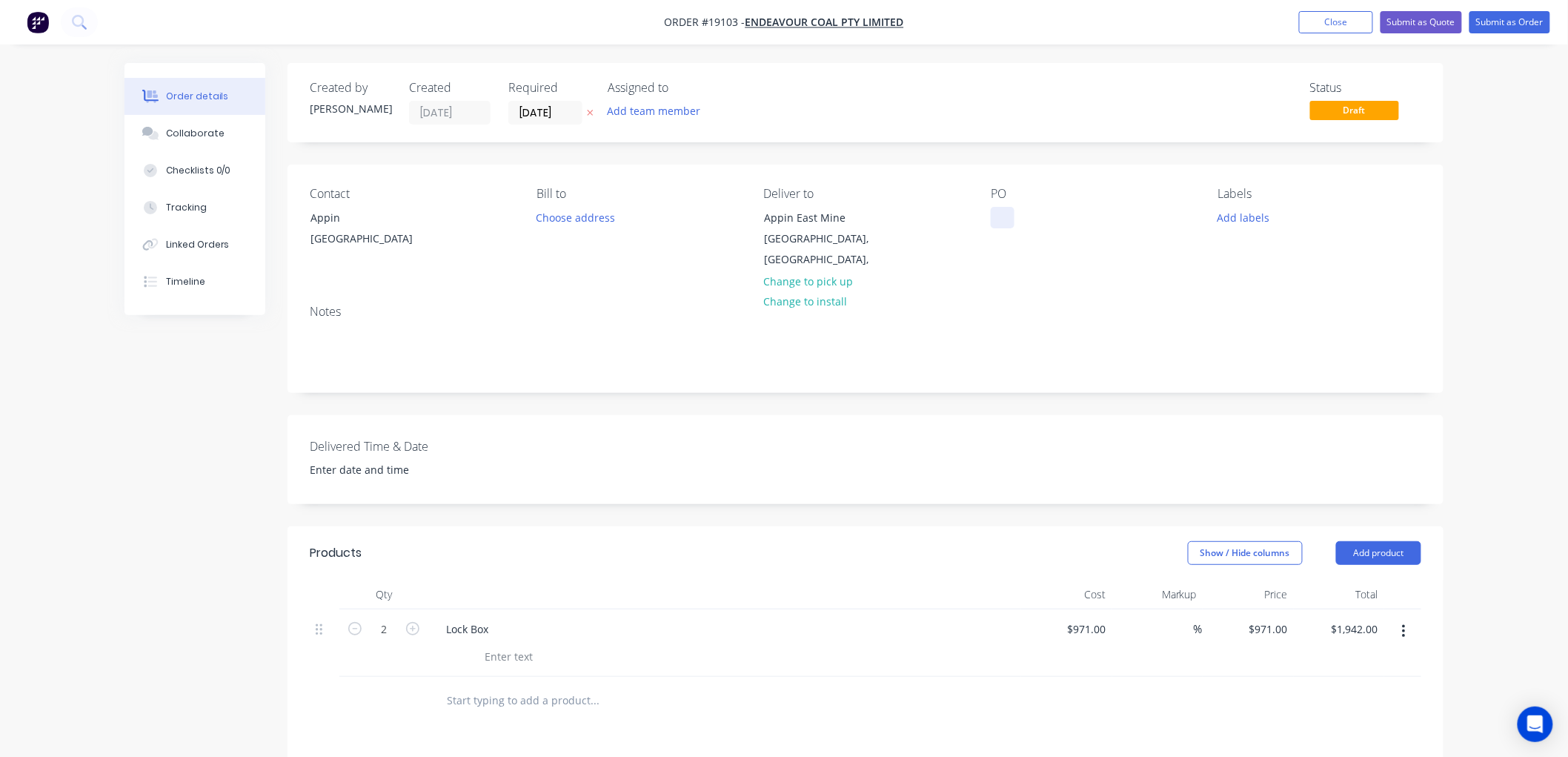
click at [1011, 215] on div at bounding box center [1003, 217] width 24 height 22
click at [1521, 21] on button "Submit as Order" at bounding box center [1510, 22] width 81 height 22
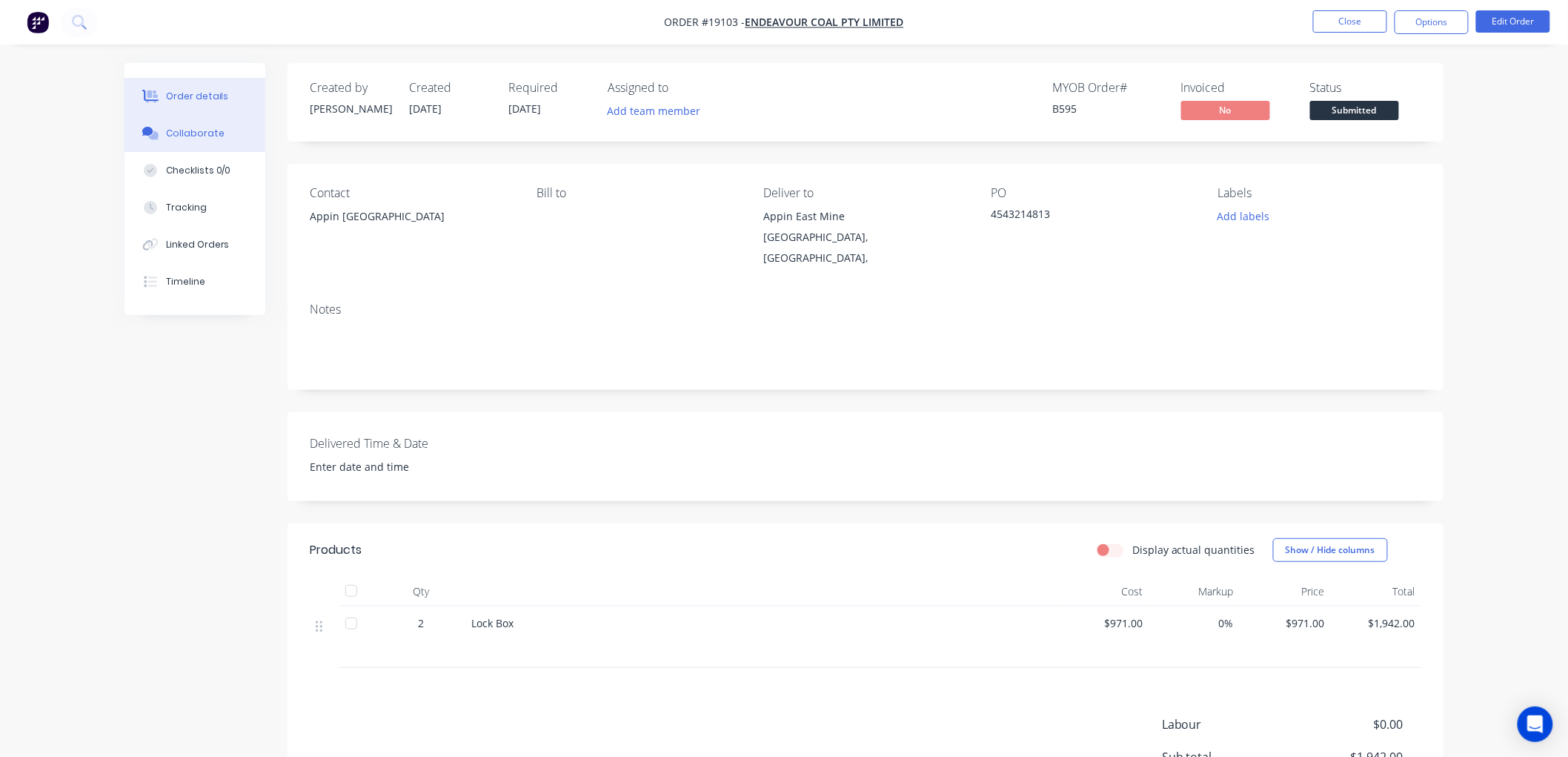
click at [205, 130] on div "Collaborate" at bounding box center [195, 134] width 59 height 13
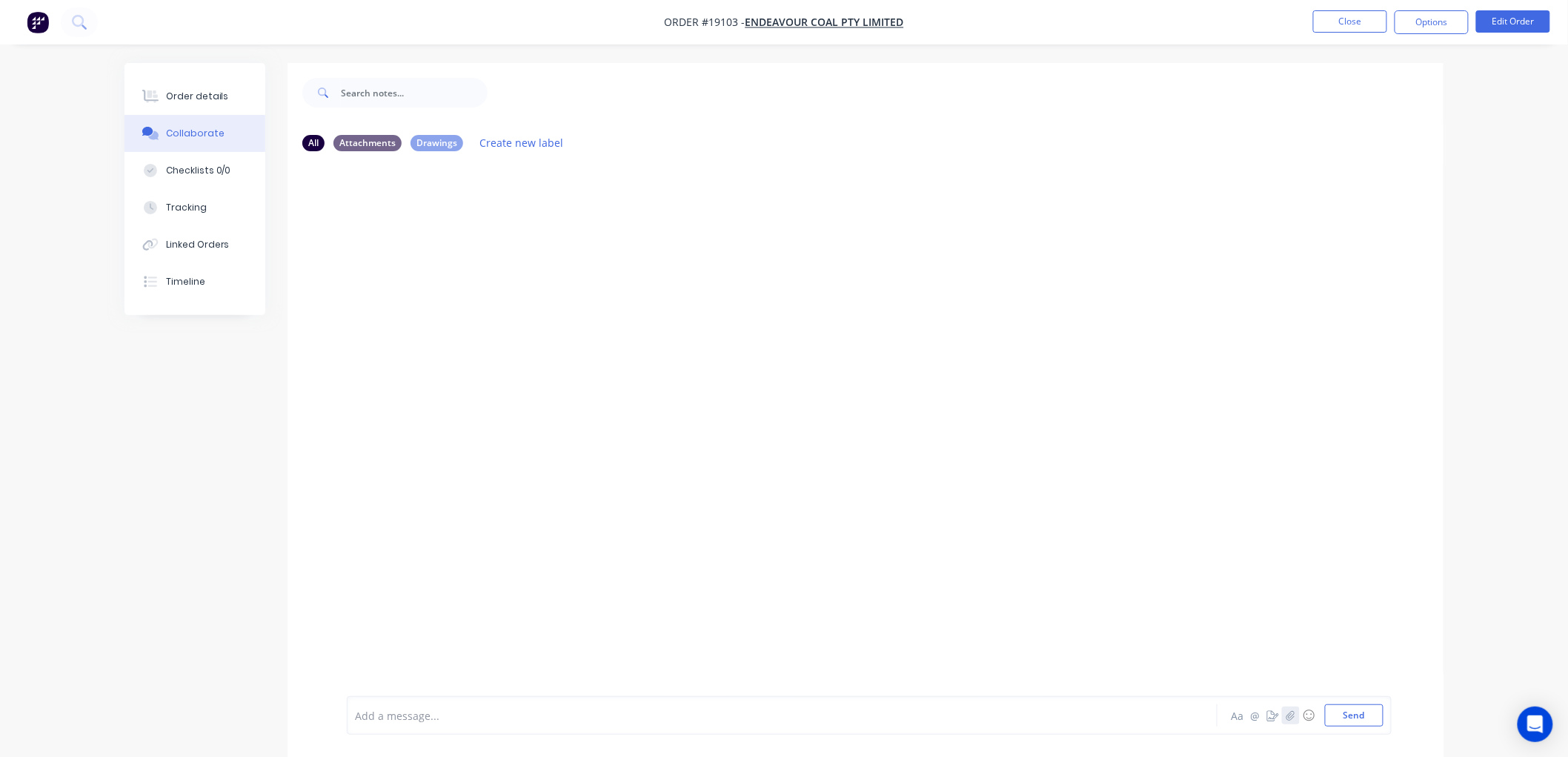
click at [1291, 717] on icon "button" at bounding box center [1291, 715] width 9 height 10
click at [1355, 717] on button "Send" at bounding box center [1354, 715] width 59 height 22
click at [206, 104] on button "Order details" at bounding box center [195, 96] width 141 height 37
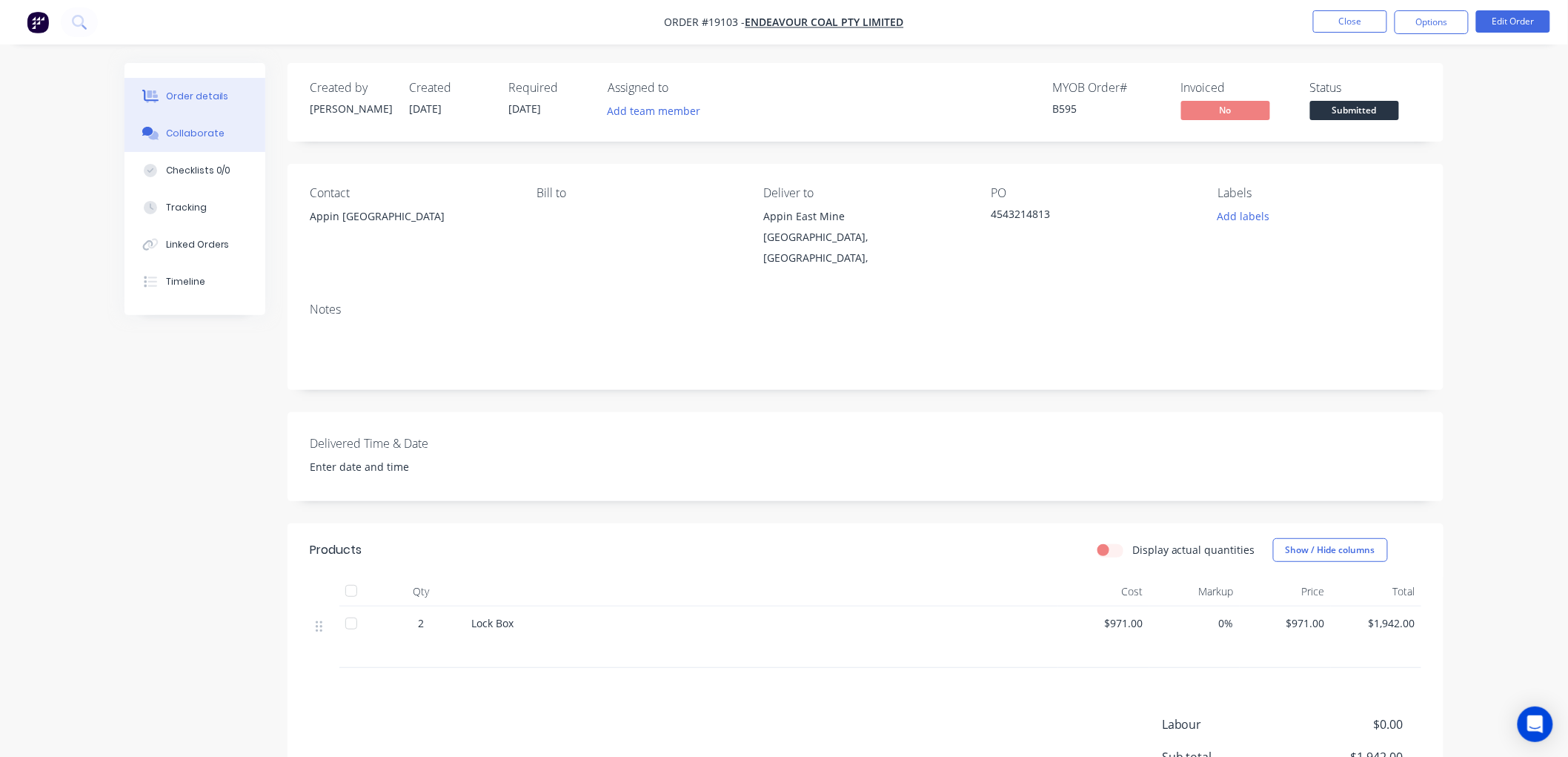
click at [186, 132] on div "Collaborate" at bounding box center [195, 134] width 59 height 13
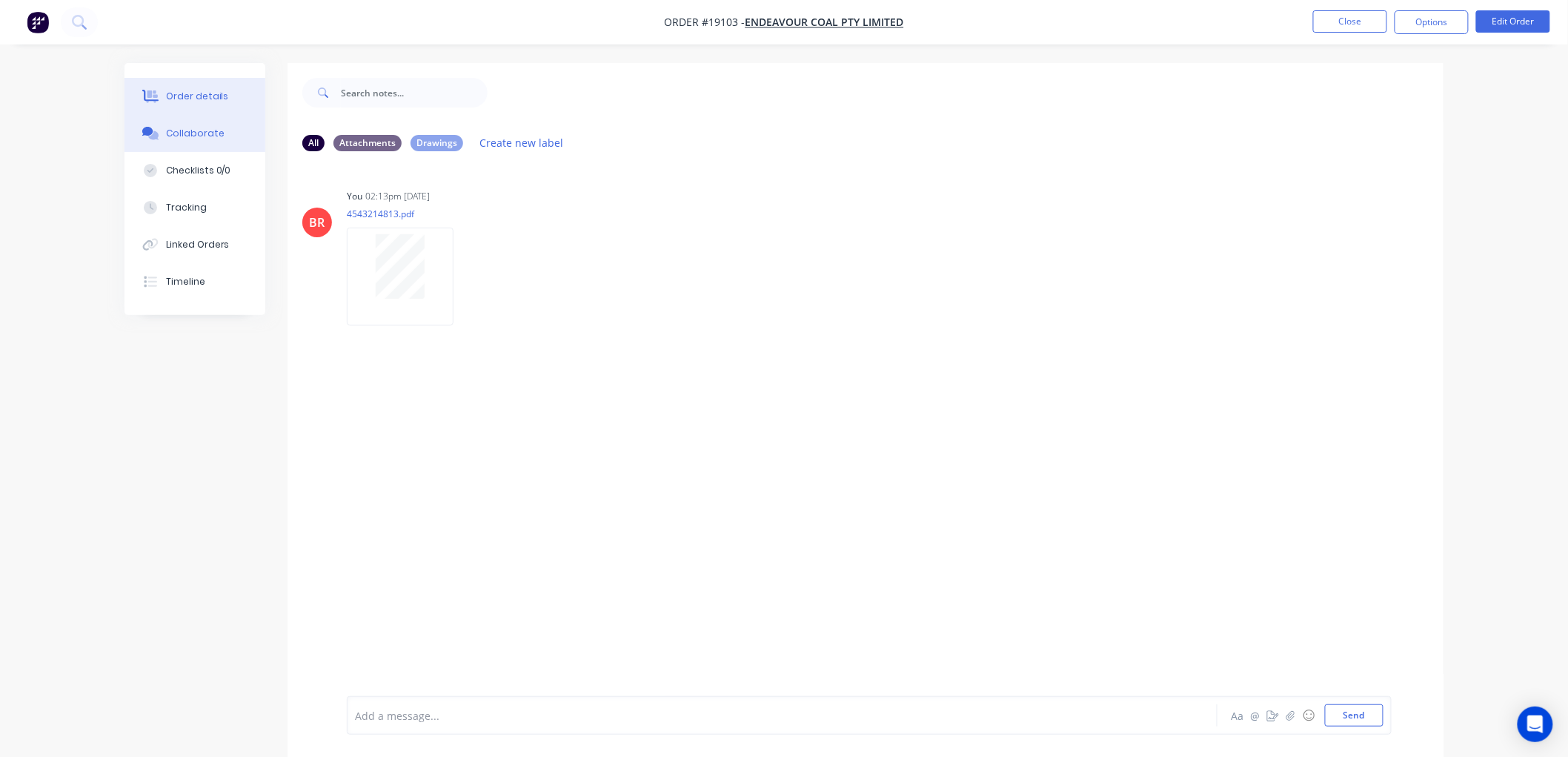
click at [189, 104] on button "Order details" at bounding box center [195, 96] width 141 height 37
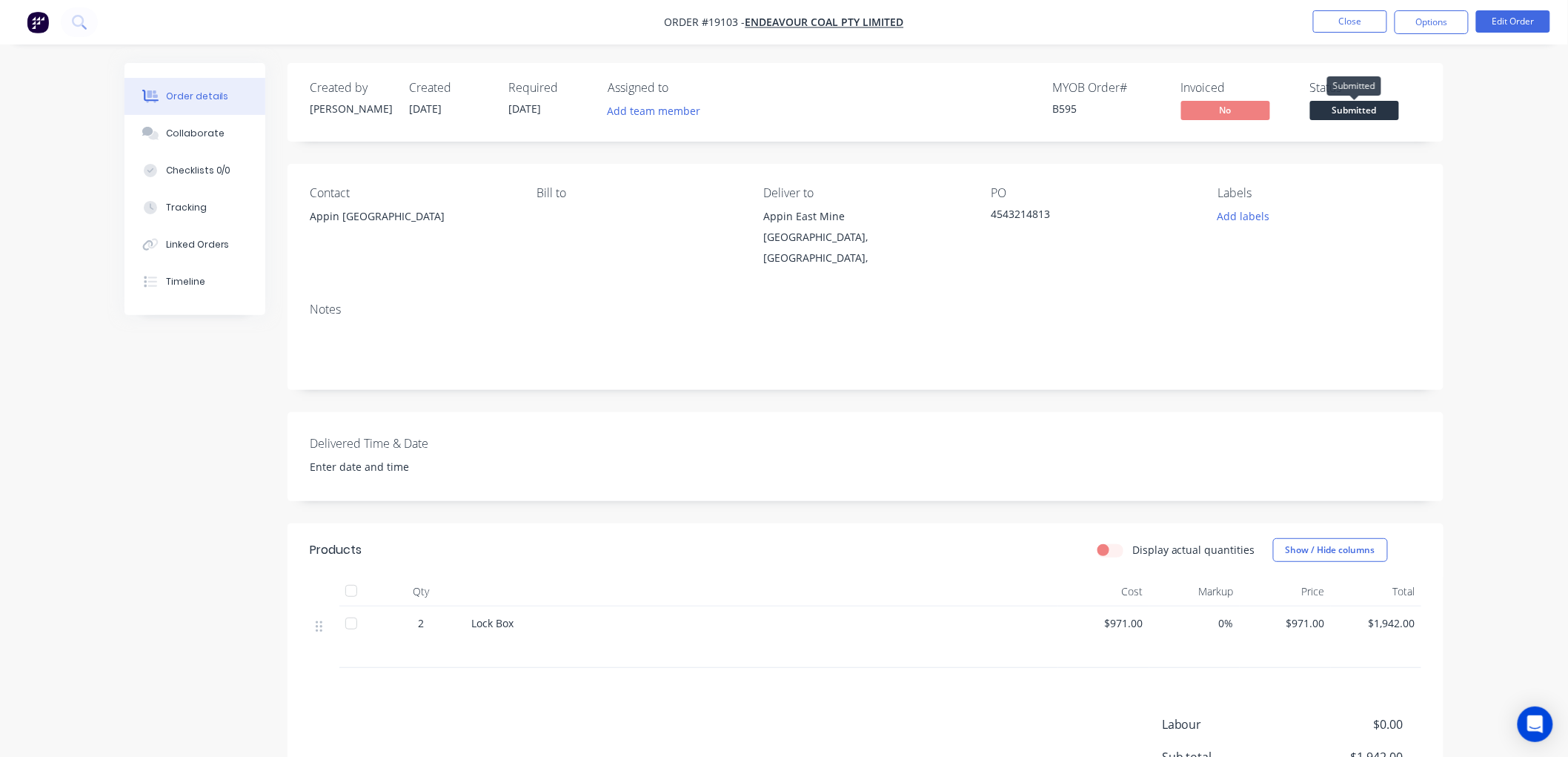
click at [1376, 111] on span "Submitted" at bounding box center [1354, 110] width 89 height 19
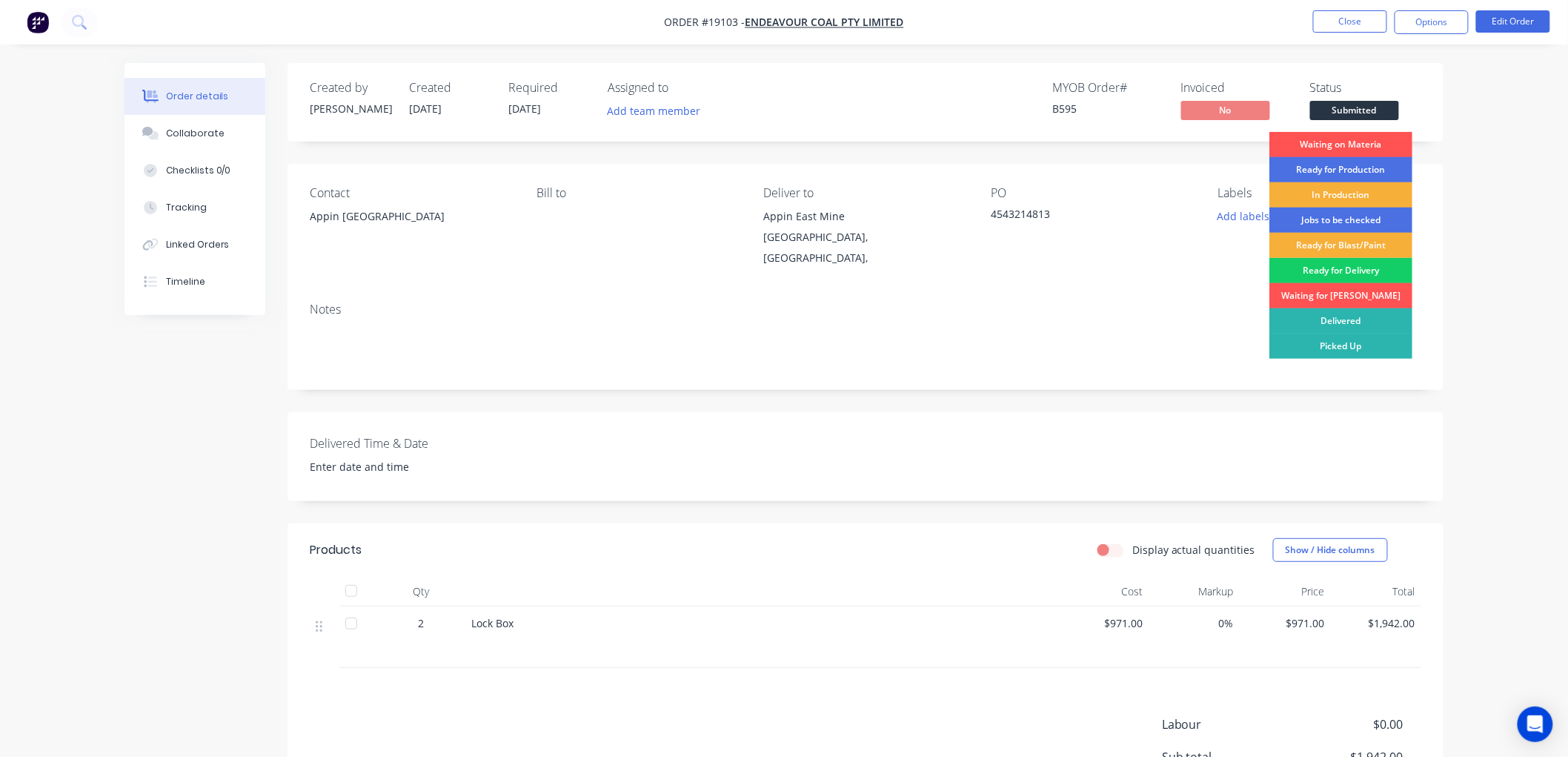
click at [1307, 268] on div "Ready for Delivery" at bounding box center [1341, 271] width 143 height 25
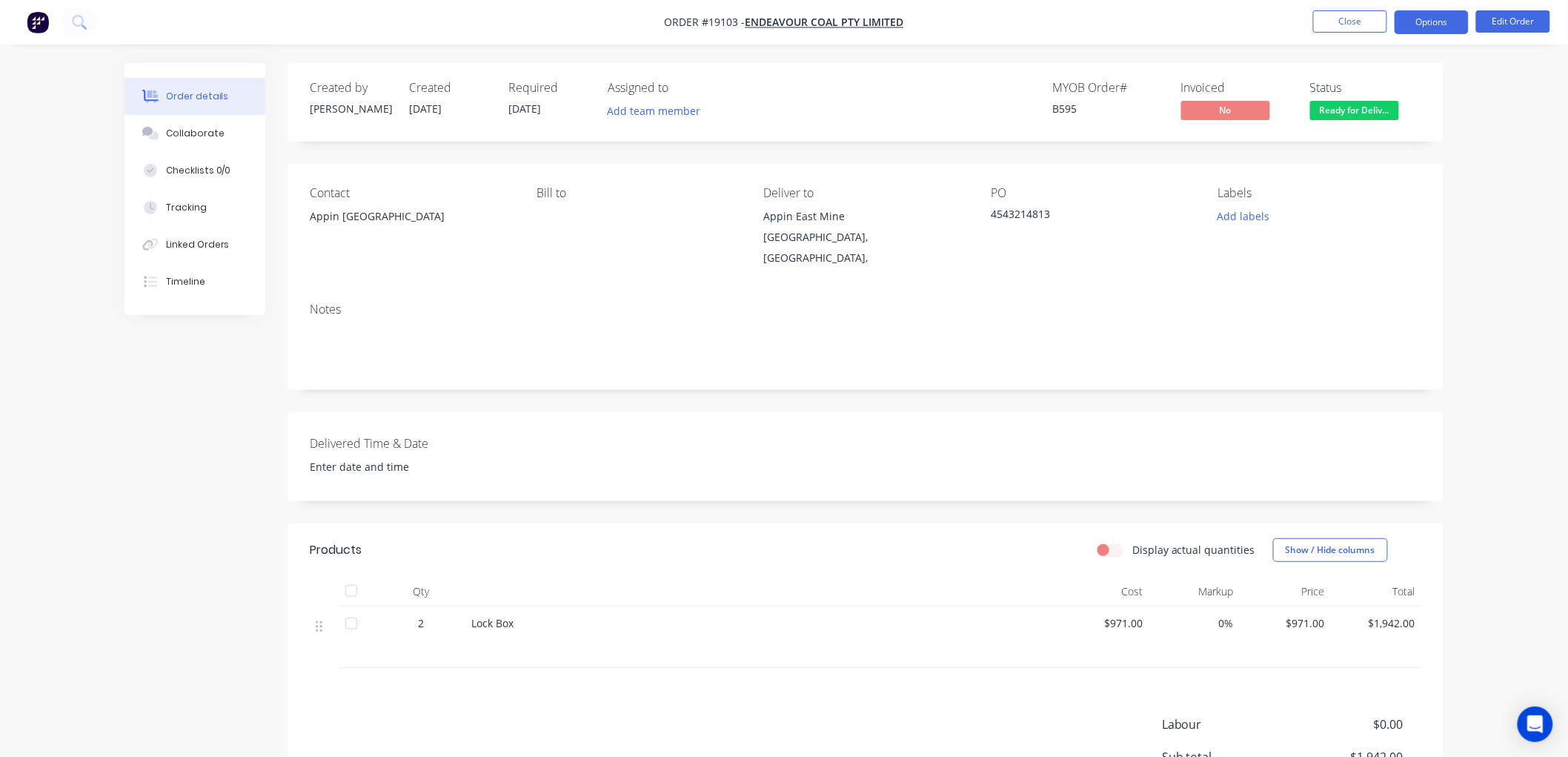
click at [1433, 16] on button "Options" at bounding box center [1431, 22] width 74 height 24
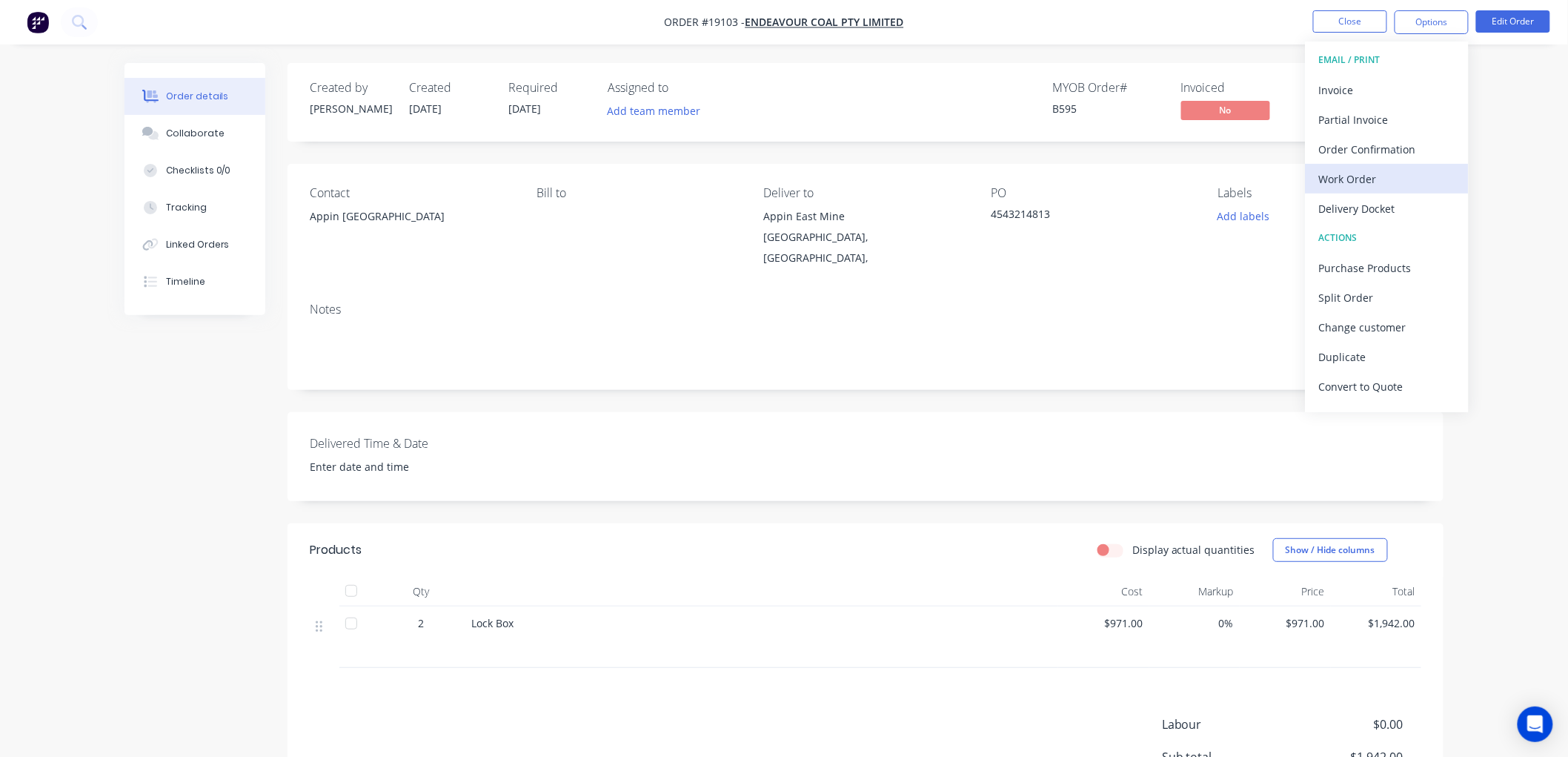
click at [1355, 180] on div "Work Order" at bounding box center [1387, 179] width 136 height 22
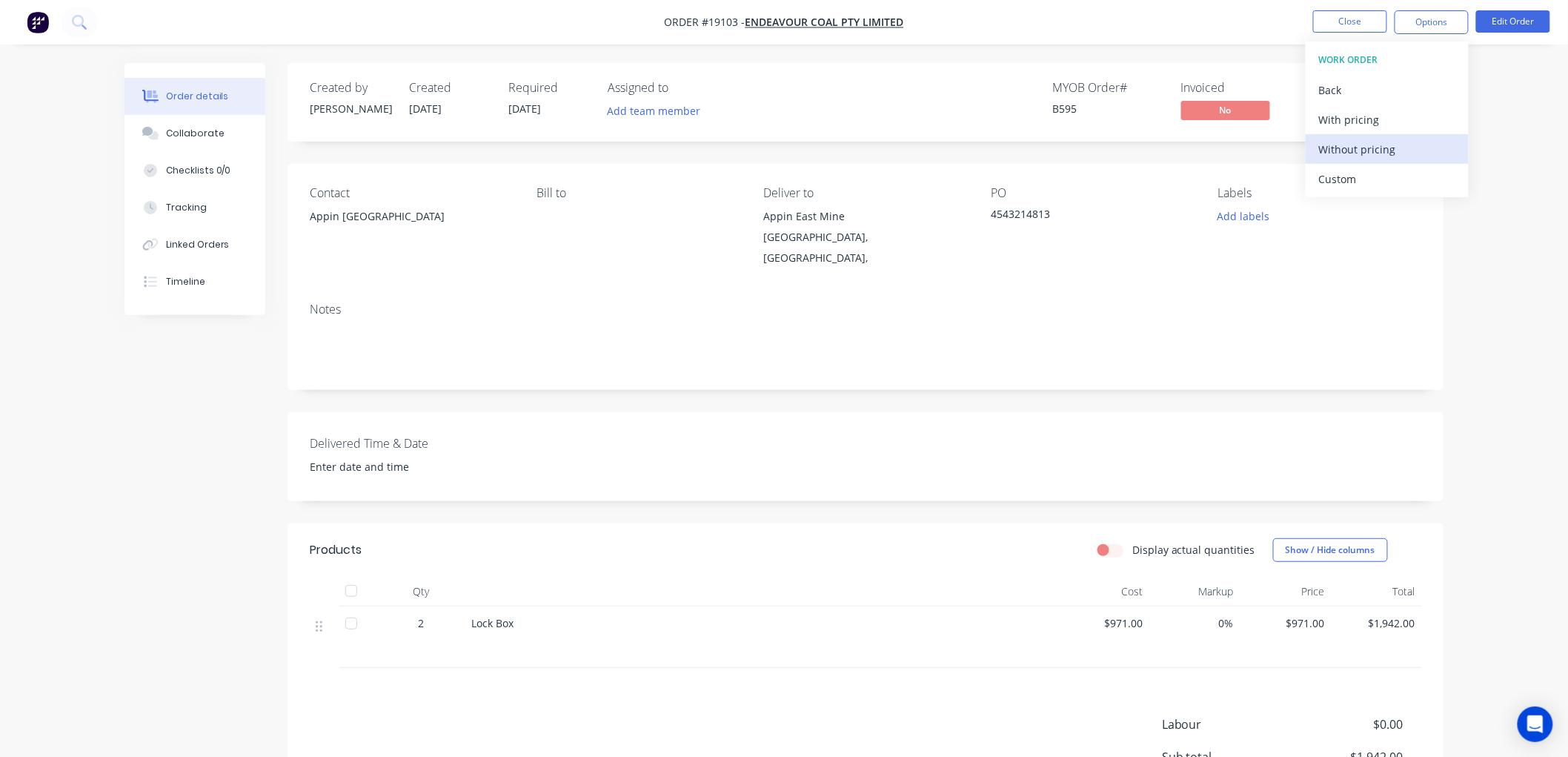
click at [1357, 151] on div "Without pricing" at bounding box center [1387, 149] width 136 height 22
click at [1524, 131] on div "Order details Collaborate Checklists 0/0 Tracking Linked Orders Timeline Order …" at bounding box center [784, 465] width 1568 height 932
click at [1338, 23] on button "Close" at bounding box center [1350, 22] width 74 height 22
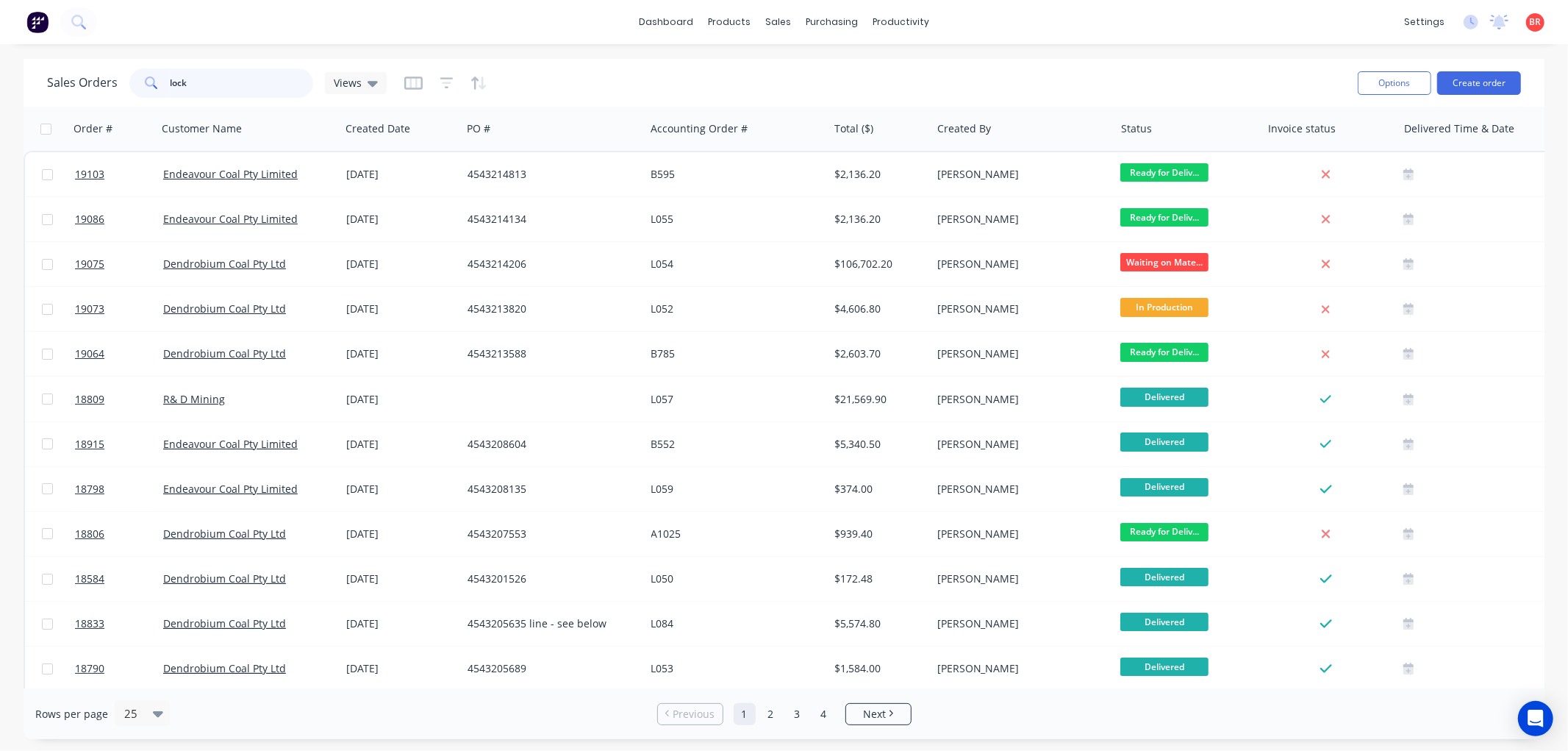
click at [209, 85] on input "lock" at bounding box center [243, 83] width 143 height 30
click at [211, 85] on input "lock" at bounding box center [243, 83] width 143 height 30
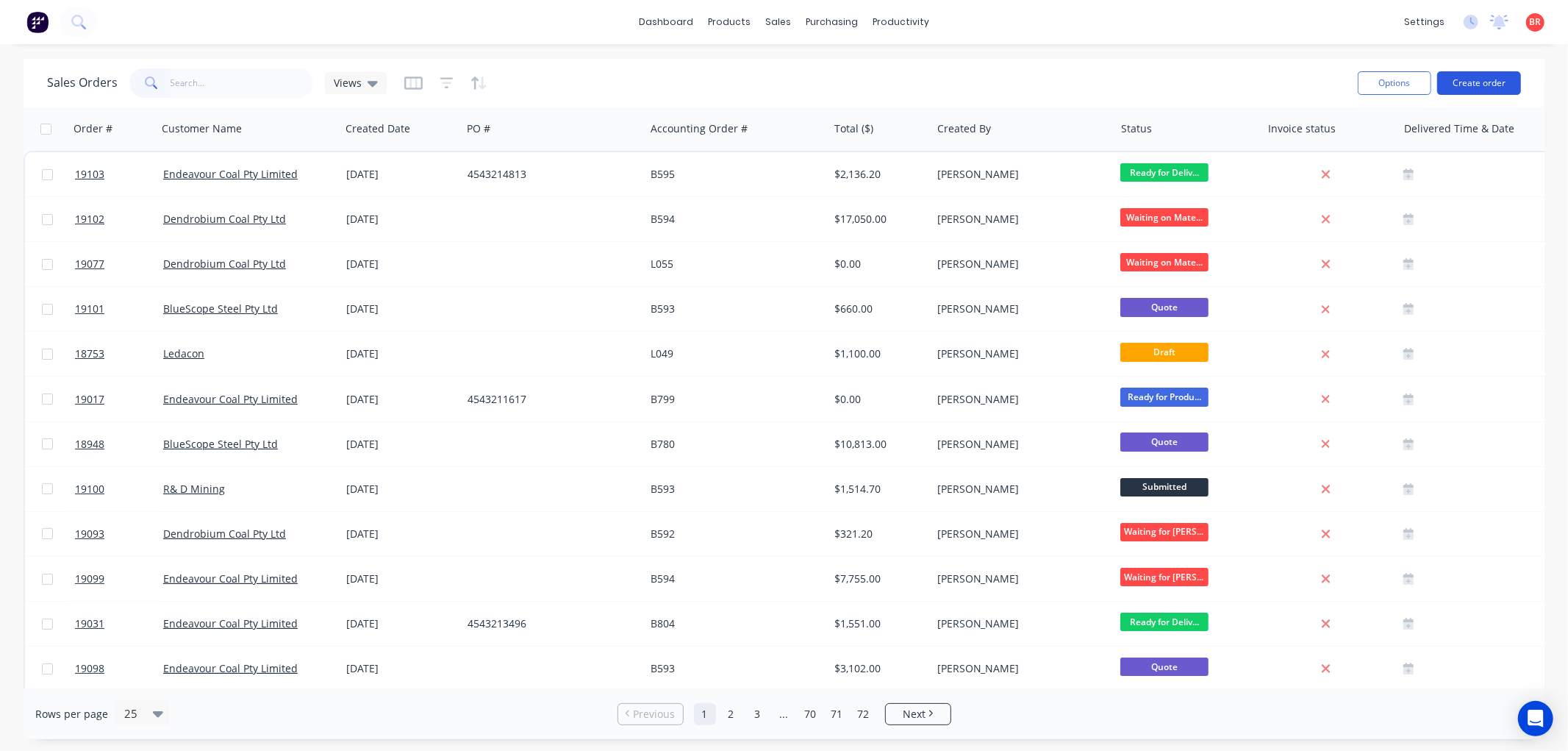
click at [1460, 84] on button "Create order" at bounding box center [1479, 83] width 84 height 24
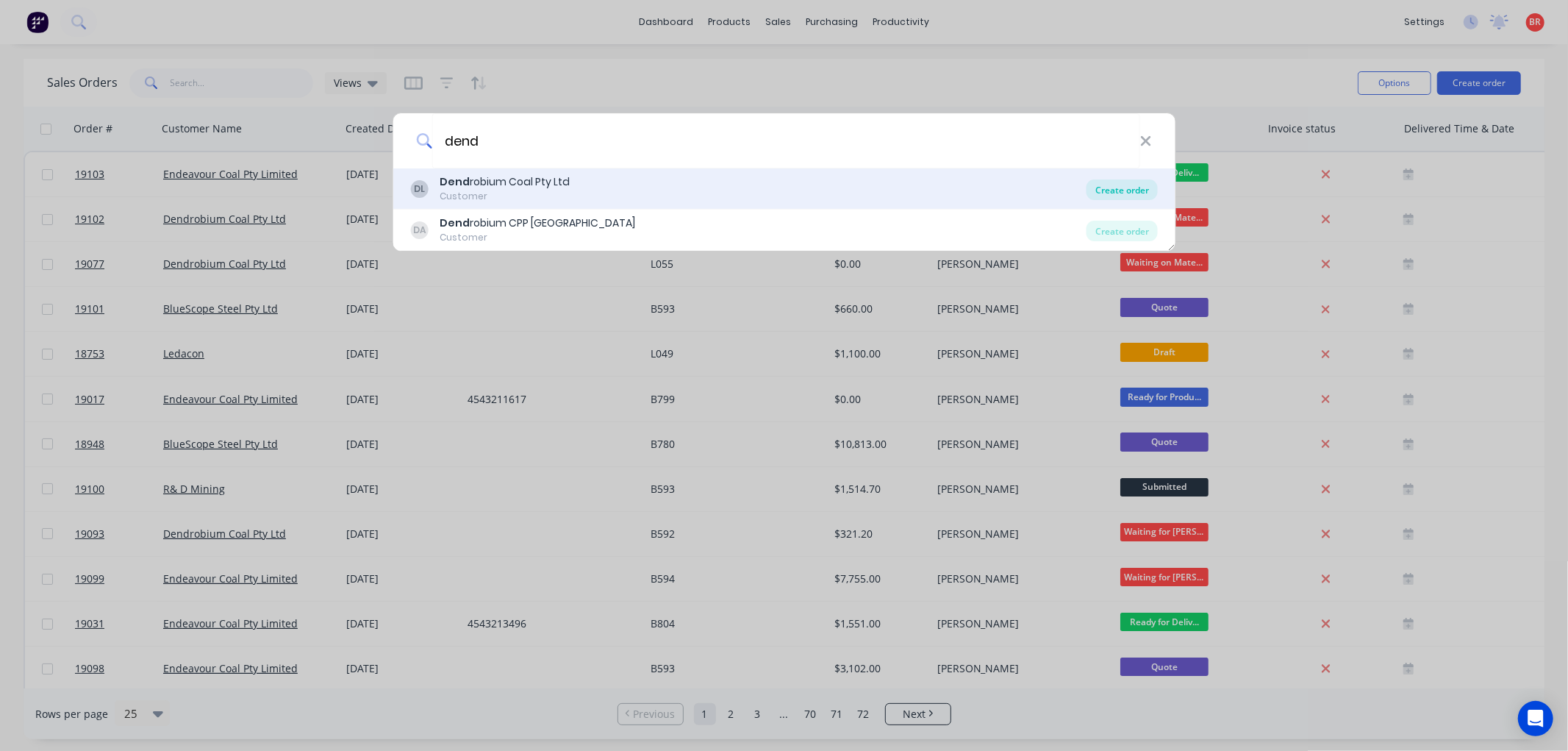
type input "dend"
click at [1106, 189] on div "Create order" at bounding box center [1122, 189] width 71 height 21
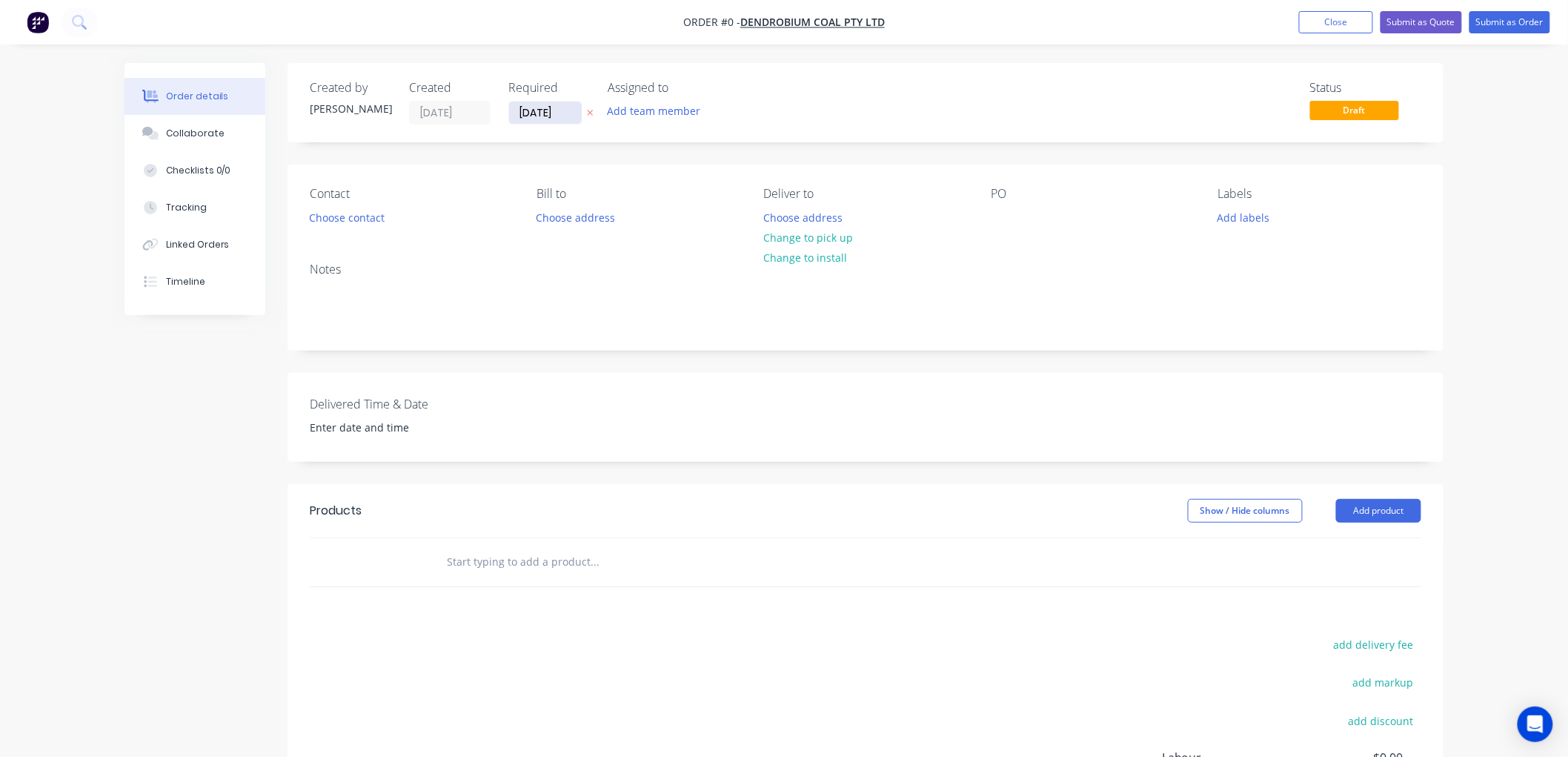
click at [550, 110] on input "[DATE]" at bounding box center [545, 113] width 72 height 22
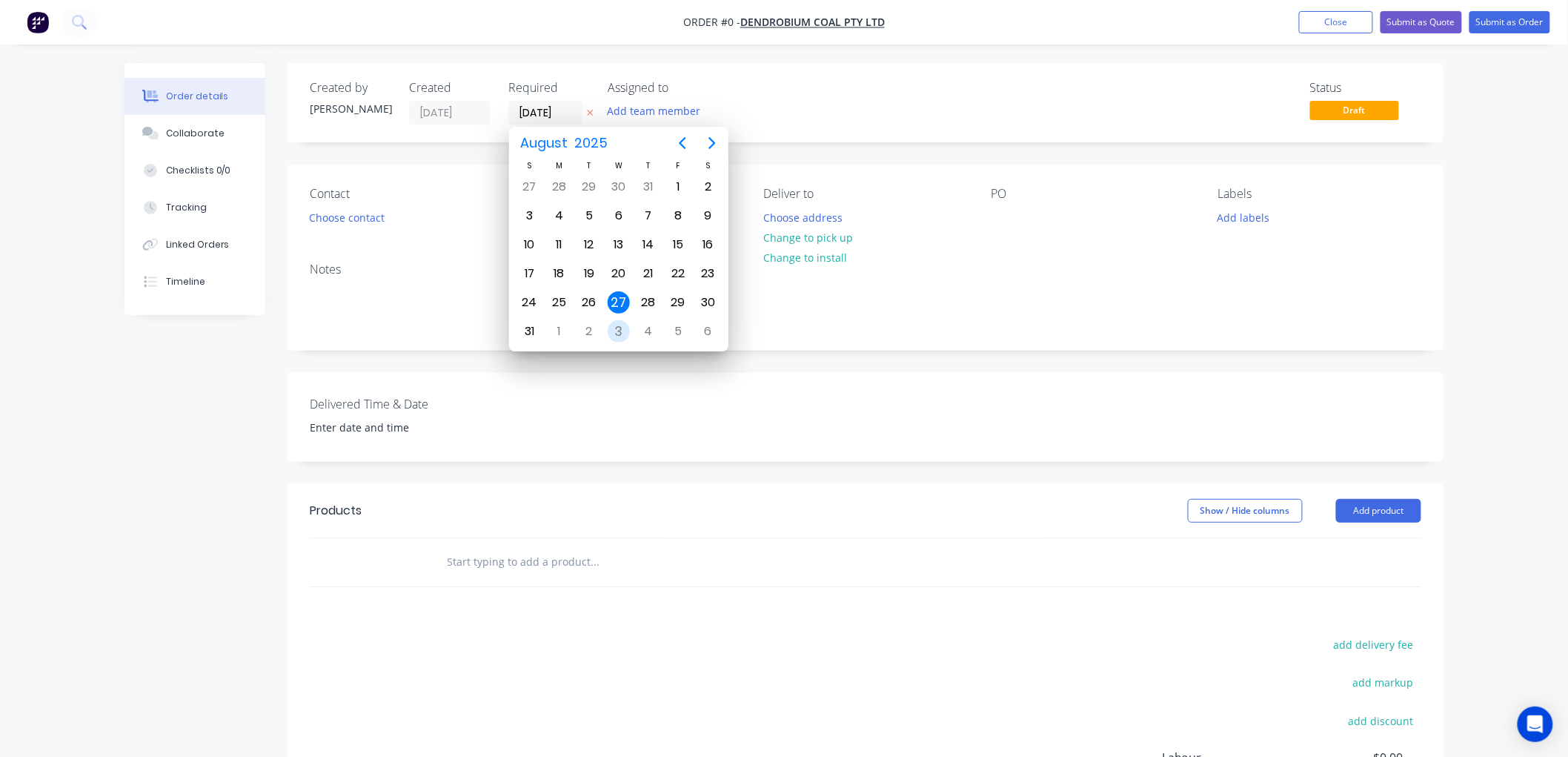
click at [614, 327] on div "3" at bounding box center [619, 331] width 22 height 22
type input "03/09/25"
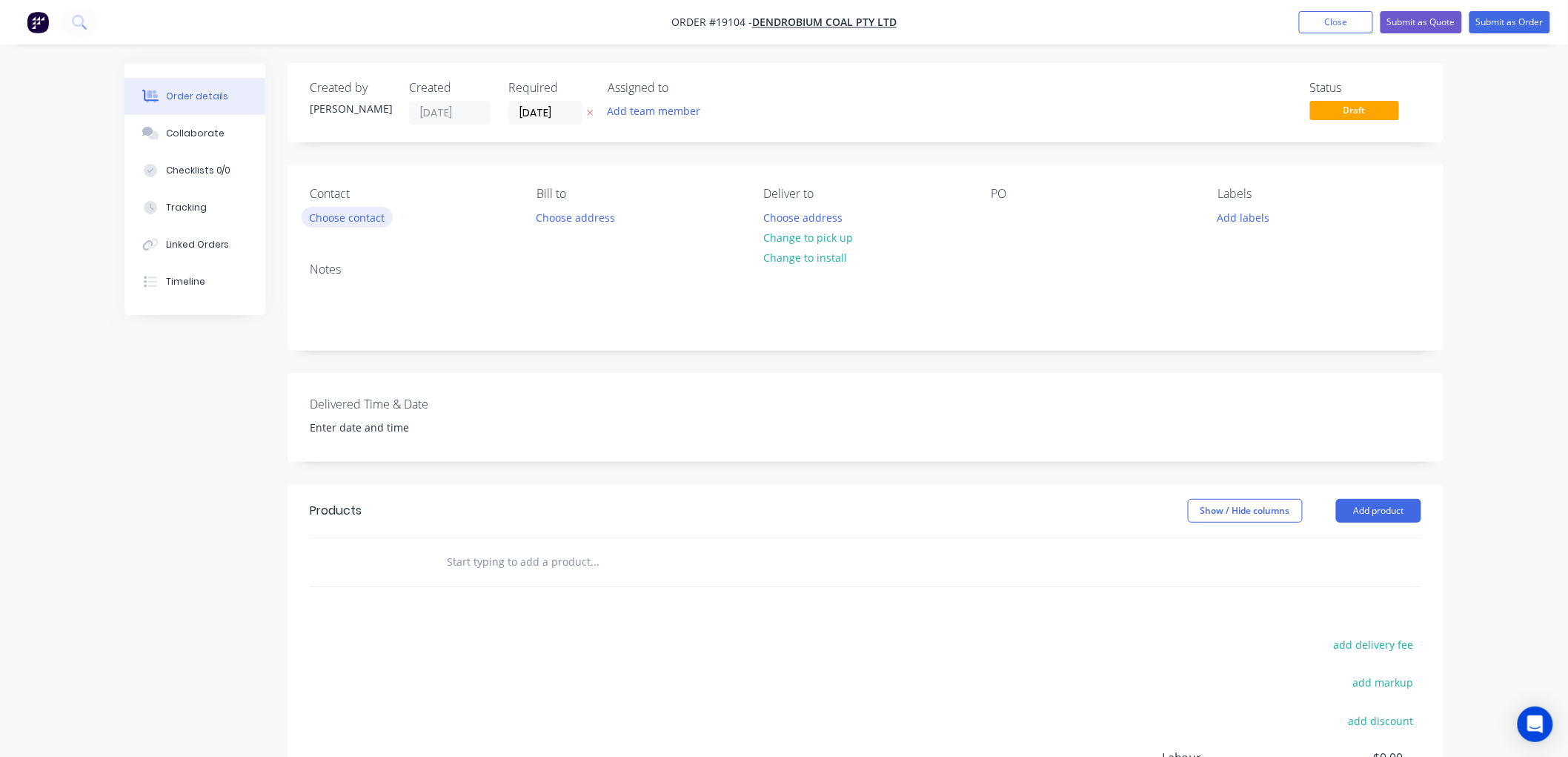
click at [341, 216] on button "Choose contact" at bounding box center [347, 216] width 91 height 20
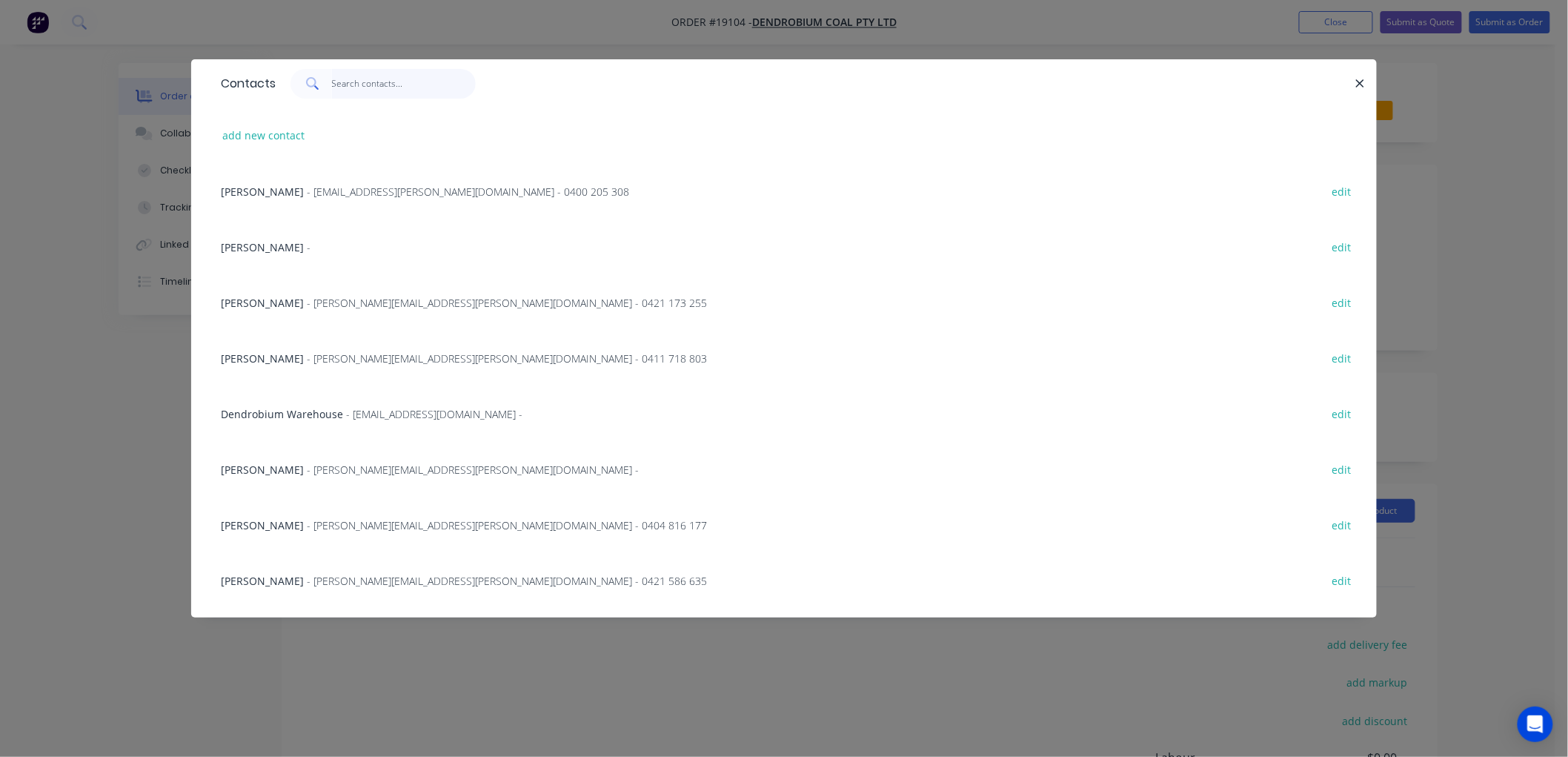
click at [364, 87] on input "text" at bounding box center [404, 84] width 145 height 30
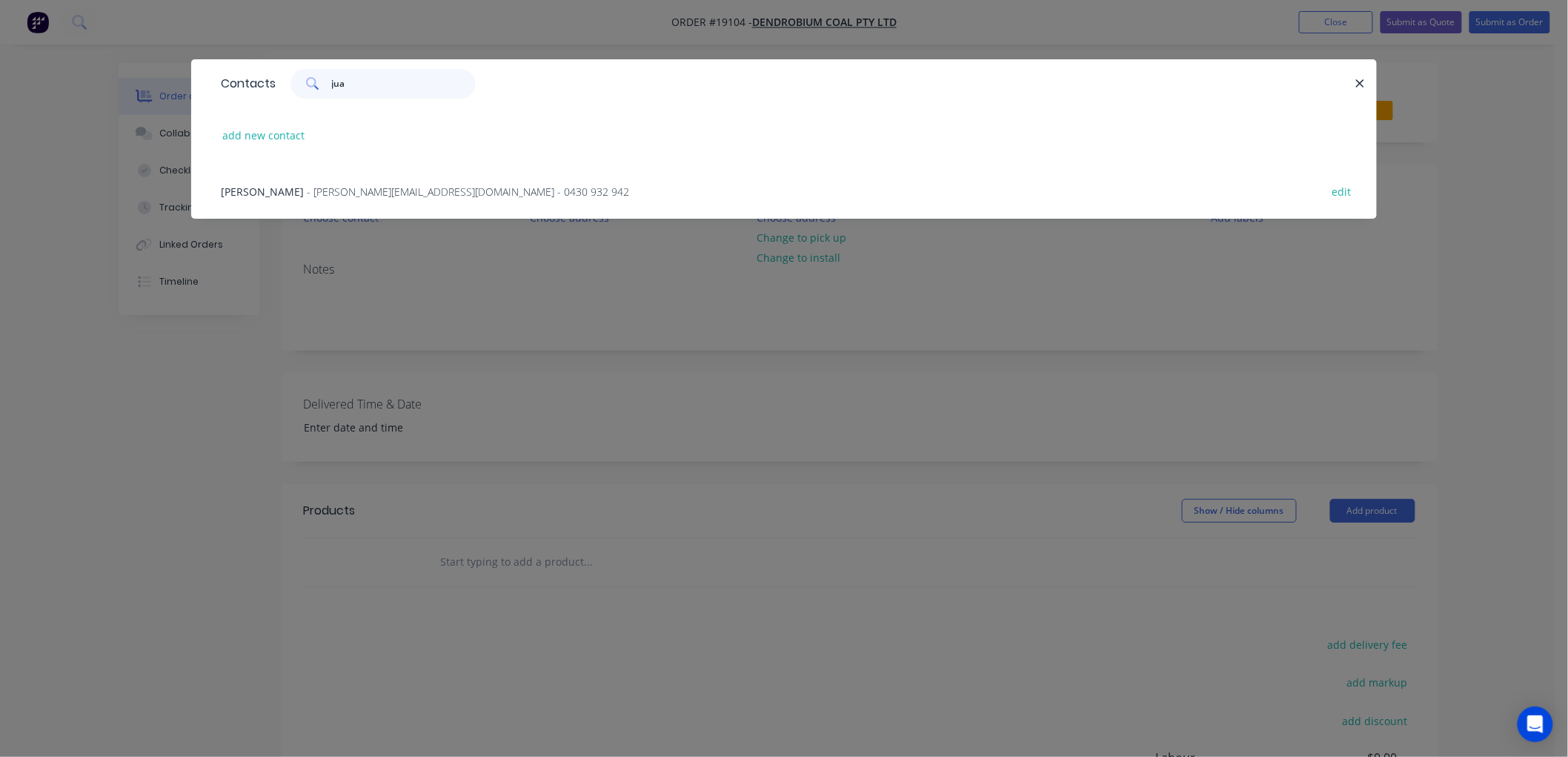
type input "jua"
click at [366, 189] on span "- Juan.Rodriguez2@gm-3.com.au - 0430 932 942" at bounding box center [467, 191] width 322 height 14
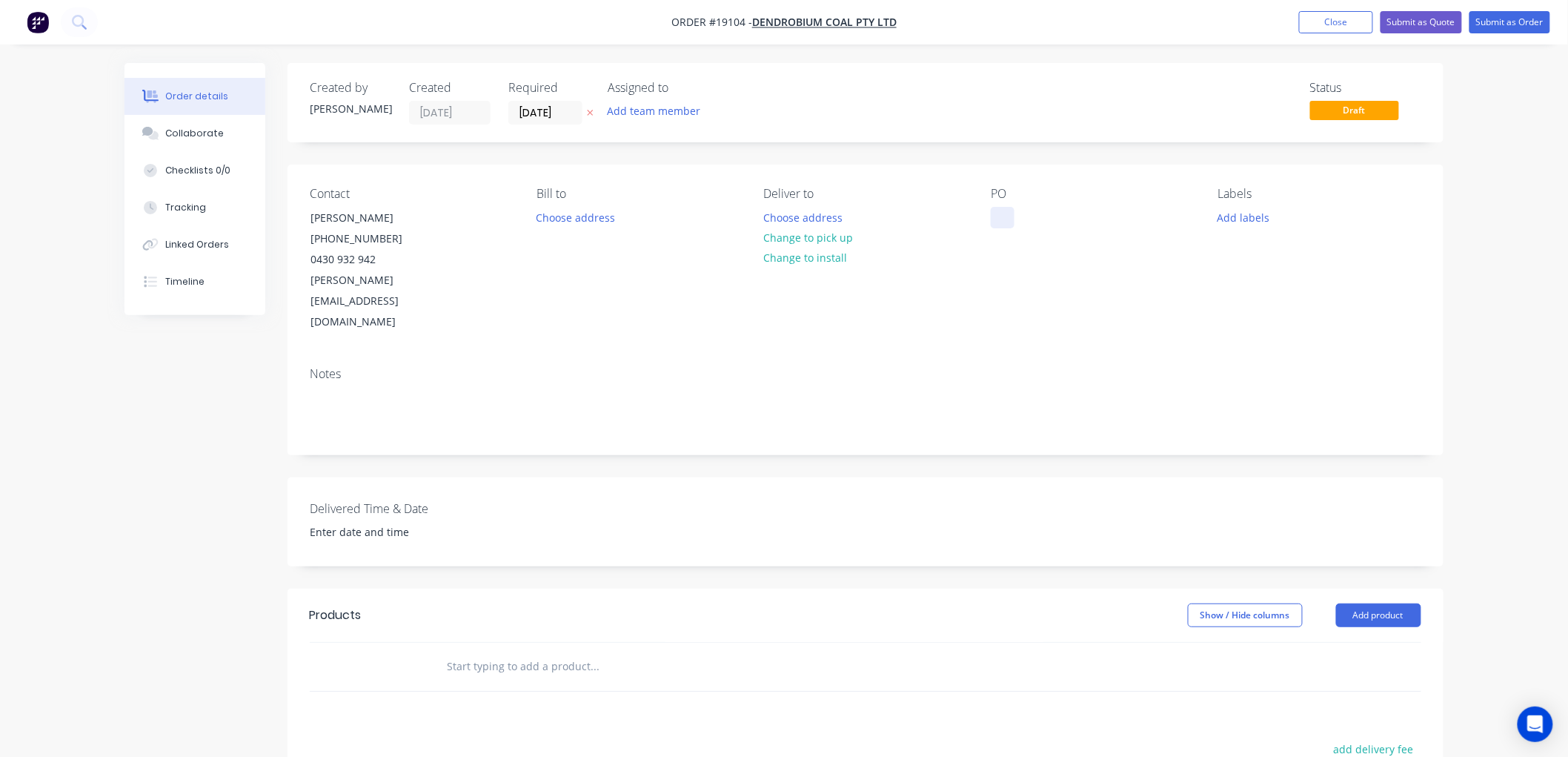
click at [1001, 219] on div at bounding box center [1003, 217] width 24 height 22
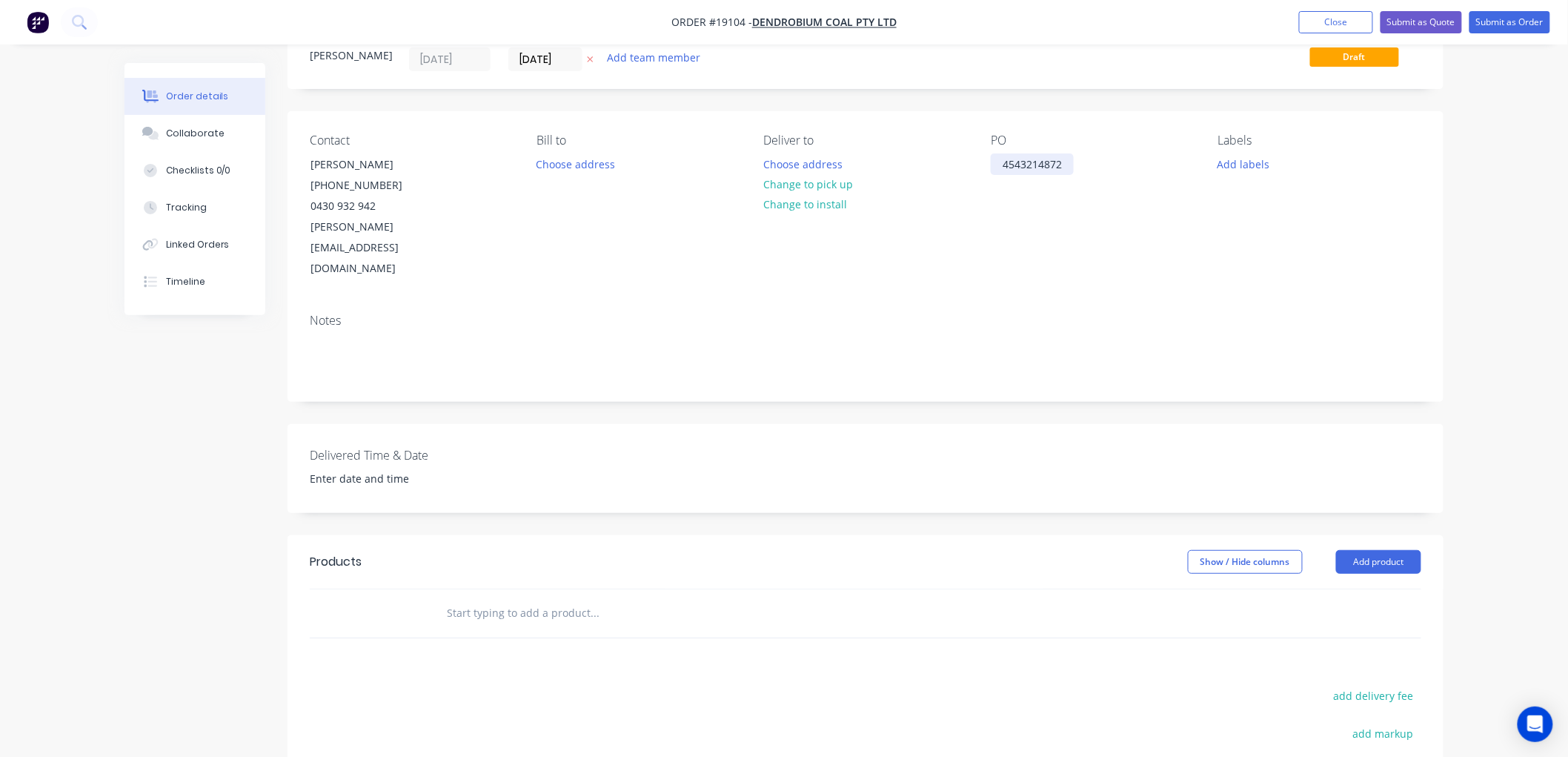
scroll to position [82, 0]
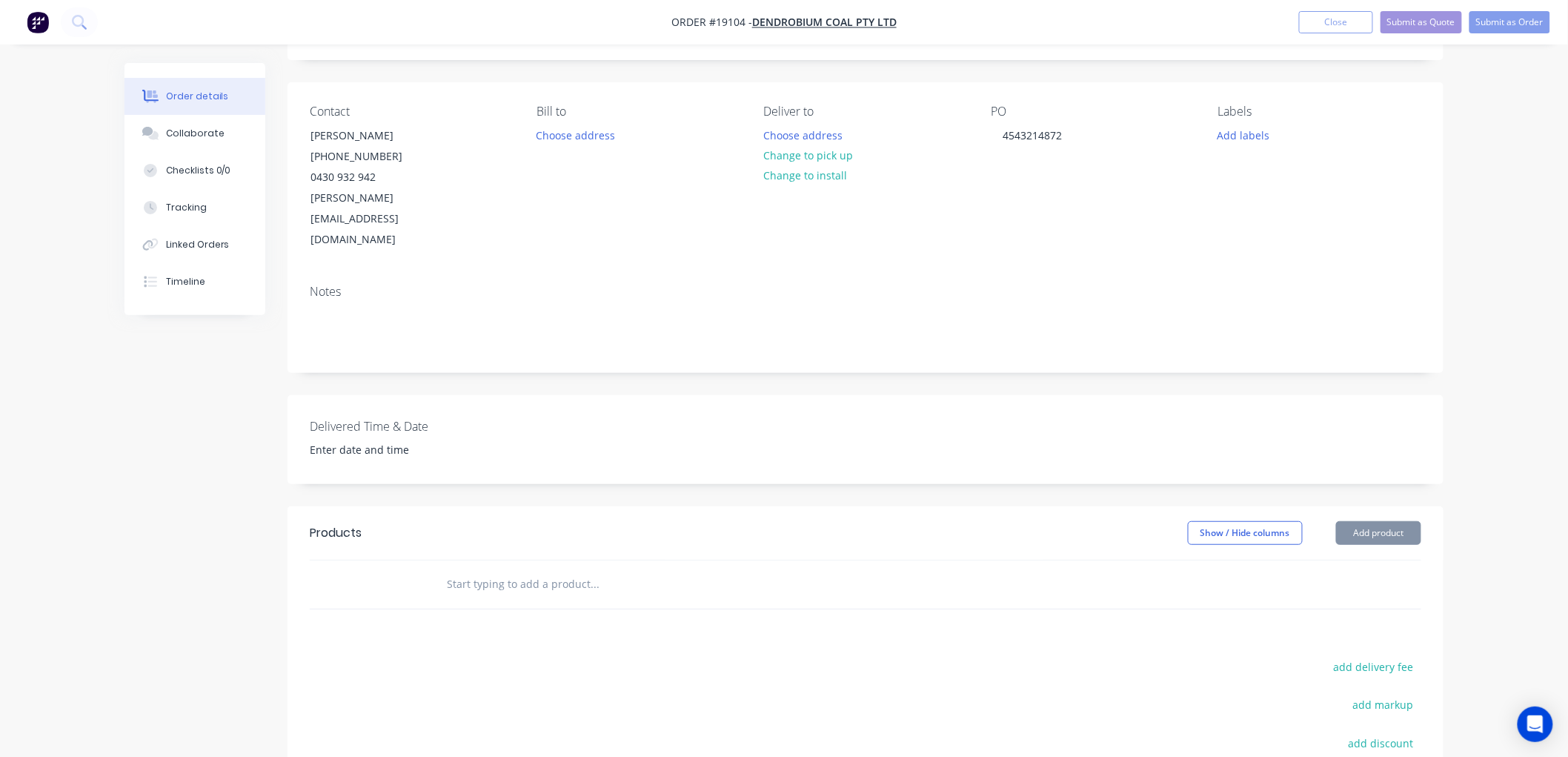
click at [477, 569] on input "text" at bounding box center [594, 584] width 297 height 30
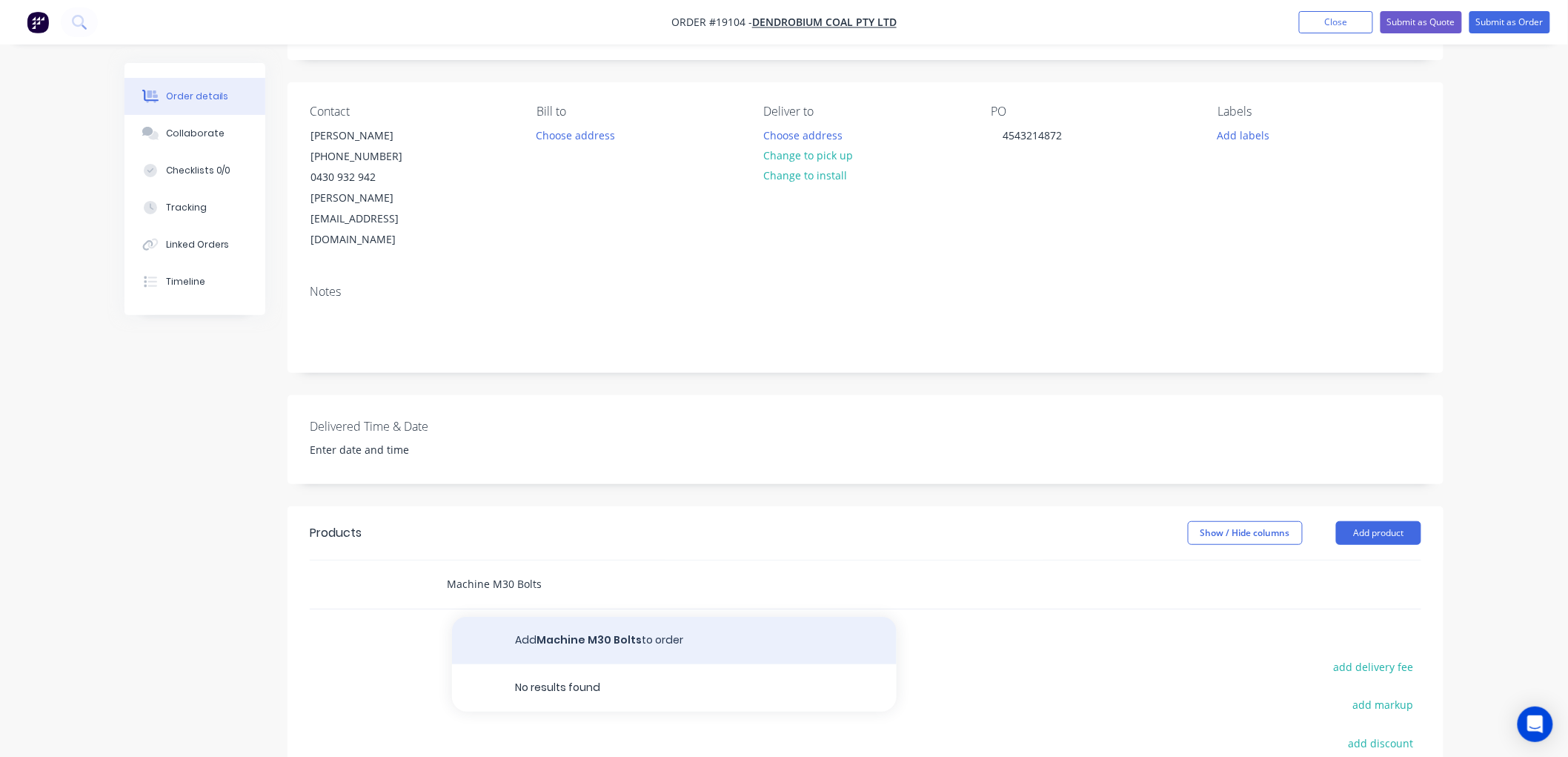
type input "Machine M30 Bolts"
click at [563, 617] on button "Add Machine M30 Bolts to order" at bounding box center [674, 641] width 444 height 48
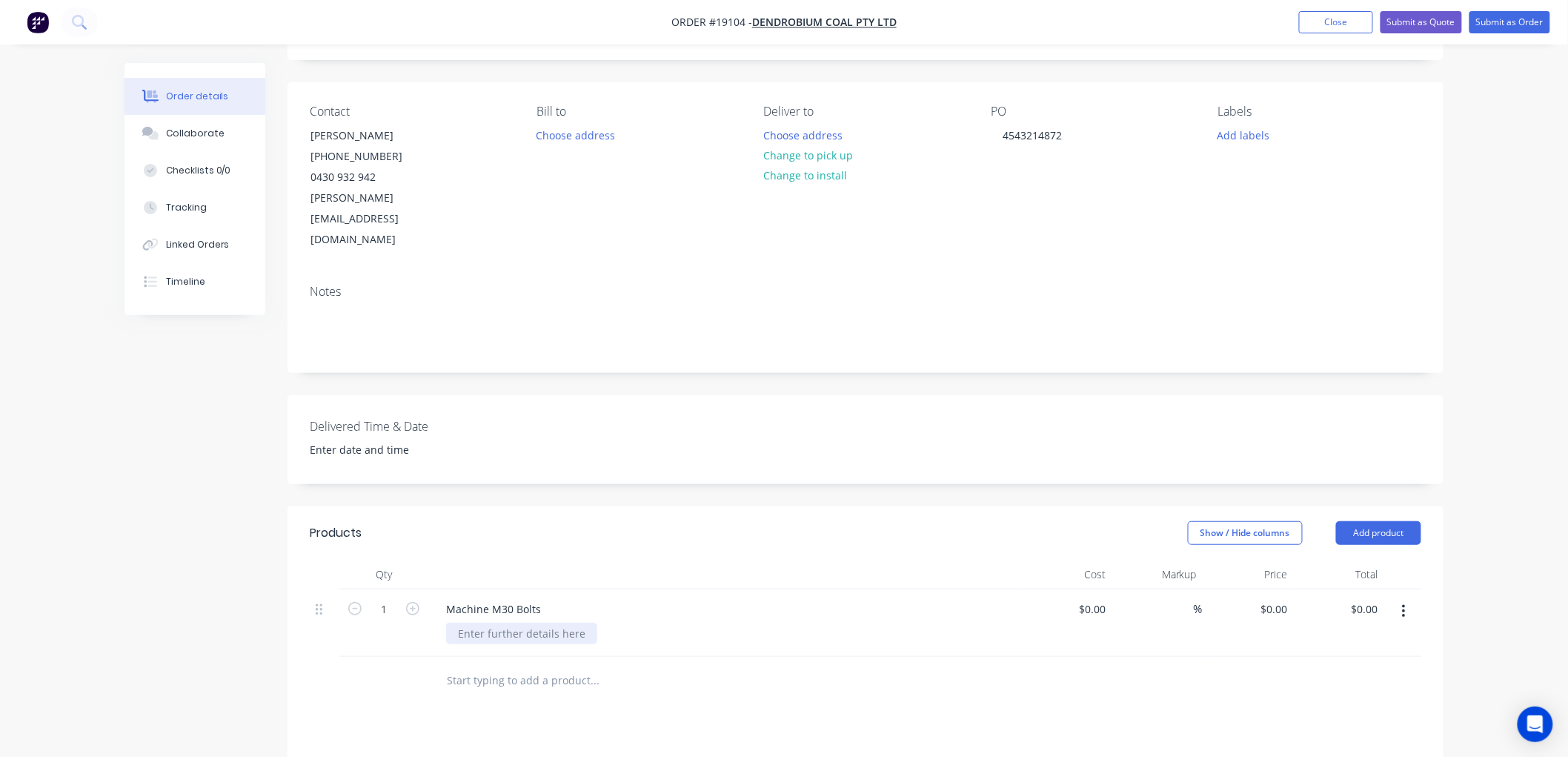
click at [488, 623] on div at bounding box center [521, 633] width 151 height 22
click at [388, 598] on input "1" at bounding box center [384, 609] width 39 height 22
type input "120"
click at [1514, 334] on div "Order details Collaborate Checklists 0/0 Tracking Linked Orders Timeline Order …" at bounding box center [784, 500] width 1568 height 1165
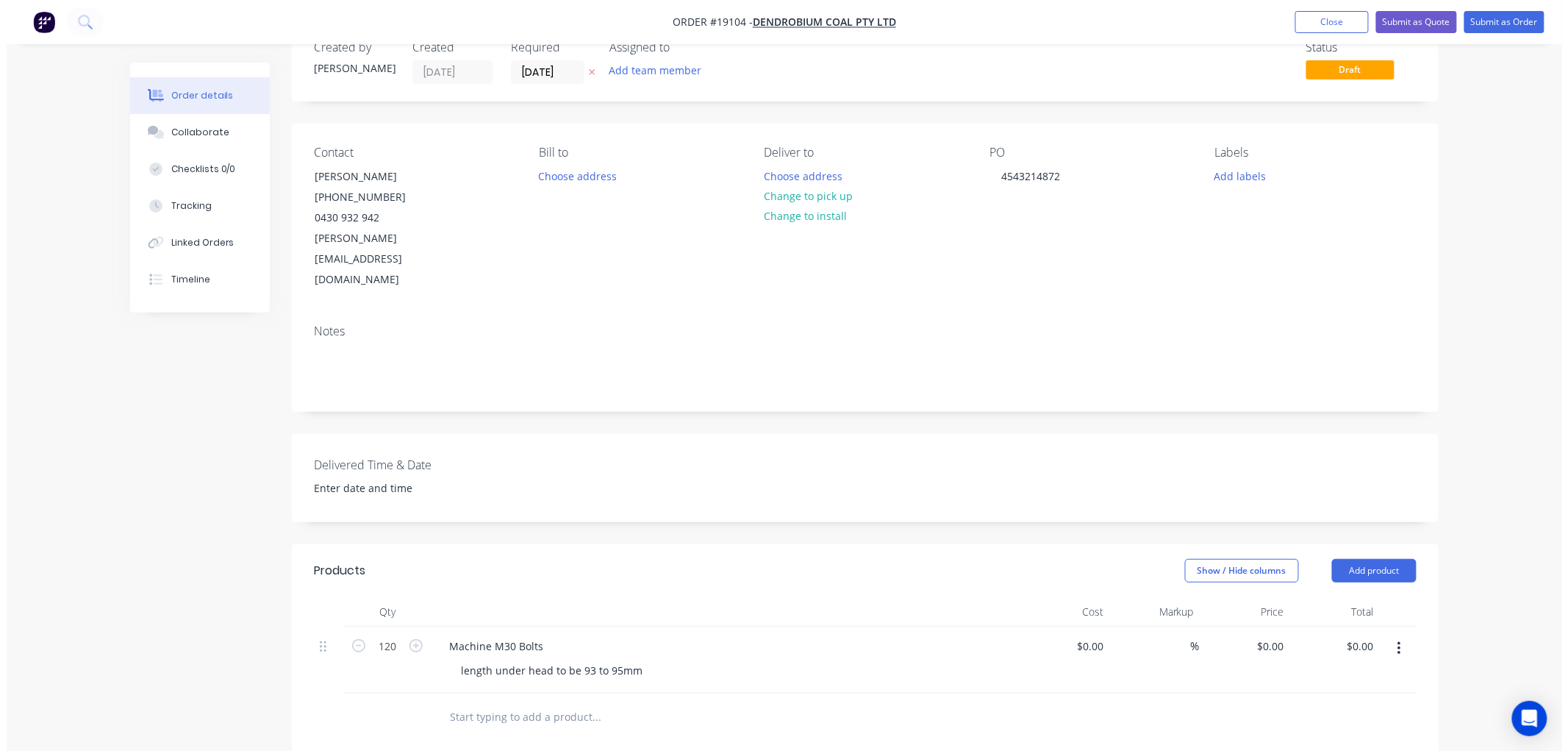
scroll to position [0, 0]
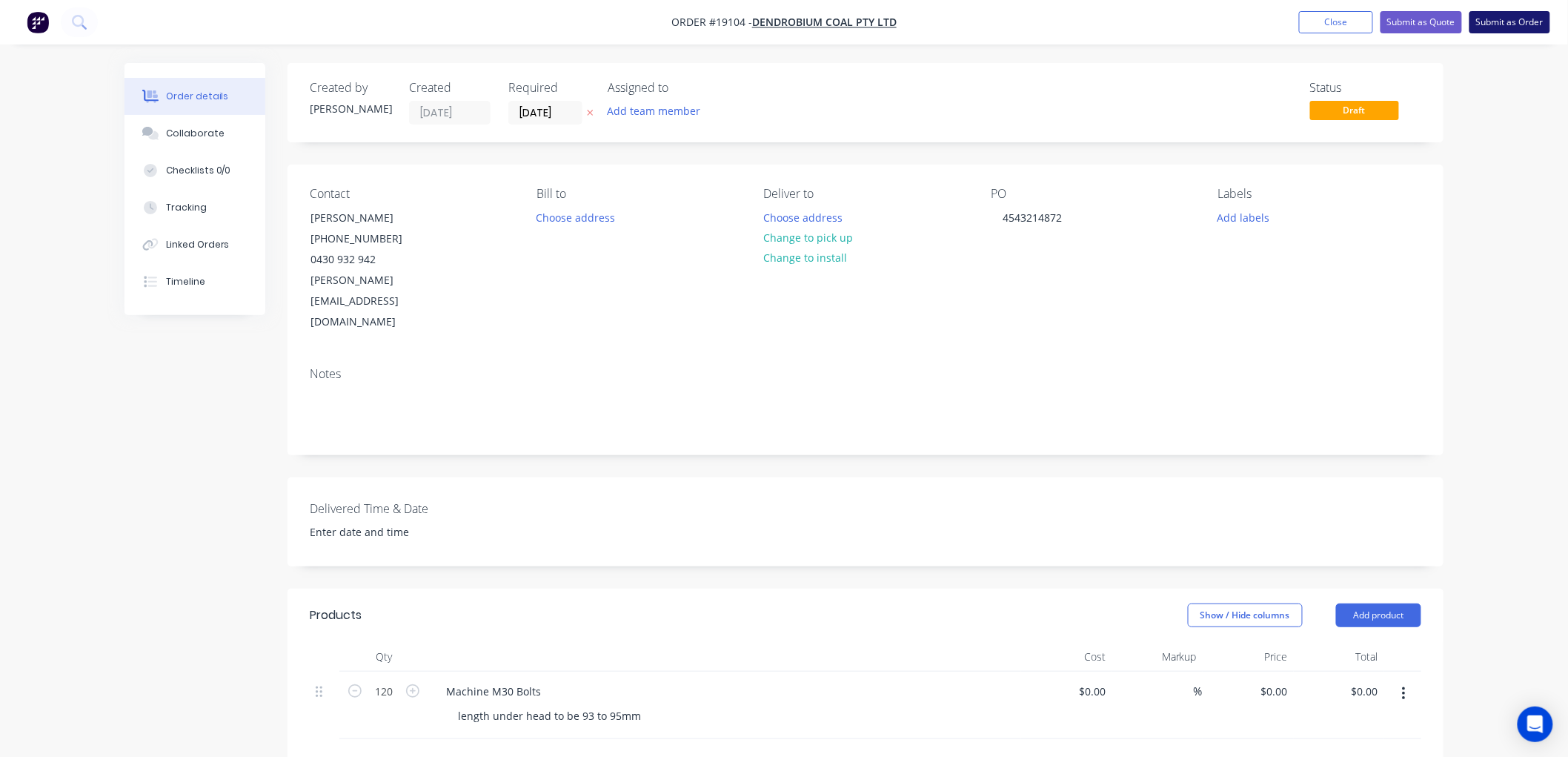
click at [1490, 28] on button "Submit as Order" at bounding box center [1510, 22] width 81 height 22
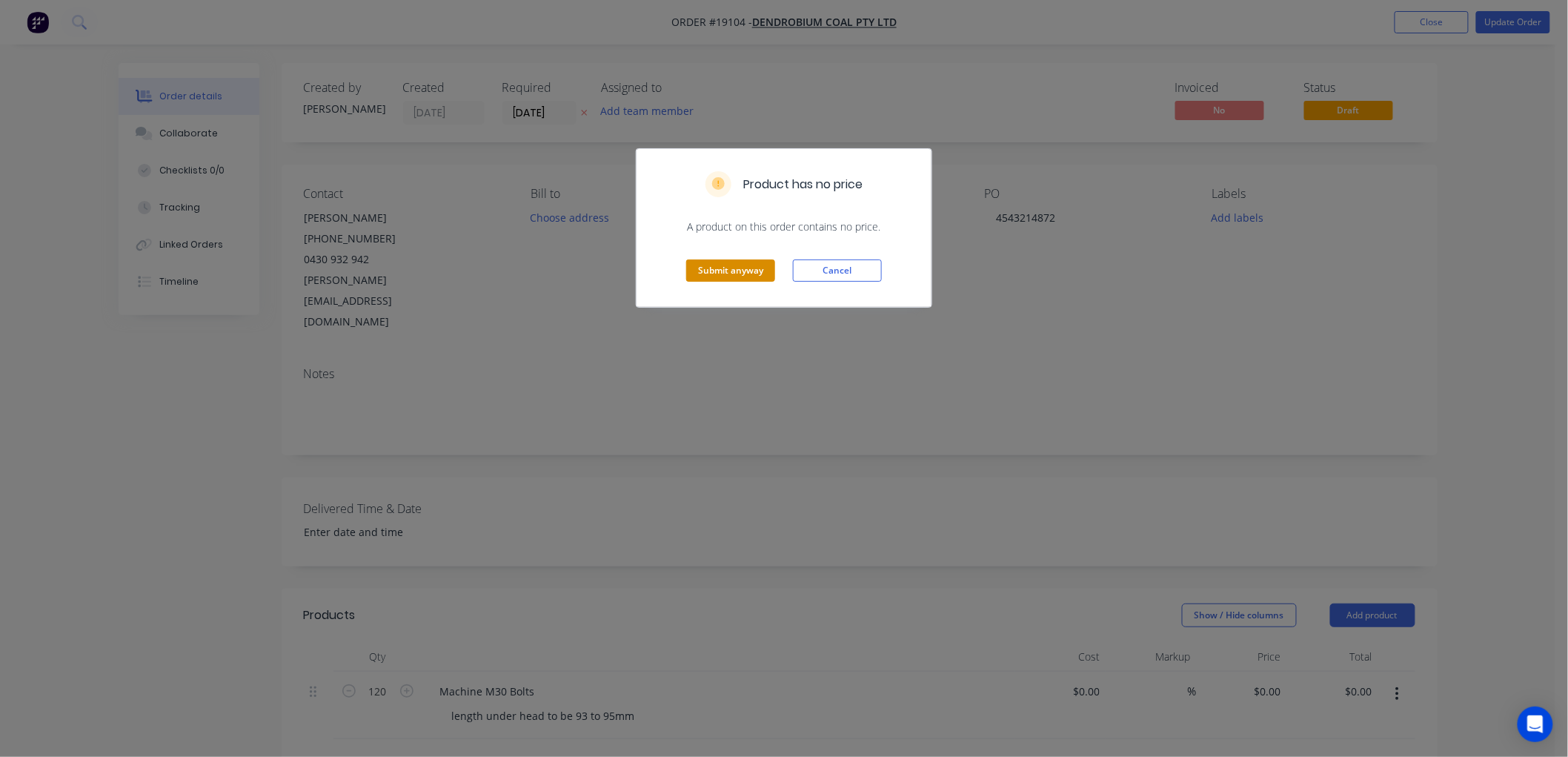
click at [731, 280] on button "Submit anyway" at bounding box center [730, 271] width 89 height 22
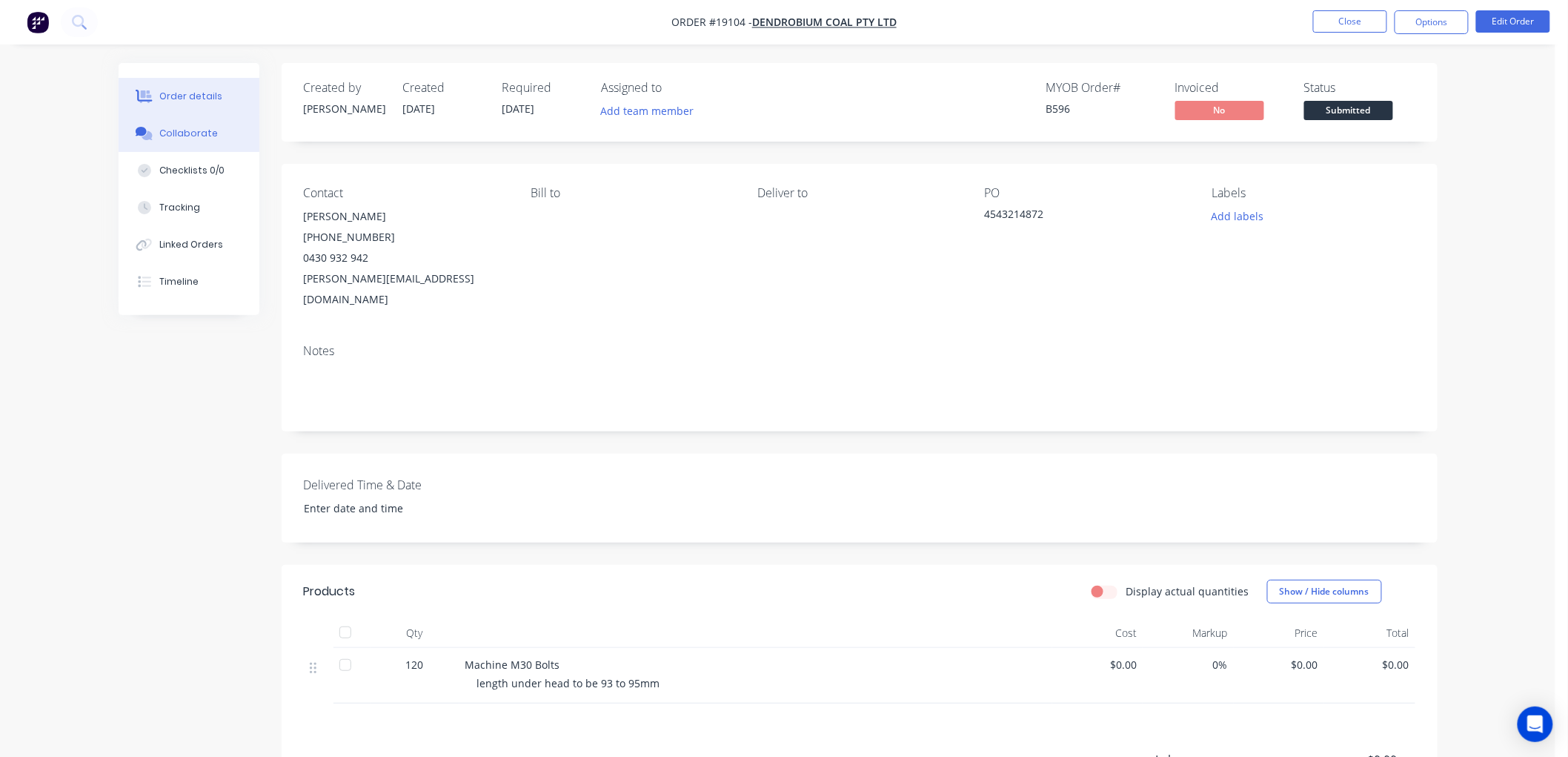
click at [195, 131] on div "Collaborate" at bounding box center [189, 134] width 59 height 13
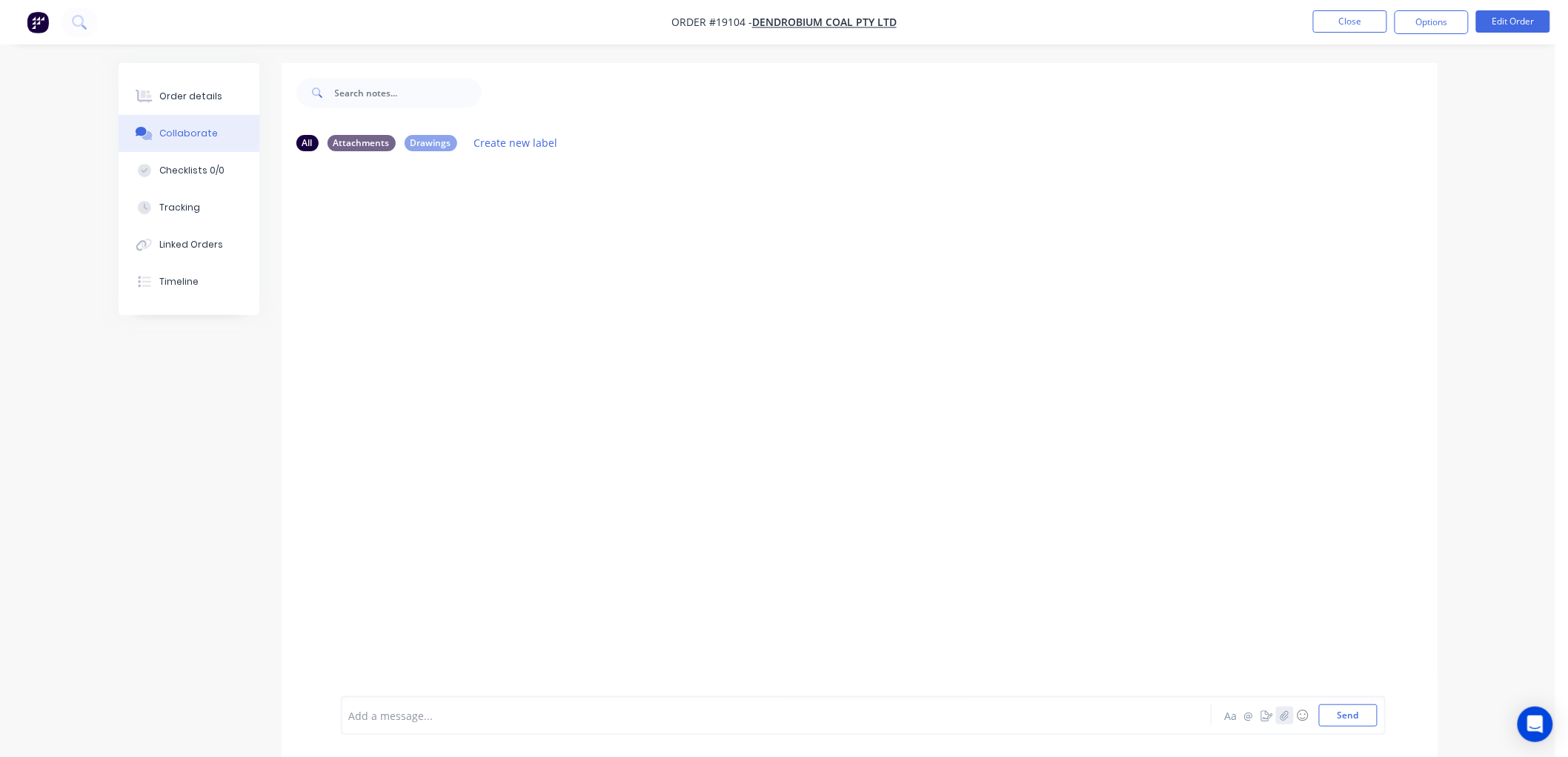
click at [1287, 717] on icon "button" at bounding box center [1284, 715] width 9 height 10
click at [1328, 712] on button "Send" at bounding box center [1348, 715] width 59 height 22
click at [191, 91] on div "Order details" at bounding box center [191, 96] width 63 height 13
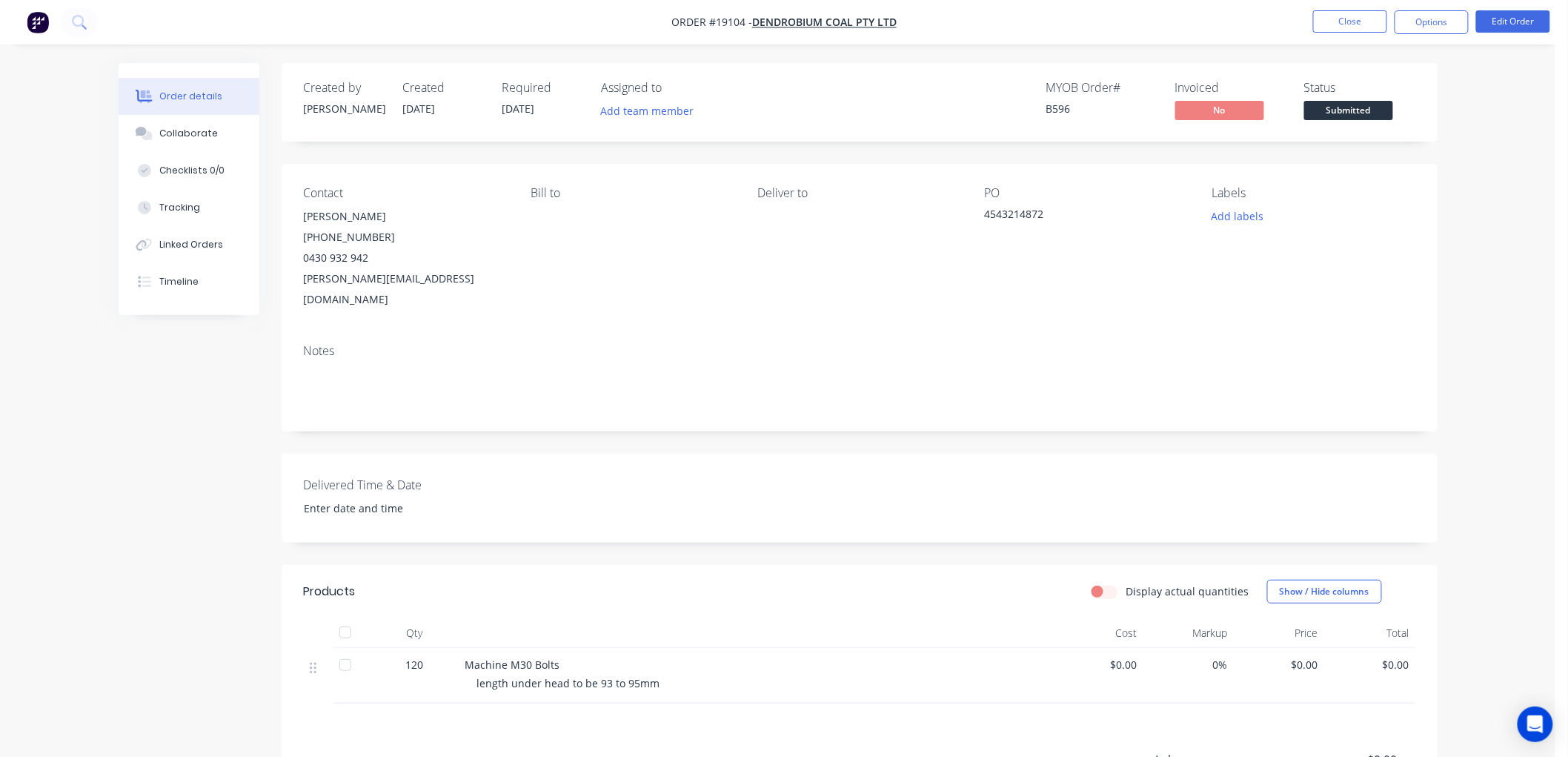
click at [1338, 108] on span "Submitted" at bounding box center [1348, 110] width 89 height 19
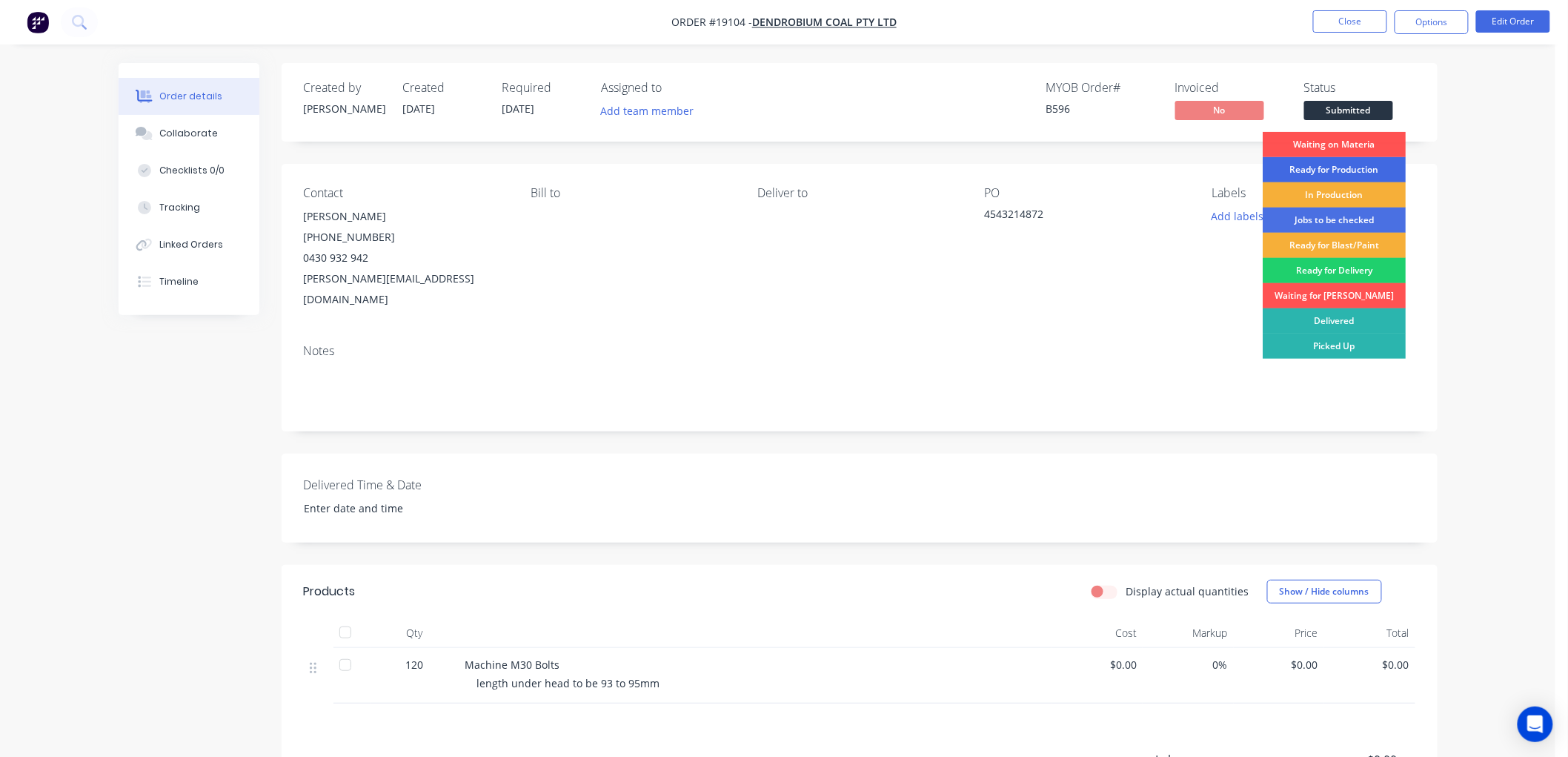
click at [1310, 174] on div "Ready for Production" at bounding box center [1334, 170] width 143 height 25
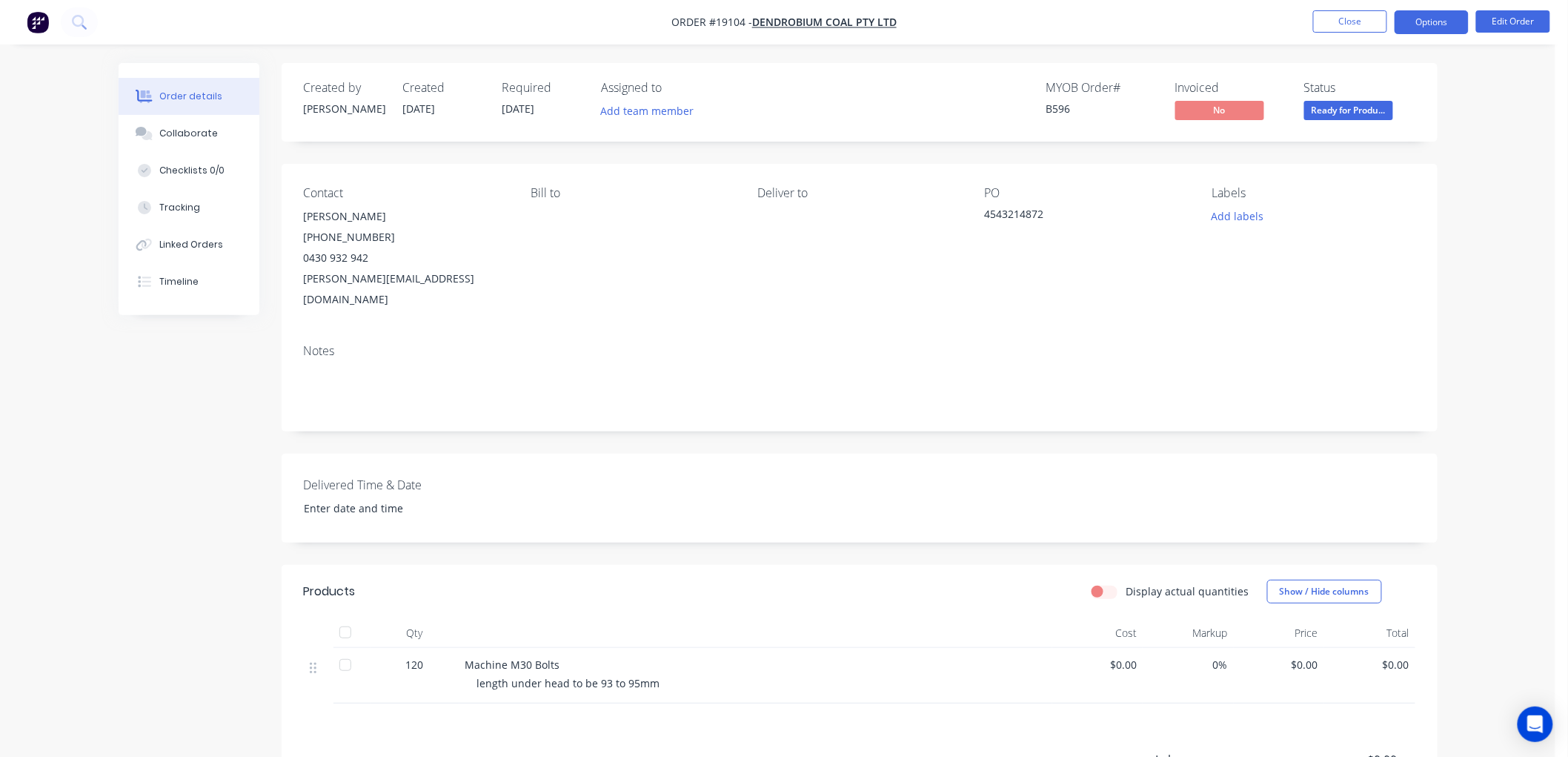
click at [1414, 23] on button "Options" at bounding box center [1431, 22] width 74 height 24
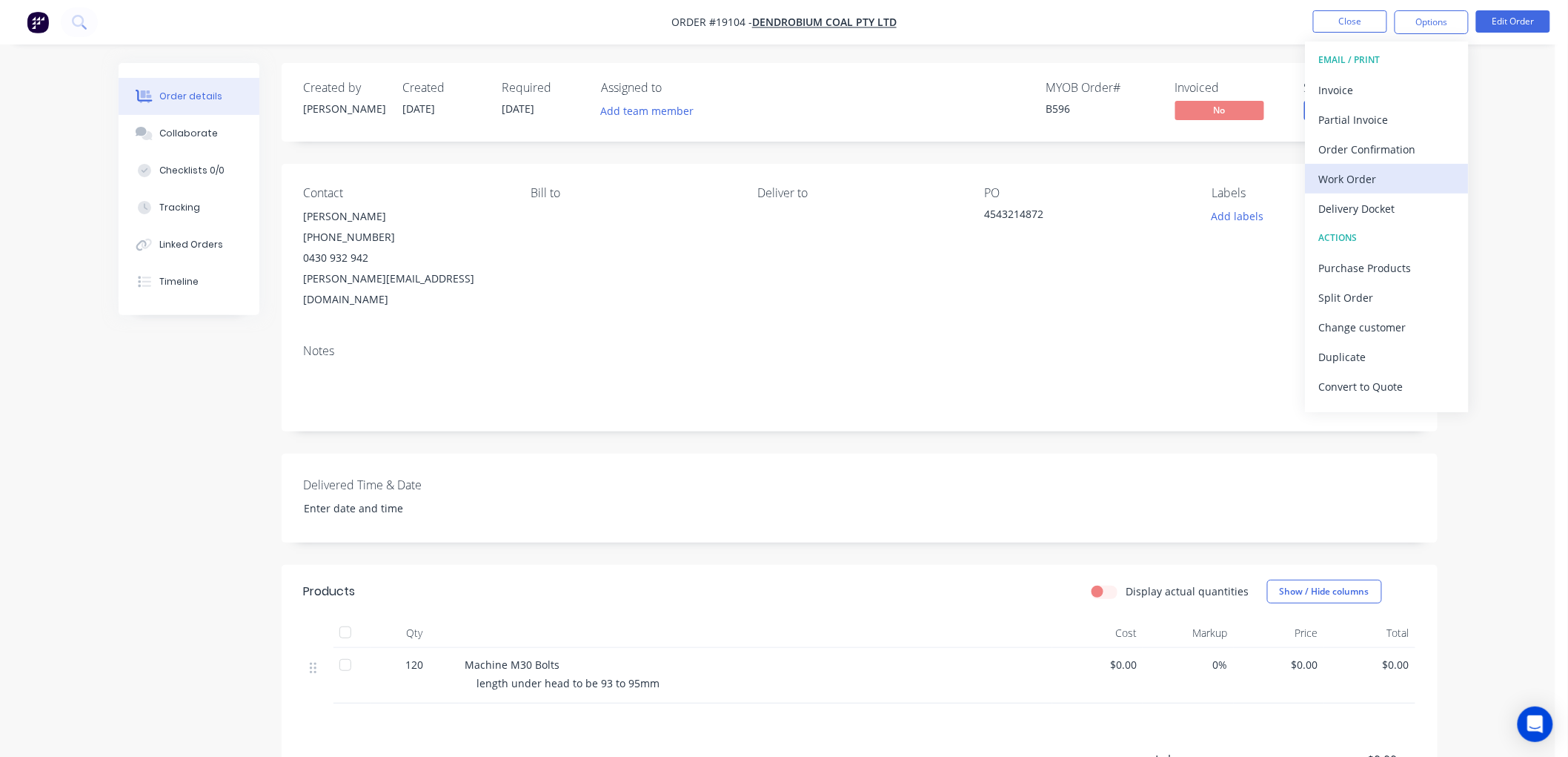
click at [1343, 180] on div "Work Order" at bounding box center [1387, 179] width 136 height 22
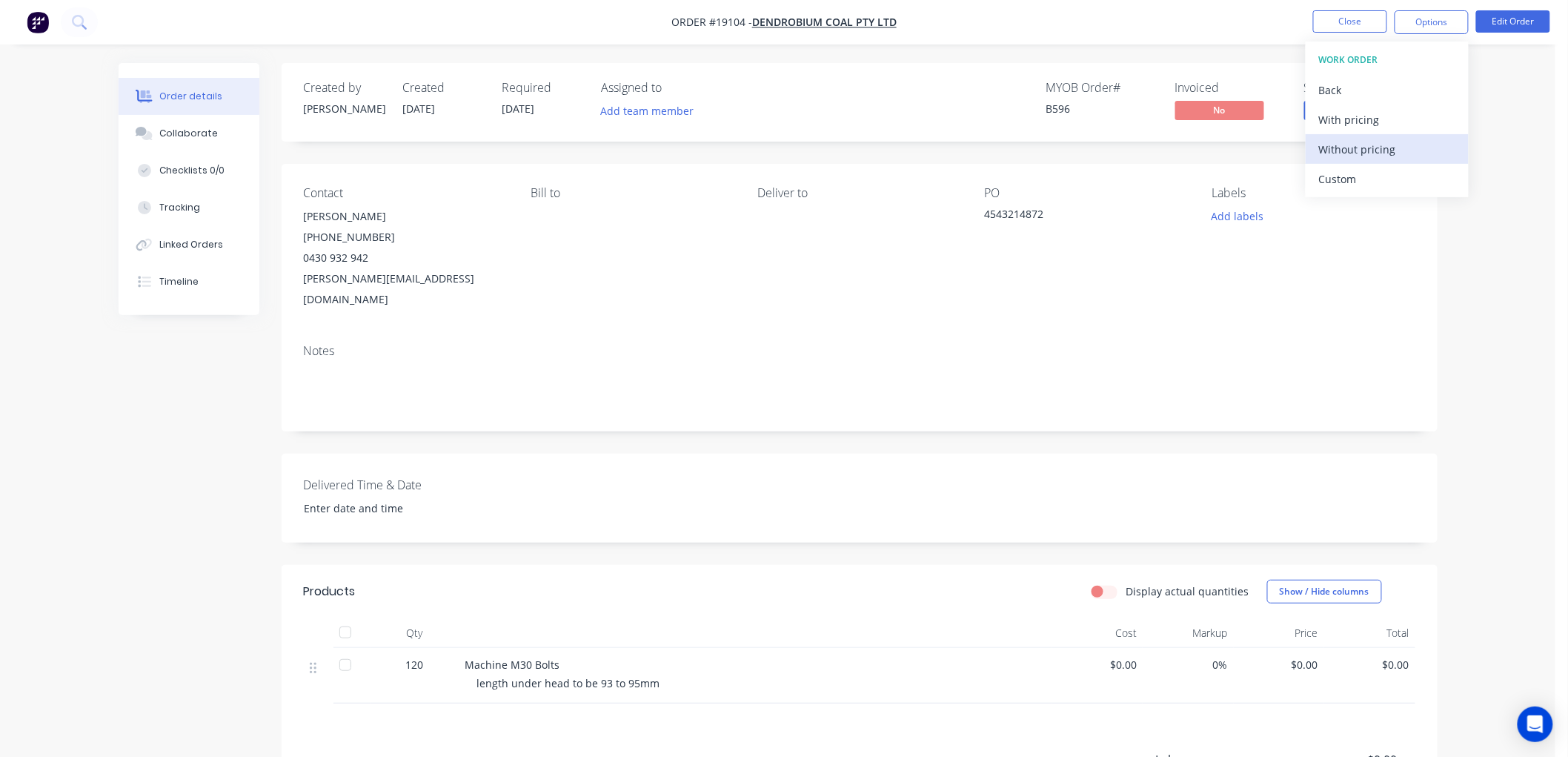
click at [1343, 139] on div "Without pricing" at bounding box center [1387, 149] width 136 height 22
click at [1493, 178] on div "Order details Collaborate Checklists 0/0 Tracking Linked Orders Timeline Order …" at bounding box center [778, 483] width 1555 height 967
click at [1329, 25] on button "Close" at bounding box center [1350, 22] width 74 height 22
